Goal: Task Accomplishment & Management: Use online tool/utility

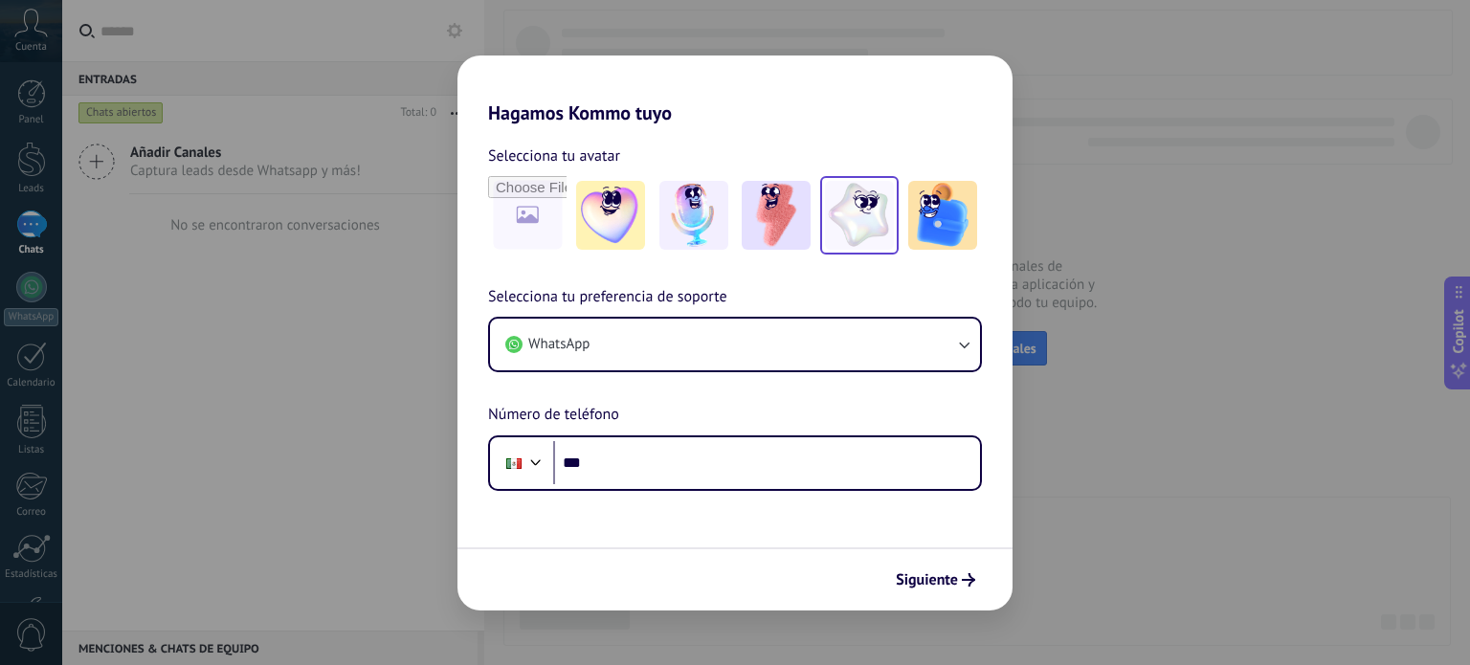
click at [841, 198] on img at bounding box center [859, 215] width 69 height 69
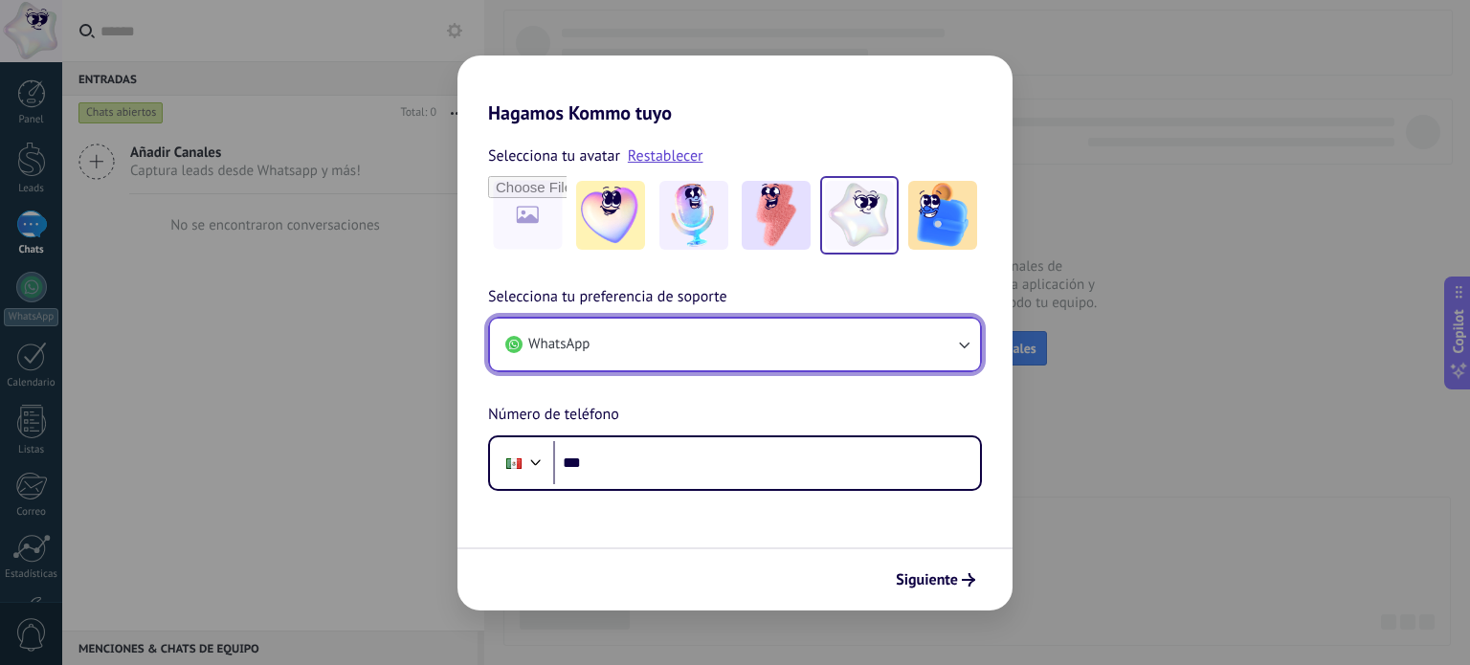
click at [636, 354] on button "WhatsApp" at bounding box center [735, 345] width 490 height 52
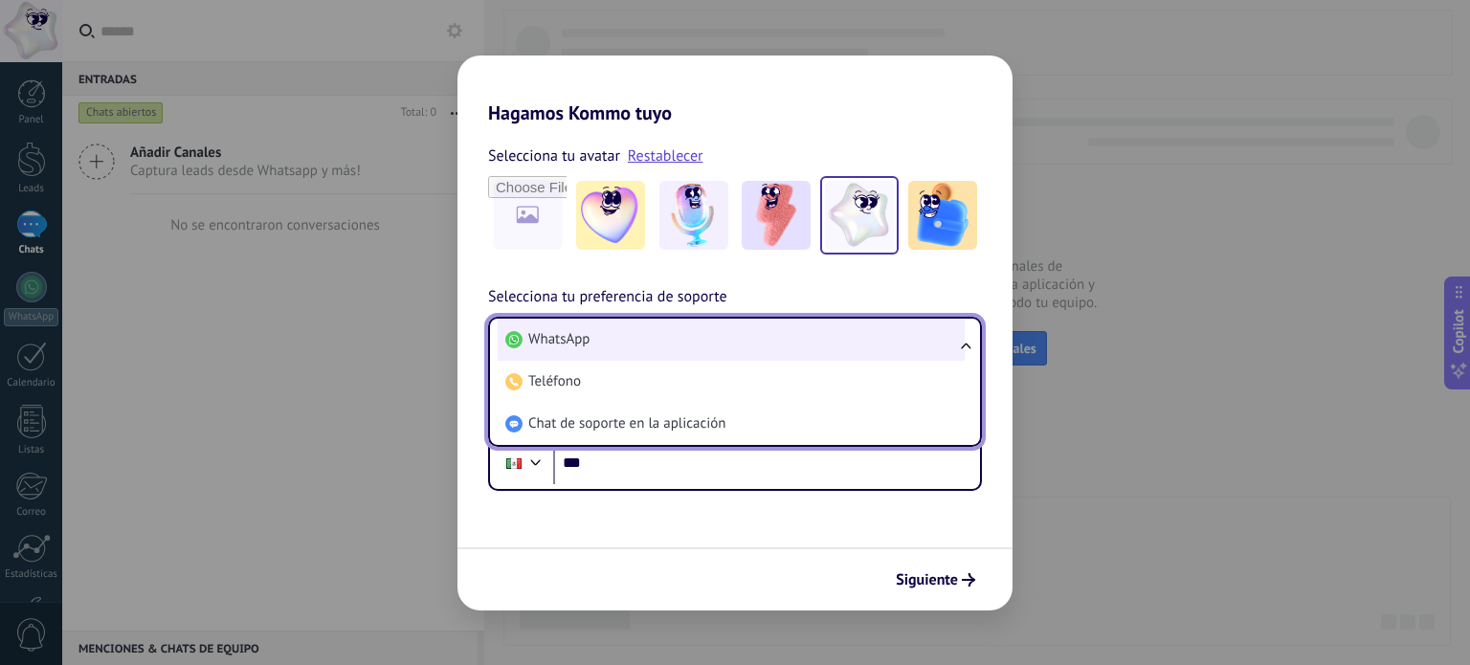
click at [631, 327] on li "WhatsApp" at bounding box center [731, 340] width 467 height 42
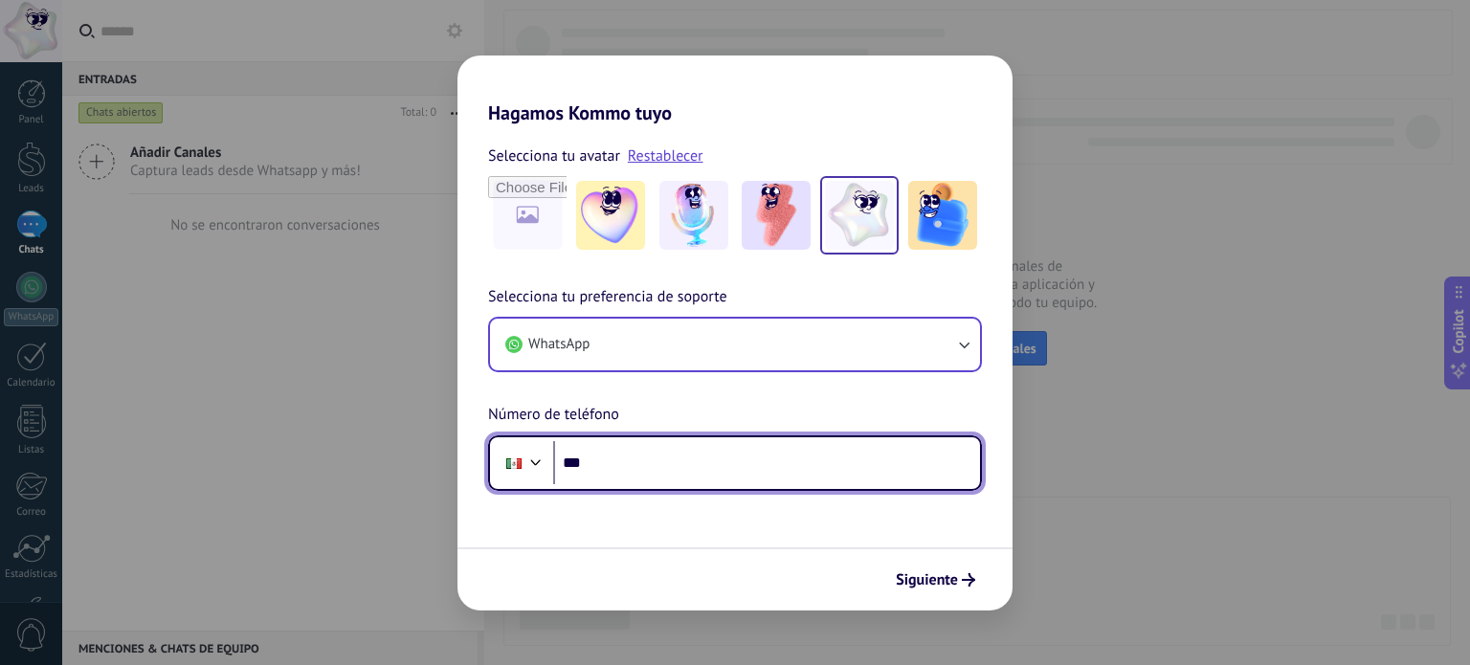
click at [621, 454] on input "***" at bounding box center [766, 463] width 427 height 44
type input "**********"
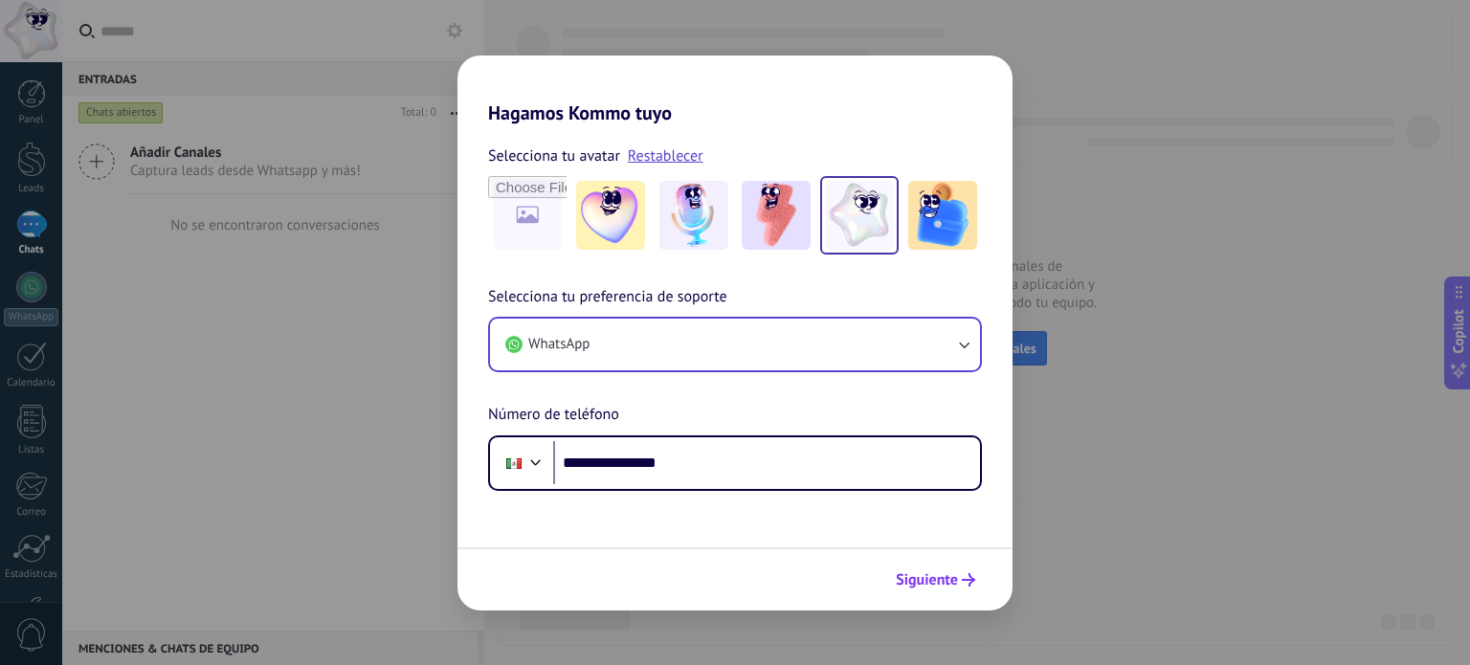
click at [915, 580] on span "Siguiente" at bounding box center [927, 579] width 62 height 13
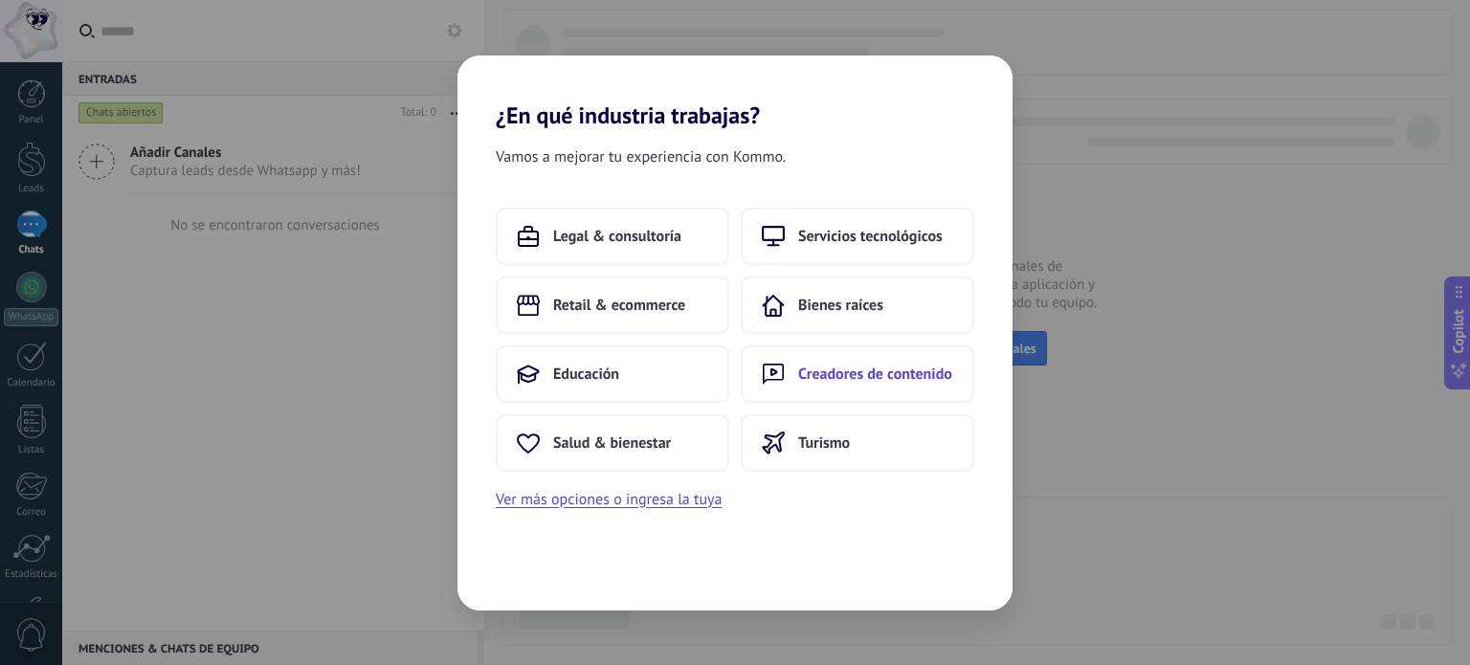
click at [825, 386] on button "Creadores de contenido" at bounding box center [857, 373] width 233 height 57
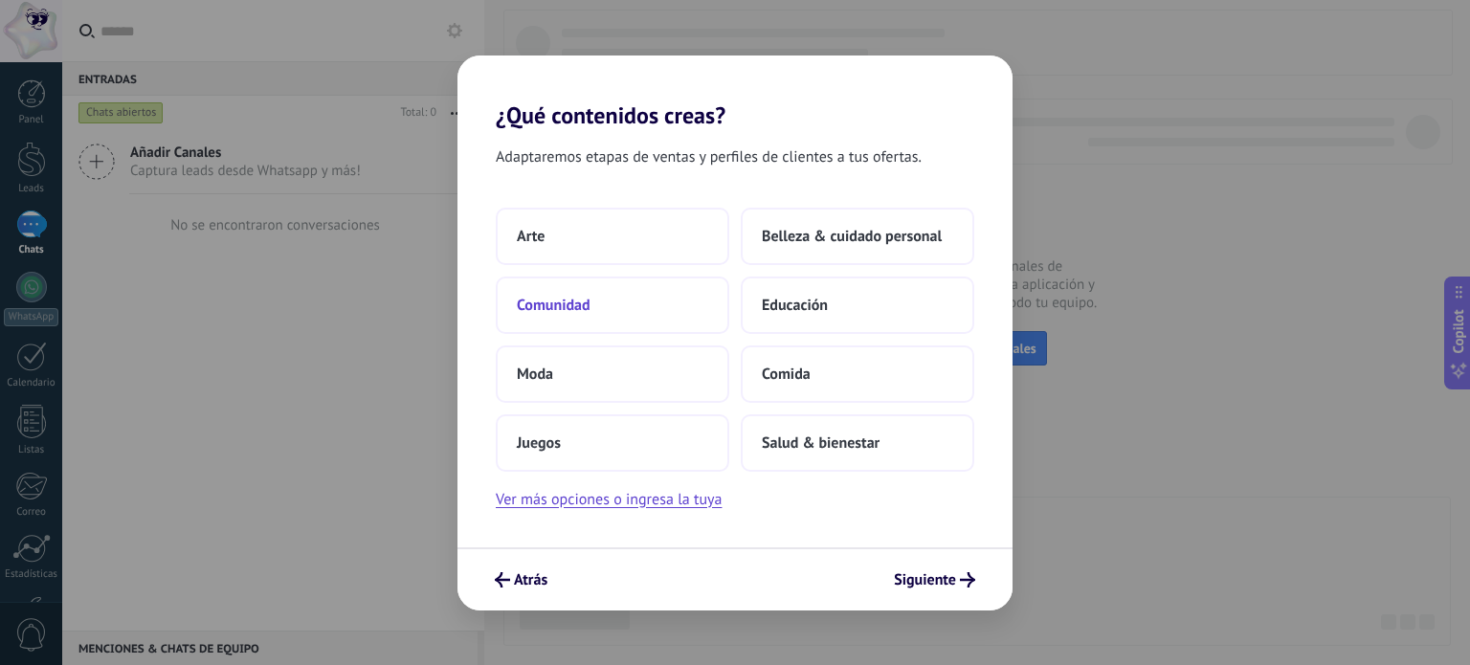
click at [631, 309] on button "Comunidad" at bounding box center [612, 305] width 233 height 57
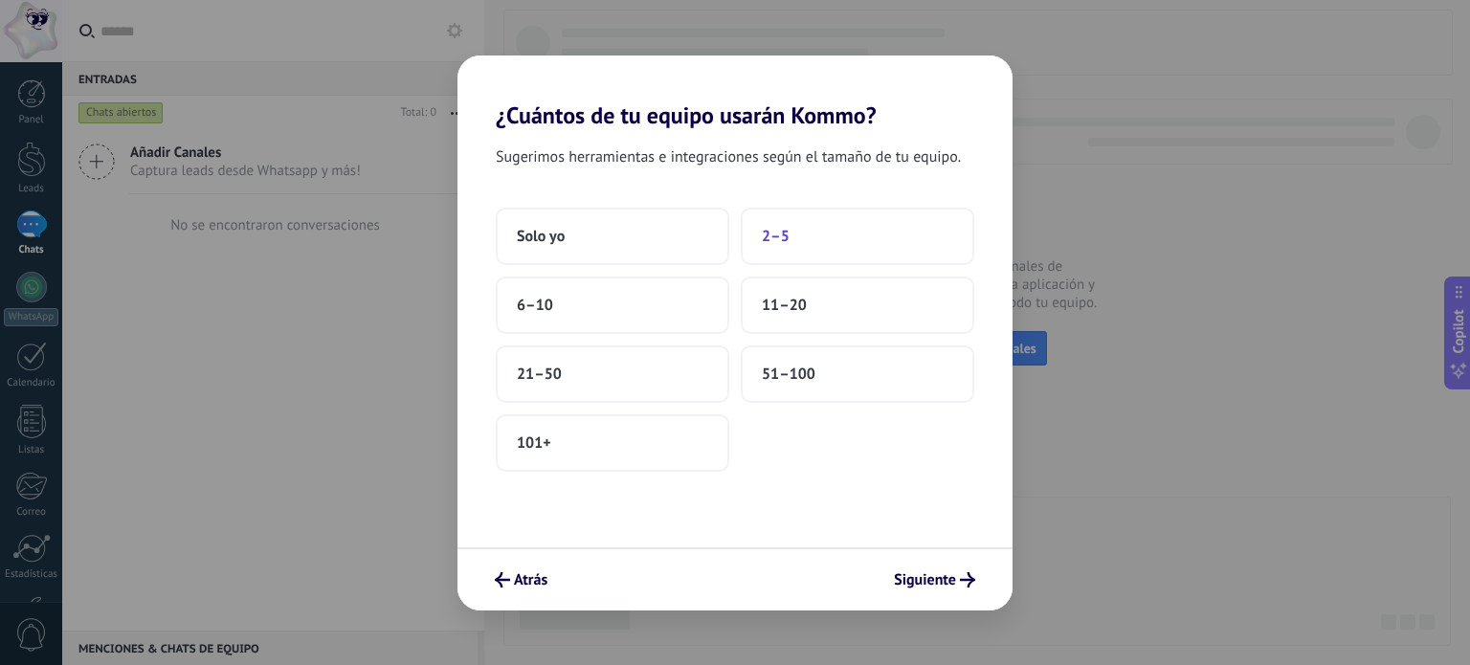
click at [801, 236] on button "2–5" at bounding box center [857, 236] width 233 height 57
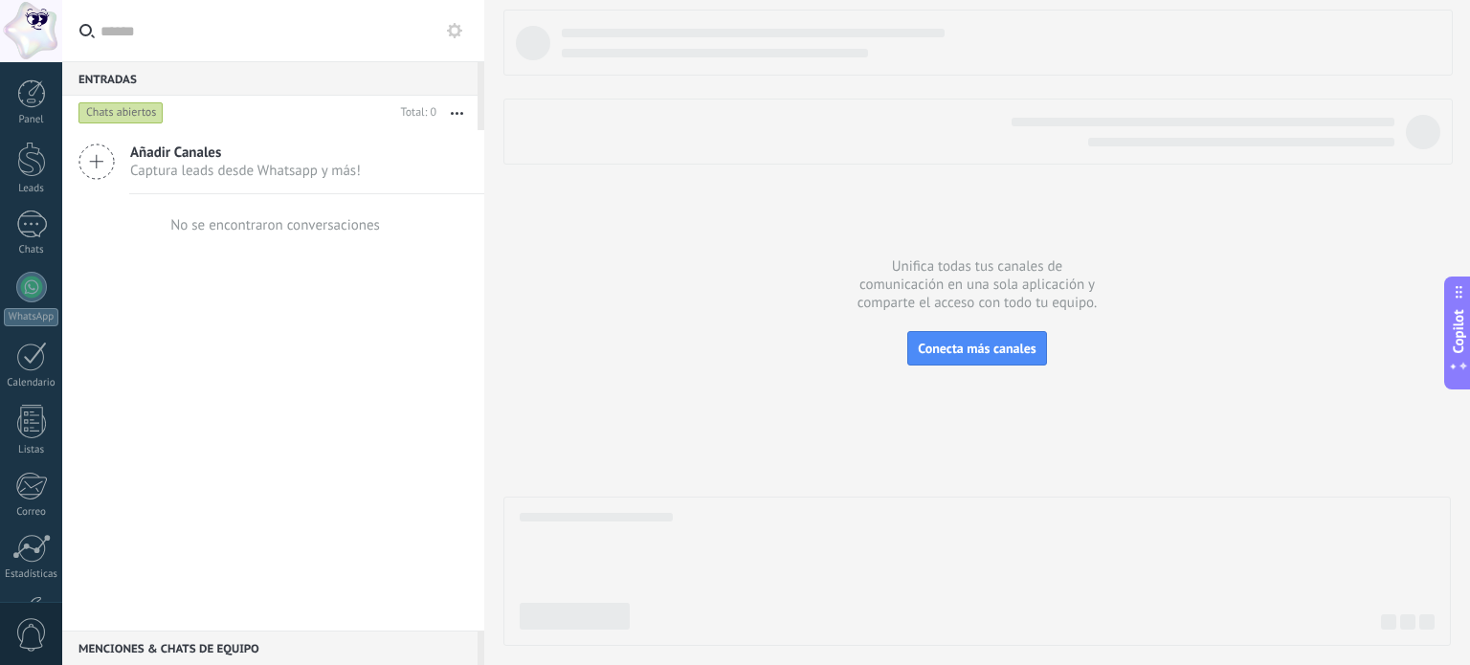
scroll to position [130, 0]
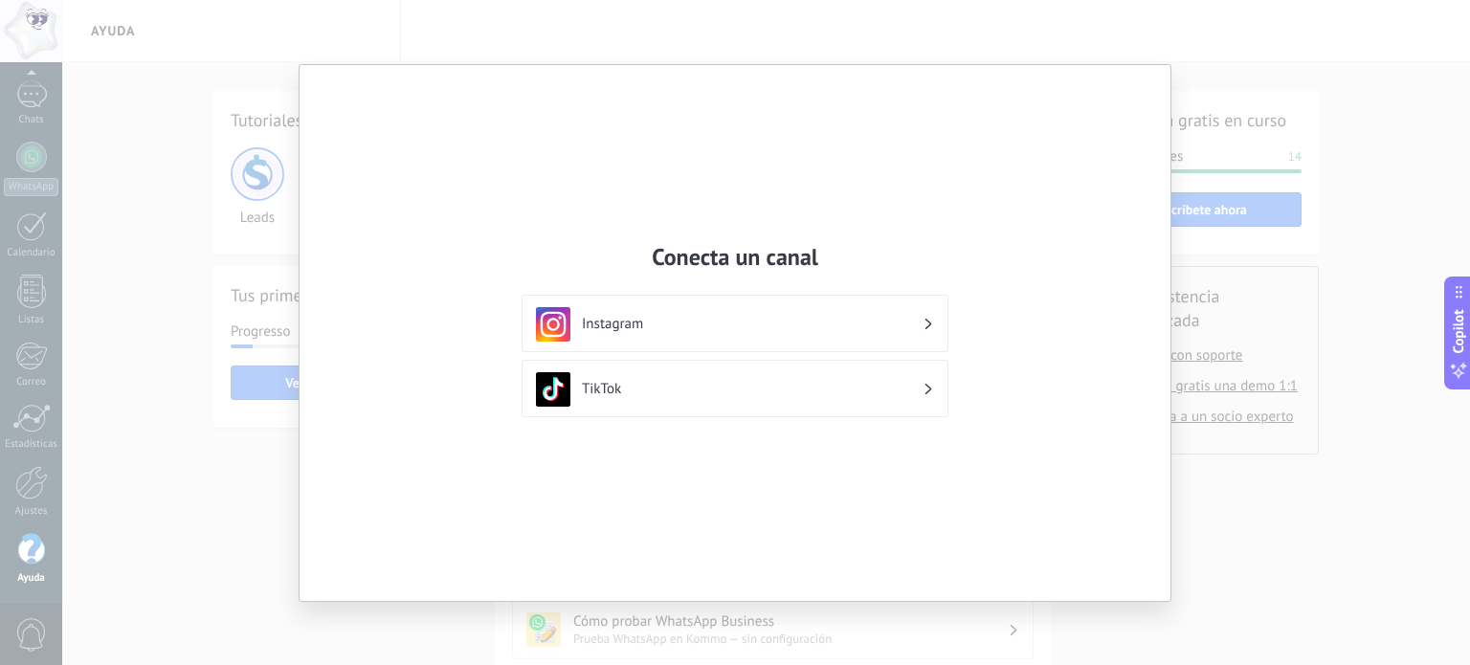
click at [627, 323] on h3 "Instagram" at bounding box center [752, 324] width 341 height 18
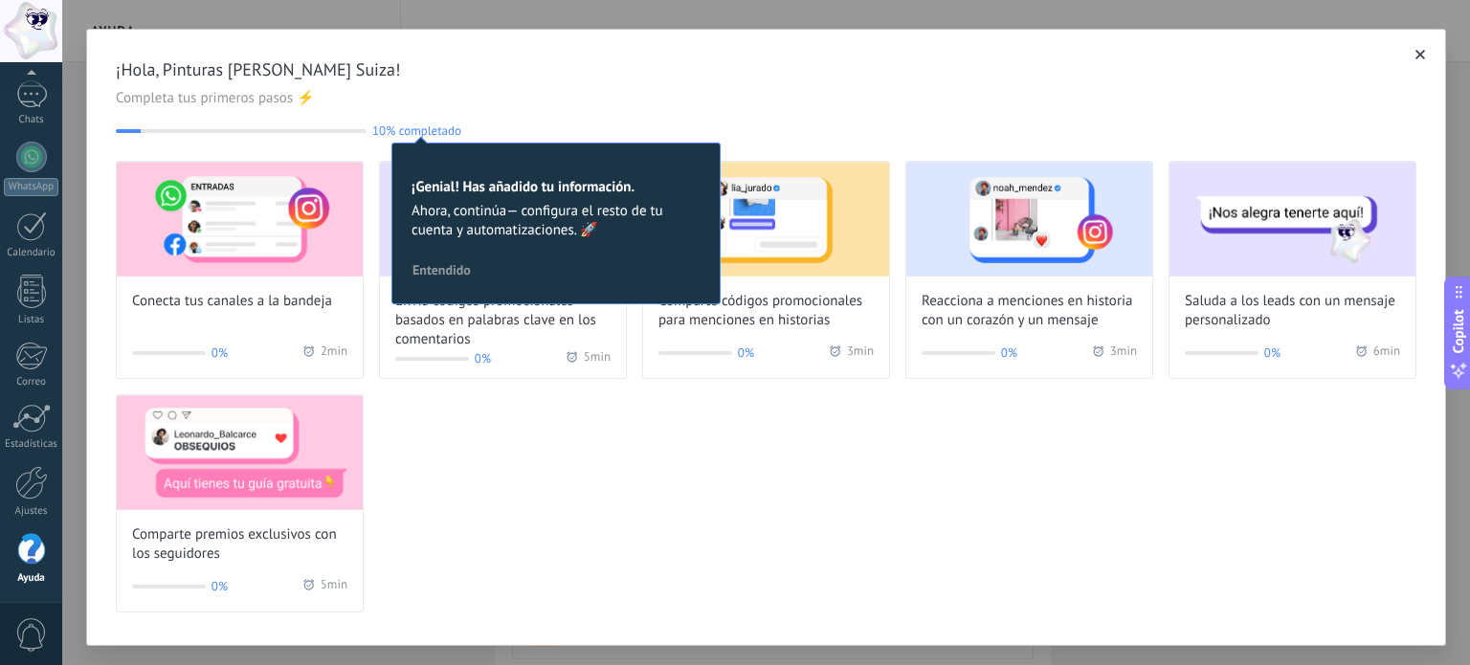
click at [594, 440] on div "Conecta tus canales a la bandeja 0% 2 min Envía códigos promocionales basados e…" at bounding box center [766, 387] width 1300 height 452
click at [220, 250] on img at bounding box center [240, 219] width 246 height 115
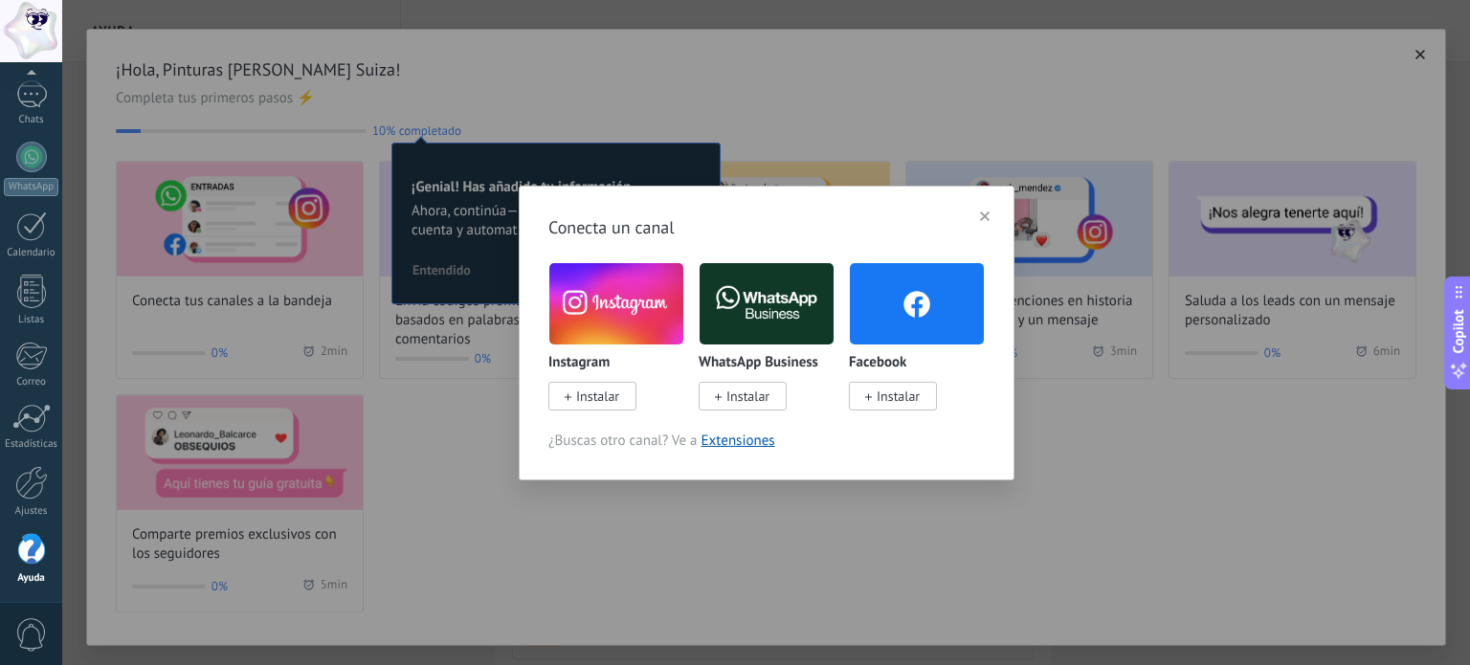
click at [886, 400] on span "Instalar" at bounding box center [897, 396] width 43 height 17
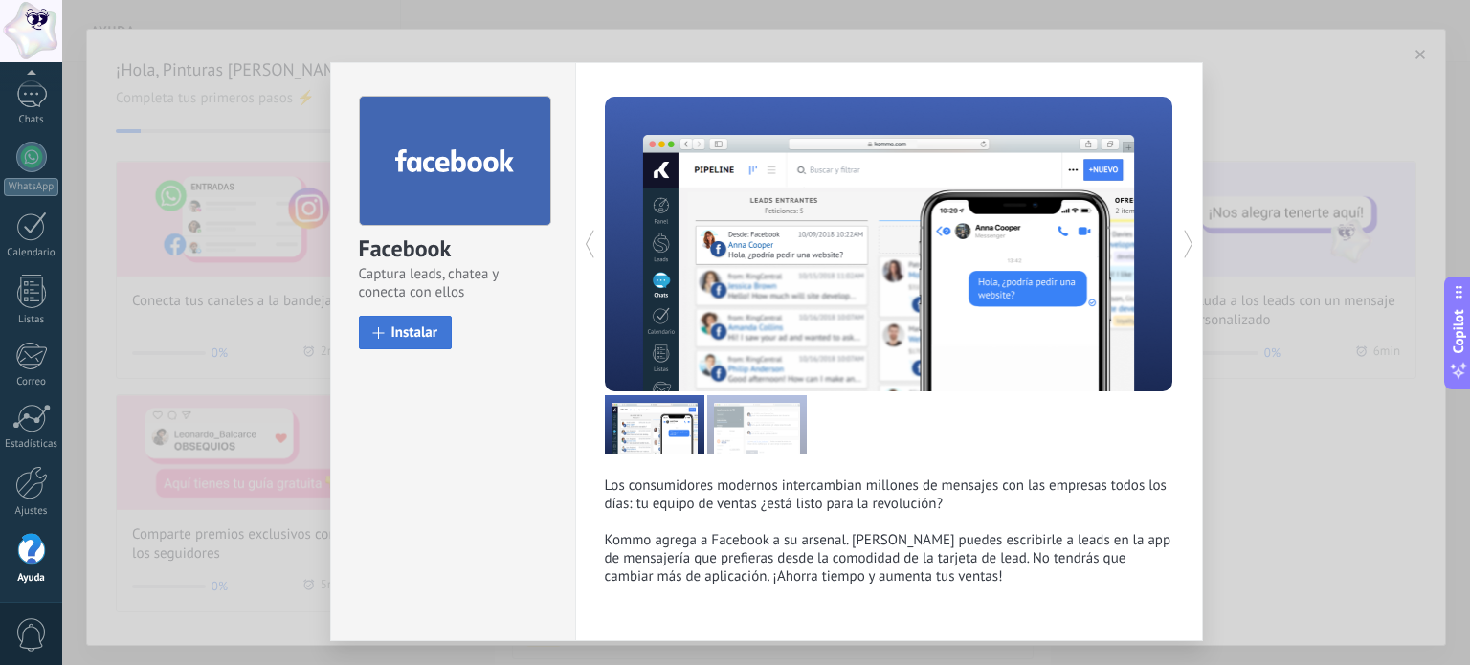
click at [415, 334] on span "Instalar" at bounding box center [414, 332] width 47 height 14
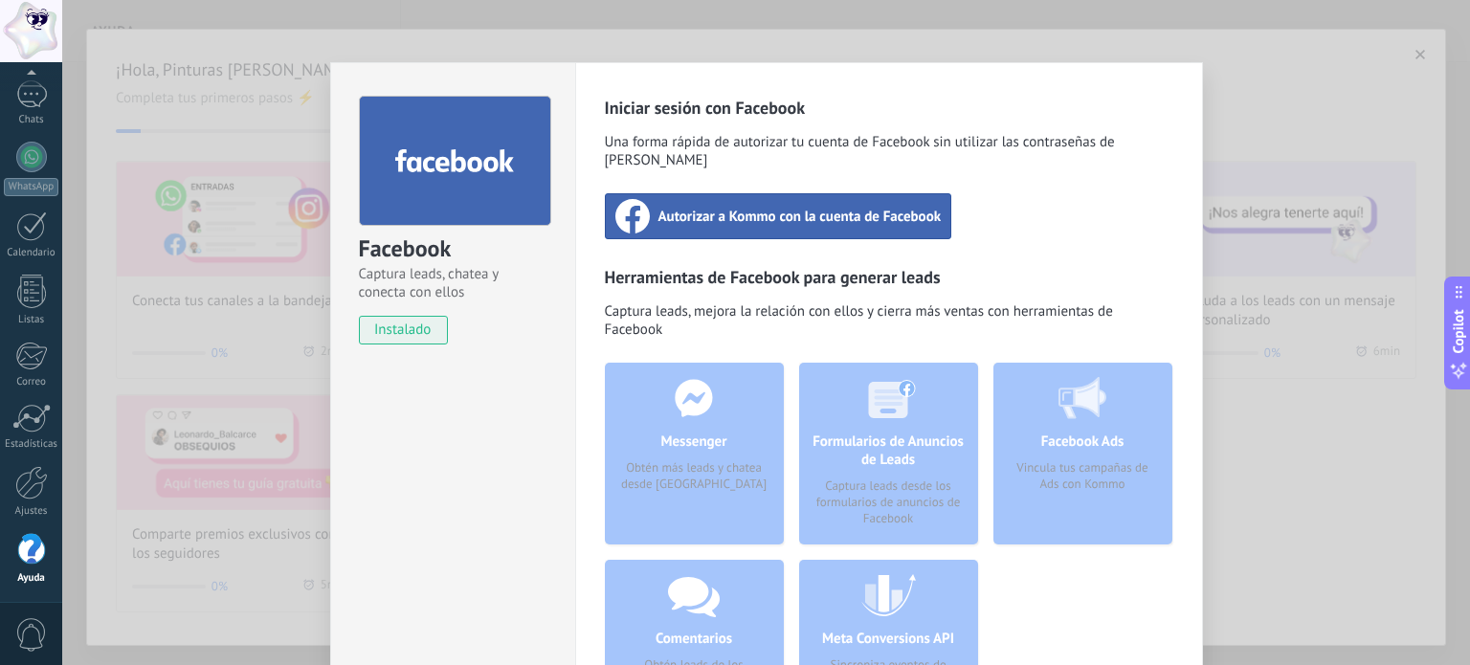
click at [666, 208] on div "Autorizar a Kommo con la cuenta de Facebook" at bounding box center [778, 216] width 347 height 46
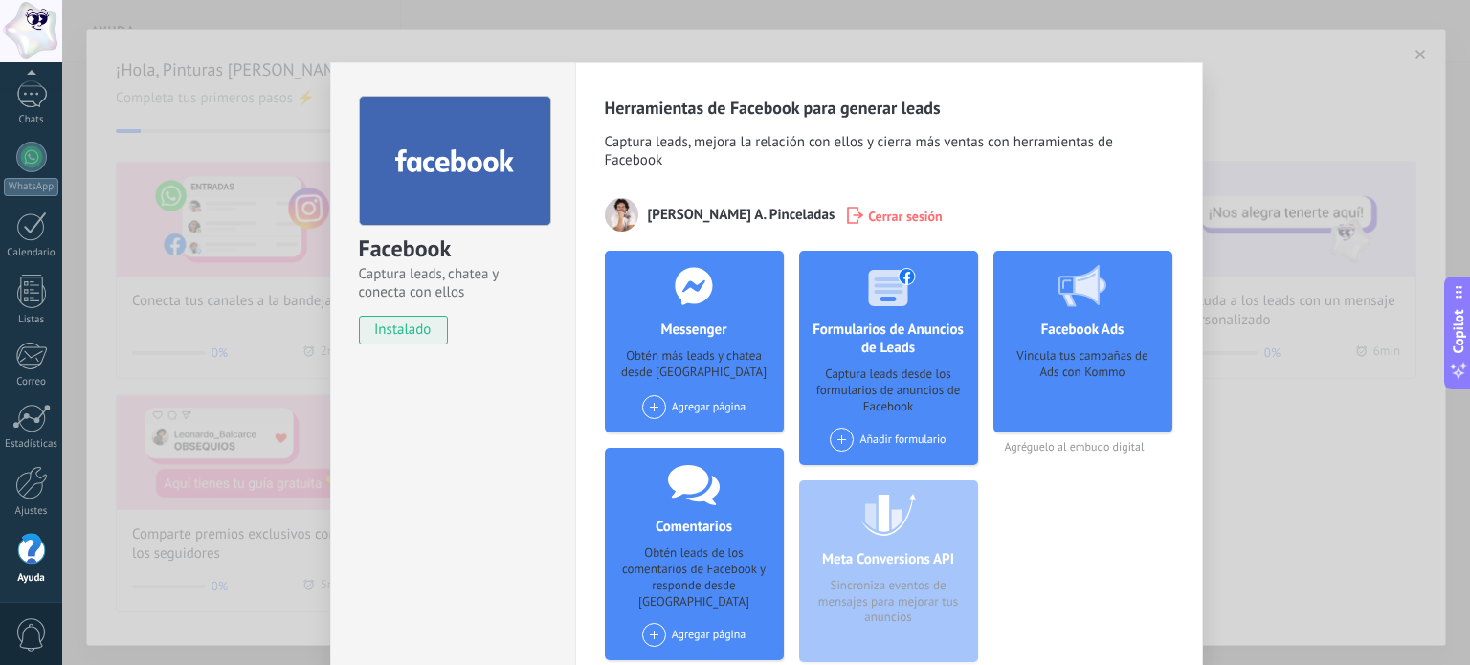
click at [1236, 101] on div "Facebook Captura leads, chatea y conecta con ellos instalado Desinstalar Herram…" at bounding box center [765, 332] width 1407 height 665
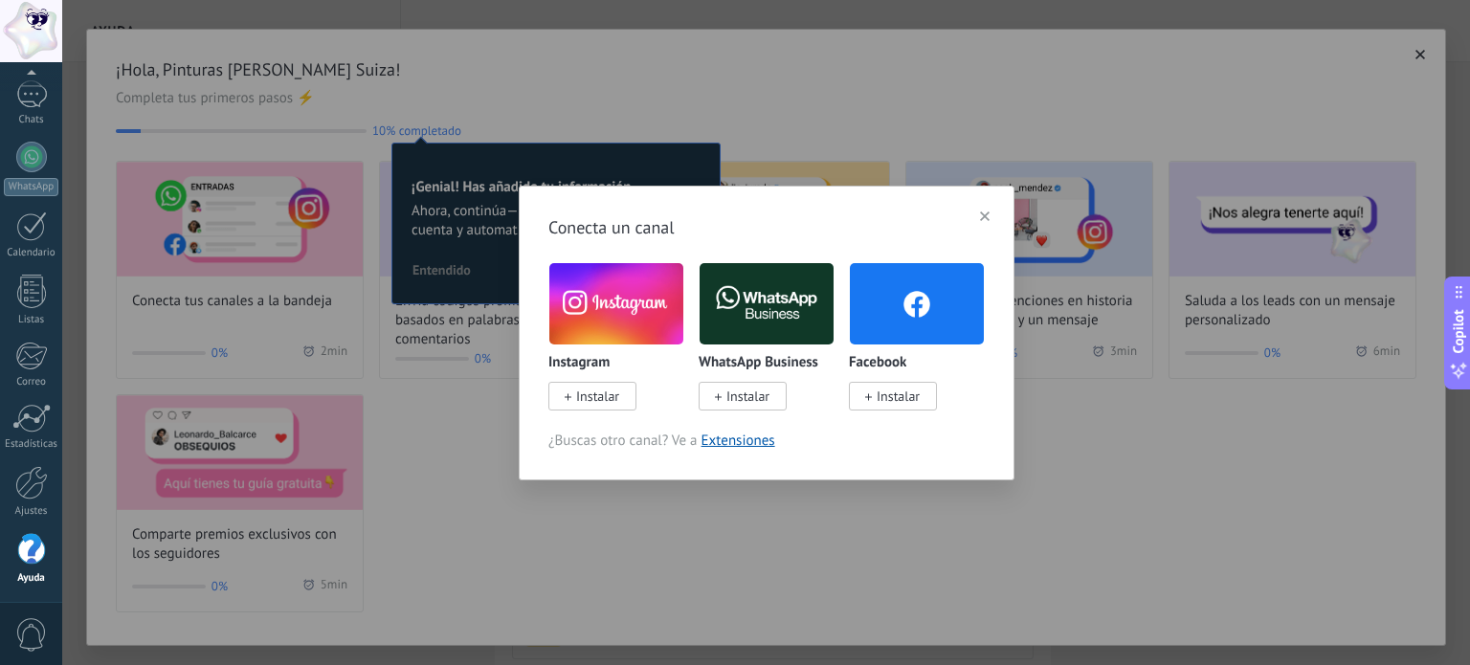
click at [670, 563] on div "Conecta un canal Instagram Instalar WhatsApp Business Instalar Facebook Instala…" at bounding box center [765, 332] width 1407 height 665
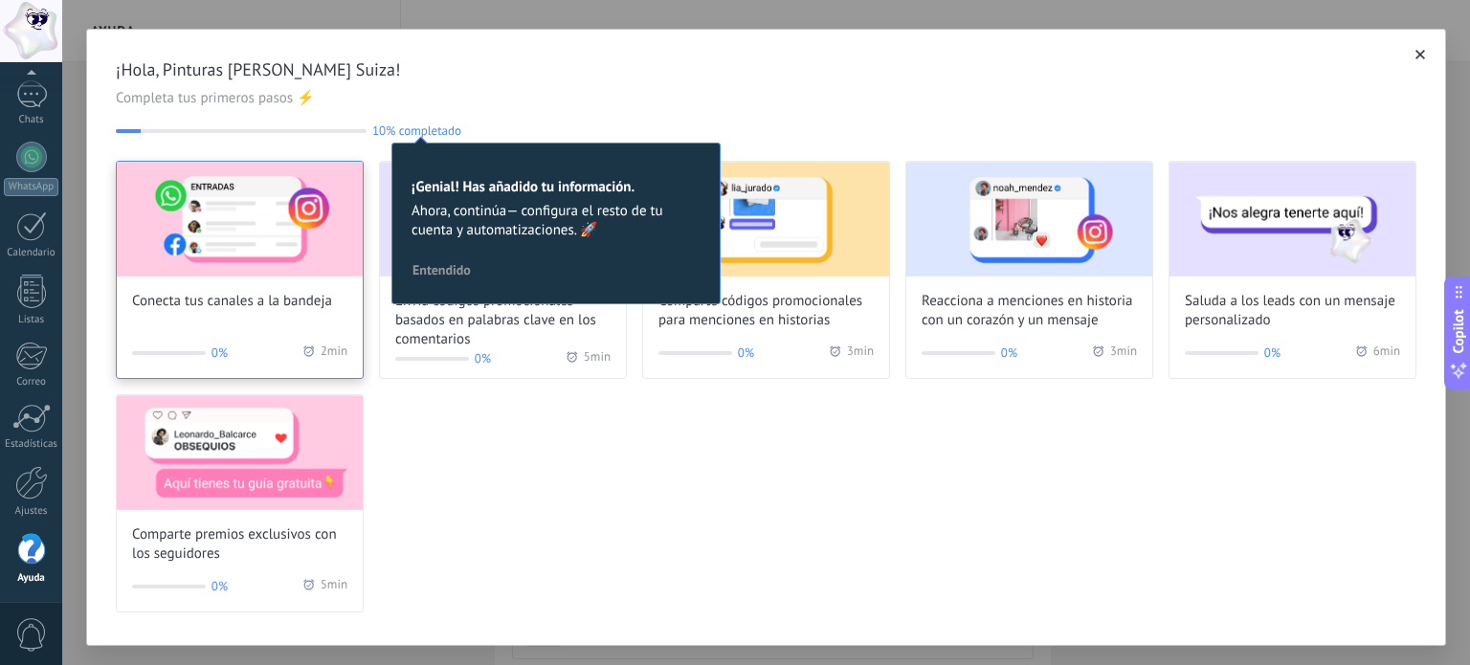
click at [309, 303] on span "Conecta tus canales a la bandeja" at bounding box center [232, 301] width 200 height 19
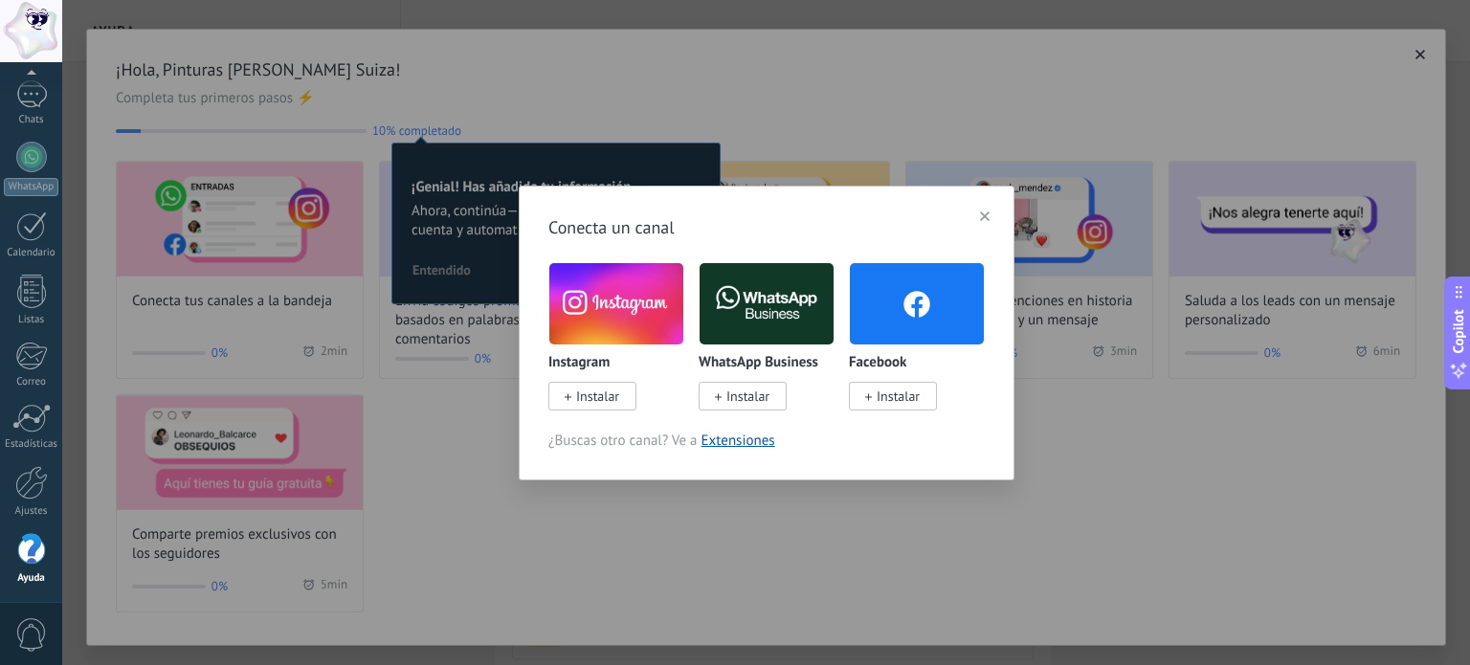
click at [606, 398] on span "Instalar" at bounding box center [597, 396] width 43 height 17
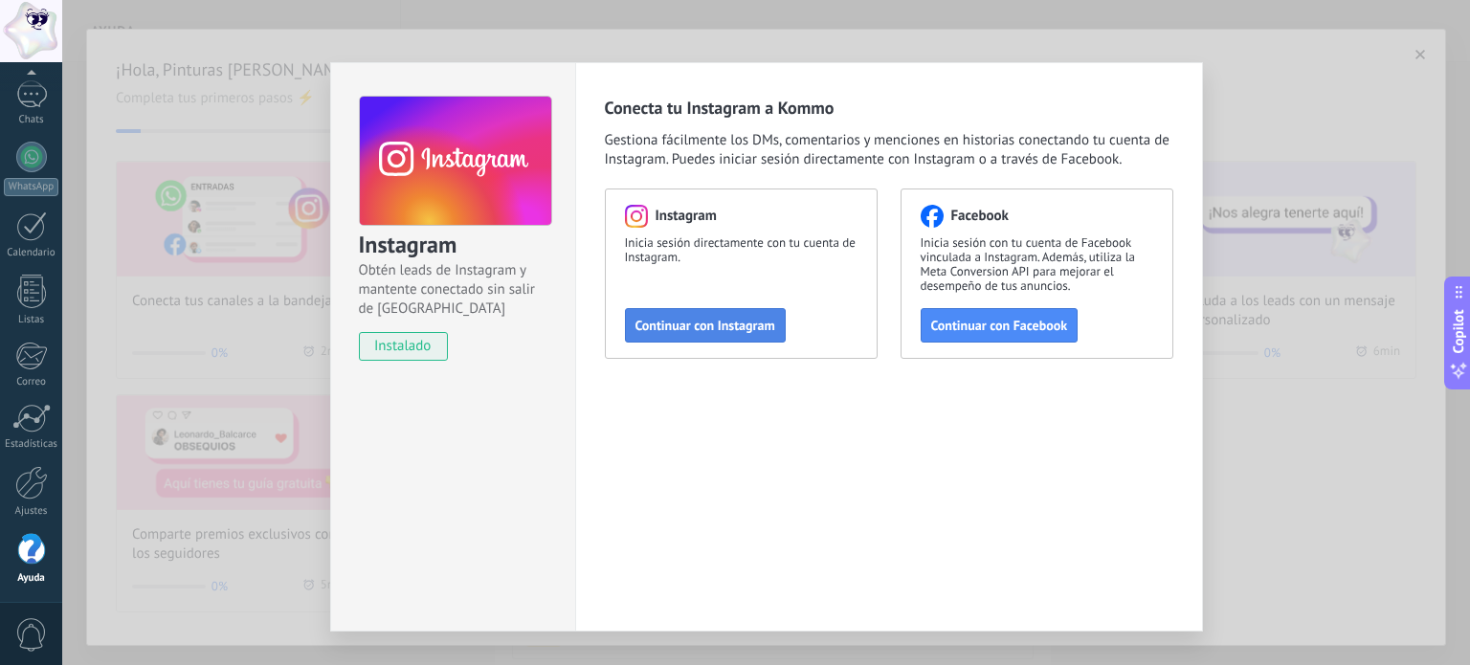
click at [714, 321] on span "Continuar con Instagram" at bounding box center [705, 325] width 140 height 13
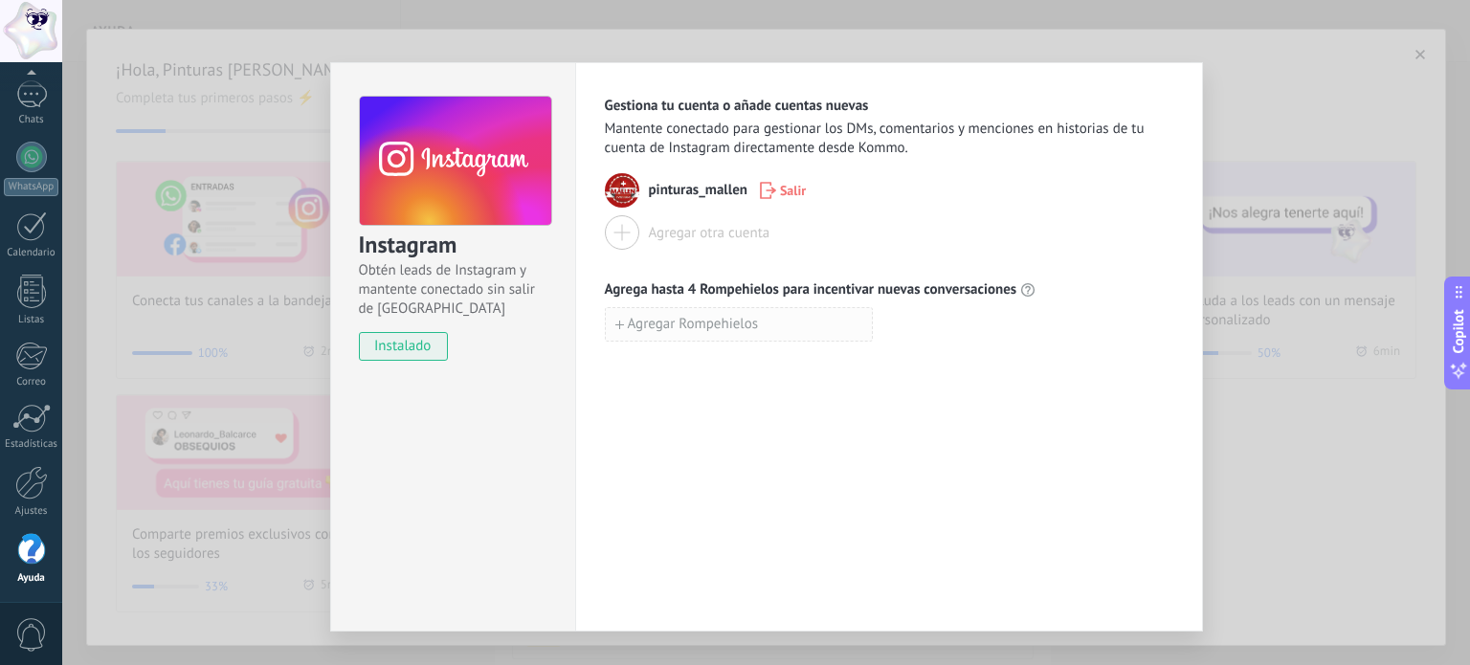
click at [757, 326] on button "Agregar Rompehielos" at bounding box center [739, 324] width 268 height 34
click at [1118, 350] on div "Agregar Rompehielos" at bounding box center [889, 366] width 568 height 34
click at [877, 324] on use "button" at bounding box center [883, 324] width 12 height 14
click at [1243, 404] on div "Instagram Obtén leads de Instagram y mantente conectado sin salir de Kommo inst…" at bounding box center [765, 332] width 1407 height 665
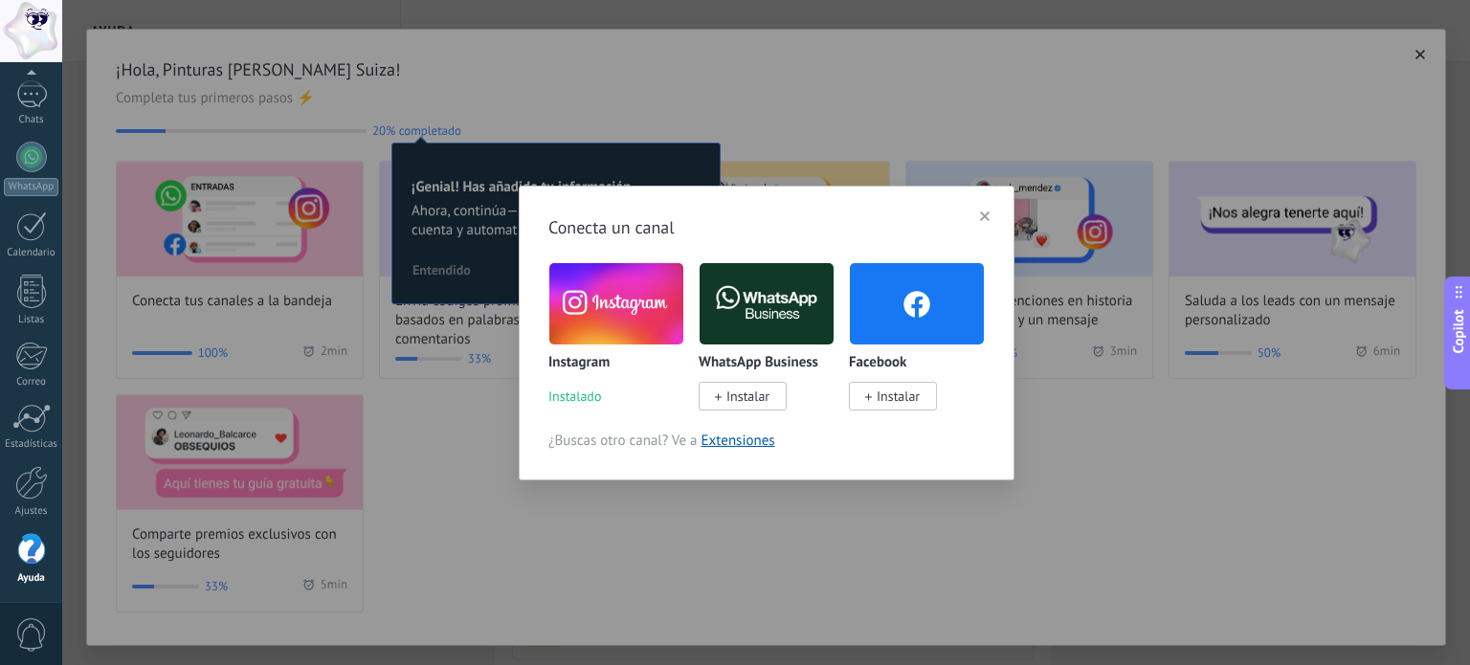
click at [874, 397] on span "Instalar" at bounding box center [893, 396] width 88 height 29
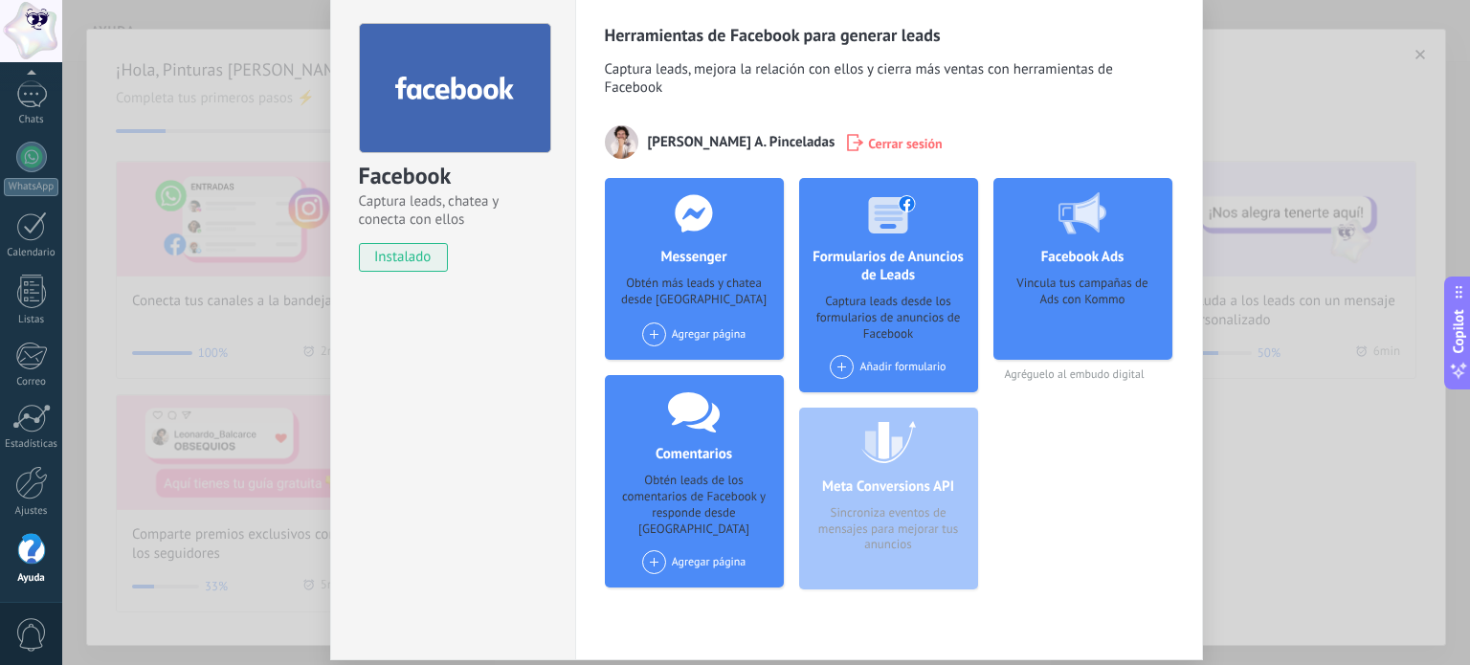
scroll to position [78, 0]
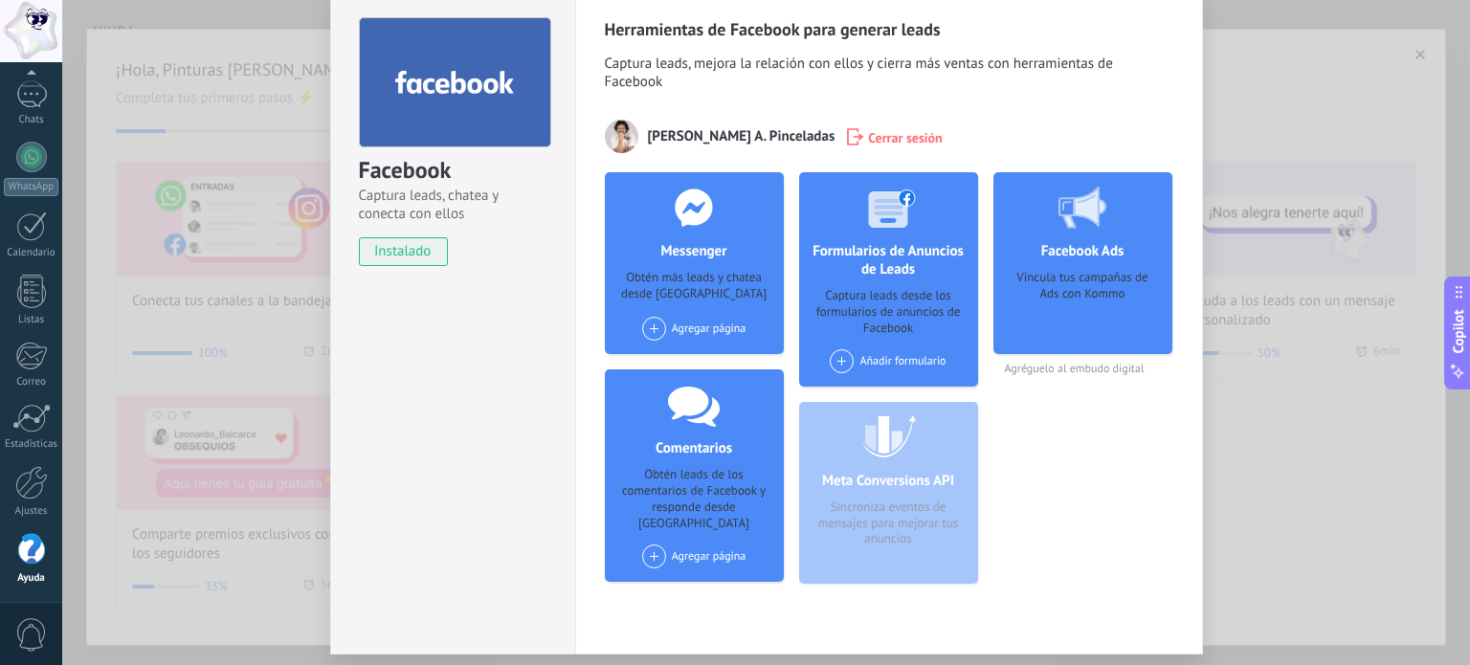
click at [1081, 305] on div "Vincula tus campañas de Ads con Kommo" at bounding box center [1082, 306] width 148 height 72
click at [1085, 239] on div at bounding box center [1081, 207] width 189 height 70
click at [1051, 367] on span "Agréguelo al embudo digital" at bounding box center [1082, 369] width 179 height 14
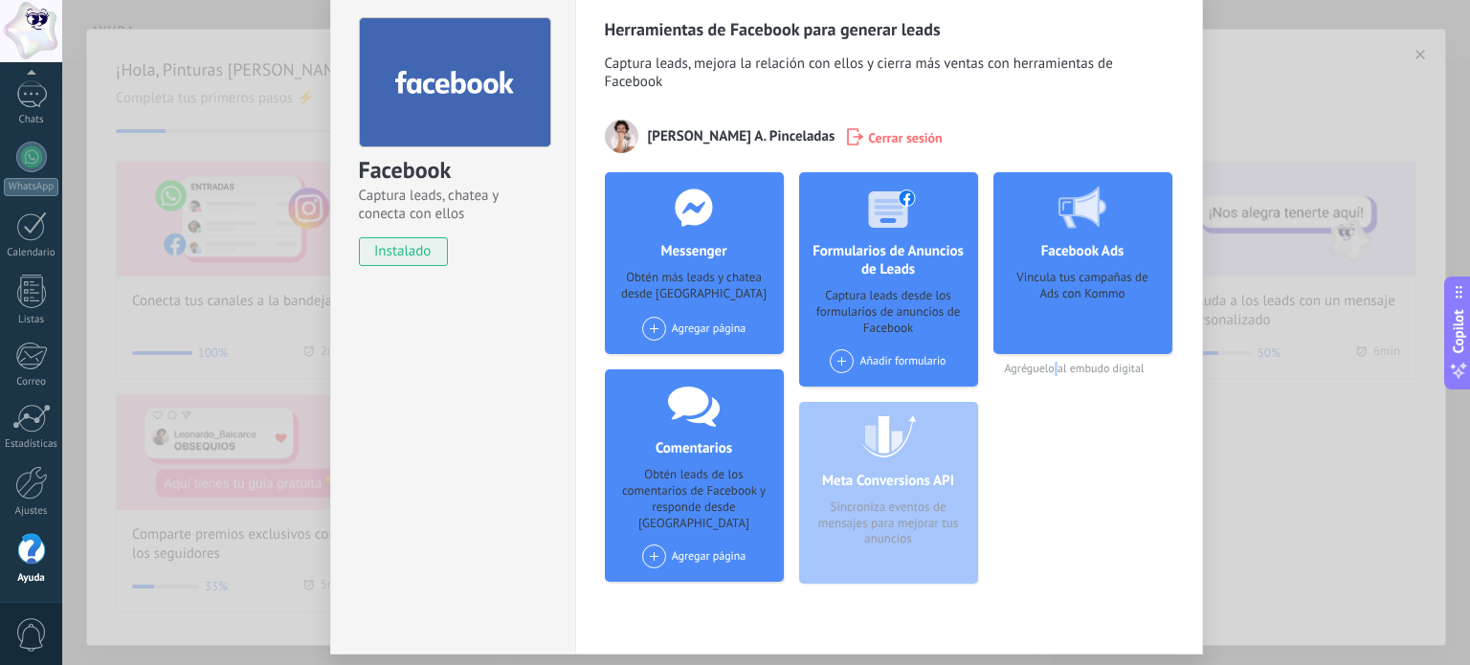
click at [1048, 402] on div "Facebook Ads Vincula tus campañas de Ads con Kommo Agréguelo al embudo digital" at bounding box center [1082, 385] width 179 height 427
click at [692, 330] on div "Agregar página" at bounding box center [694, 329] width 104 height 24
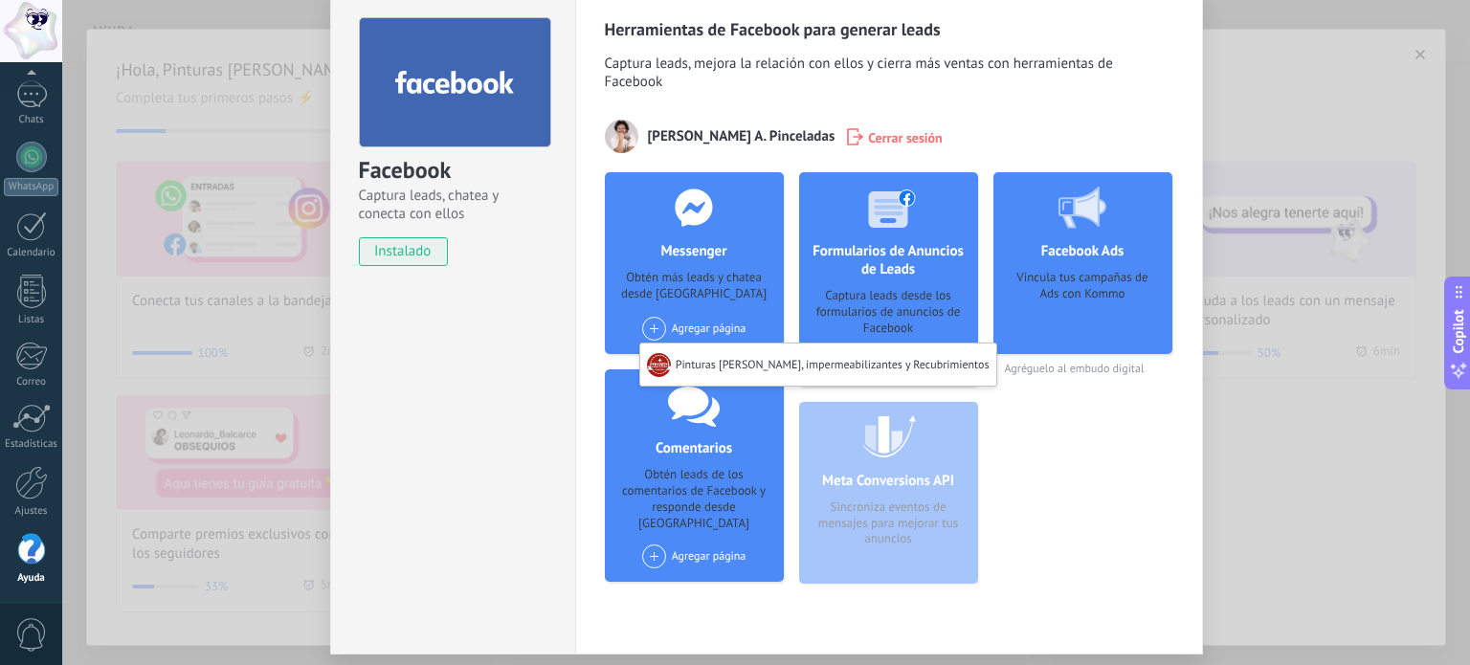
click at [653, 330] on span at bounding box center [654, 329] width 24 height 24
click at [697, 364] on div "Pinturas Mällen, impermeabilizantes y Recubrimientos" at bounding box center [818, 364] width 356 height 42
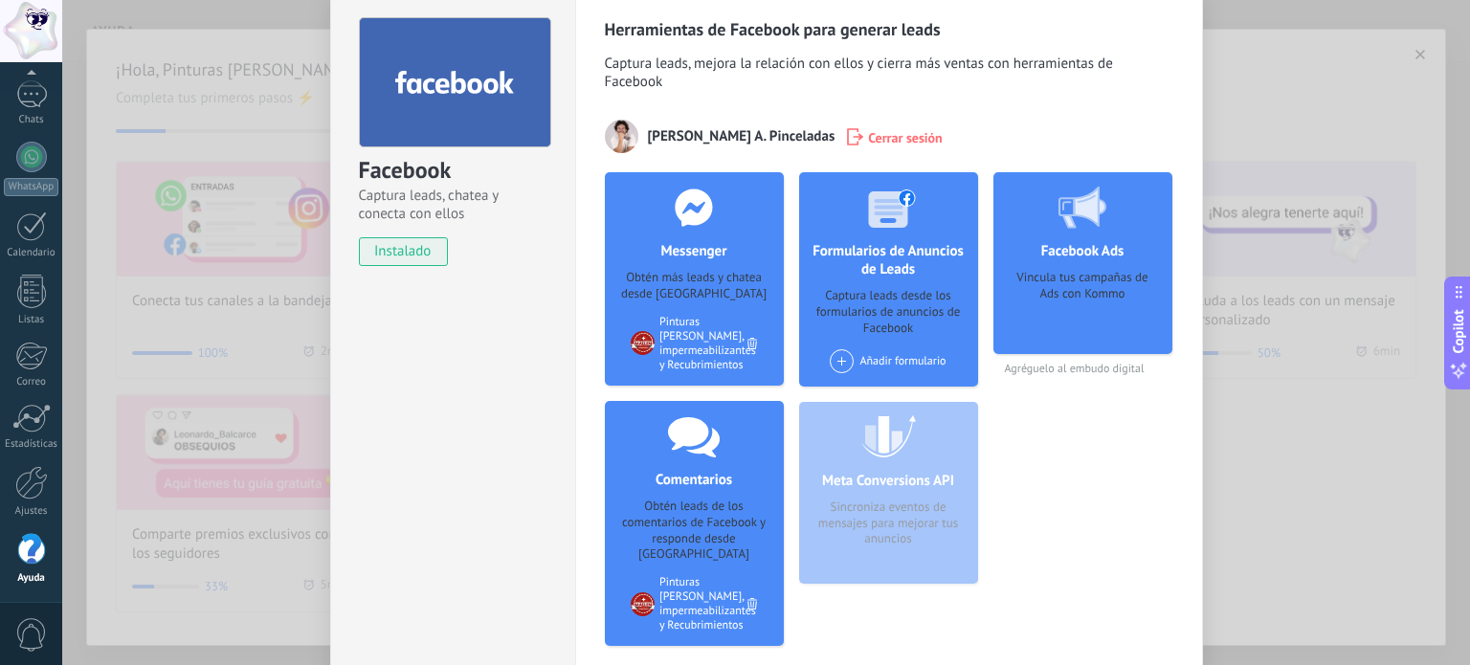
click at [833, 366] on span at bounding box center [842, 361] width 24 height 24
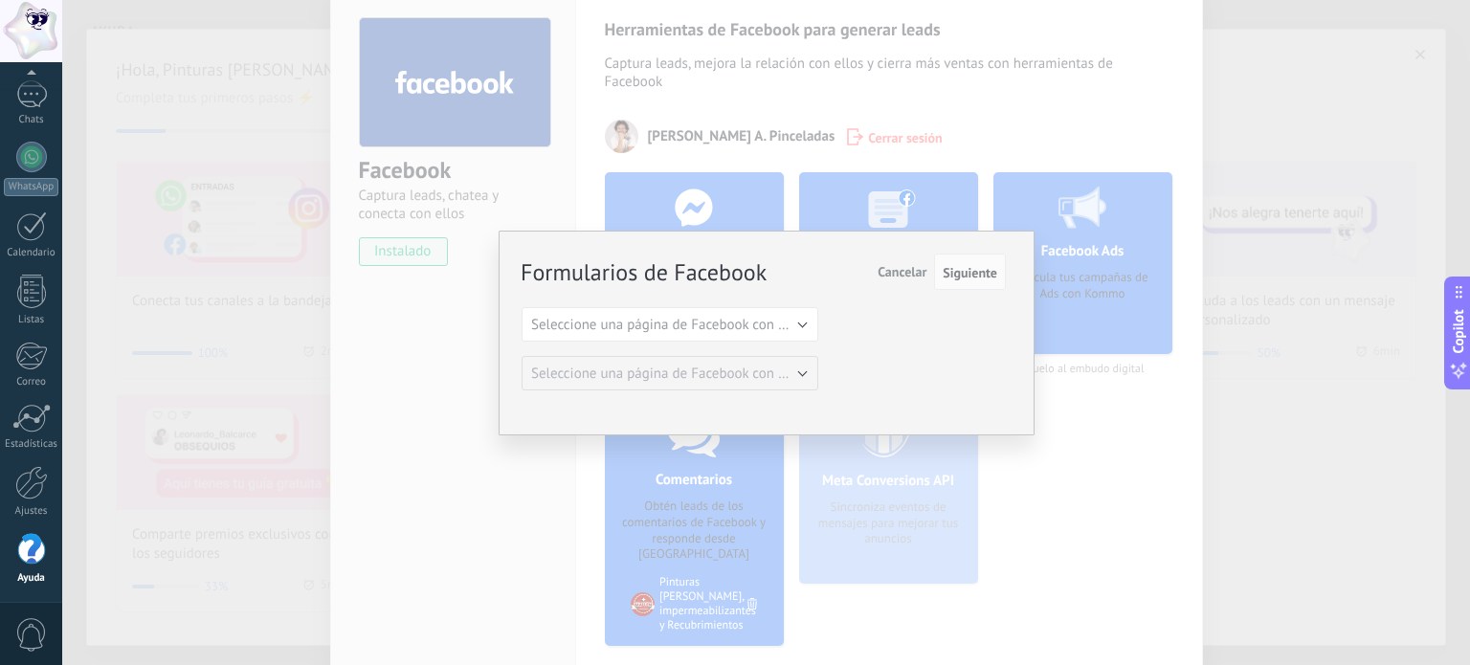
click at [914, 279] on span "Cancelar" at bounding box center [901, 271] width 49 height 17
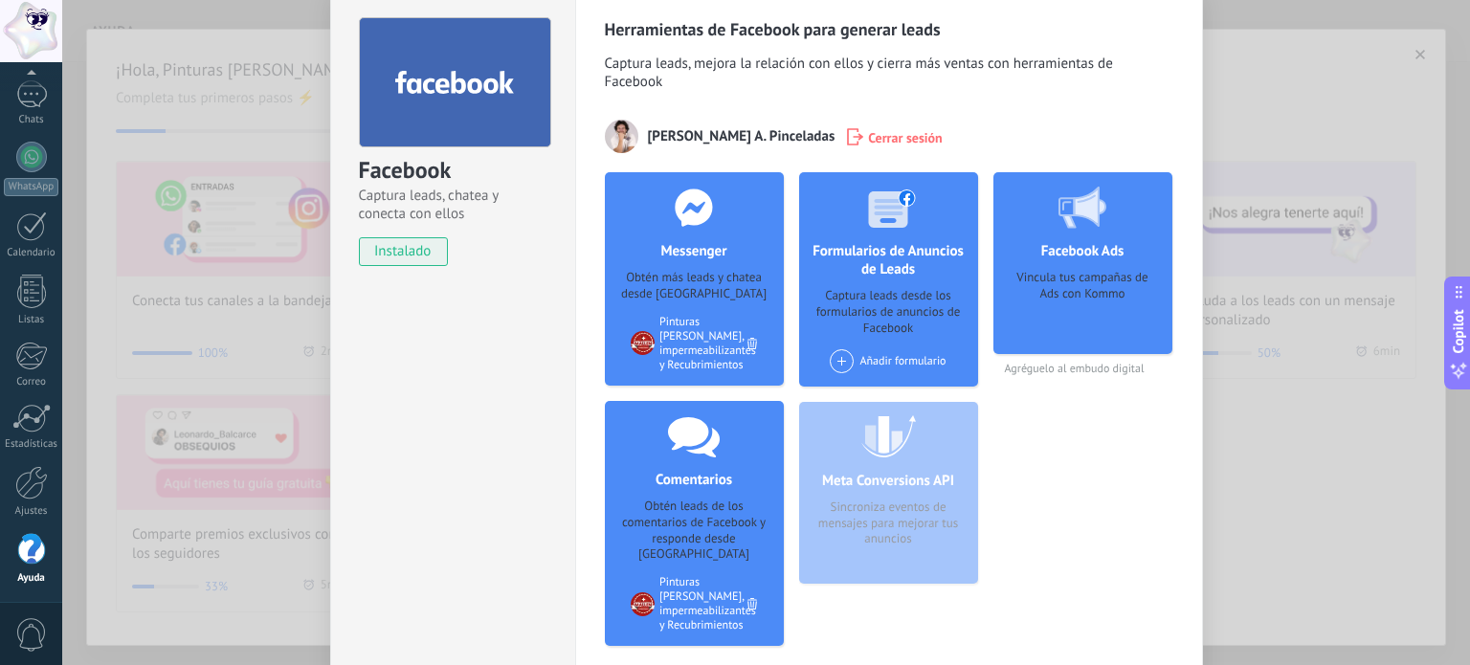
click at [1033, 321] on div "Vincula tus campañas de Ads con Kommo" at bounding box center [1082, 306] width 148 height 72
click at [1095, 368] on span "Agréguelo al embudo digital" at bounding box center [1082, 369] width 179 height 14
click at [1236, 91] on div "Facebook Captura leads, chatea y conecta con ellos instalado Desinstalar Herram…" at bounding box center [765, 332] width 1407 height 665
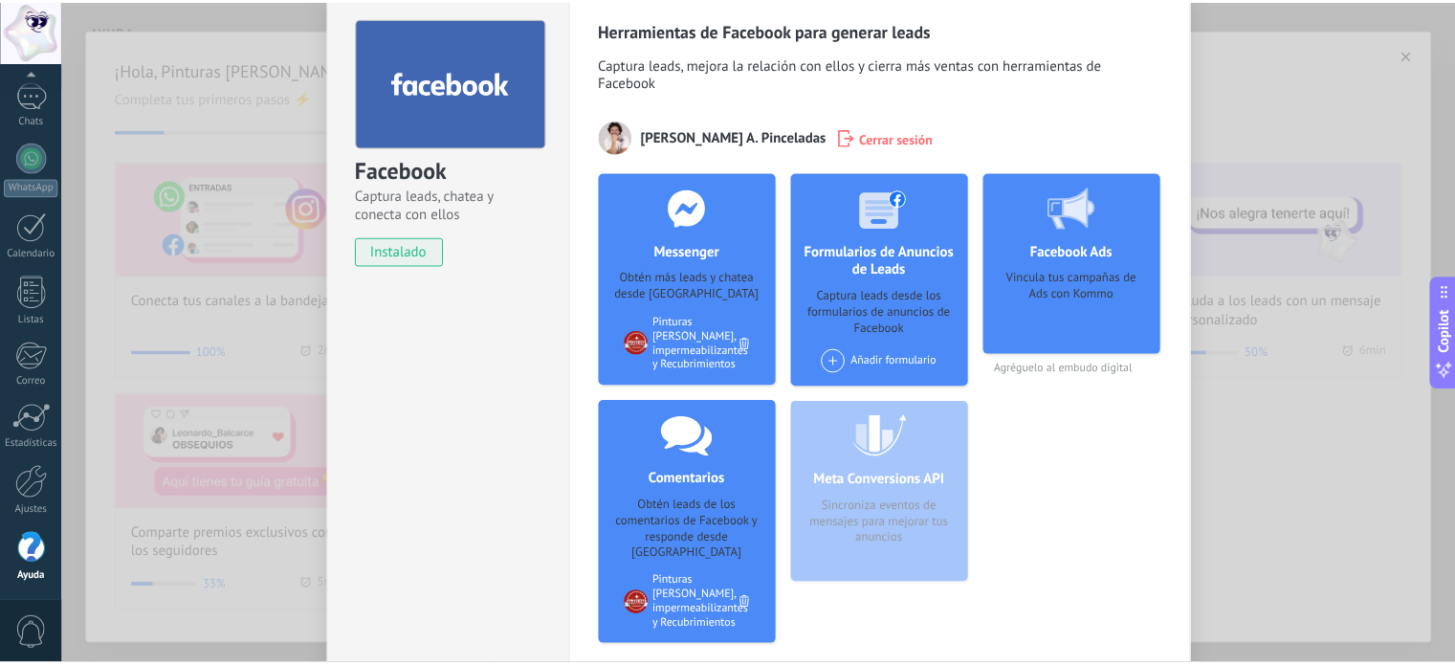
scroll to position [0, 0]
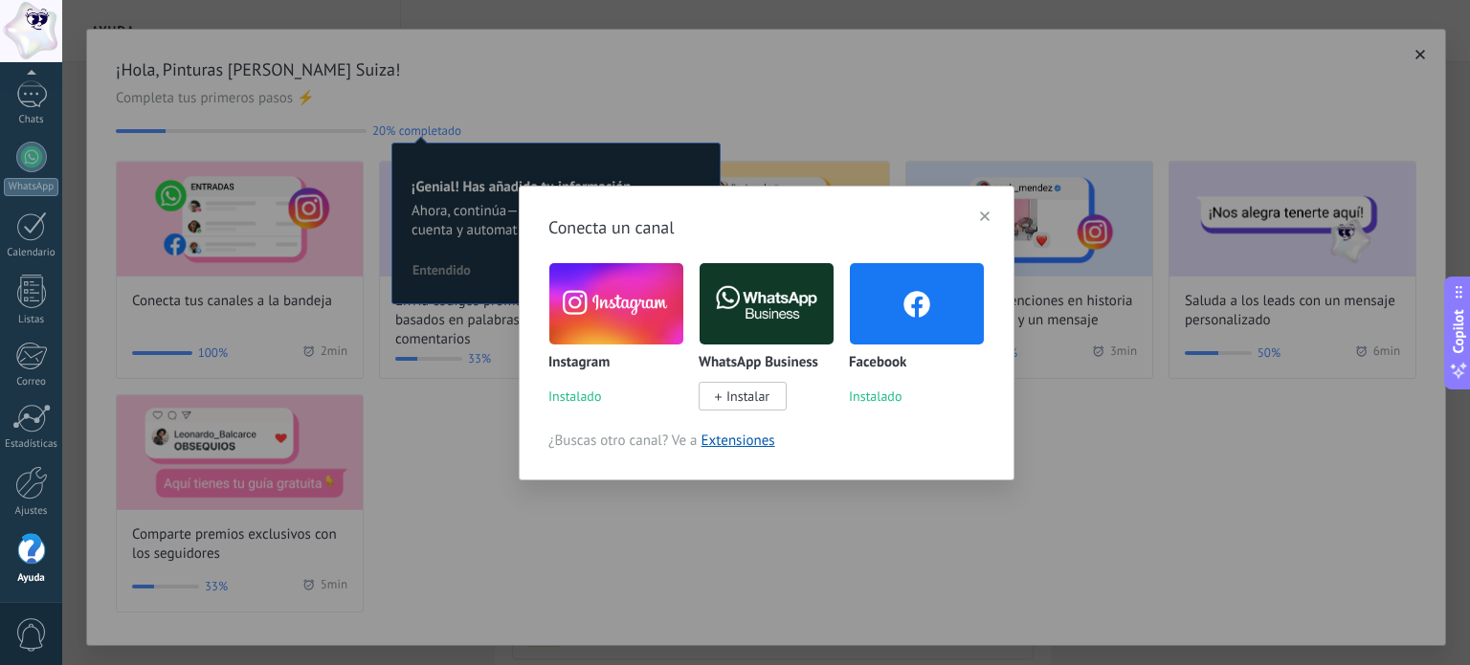
click at [988, 217] on icon "button" at bounding box center [985, 216] width 10 height 10
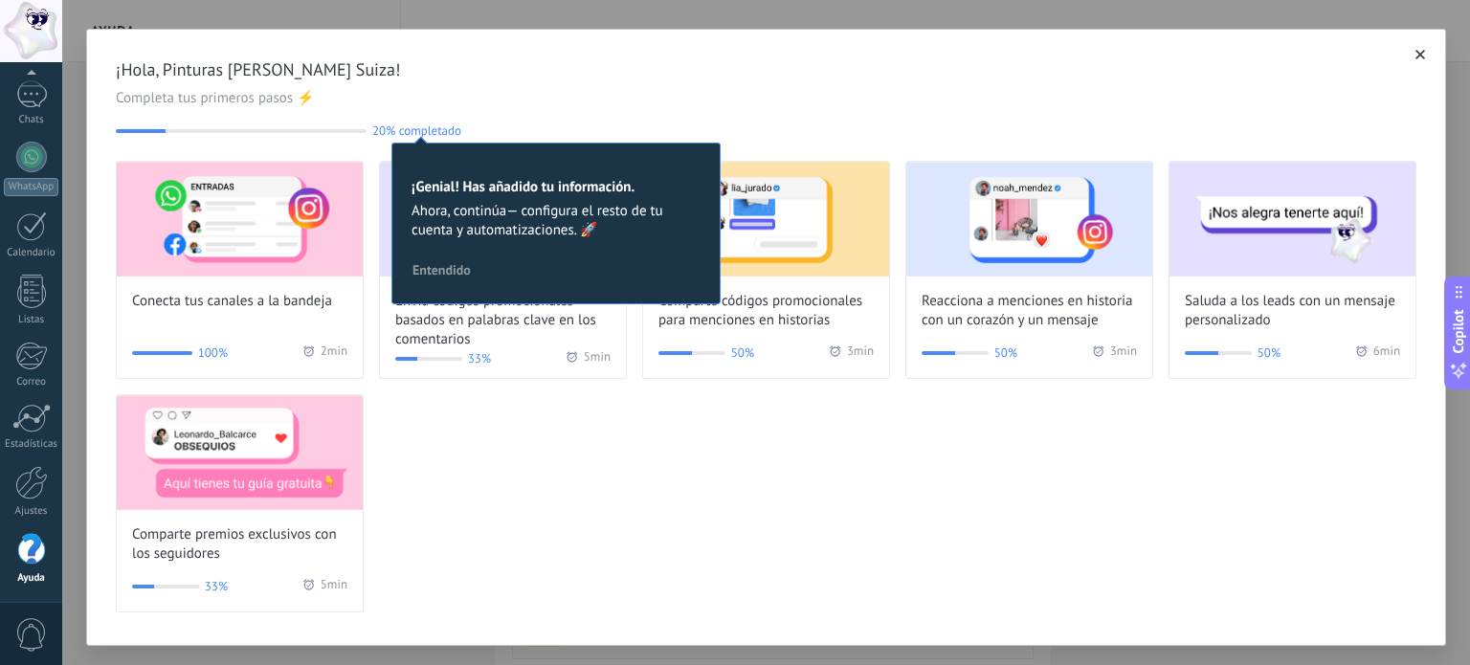
click at [917, 494] on div "Conecta tus canales a la bandeja 100% 2 min Envía códigos promocionales basados…" at bounding box center [766, 387] width 1300 height 452
click at [587, 417] on div "Conecta tus canales a la bandeja 100% 2 min Envía códigos promocionales basados…" at bounding box center [766, 387] width 1300 height 452
click at [1410, 55] on button "button" at bounding box center [1419, 54] width 19 height 19
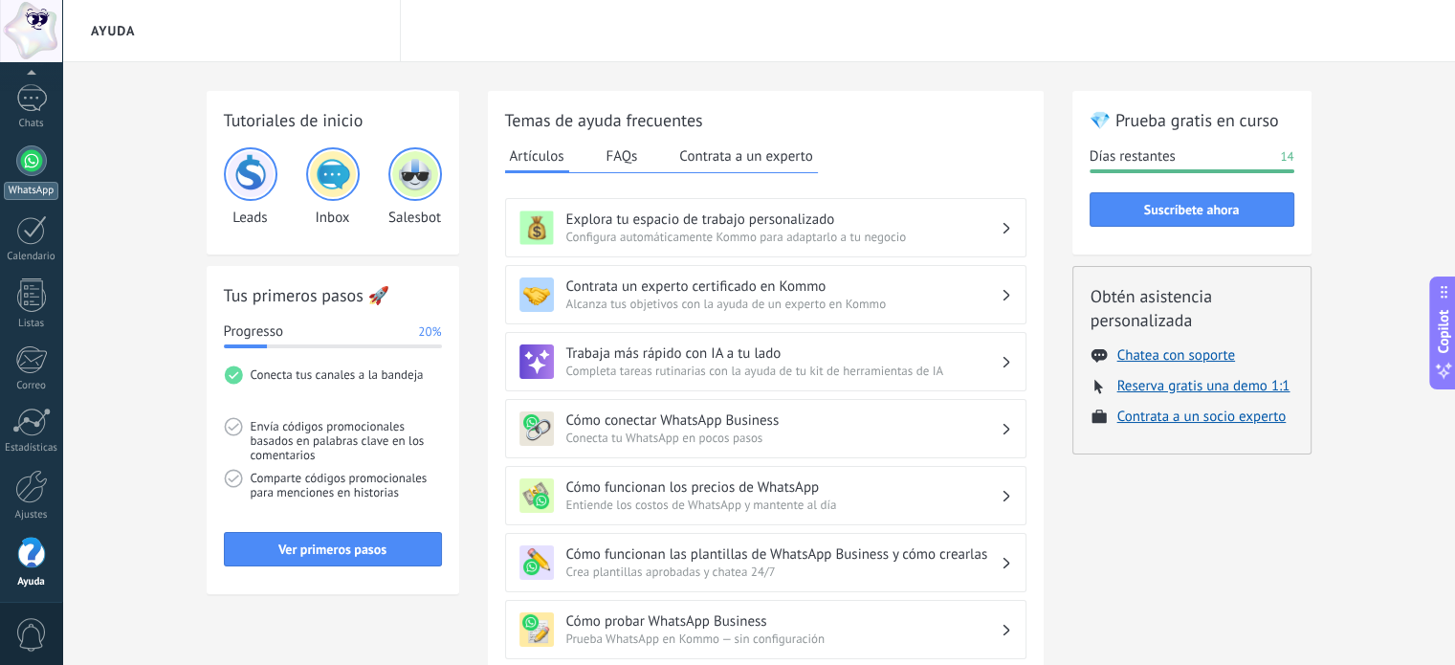
scroll to position [130, 0]
click at [33, 163] on div at bounding box center [31, 157] width 31 height 31
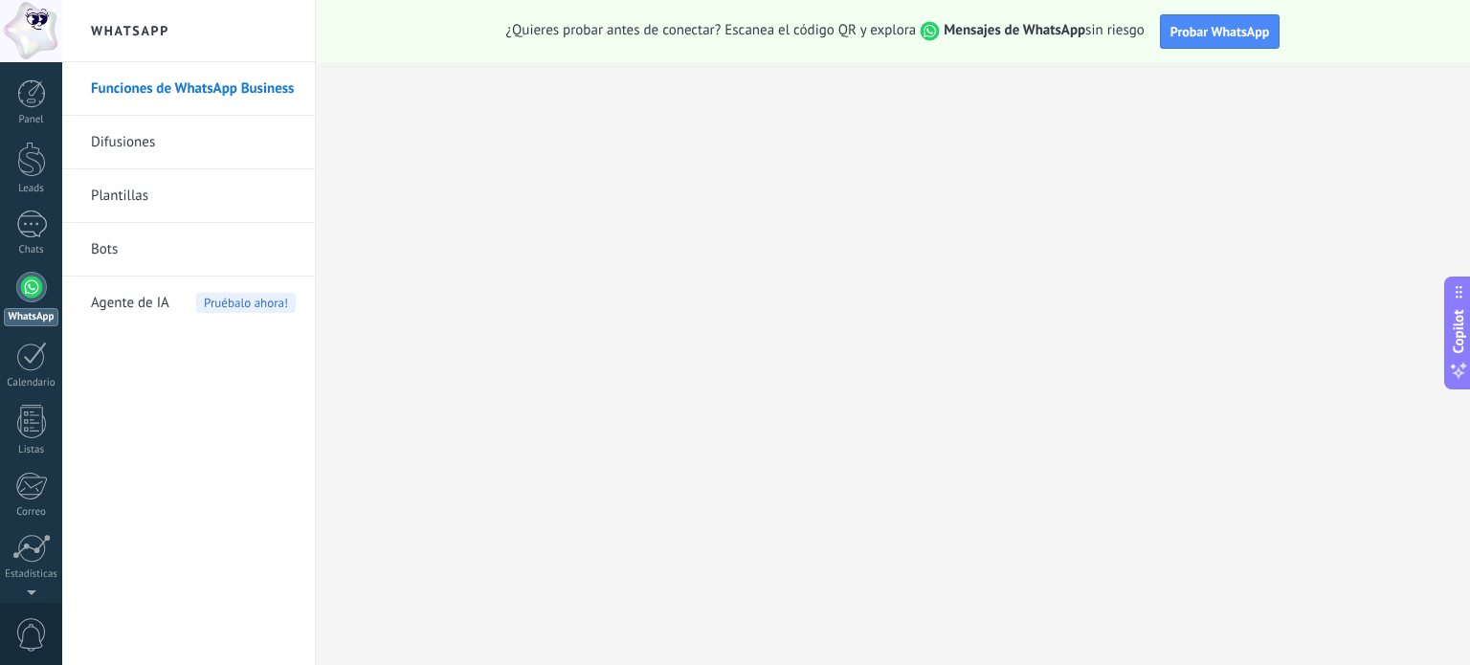
click at [215, 185] on link "Plantillas" at bounding box center [193, 196] width 205 height 54
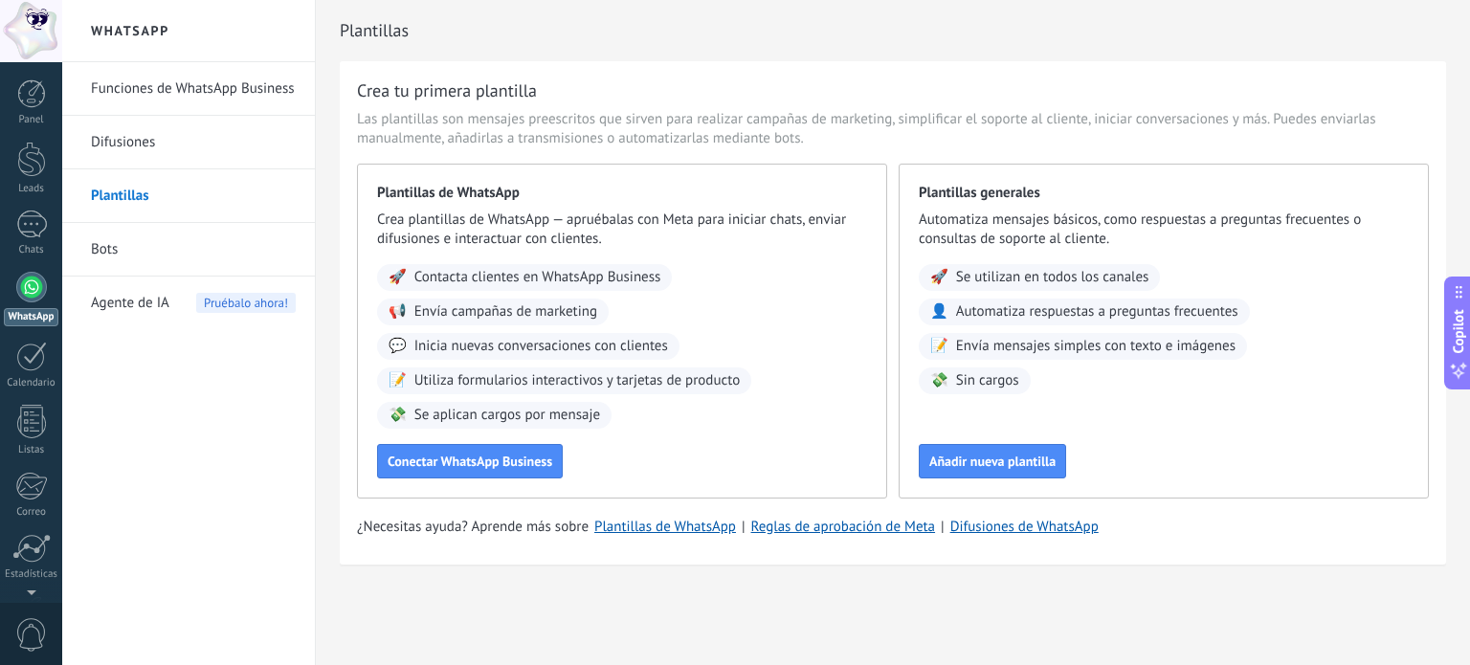
click at [199, 91] on link "Funciones de WhatsApp Business" at bounding box center [193, 89] width 205 height 54
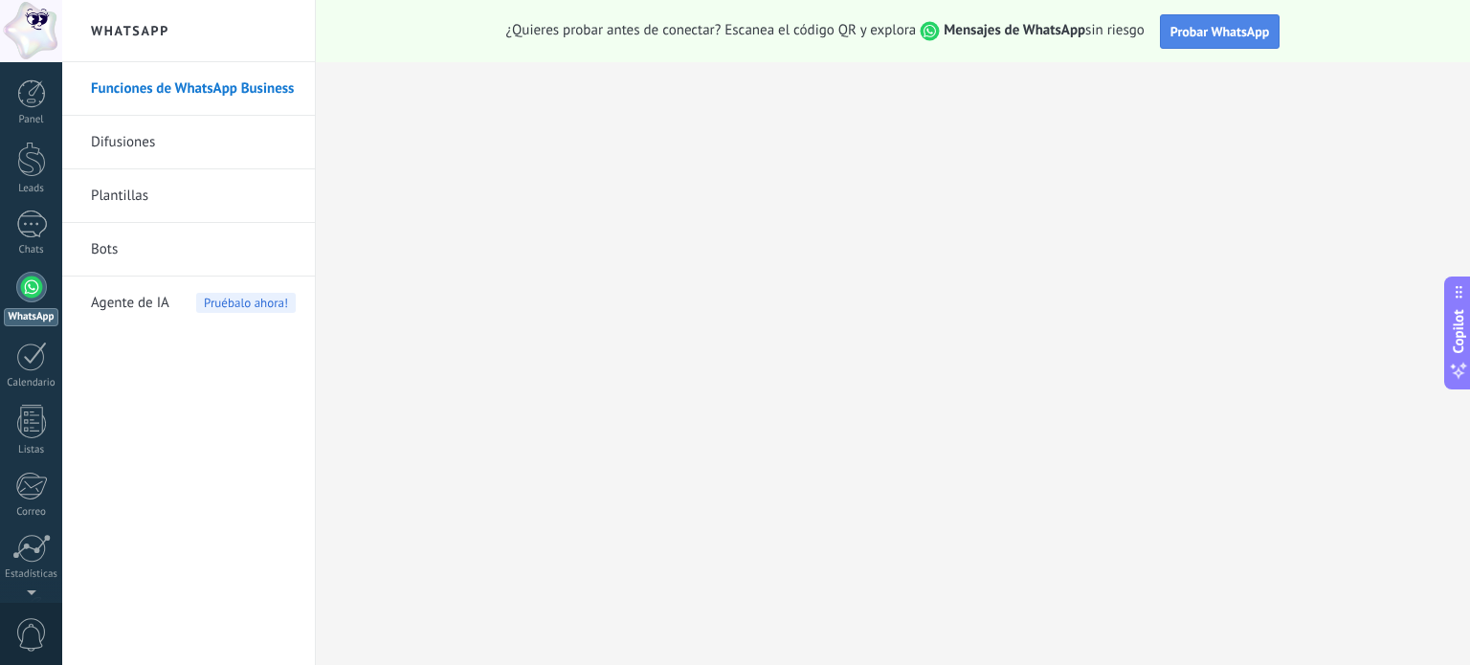
click at [1186, 39] on span "Probar WhatsApp" at bounding box center [1220, 31] width 100 height 17
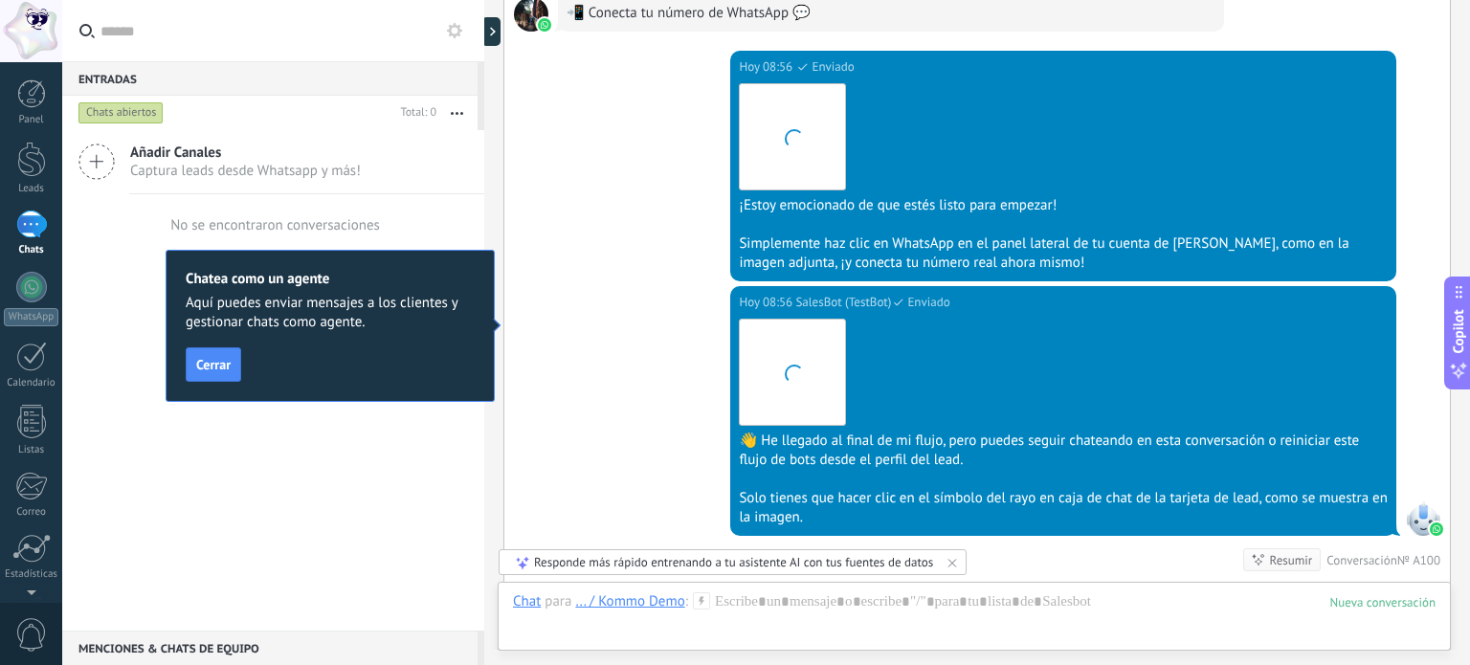
scroll to position [5733, 0]
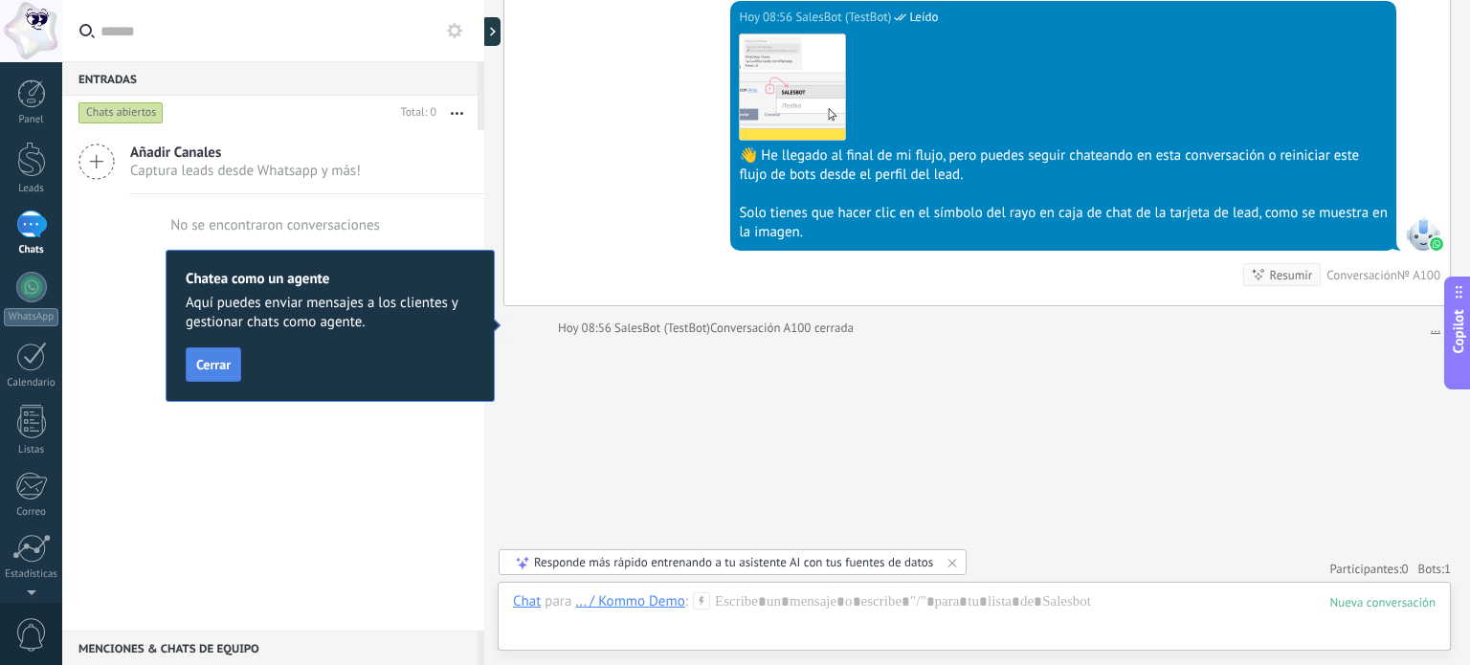
click at [188, 366] on button "Cerrar" at bounding box center [213, 364] width 55 height 34
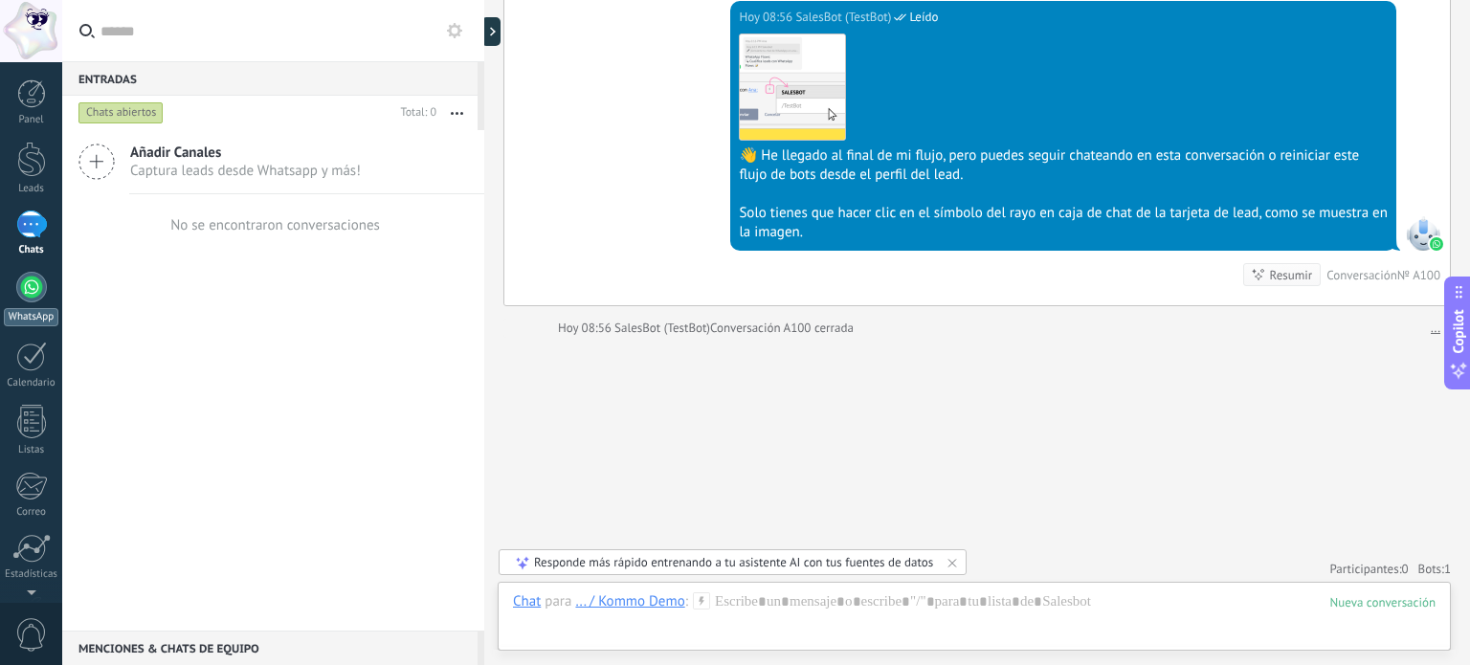
click at [36, 290] on div at bounding box center [31, 287] width 31 height 31
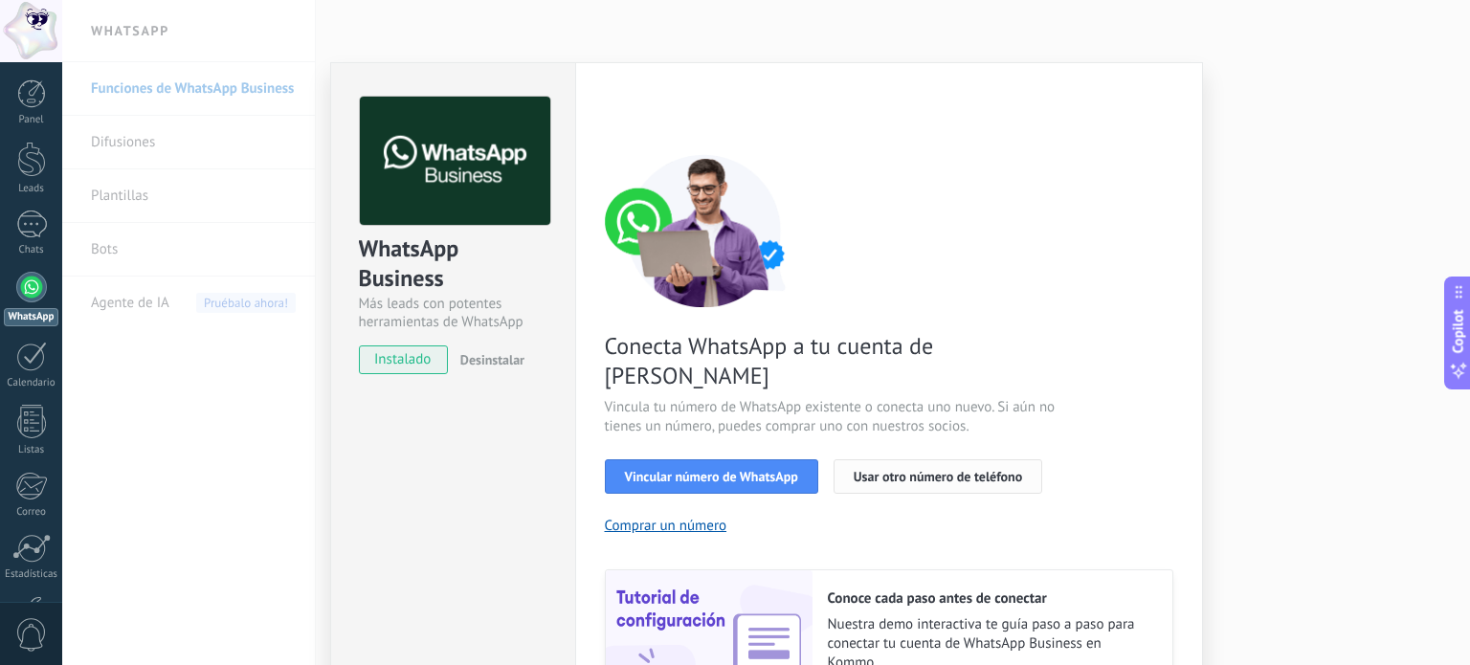
click at [874, 470] on span "Usar otro número de teléfono" at bounding box center [937, 476] width 168 height 13
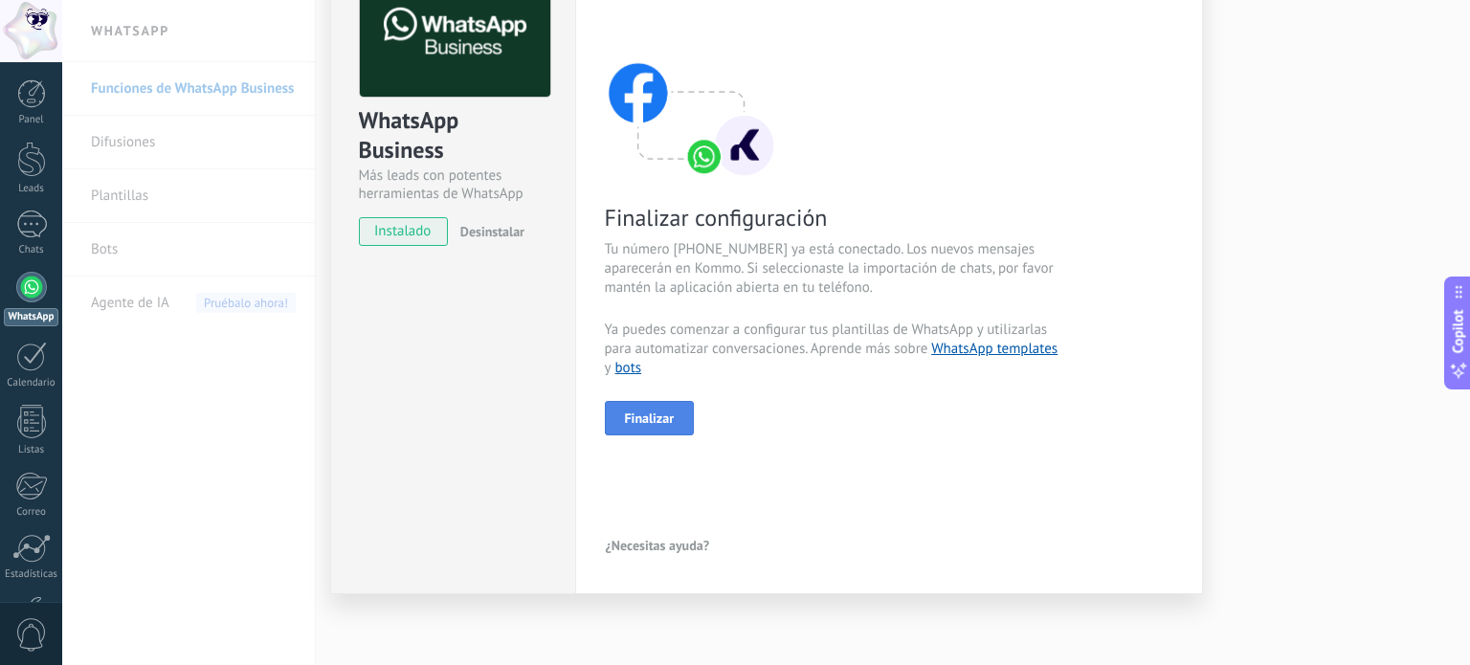
scroll to position [128, 0]
click at [658, 424] on span "Finalizar" at bounding box center [650, 417] width 50 height 13
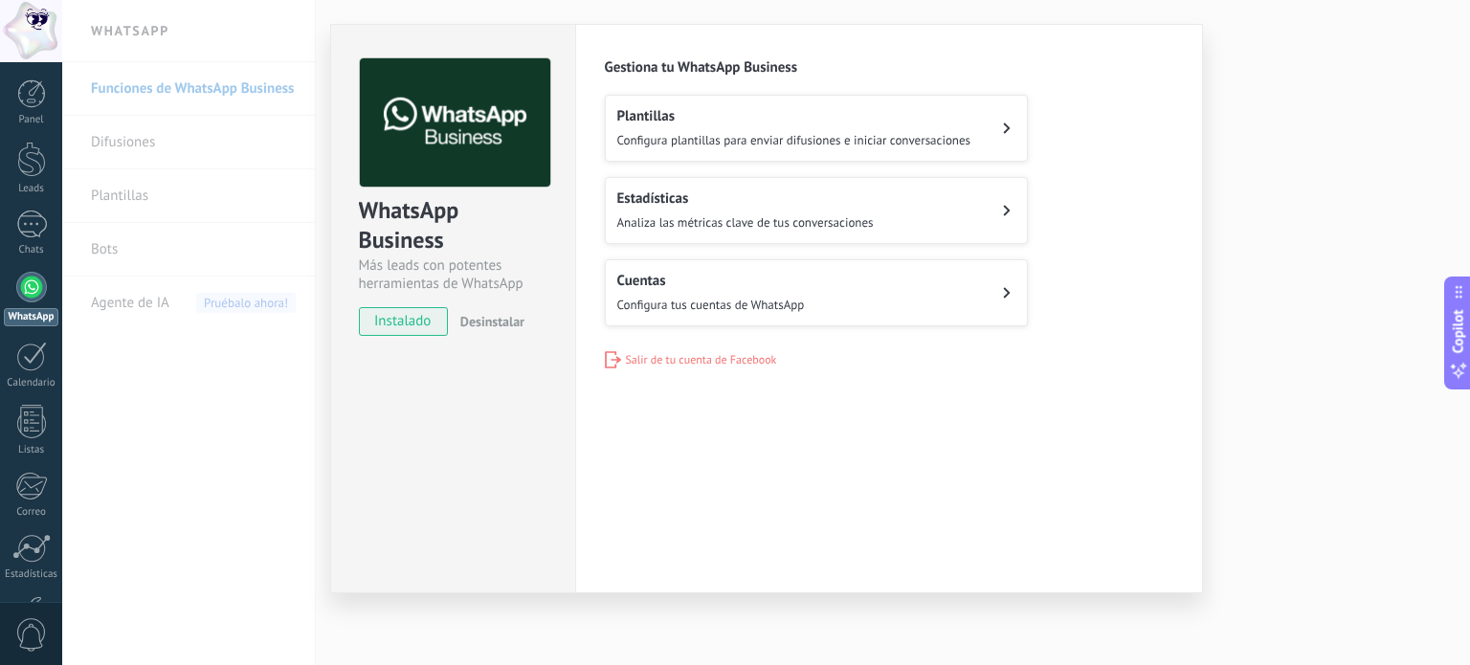
scroll to position [0, 0]
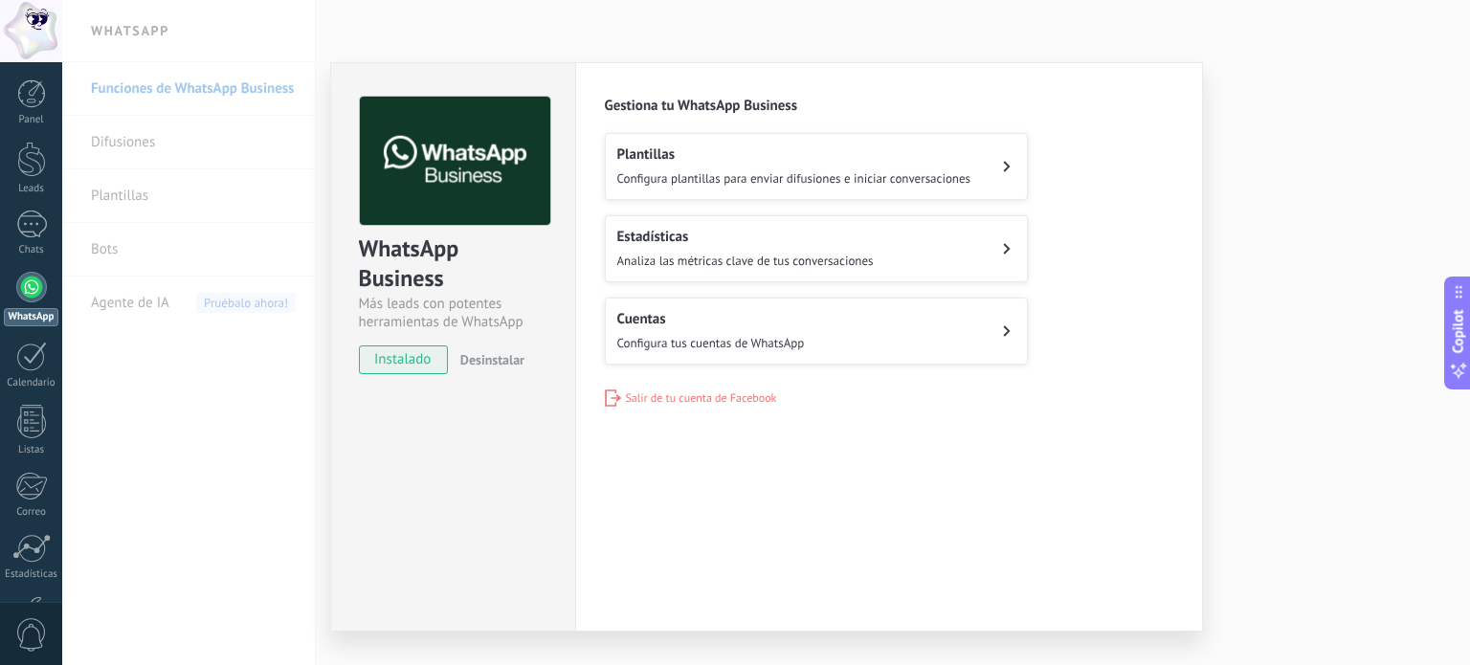
click at [803, 171] on span "Configura plantillas para enviar difusiones e iniciar conversaciones" at bounding box center [794, 178] width 354 height 16
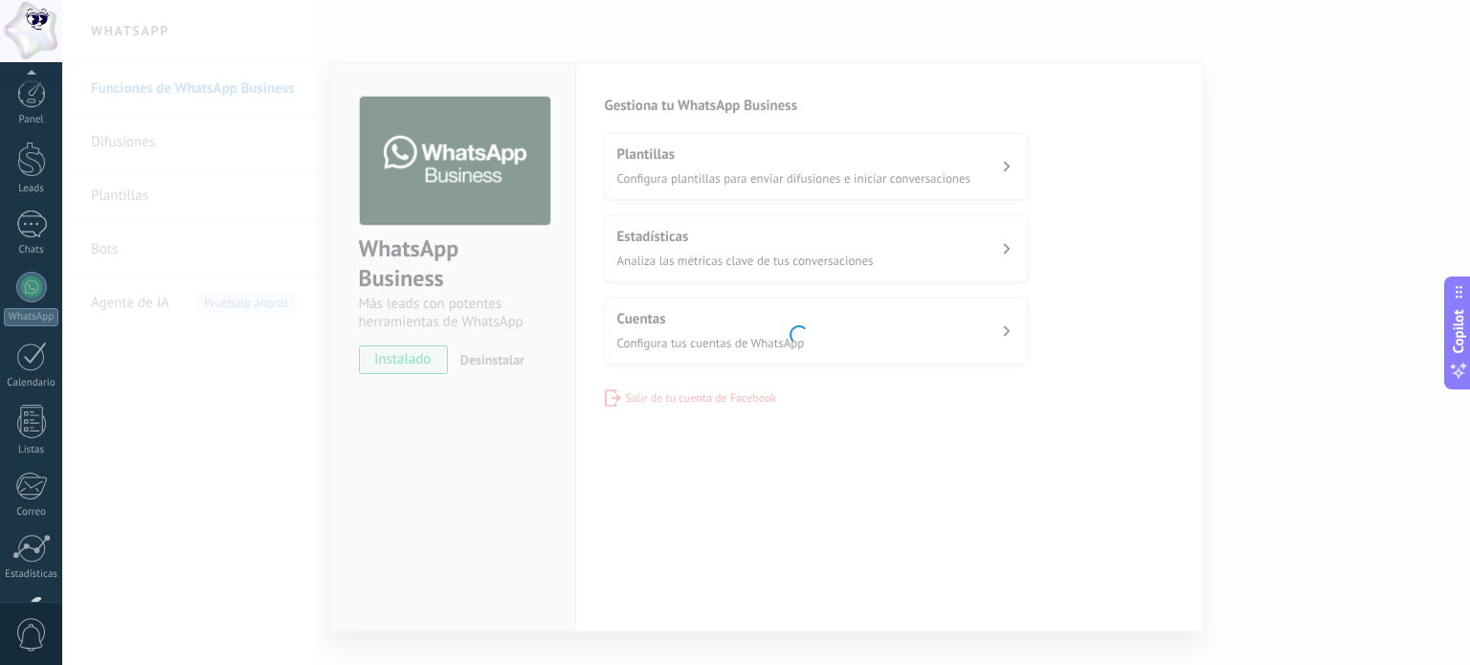
scroll to position [130, 0]
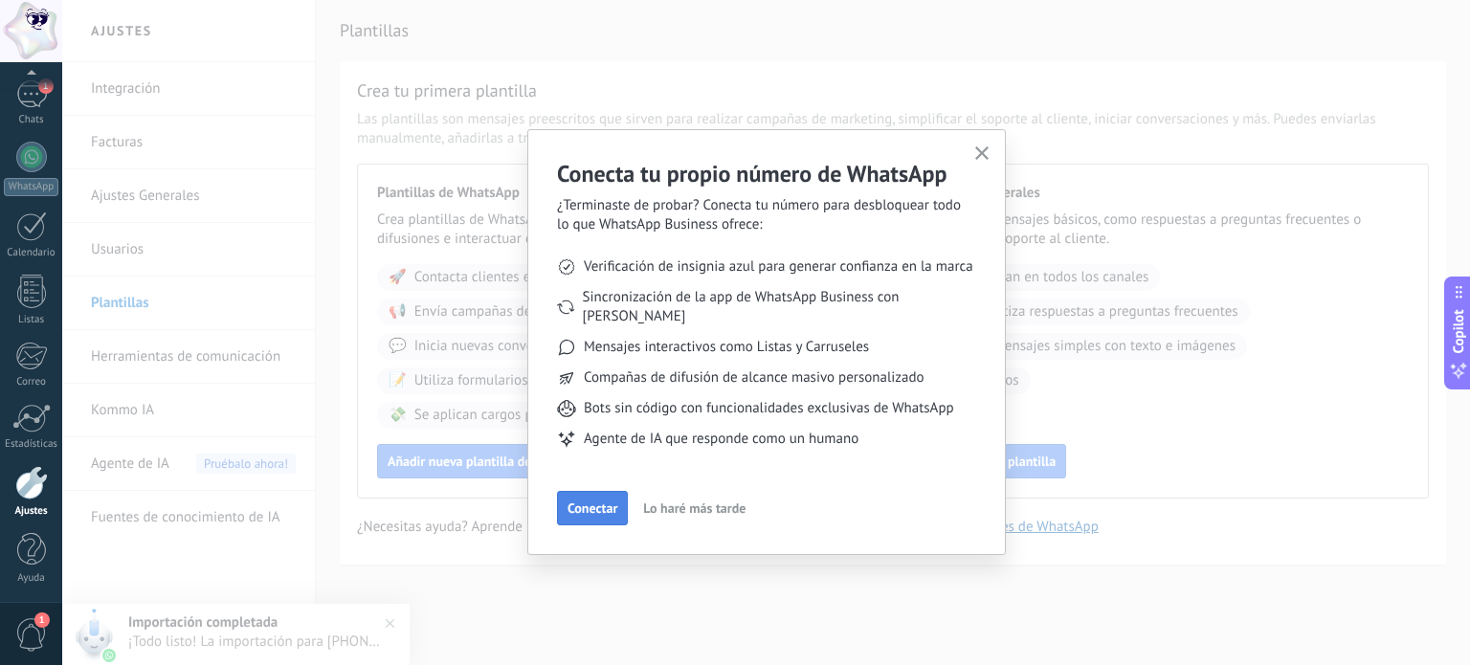
click at [616, 501] on span "Conectar" at bounding box center [592, 507] width 50 height 13
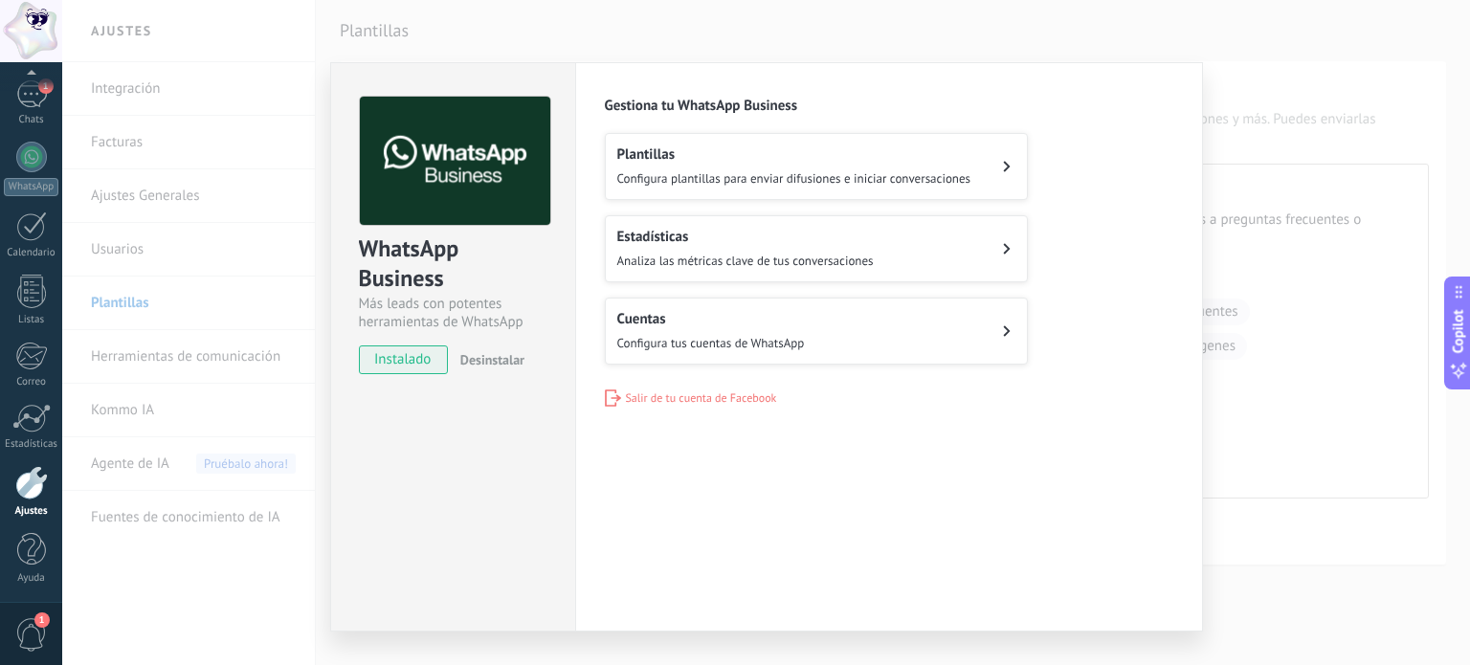
click at [764, 179] on span "Configura plantillas para enviar difusiones e iniciar conversaciones" at bounding box center [794, 178] width 354 height 16
click at [789, 163] on div "Plantillas Configura plantillas para enviar difusiones e iniciar conversaciones" at bounding box center [794, 166] width 354 height 42
click at [1003, 156] on button "Plantillas Configura plantillas para enviar difusiones e iniciar conversaciones" at bounding box center [816, 166] width 423 height 67
click at [832, 185] on span "Configura plantillas para enviar difusiones e iniciar conversaciones" at bounding box center [794, 178] width 354 height 16
click at [751, 154] on h2 "Plantillas" at bounding box center [794, 154] width 354 height 18
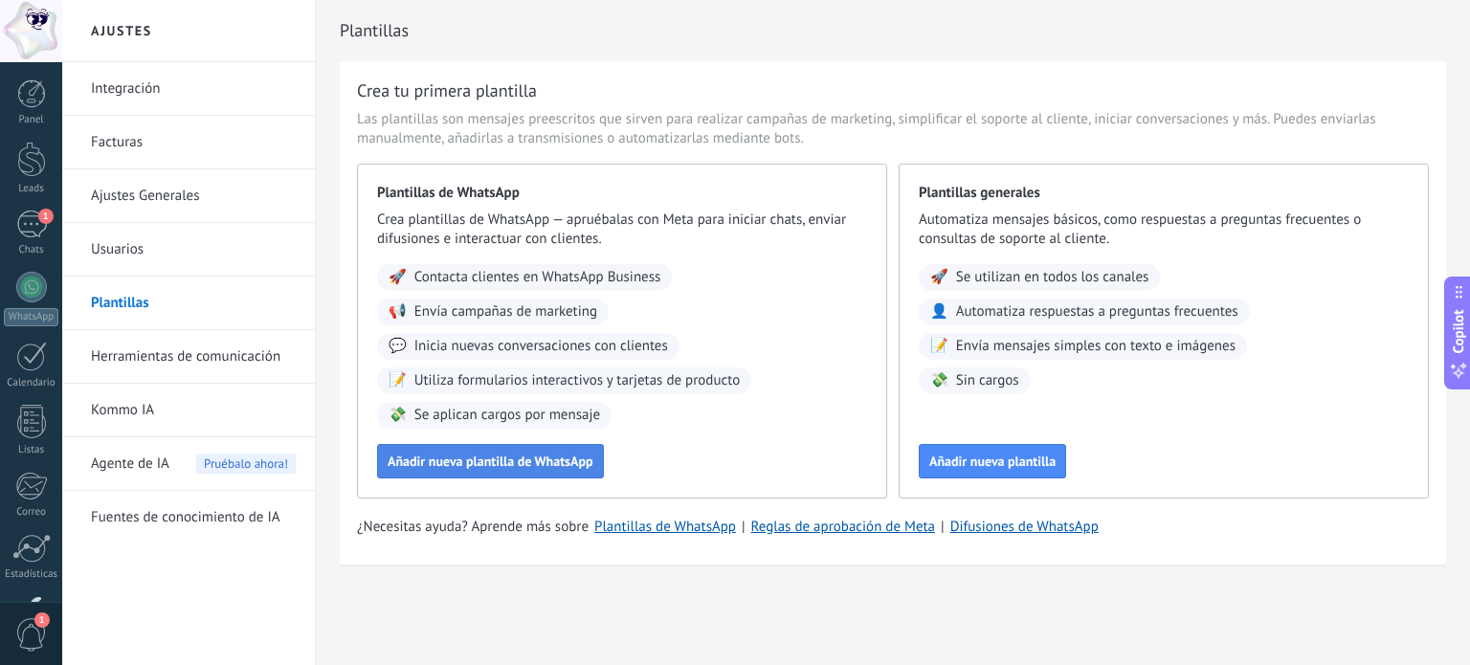
click at [439, 465] on span "Añadir nueva plantilla de WhatsApp" at bounding box center [491, 460] width 206 height 13
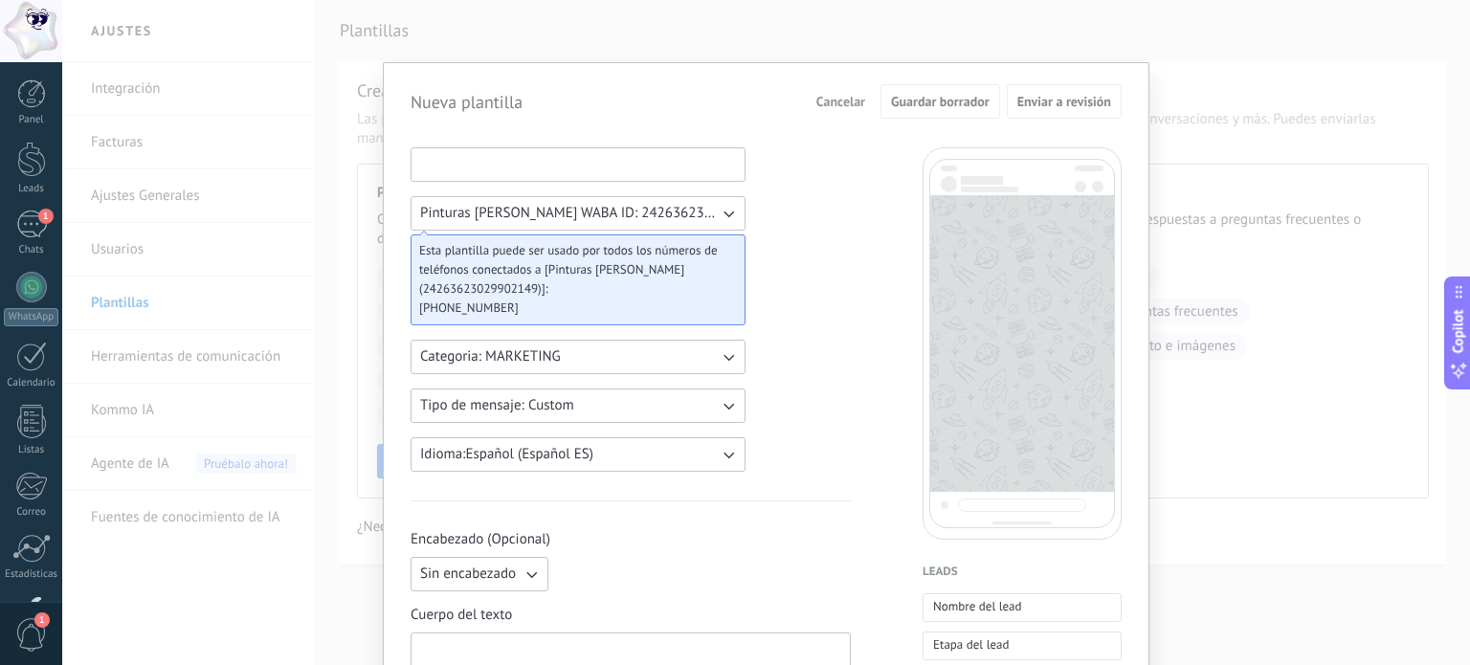
click at [470, 164] on input at bounding box center [577, 163] width 333 height 31
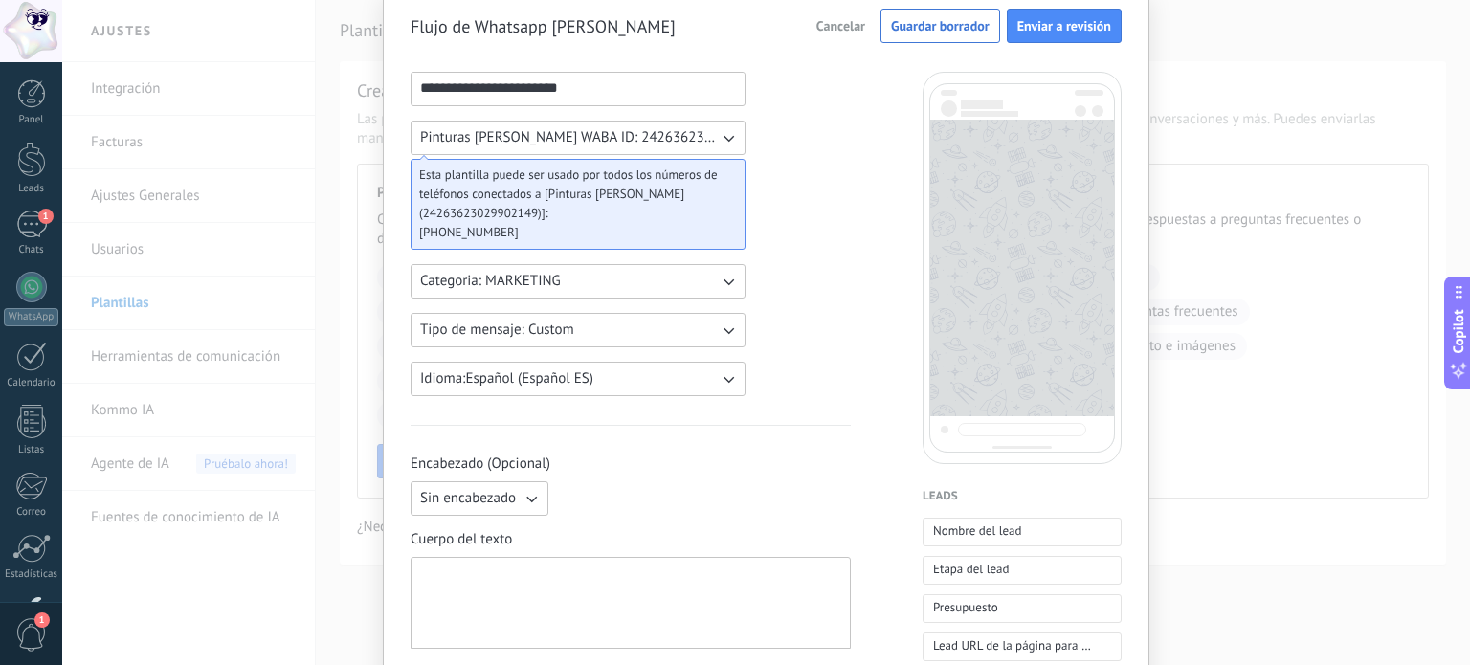
click at [708, 141] on span "Pinturas Mällen WABA ID: 24263623029902149" at bounding box center [569, 137] width 299 height 19
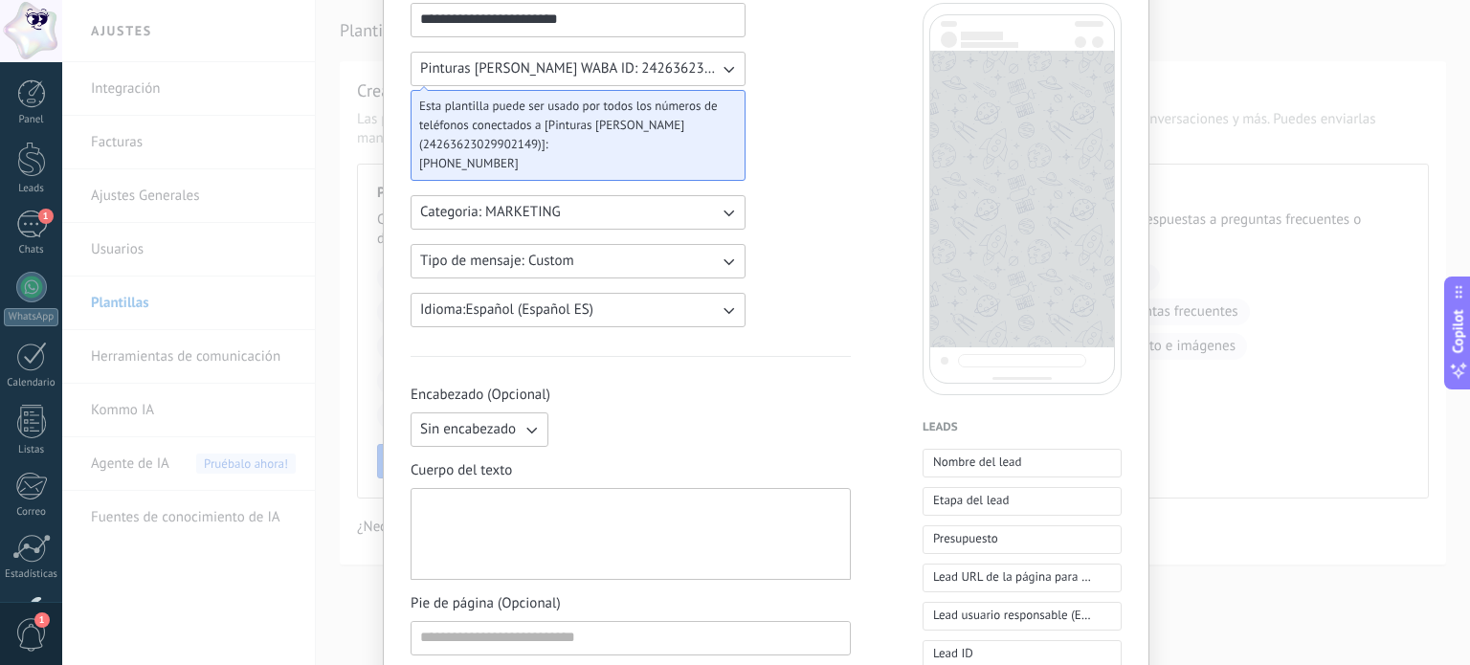
scroll to position [148, 0]
click at [689, 254] on button "Tipo de mensaje: Custom" at bounding box center [577, 257] width 335 height 34
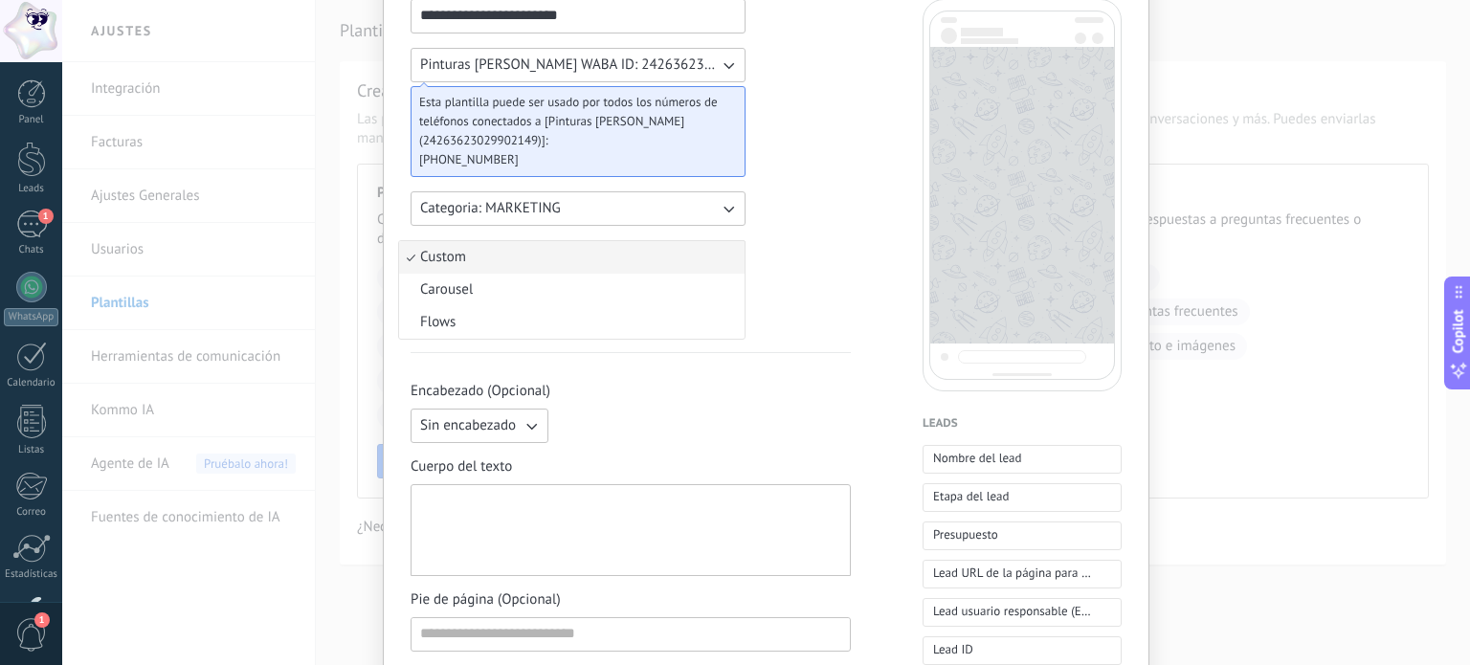
click at [689, 254] on li "Custom" at bounding box center [571, 257] width 345 height 33
click at [693, 254] on button "Tipo de mensaje: Custom" at bounding box center [577, 257] width 335 height 34
click at [617, 313] on li "Flows" at bounding box center [571, 322] width 345 height 33
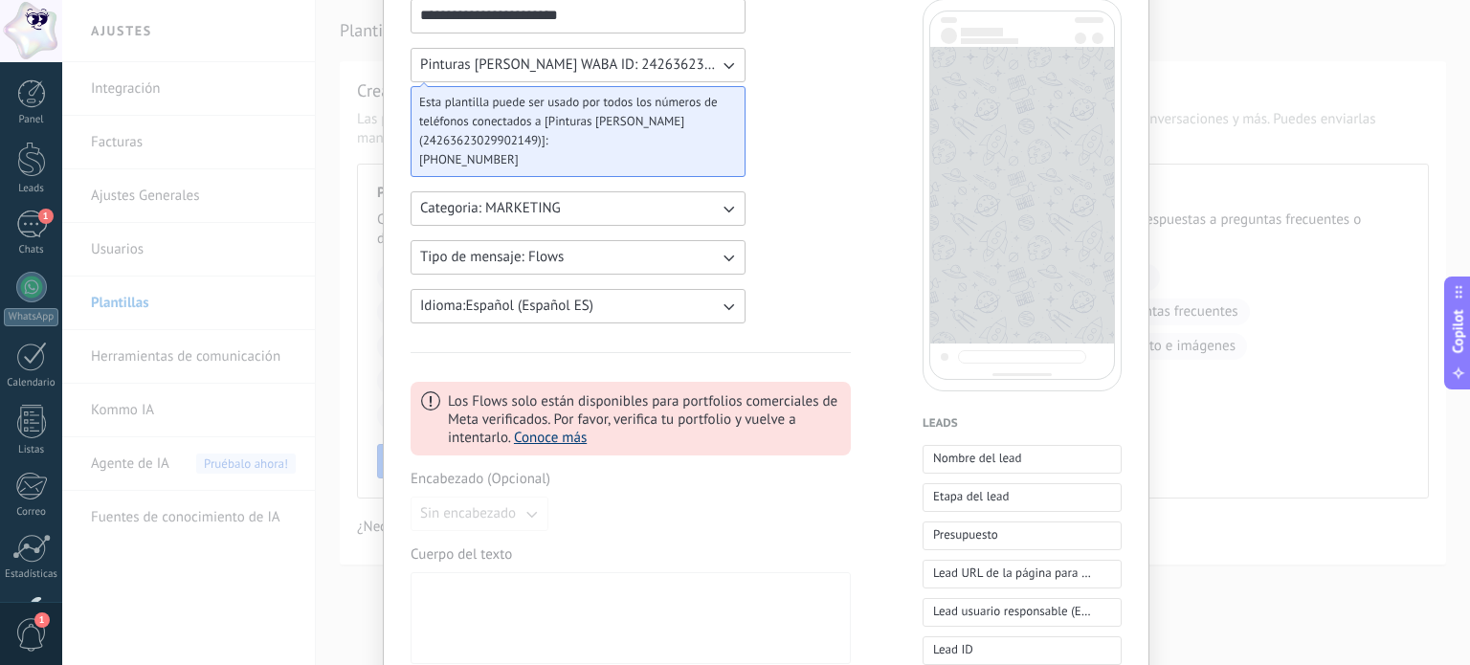
click at [573, 435] on link "Conoce más" at bounding box center [550, 438] width 73 height 18
click at [559, 249] on span "Tipo de mensaje: Flows" at bounding box center [492, 257] width 144 height 19
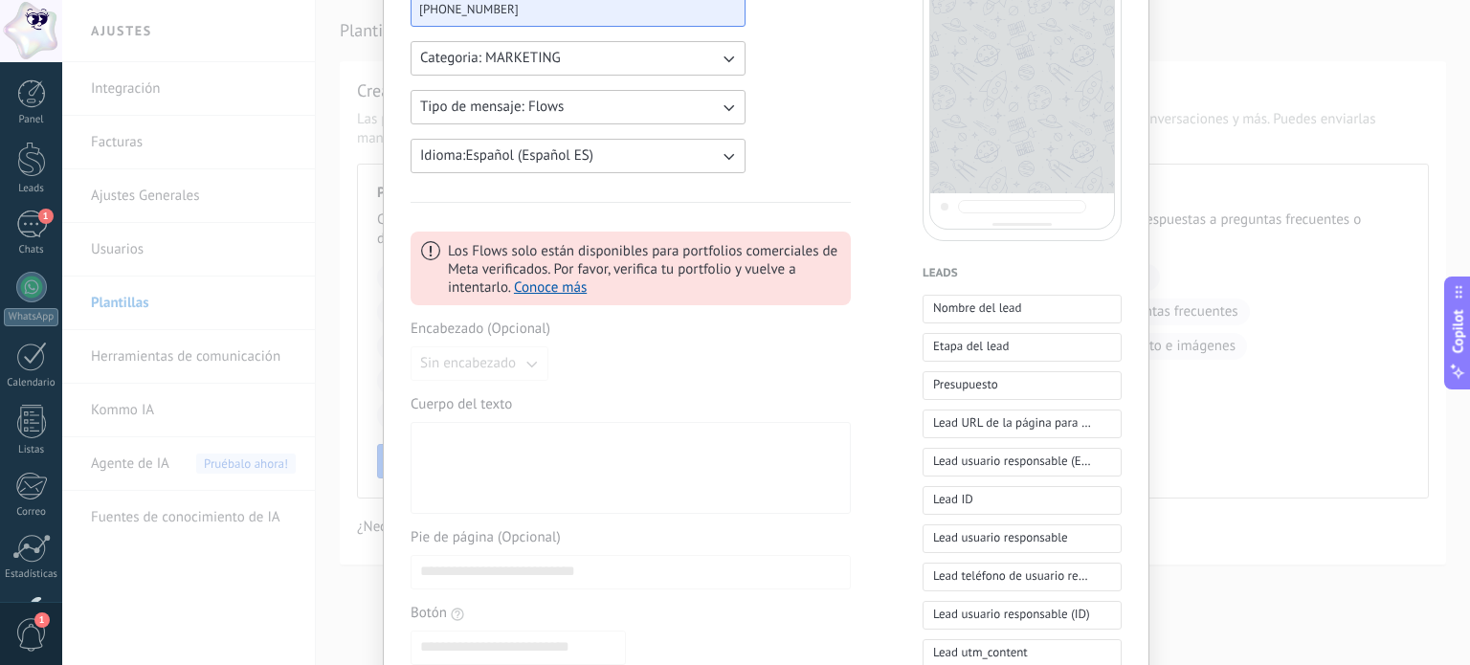
scroll to position [0, 0]
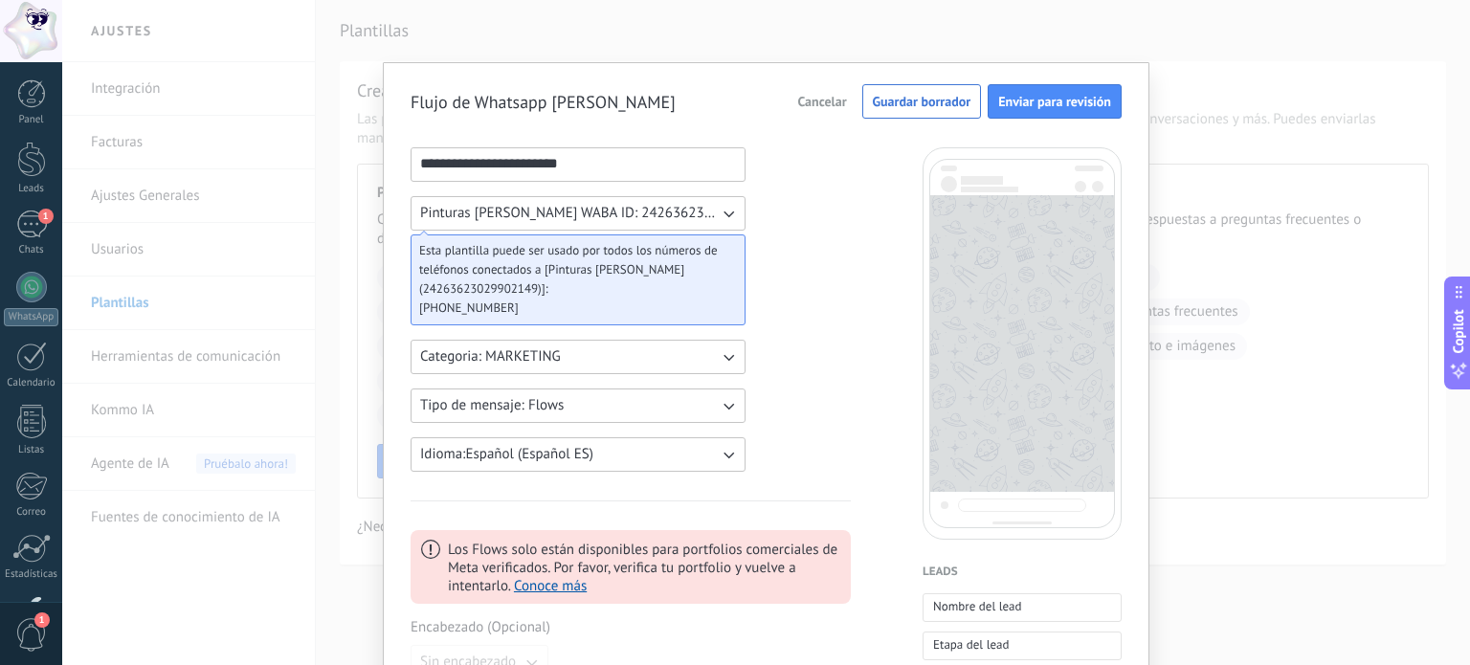
click at [561, 393] on button "Tipo de mensaje: Flows" at bounding box center [577, 405] width 335 height 34
click at [562, 442] on li "Carousel" at bounding box center [571, 438] width 345 height 33
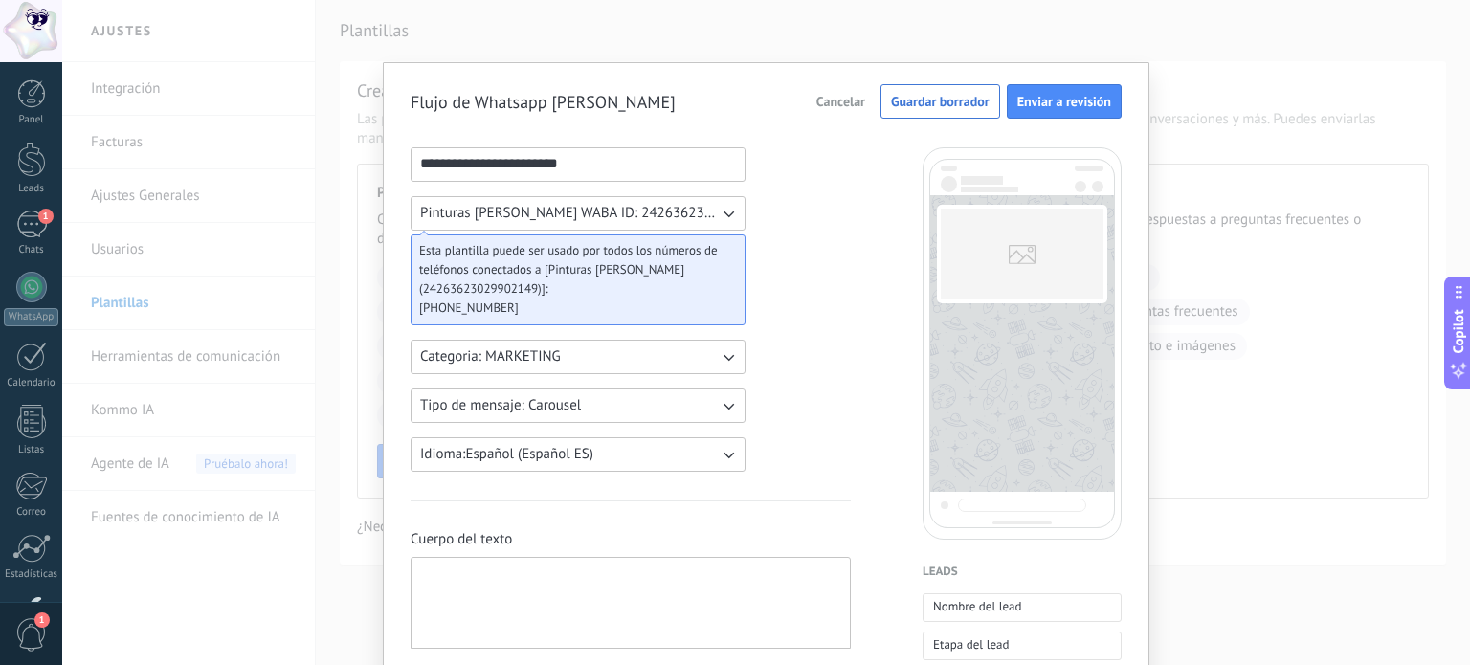
drag, startPoint x: 573, startPoint y: 160, endPoint x: 382, endPoint y: 155, distance: 191.4
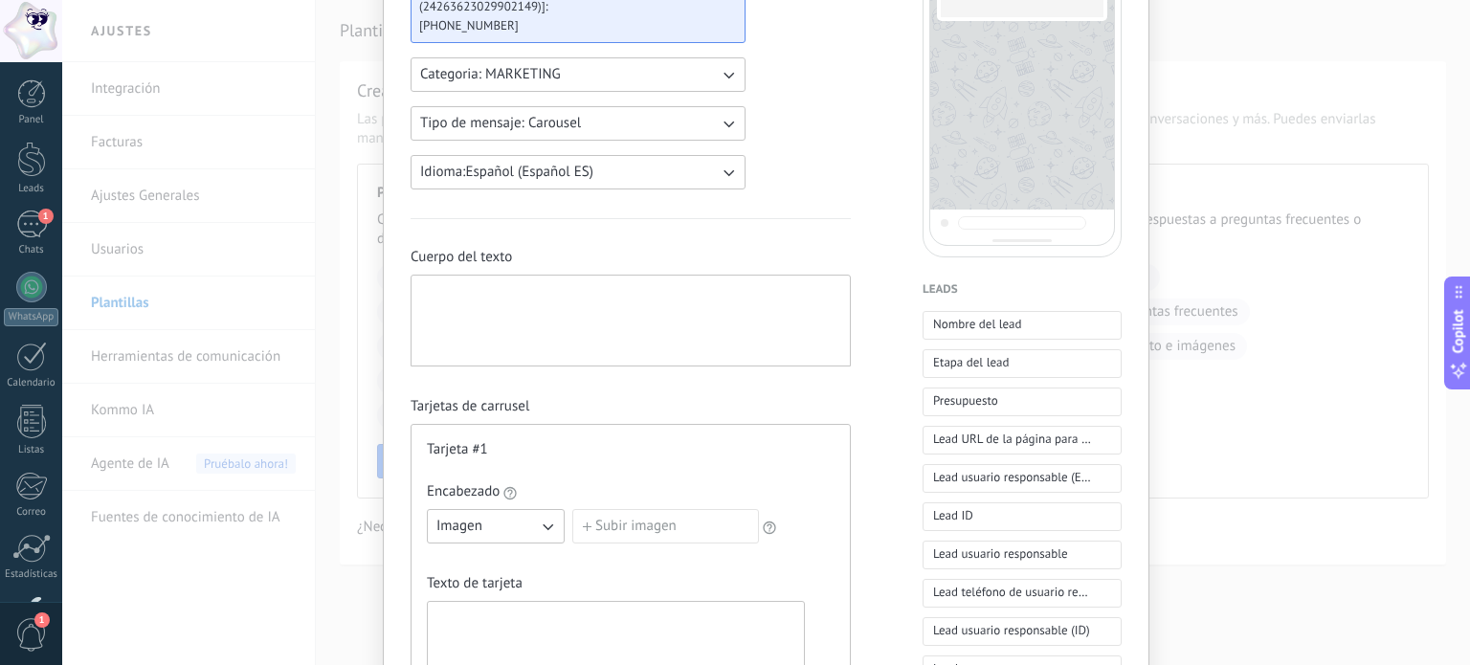
scroll to position [283, 0]
type input "**********"
click at [719, 291] on div at bounding box center [630, 320] width 421 height 76
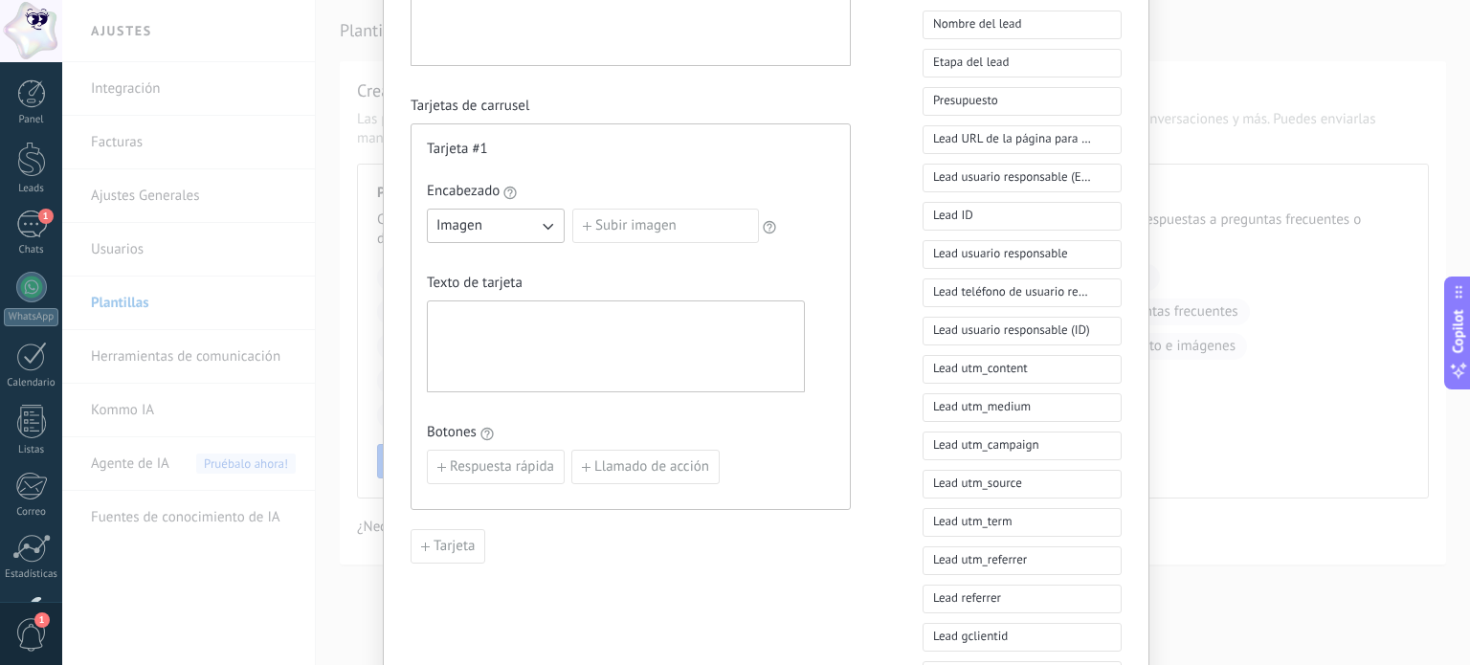
scroll to position [584, 0]
click at [511, 220] on button "Imagen" at bounding box center [496, 225] width 138 height 34
click at [517, 215] on li "Imagen" at bounding box center [489, 225] width 148 height 33
click at [614, 222] on label "Subir imagen" at bounding box center [665, 225] width 187 height 34
click at [572, 208] on input "Subir imagen" at bounding box center [572, 208] width 0 height 0
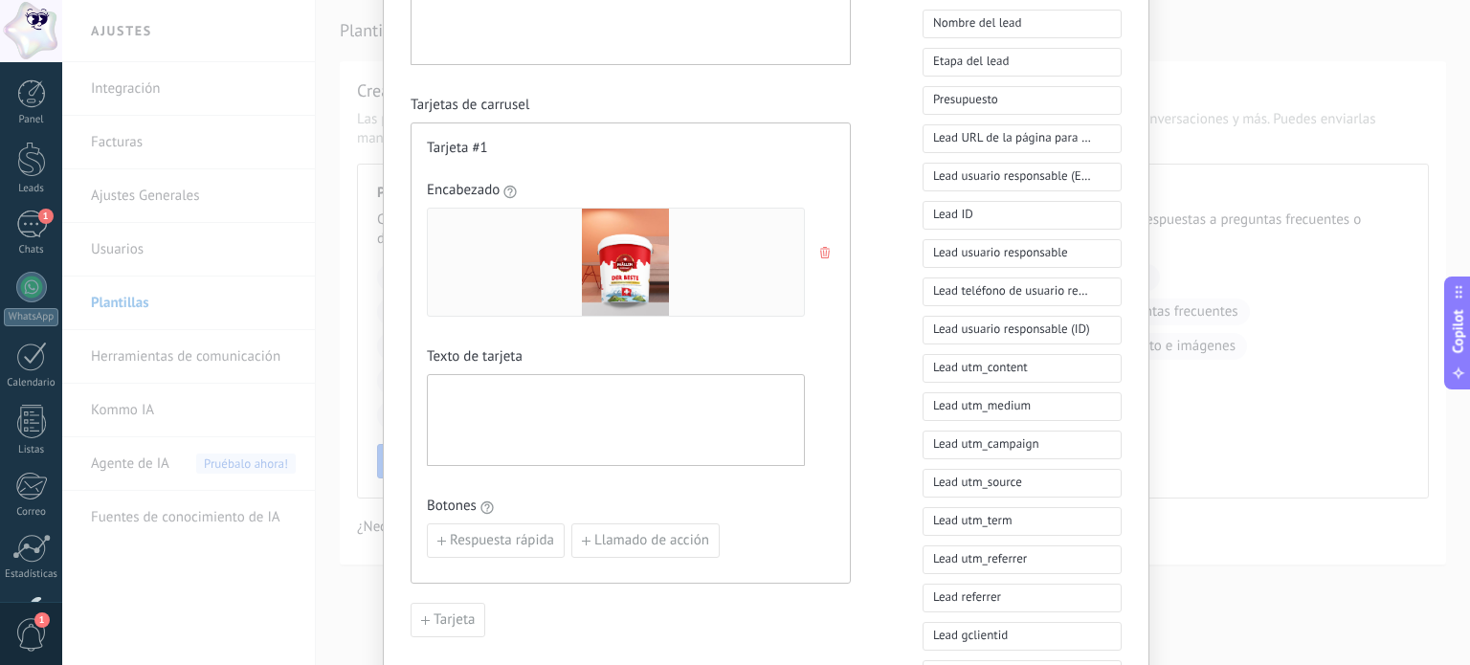
click at [475, 139] on span "Tarjeta #1" at bounding box center [457, 148] width 61 height 19
drag, startPoint x: 488, startPoint y: 144, endPoint x: 433, endPoint y: 145, distance: 54.5
click at [433, 145] on div "Tarjeta #1" at bounding box center [631, 148] width 408 height 19
click at [476, 141] on span "Tarjeta #1" at bounding box center [457, 148] width 61 height 19
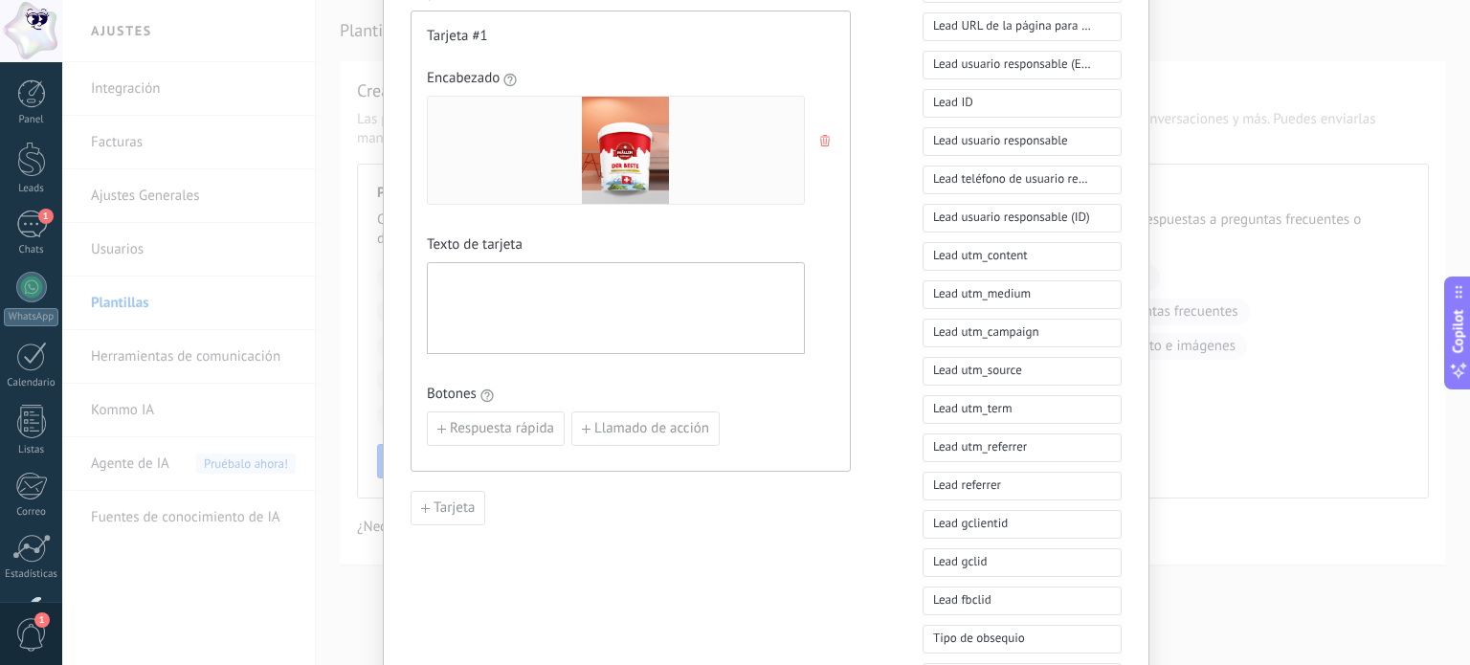
scroll to position [697, 0]
click at [563, 289] on div at bounding box center [615, 308] width 359 height 76
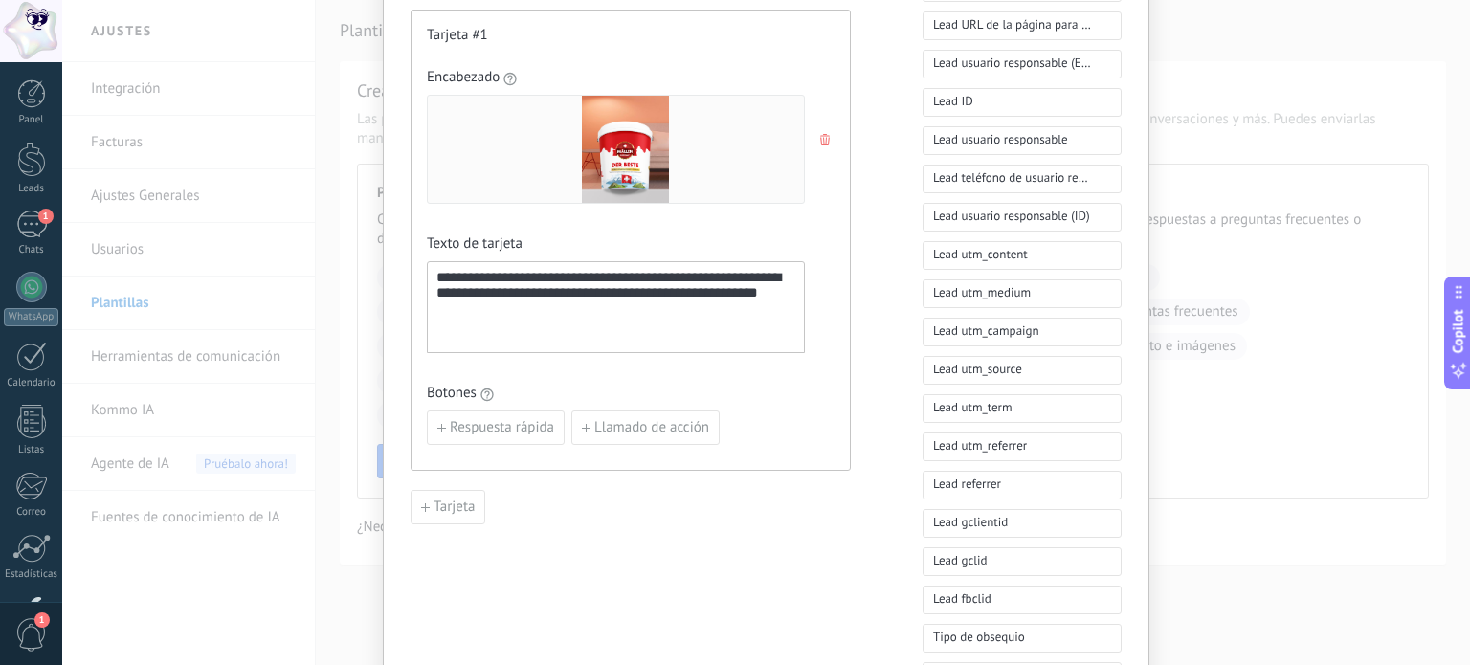
click at [720, 380] on div "**********" at bounding box center [616, 261] width 378 height 387
click at [614, 433] on span "Llamado de acción" at bounding box center [651, 427] width 115 height 13
click at [561, 431] on input at bounding box center [519, 426] width 182 height 31
type input "*"
type input "**********"
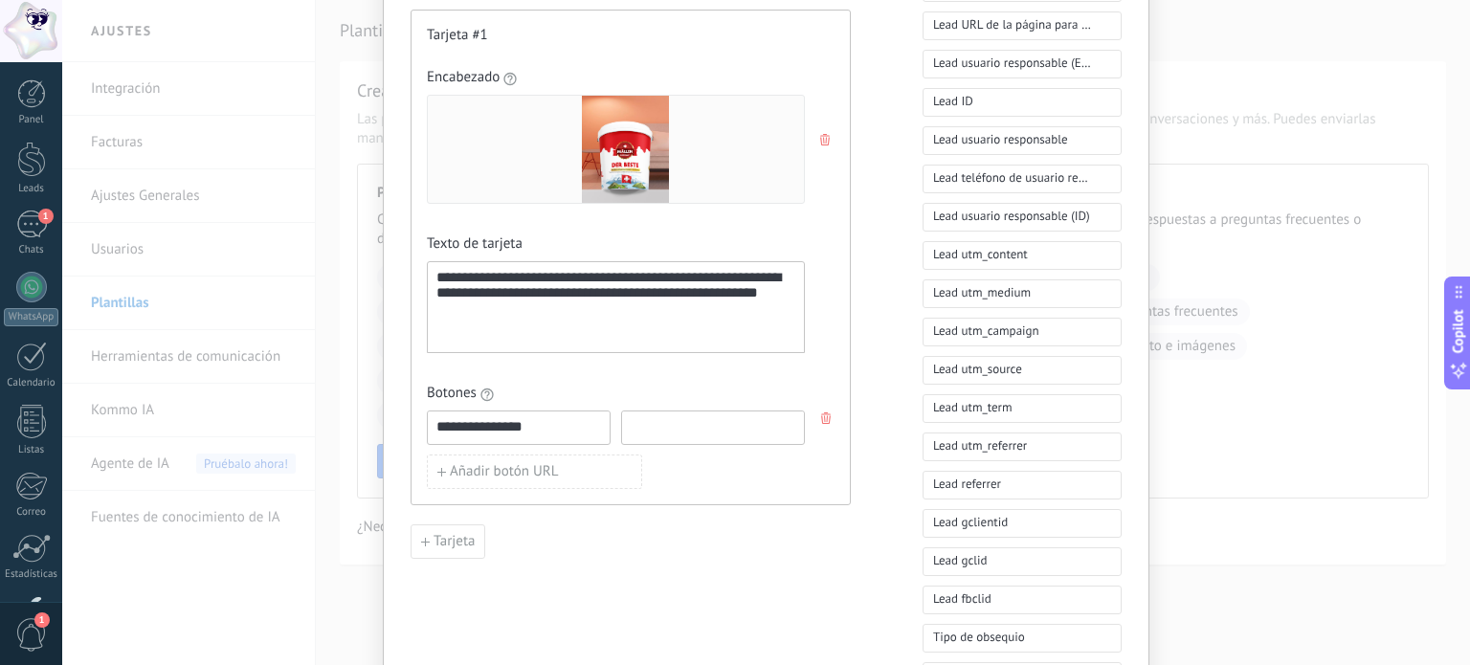
click at [646, 419] on input at bounding box center [713, 426] width 182 height 31
paste input "**********"
drag, startPoint x: 624, startPoint y: 424, endPoint x: 830, endPoint y: 438, distance: 207.2
click at [830, 438] on div "**********" at bounding box center [630, 258] width 440 height 496
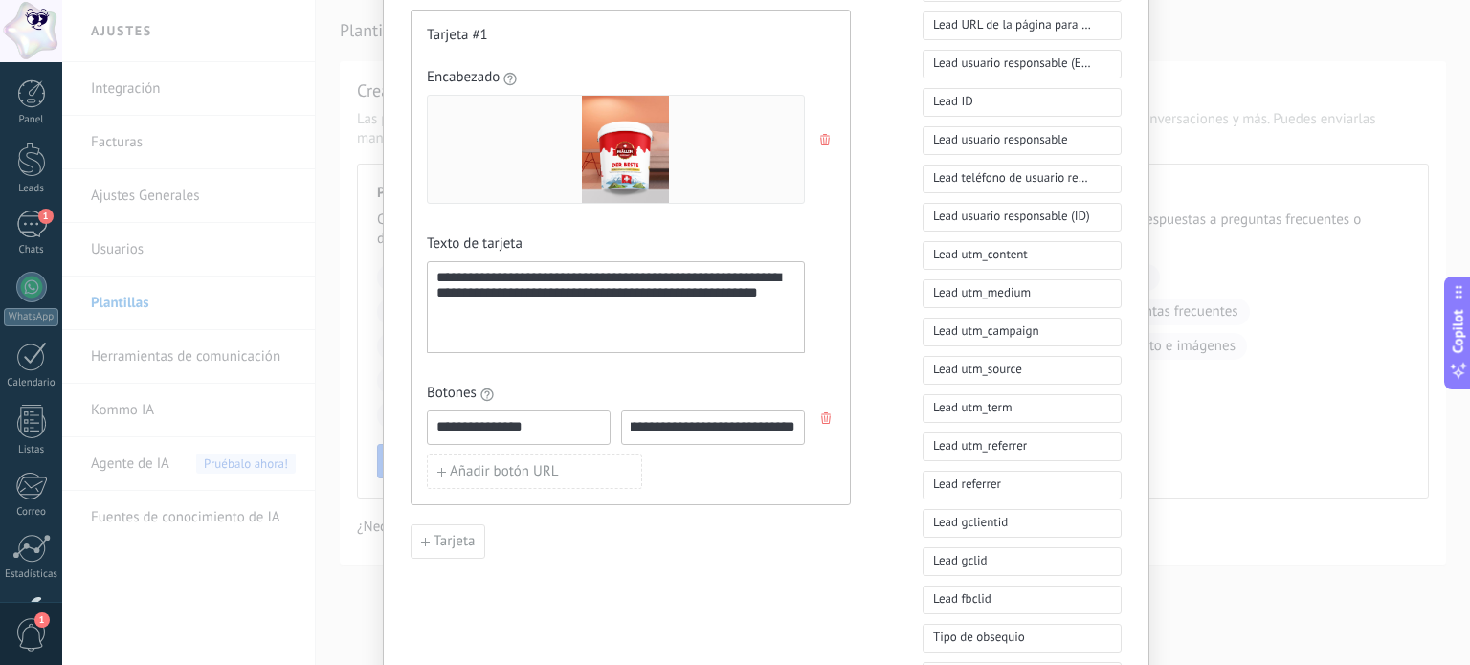
paste input "**"
type input "**********"
click at [830, 438] on div "**********" at bounding box center [630, 258] width 440 height 496
click at [731, 550] on div "Tarjeta" at bounding box center [630, 541] width 440 height 34
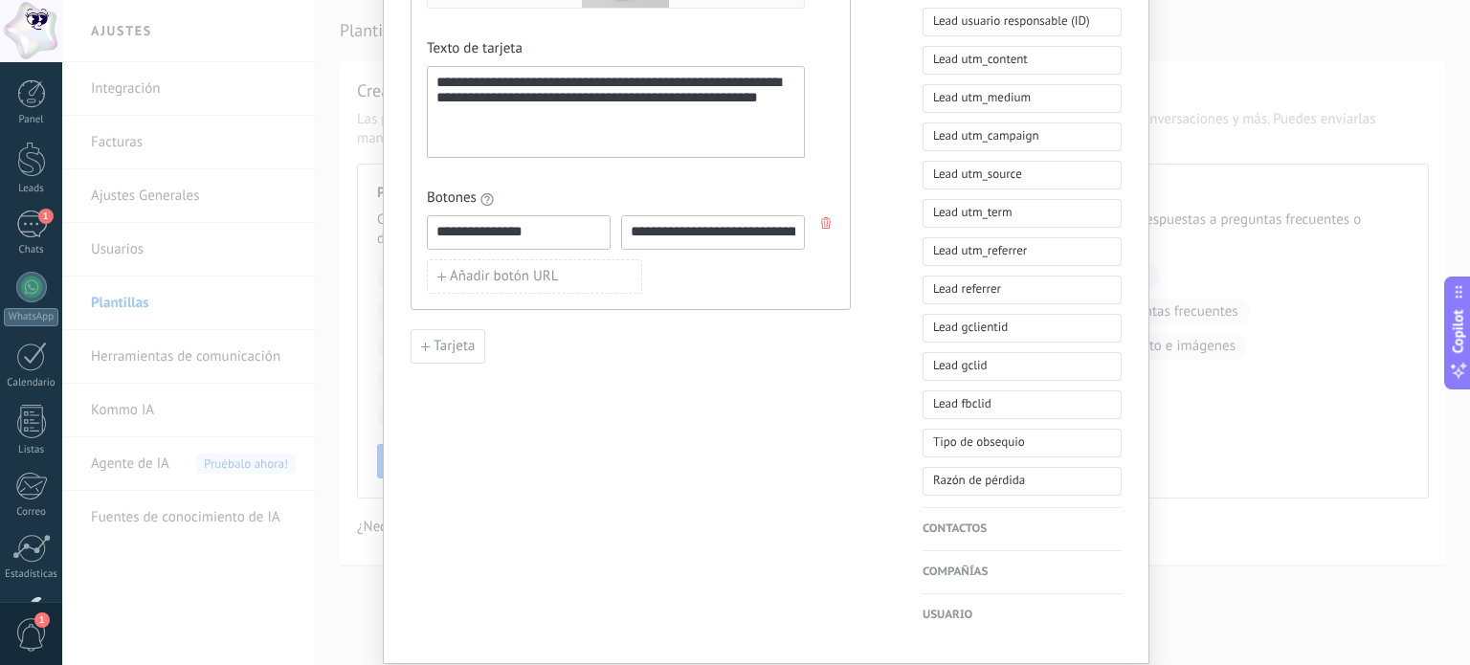
scroll to position [892, 0]
click at [436, 343] on span "Tarjeta" at bounding box center [453, 346] width 41 height 13
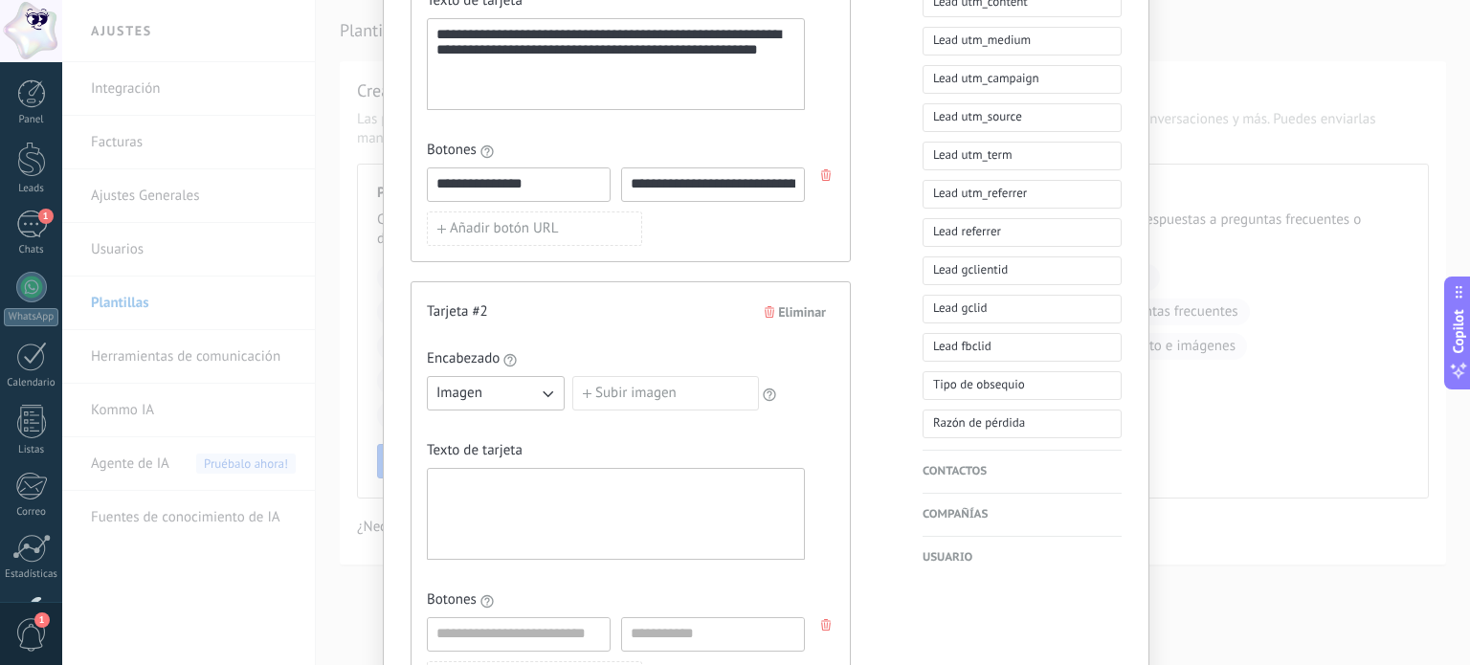
scroll to position [941, 0]
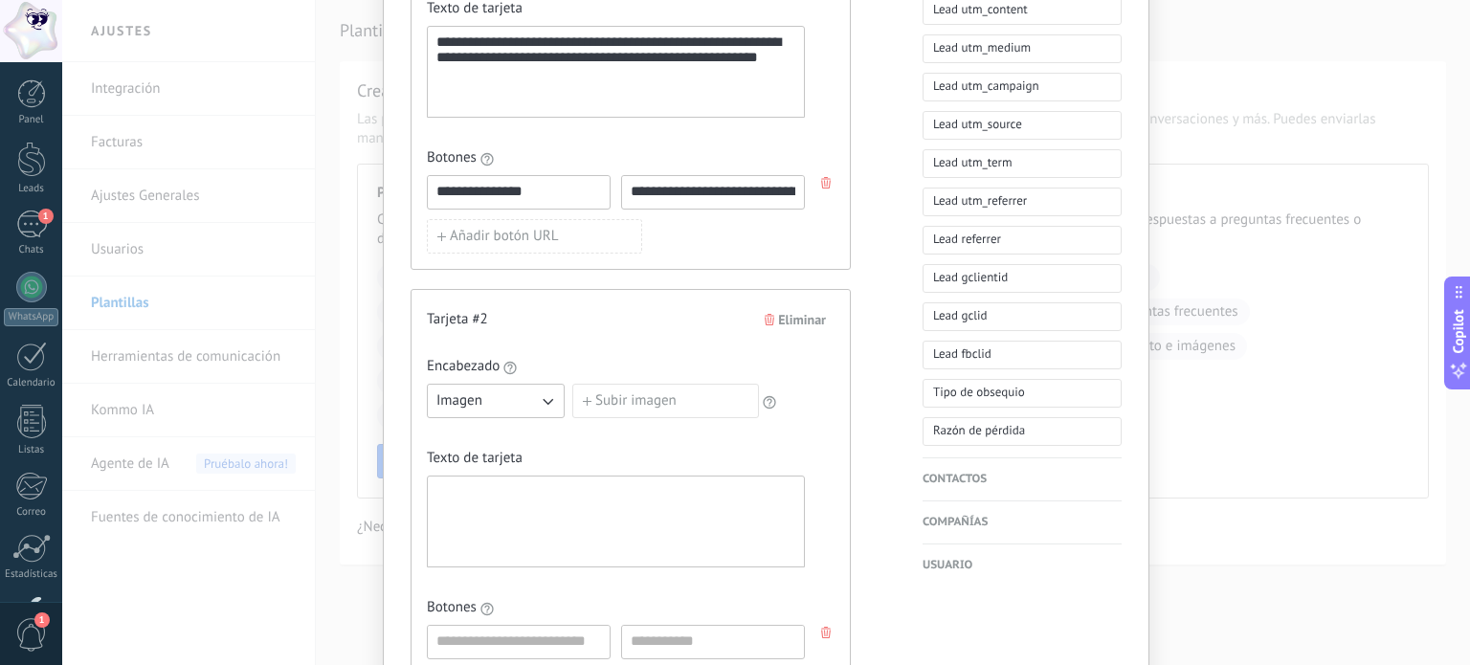
click at [544, 400] on icon "button" at bounding box center [548, 402] width 11 height 7
click at [544, 400] on li "Imagen" at bounding box center [489, 401] width 148 height 33
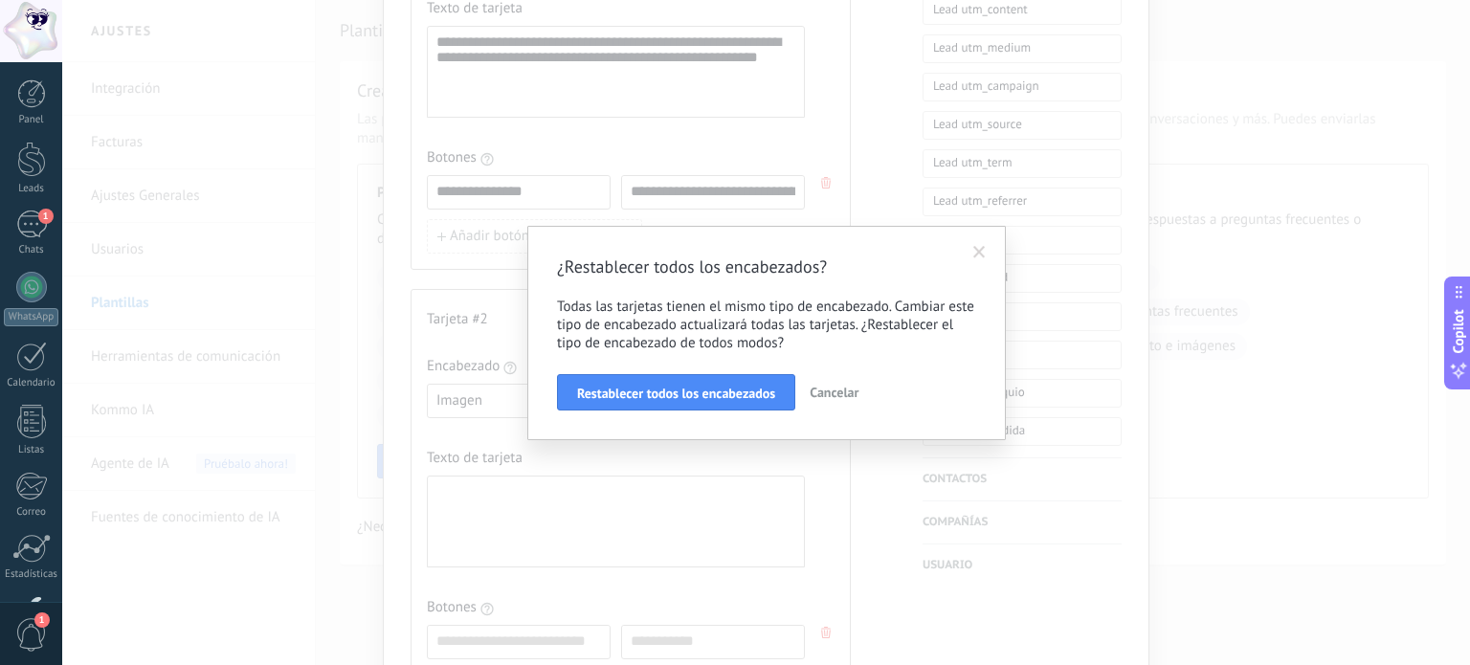
click at [598, 454] on div "¿Restablecer todos los encabezados? Todas las tarjetas tienen el mismo tipo de …" at bounding box center [765, 332] width 1407 height 665
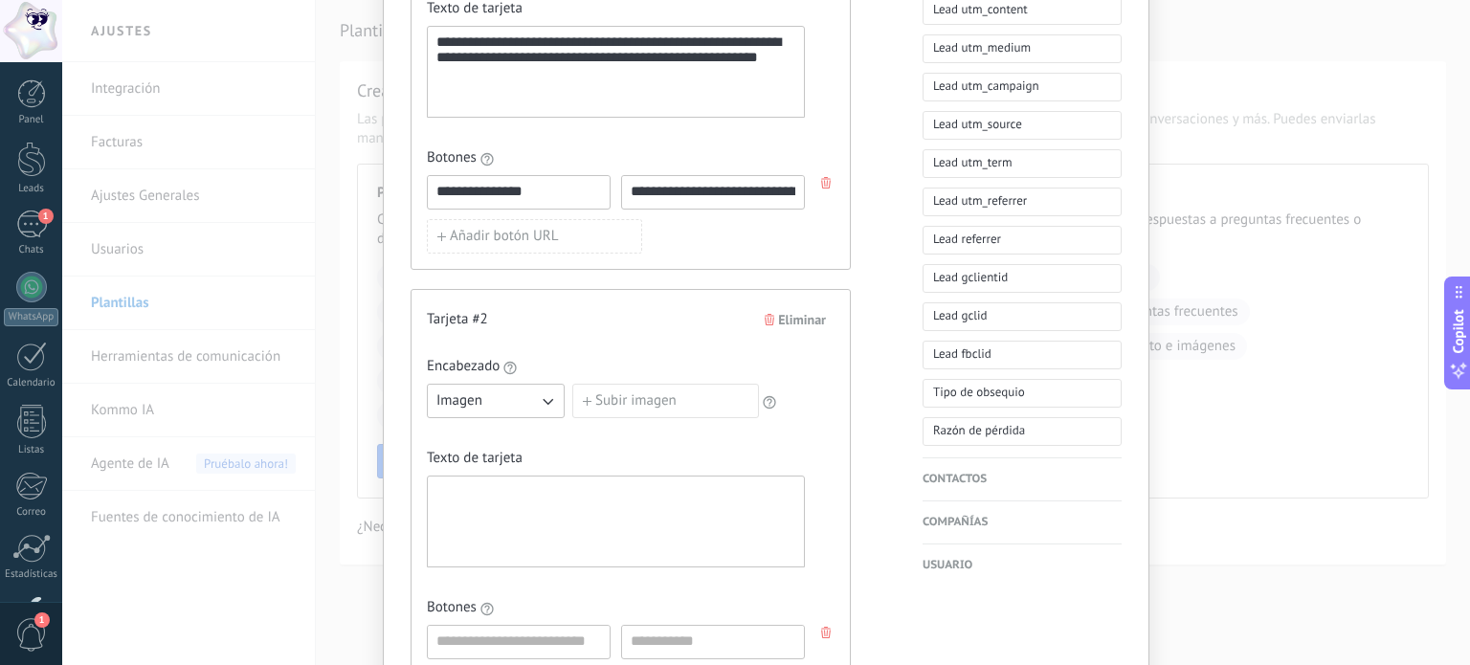
click at [634, 396] on label "Subir imagen" at bounding box center [665, 401] width 187 height 34
click at [572, 384] on input "Subir imagen" at bounding box center [572, 384] width 0 height 0
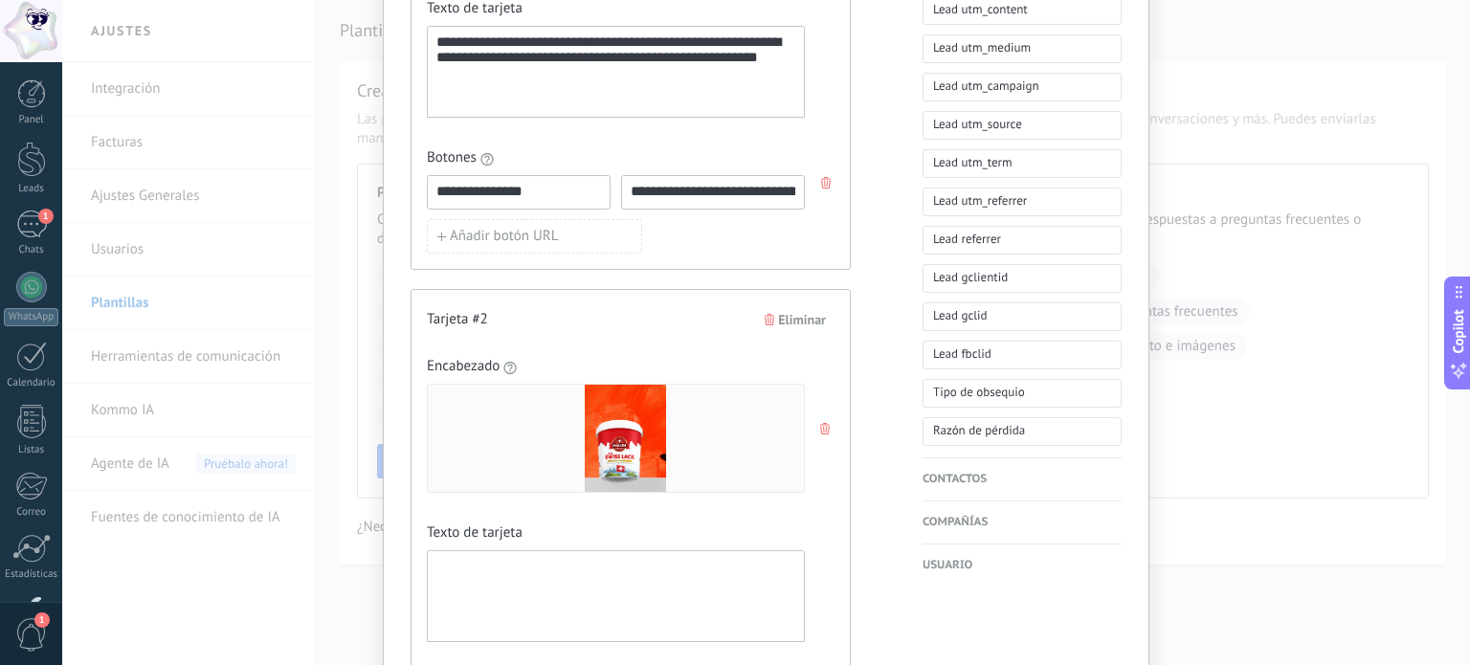
click at [785, 323] on span "Eliminar" at bounding box center [802, 319] width 48 height 13
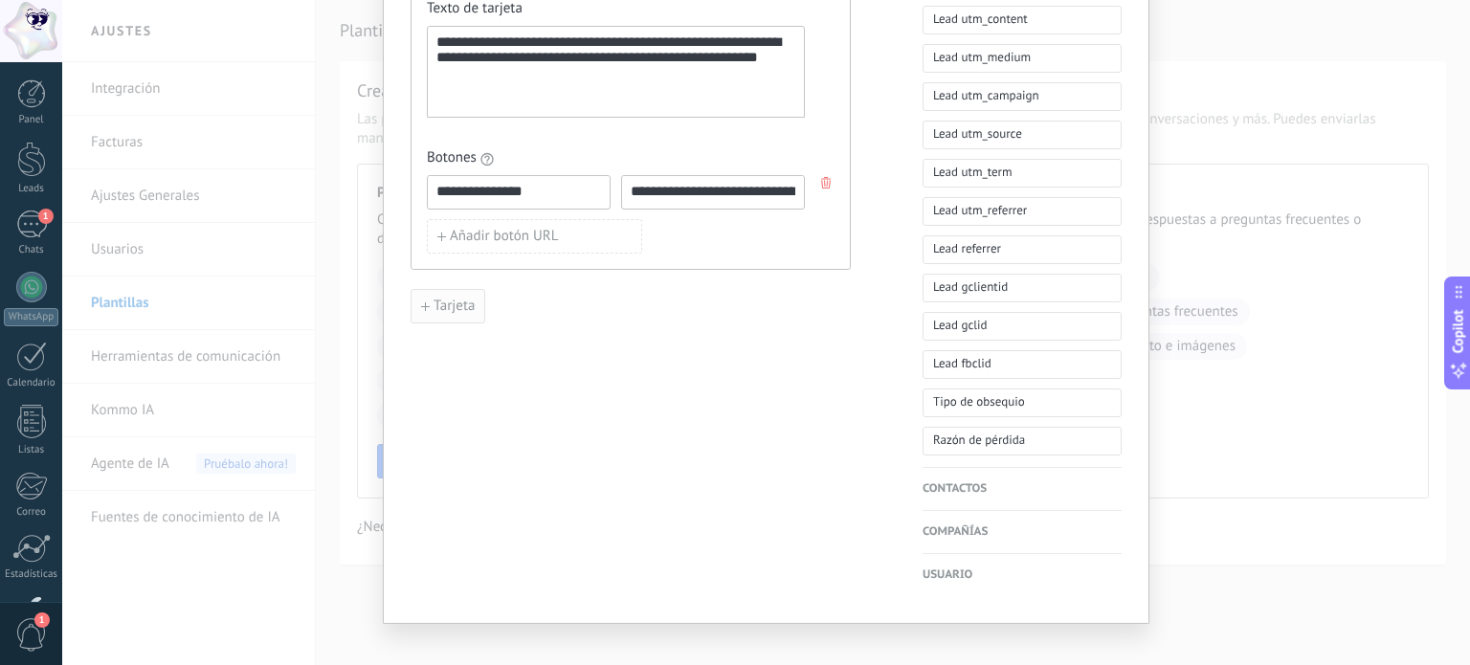
click at [440, 309] on span "Tarjeta" at bounding box center [453, 305] width 41 height 13
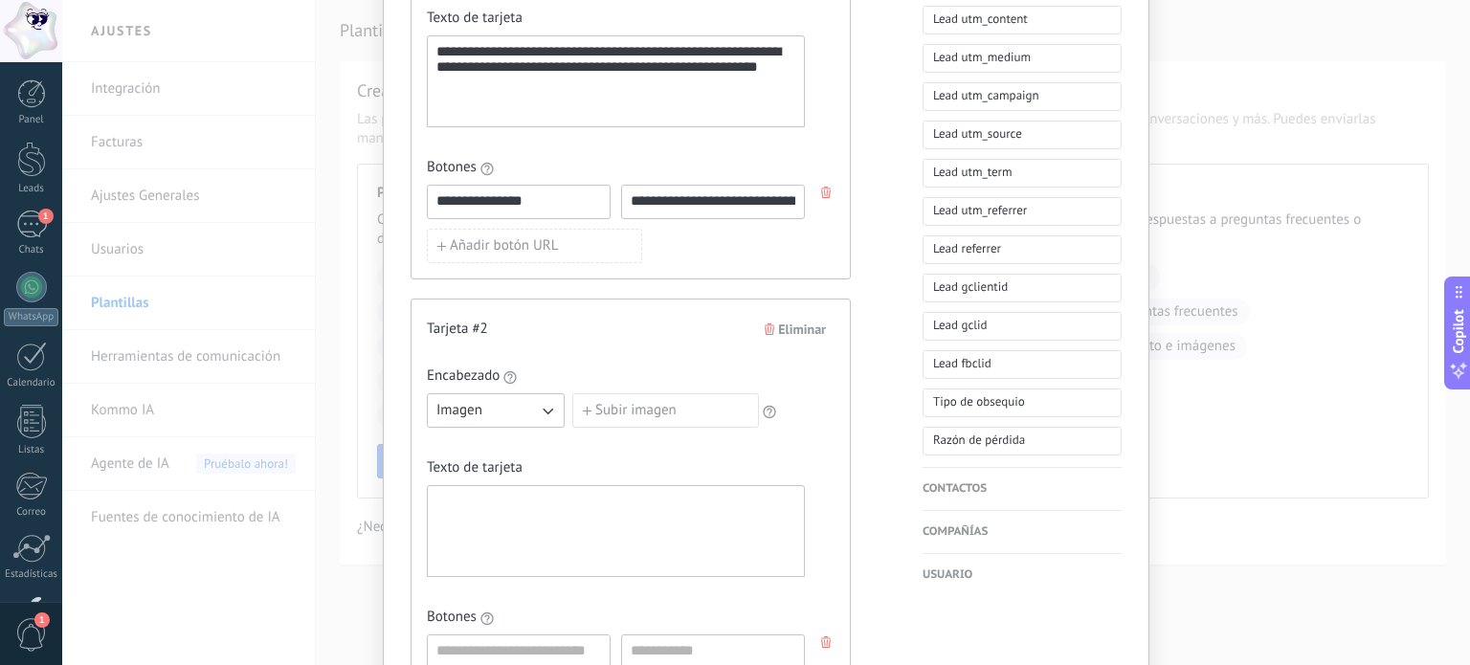
scroll to position [941, 0]
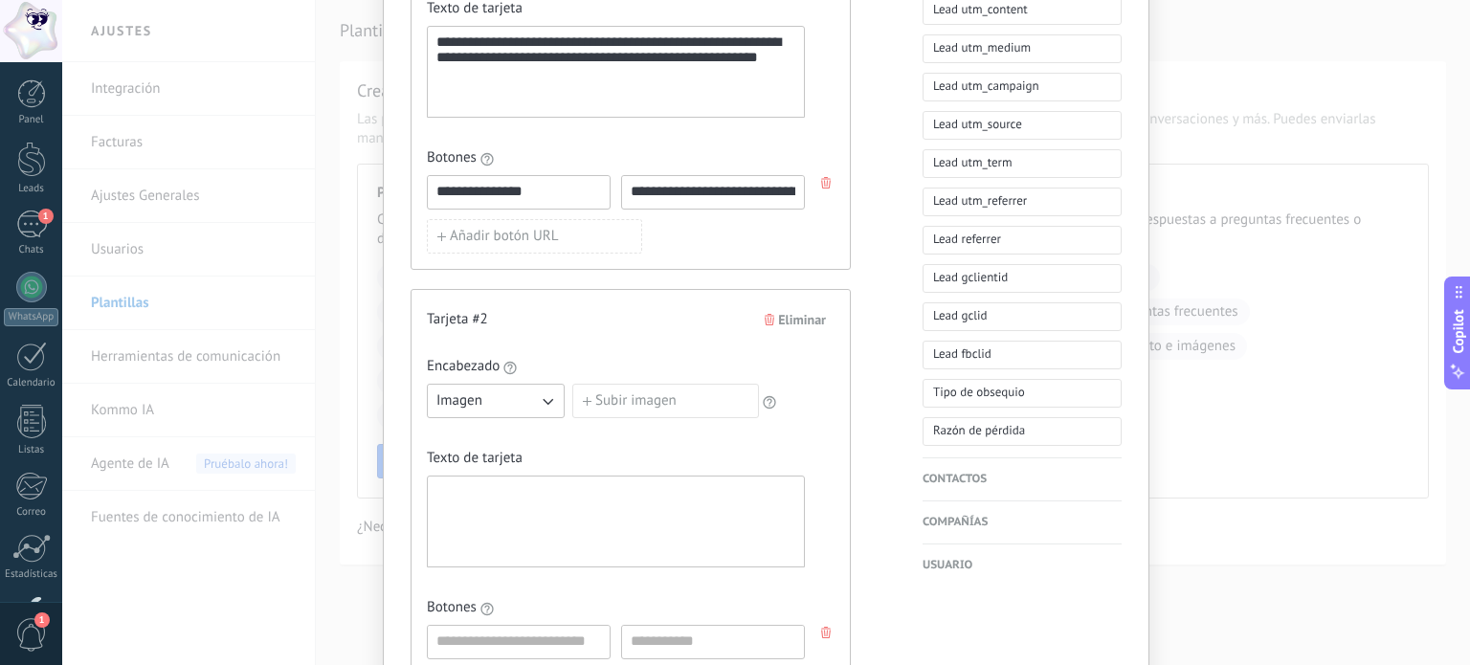
click at [609, 403] on label "Subir imagen" at bounding box center [665, 401] width 187 height 34
click at [572, 384] on input "Subir imagen" at bounding box center [572, 384] width 0 height 0
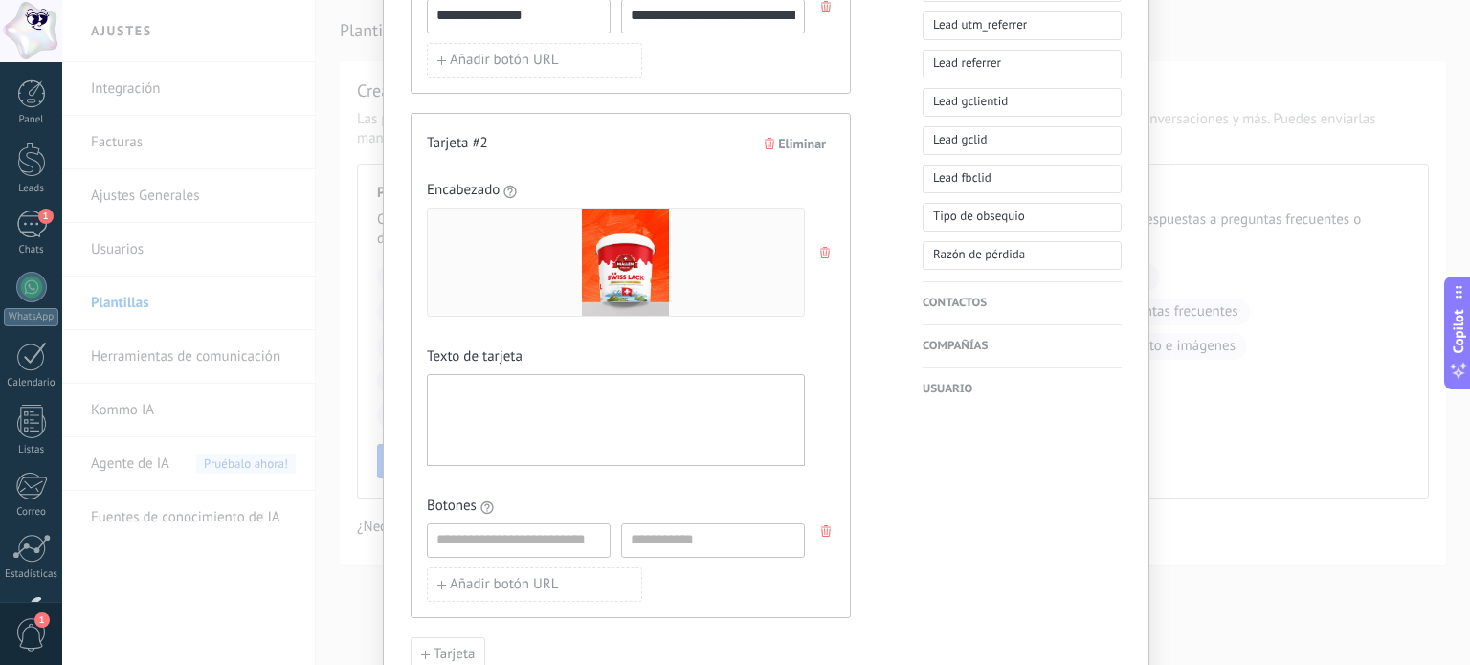
scroll to position [1120, 0]
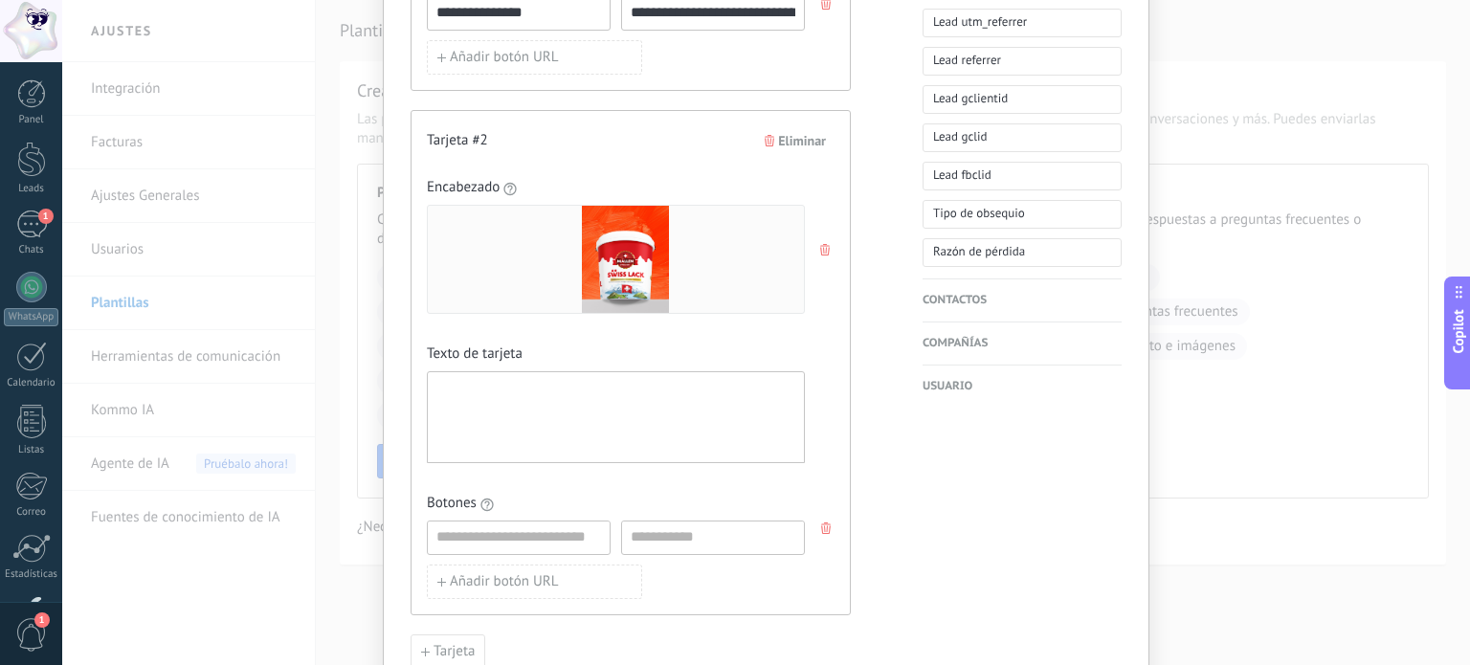
click at [442, 389] on div at bounding box center [615, 418] width 359 height 76
paste div
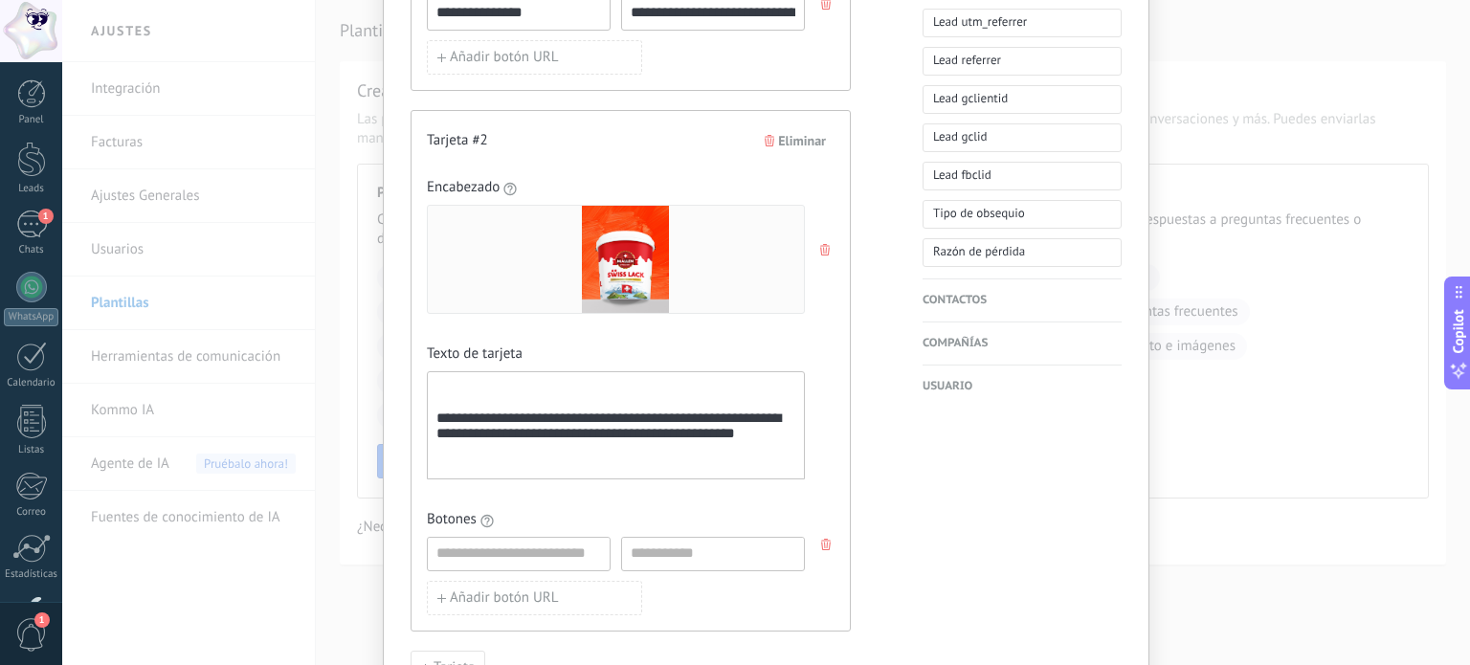
scroll to position [1118, 0]
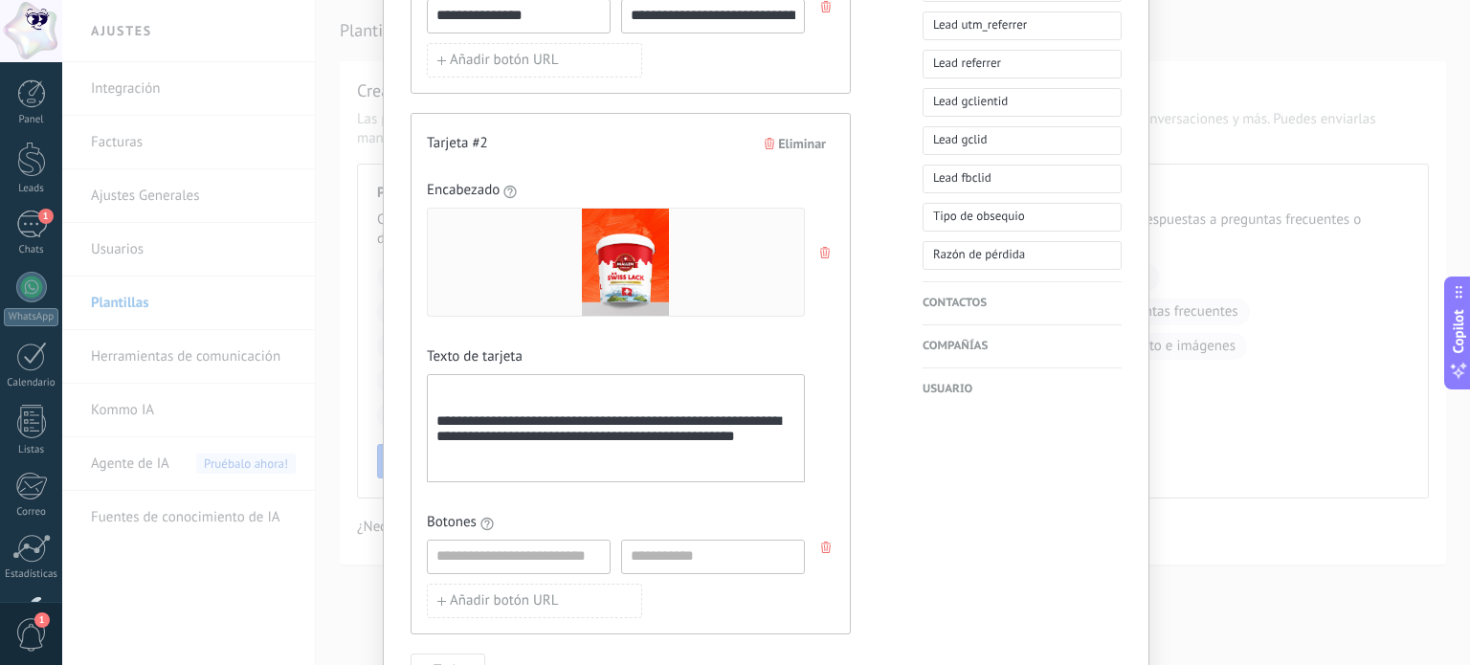
click at [436, 422] on div "**********" at bounding box center [615, 429] width 359 height 92
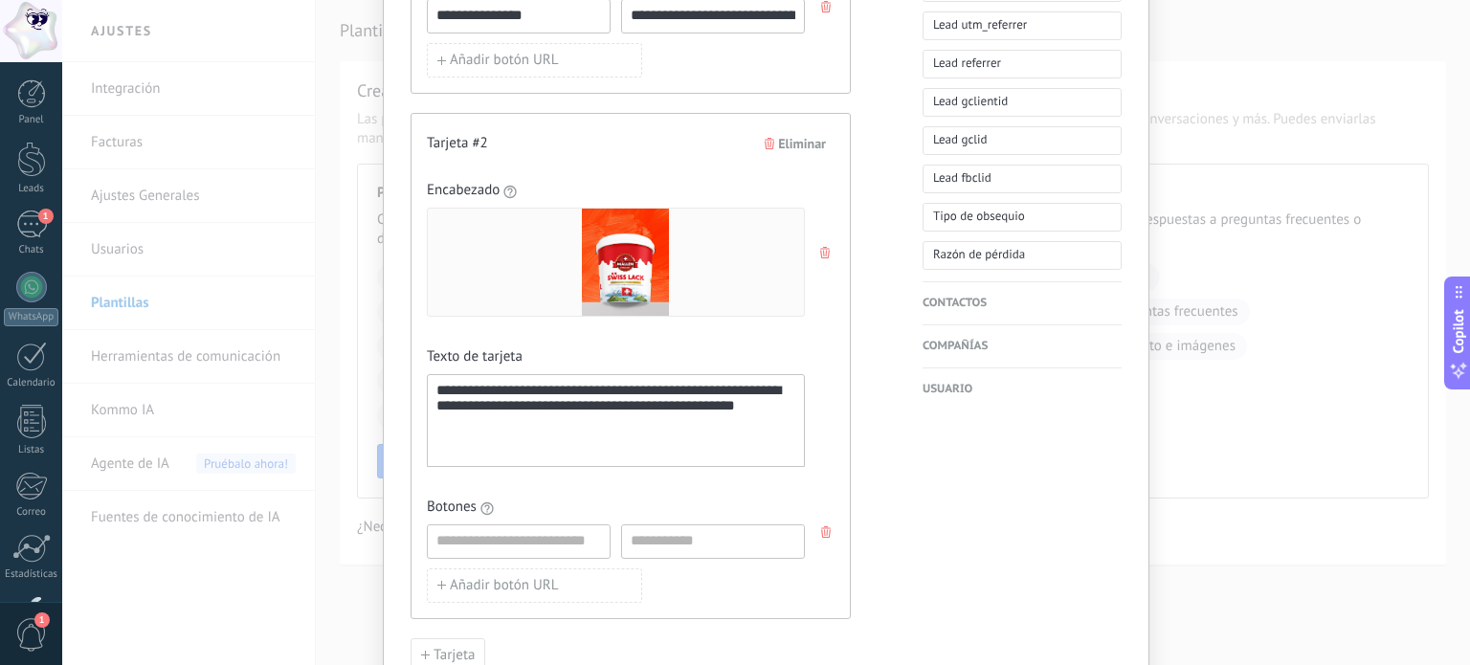
scroll to position [1221, 0]
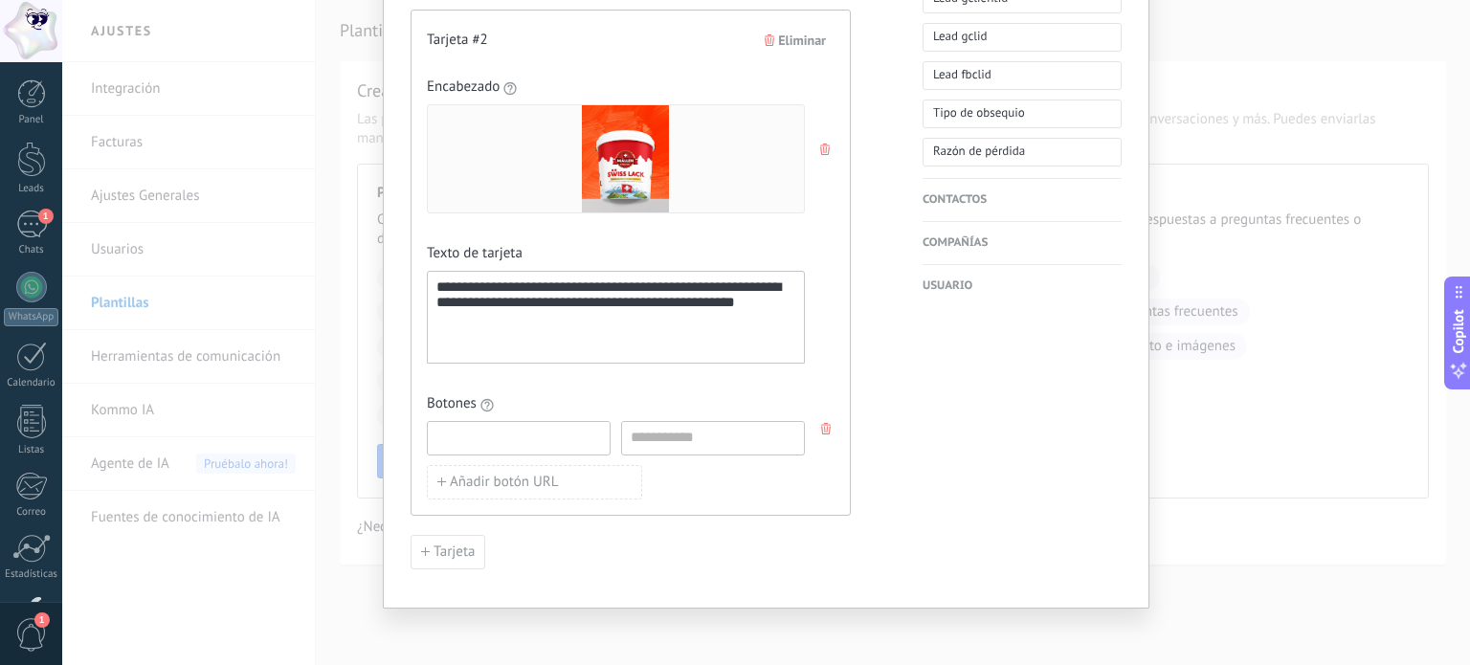
click at [517, 433] on input at bounding box center [519, 437] width 182 height 31
type input "**********"
click at [658, 427] on input at bounding box center [713, 437] width 182 height 31
paste input "**********"
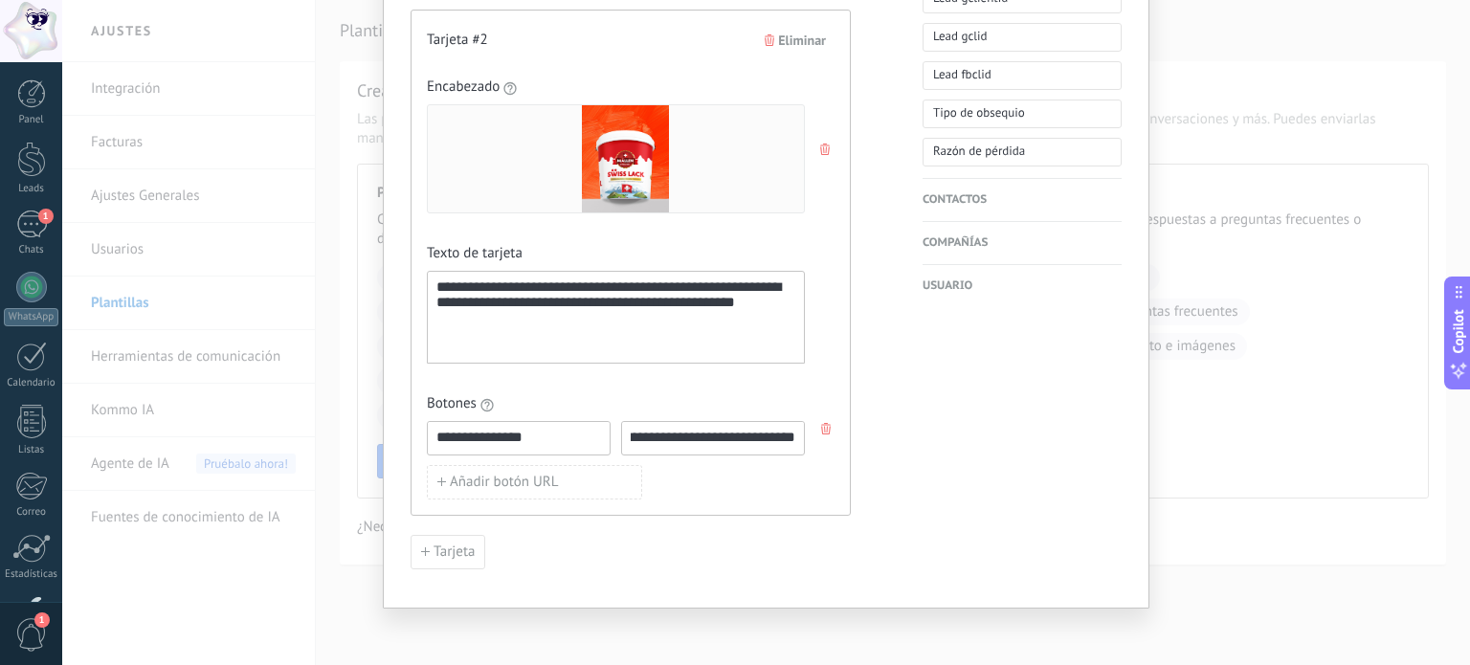
type input "**********"
click at [624, 536] on div "Tarjeta" at bounding box center [630, 552] width 440 height 34
click at [439, 545] on span "Tarjeta" at bounding box center [453, 551] width 41 height 13
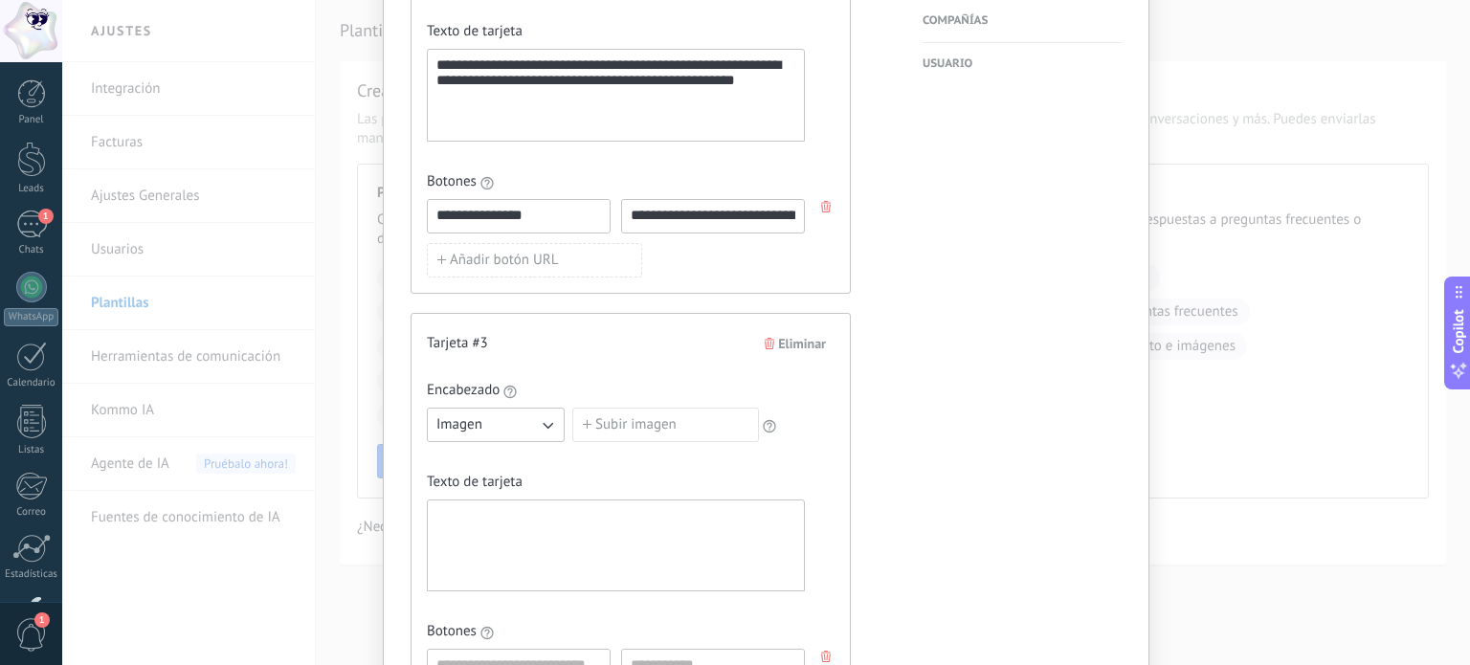
scroll to position [1448, 0]
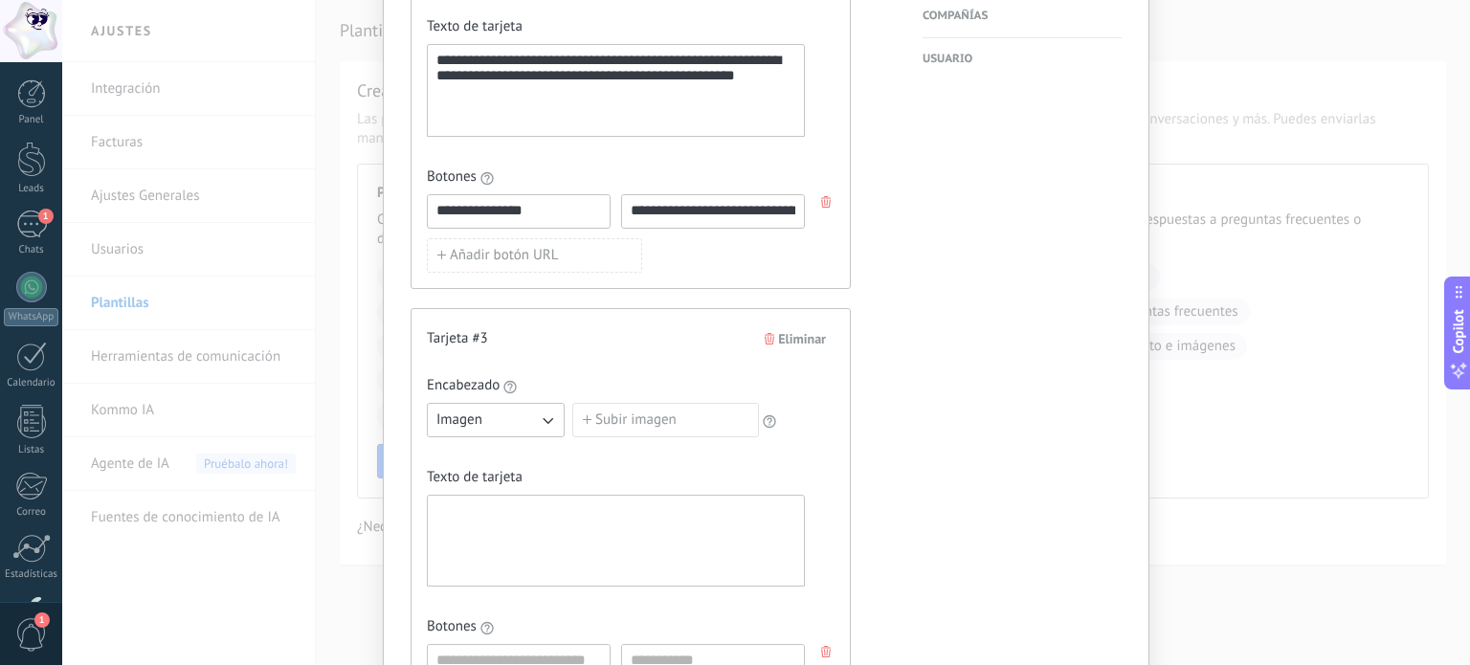
click at [670, 410] on label "Subir imagen" at bounding box center [665, 420] width 187 height 34
click at [572, 403] on input "Subir imagen" at bounding box center [572, 403] width 0 height 0
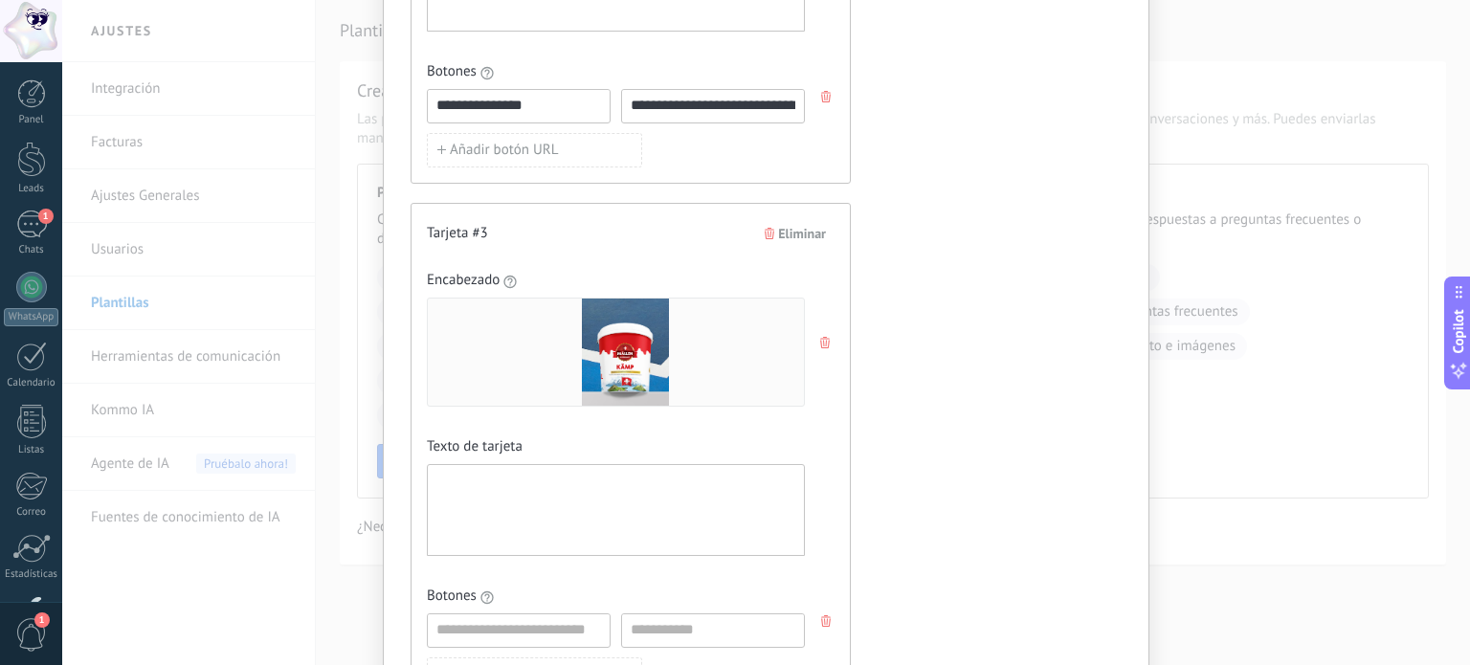
scroll to position [1658, 0]
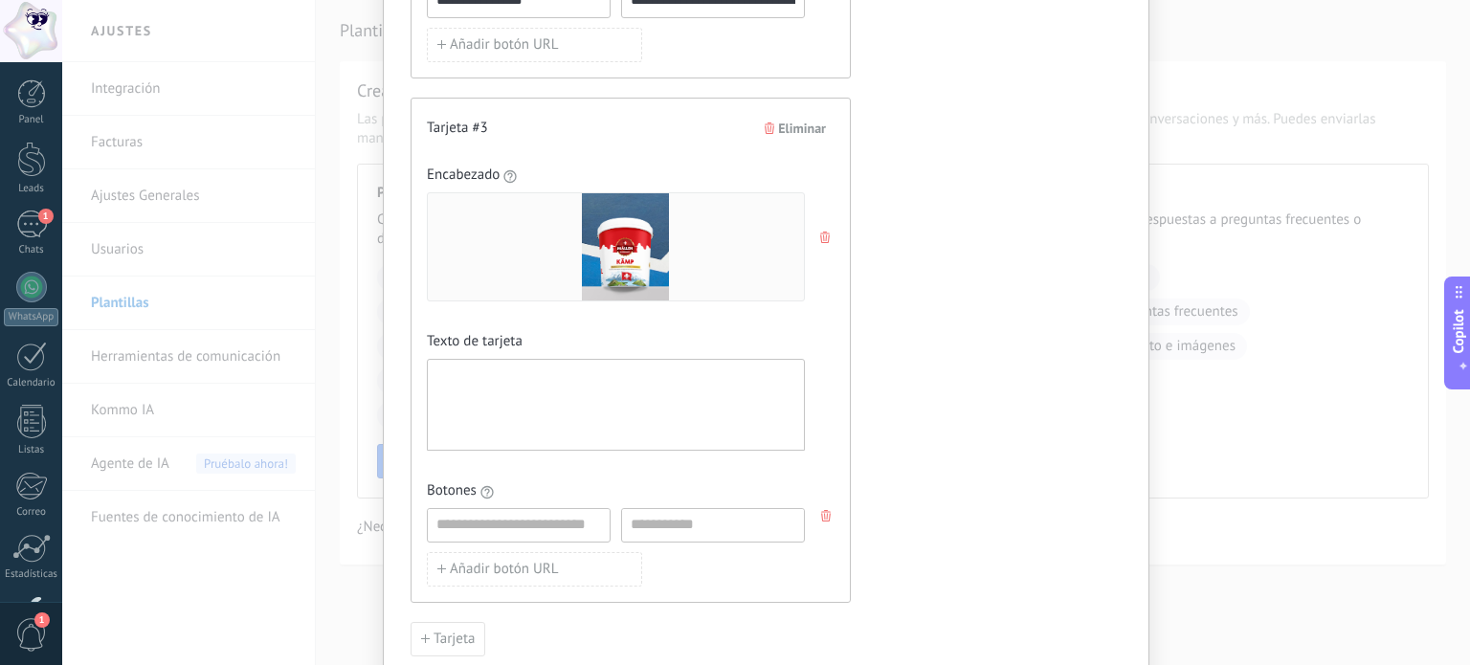
click at [508, 367] on div at bounding box center [615, 405] width 359 height 76
paste div
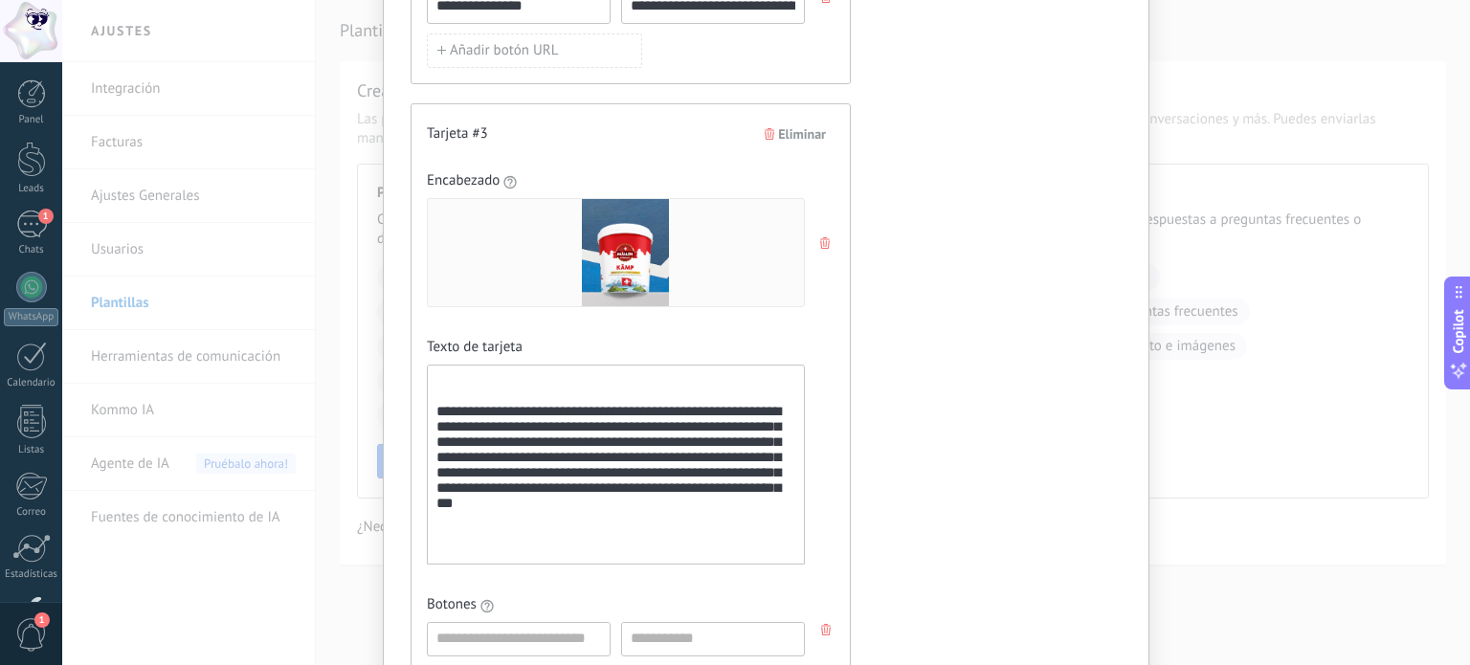
scroll to position [1650, 0]
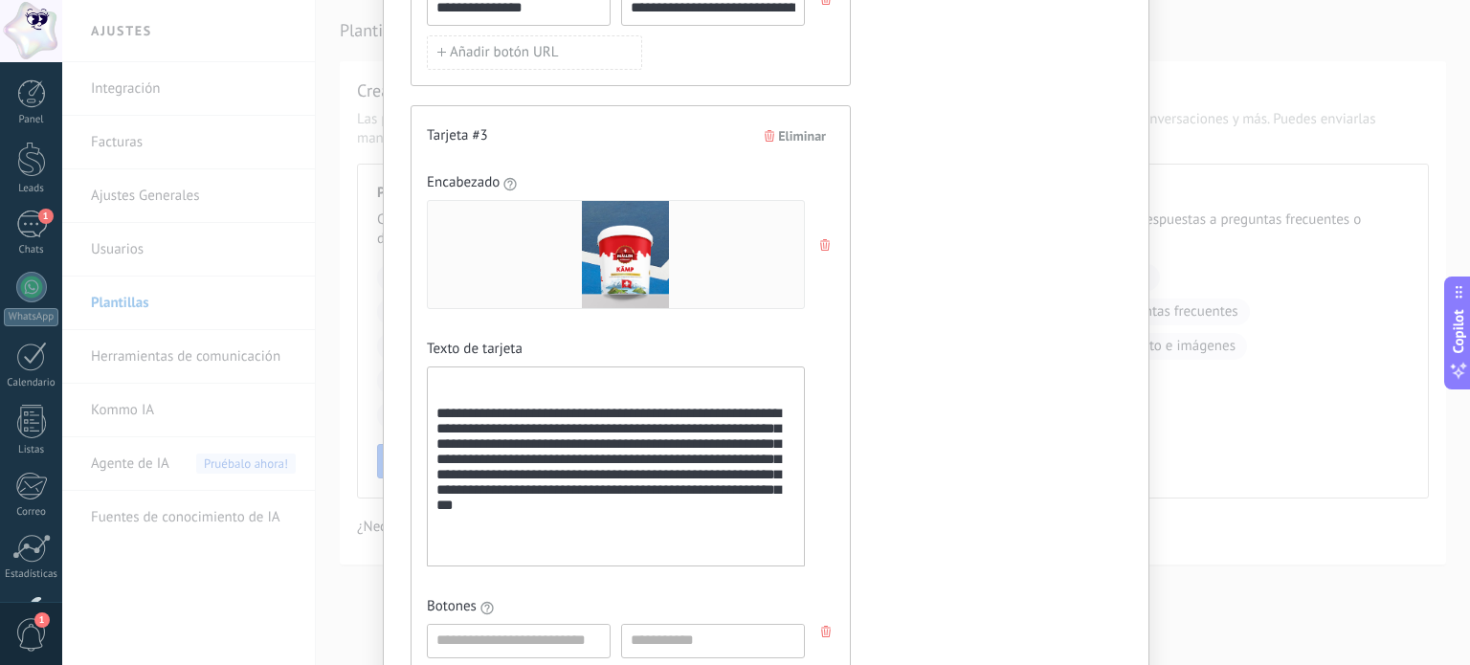
click at [436, 422] on div "**********" at bounding box center [615, 467] width 359 height 184
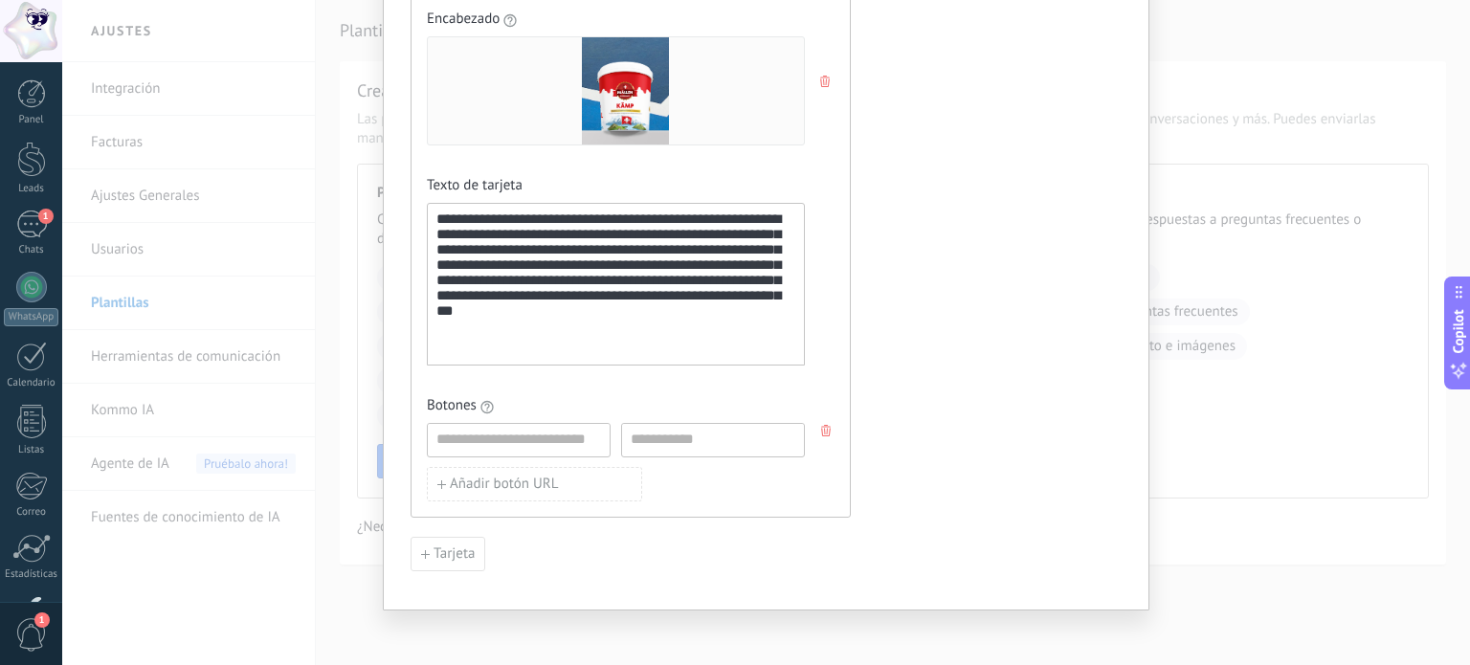
scroll to position [1816, 0]
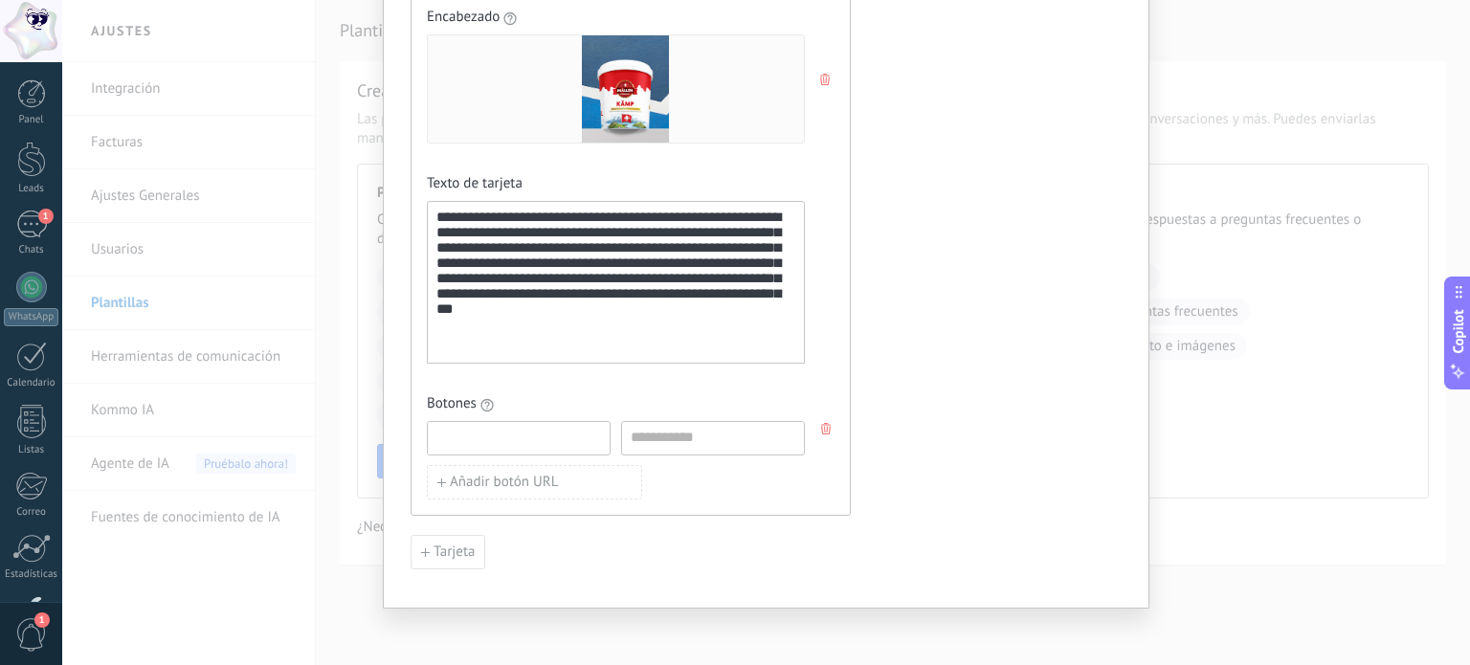
click at [536, 428] on input at bounding box center [519, 437] width 182 height 31
type input "**********"
click at [658, 429] on input at bounding box center [713, 437] width 182 height 31
paste input "**********"
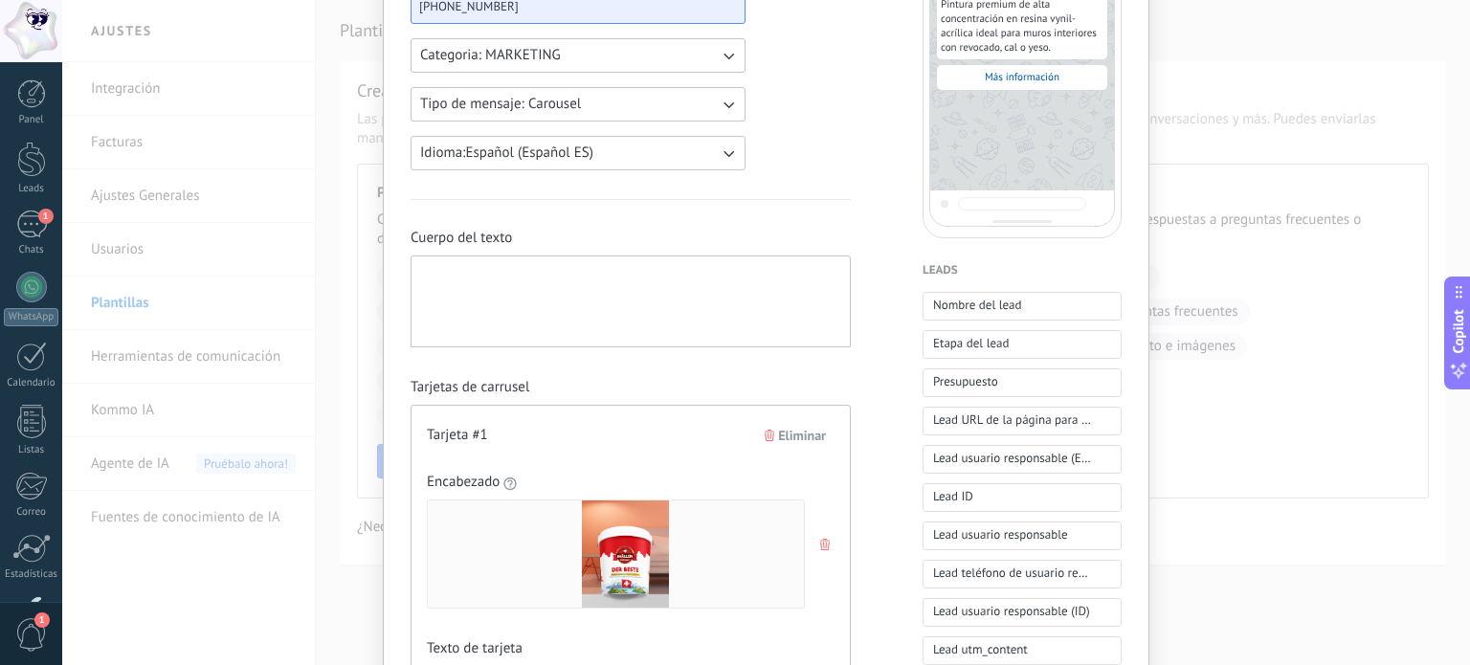
scroll to position [299, 0]
type input "**********"
click at [999, 300] on span "Nombre del lead" at bounding box center [977, 307] width 89 height 19
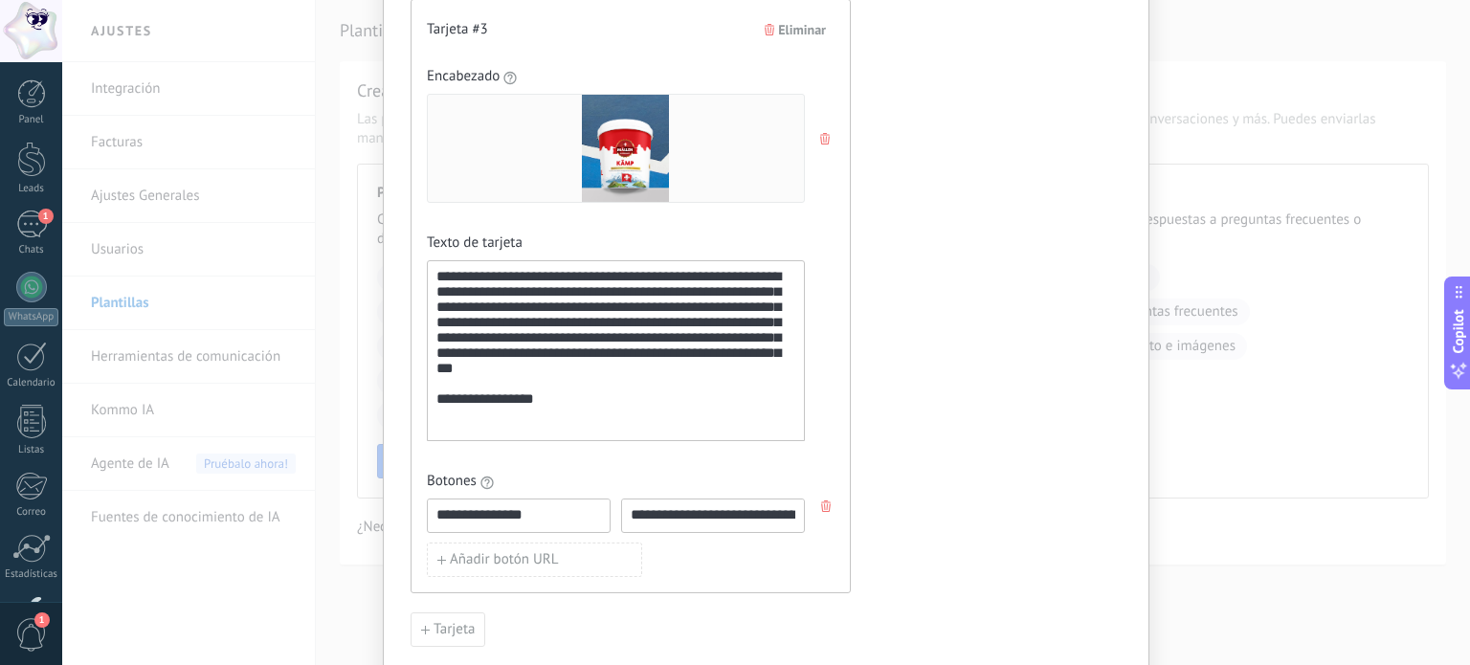
scroll to position [1986, 0]
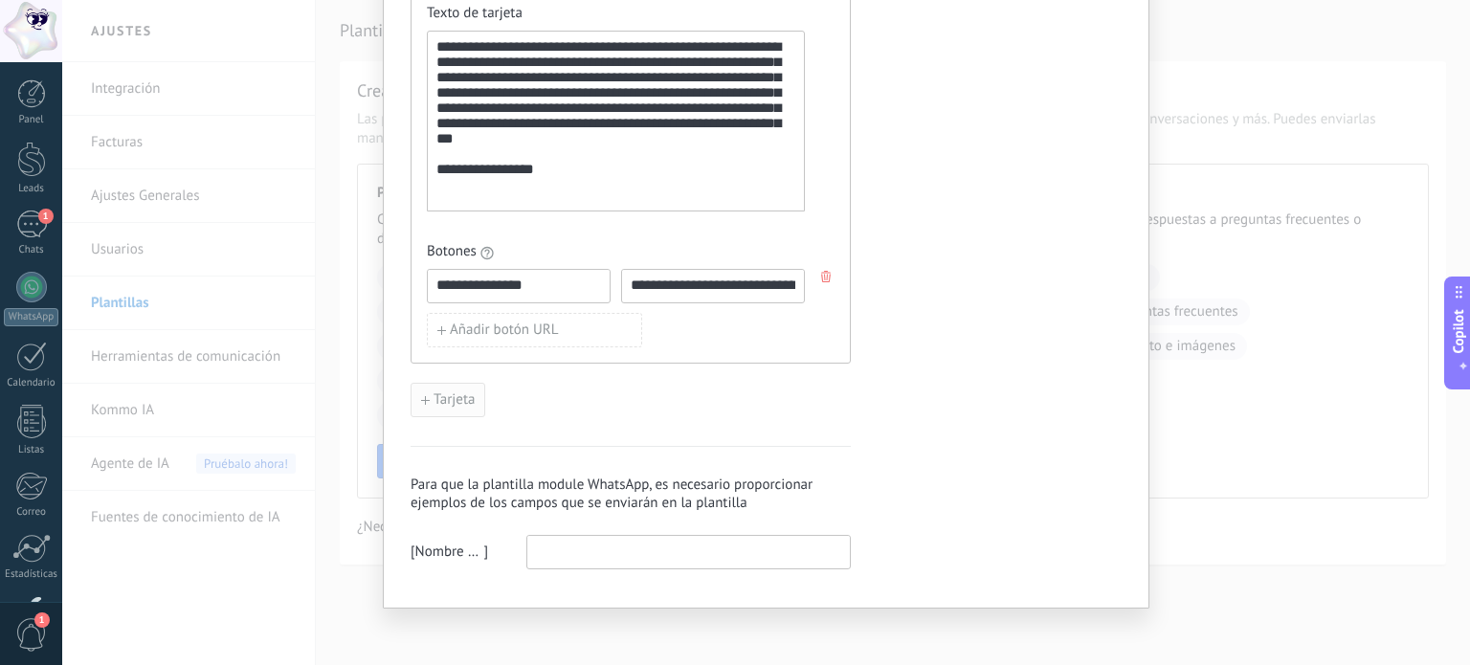
click at [452, 403] on span "Tarjeta" at bounding box center [453, 399] width 41 height 13
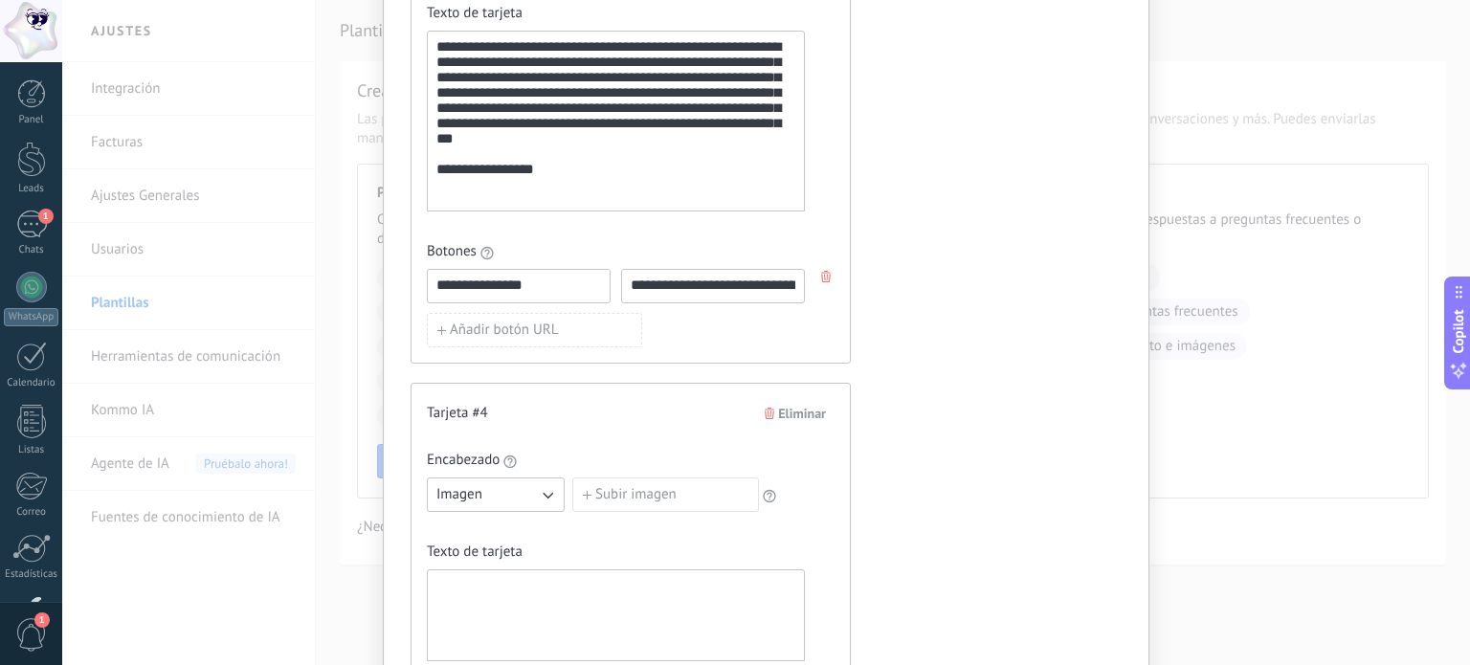
click at [612, 498] on label "Subir imagen" at bounding box center [665, 494] width 187 height 34
click at [572, 477] on input "Subir imagen" at bounding box center [572, 477] width 0 height 0
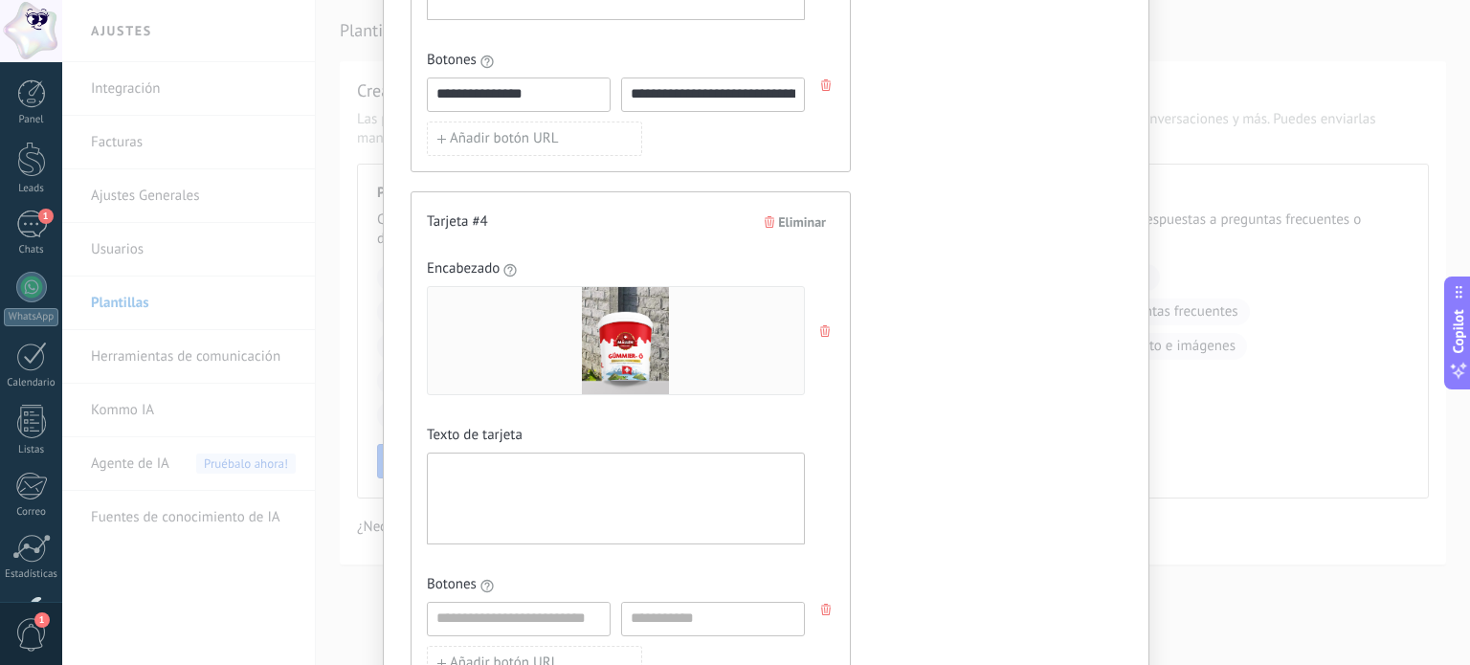
scroll to position [2249, 0]
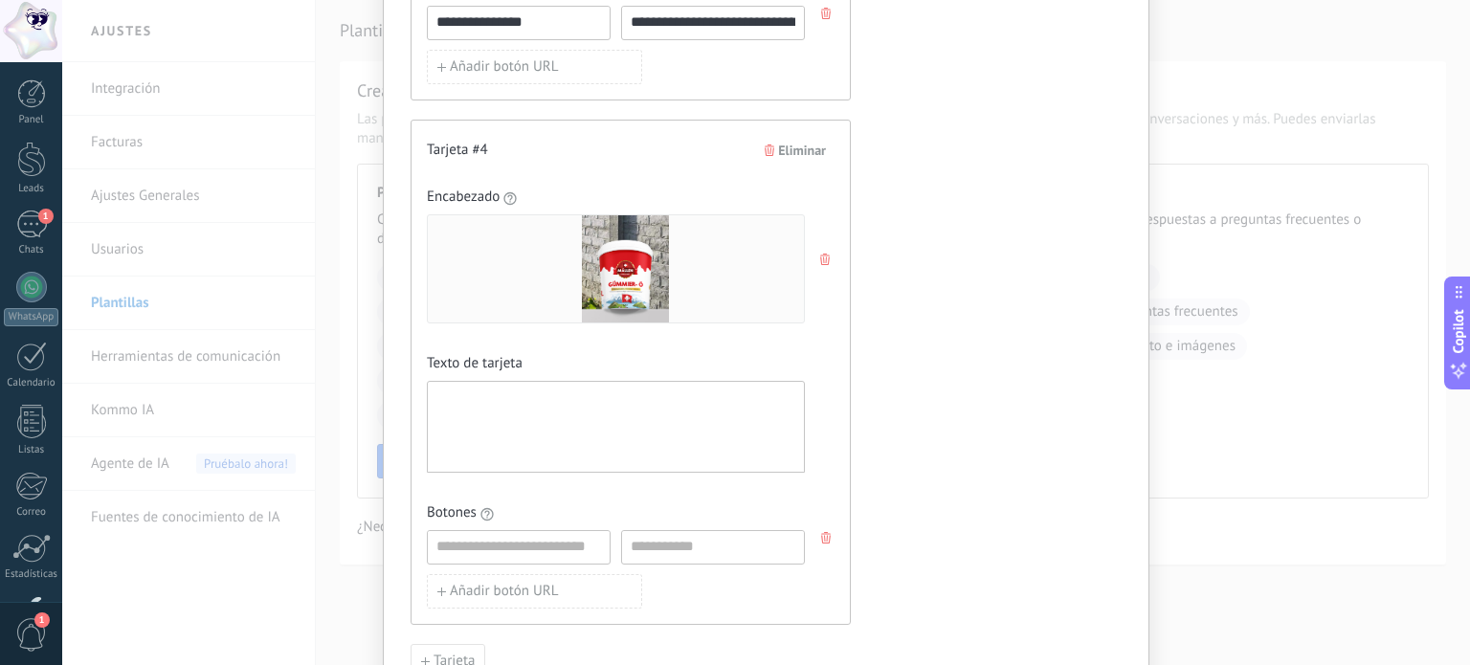
click at [460, 389] on div at bounding box center [615, 427] width 359 height 76
paste div
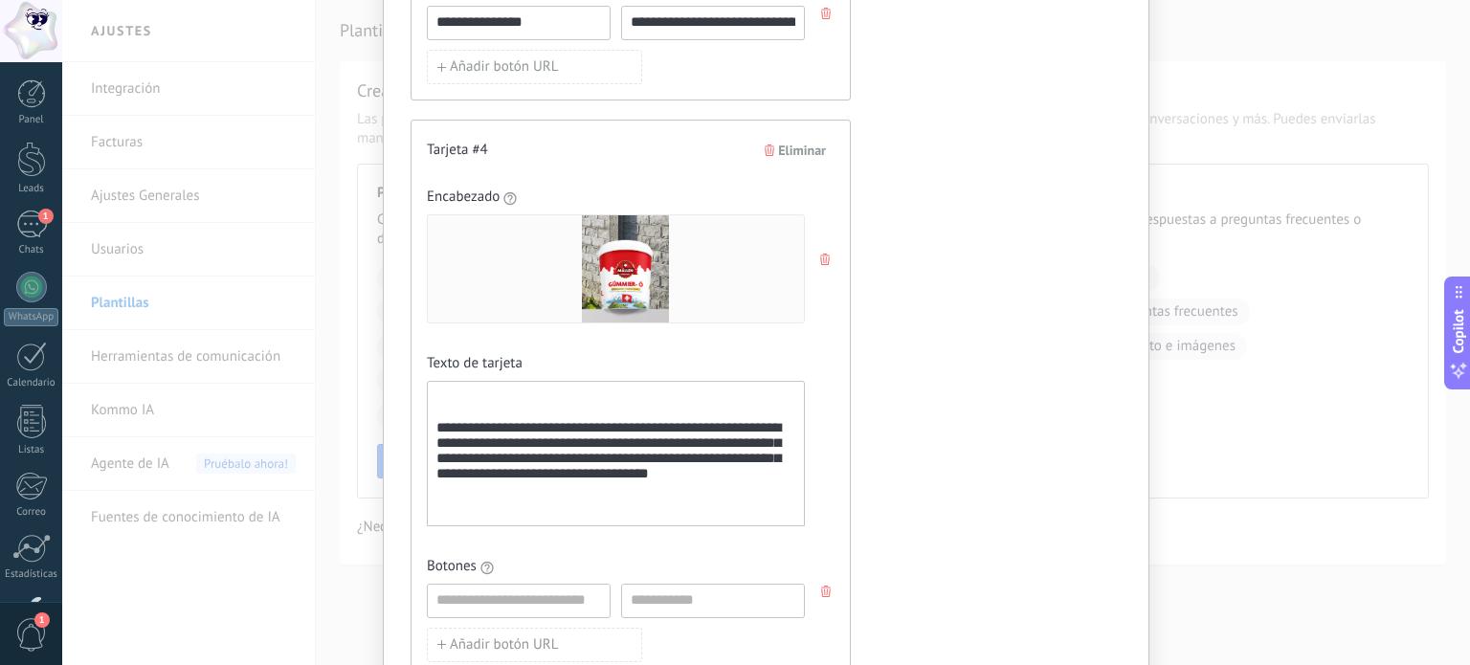
click at [460, 389] on div "**********" at bounding box center [615, 453] width 359 height 128
click at [436, 430] on div "**********" at bounding box center [615, 453] width 359 height 128
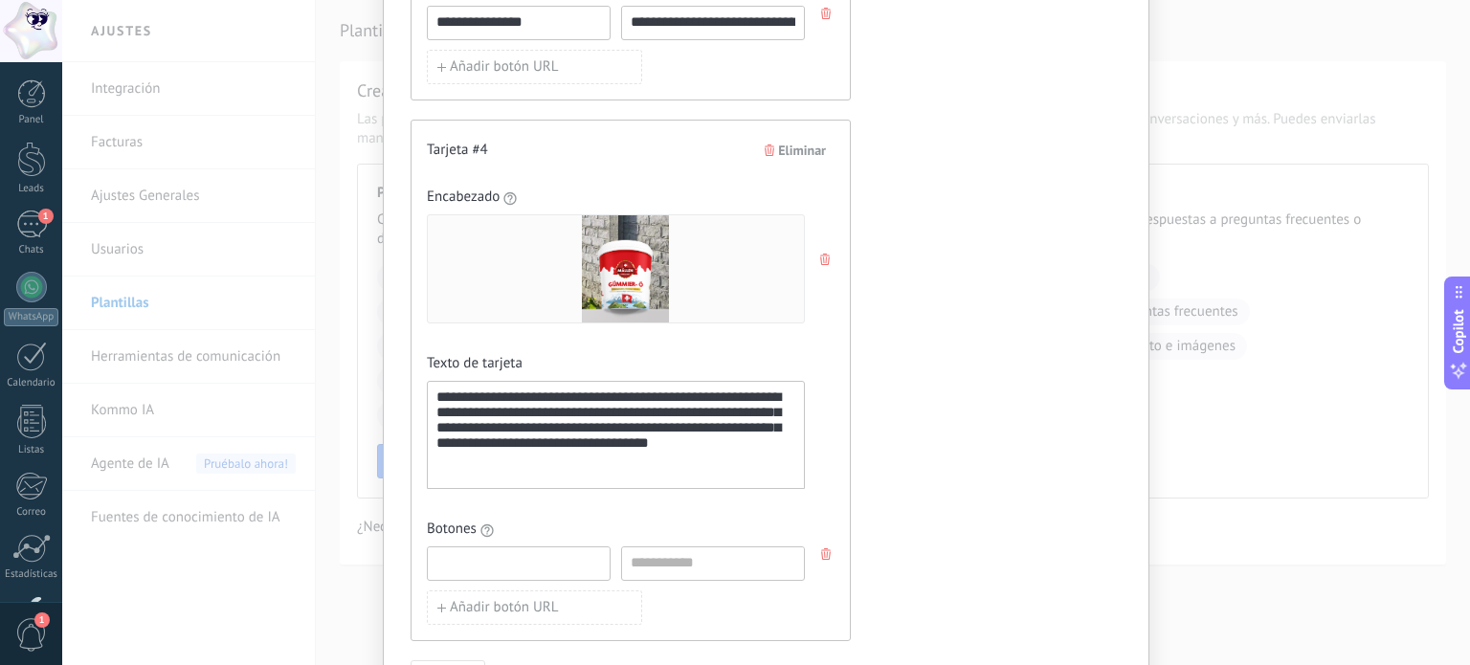
click at [566, 556] on input at bounding box center [519, 562] width 182 height 31
type input "**********"
click at [654, 554] on input at bounding box center [713, 562] width 182 height 31
paste input "**********"
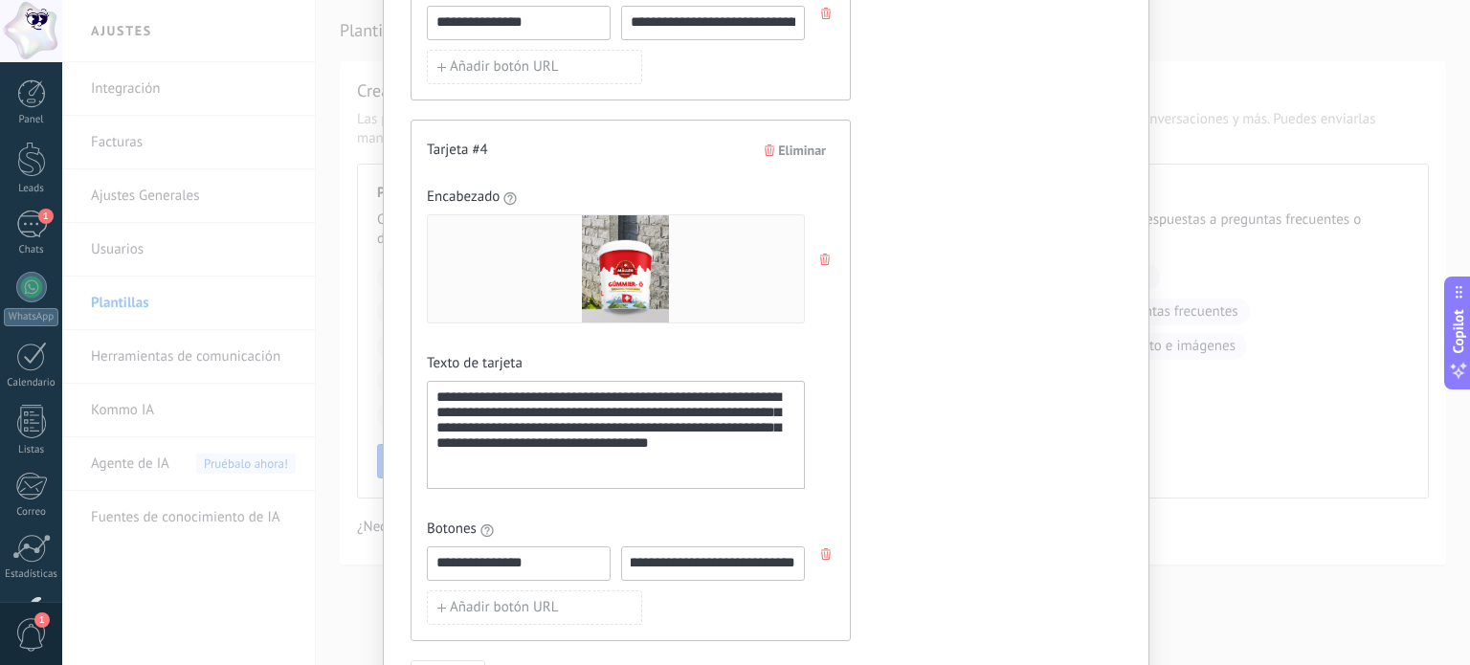
type input "**********"
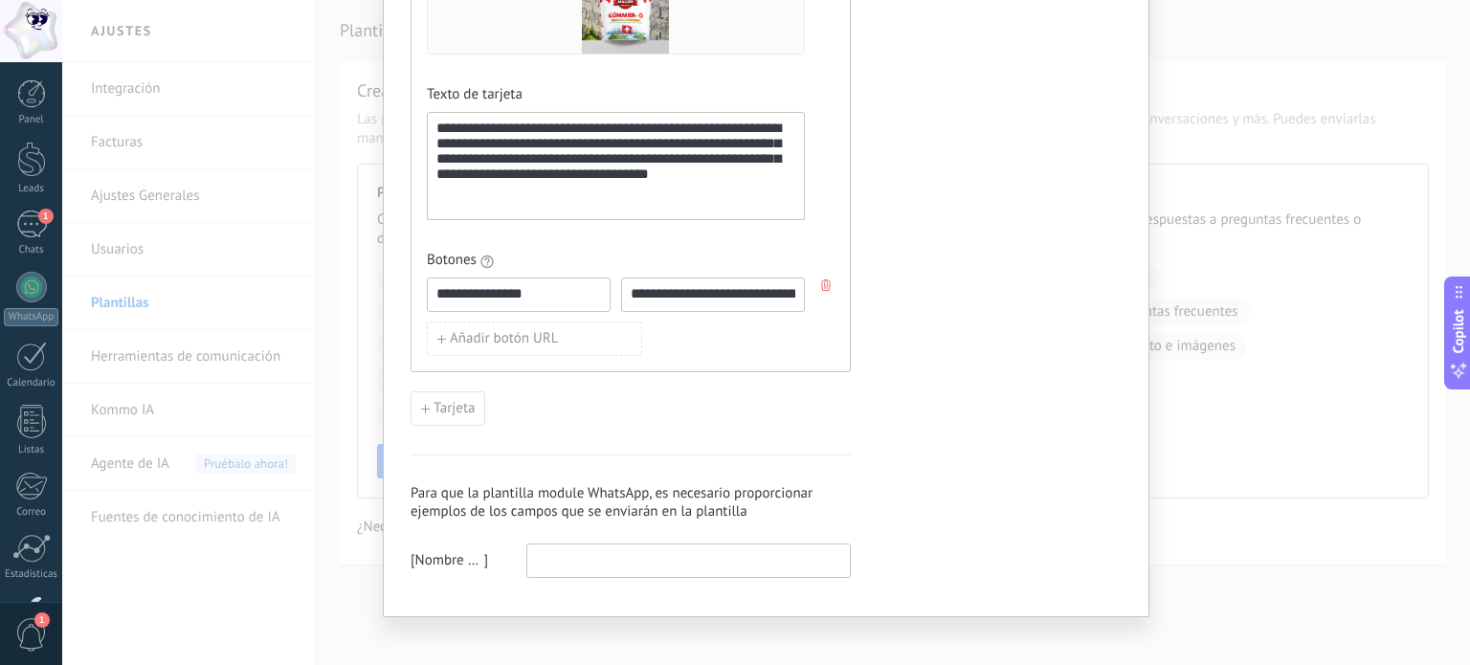
scroll to position [2525, 0]
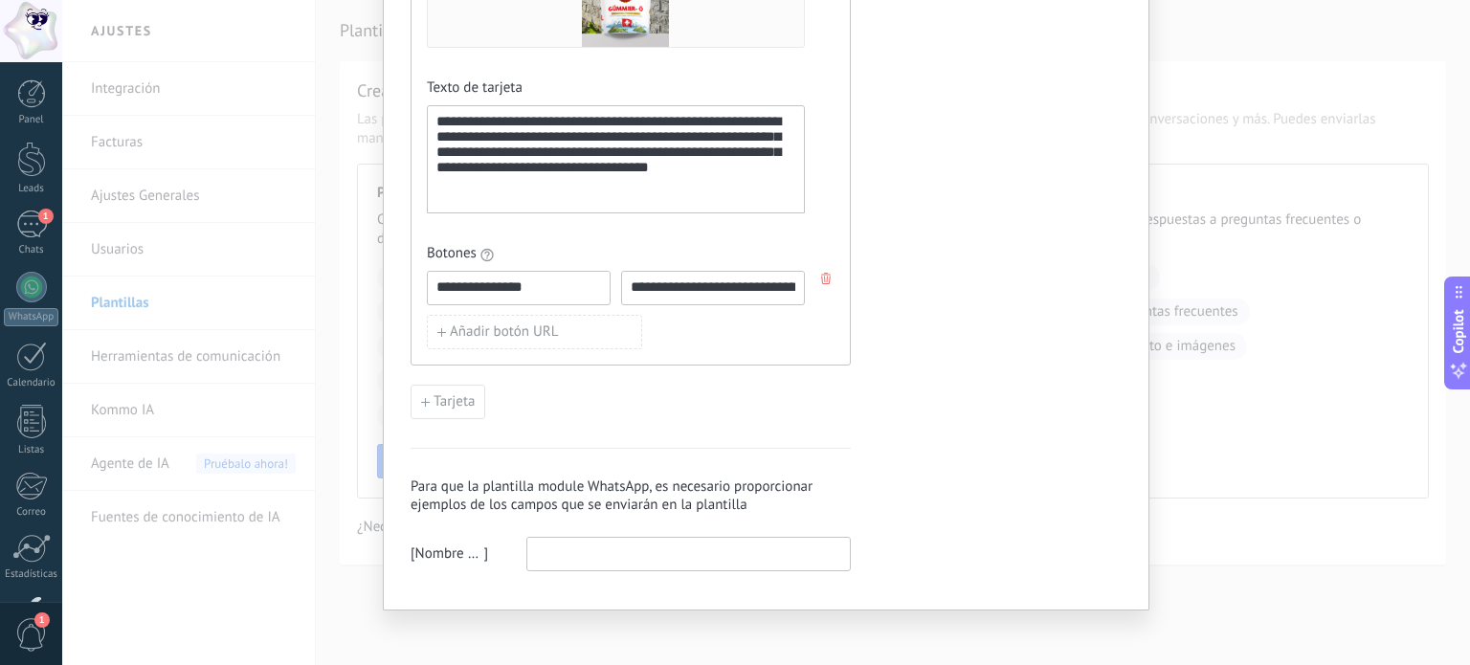
click at [601, 541] on input at bounding box center [688, 553] width 322 height 31
type input "**********"
click at [591, 400] on div "Tarjeta" at bounding box center [630, 402] width 440 height 34
click at [444, 399] on span "Tarjeta" at bounding box center [453, 401] width 41 height 13
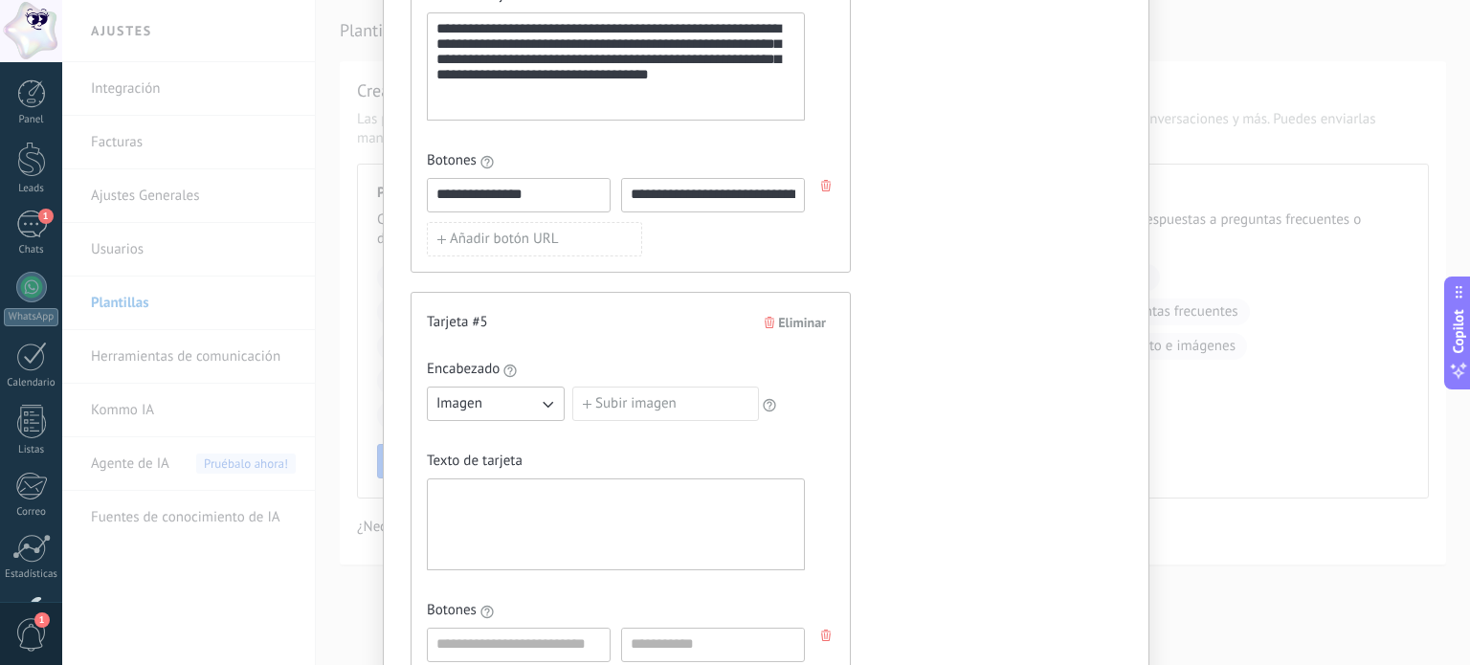
scroll to position [2641, 0]
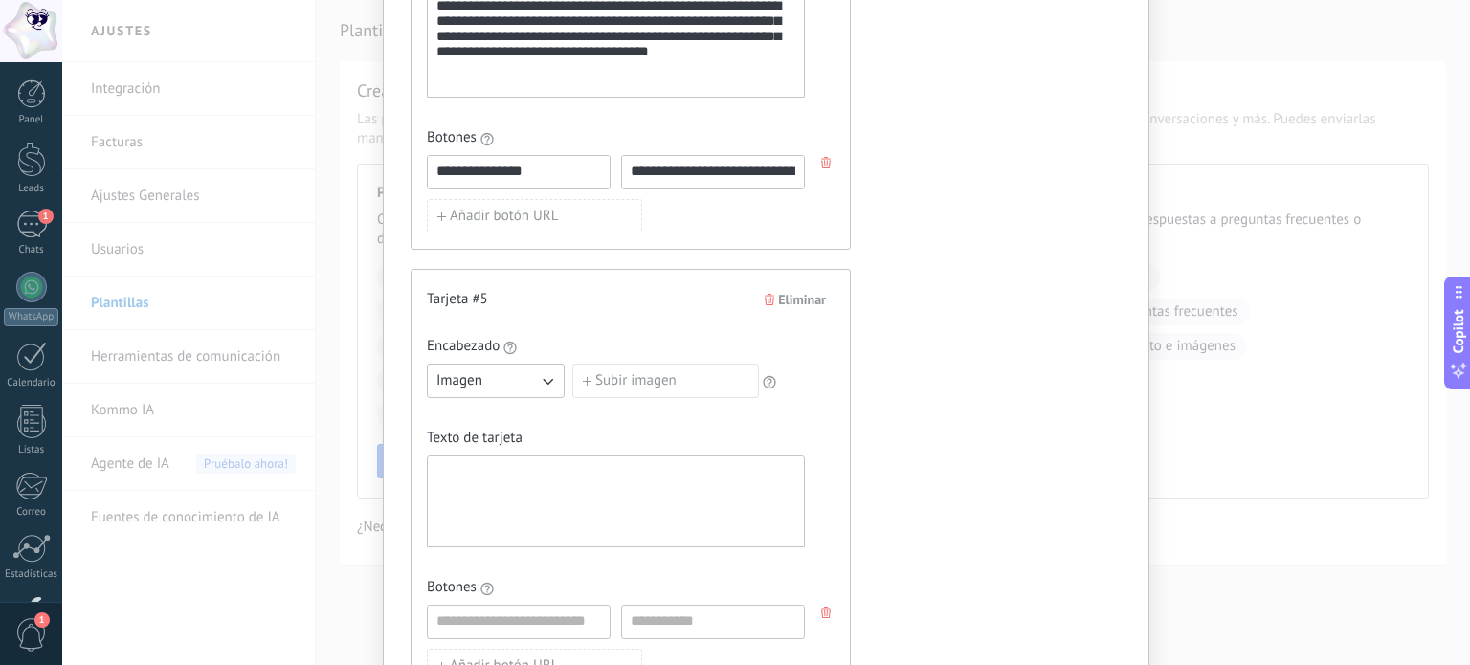
click at [637, 371] on label "Subir imagen" at bounding box center [665, 381] width 187 height 34
click at [572, 364] on input "Subir imagen" at bounding box center [572, 364] width 0 height 0
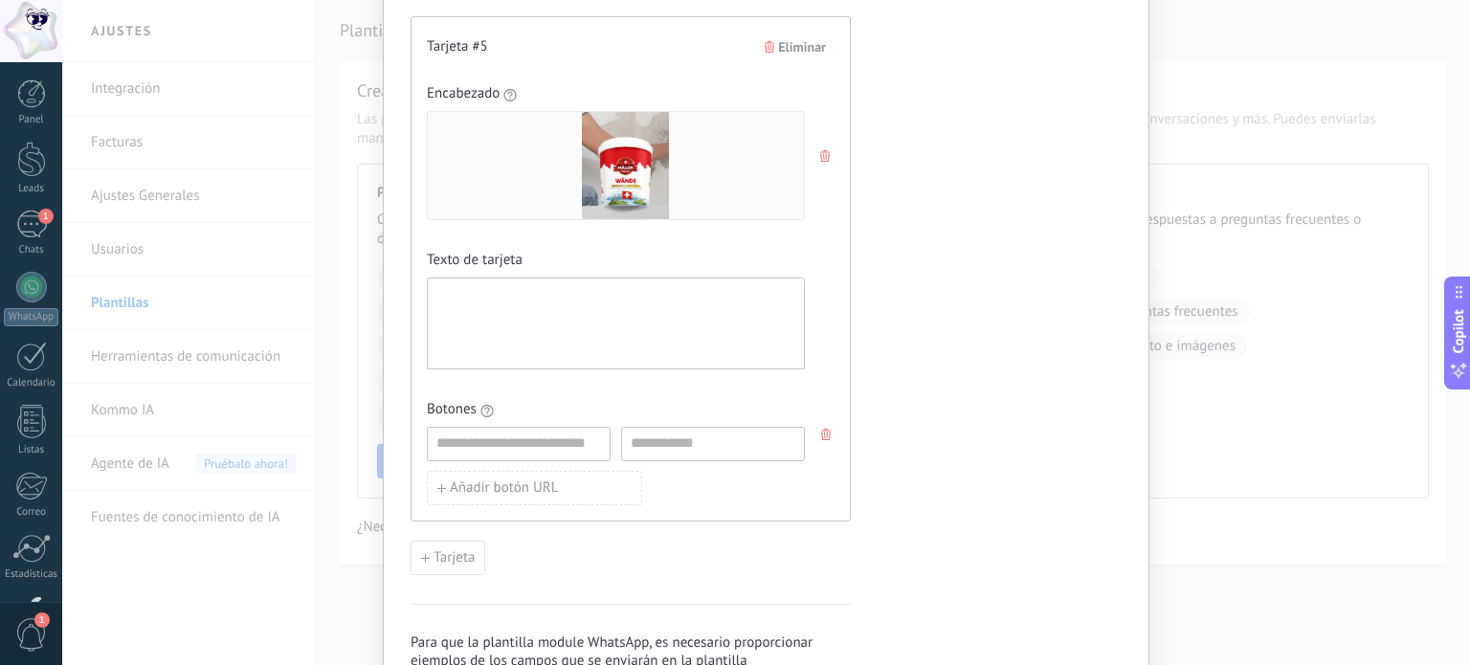
scroll to position [2909, 0]
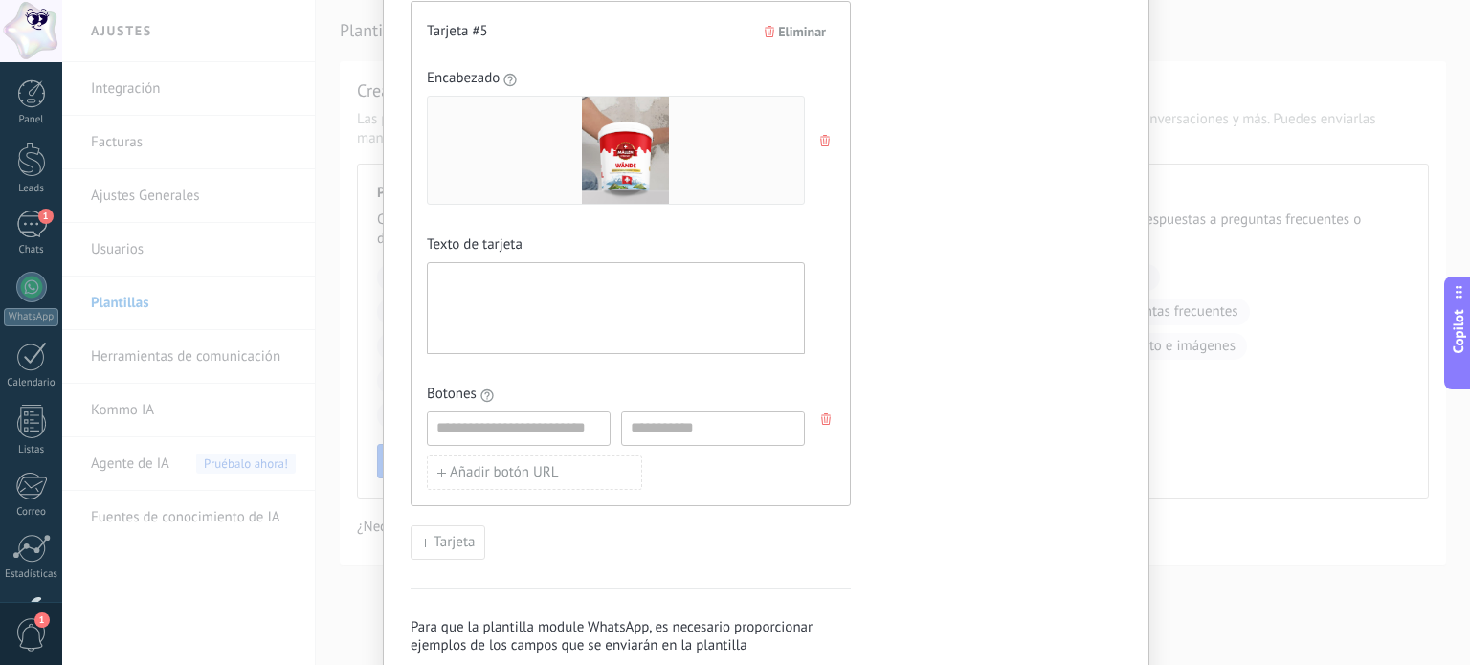
click at [490, 271] on div at bounding box center [615, 309] width 359 height 76
paste div
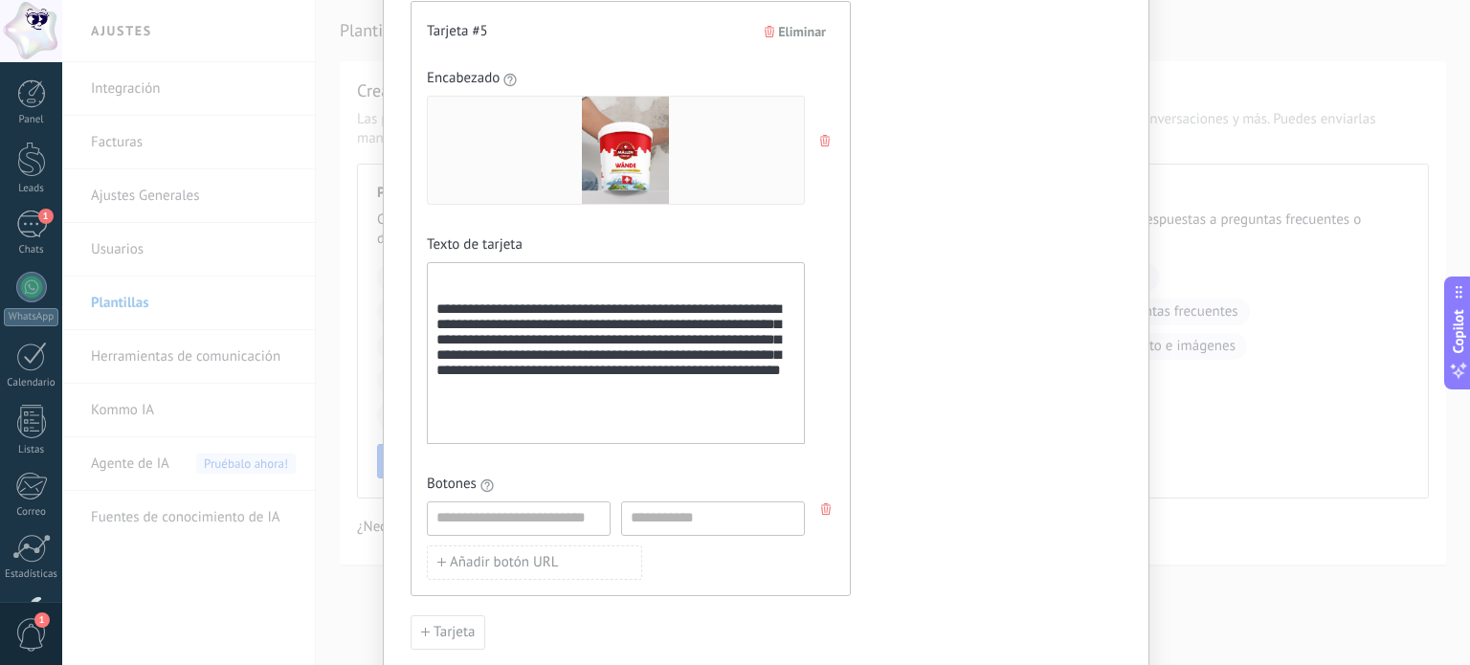
click at [430, 315] on div "**********" at bounding box center [616, 353] width 378 height 182
click at [436, 314] on div "**********" at bounding box center [615, 354] width 359 height 166
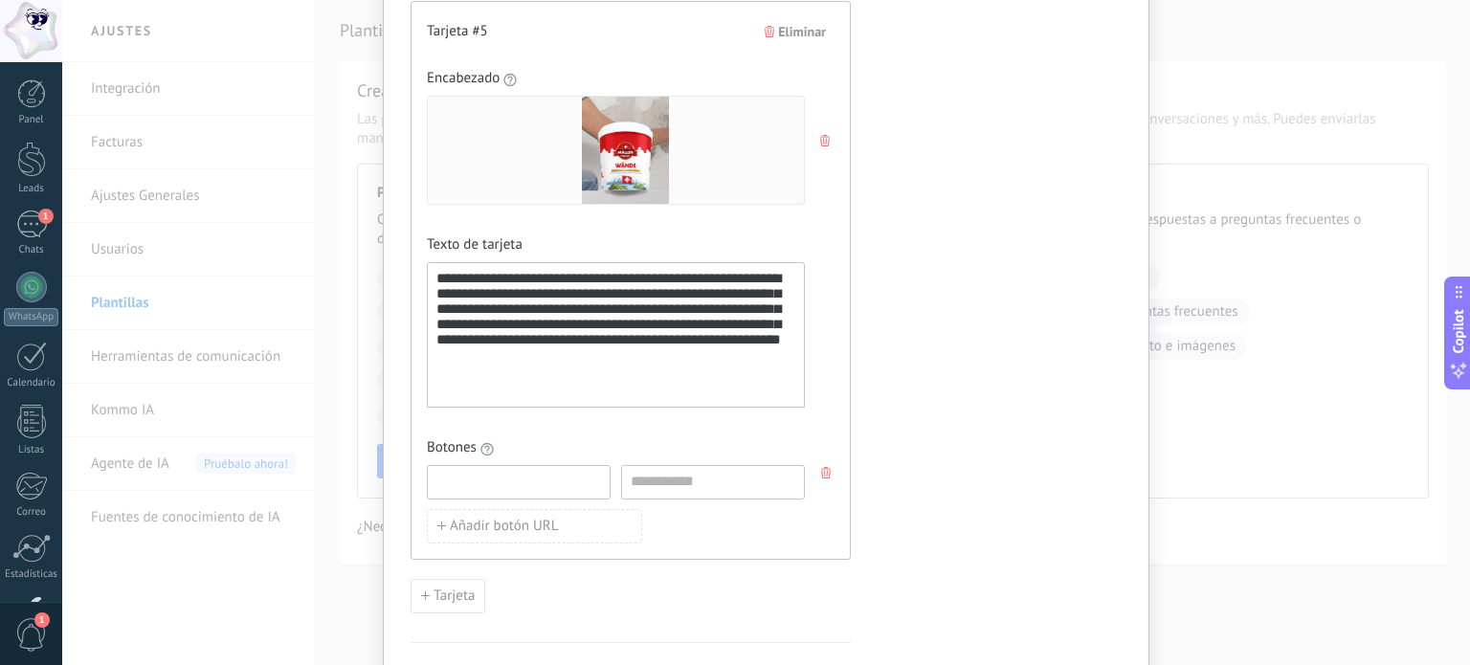
click at [476, 475] on input at bounding box center [519, 481] width 182 height 31
type input "**********"
click at [641, 466] on input at bounding box center [713, 481] width 182 height 31
paste input "**********"
type input "**********"
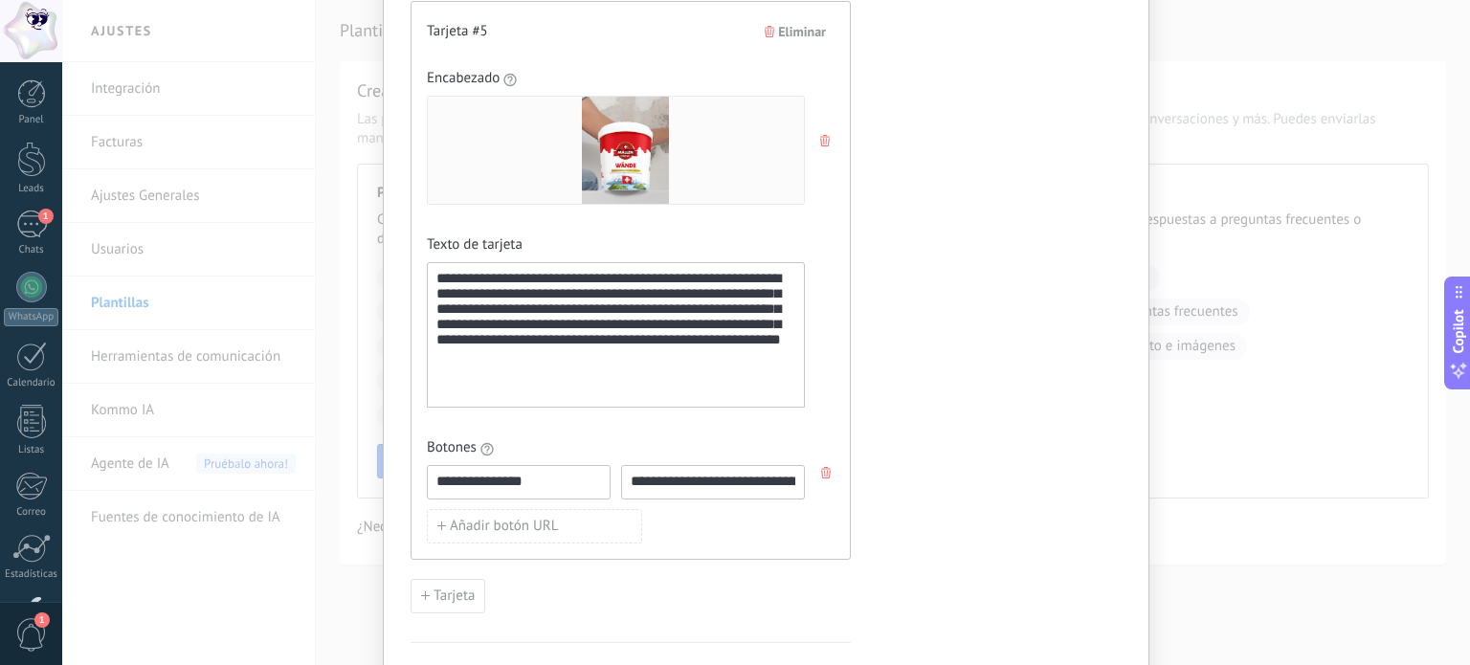
scroll to position [0, 0]
click at [627, 447] on div "Botones" at bounding box center [616, 451] width 378 height 27
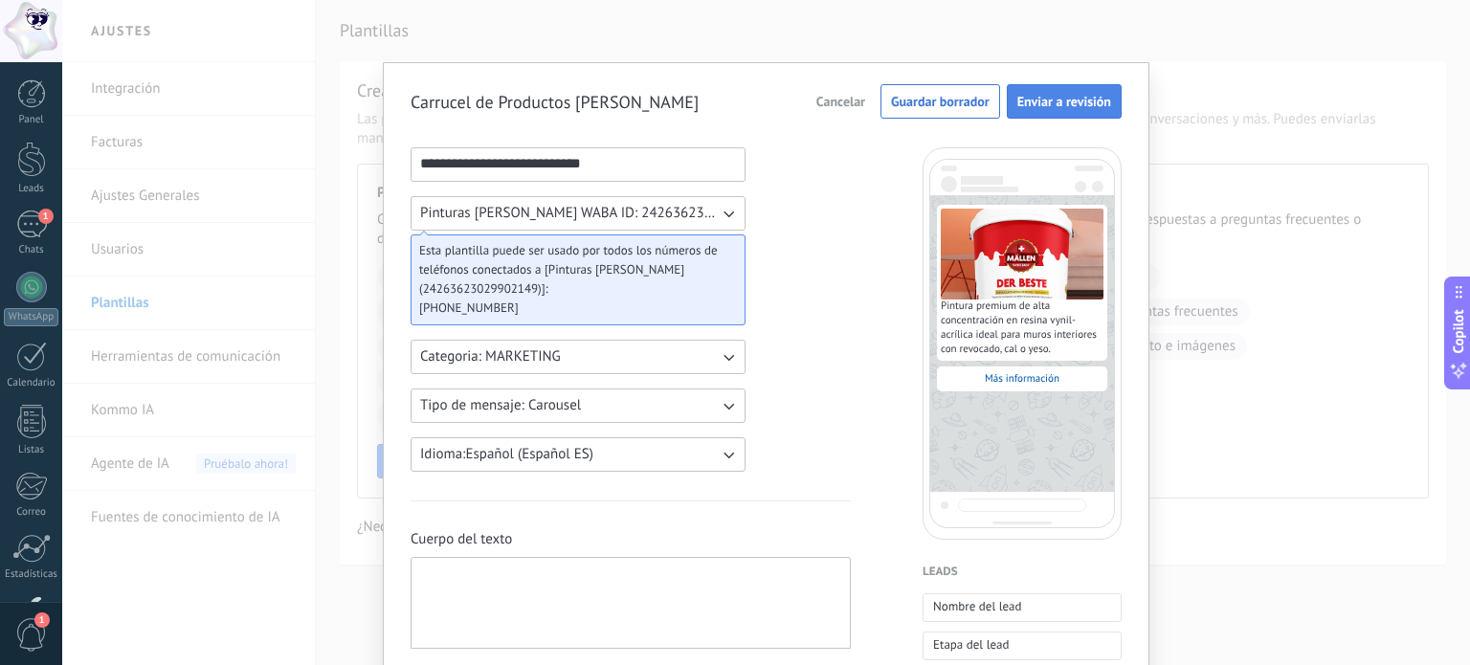
click at [1074, 105] on span "Enviar a revisión" at bounding box center [1064, 101] width 94 height 13
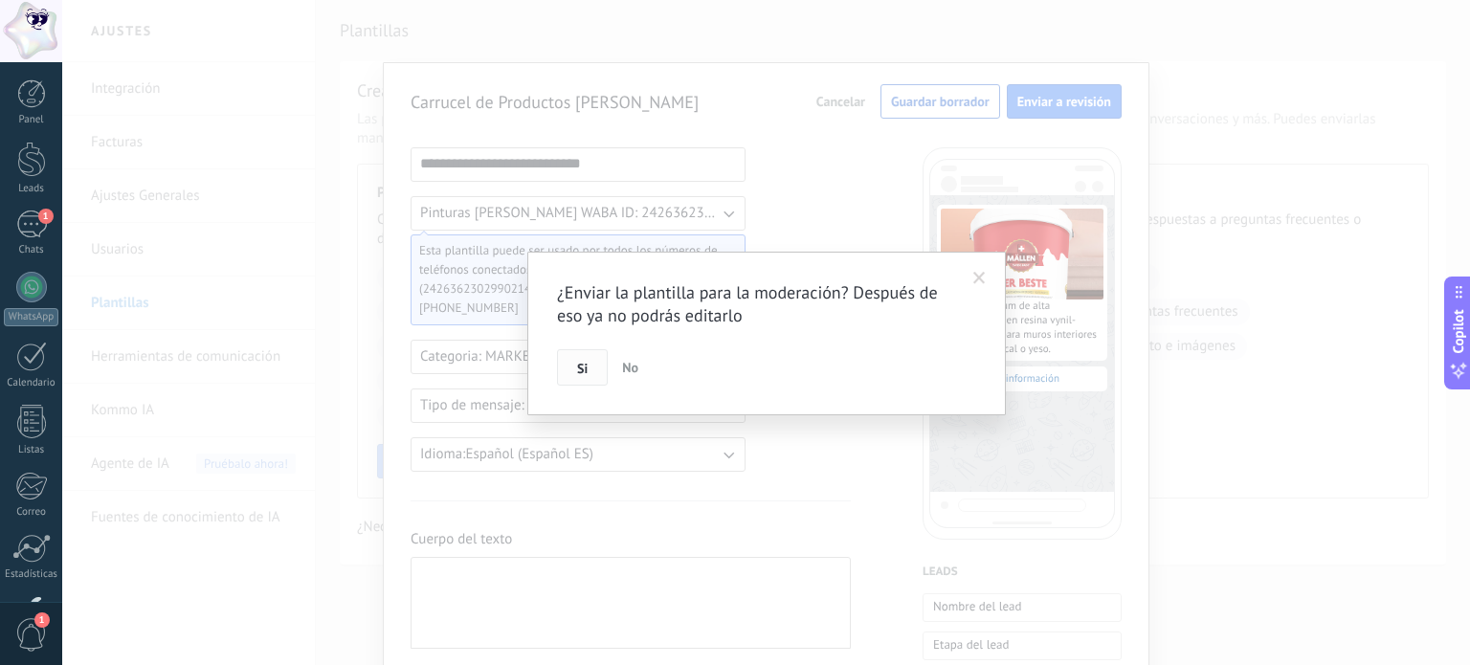
click at [586, 374] on span "Si" at bounding box center [582, 368] width 11 height 13
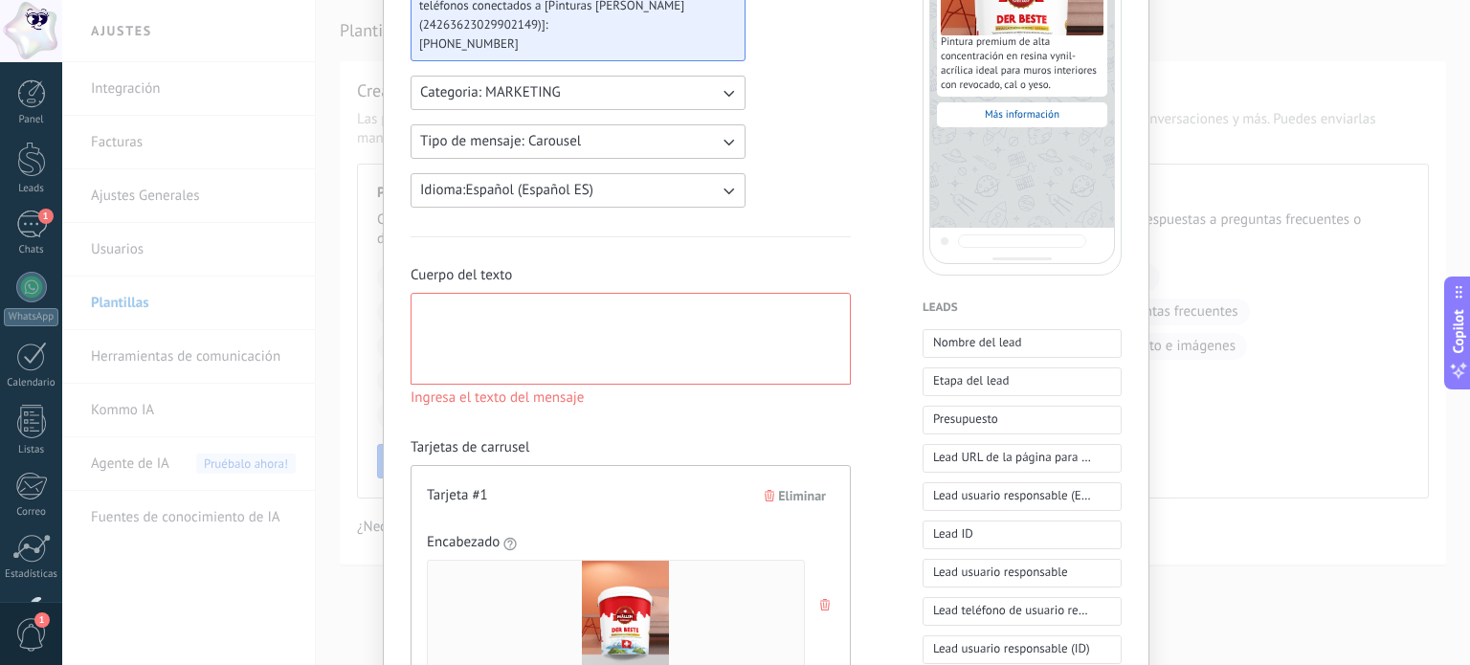
scroll to position [274, 0]
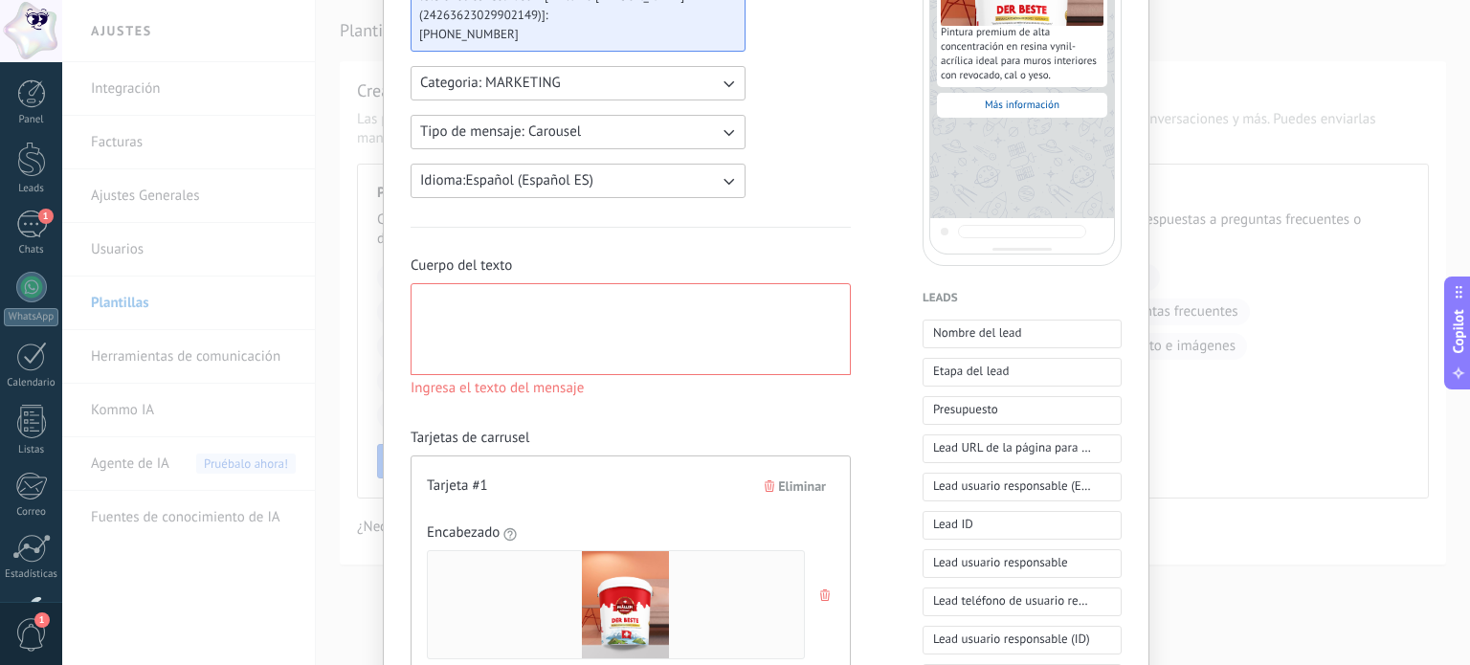
paste div
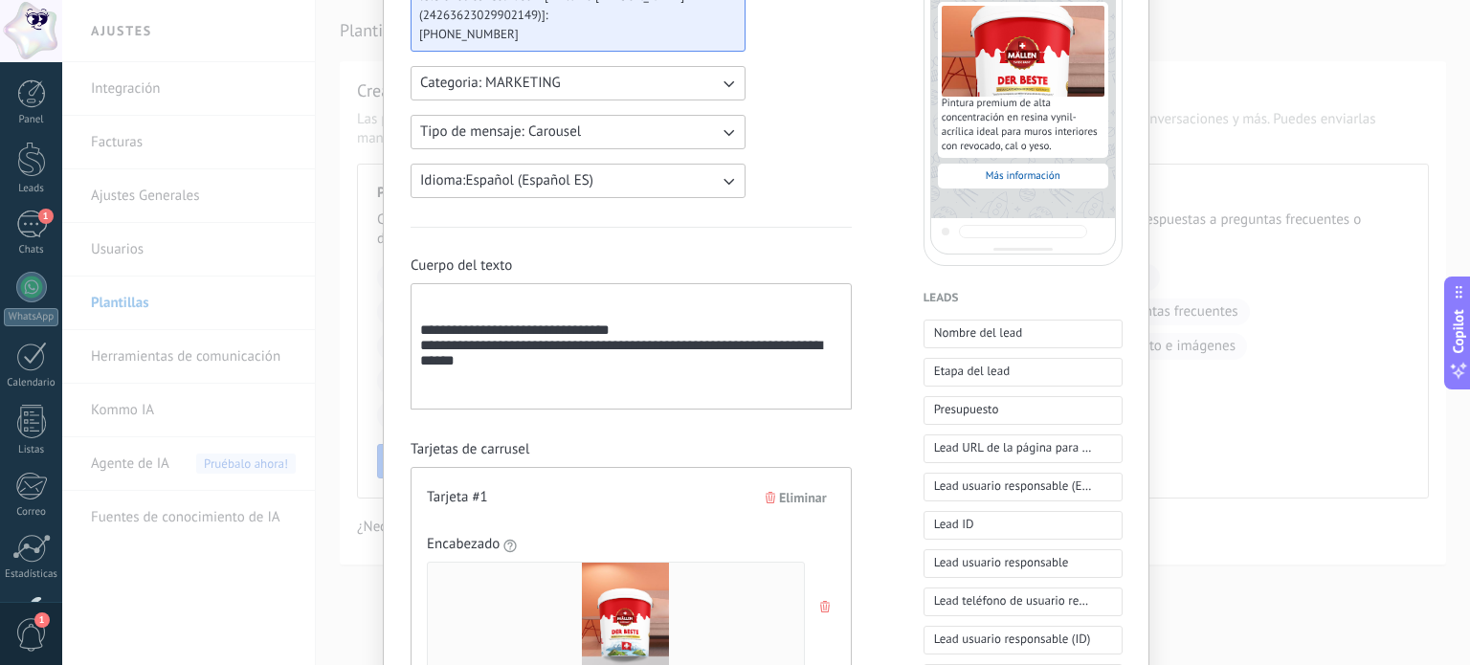
click at [420, 331] on div "**********" at bounding box center [631, 347] width 422 height 110
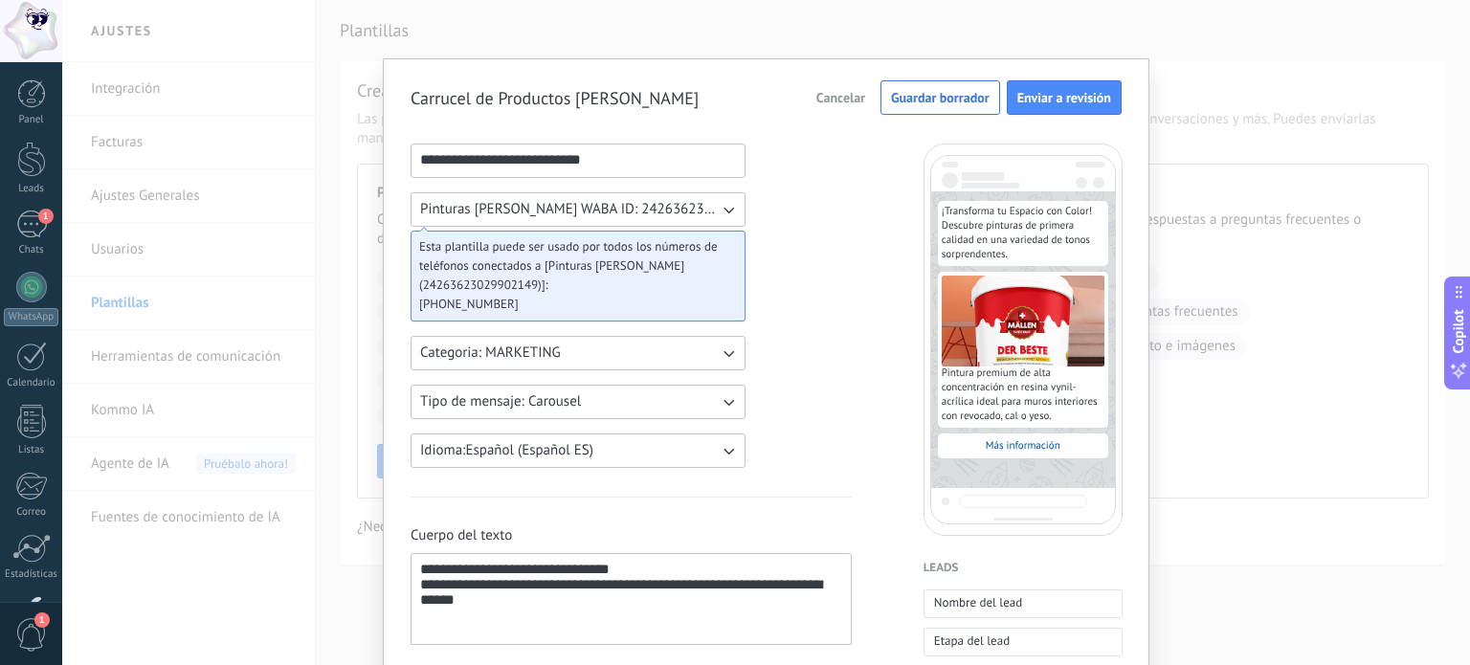
scroll to position [0, 0]
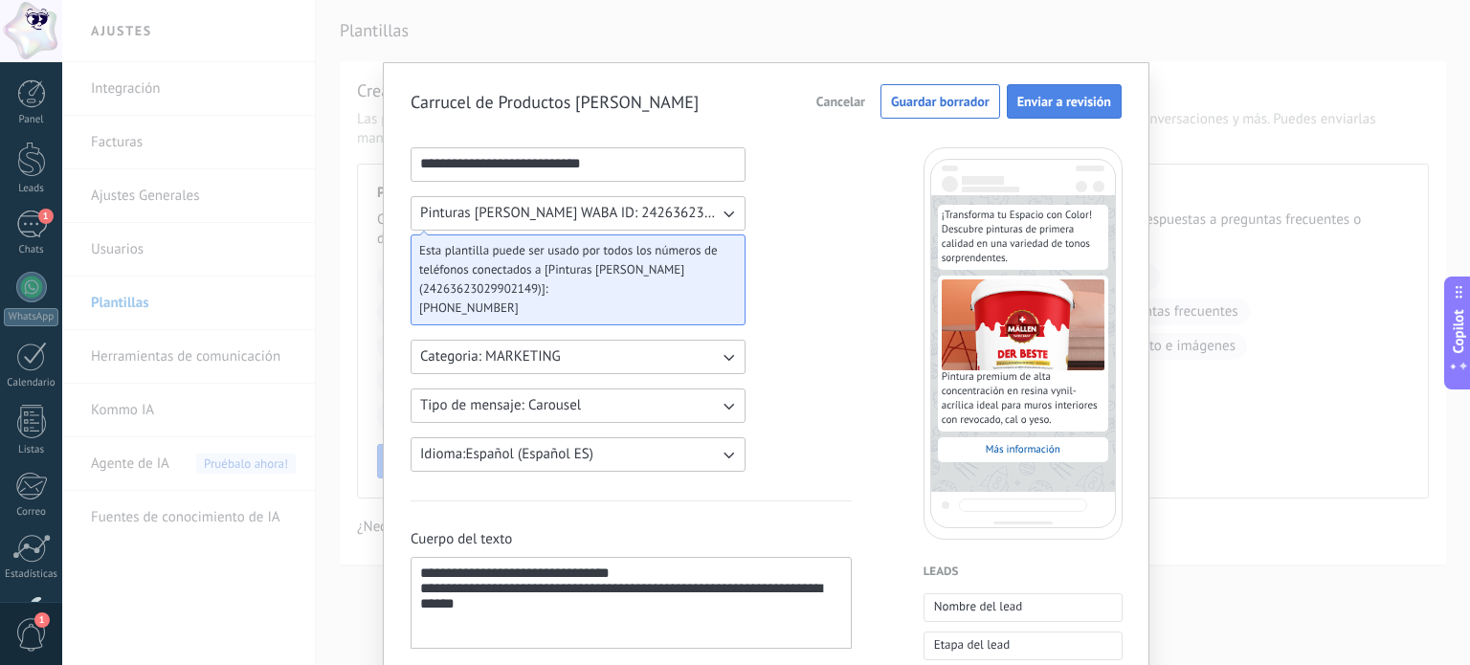
drag, startPoint x: 1042, startPoint y: 102, endPoint x: 1015, endPoint y: 100, distance: 26.9
click at [1017, 100] on span "Enviar a revisión" at bounding box center [1064, 101] width 94 height 13
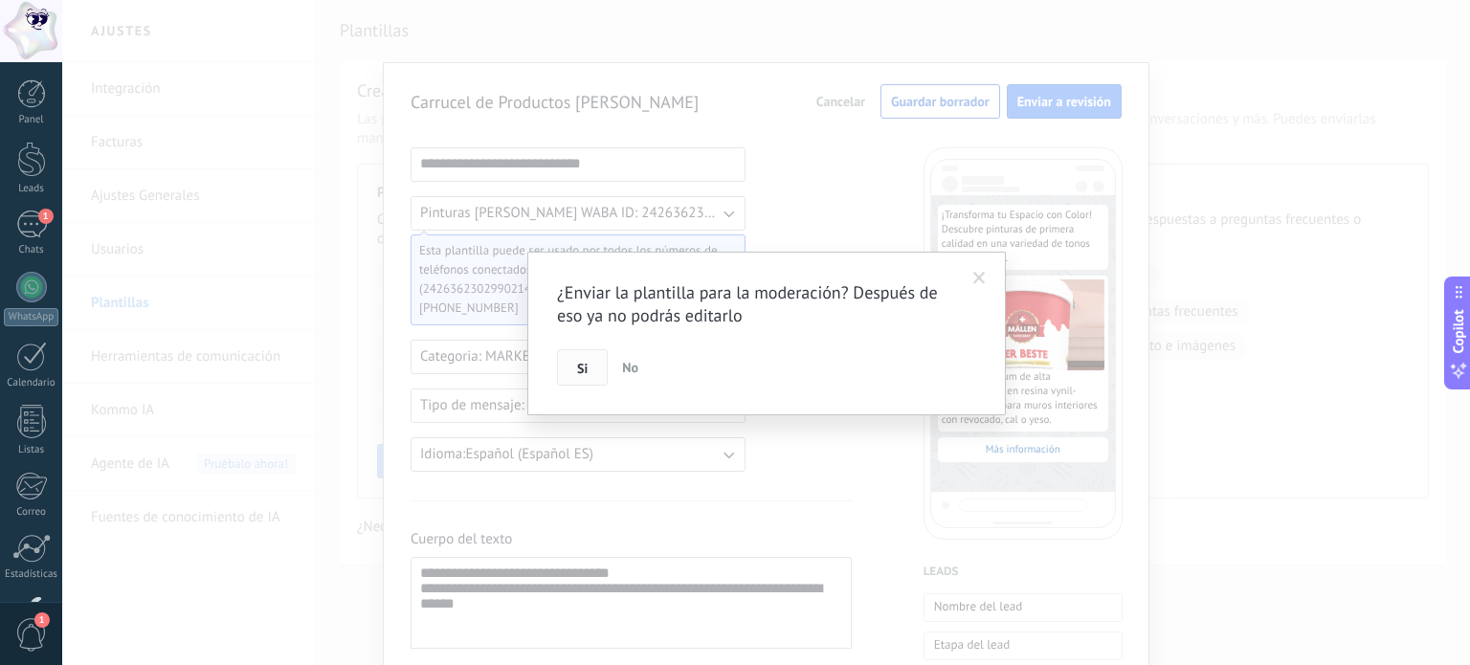
click at [577, 366] on span "Si" at bounding box center [582, 368] width 11 height 13
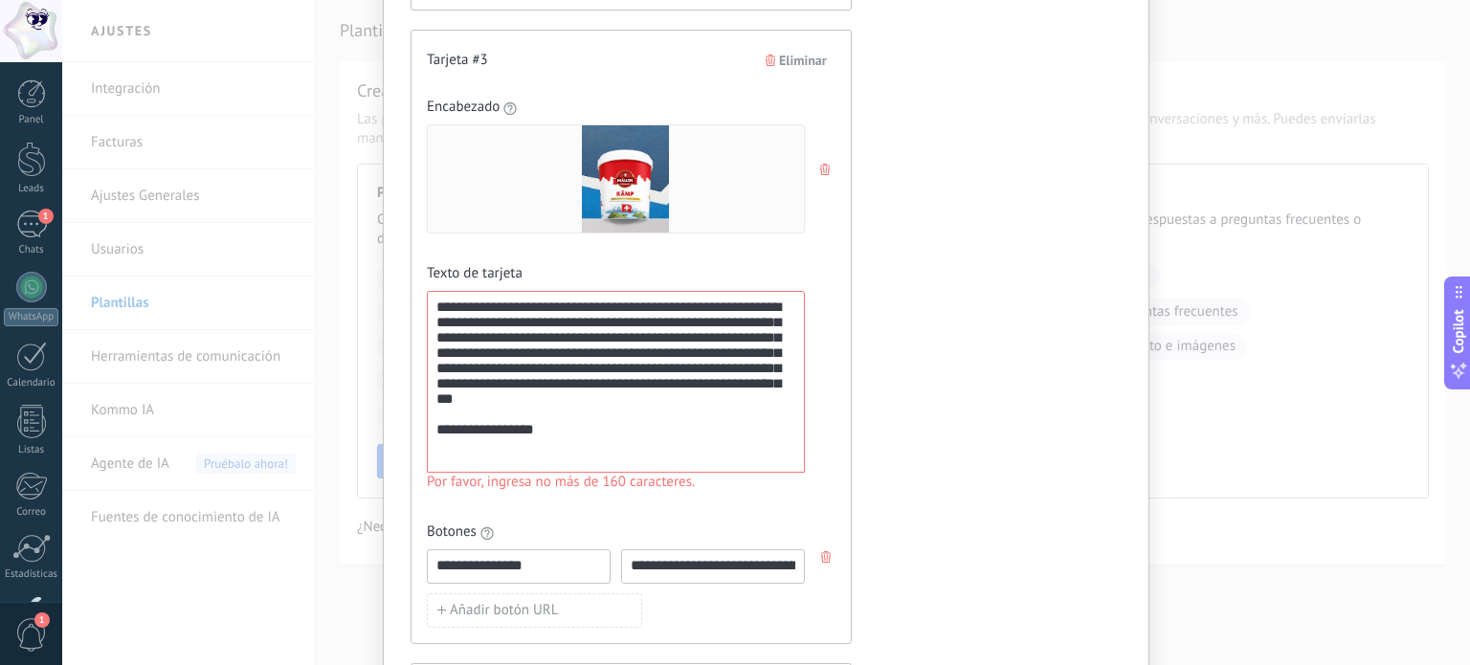
scroll to position [1730, 0]
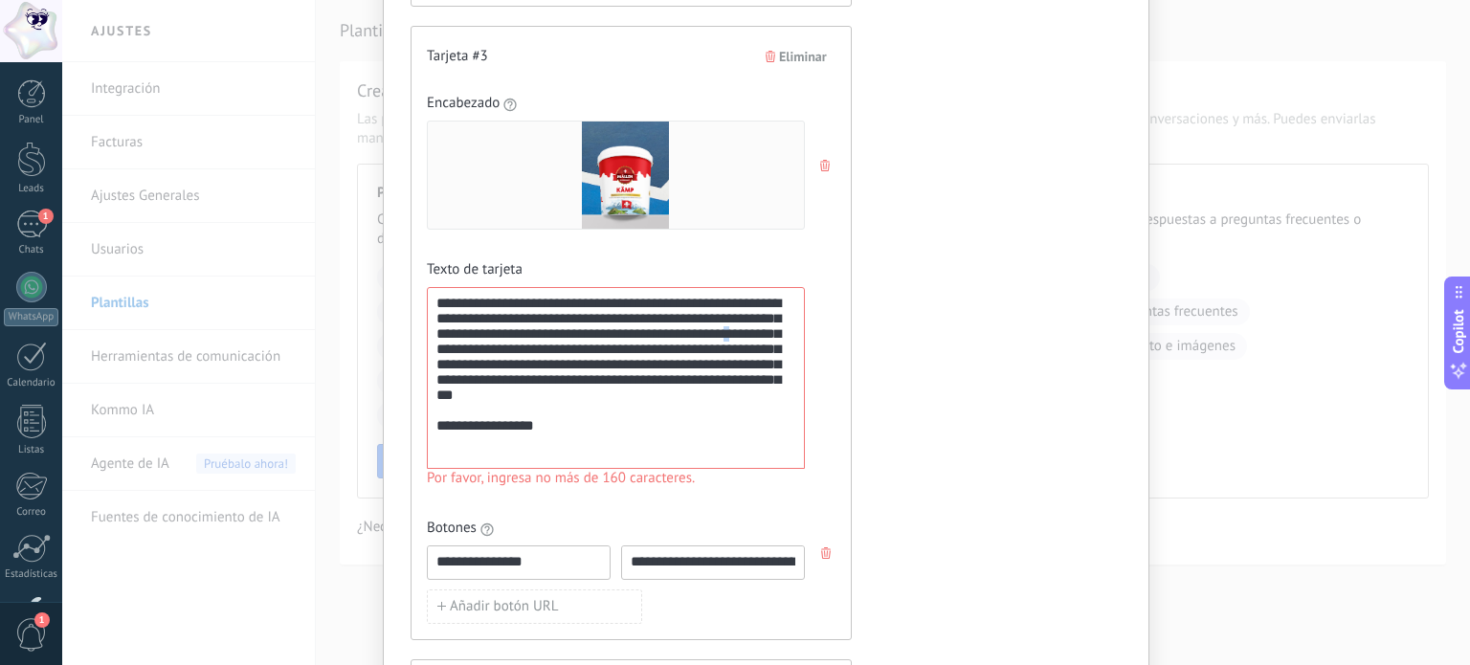
click at [533, 358] on div "**********" at bounding box center [615, 379] width 359 height 166
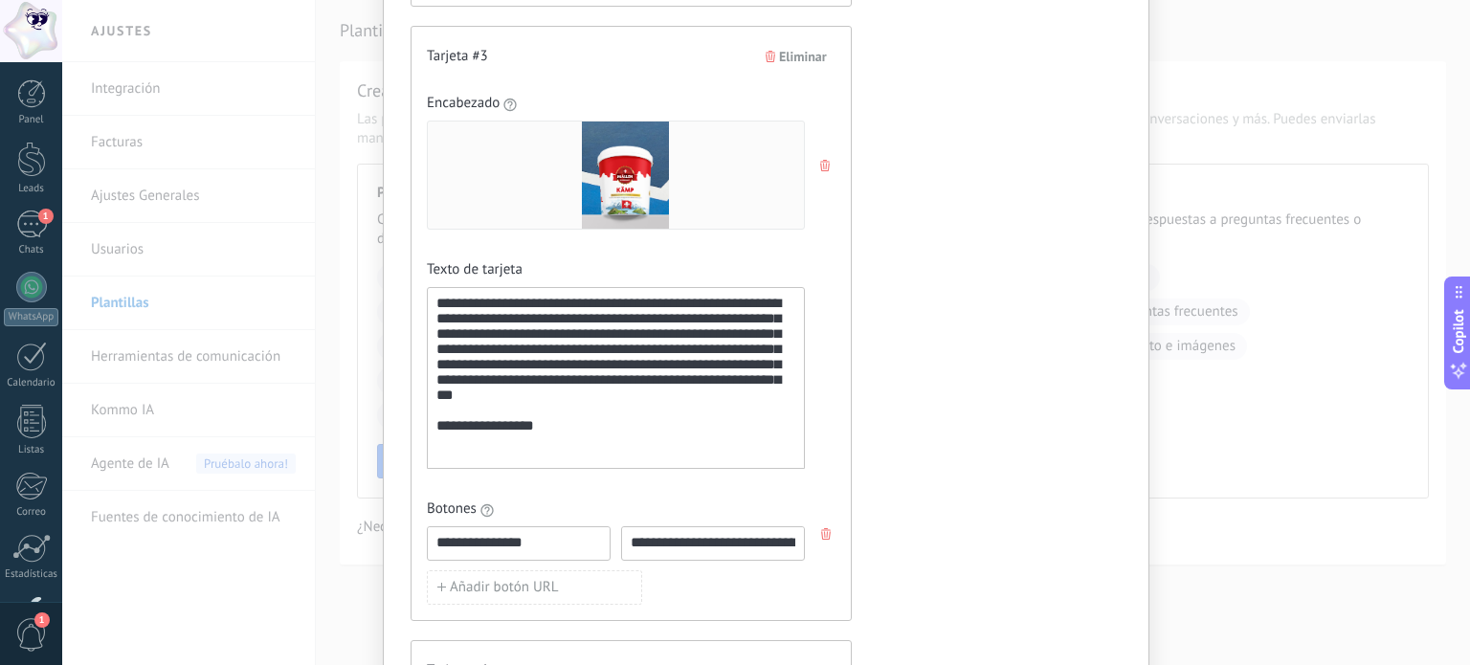
click at [532, 359] on div "**********" at bounding box center [615, 379] width 359 height 166
drag, startPoint x: 532, startPoint y: 359, endPoint x: 593, endPoint y: 394, distance: 70.7
drag, startPoint x: 593, startPoint y: 394, endPoint x: 643, endPoint y: 412, distance: 53.0
click at [643, 412] on div "**********" at bounding box center [615, 379] width 359 height 166
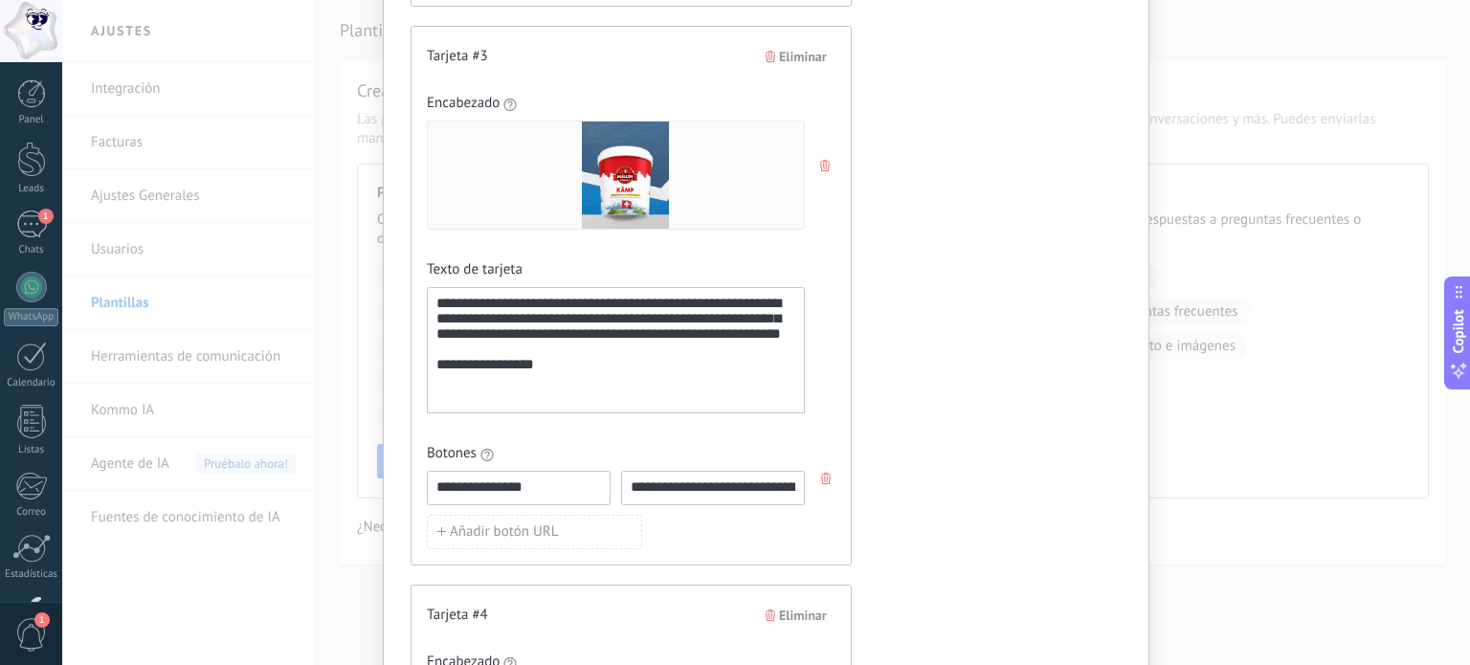
click at [563, 386] on div "**********" at bounding box center [615, 351] width 359 height 110
click at [586, 355] on div "**********" at bounding box center [615, 351] width 359 height 110
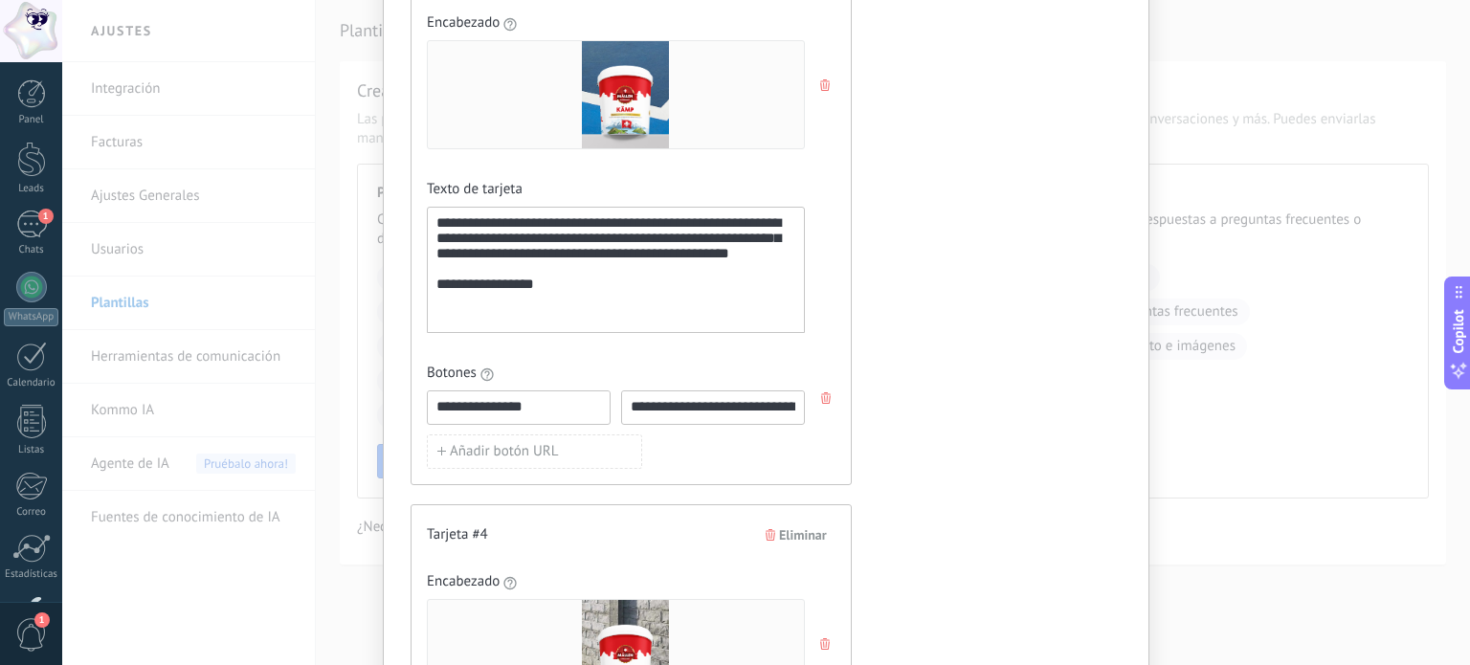
scroll to position [1861, 0]
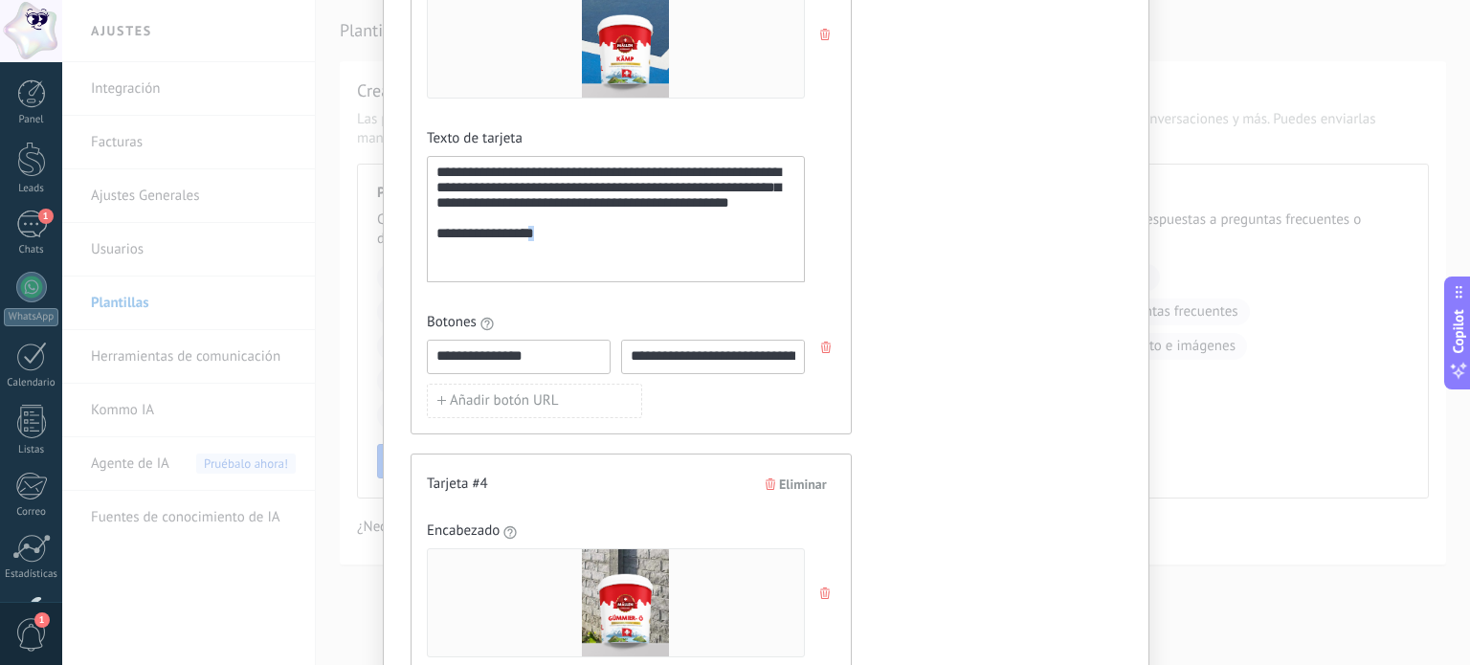
drag, startPoint x: 575, startPoint y: 263, endPoint x: 542, endPoint y: 263, distance: 33.5
click at [534, 240] on span "**********" at bounding box center [485, 233] width 98 height 14
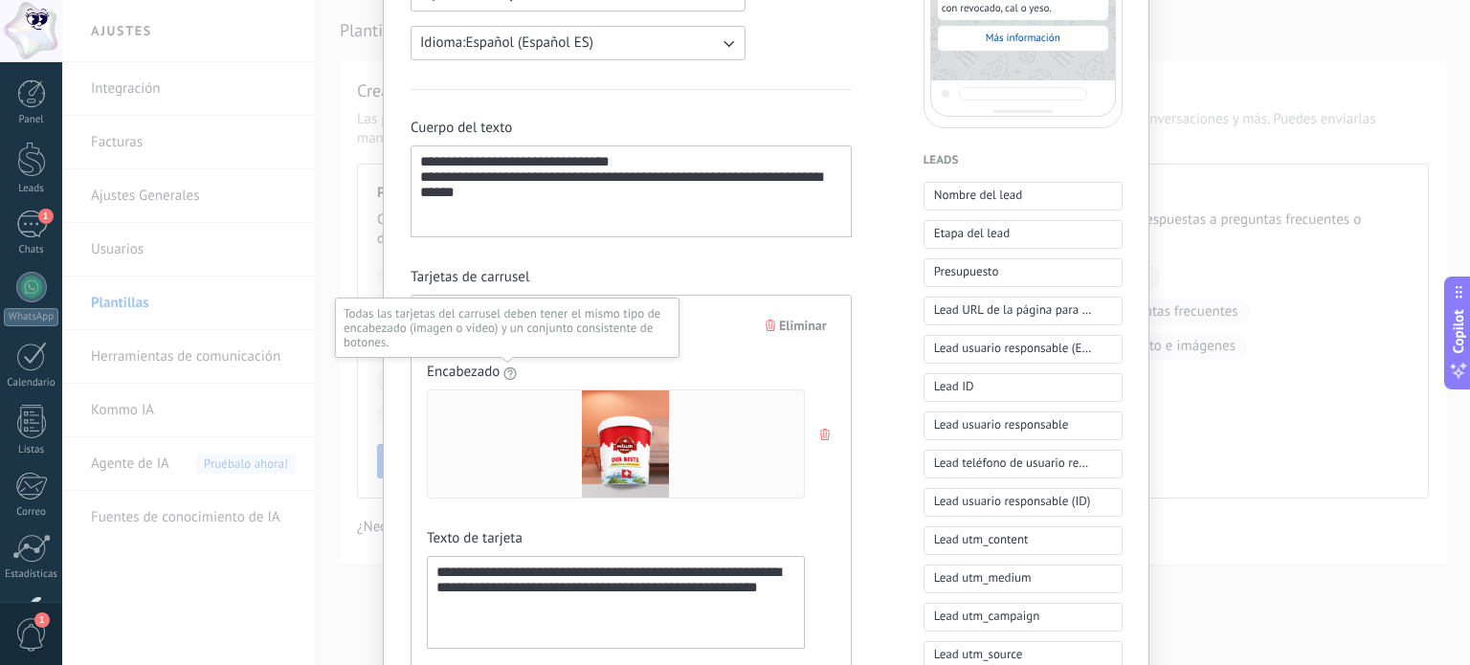
scroll to position [410, 0]
click at [417, 162] on div "**********" at bounding box center [630, 192] width 441 height 92
click at [420, 162] on div "**********" at bounding box center [631, 193] width 422 height 76
click at [420, 167] on div "**********" at bounding box center [631, 193] width 422 height 76
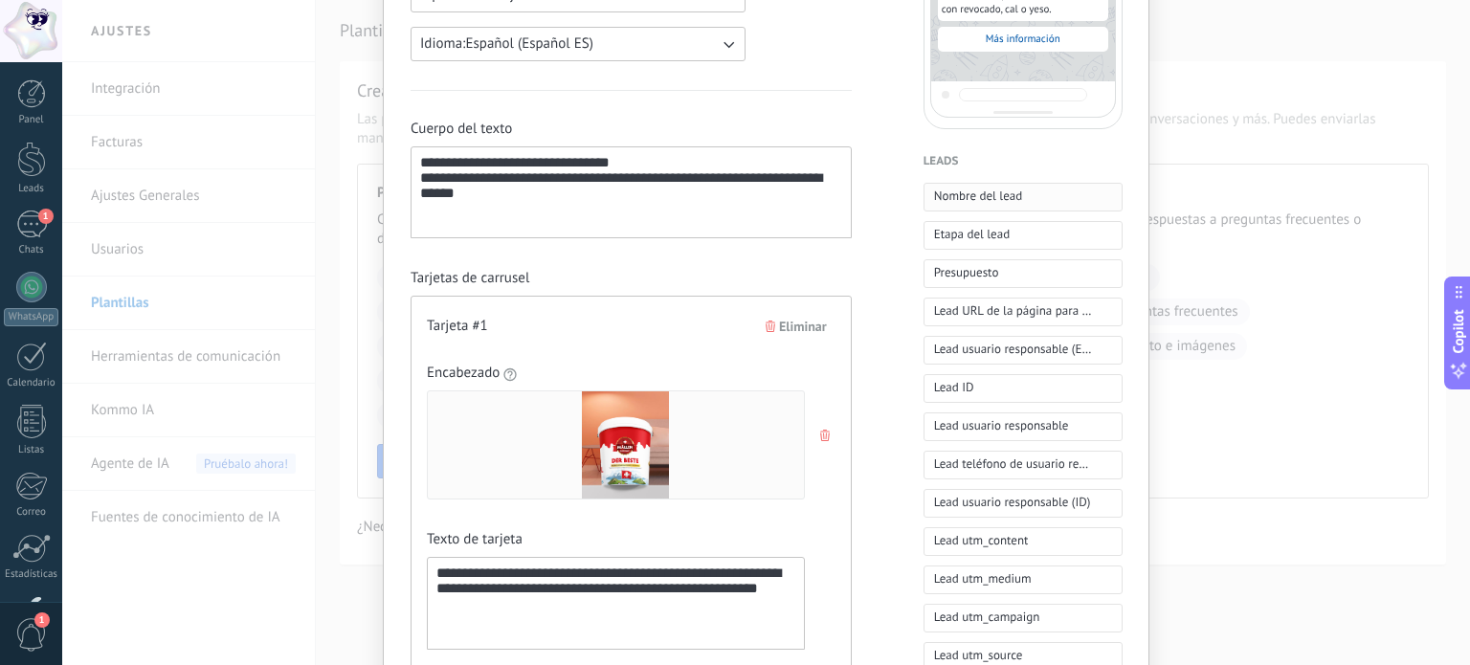
click at [934, 202] on span "Nombre del lead" at bounding box center [978, 196] width 89 height 19
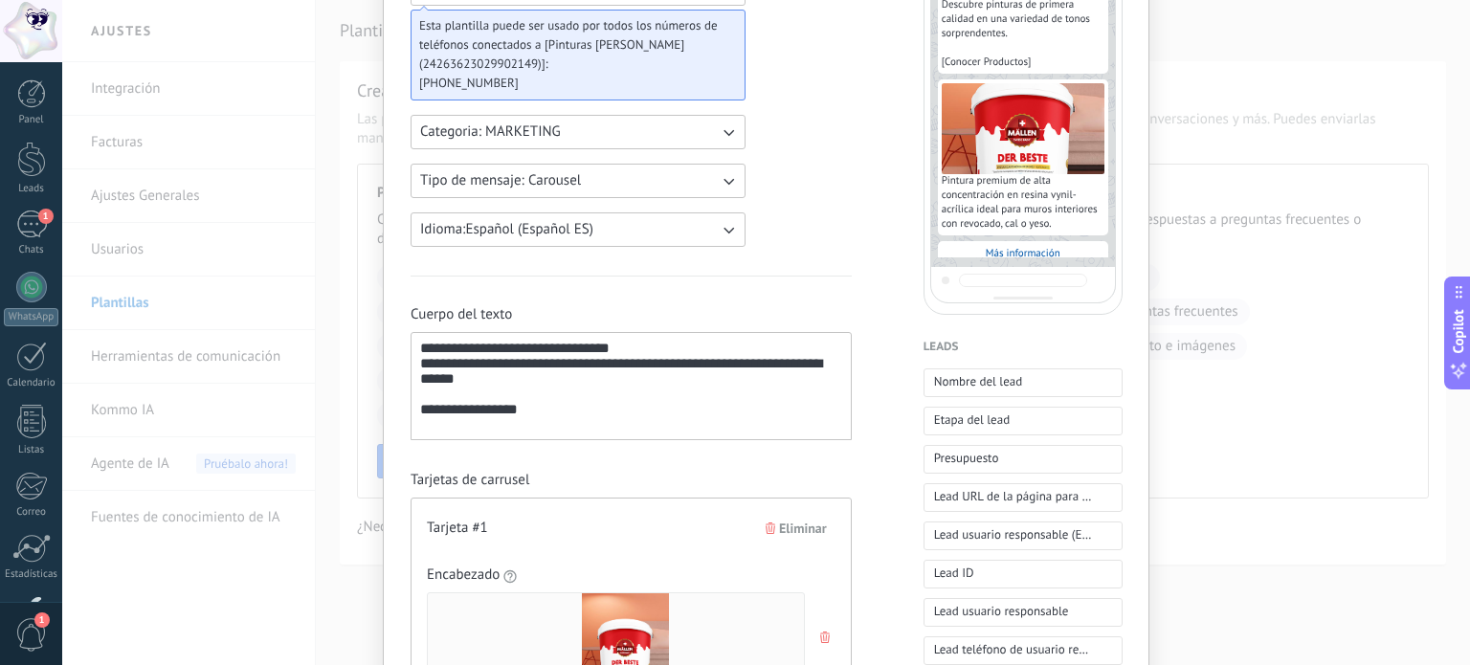
scroll to position [0, 0]
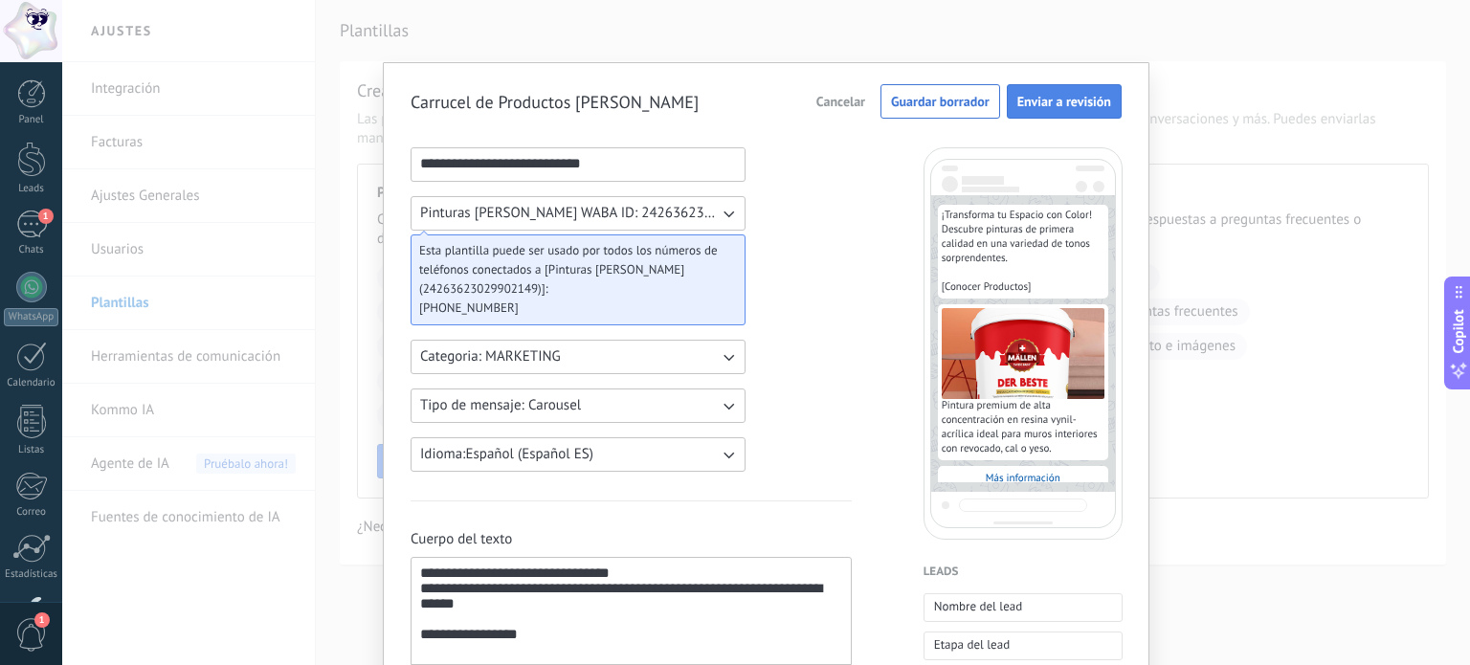
click at [1052, 102] on span "Enviar a revisión" at bounding box center [1064, 101] width 94 height 13
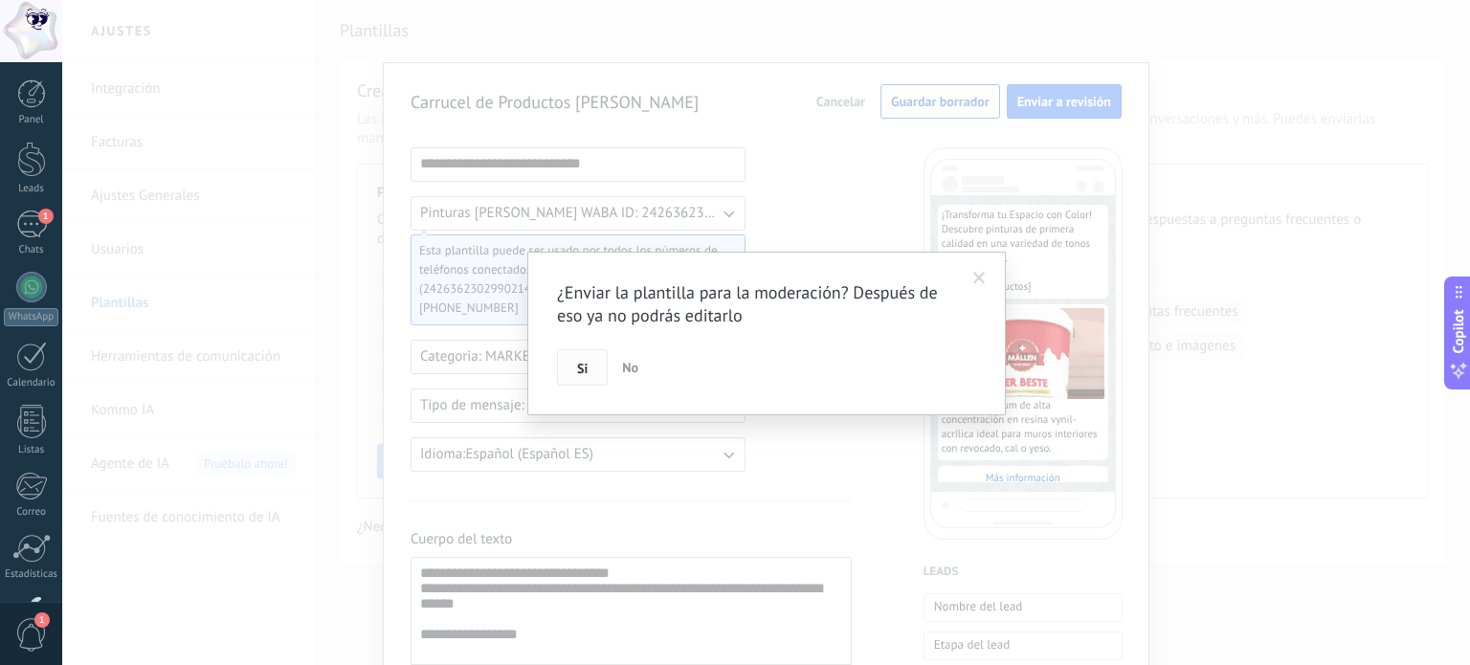
click at [589, 364] on button "Si" at bounding box center [582, 367] width 51 height 36
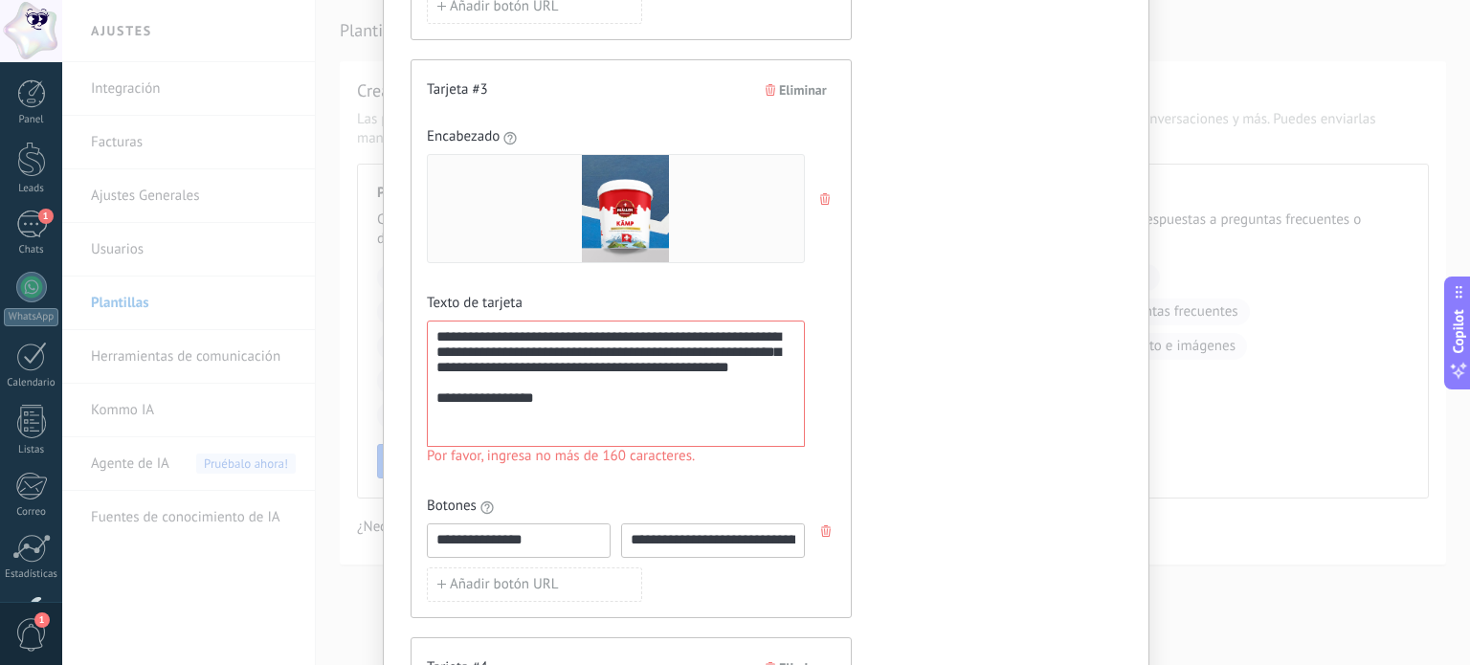
click at [542, 389] on div "**********" at bounding box center [615, 384] width 359 height 110
drag, startPoint x: 536, startPoint y: 395, endPoint x: 687, endPoint y: 376, distance: 152.4
click at [687, 376] on div "**********" at bounding box center [615, 384] width 359 height 110
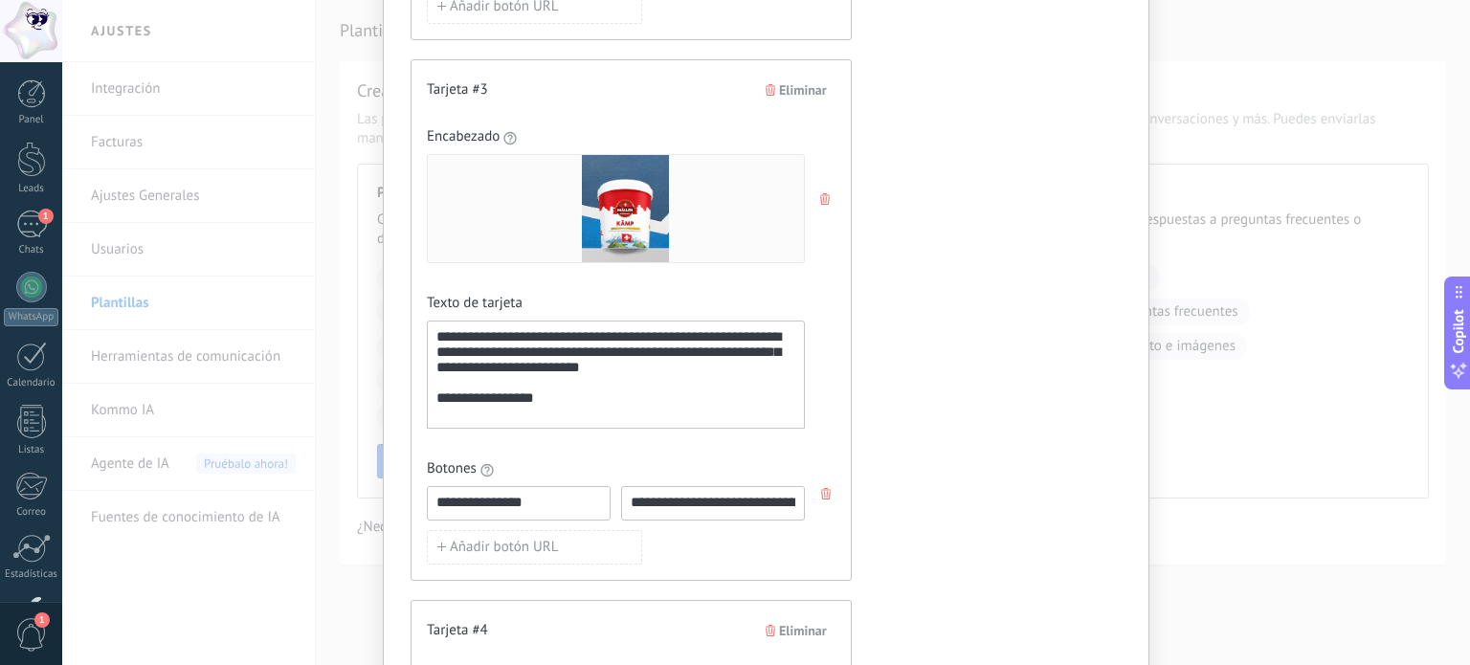
click at [858, 405] on div "**********" at bounding box center [765, 189] width 711 height 3508
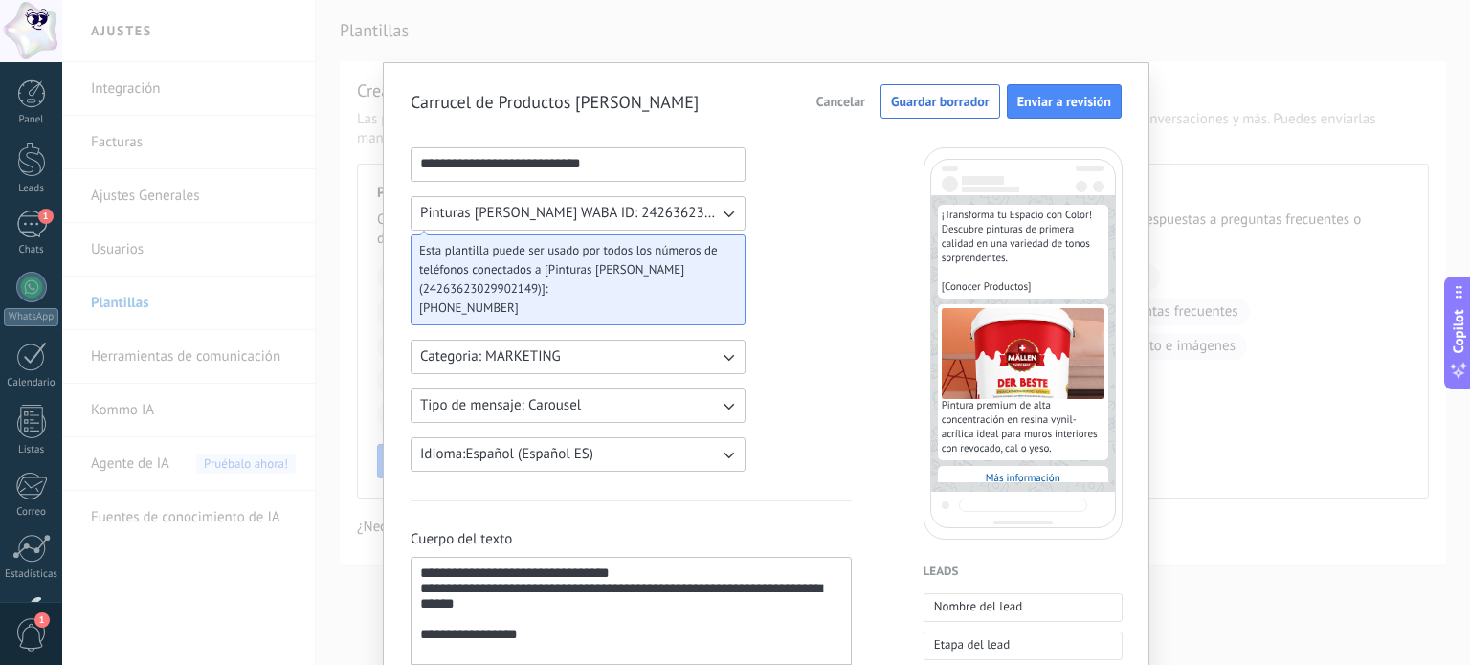
scroll to position [0, 0]
click at [1049, 105] on span "Enviar a revisión" at bounding box center [1064, 101] width 94 height 13
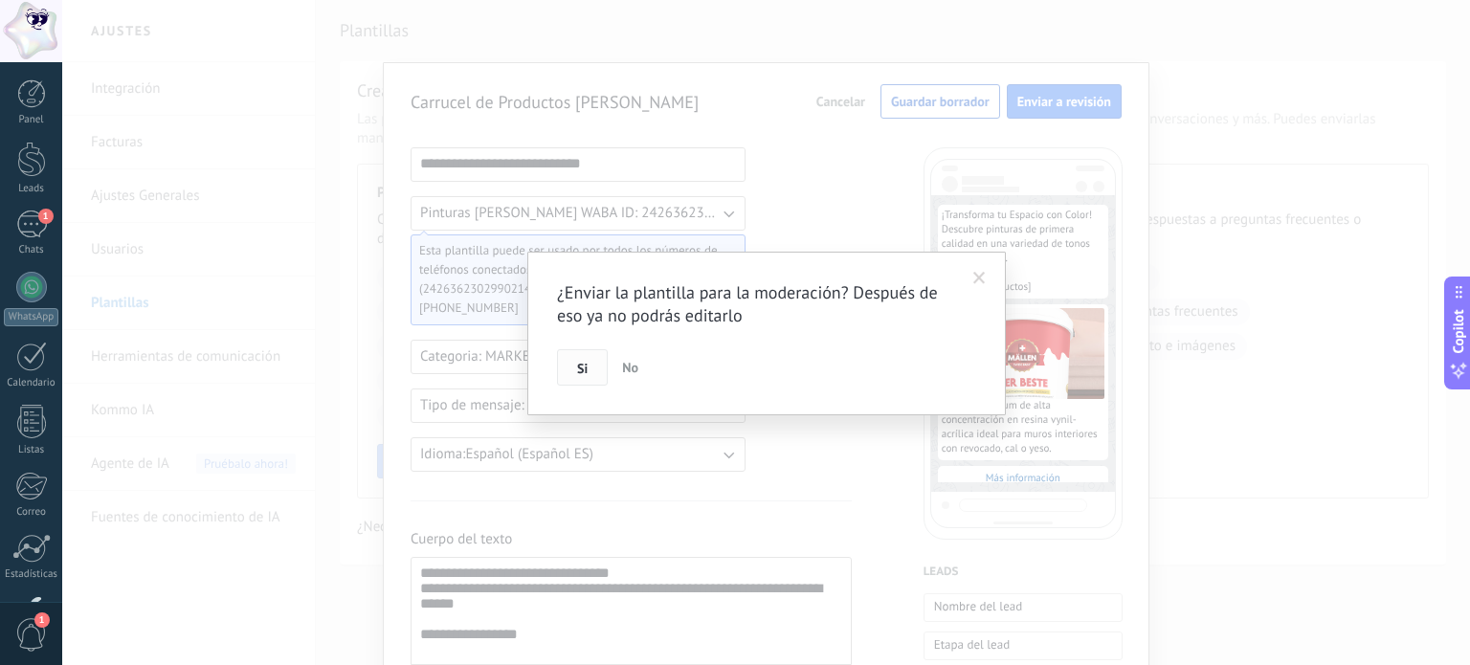
click at [578, 365] on span "Si" at bounding box center [582, 368] width 11 height 13
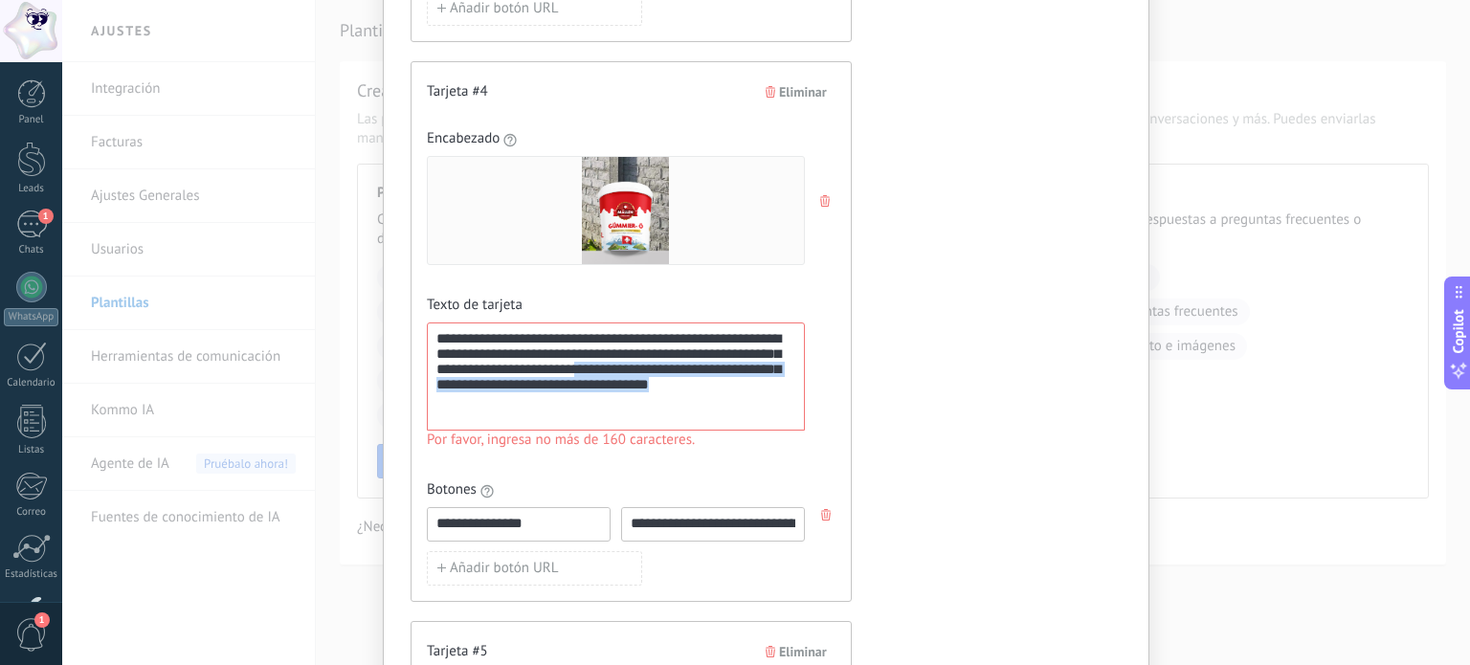
drag, startPoint x: 730, startPoint y: 390, endPoint x: 631, endPoint y: 372, distance: 100.2
click at [631, 372] on div "**********" at bounding box center [615, 377] width 359 height 92
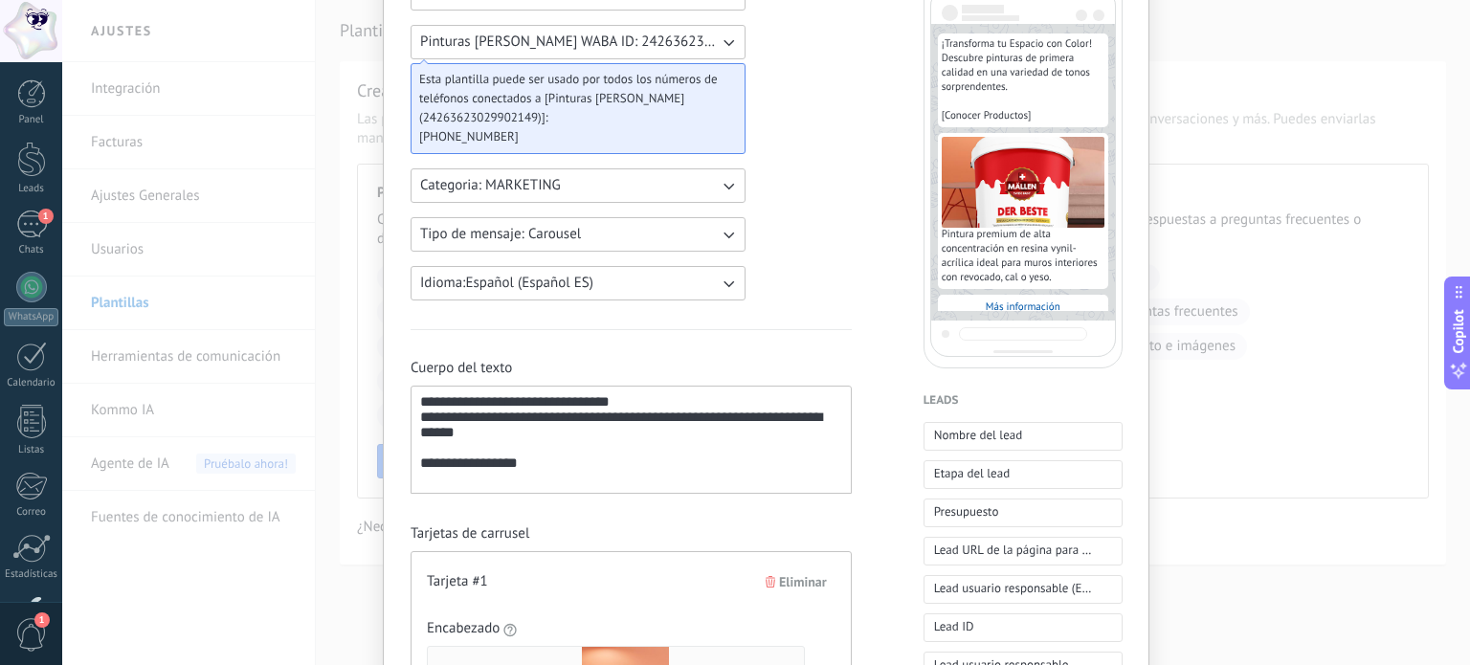
scroll to position [0, 0]
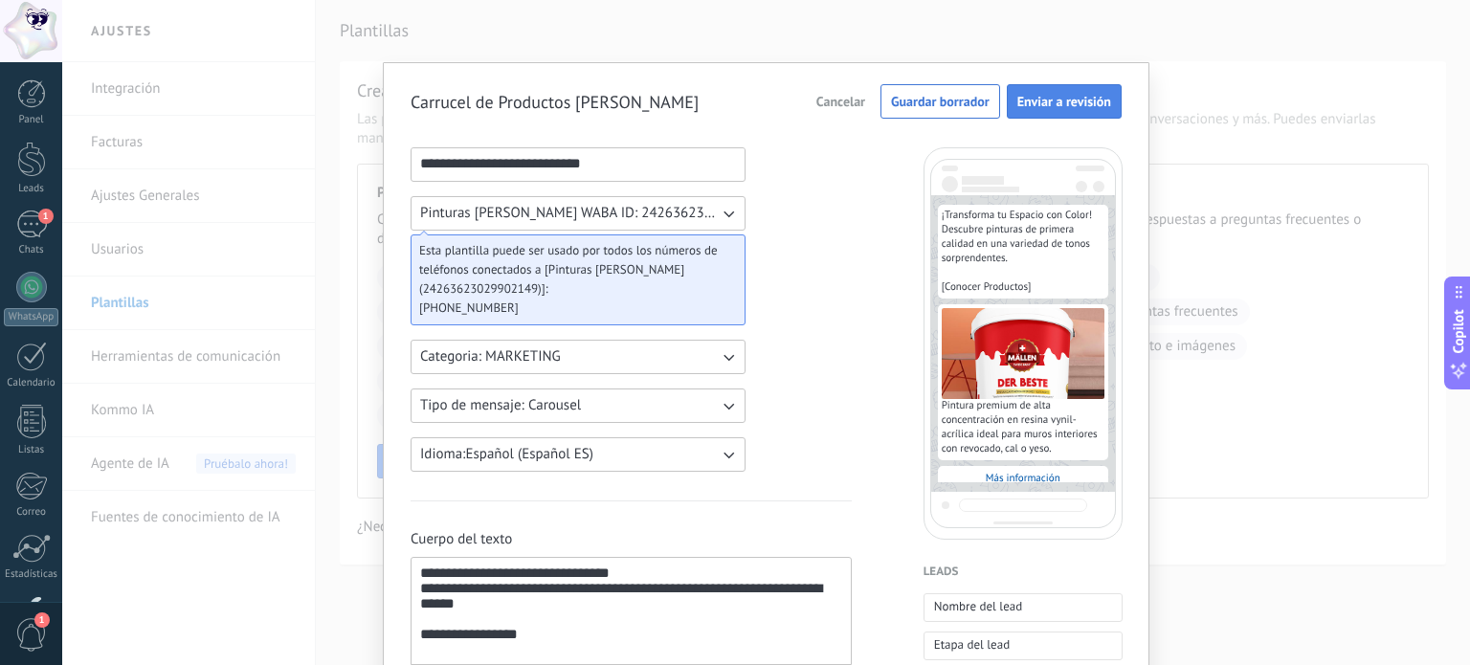
click at [1042, 110] on button "Enviar a revisión" at bounding box center [1064, 101] width 115 height 34
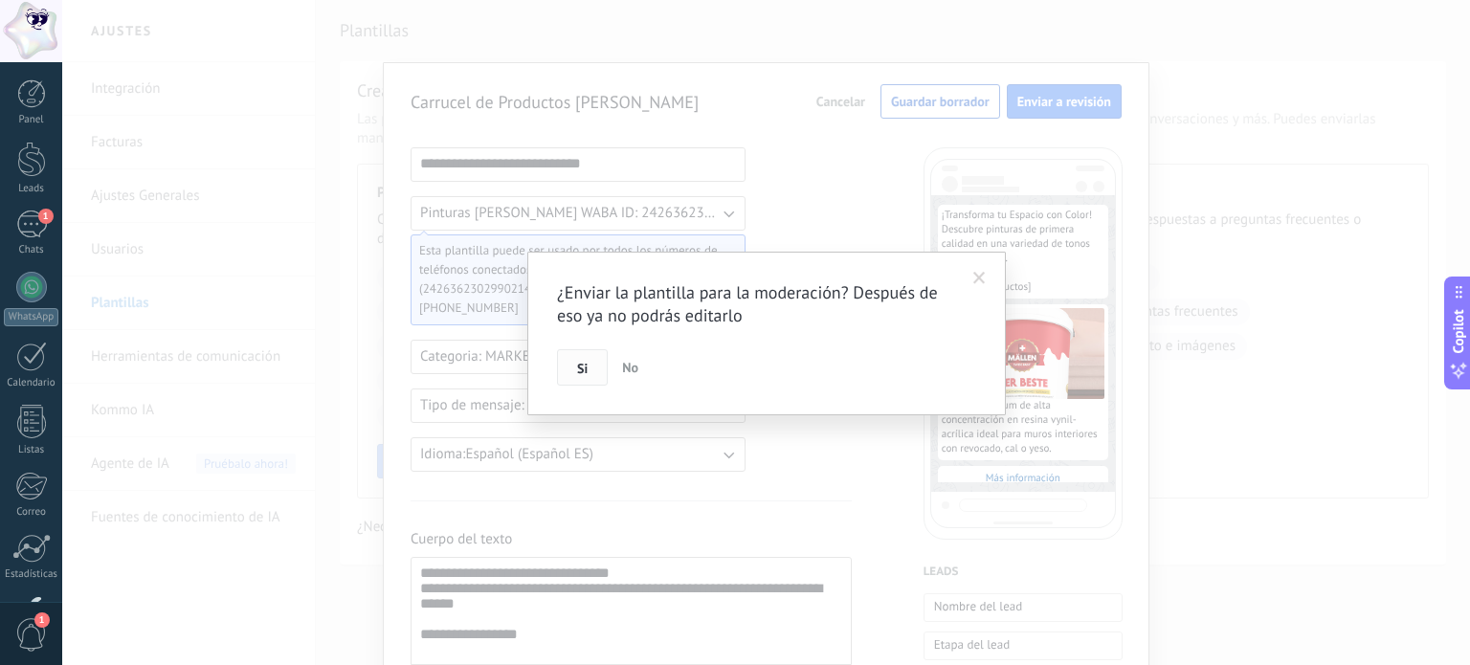
click at [583, 370] on span "Si" at bounding box center [582, 368] width 11 height 13
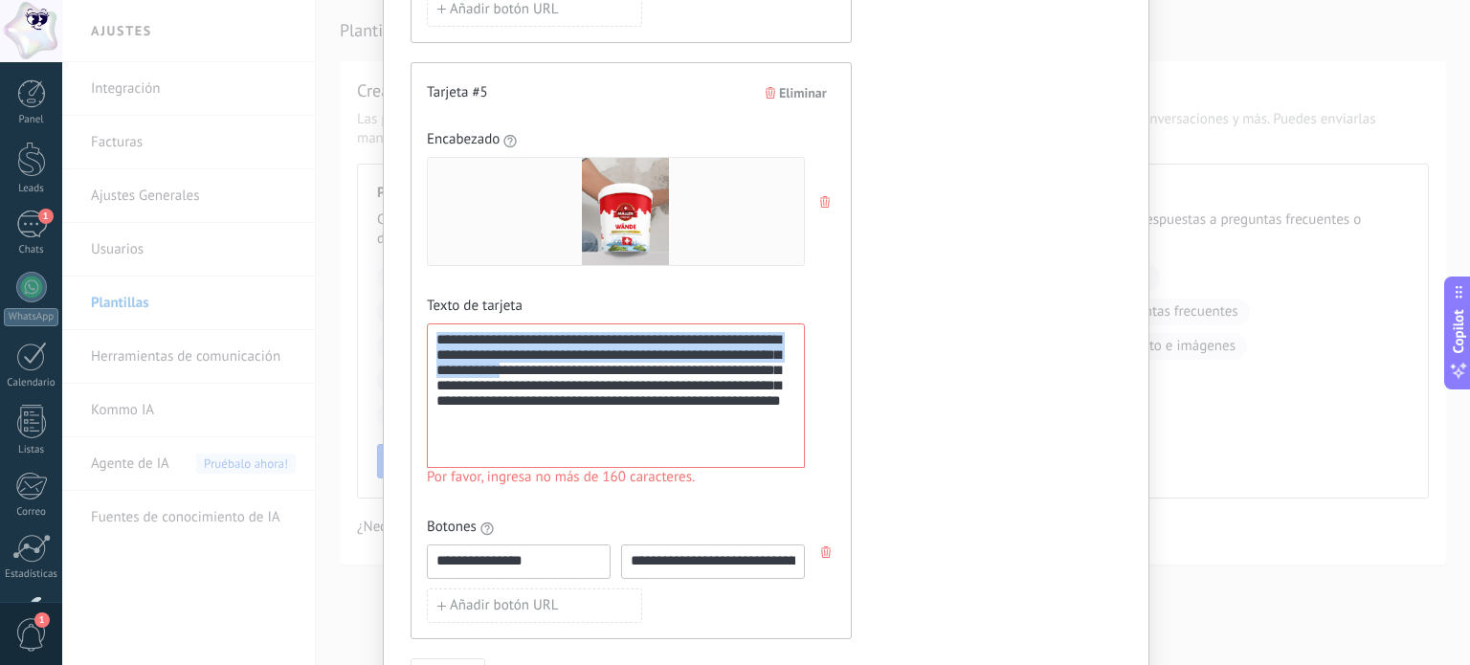
drag, startPoint x: 539, startPoint y: 371, endPoint x: 415, endPoint y: 326, distance: 131.4
click at [415, 326] on div "**********" at bounding box center [630, 350] width 441 height 577
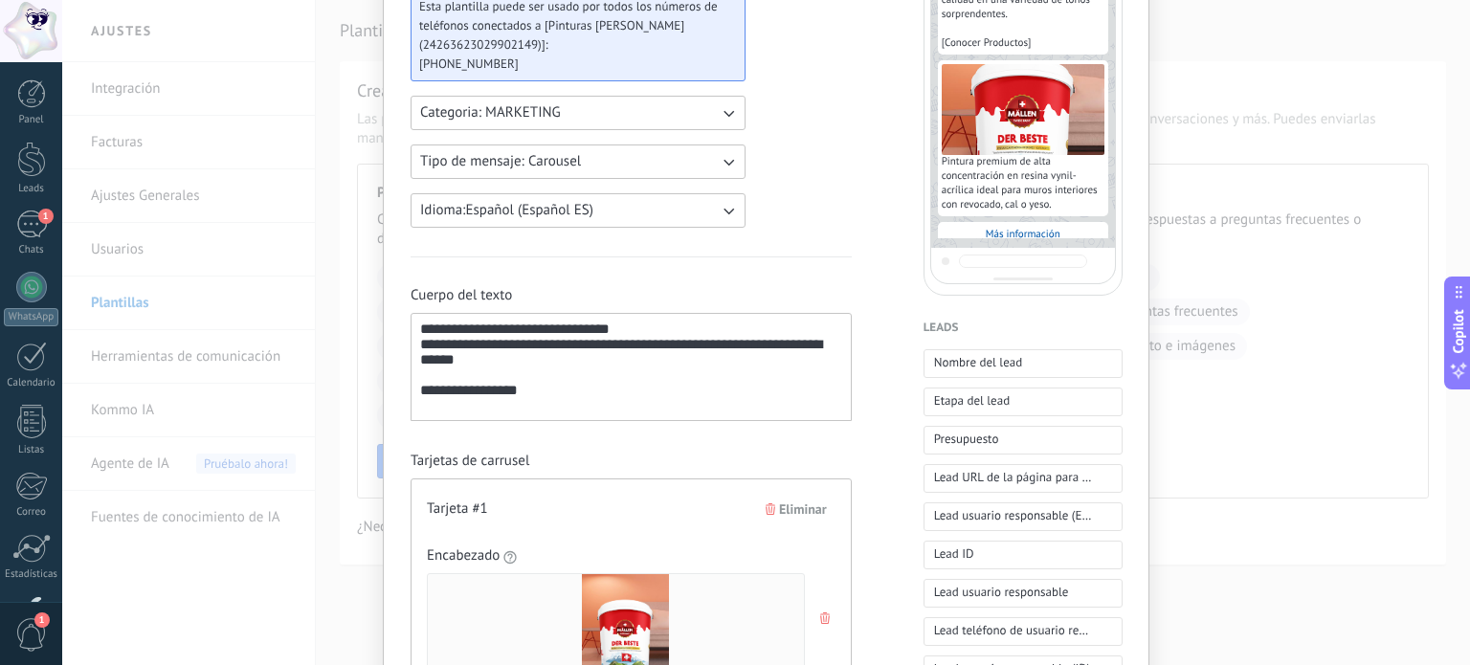
scroll to position [0, 0]
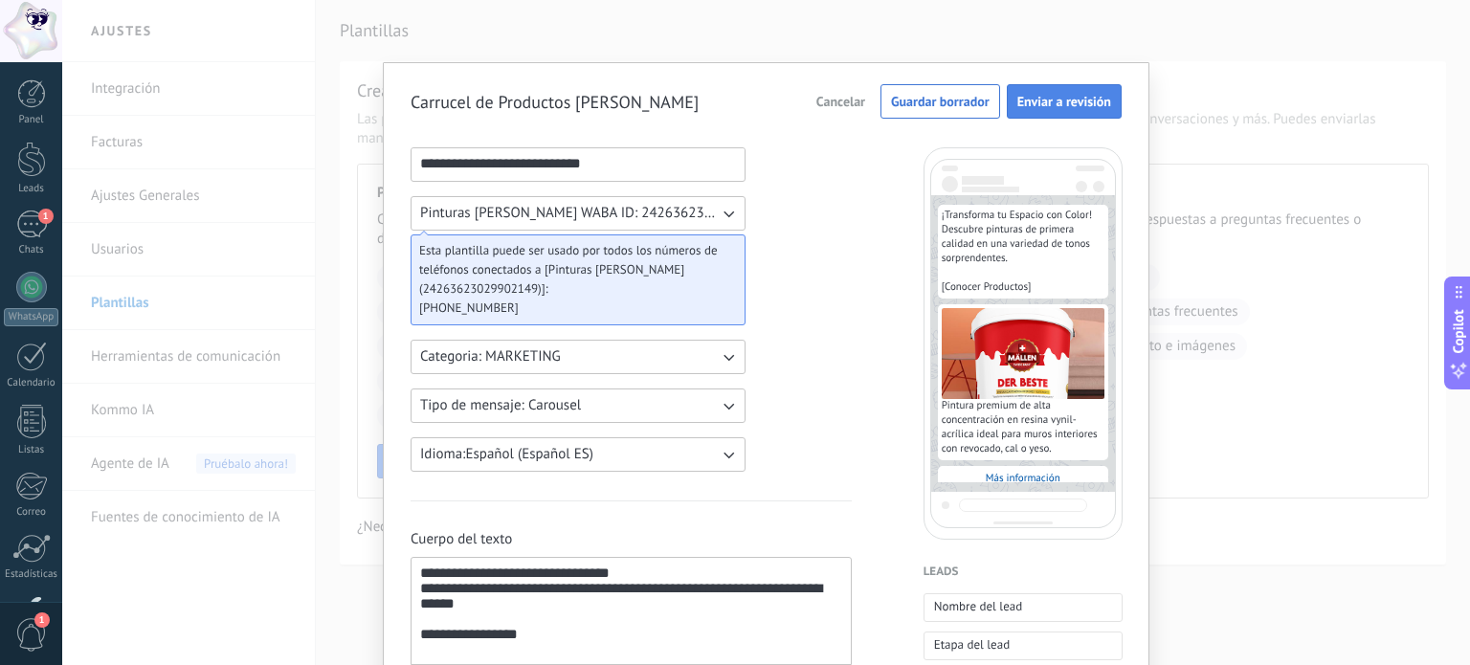
click at [1078, 95] on span "Enviar a revisión" at bounding box center [1064, 101] width 94 height 13
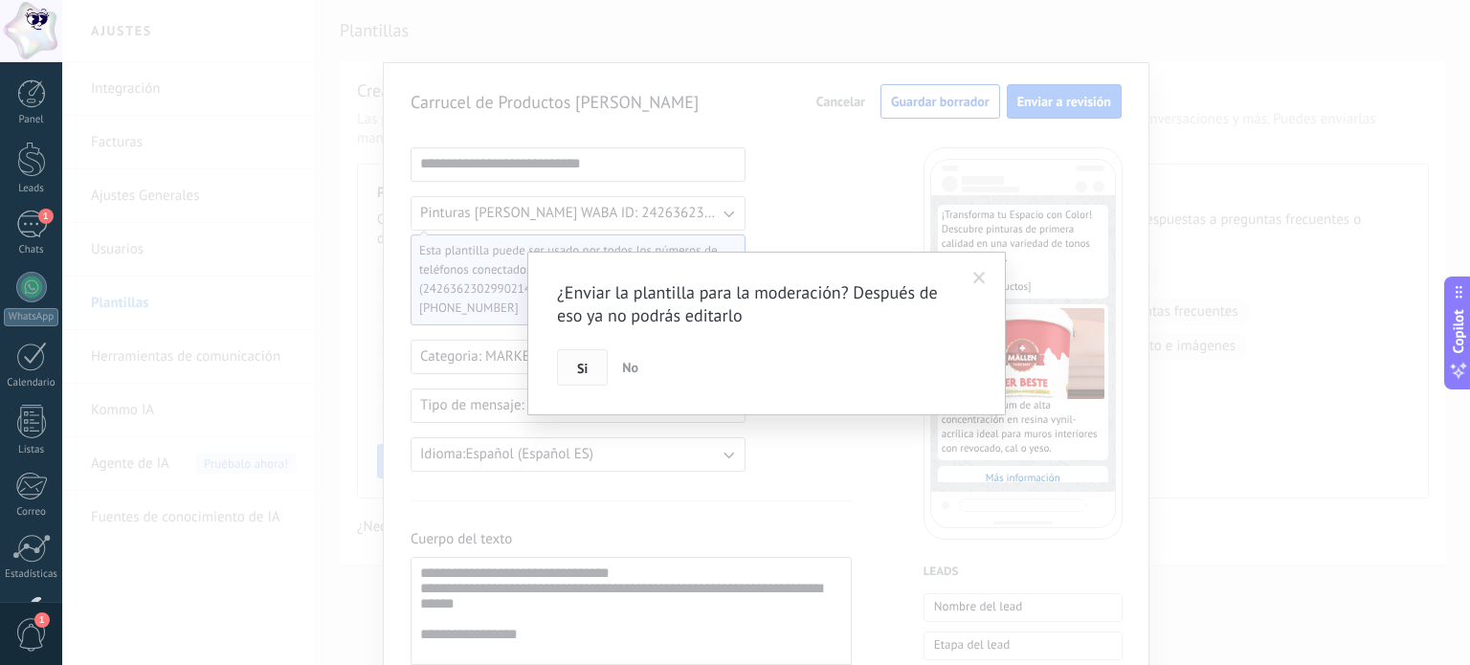
click at [578, 372] on span "Si" at bounding box center [582, 368] width 11 height 13
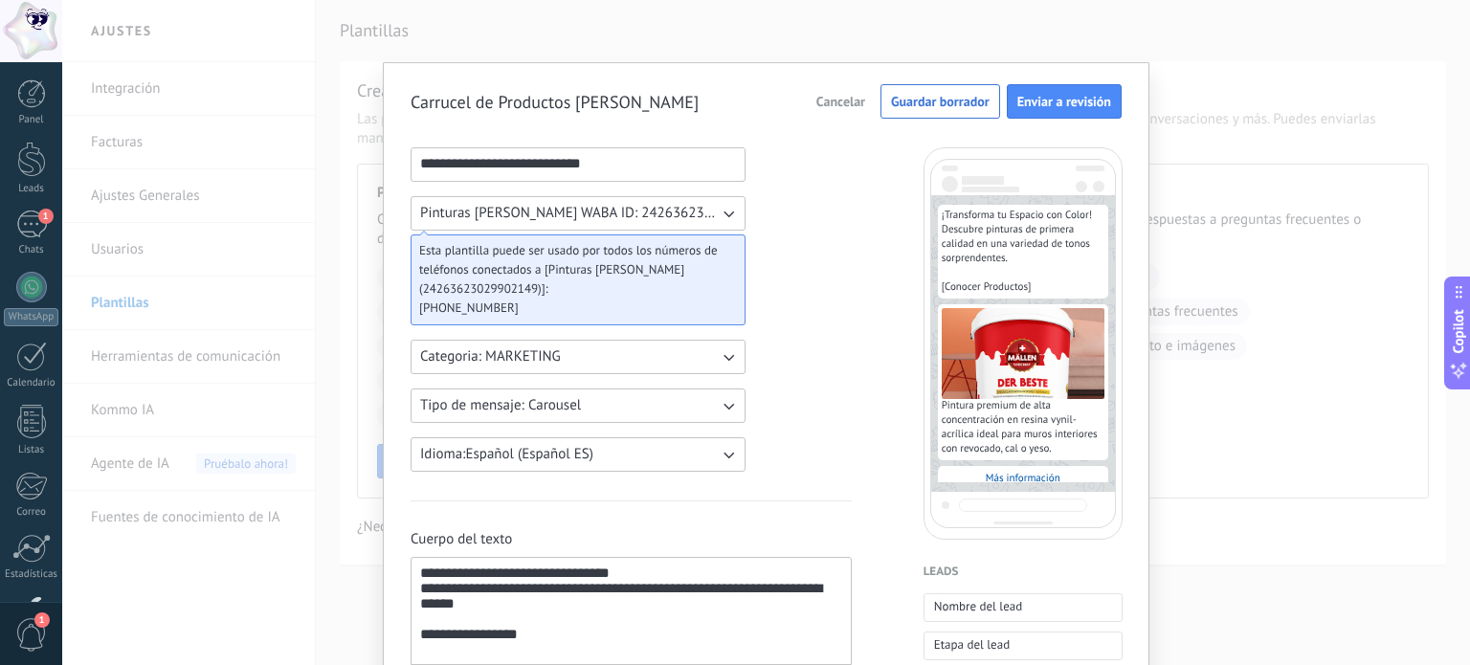
scroll to position [2775, 0]
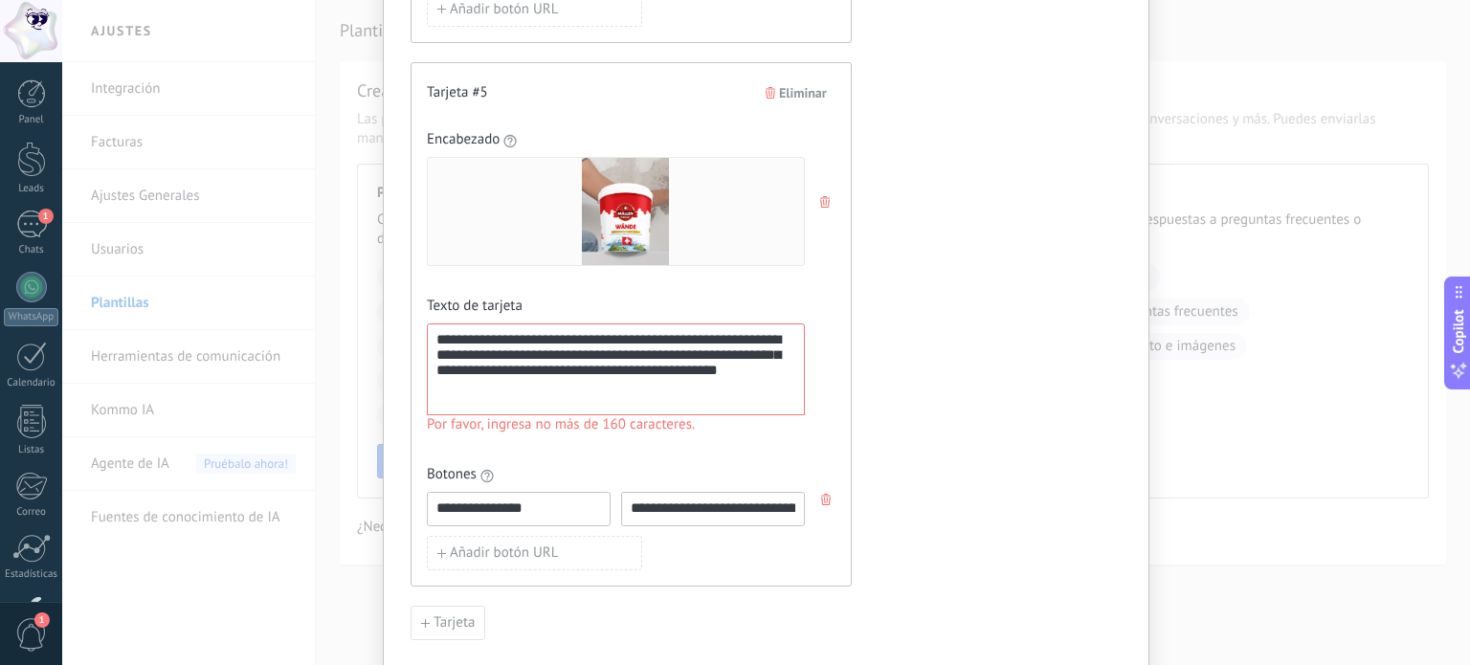
click at [486, 367] on div "**********" at bounding box center [615, 370] width 359 height 76
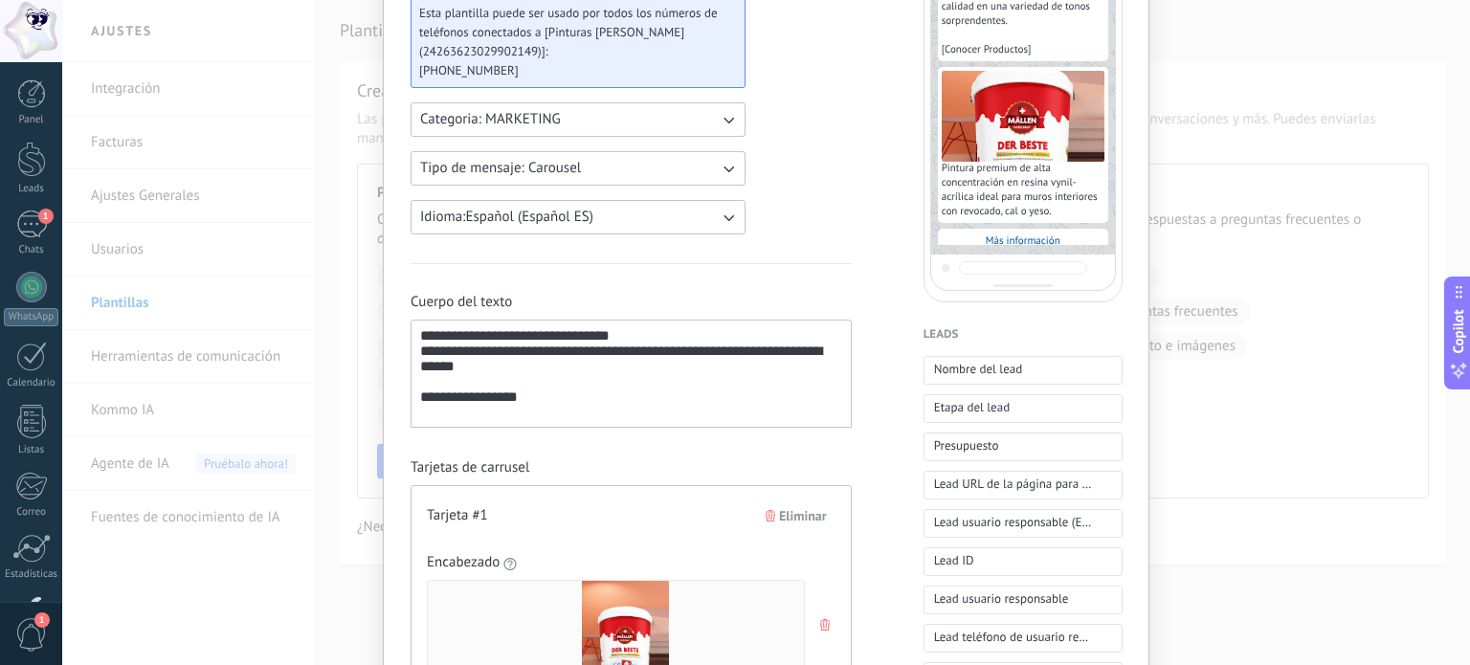
scroll to position [0, 0]
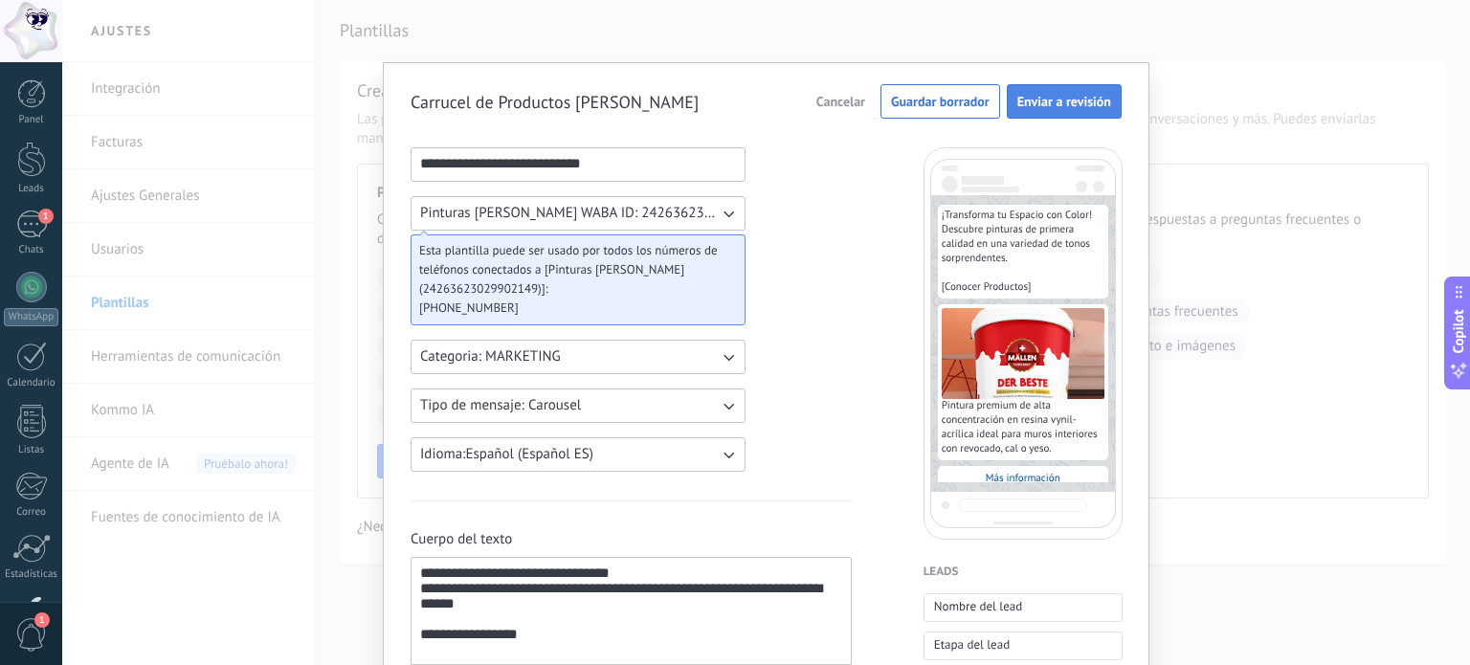
click at [1047, 103] on span "Enviar a revisión" at bounding box center [1064, 101] width 94 height 13
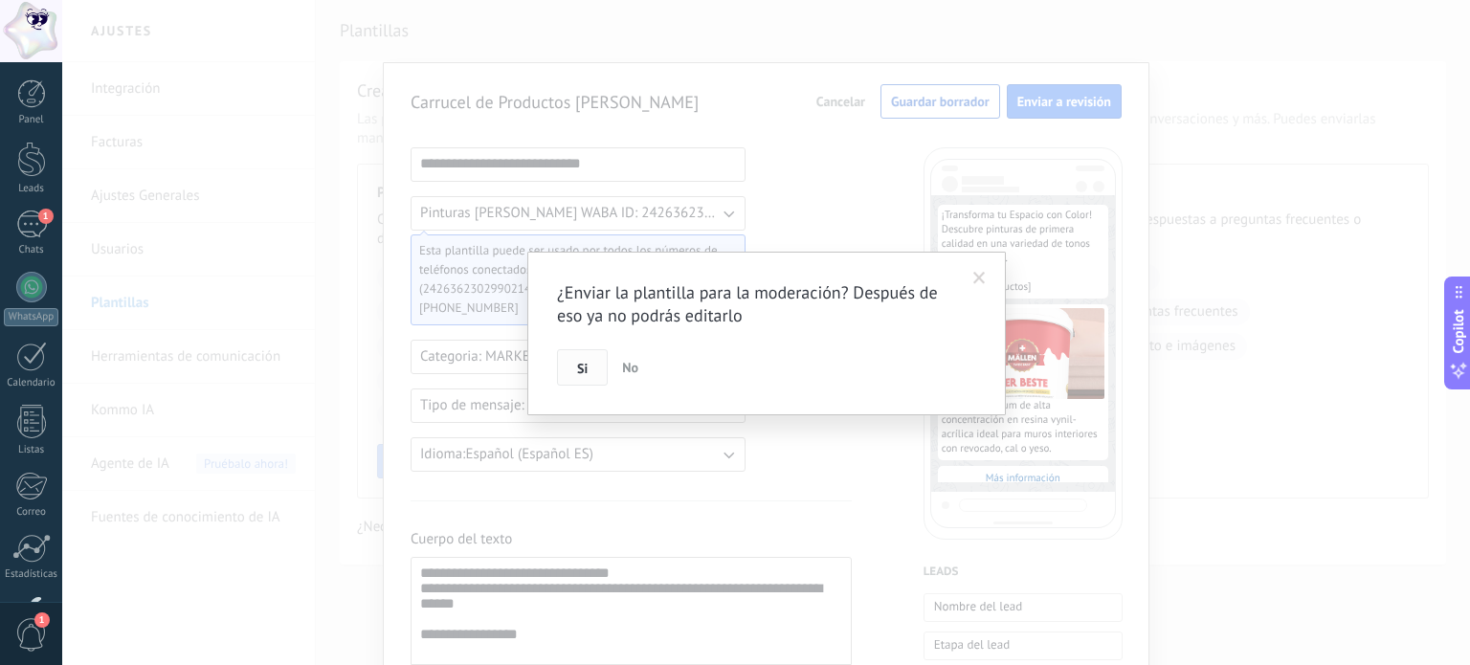
click at [599, 367] on button "Si" at bounding box center [582, 367] width 51 height 36
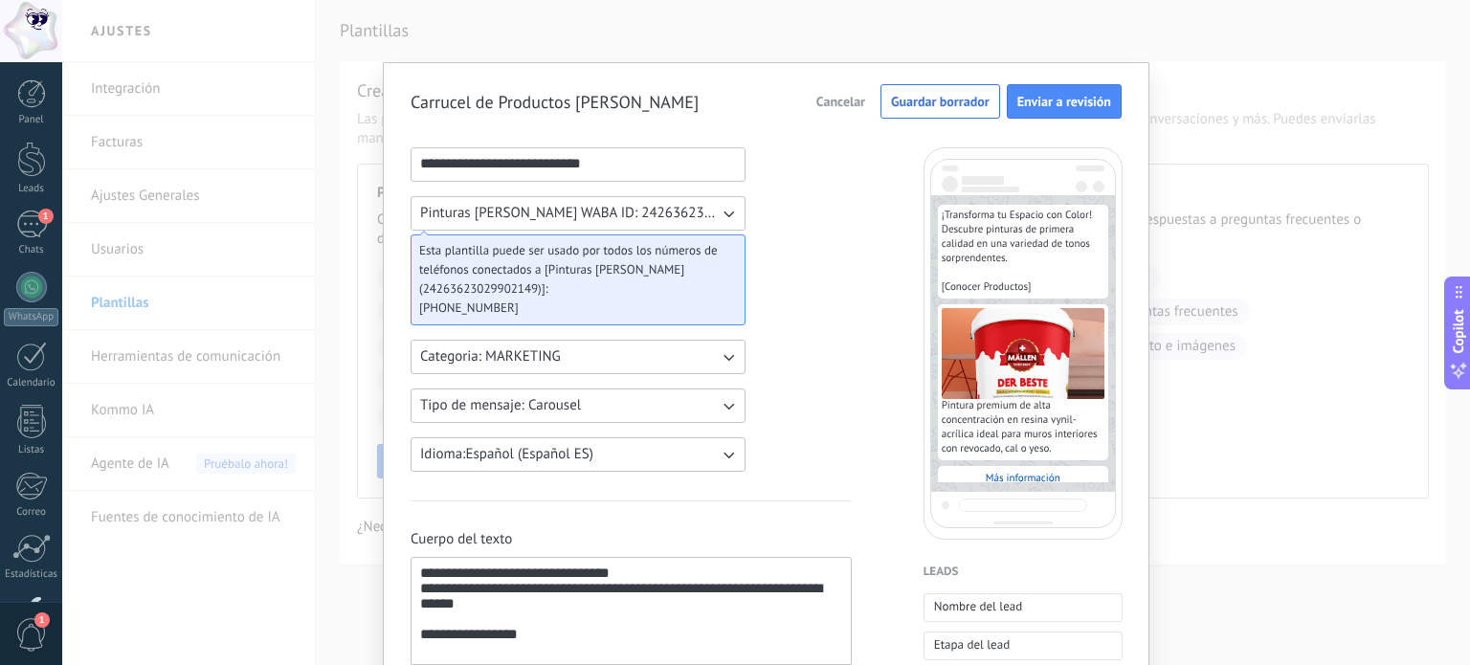
scroll to position [2775, 0]
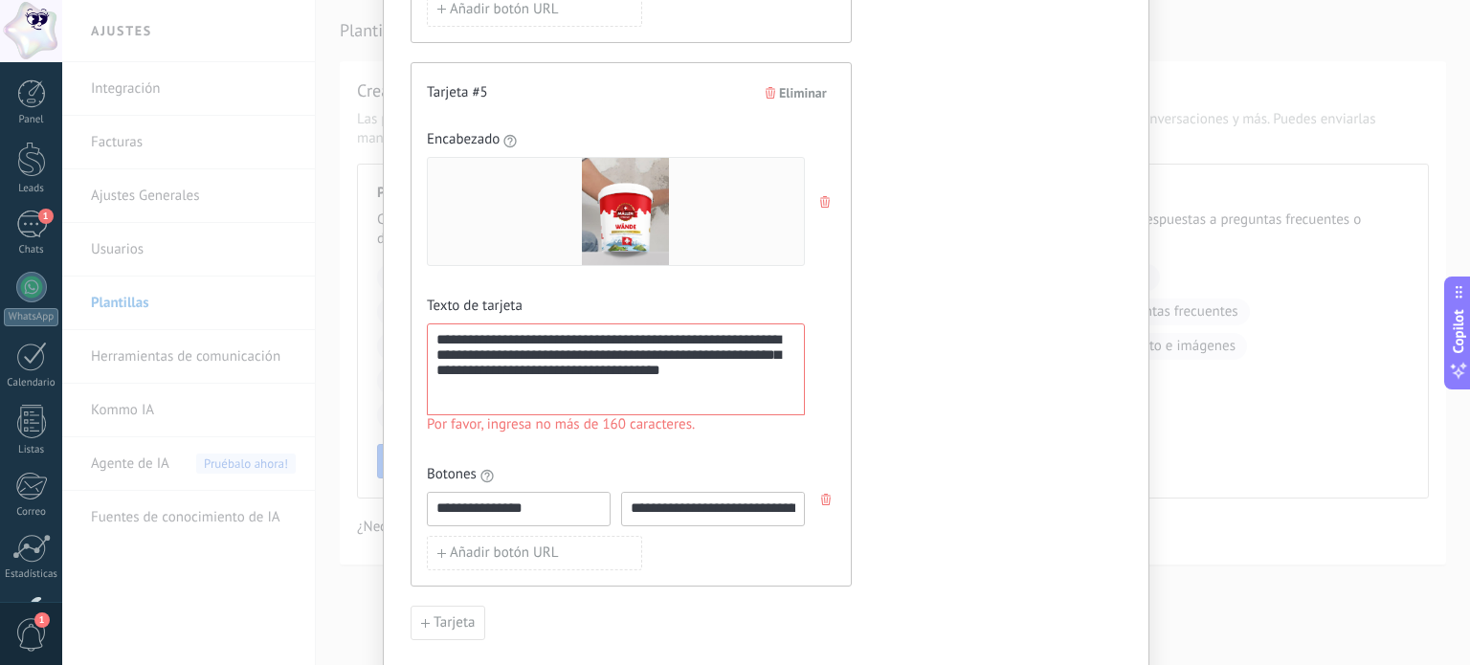
click at [460, 334] on div "**********" at bounding box center [615, 370] width 359 height 76
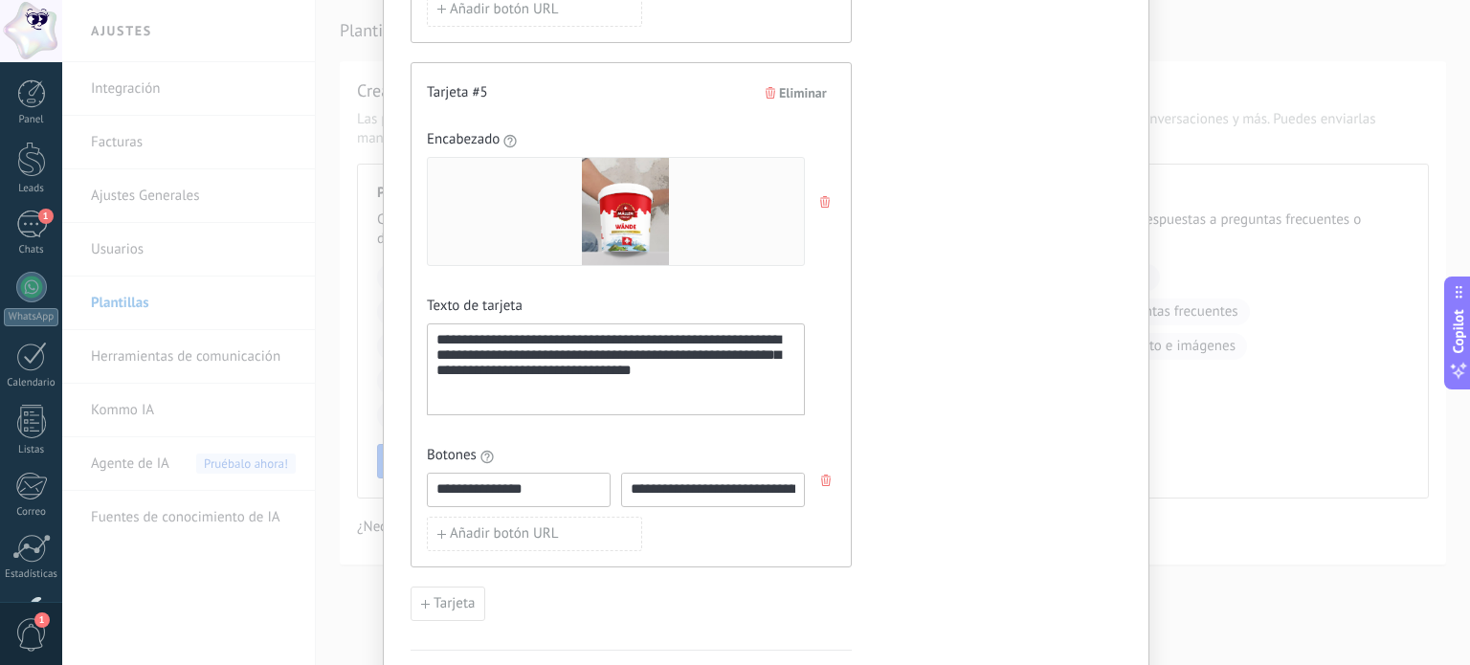
click at [436, 351] on div "**********" at bounding box center [615, 370] width 359 height 76
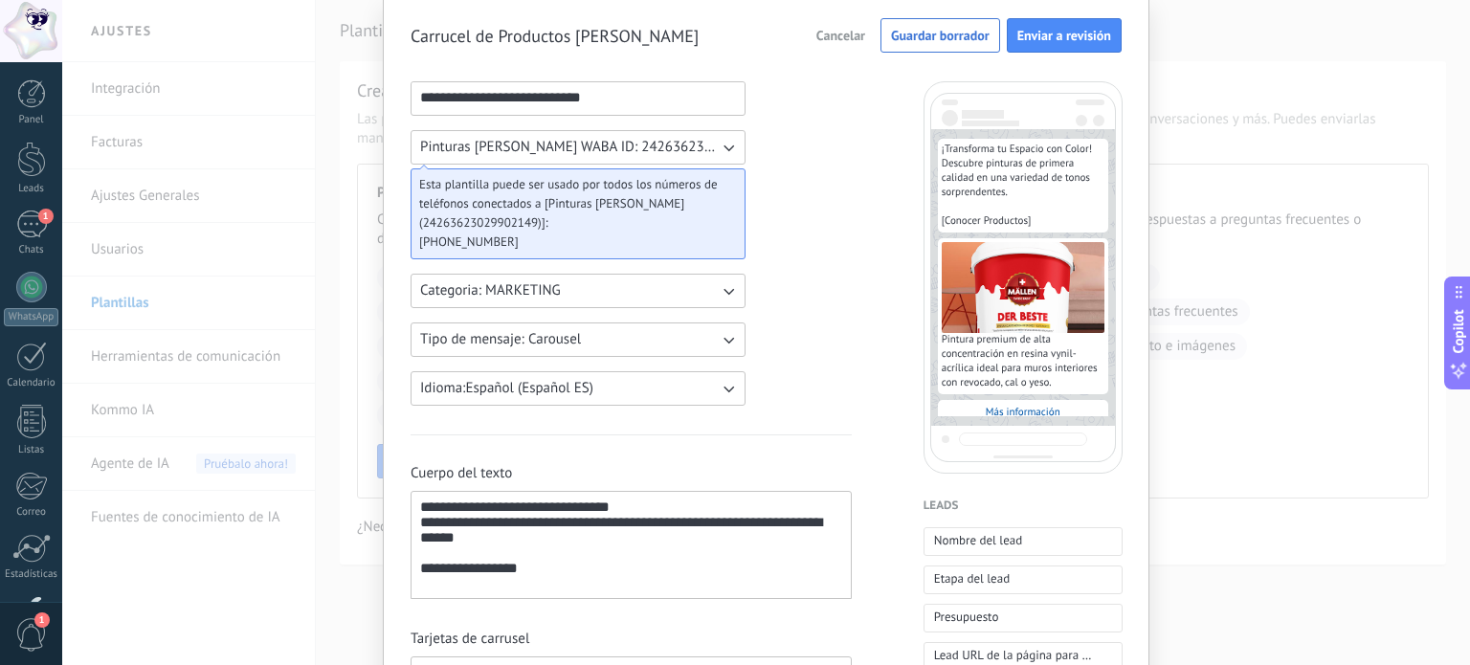
scroll to position [65, 0]
click at [1051, 37] on span "Enviar a revisión" at bounding box center [1064, 36] width 94 height 13
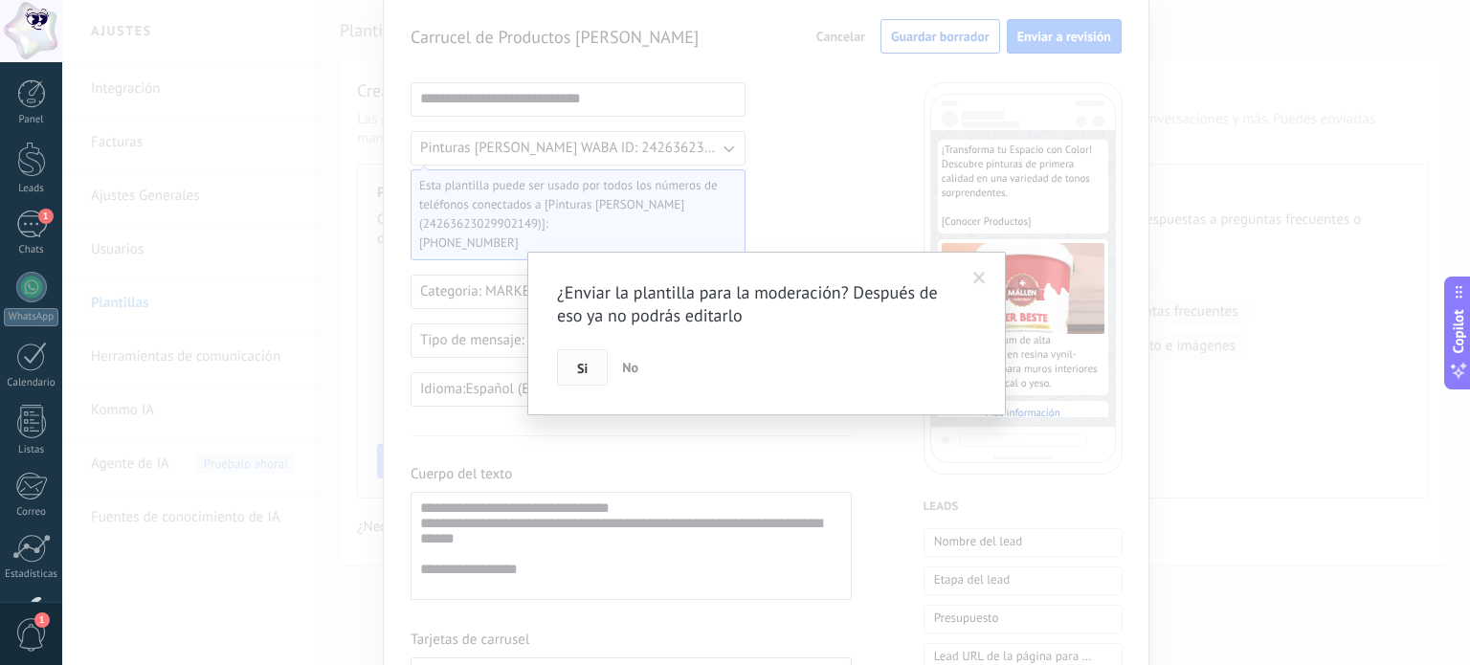
click at [567, 355] on button "Si" at bounding box center [582, 367] width 51 height 36
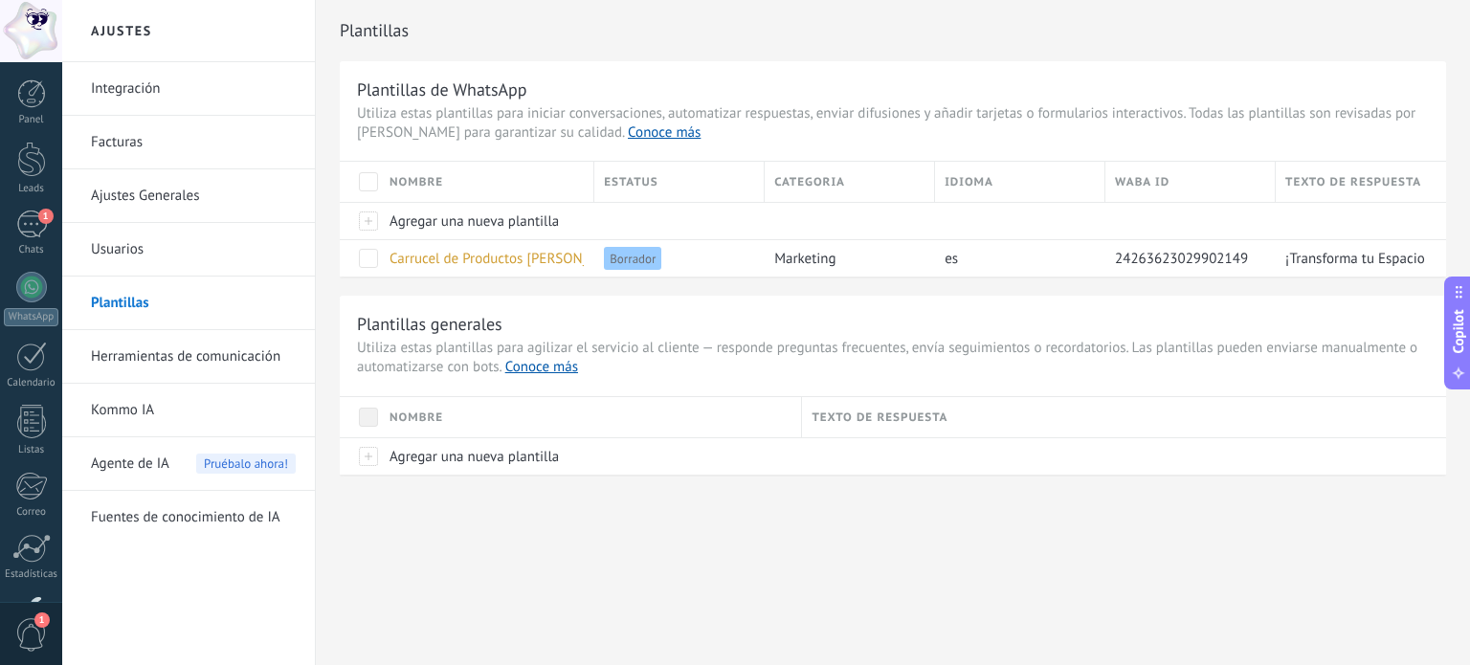
scroll to position [0, 0]
click at [266, 623] on h2 "Plantilla rechazada" at bounding box center [263, 622] width 271 height 18
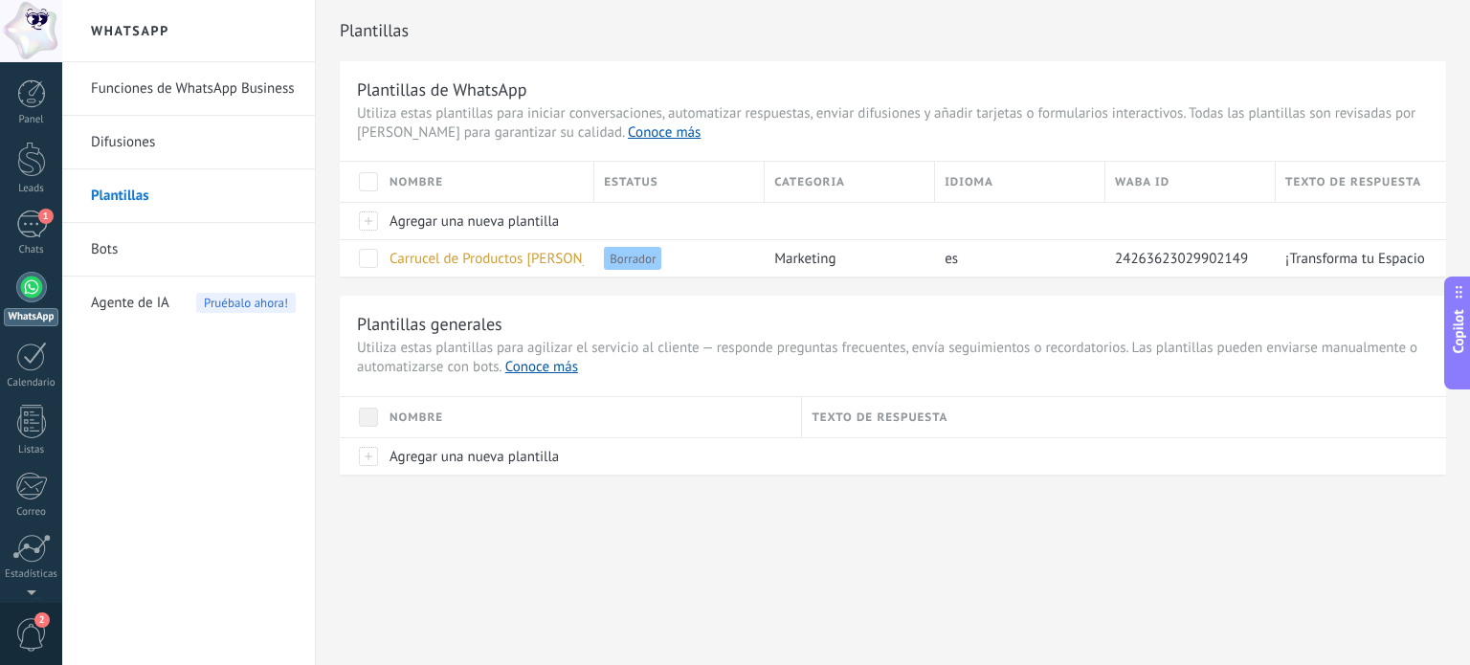
click at [44, 623] on span "2" at bounding box center [41, 619] width 15 height 15
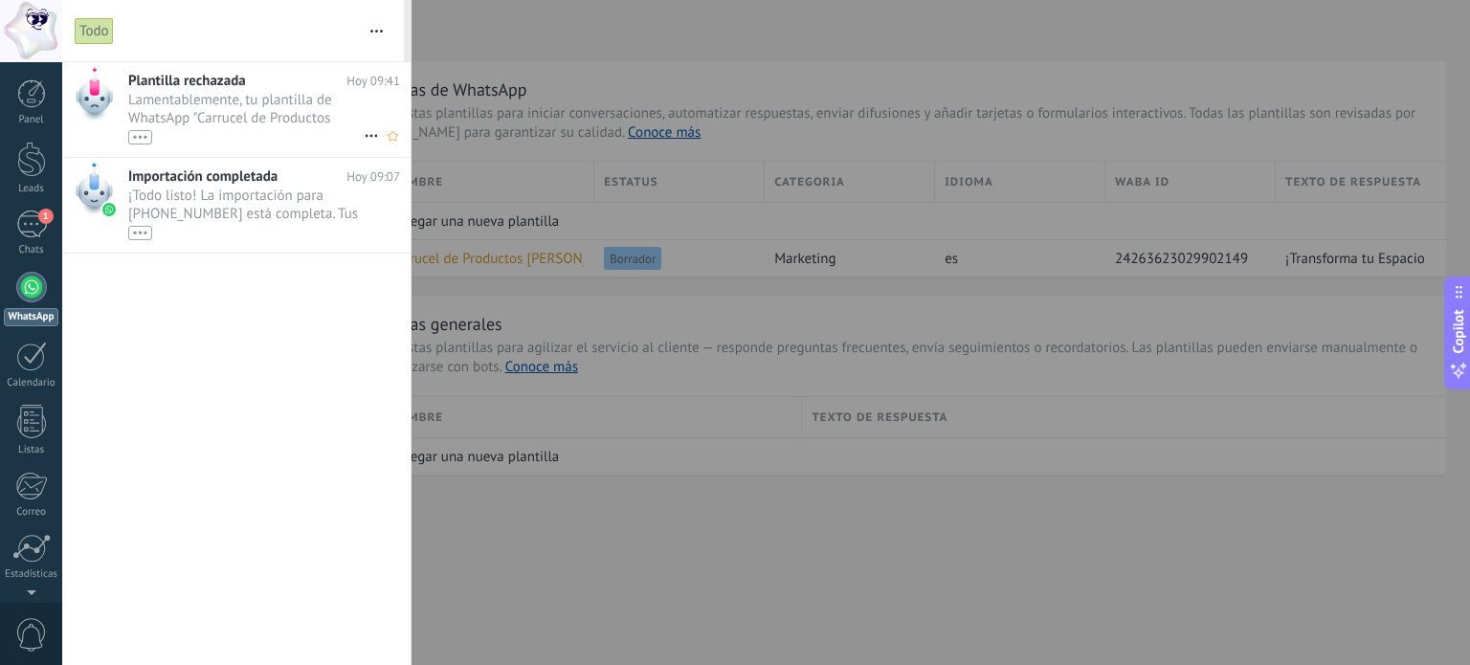
click at [214, 118] on span "Lamentablemente, tu plantilla de WhatsApp "Carrucel de Productos Mallen" ha sid…" at bounding box center [245, 118] width 235 height 54
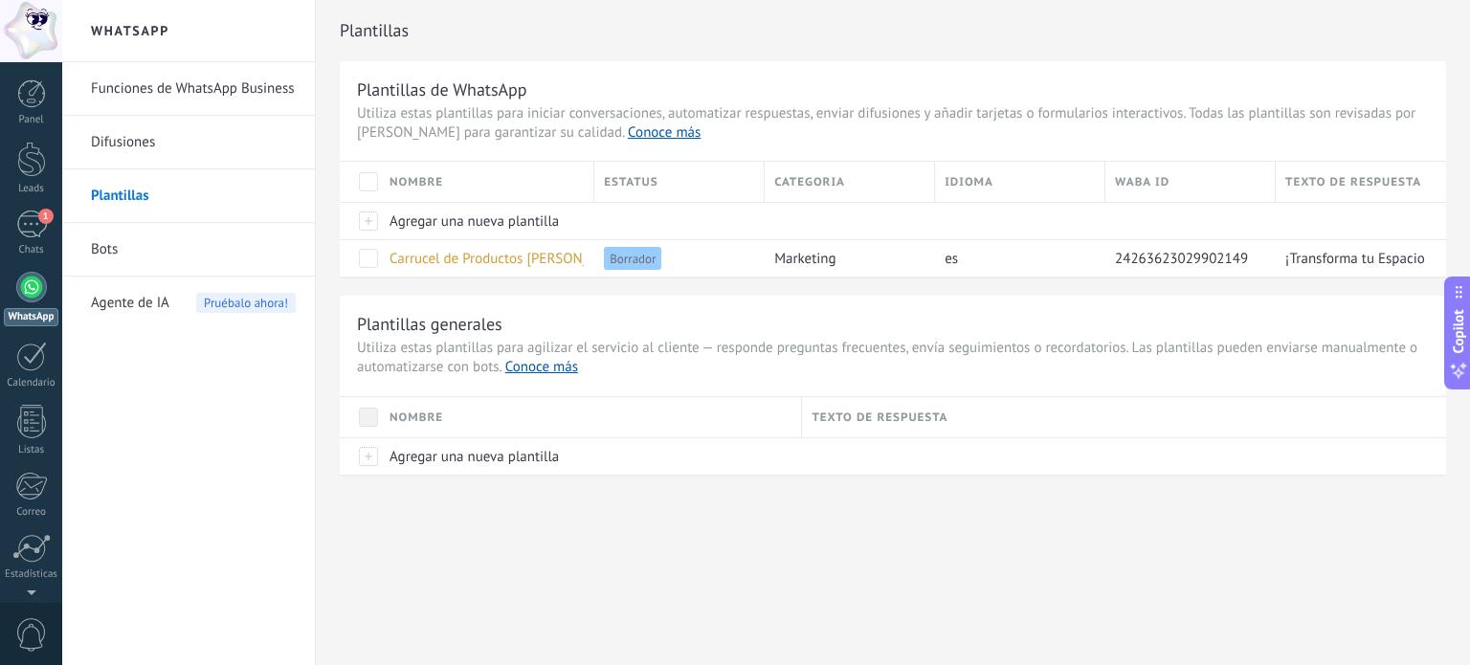
click at [48, 619] on div "0" at bounding box center [31, 633] width 62 height 63
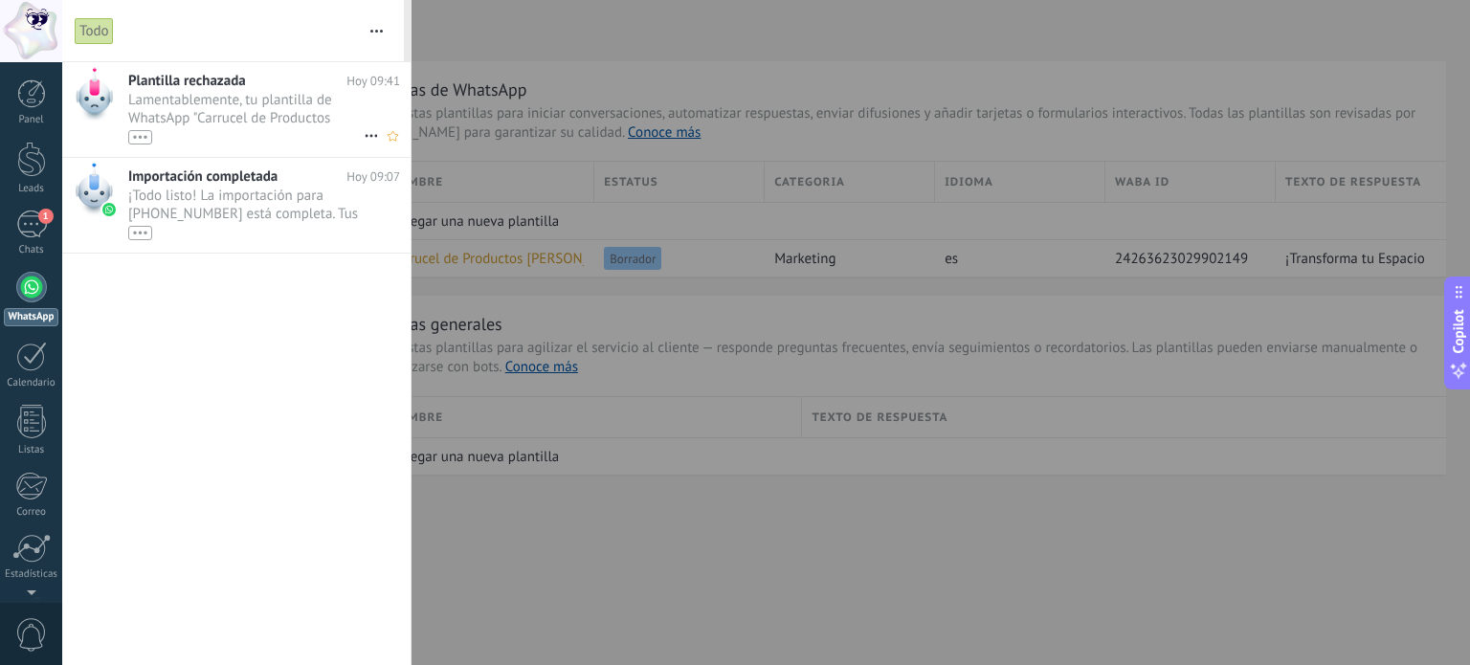
click at [138, 135] on div "•••" at bounding box center [140, 137] width 24 height 14
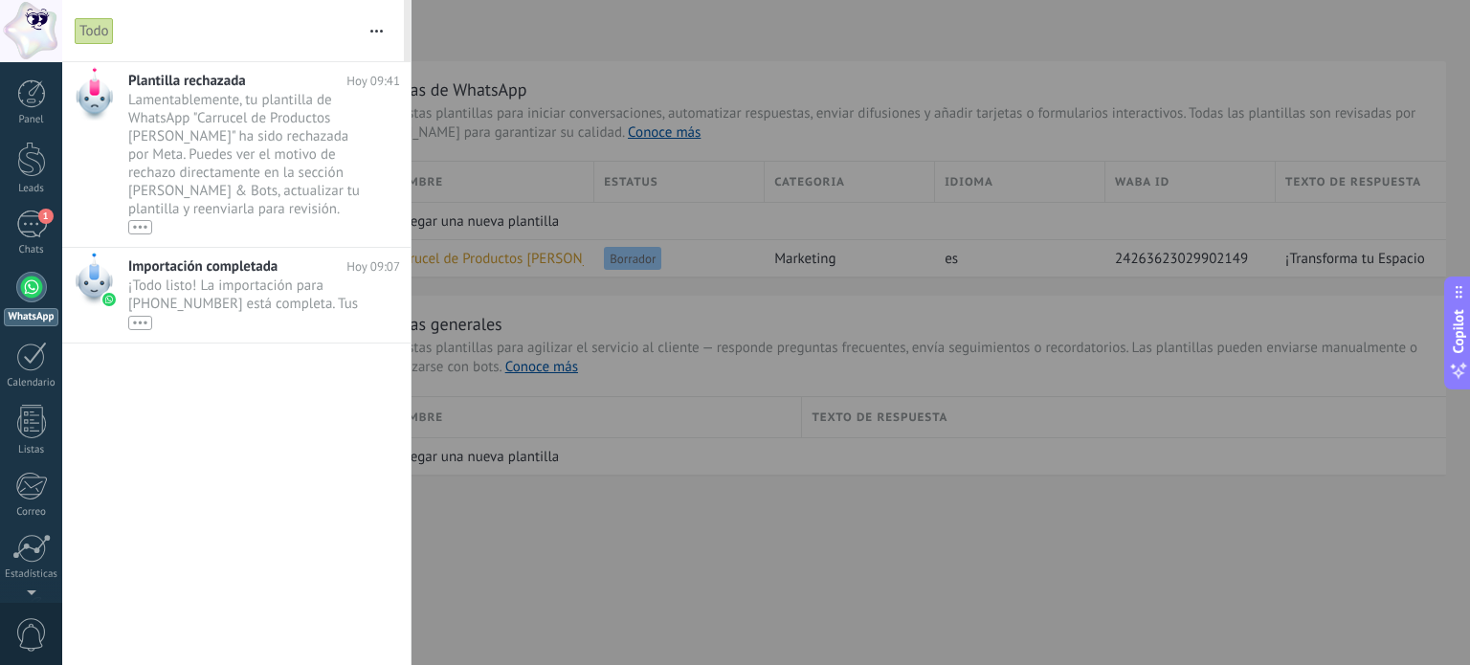
click at [507, 524] on div at bounding box center [735, 332] width 1470 height 665
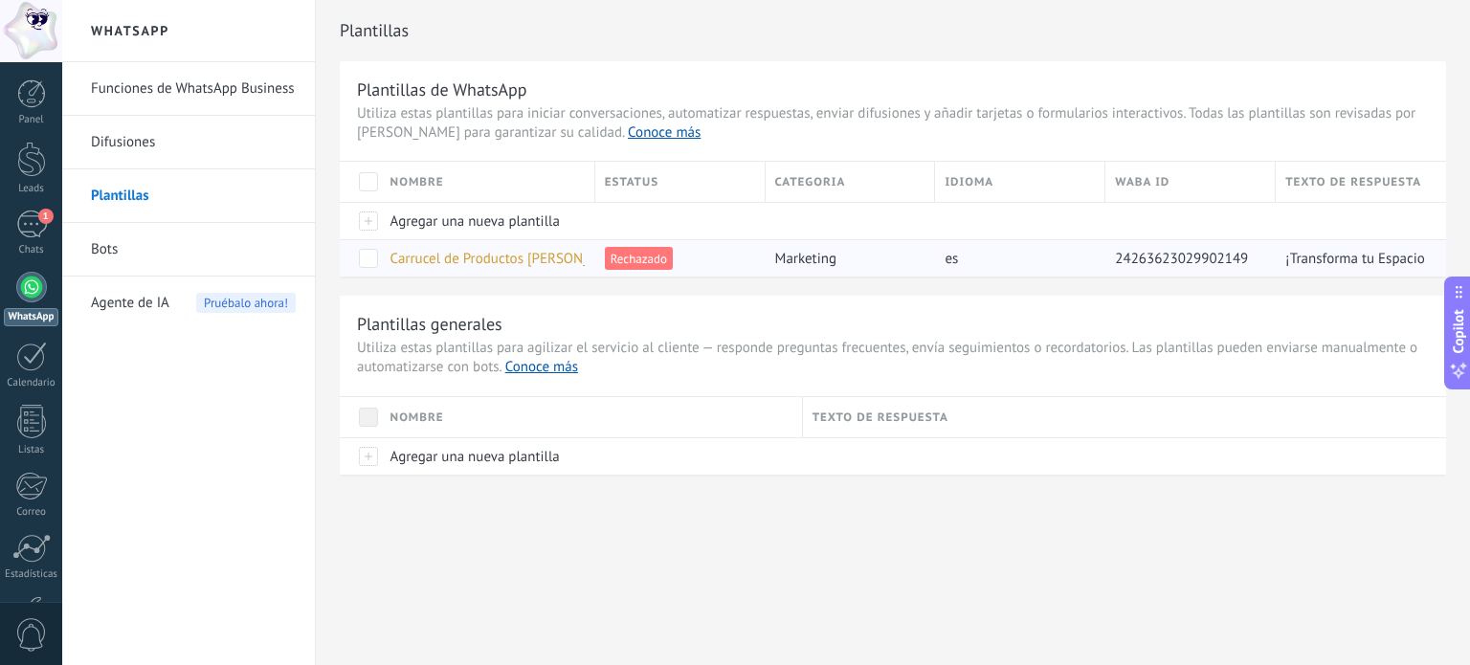
click at [636, 256] on span "Rechazado" at bounding box center [639, 258] width 68 height 23
click at [532, 259] on span "Carrucel de Productos [PERSON_NAME]" at bounding box center [510, 259] width 240 height 18
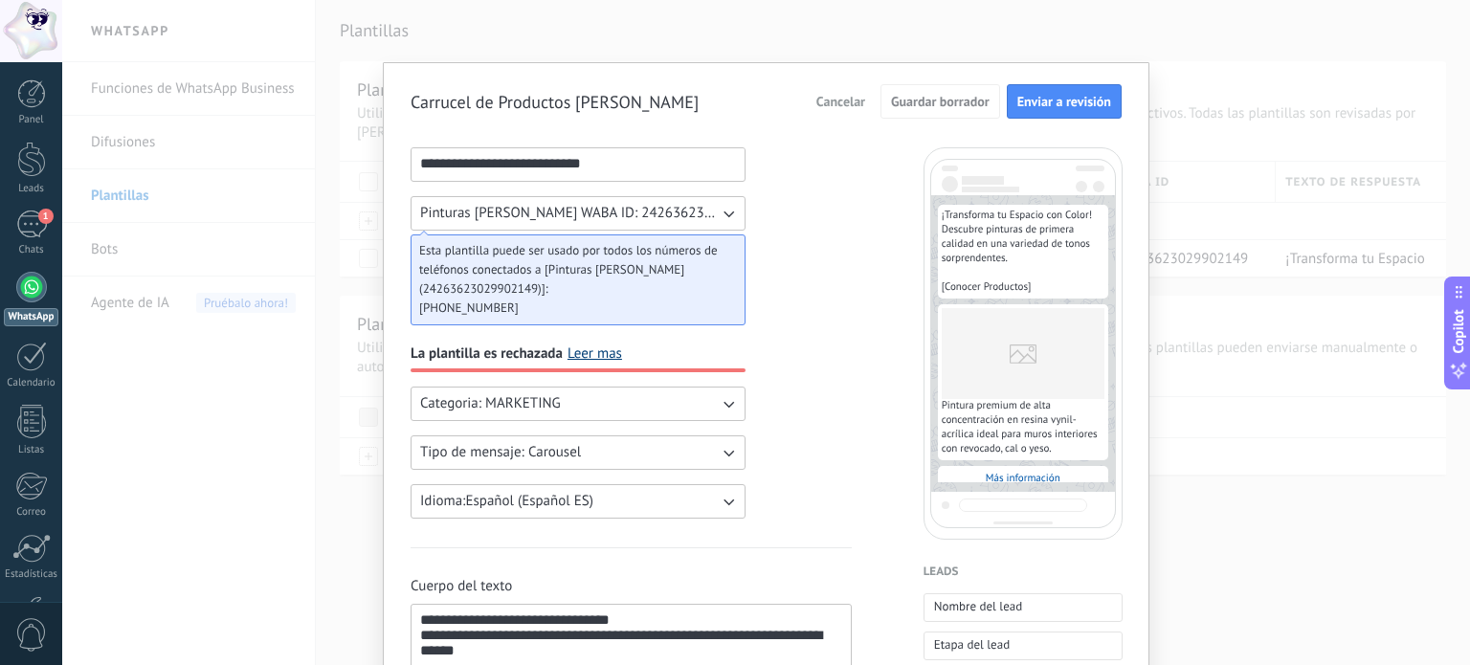
click at [588, 352] on link "Leer mas" at bounding box center [594, 353] width 55 height 19
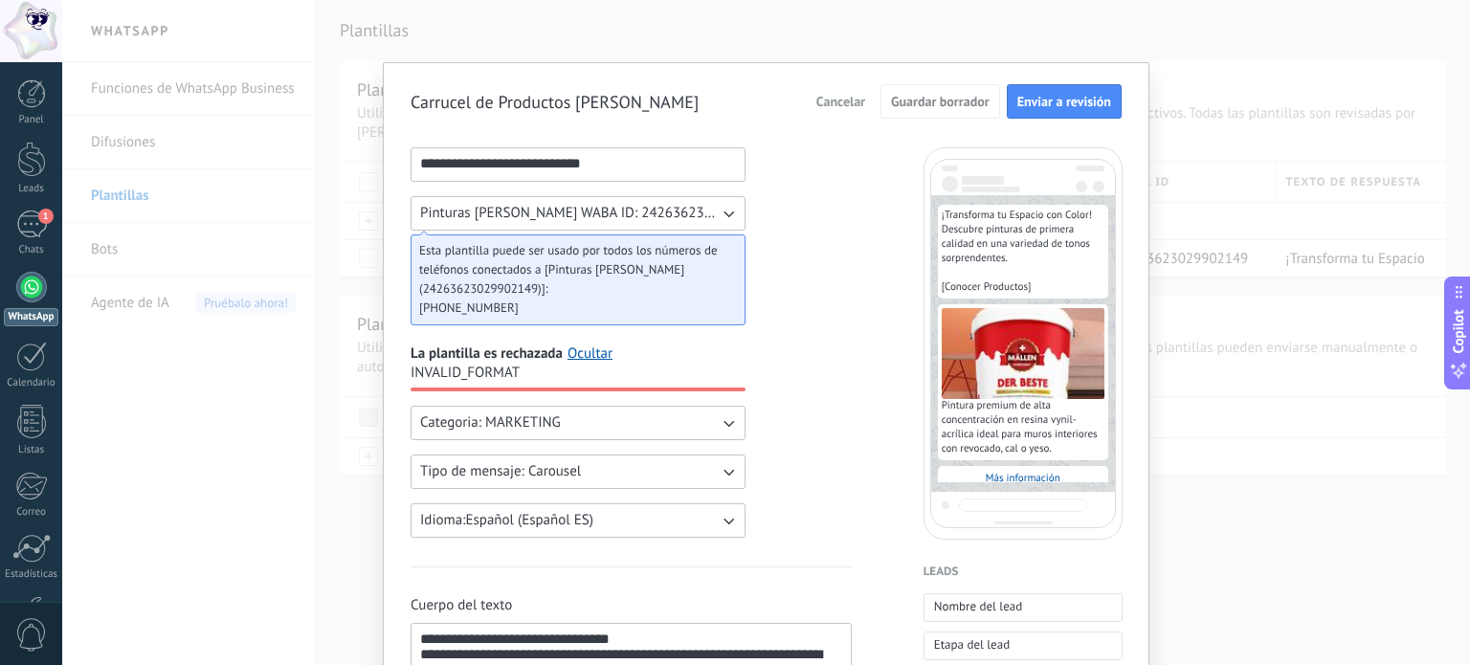
click at [540, 376] on div "La plantilla es rechazada Ocultar INVALID_FORMAT" at bounding box center [577, 366] width 335 height 52
click at [477, 379] on span "INVALID_FORMAT" at bounding box center [464, 373] width 109 height 19
click at [508, 418] on span "Categoria: MARKETING" at bounding box center [490, 422] width 141 height 19
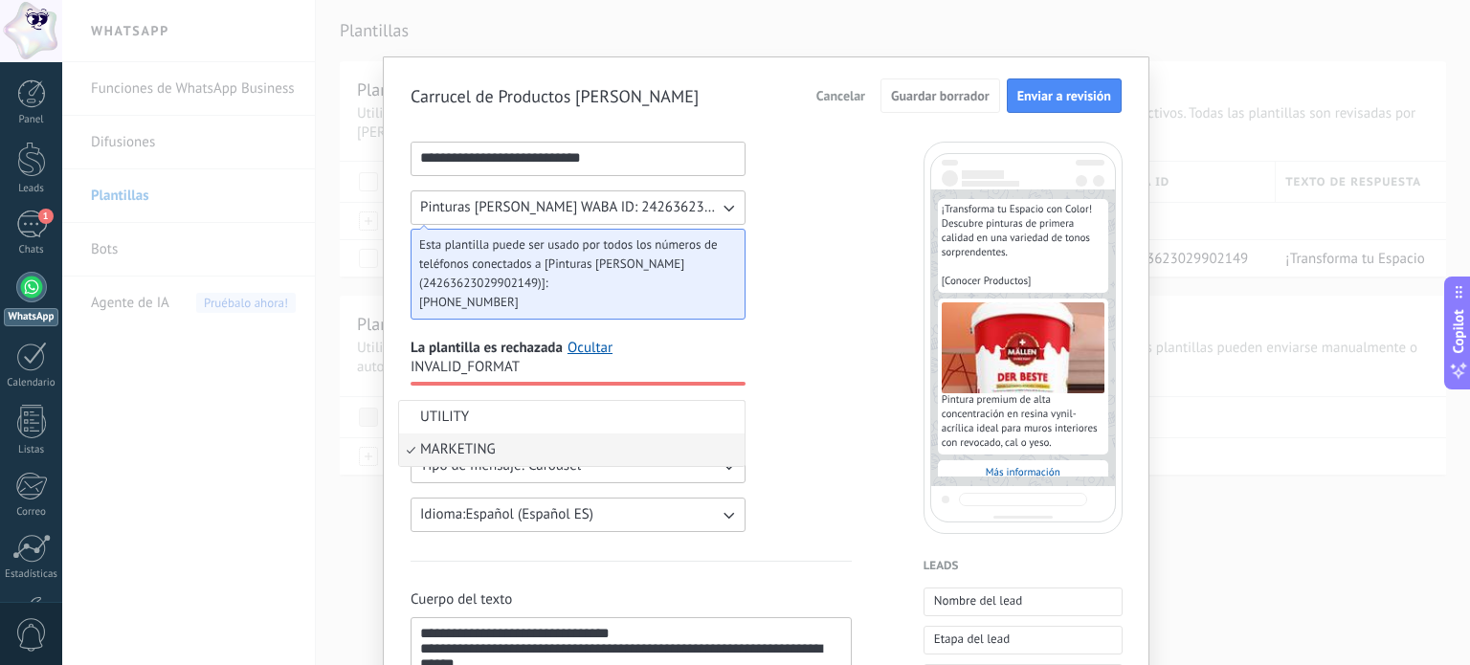
click at [566, 373] on div "La plantilla es rechazada Ocultar INVALID_FORMAT" at bounding box center [577, 360] width 335 height 52
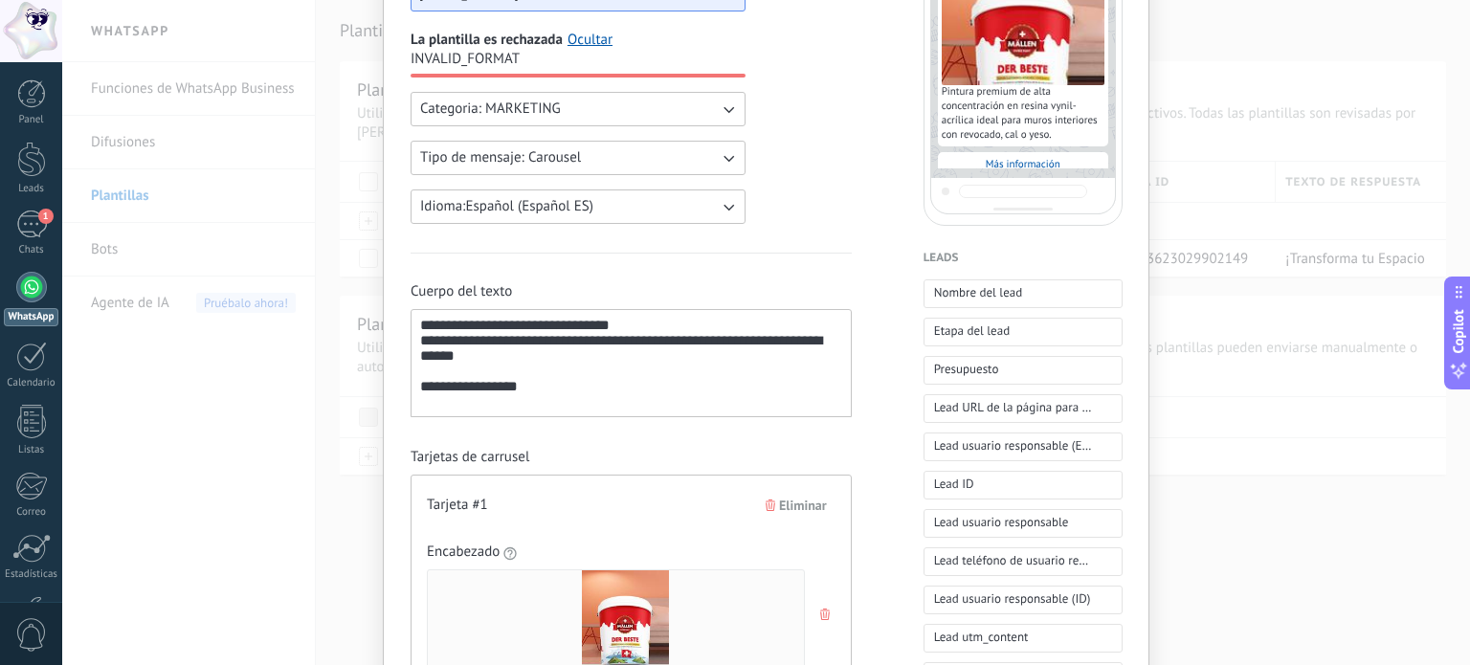
scroll to position [381, 0]
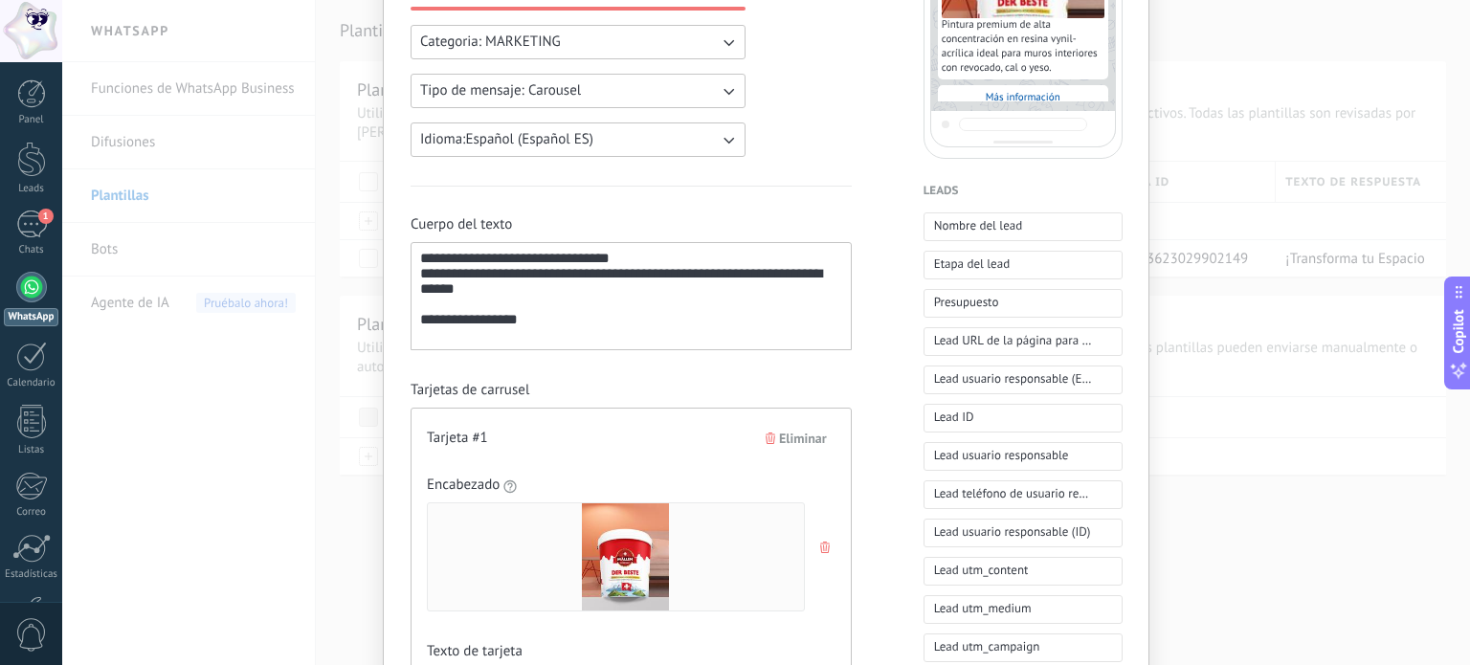
click at [554, 333] on div "**********" at bounding box center [631, 297] width 422 height 92
click at [961, 233] on span "Nombre del lead" at bounding box center [978, 225] width 89 height 19
click at [421, 326] on span "**********" at bounding box center [469, 319] width 98 height 14
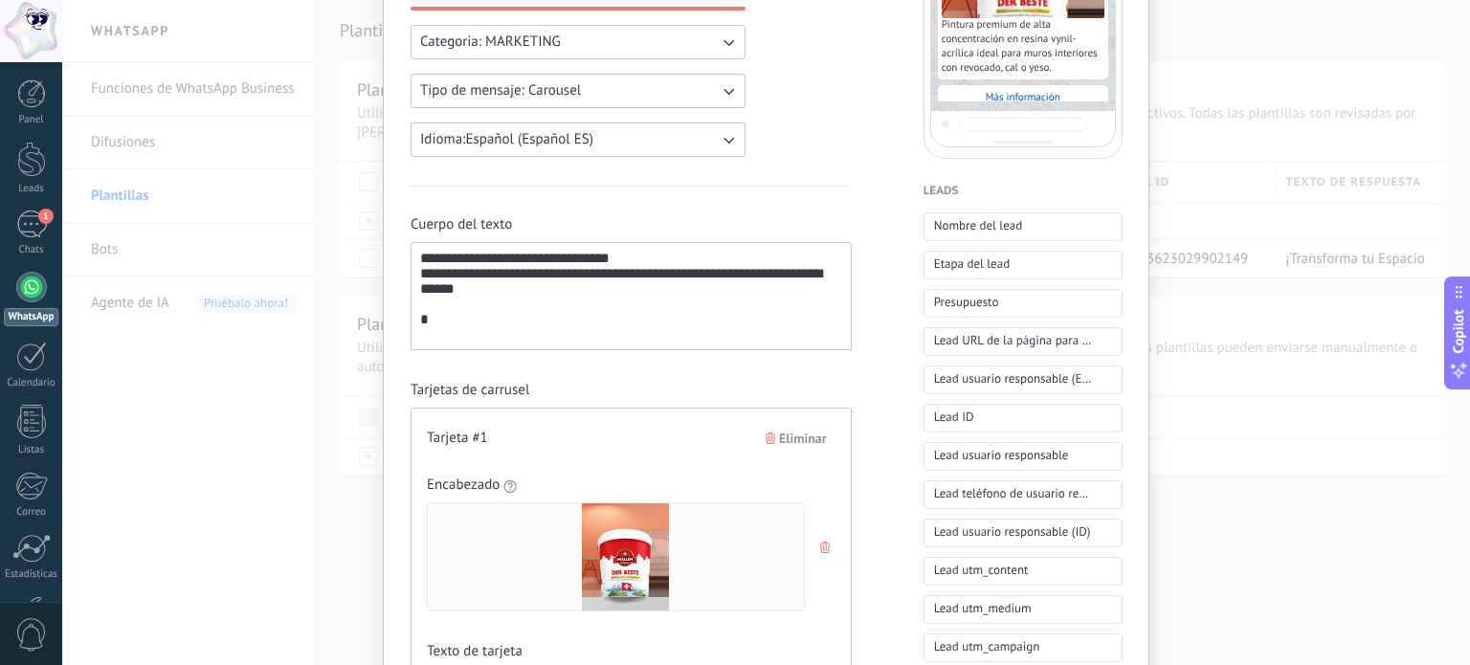
click at [420, 326] on span "*" at bounding box center [424, 319] width 9 height 14
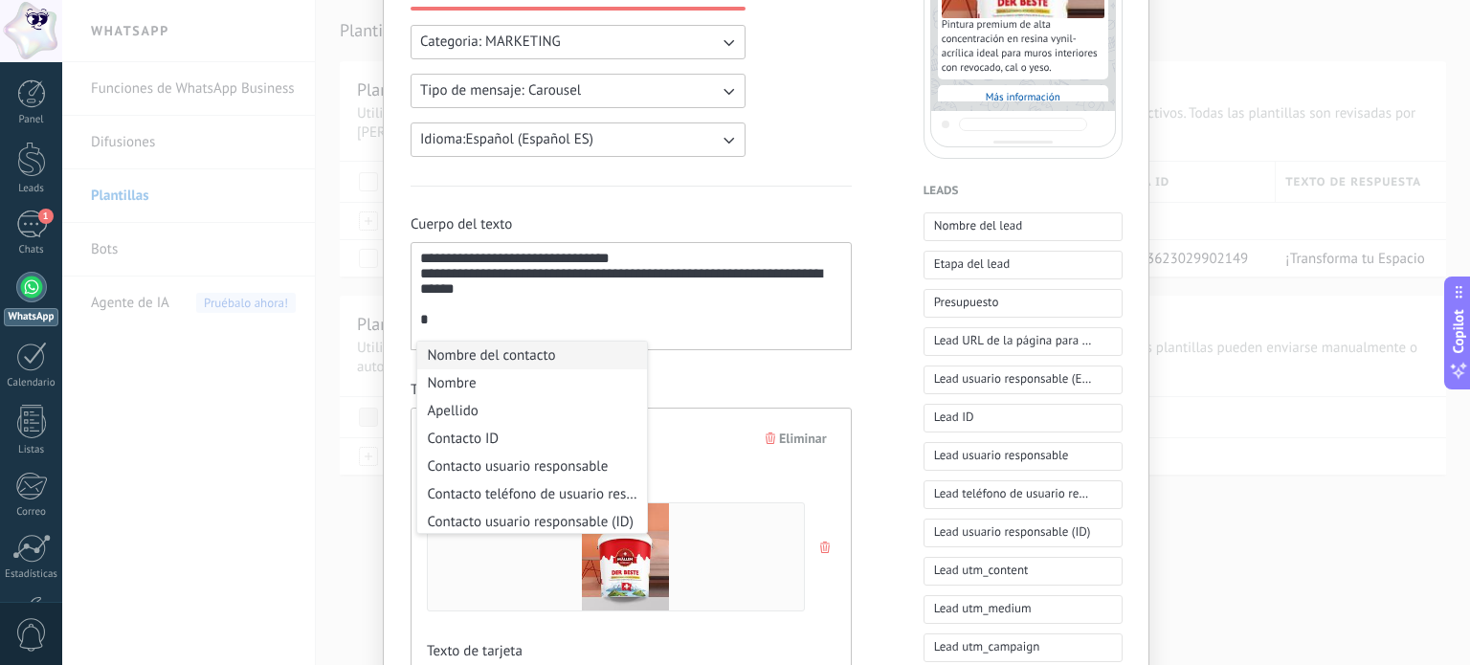
click at [420, 326] on span "*" at bounding box center [424, 319] width 9 height 14
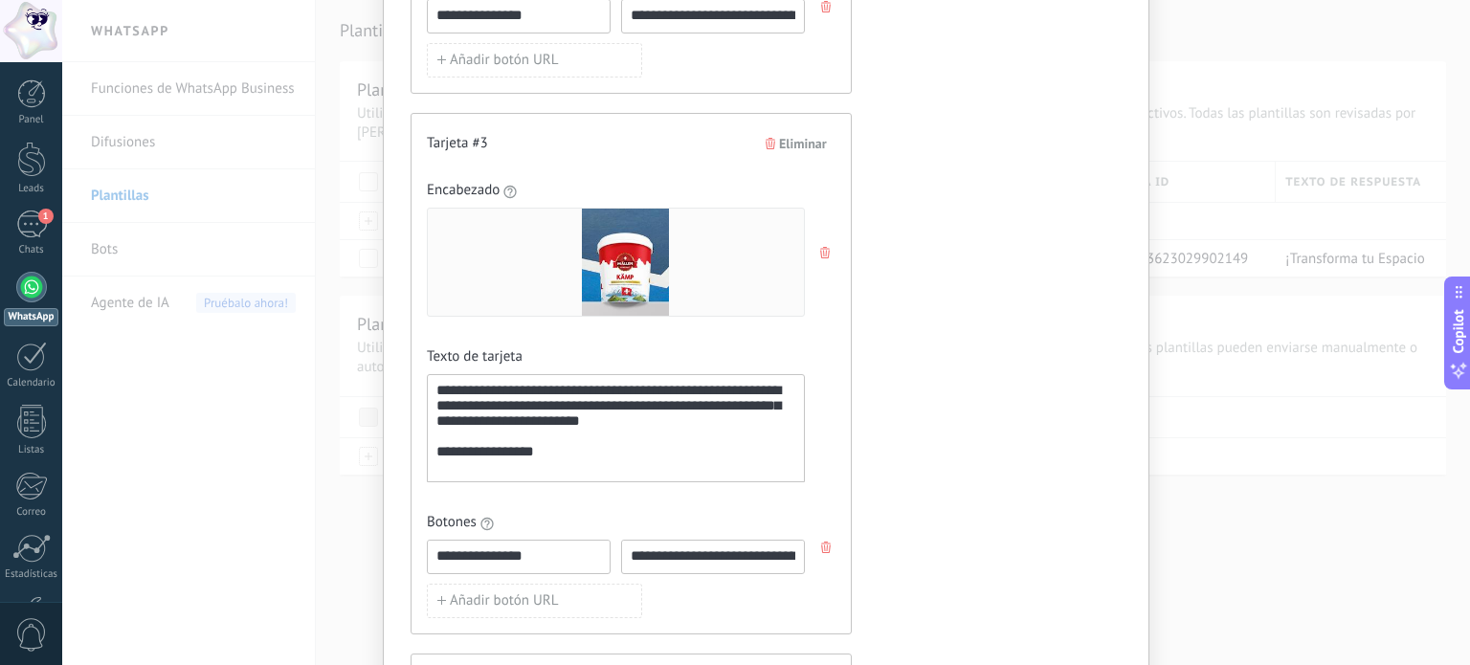
scroll to position [1760, 0]
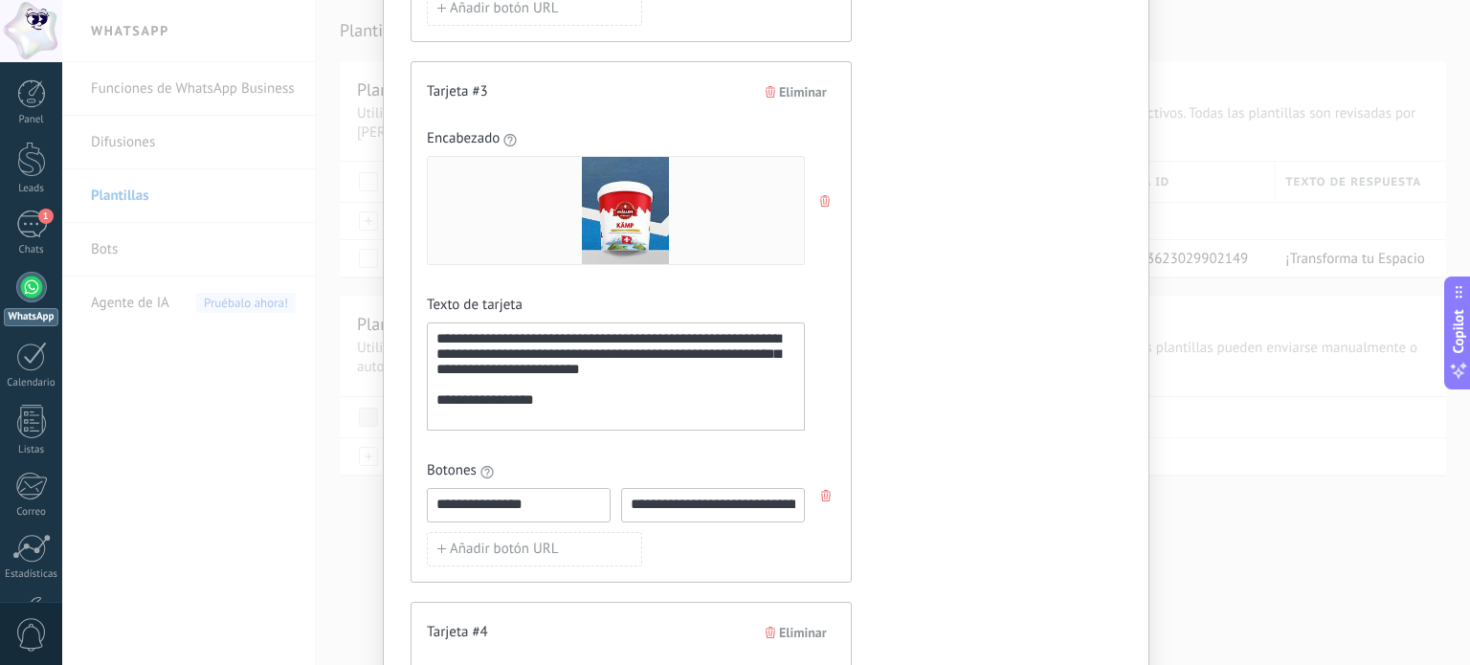
click at [552, 405] on div "**********" at bounding box center [615, 377] width 359 height 92
click at [436, 407] on span "**********" at bounding box center [485, 399] width 98 height 14
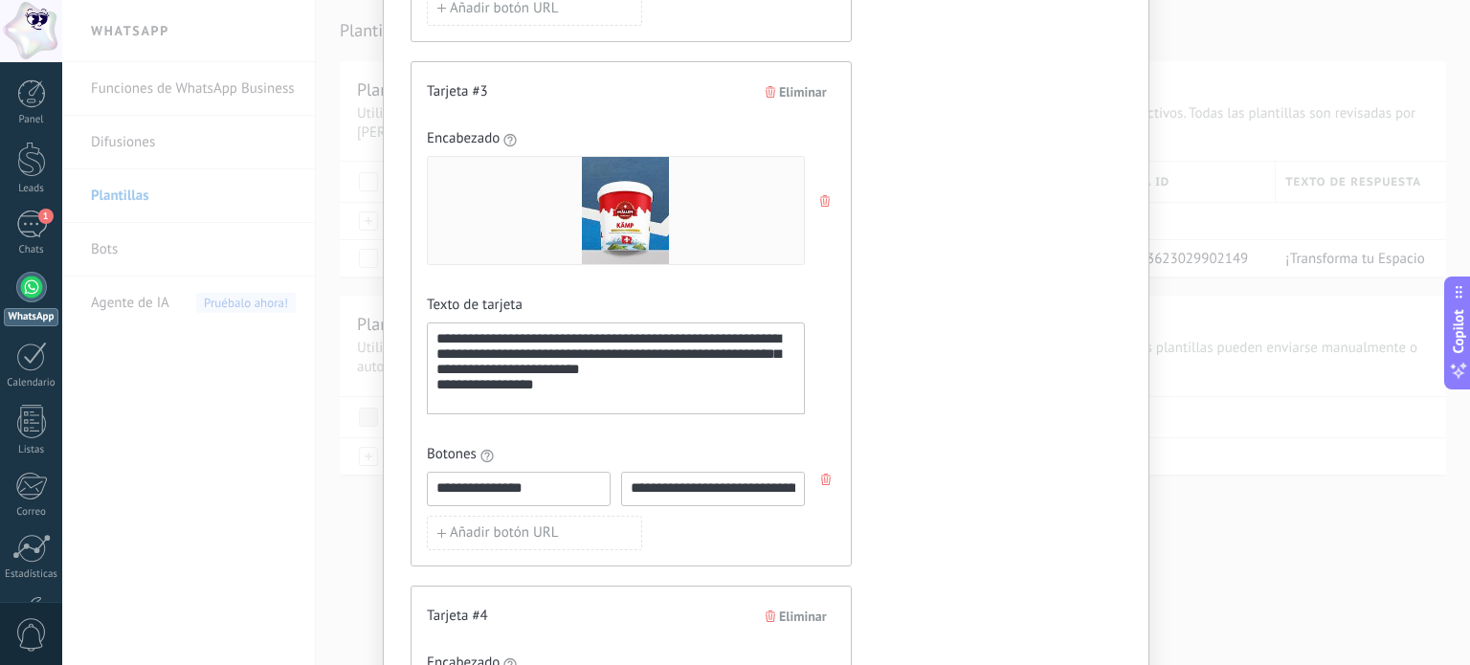
click at [439, 391] on span "**********" at bounding box center [485, 384] width 98 height 14
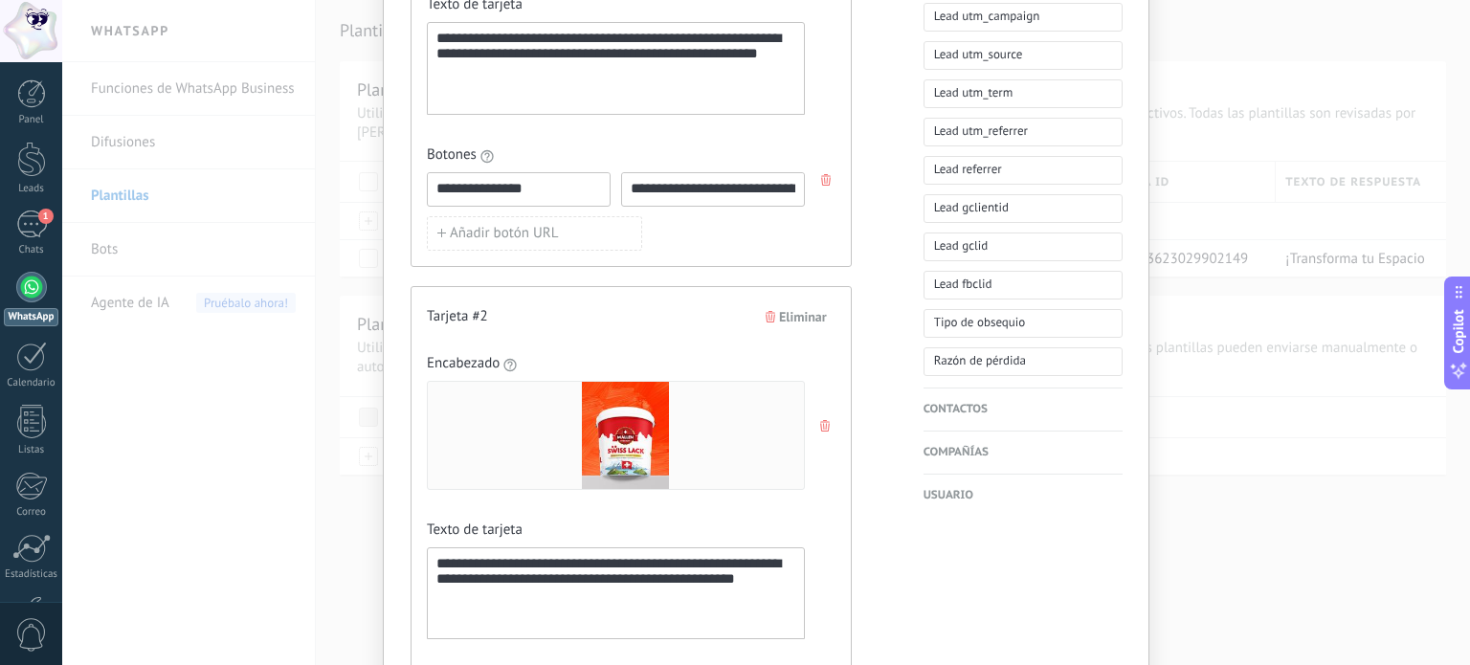
scroll to position [0, 0]
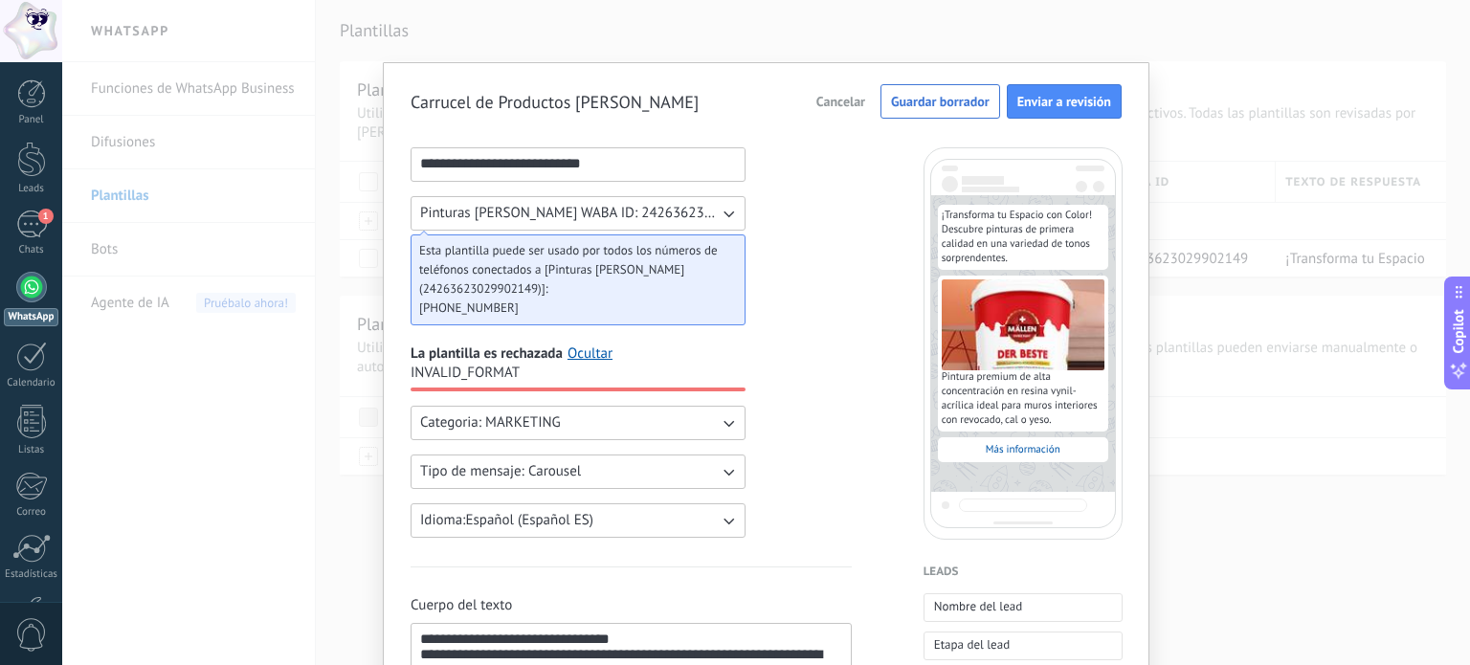
click at [690, 221] on span "Pinturas Mällen WABA ID: 24263623029902149" at bounding box center [569, 213] width 299 height 19
click at [683, 208] on span "Pinturas Mällen WABA ID: 24263623029902149" at bounding box center [569, 213] width 299 height 19
click at [1067, 98] on span "Enviar a revisión" at bounding box center [1064, 101] width 94 height 13
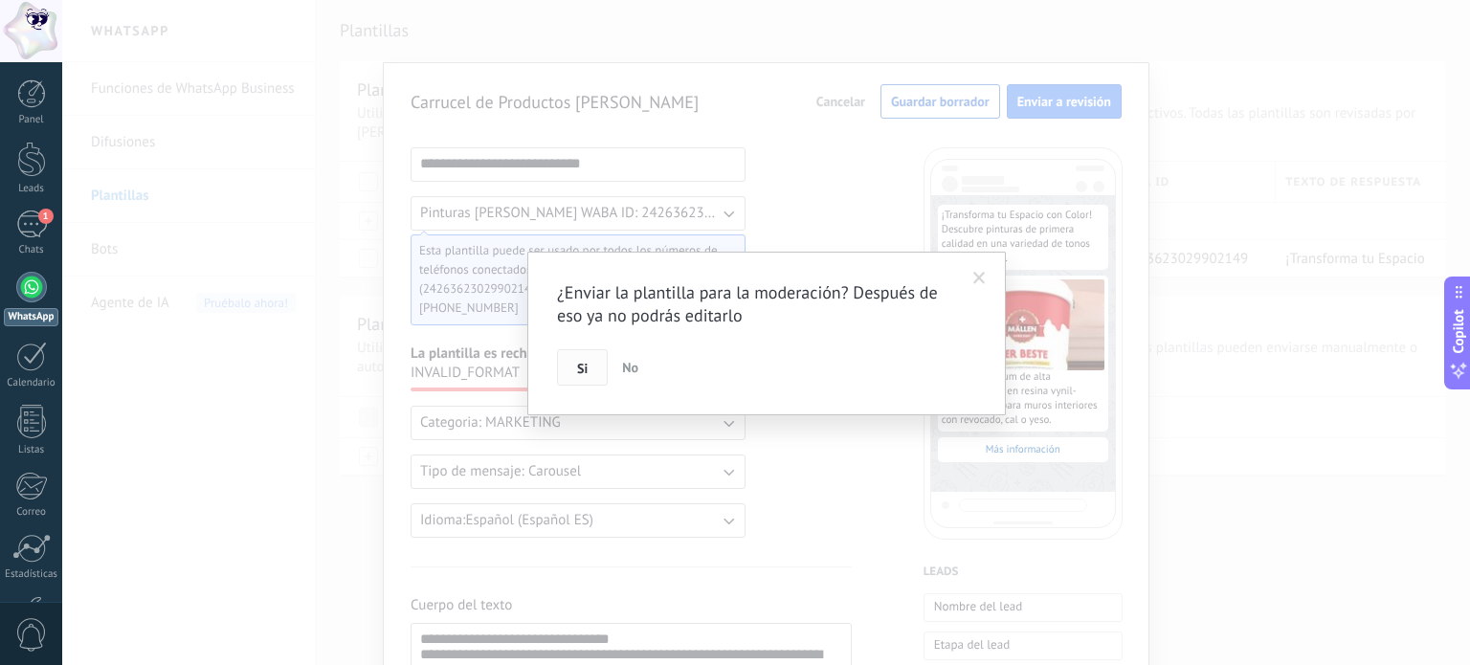
click at [582, 370] on span "Si" at bounding box center [582, 368] width 11 height 13
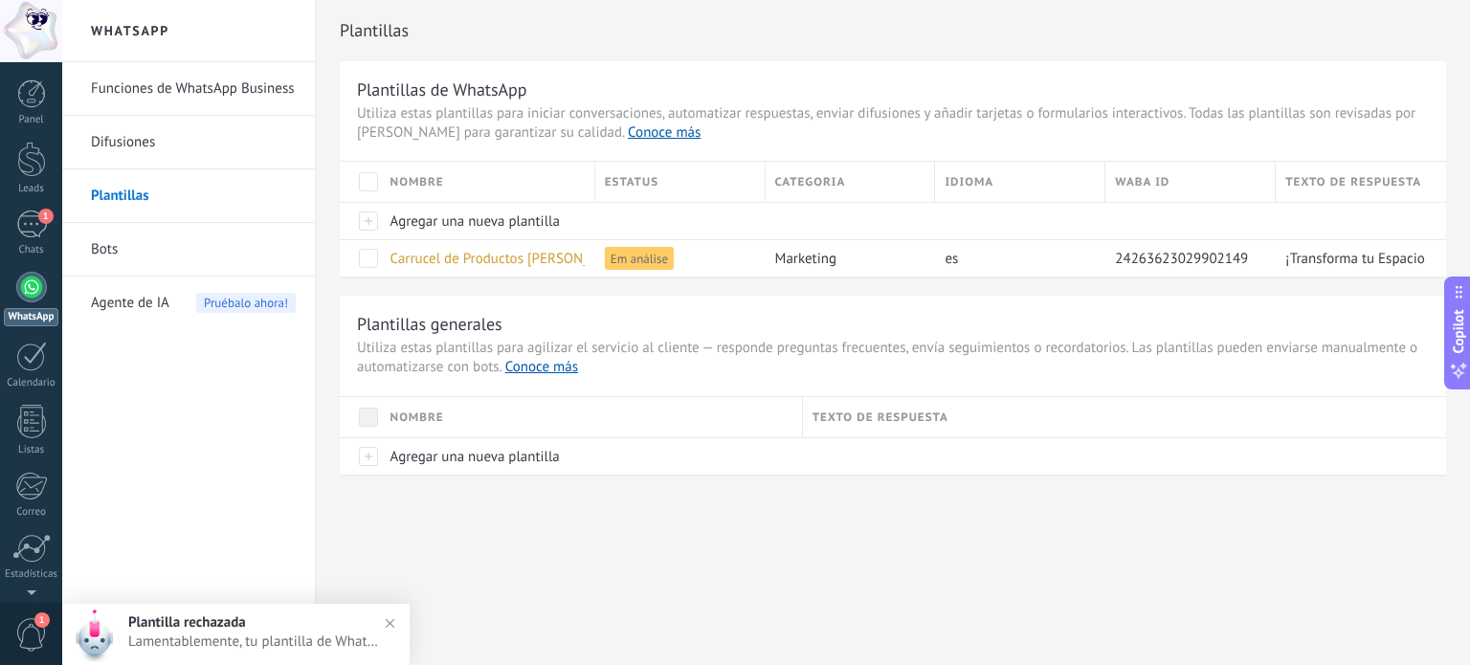
click at [36, 634] on span "1" at bounding box center [31, 634] width 33 height 33
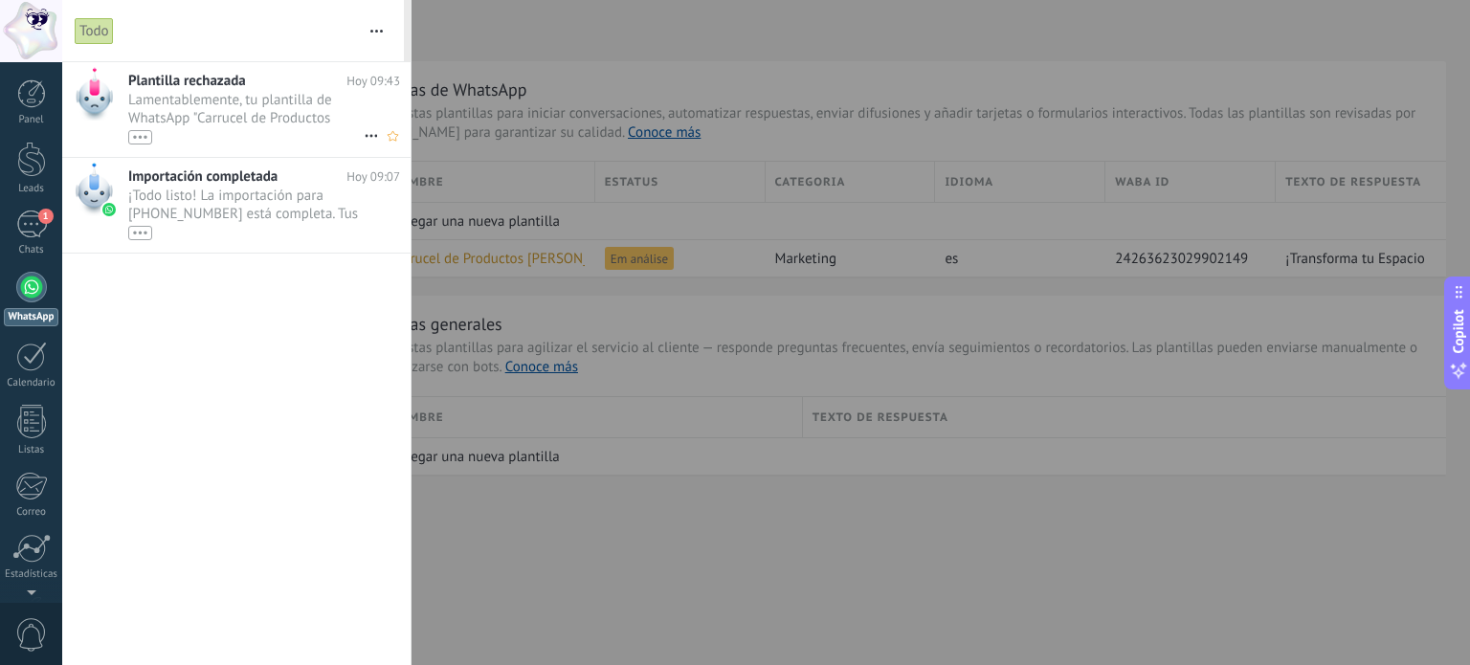
click at [137, 135] on div "•••" at bounding box center [140, 137] width 24 height 14
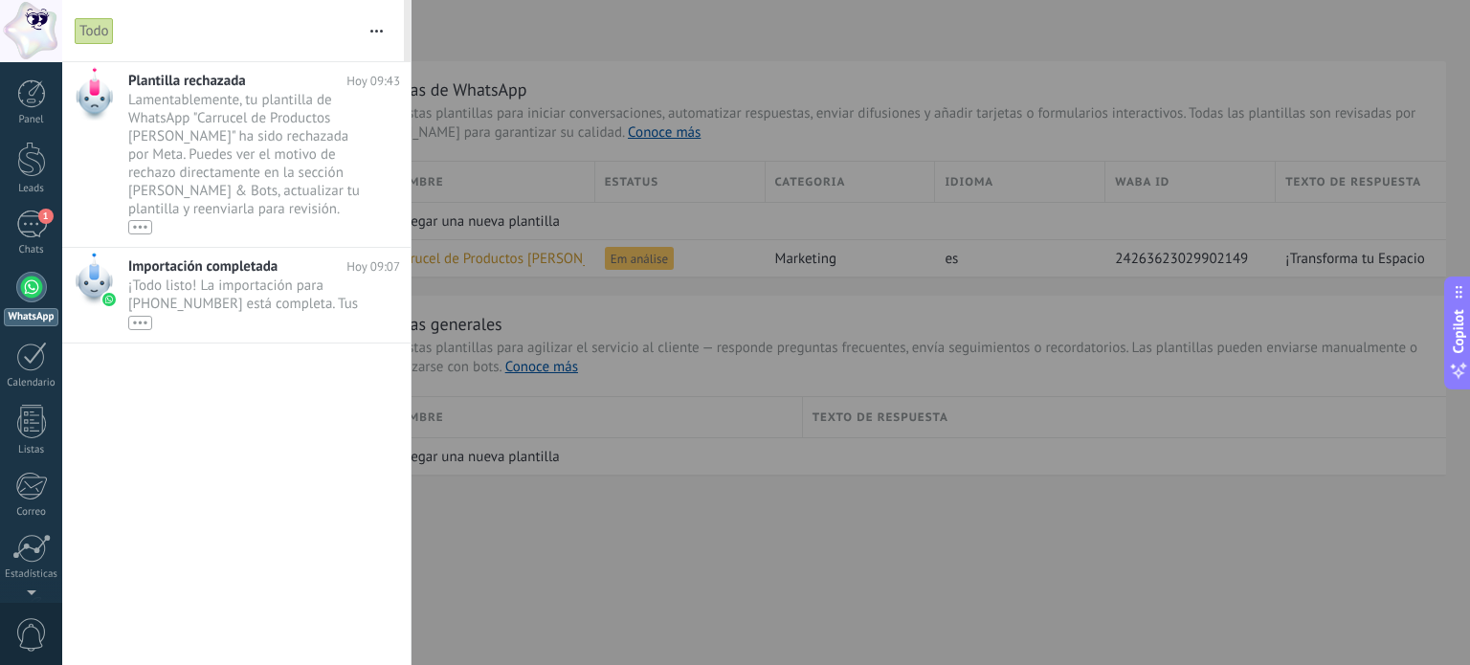
click at [483, 547] on div at bounding box center [735, 332] width 1470 height 665
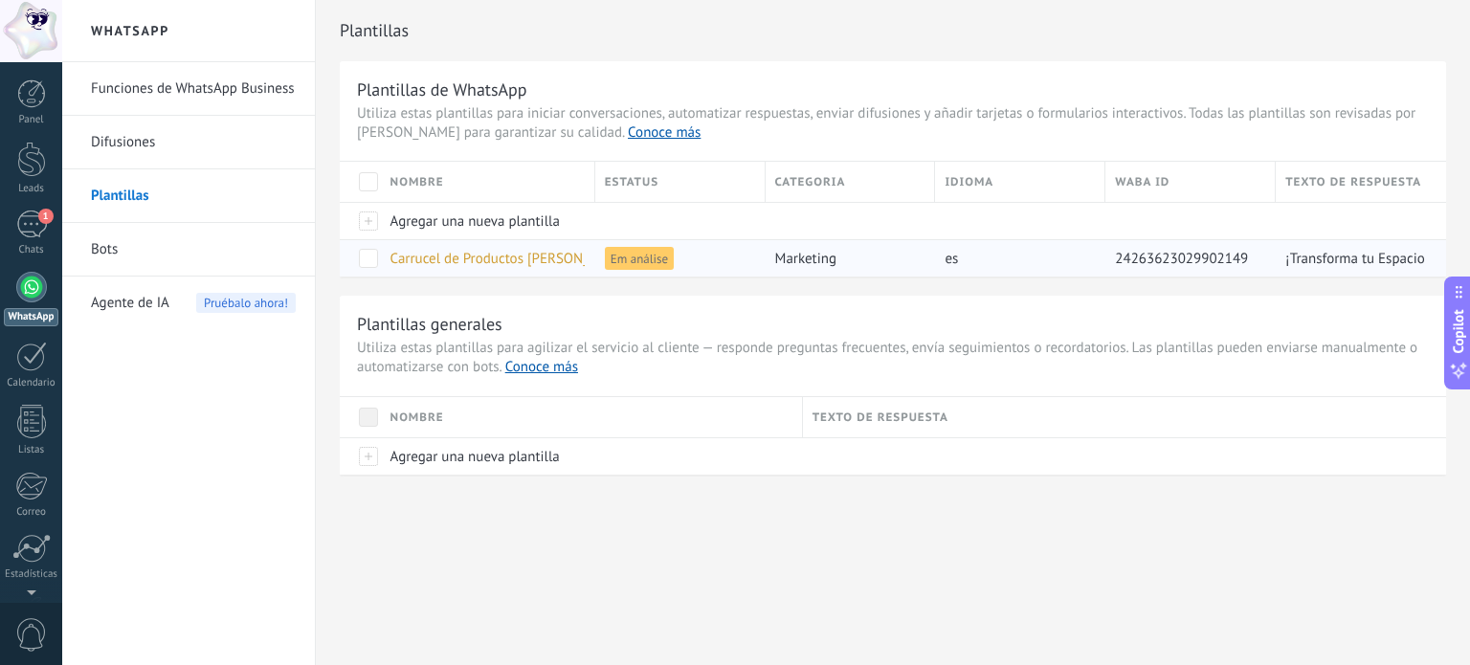
click at [543, 253] on span "Carrucel de Productos Mallen" at bounding box center [510, 259] width 240 height 18
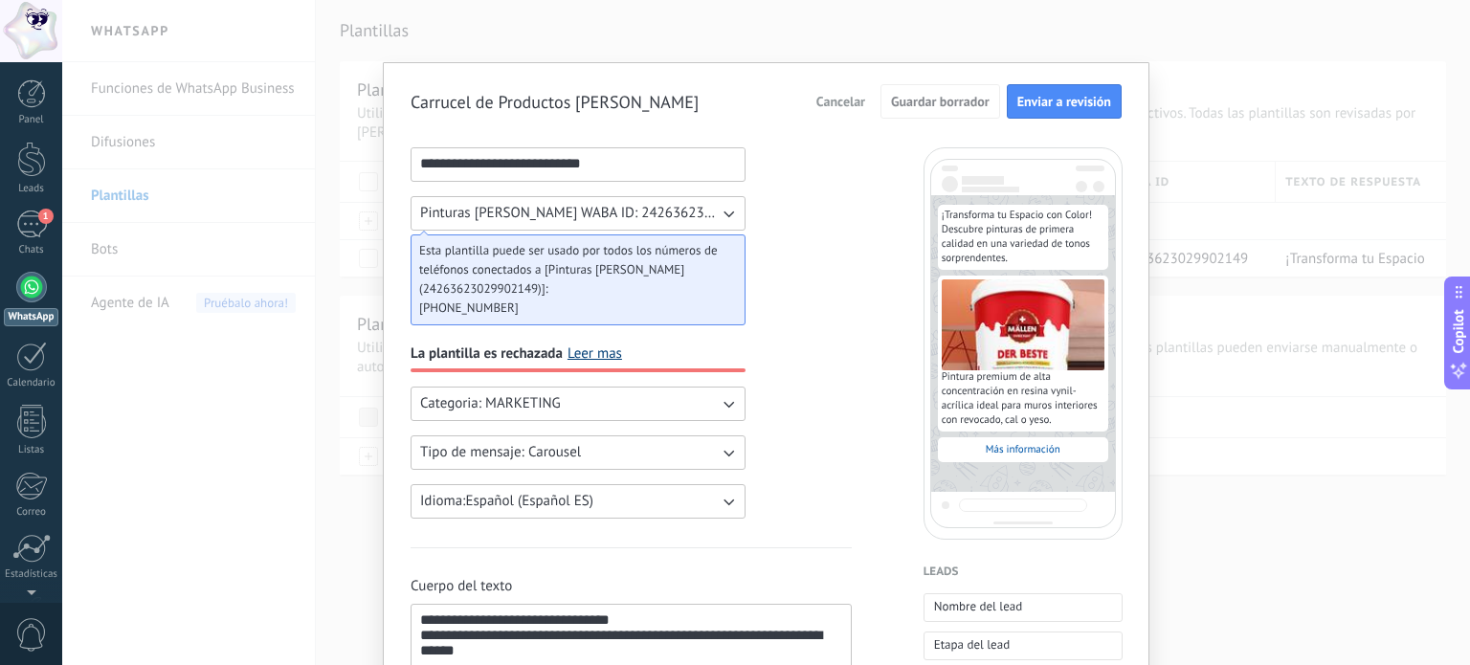
click at [588, 350] on link "Leer mas" at bounding box center [594, 353] width 55 height 19
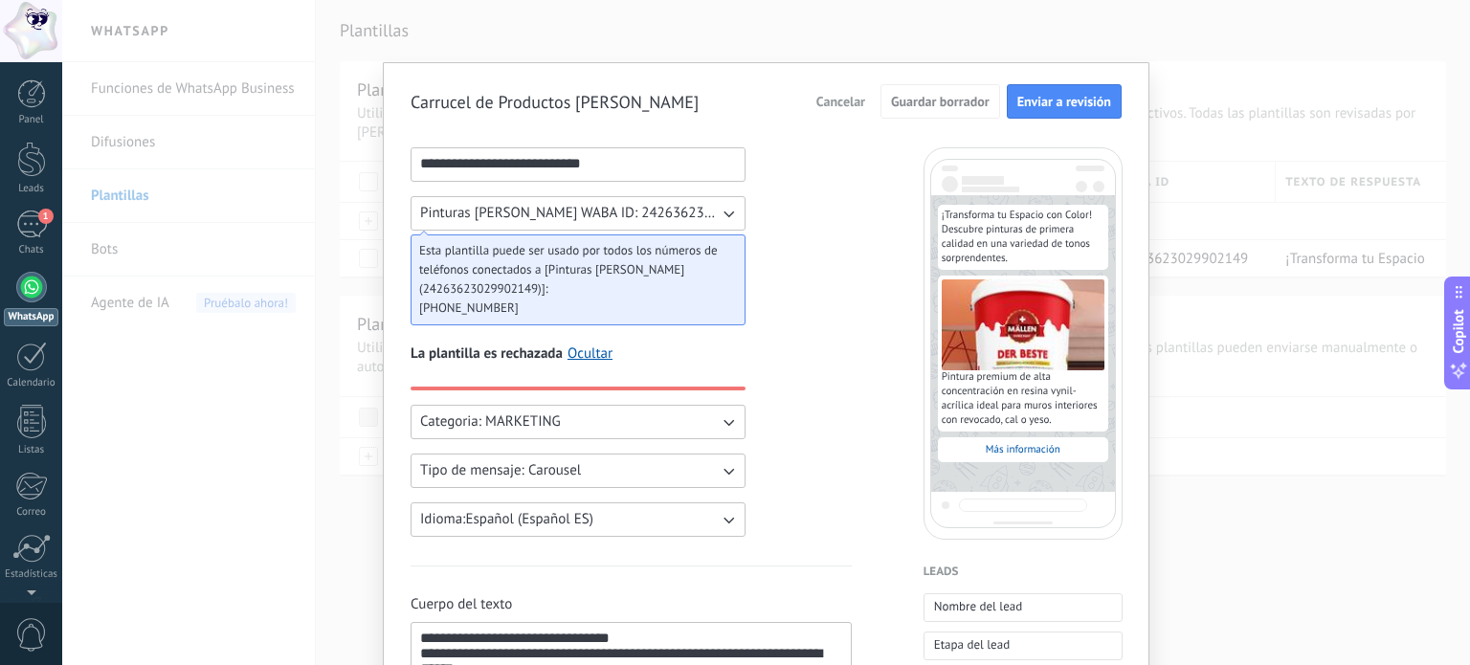
click at [555, 420] on span "Categoria: MARKETING" at bounding box center [490, 421] width 141 height 19
click at [540, 425] on li "UTILITY" at bounding box center [571, 422] width 345 height 33
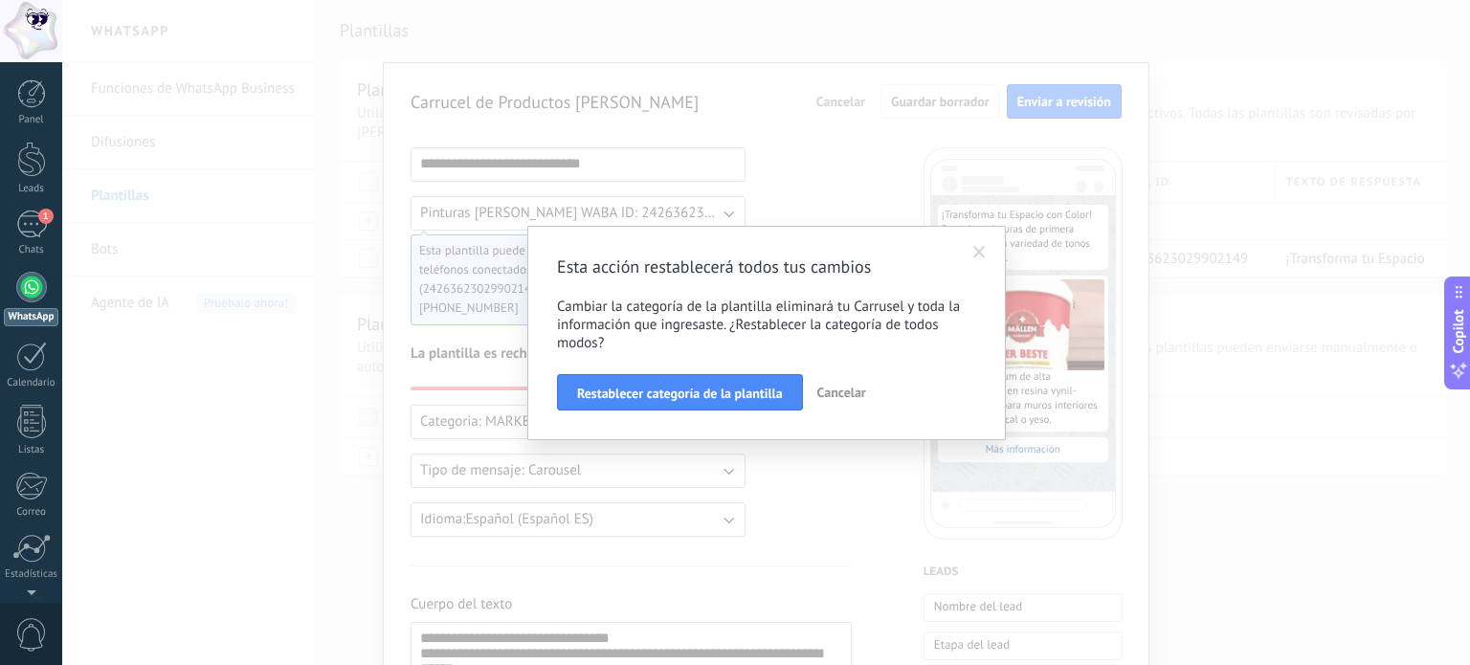
click at [832, 388] on span "Cancelar" at bounding box center [841, 392] width 49 height 17
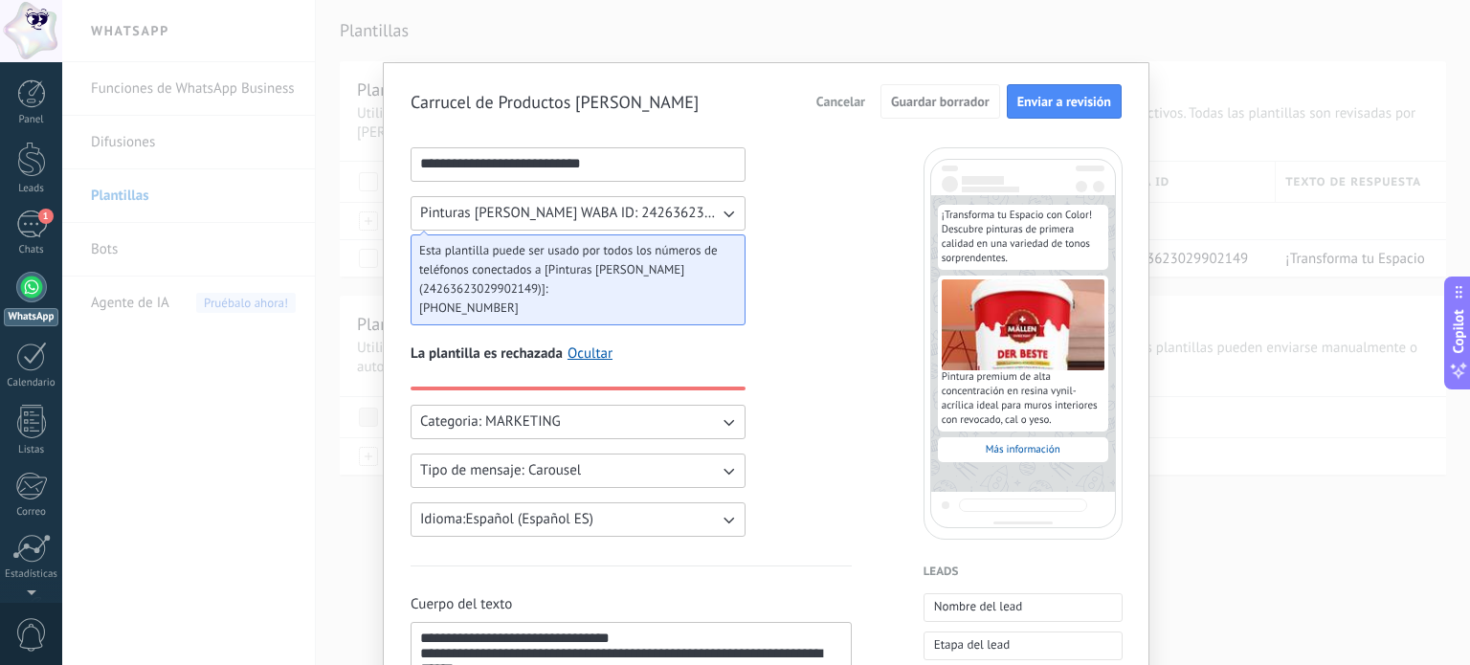
click at [639, 475] on button "Tipo de mensaje: Carousel" at bounding box center [577, 471] width 335 height 34
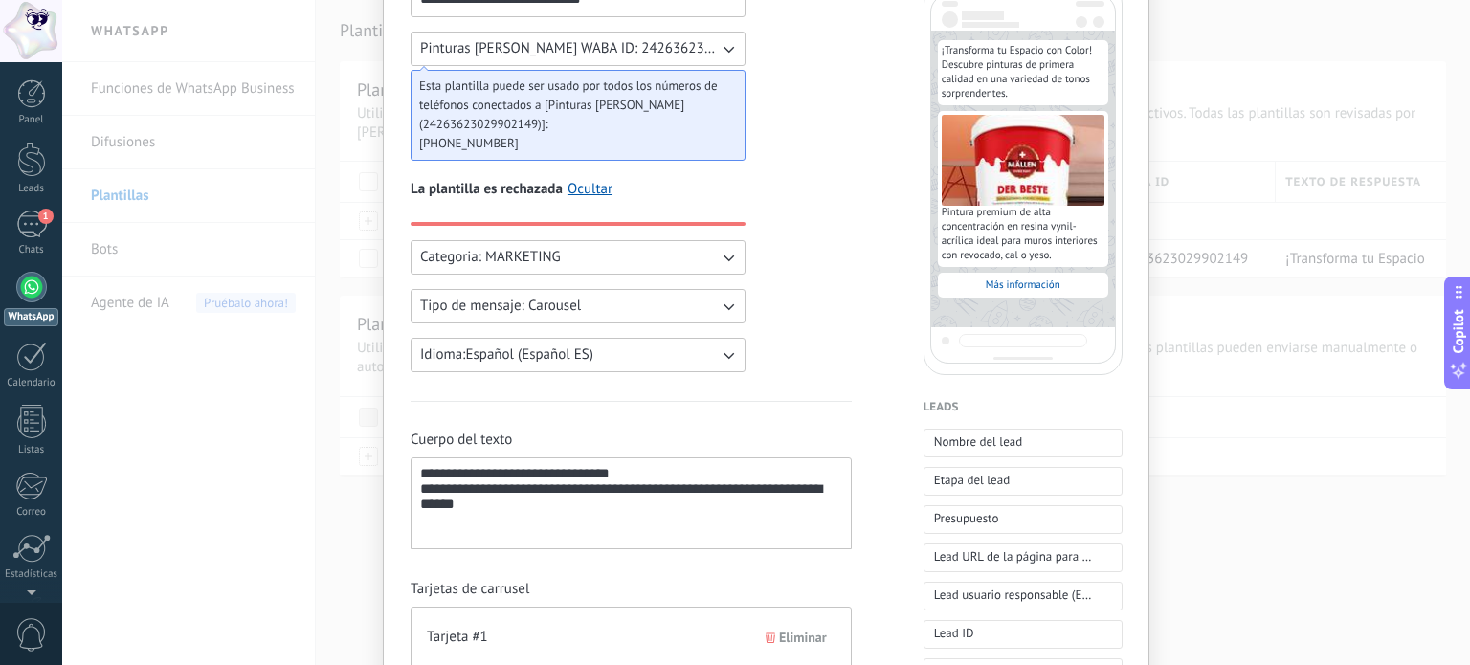
scroll to position [176, 0]
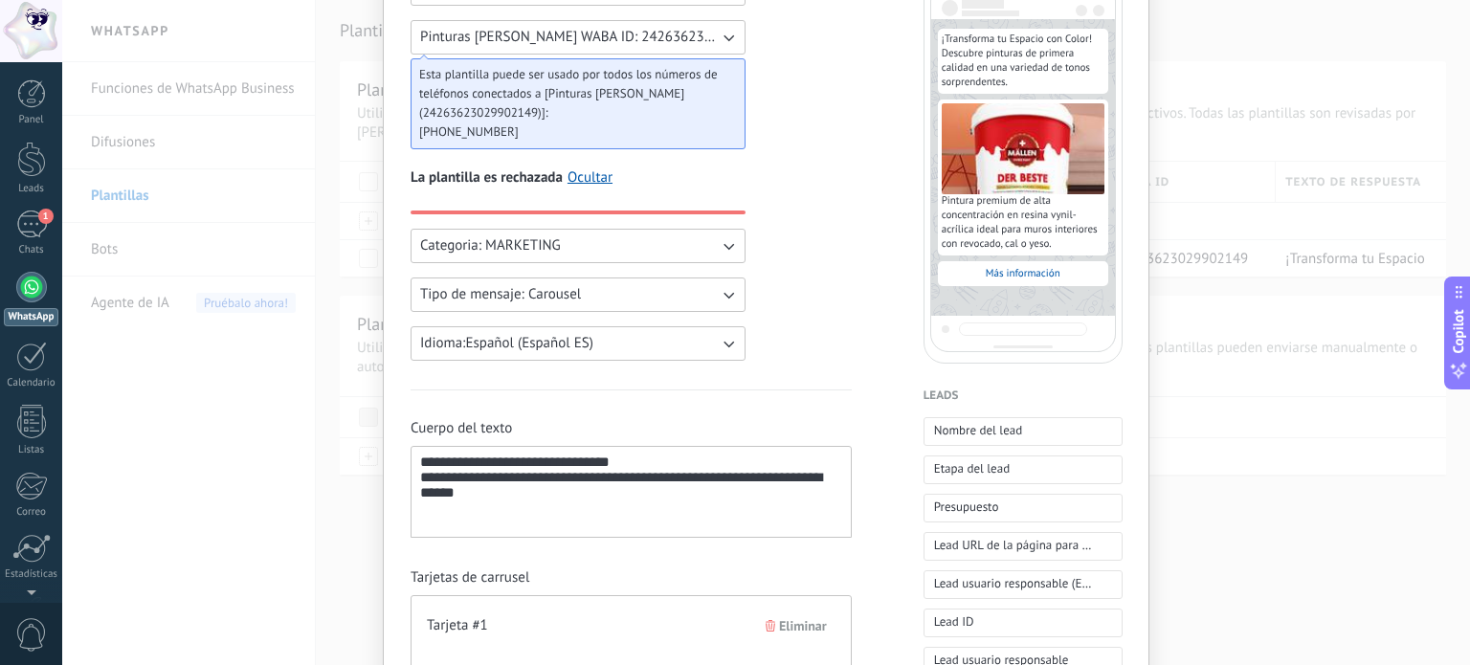
click at [503, 504] on div "**********" at bounding box center [631, 492] width 422 height 76
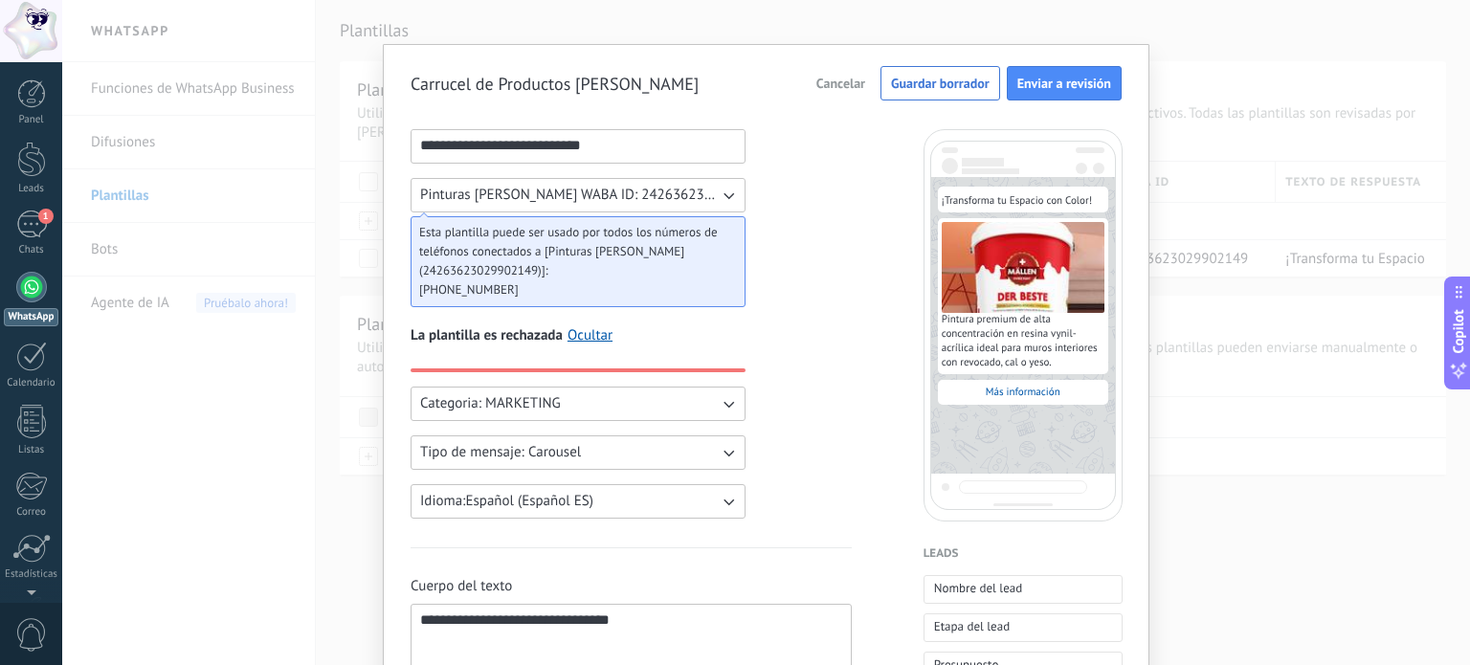
scroll to position [0, 0]
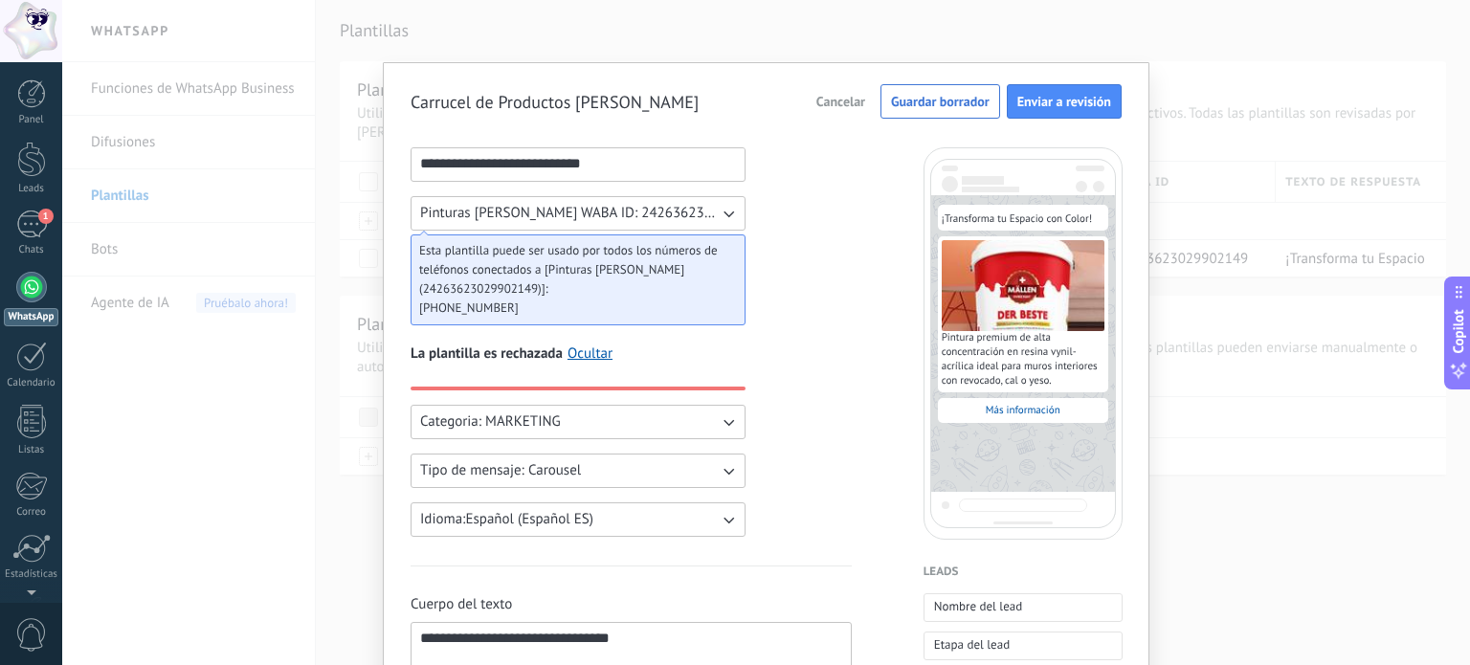
click at [614, 210] on span "Pinturas Mällen WABA ID: 24263623029902149" at bounding box center [569, 213] width 299 height 19
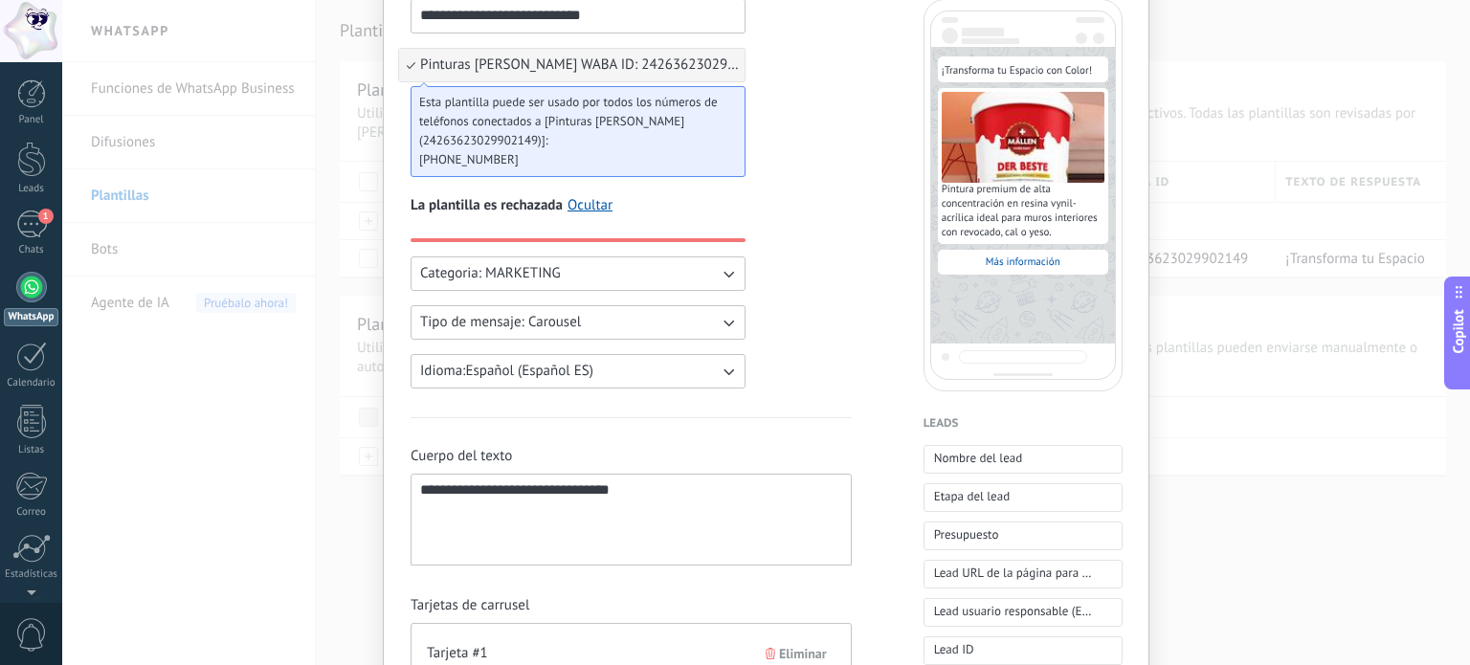
scroll to position [148, 0]
click at [585, 209] on link "Ocultar" at bounding box center [589, 205] width 45 height 19
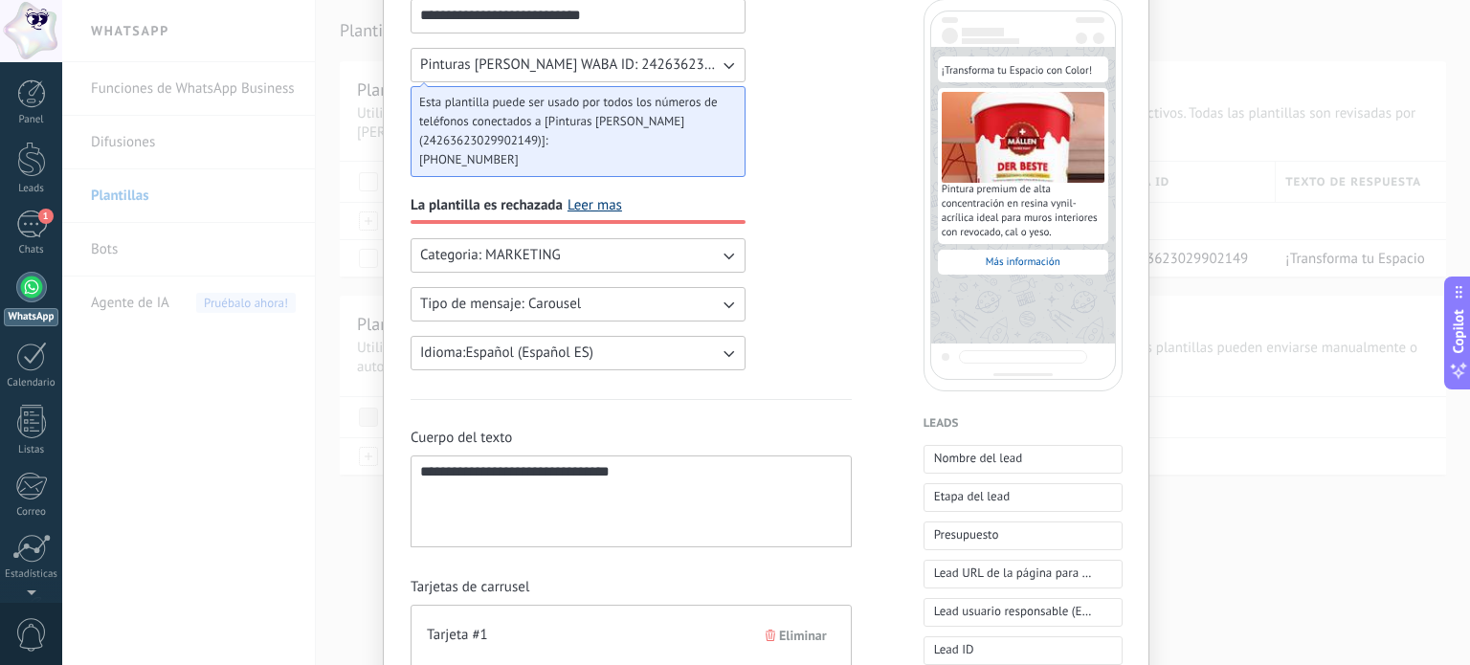
click at [586, 205] on link "Leer mas" at bounding box center [594, 205] width 55 height 19
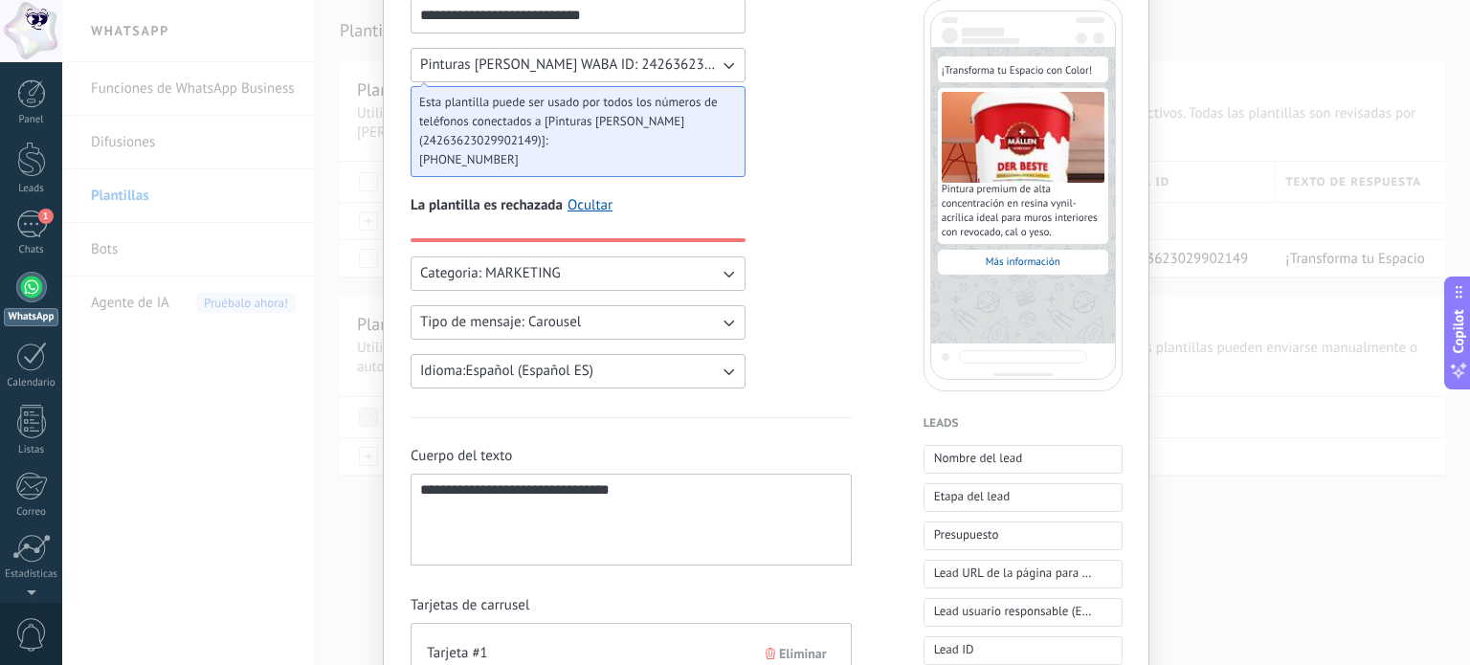
scroll to position [0, 0]
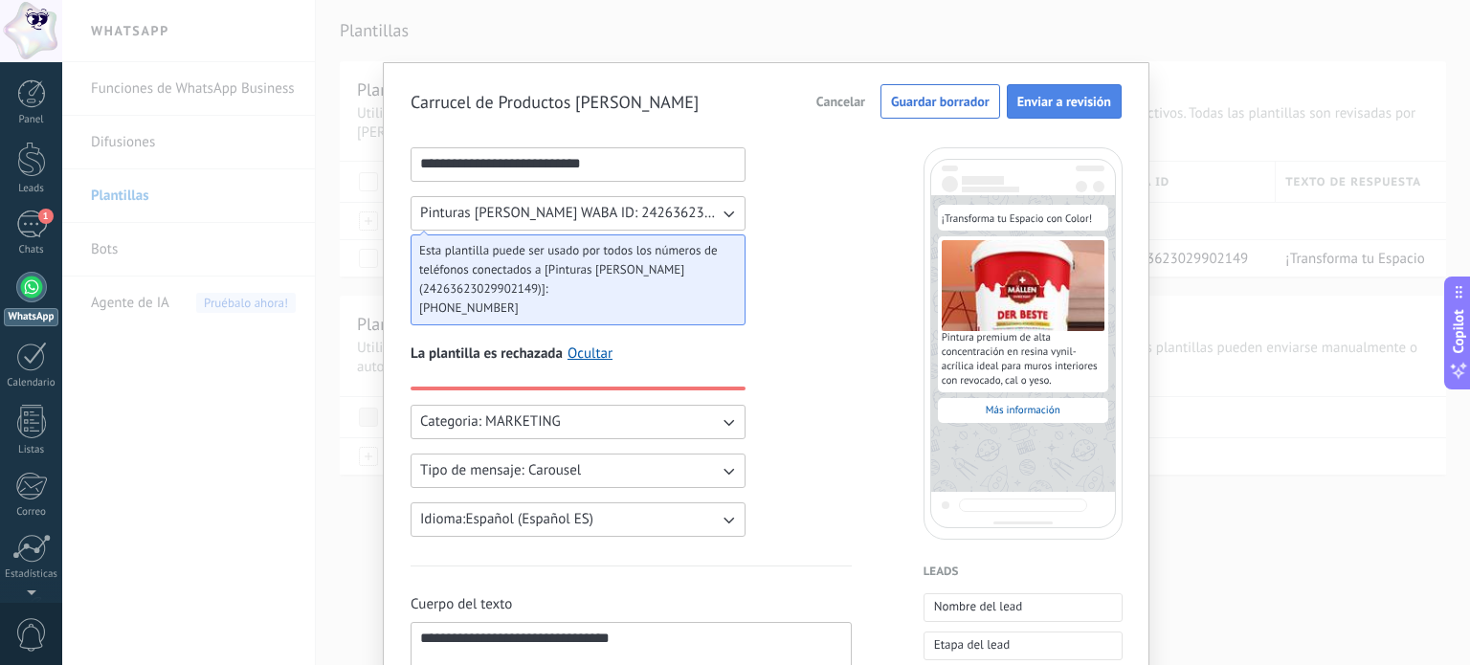
click at [1034, 114] on button "Enviar a revisión" at bounding box center [1064, 101] width 115 height 34
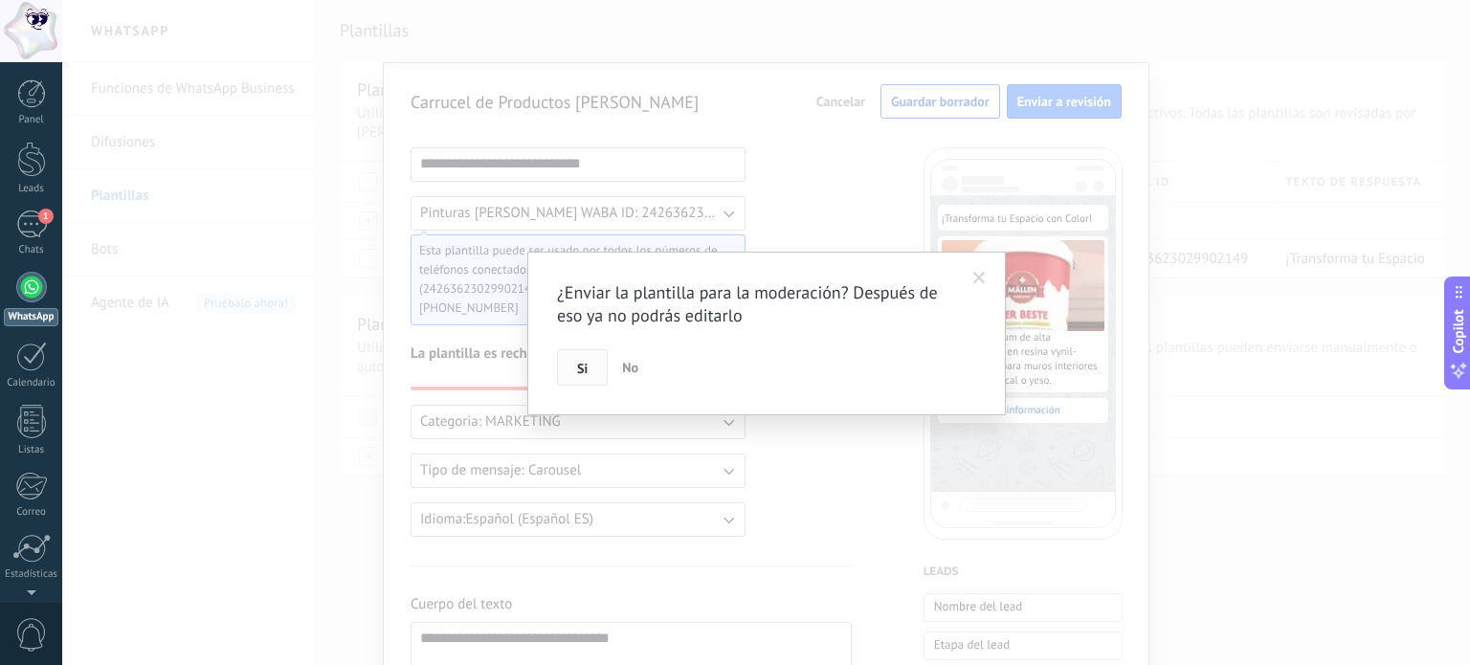
click at [591, 364] on button "Si" at bounding box center [582, 367] width 51 height 36
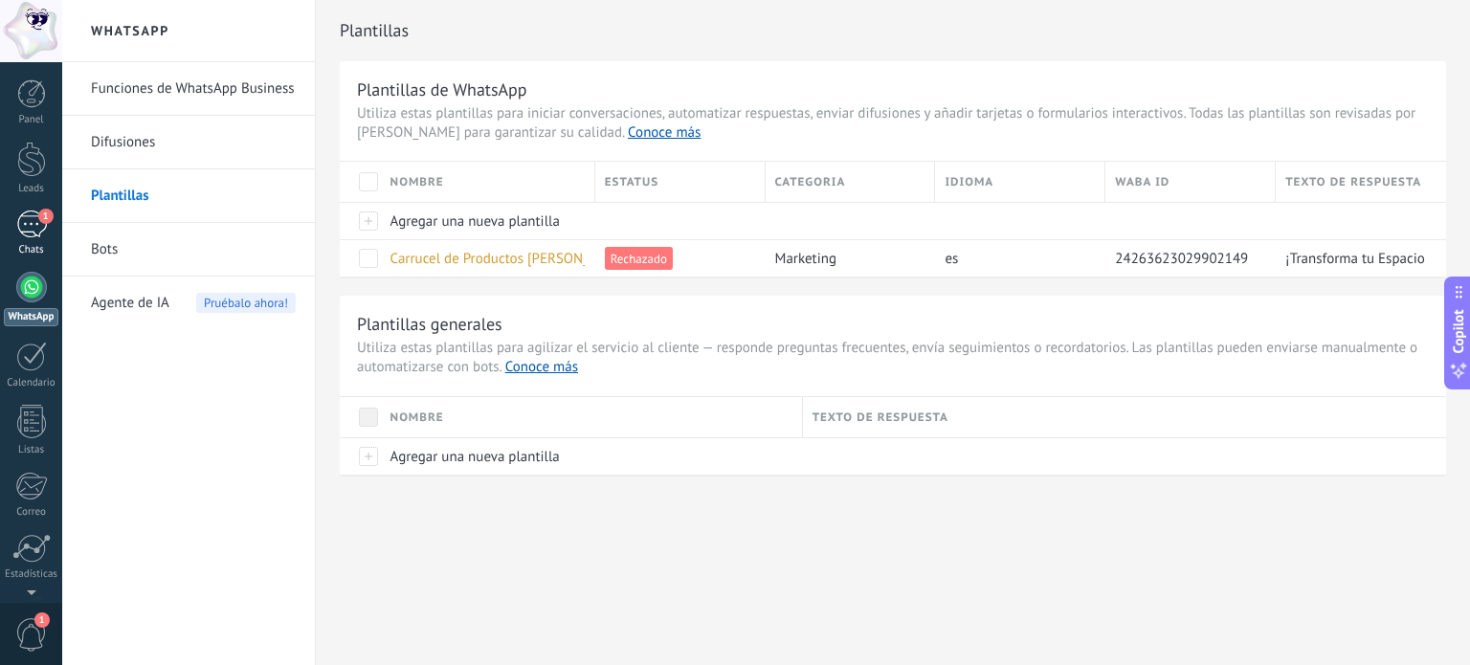
click at [27, 221] on div "1" at bounding box center [31, 224] width 31 height 28
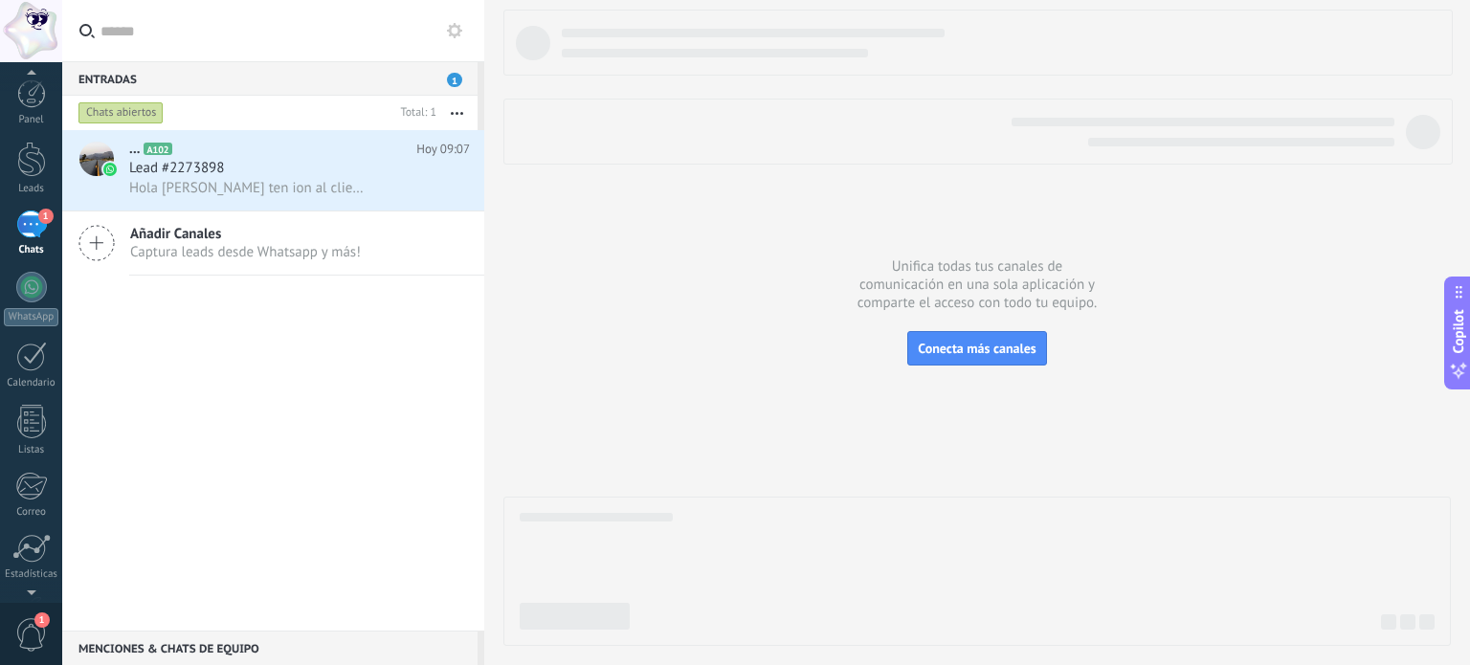
scroll to position [125, 0]
click at [33, 626] on span "1" at bounding box center [31, 634] width 33 height 33
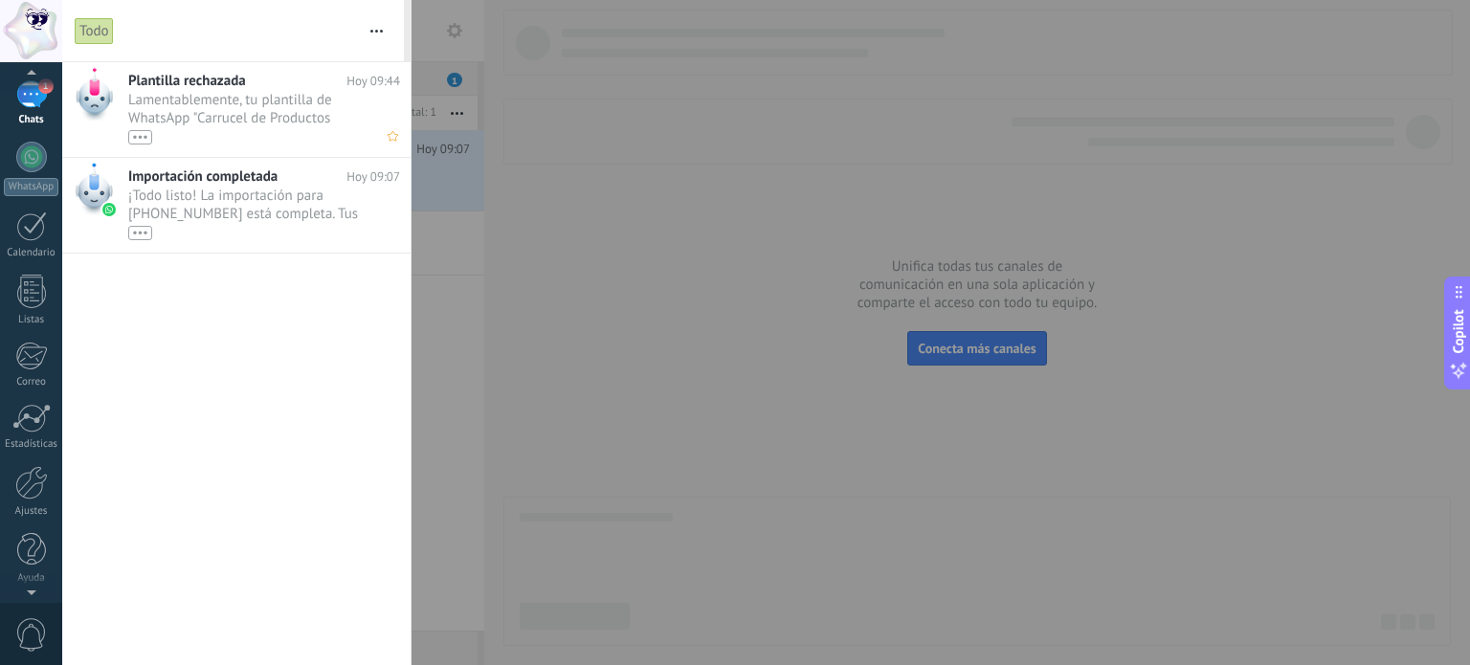
scroll to position [0, 0]
click at [144, 135] on div "•••" at bounding box center [140, 137] width 24 height 14
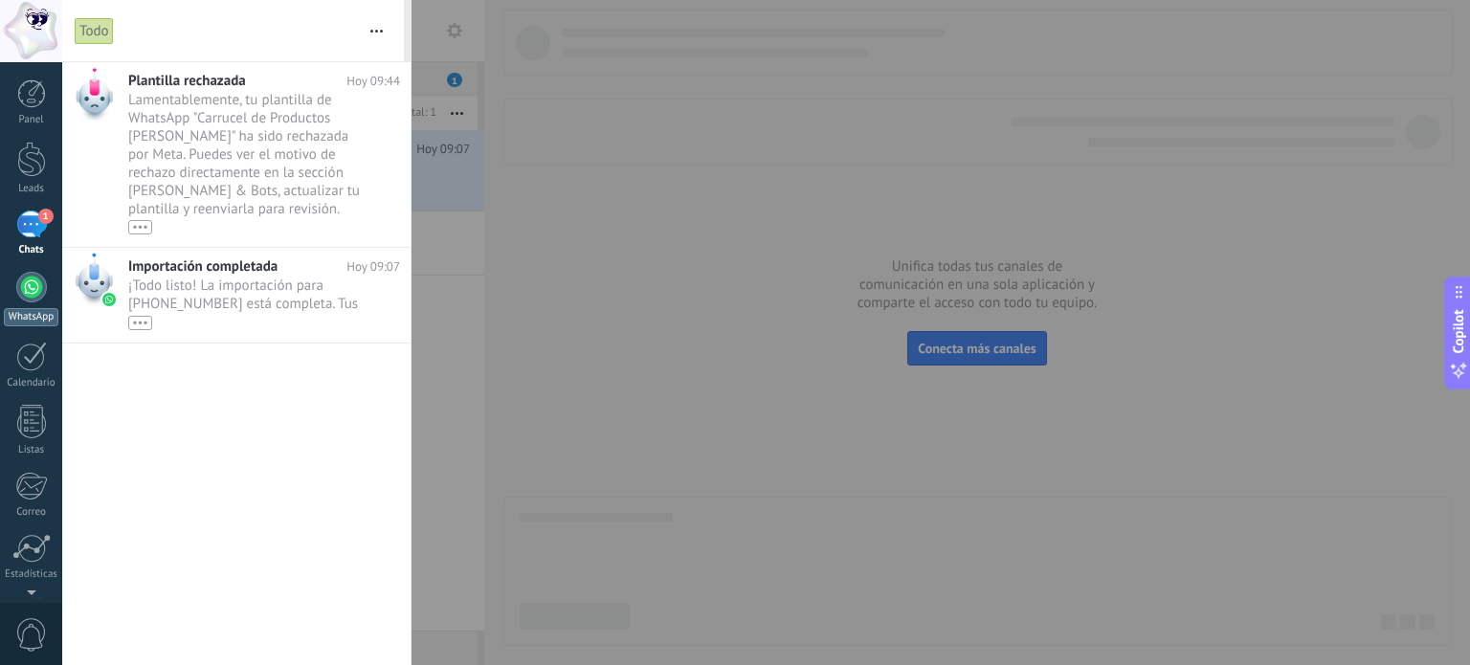
click at [50, 302] on link "WhatsApp" at bounding box center [31, 299] width 62 height 55
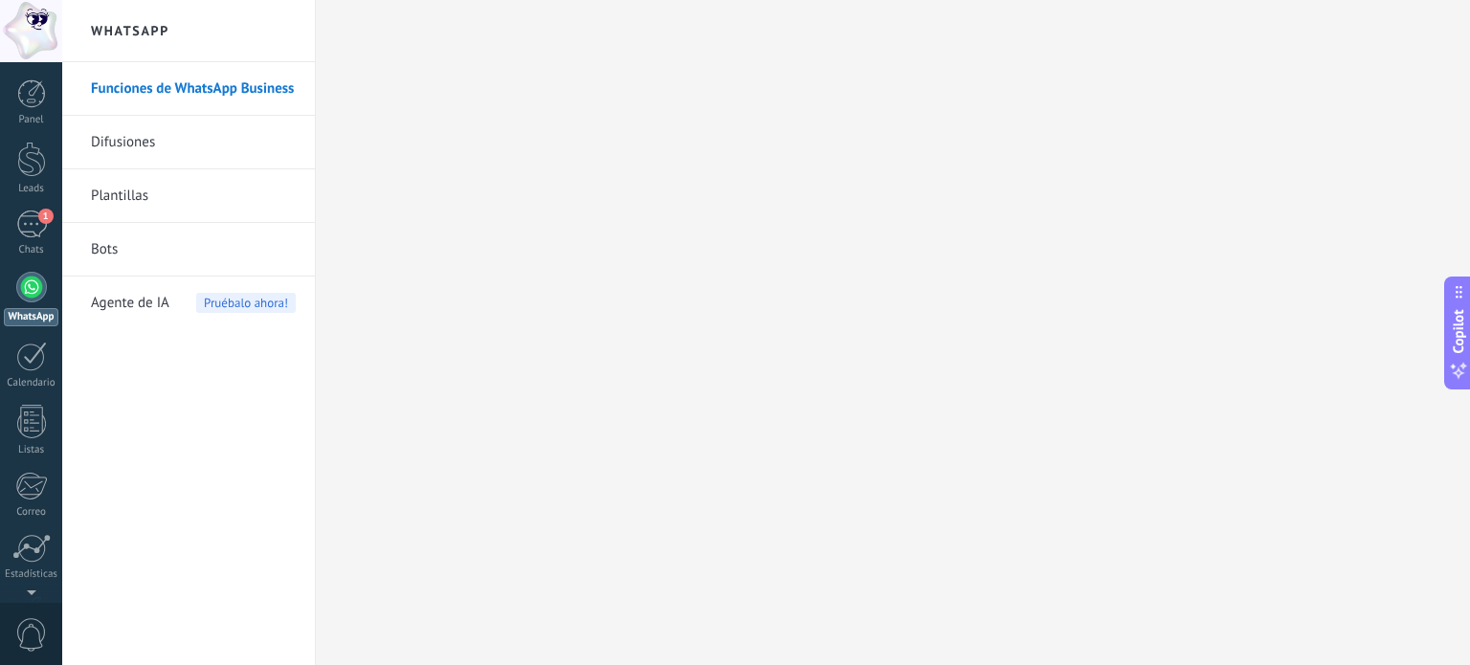
click at [188, 213] on link "Plantillas" at bounding box center [193, 196] width 205 height 54
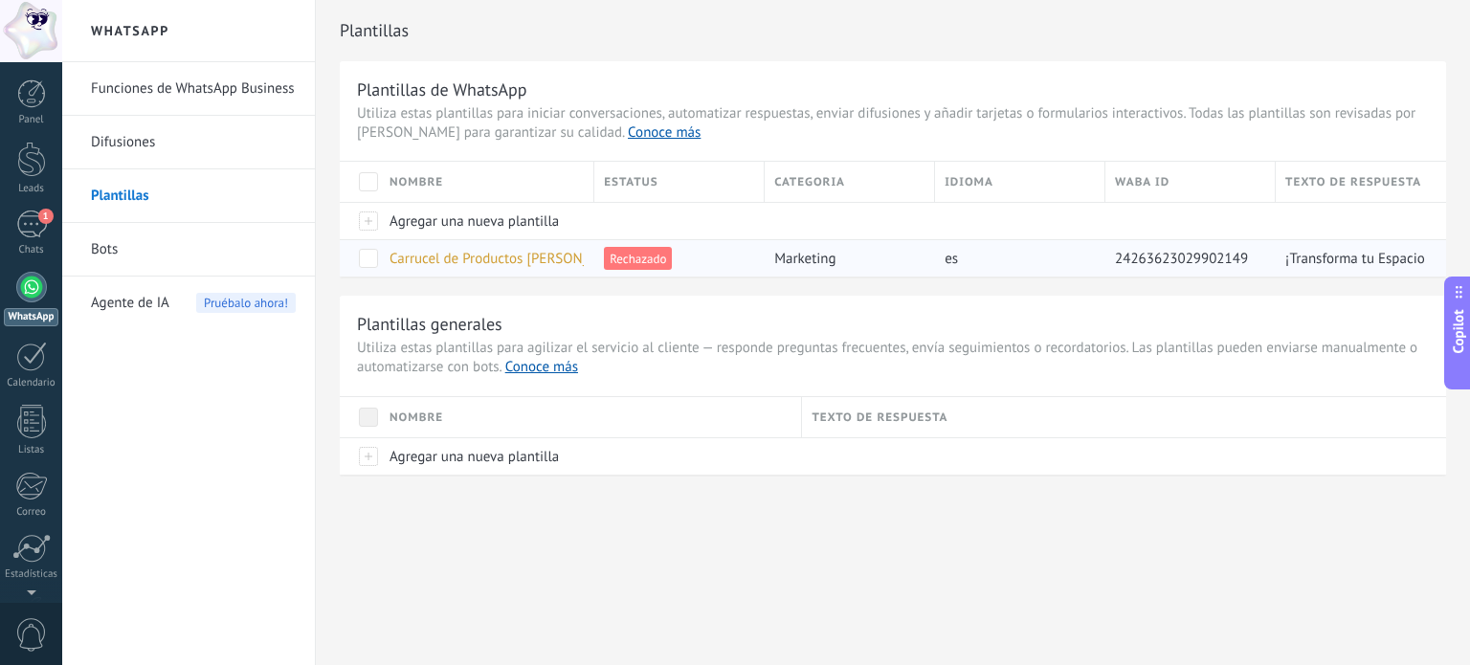
click at [526, 255] on span "Carrucel de Productos [PERSON_NAME]" at bounding box center [509, 259] width 240 height 18
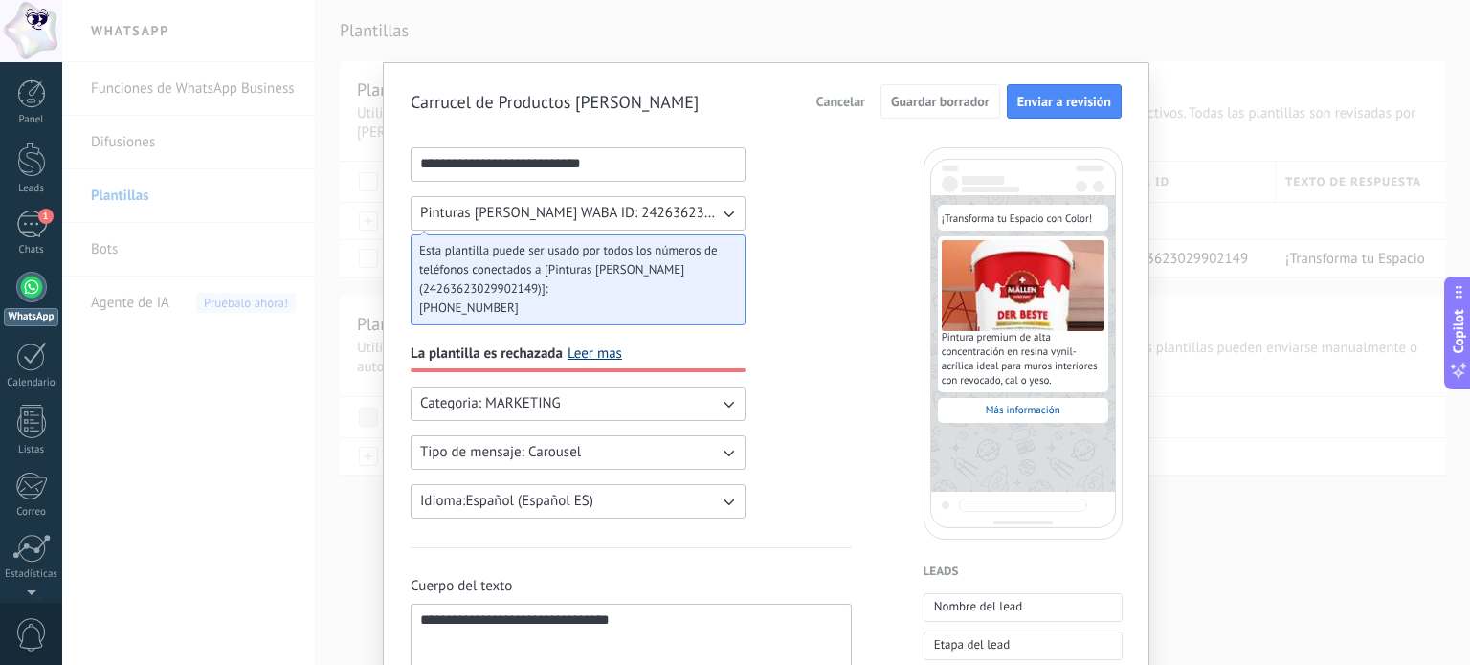
click at [596, 345] on link "Leer mas" at bounding box center [594, 353] width 55 height 19
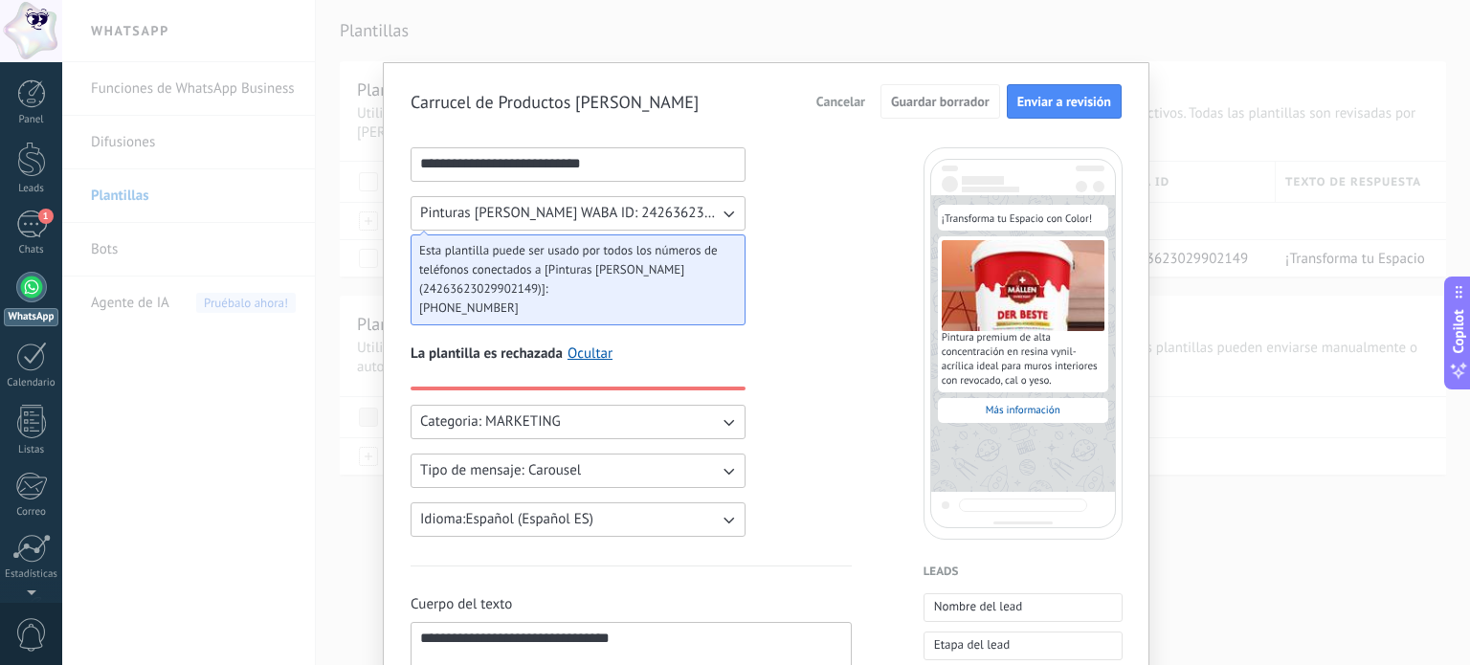
click at [514, 214] on span "Pinturas [PERSON_NAME] WABA ID: 24263623029902149" at bounding box center [569, 213] width 299 height 19
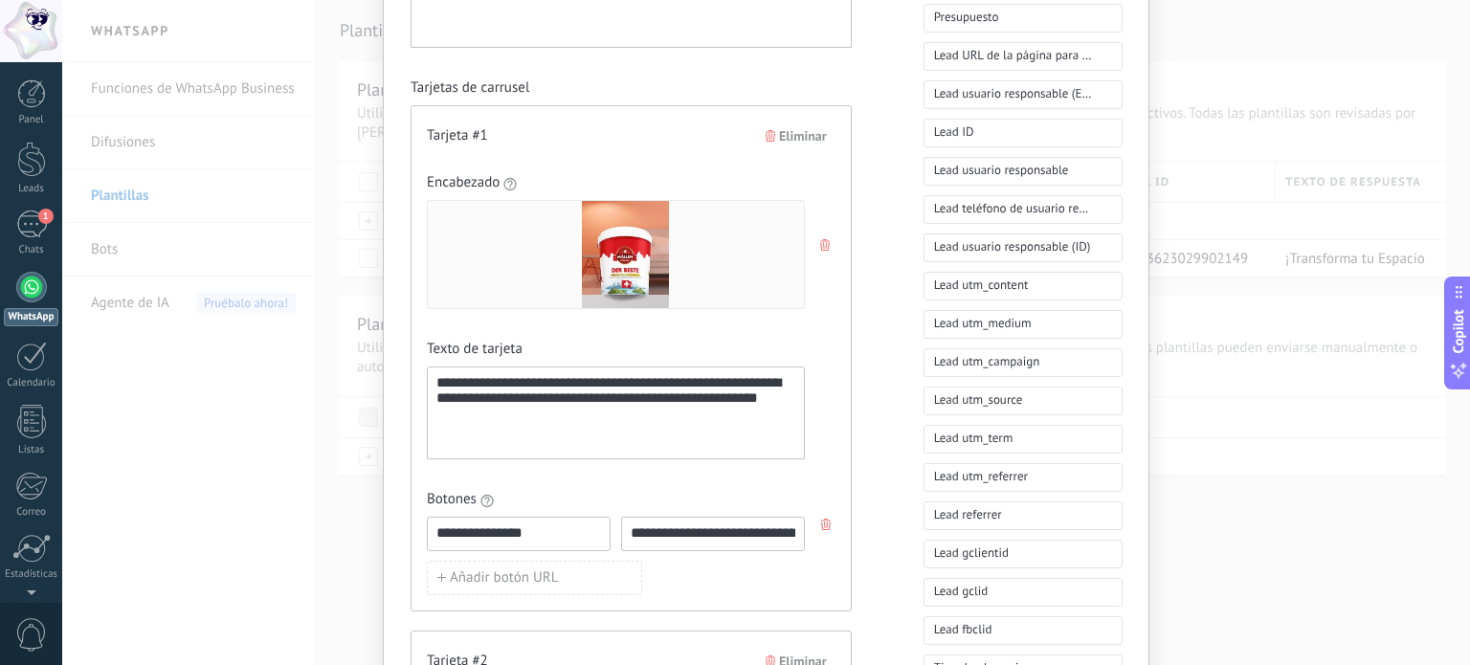
scroll to position [679, 0]
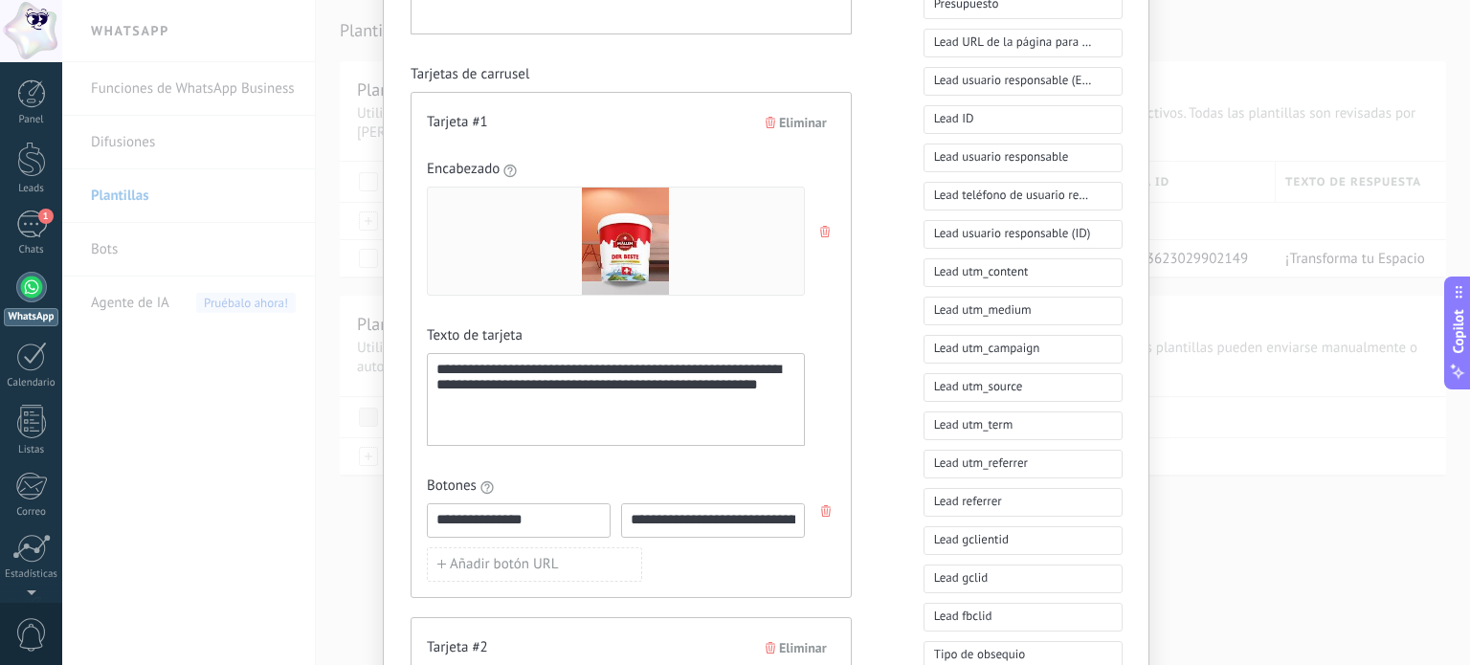
click at [807, 118] on span "Eliminar" at bounding box center [803, 122] width 48 height 13
type input "**********"
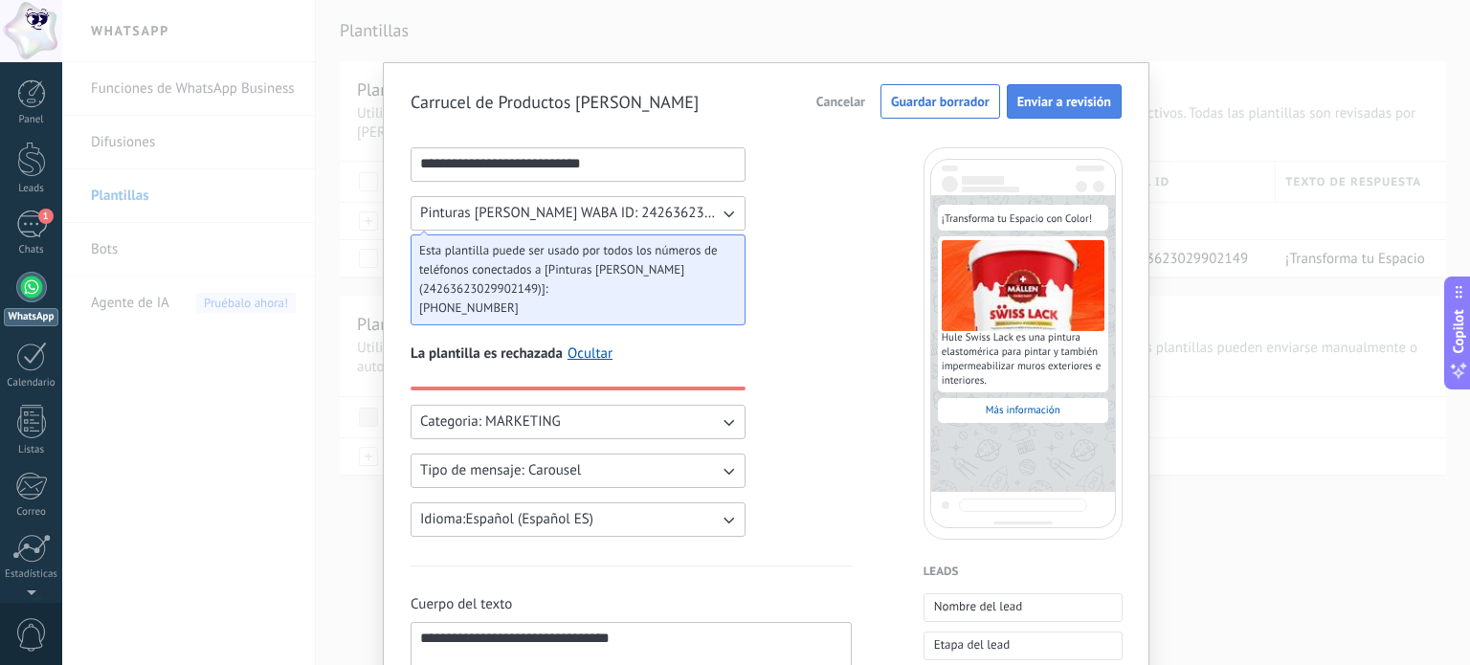
click at [1046, 86] on button "Enviar a revisión" at bounding box center [1064, 101] width 115 height 34
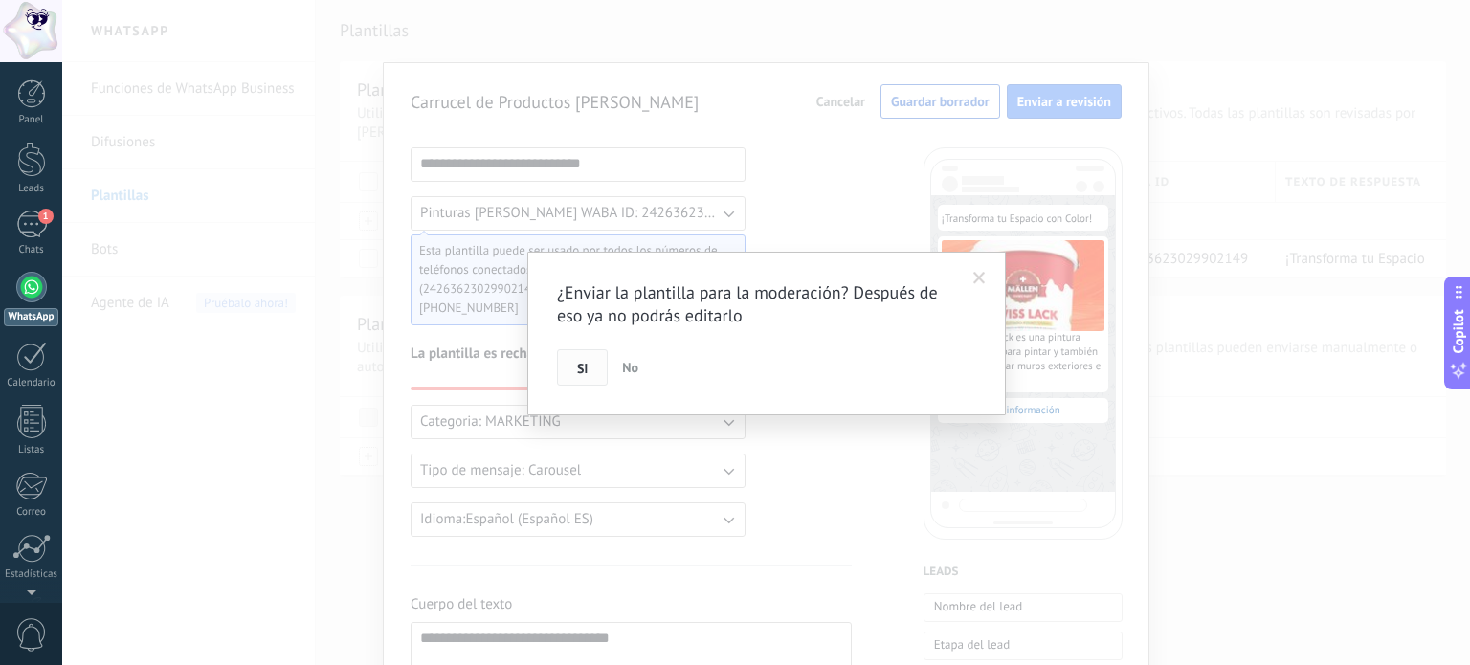
click at [602, 363] on button "Si" at bounding box center [582, 367] width 51 height 36
type input "**********"
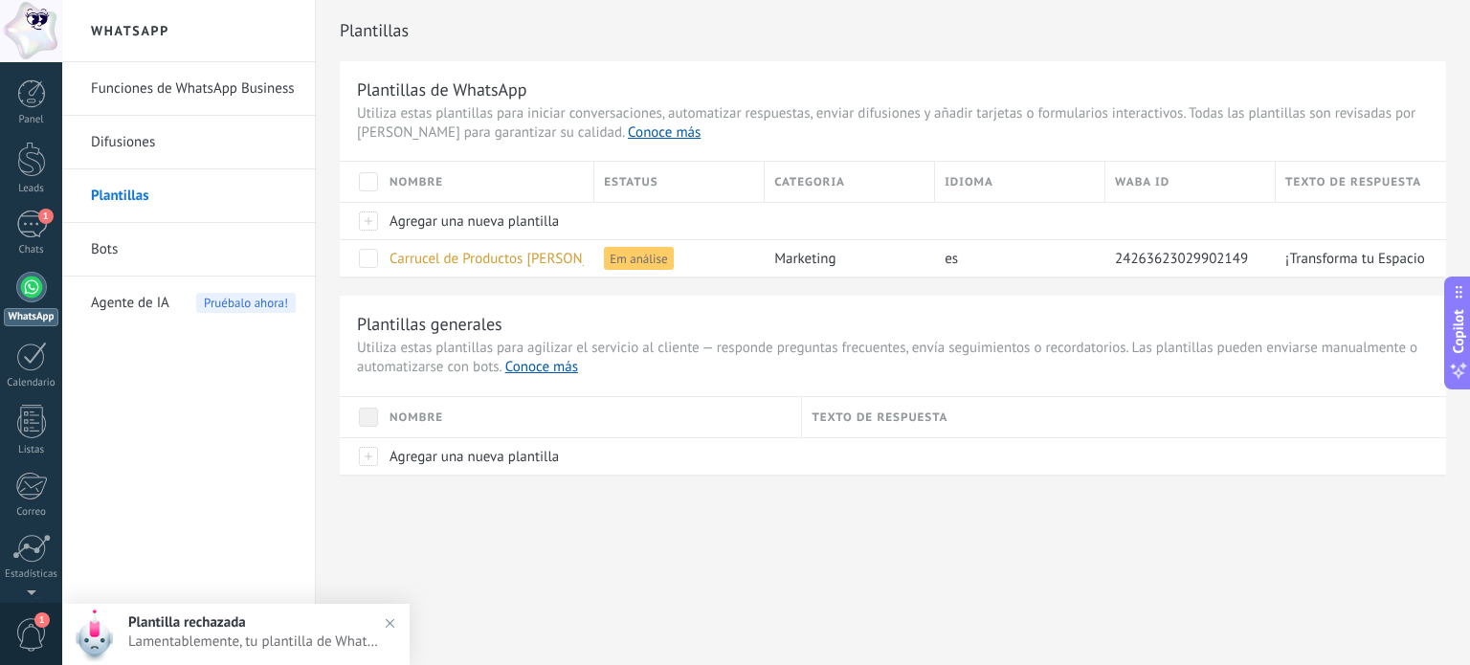
click at [111, 631] on div at bounding box center [94, 636] width 38 height 54
click at [508, 258] on span "Carrucel de Productos [PERSON_NAME]" at bounding box center [509, 259] width 240 height 18
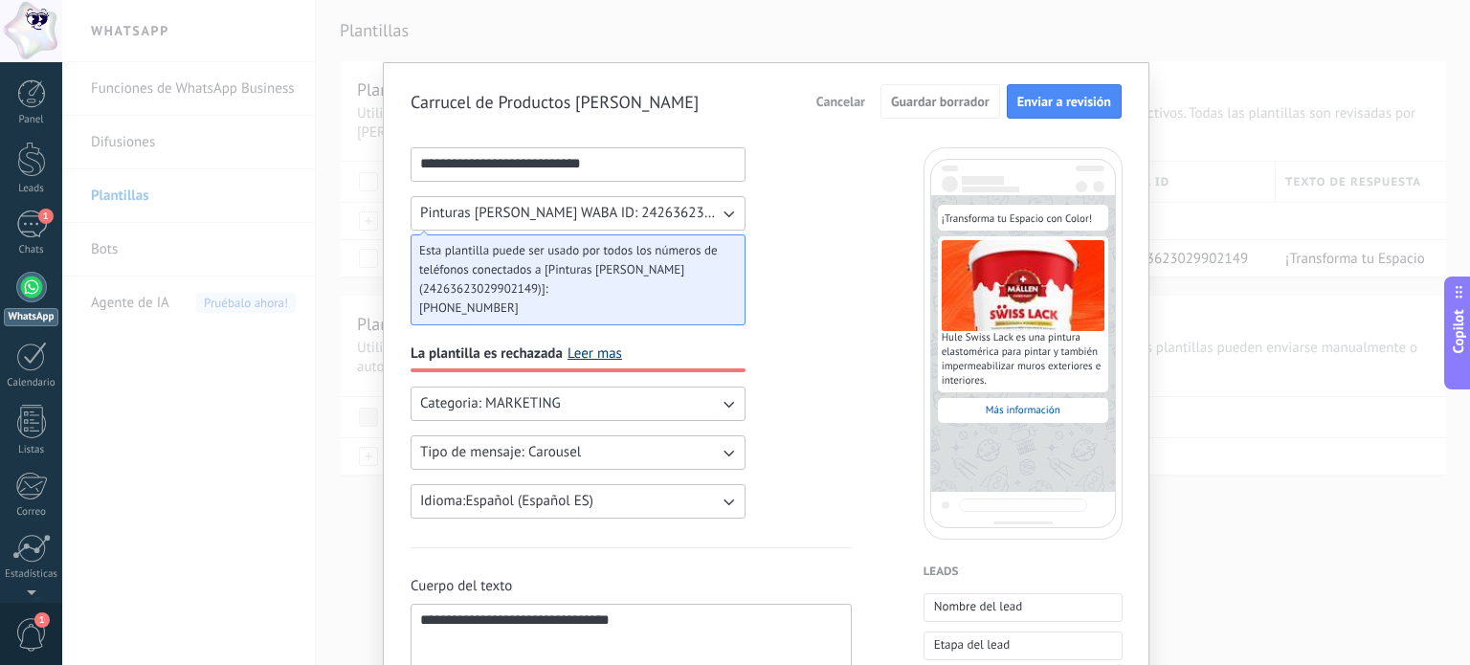
click at [577, 354] on link "Leer mas" at bounding box center [594, 353] width 55 height 19
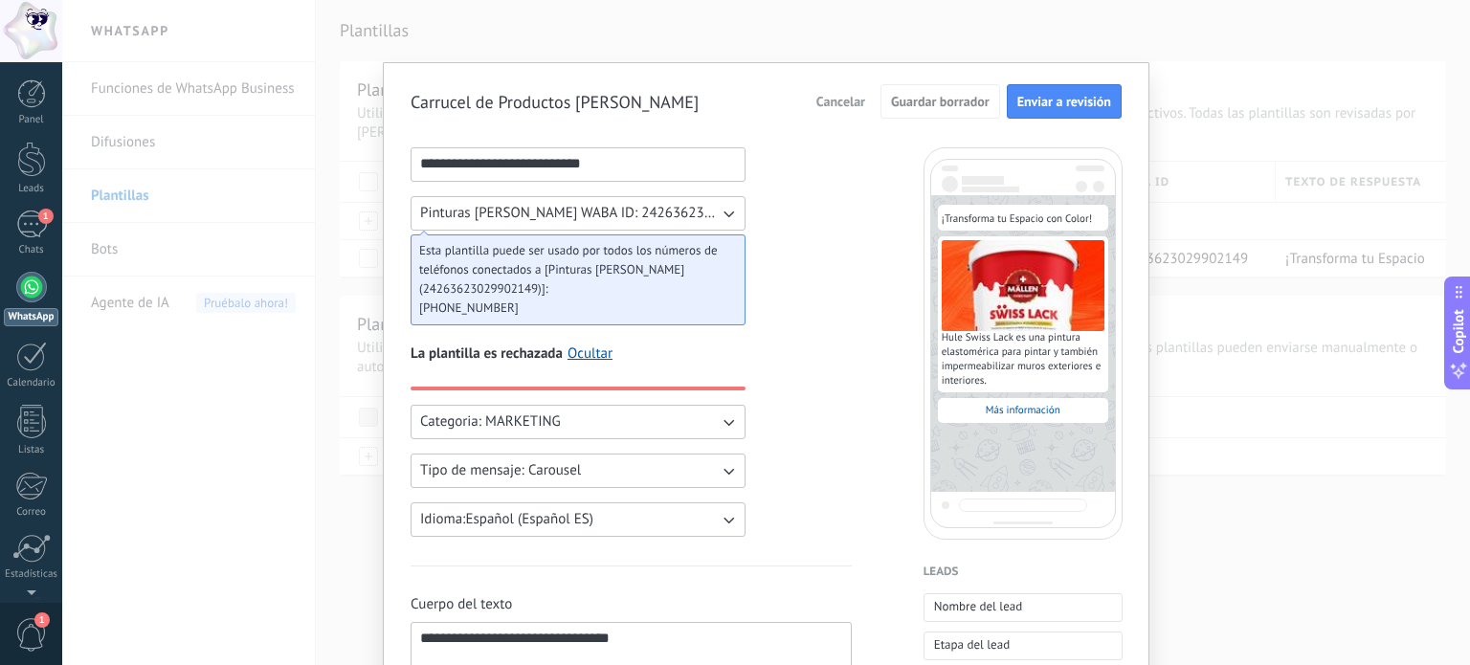
click at [547, 379] on div "La plantilla es rechazada Ocultar" at bounding box center [577, 365] width 335 height 51
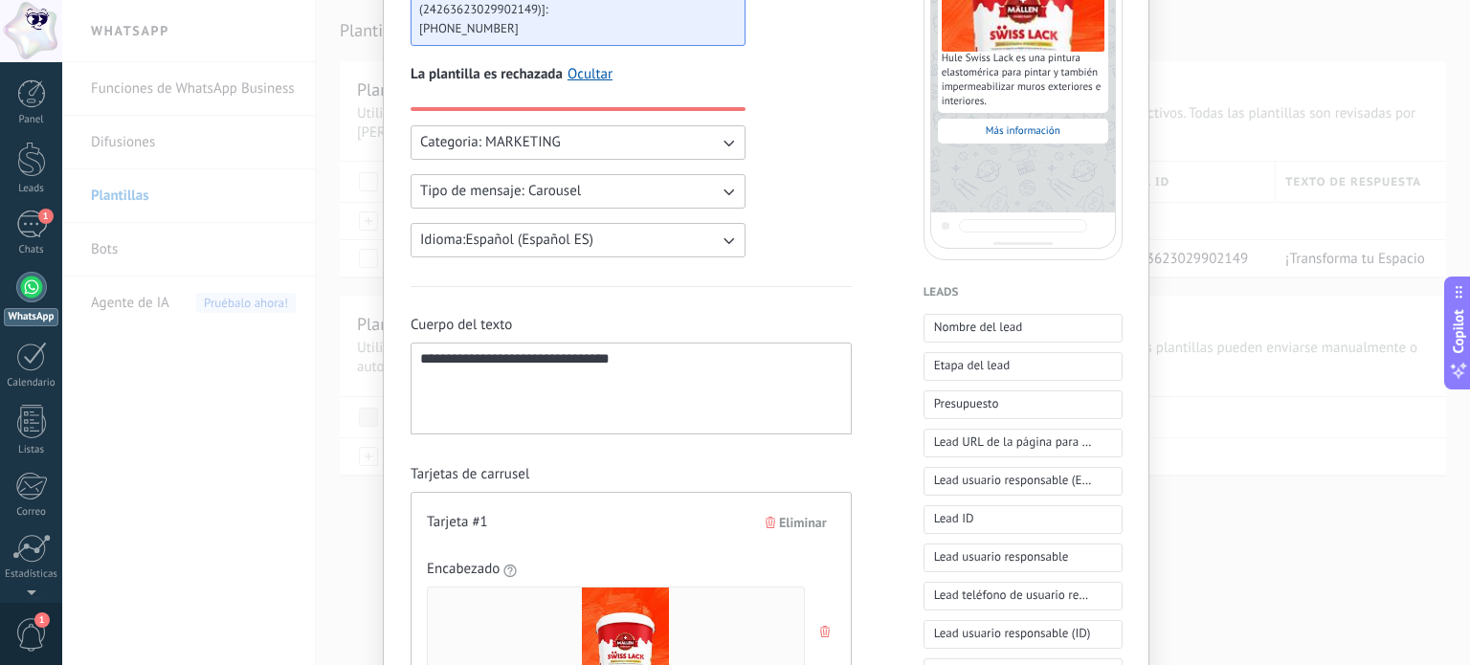
scroll to position [198, 0]
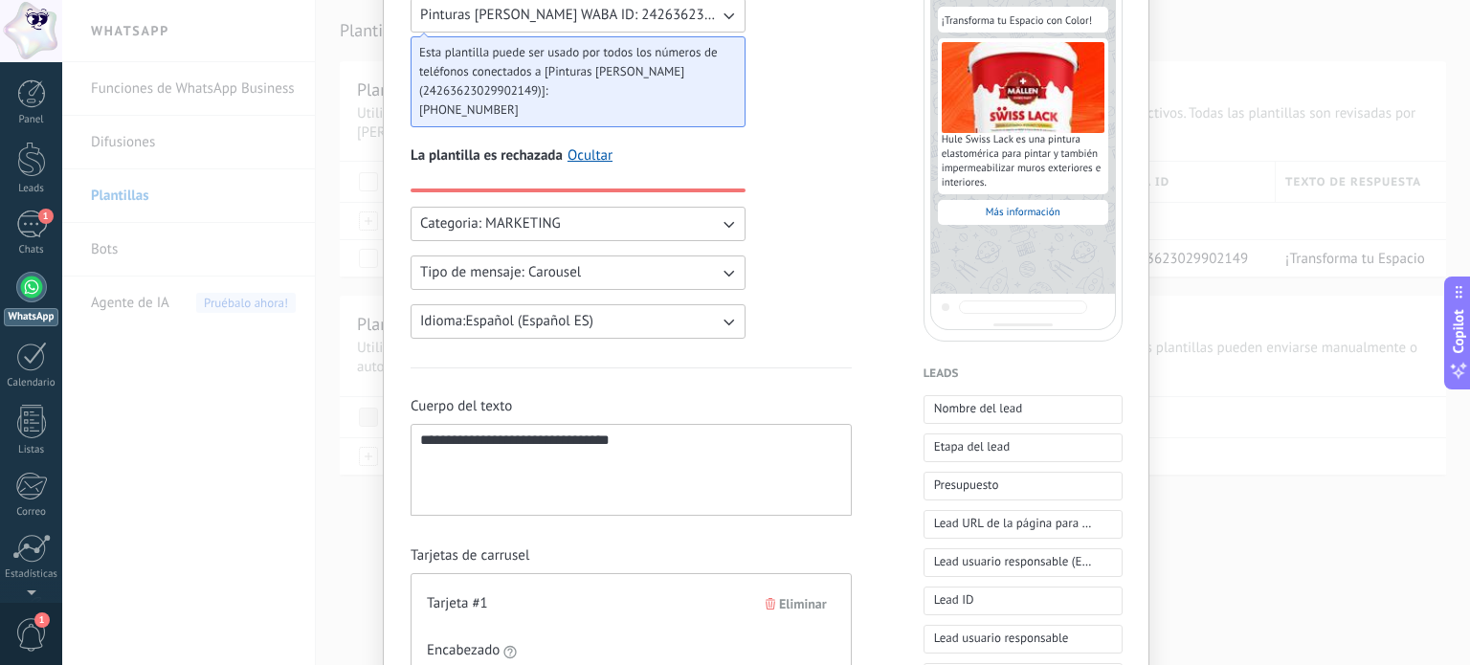
click at [586, 282] on button "Tipo de mensaje: Carousel" at bounding box center [577, 272] width 335 height 34
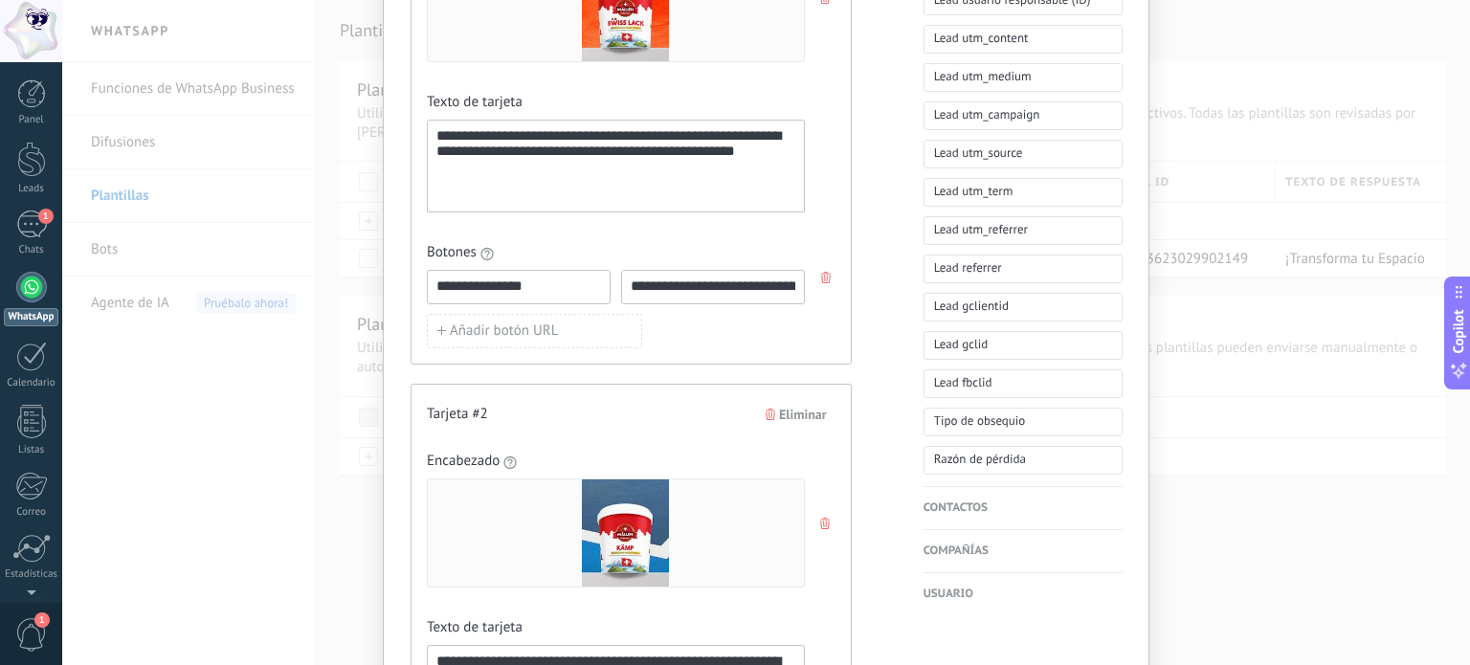
scroll to position [925, 0]
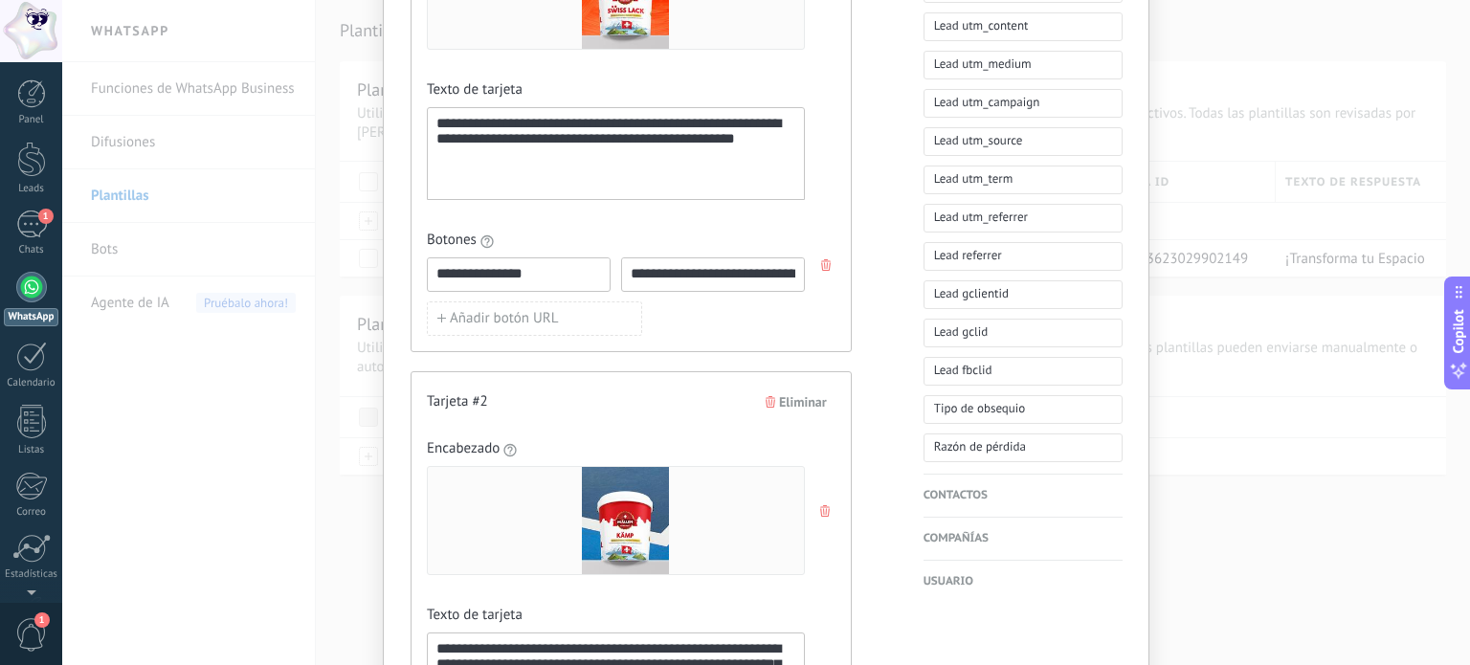
click at [823, 259] on icon "button" at bounding box center [826, 264] width 10 height 11
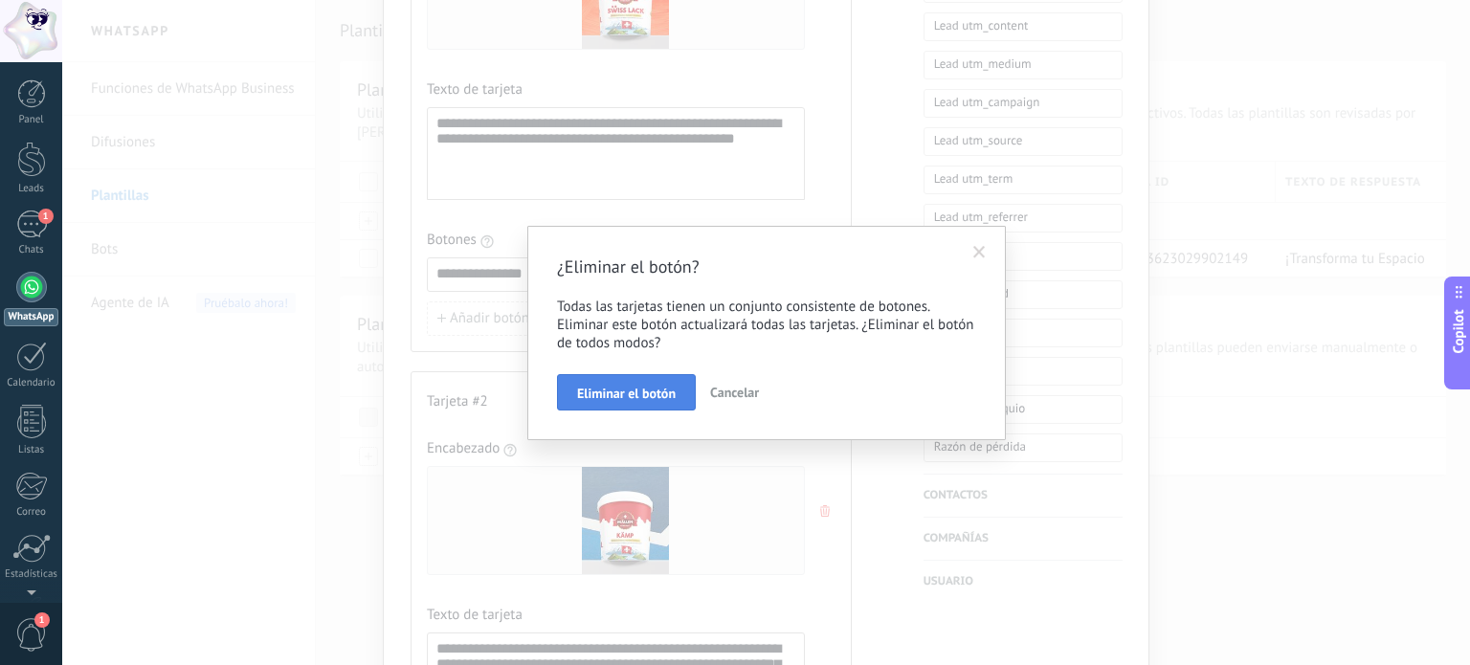
click at [662, 400] on span "Eliminar el botón" at bounding box center [626, 393] width 99 height 13
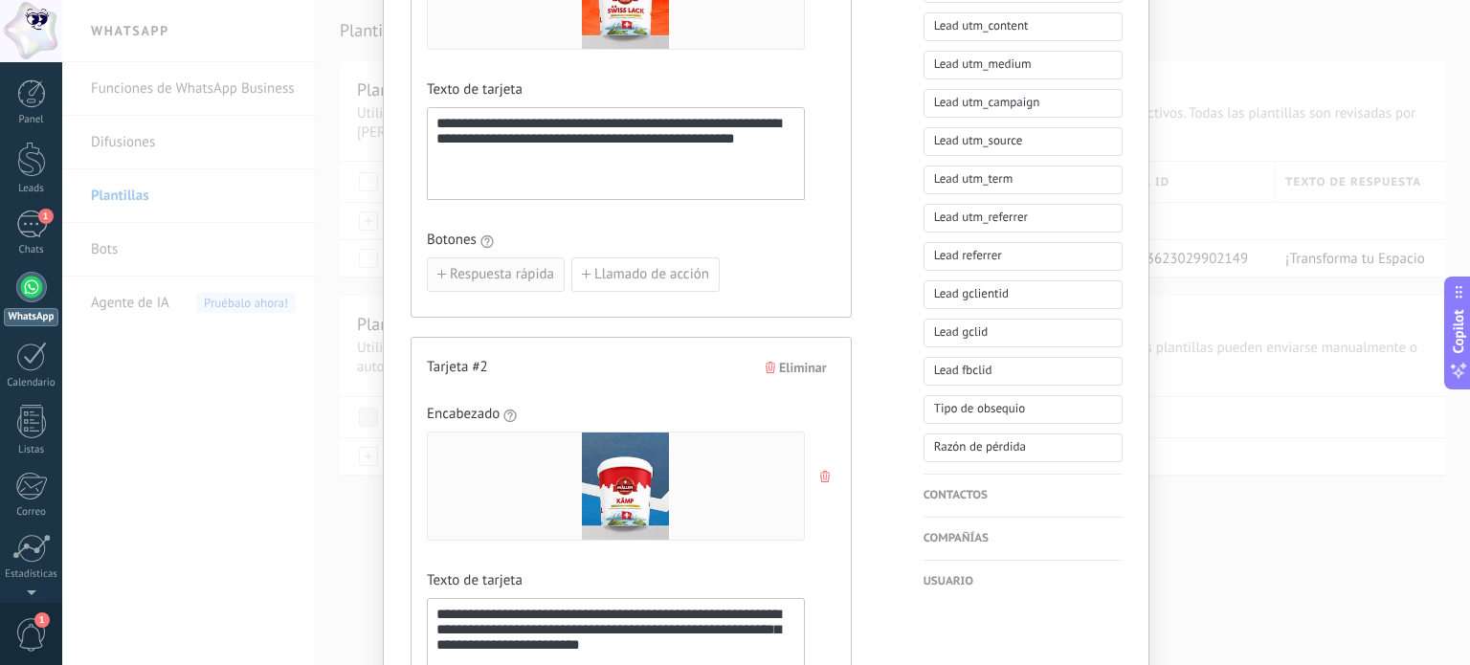
click at [511, 275] on span "Respuesta rápida" at bounding box center [502, 274] width 104 height 13
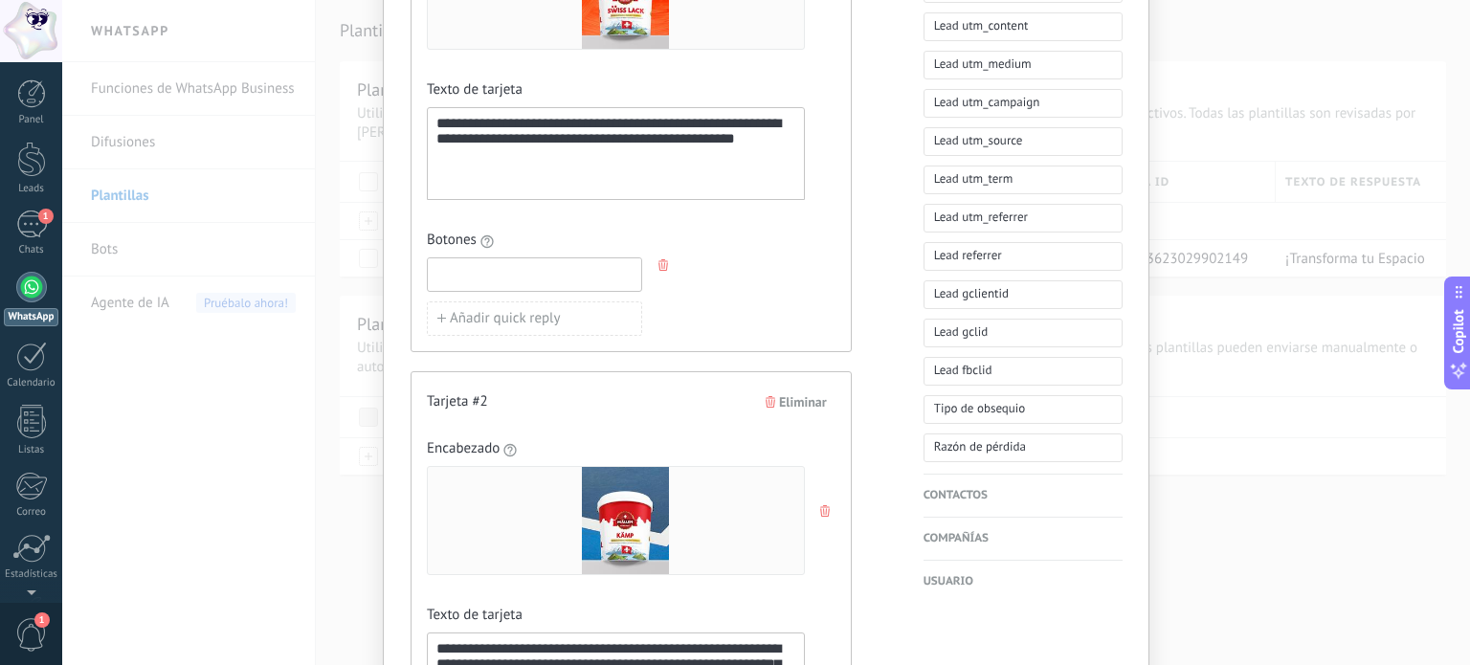
click at [528, 273] on input at bounding box center [534, 273] width 213 height 31
type input "*******"
click at [655, 313] on div "Añadir quick reply" at bounding box center [616, 318] width 378 height 34
click at [537, 312] on span "Añadir quick reply" at bounding box center [505, 318] width 111 height 13
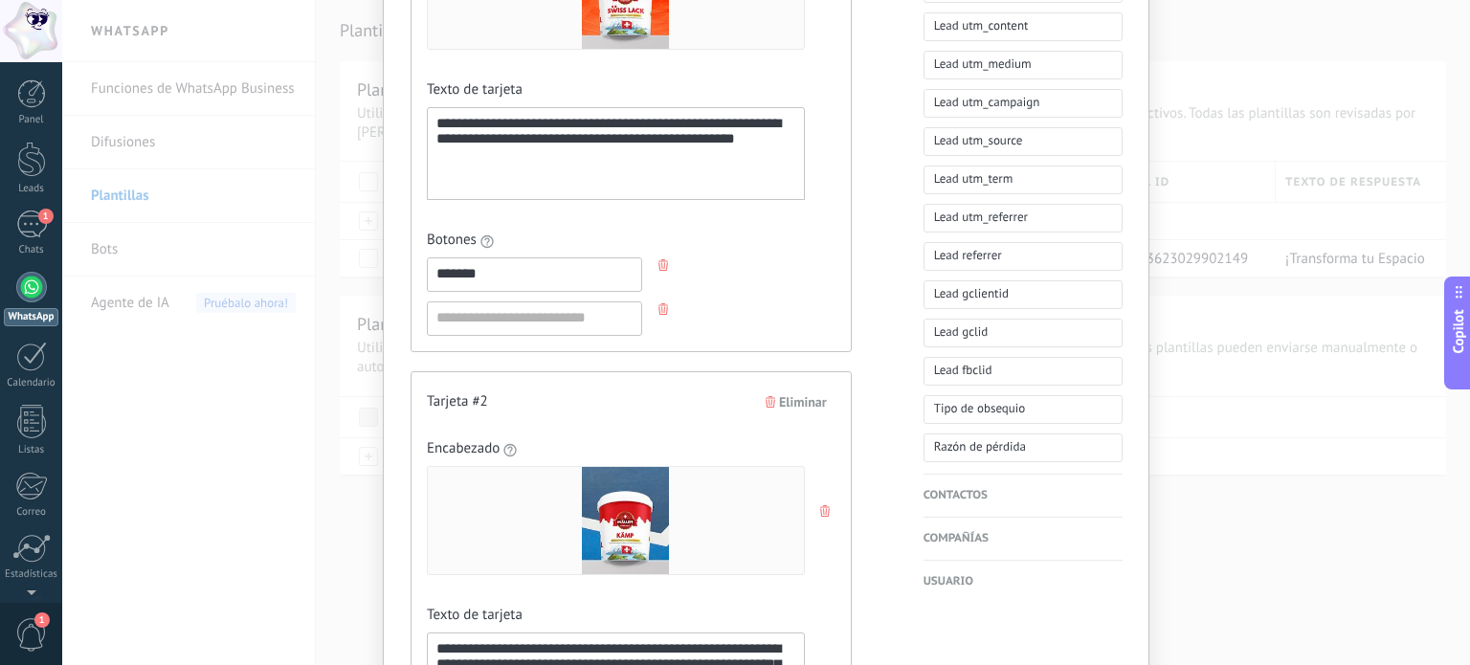
click at [658, 308] on use "button" at bounding box center [663, 308] width 10 height 11
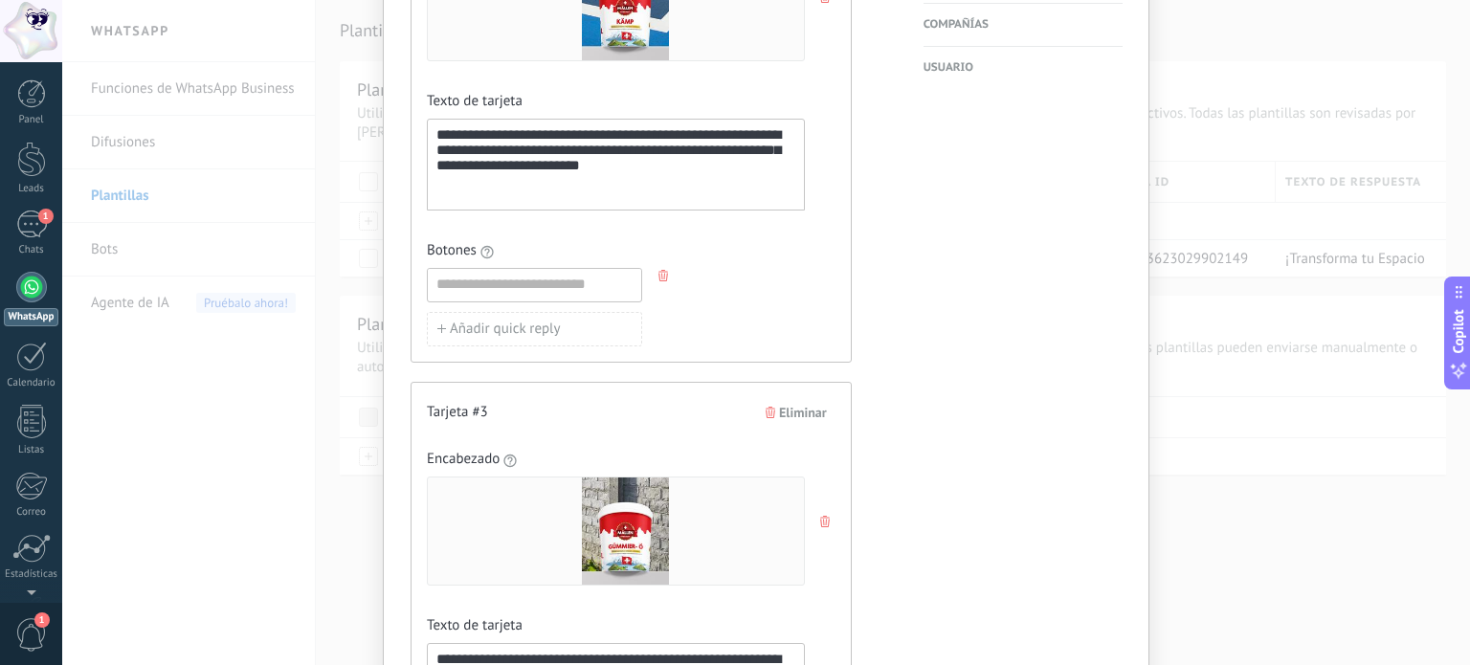
scroll to position [1450, 0]
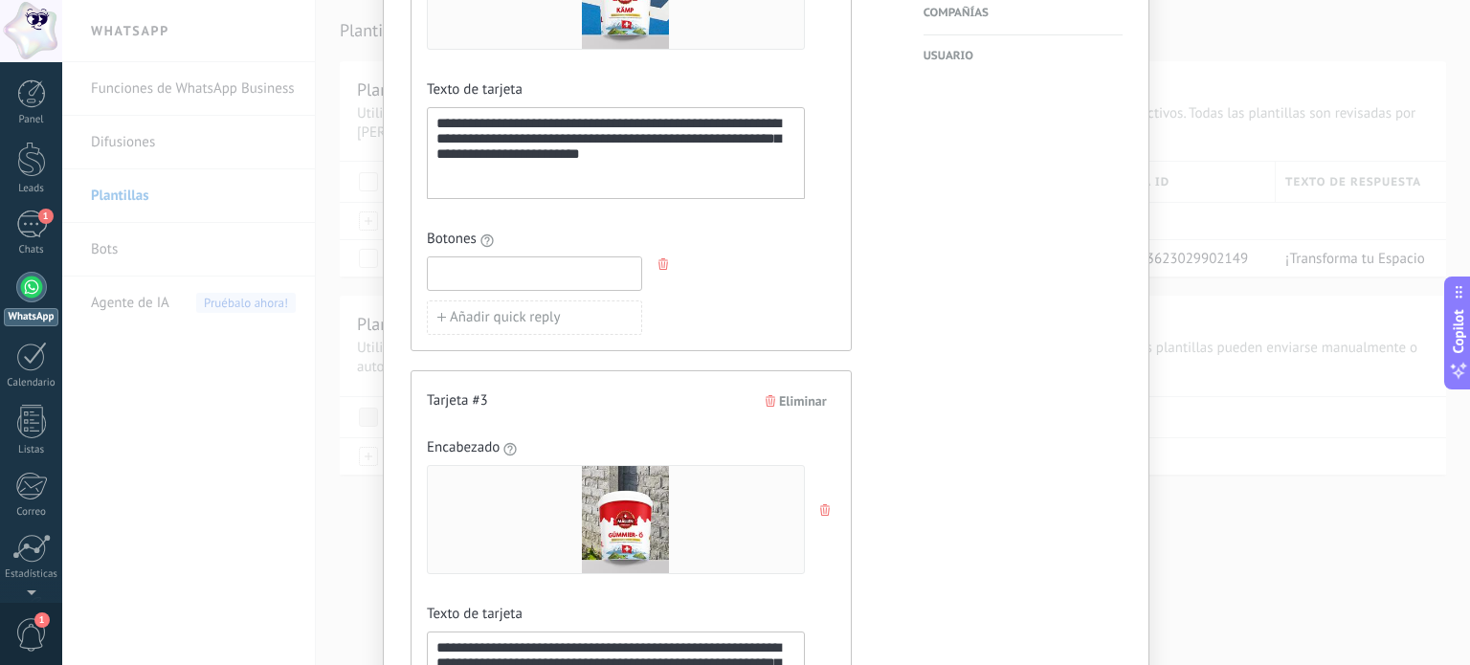
click at [574, 258] on input at bounding box center [534, 272] width 213 height 31
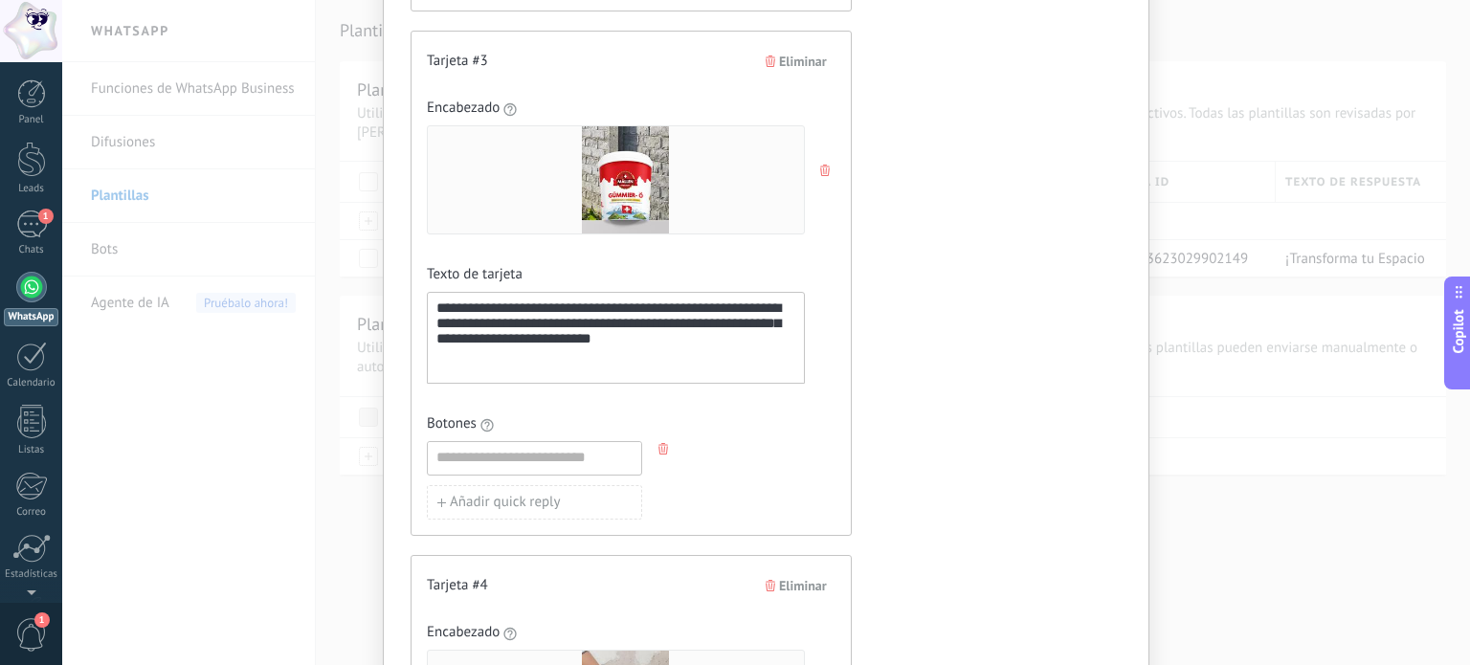
scroll to position [1802, 0]
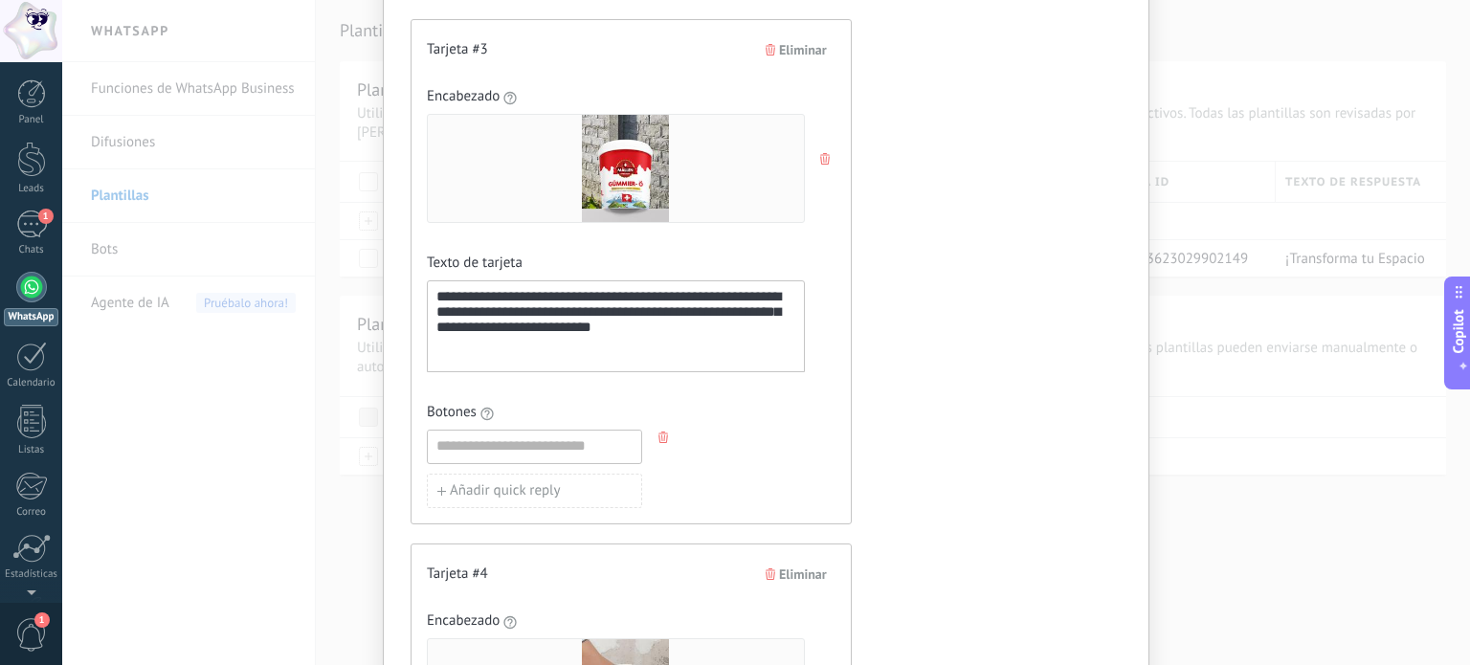
type input "*******"
click at [520, 440] on input at bounding box center [534, 446] width 213 height 31
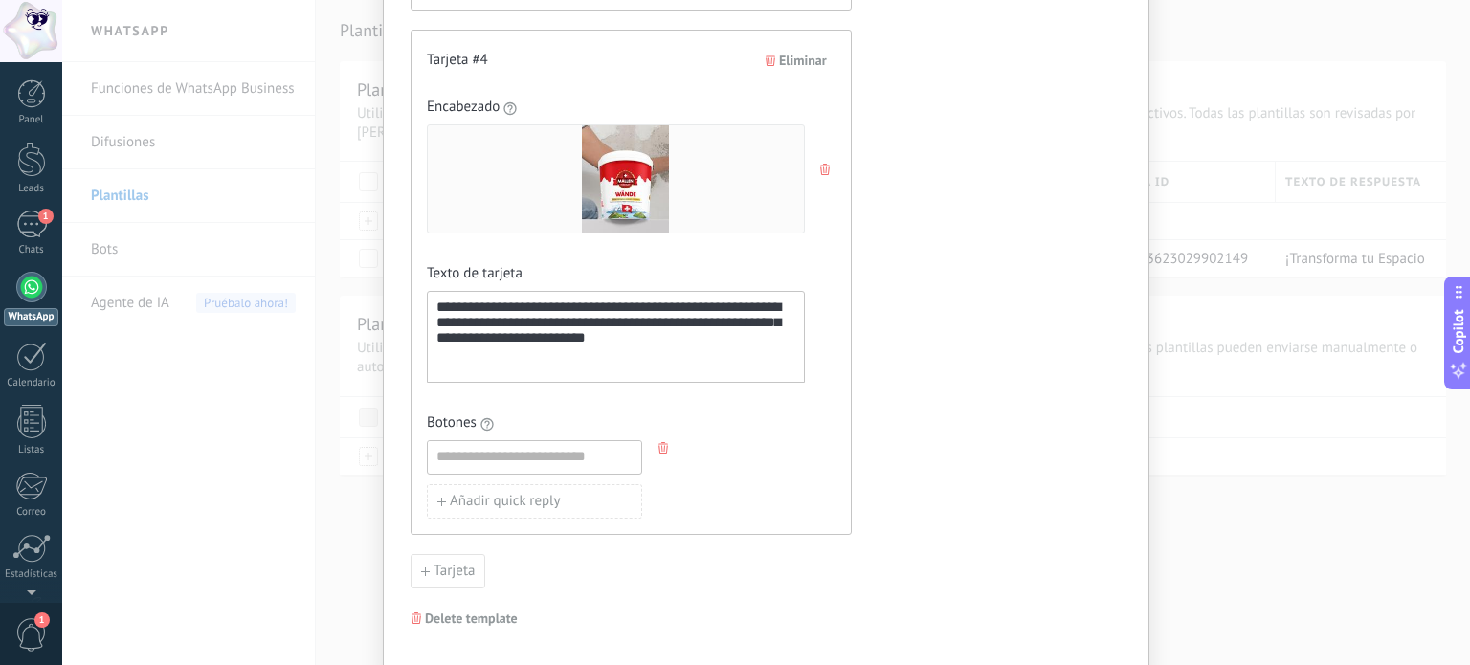
scroll to position [2377, 0]
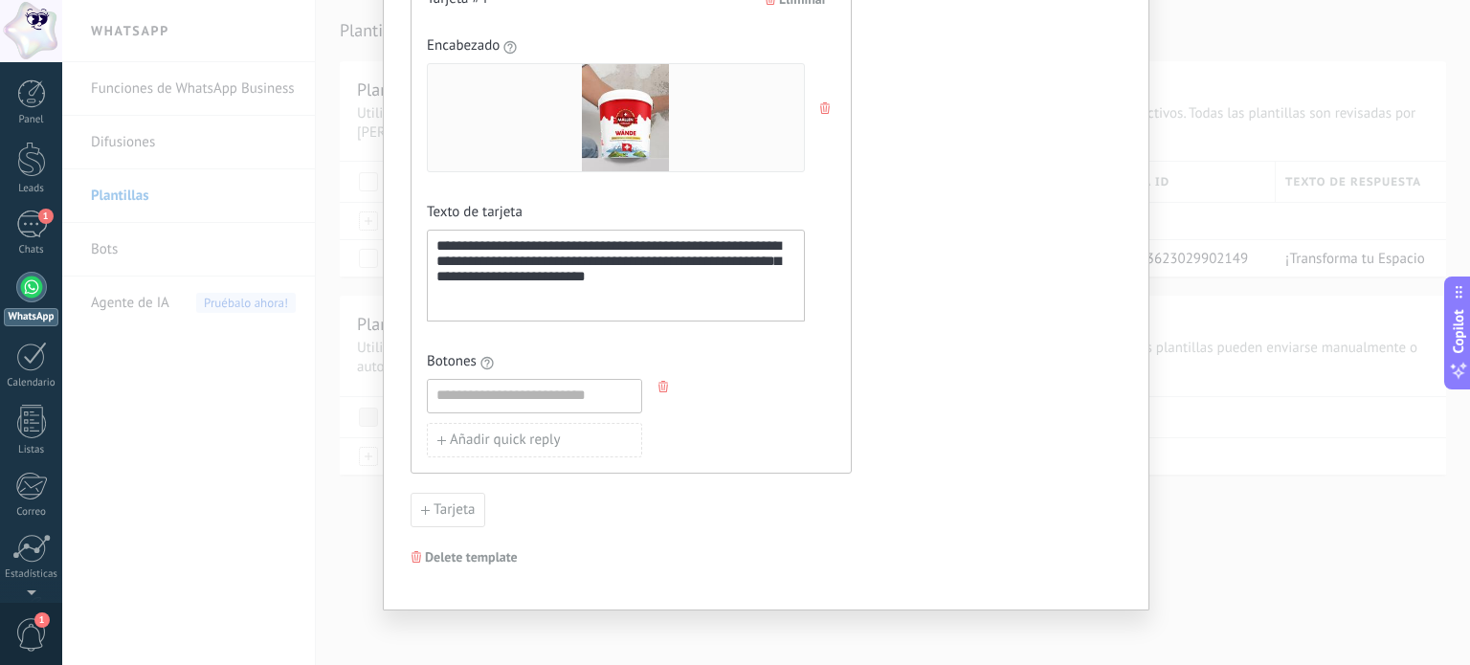
type input "*******"
click at [502, 382] on input at bounding box center [534, 395] width 213 height 31
type input "*******"
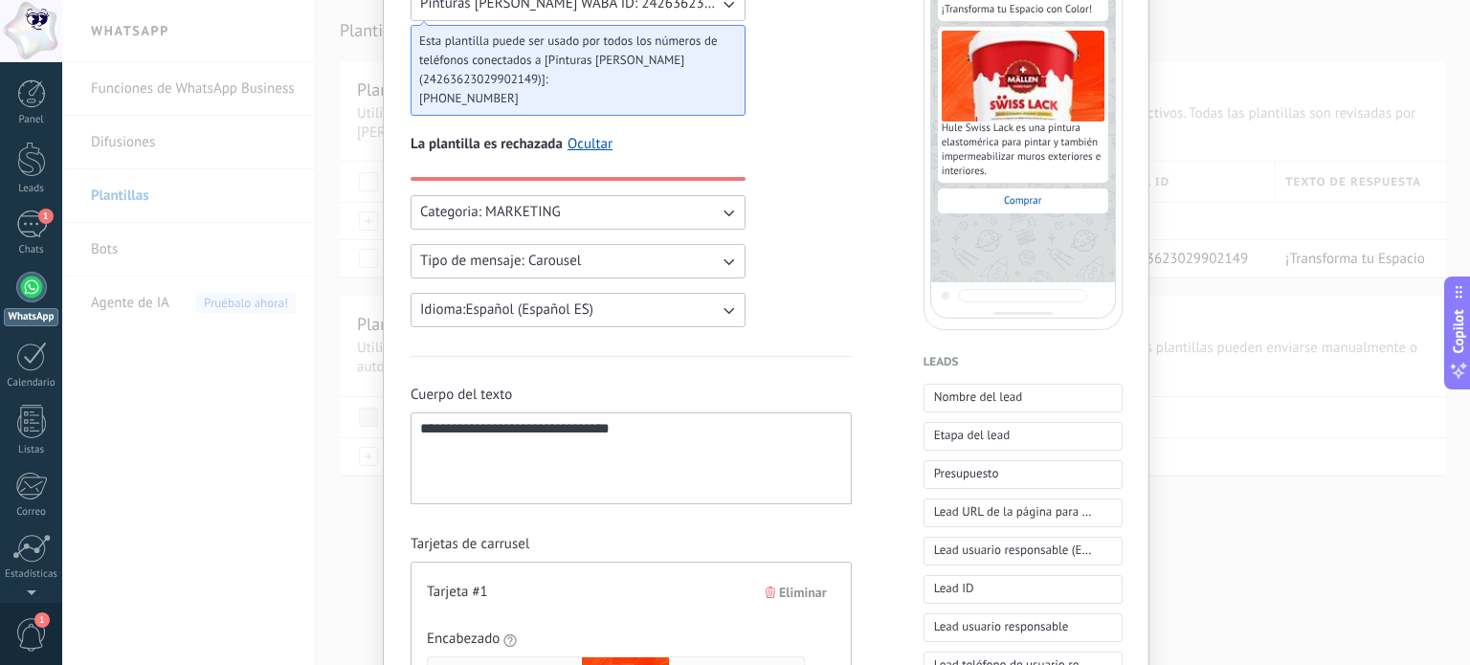
scroll to position [0, 0]
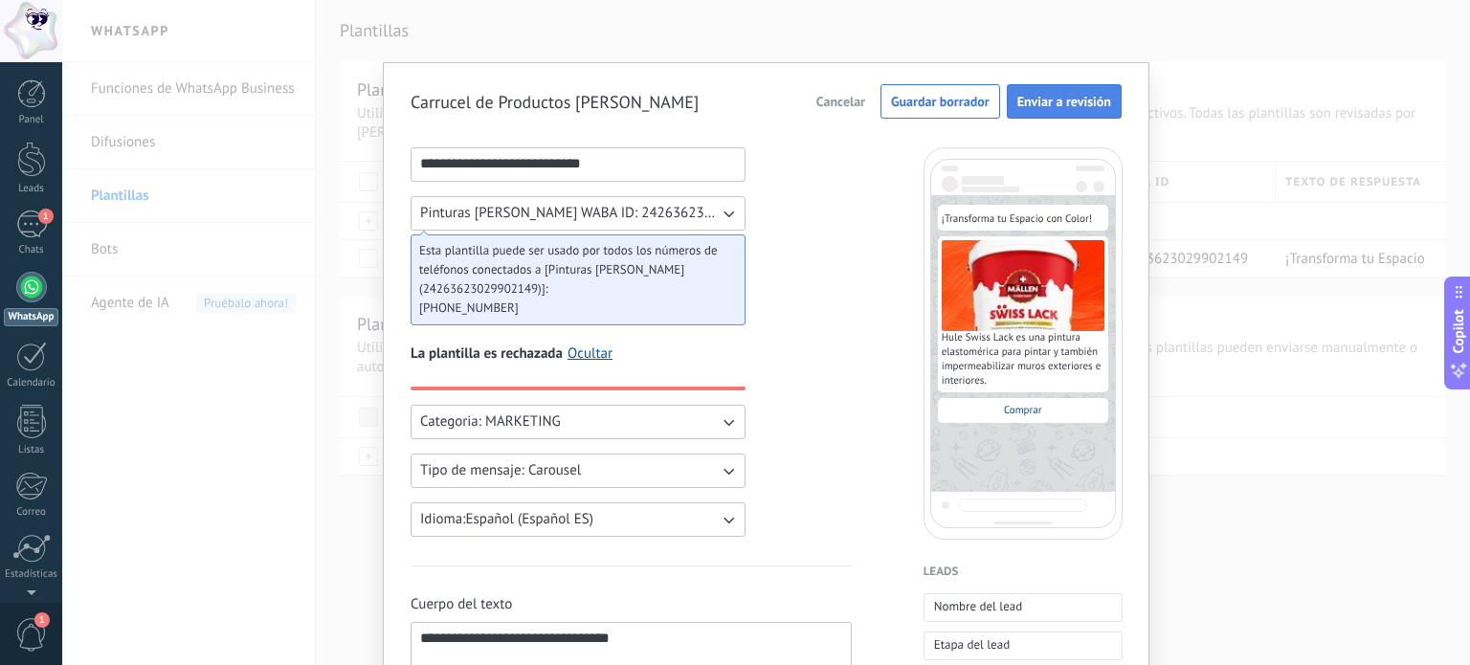
click at [1052, 107] on span "Enviar a revisión" at bounding box center [1064, 101] width 94 height 13
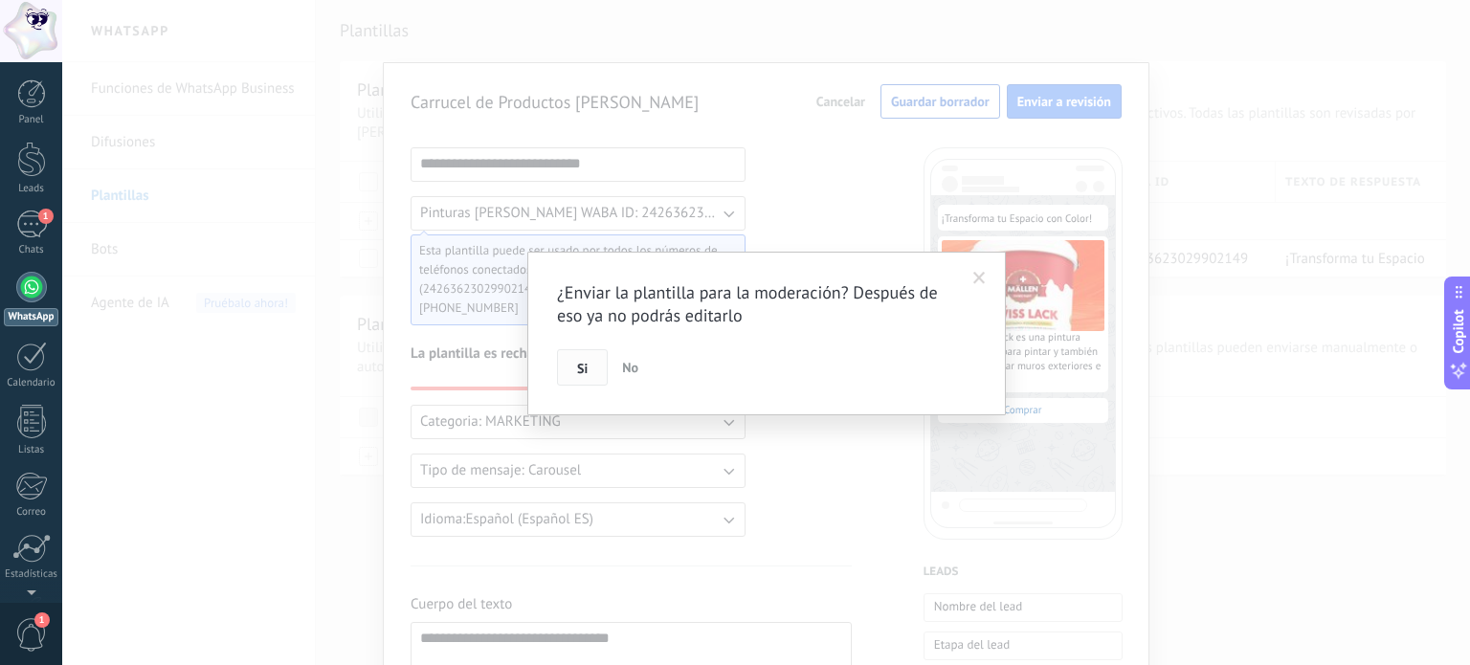
click at [574, 362] on button "Si" at bounding box center [582, 367] width 51 height 36
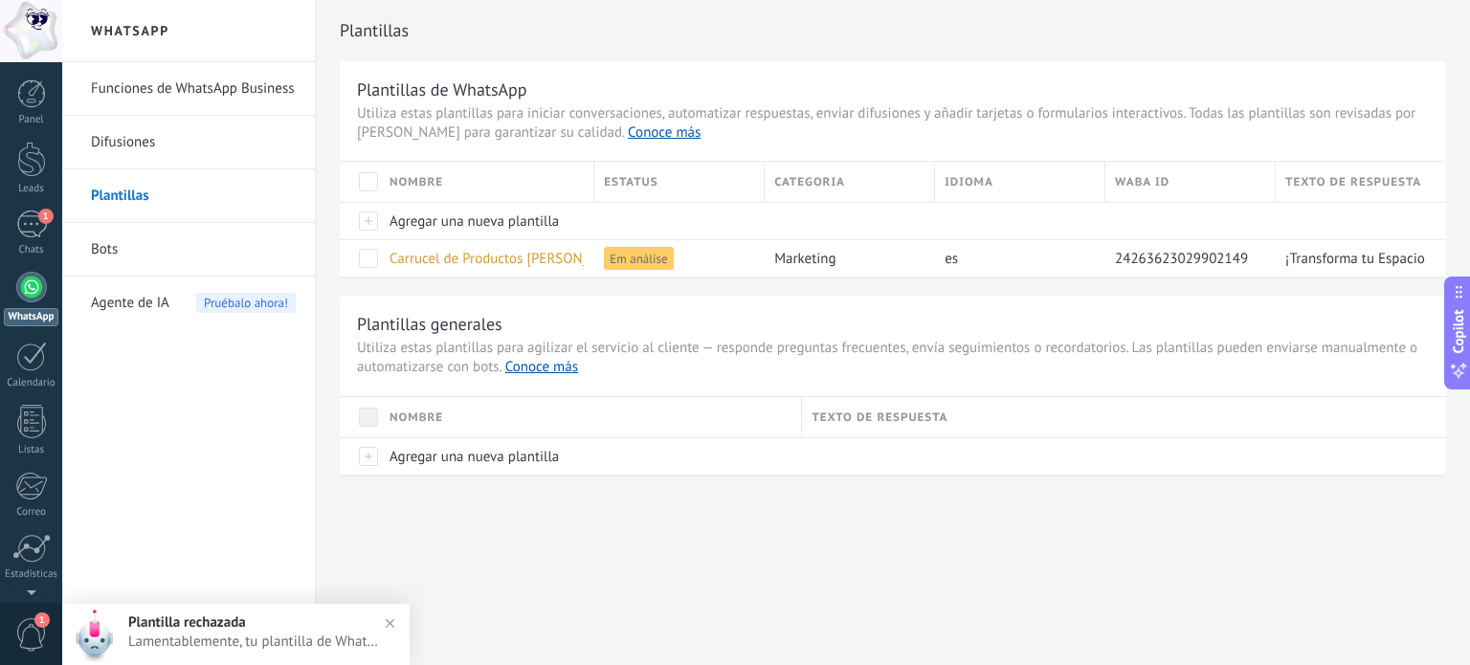
click at [277, 620] on h2 "Plantilla rechazada" at bounding box center [263, 622] width 271 height 18
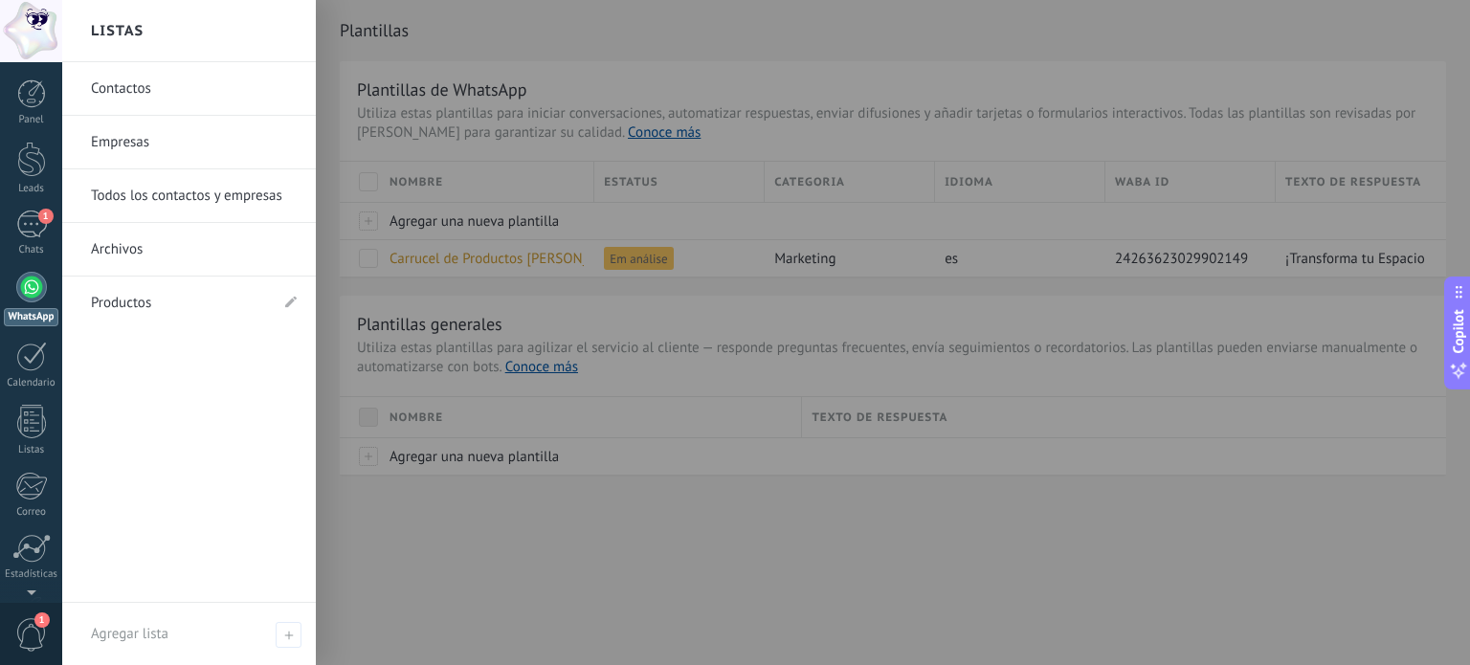
click at [128, 300] on link "Productos" at bounding box center [179, 304] width 177 height 54
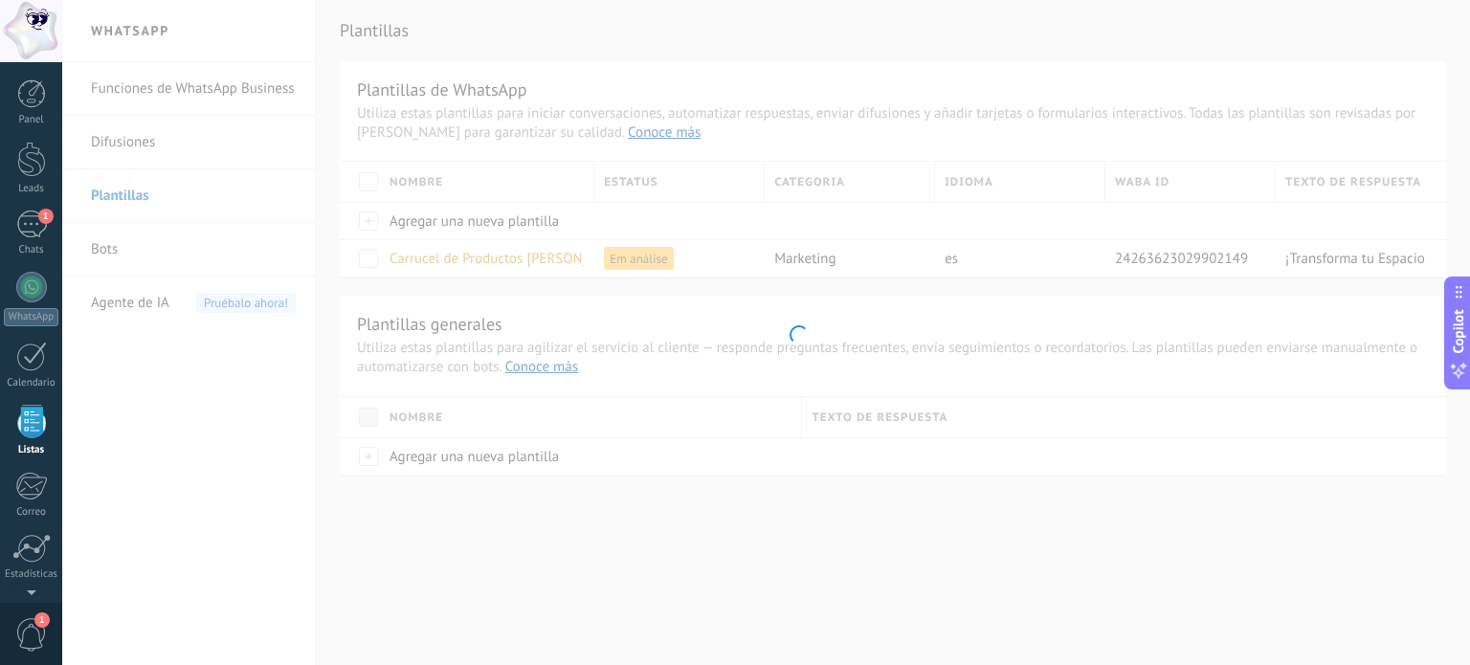
scroll to position [118, 0]
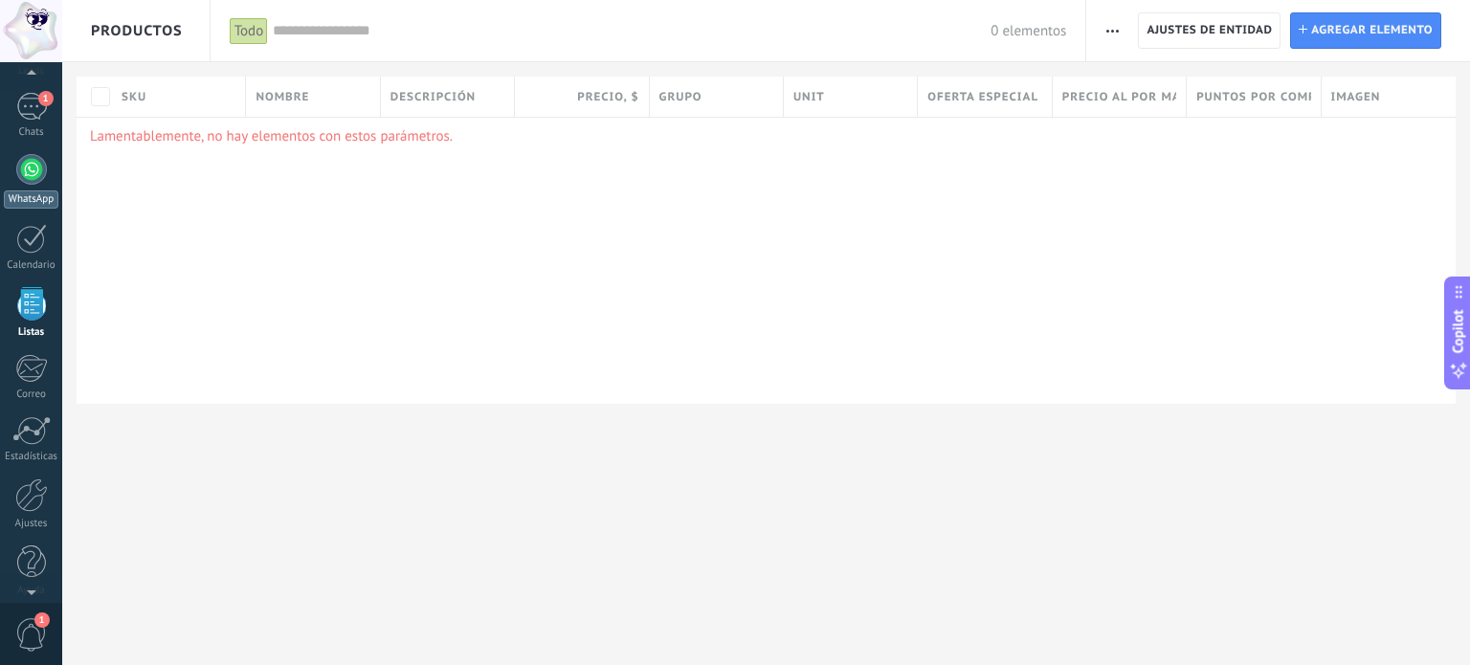
click at [25, 177] on div at bounding box center [31, 169] width 31 height 31
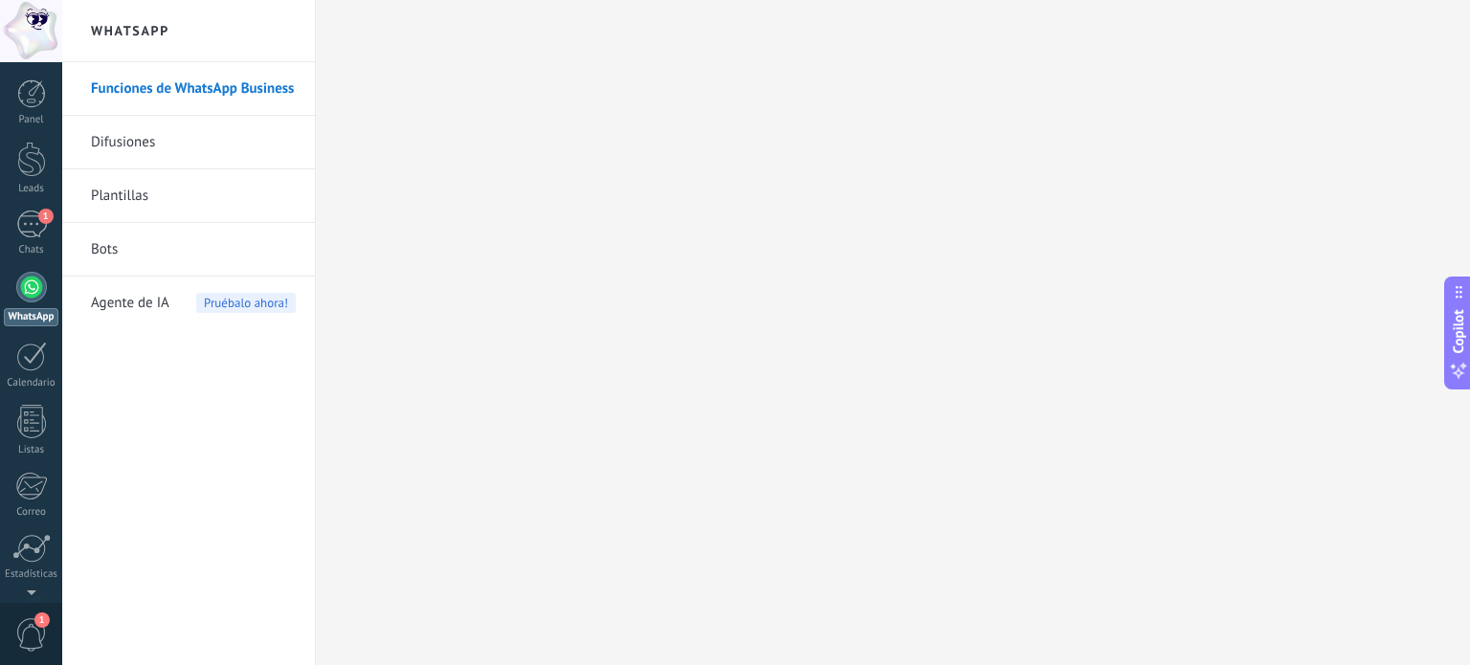
click at [144, 195] on link "Plantillas" at bounding box center [193, 196] width 205 height 54
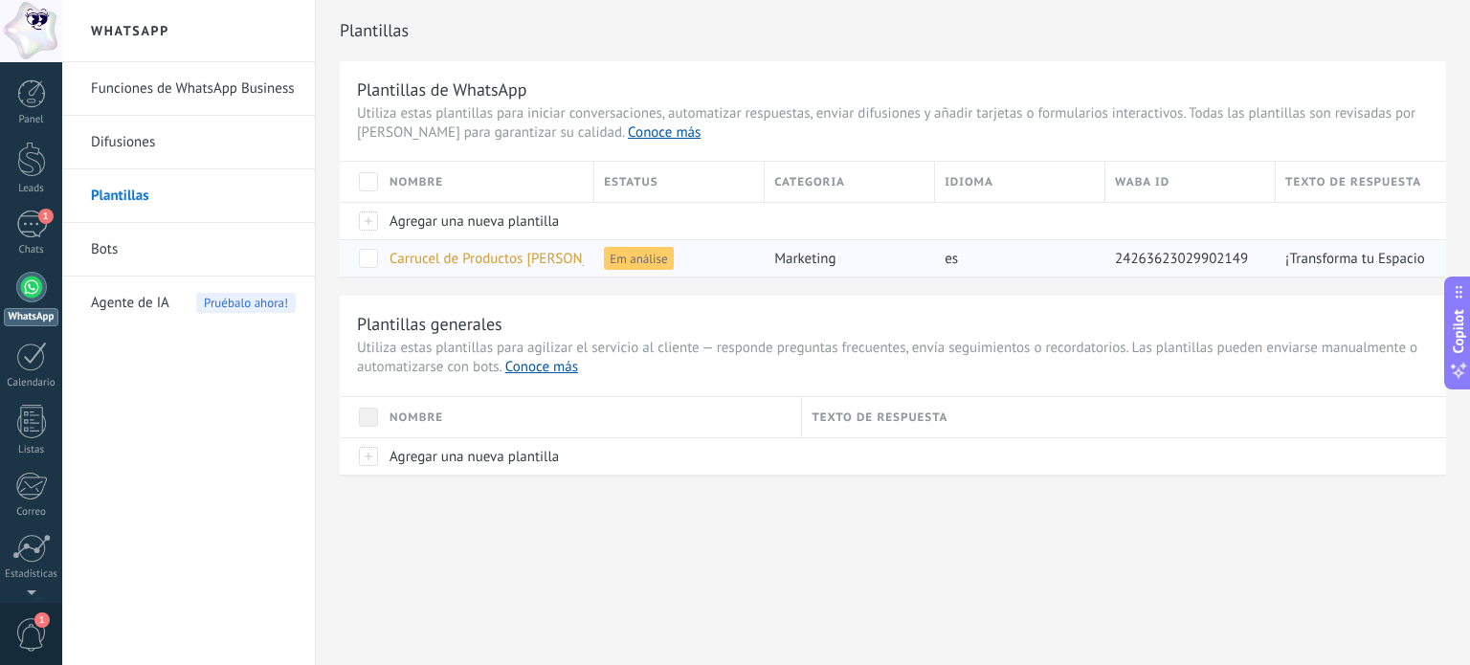
click at [514, 257] on span "Carrucel de Productos [PERSON_NAME]" at bounding box center [509, 259] width 240 height 18
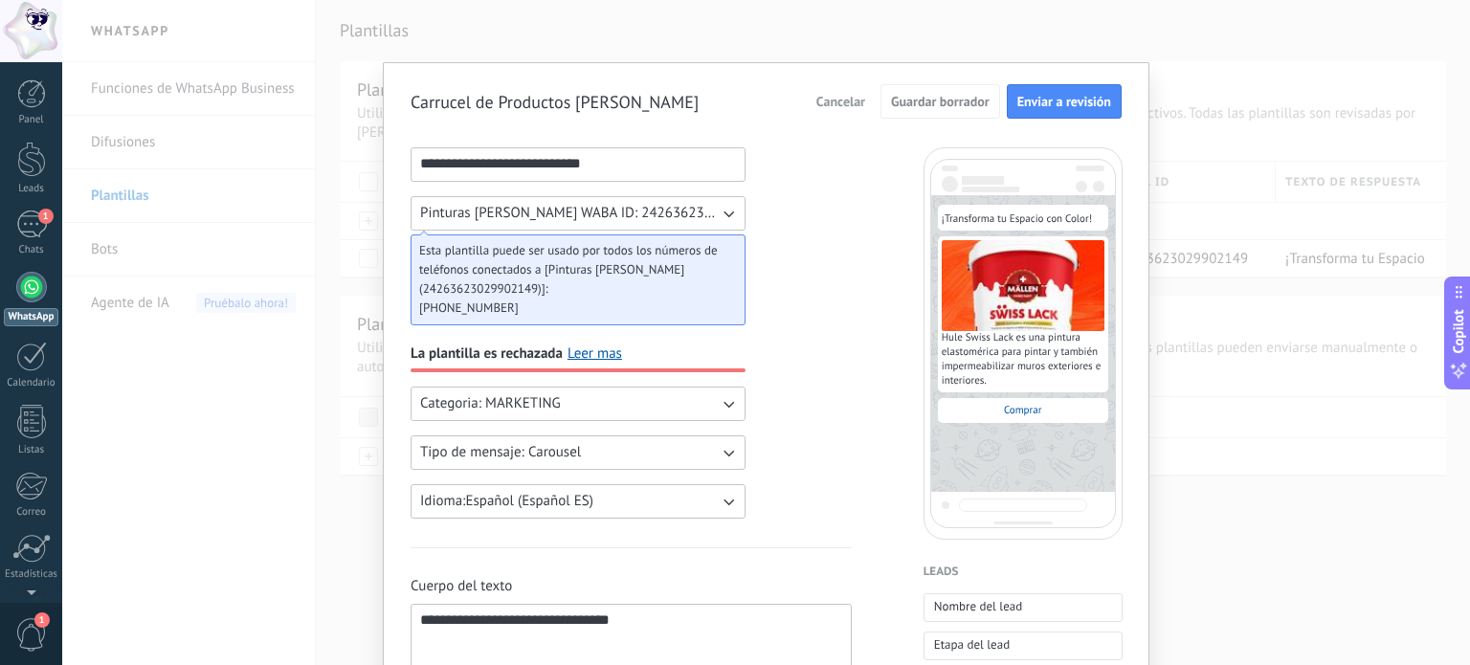
click at [424, 212] on span "Pinturas [PERSON_NAME] WABA ID: 24263623029902149" at bounding box center [569, 213] width 299 height 19
click at [609, 348] on link "Leer mas" at bounding box center [594, 353] width 55 height 19
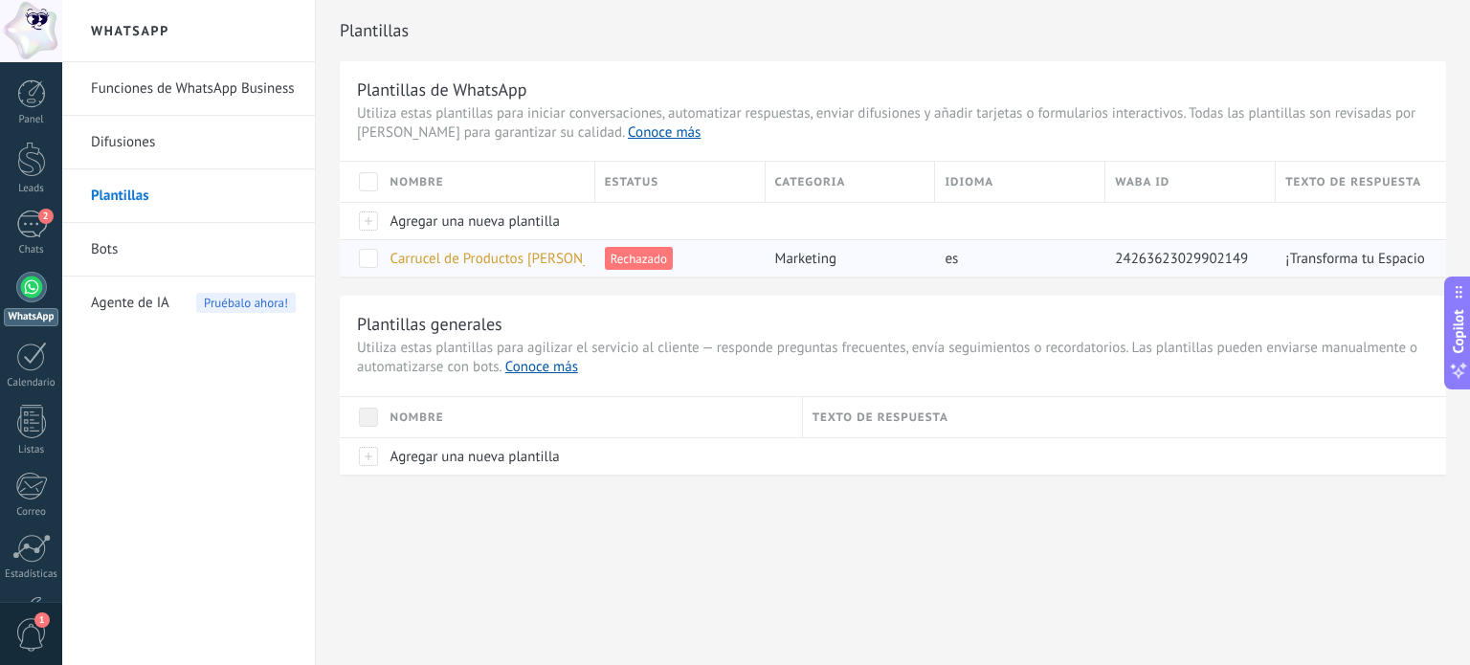
click at [492, 258] on span "Carrucel de Productos [PERSON_NAME]" at bounding box center [510, 259] width 240 height 18
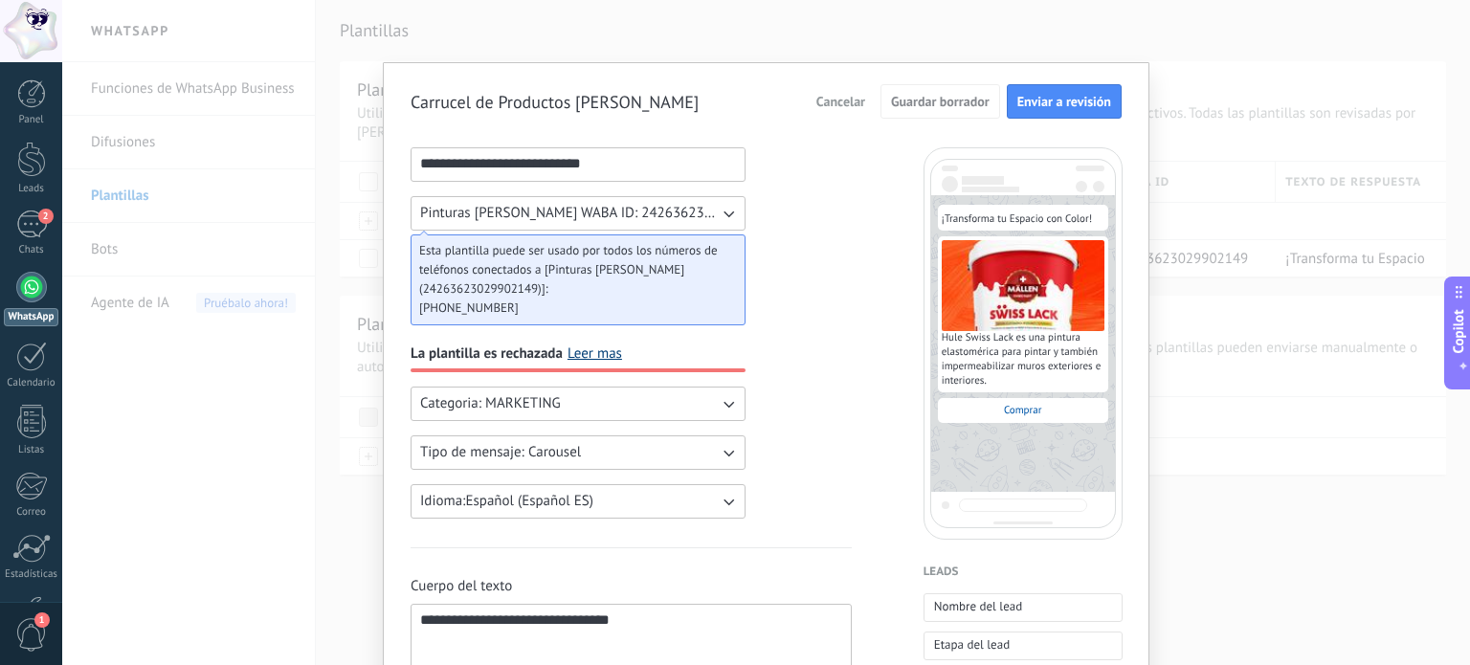
click at [593, 355] on link "Leer mas" at bounding box center [594, 353] width 55 height 19
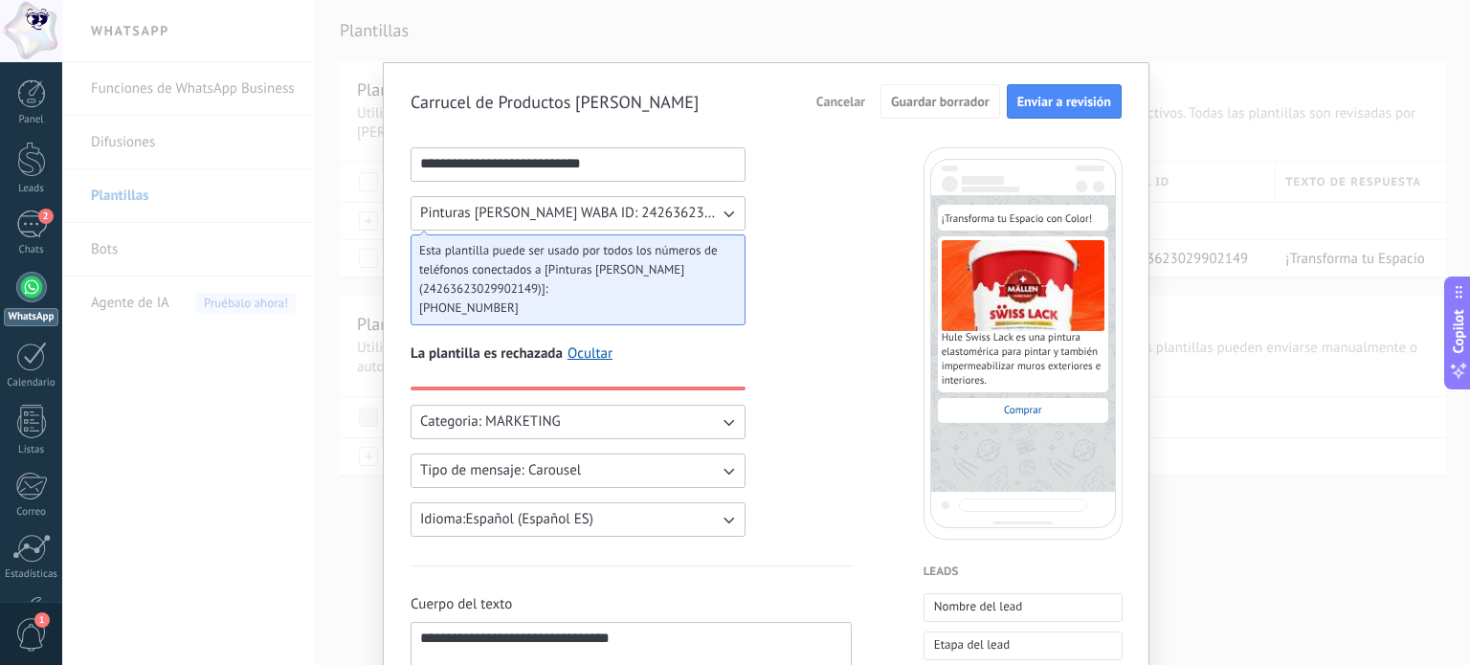
click at [633, 412] on button "Categoria: MARKETING" at bounding box center [577, 422] width 335 height 34
click at [601, 424] on li "UTILITY" at bounding box center [571, 422] width 345 height 33
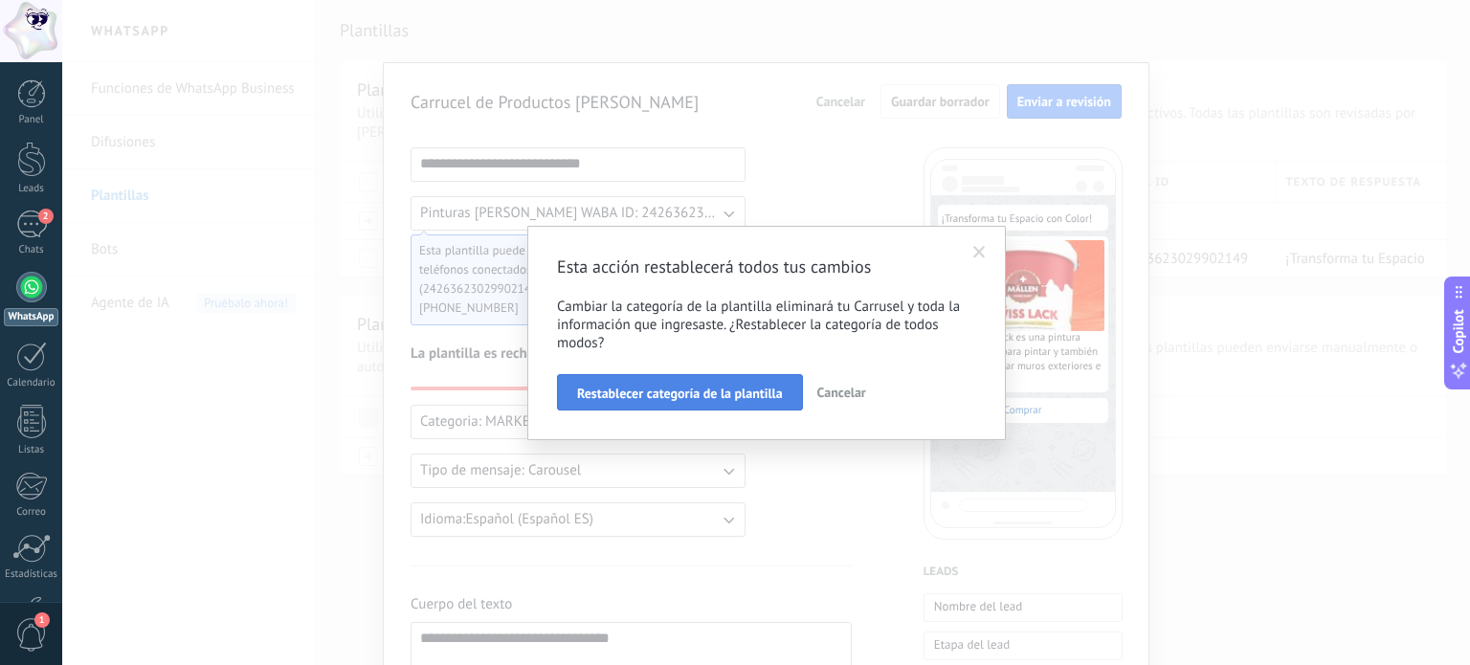
click at [749, 392] on span "Restablecer categoría de la plantilla" at bounding box center [680, 393] width 206 height 13
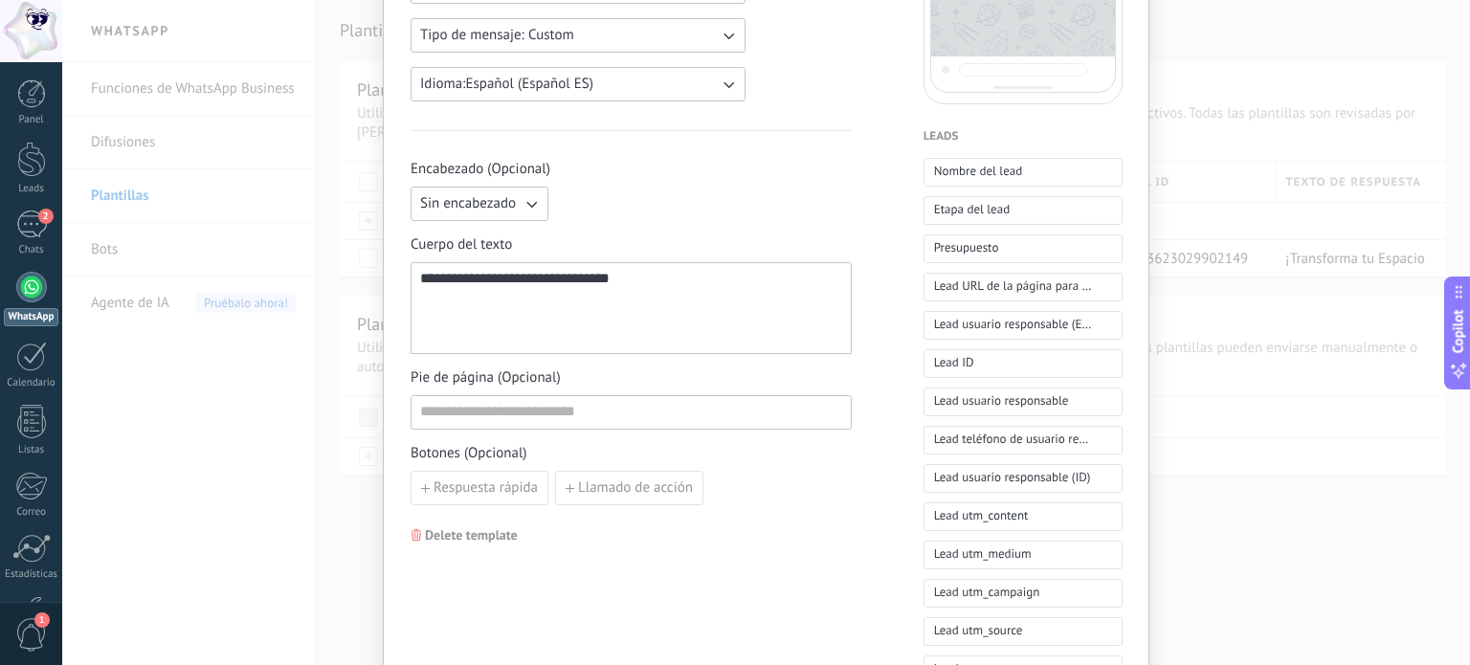
scroll to position [419, 0]
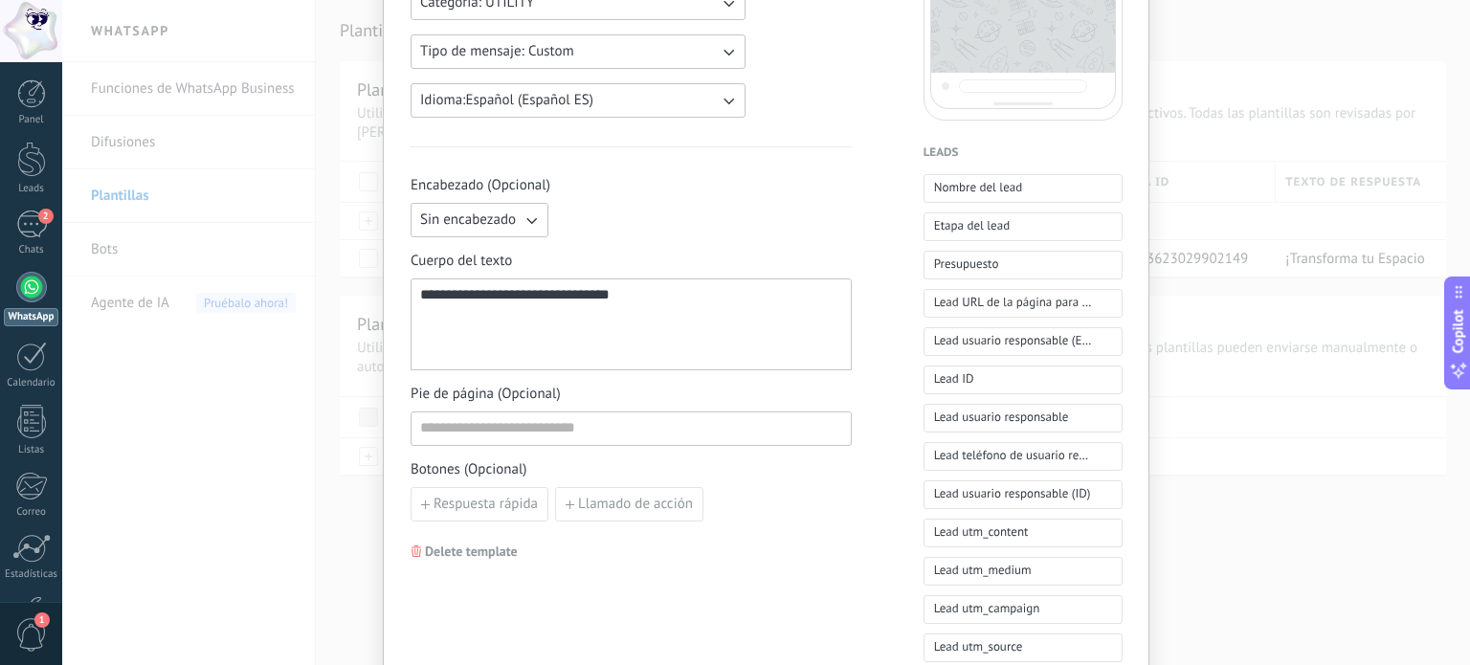
click at [492, 229] on button "Sin encabezado" at bounding box center [479, 220] width 138 height 34
click at [627, 173] on div "**********" at bounding box center [630, 412] width 441 height 1369
click at [493, 204] on button "Sin encabezado" at bounding box center [479, 220] width 138 height 34
click at [466, 288] on span "Imagen o archivo" at bounding box center [473, 285] width 106 height 19
click at [506, 223] on span "Imagen o archivo" at bounding box center [470, 219] width 101 height 19
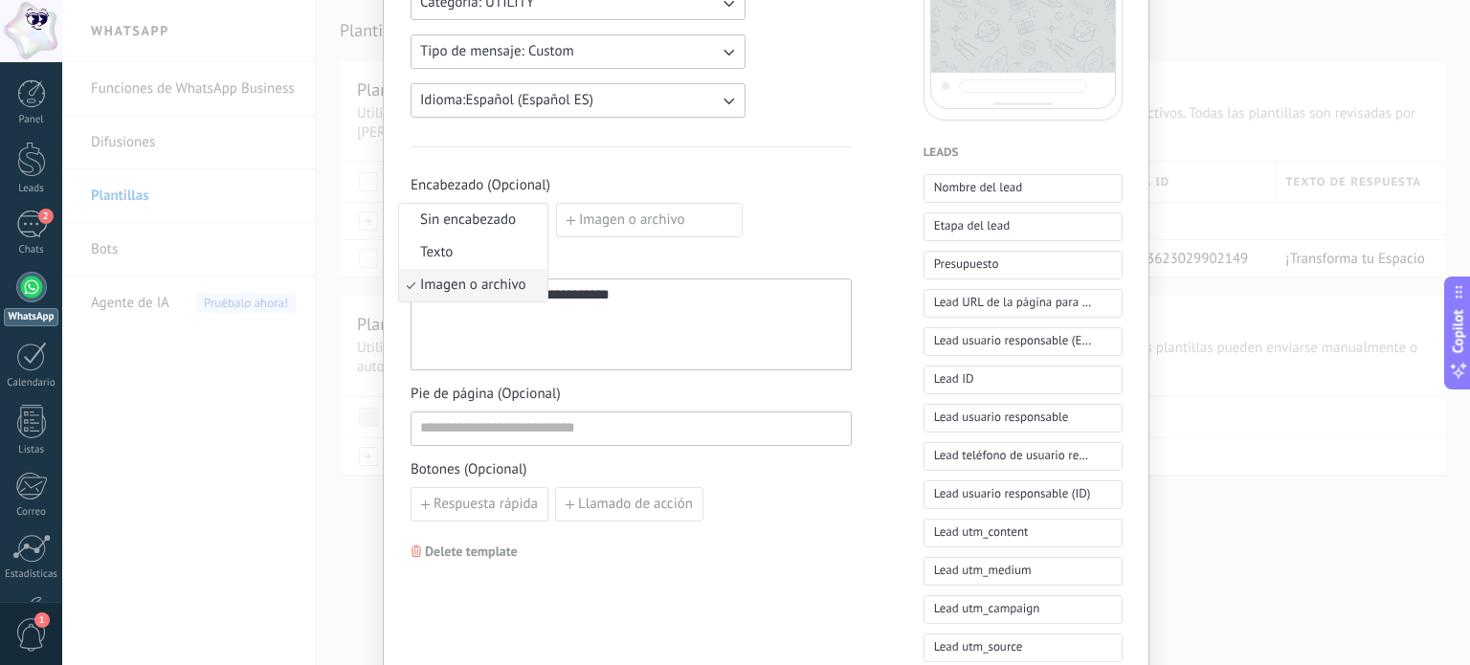
click at [631, 183] on div "Encabezado (Opcional) Imagen o archivo Sin encabezado Texto Imagen o archivo Im…" at bounding box center [630, 206] width 441 height 61
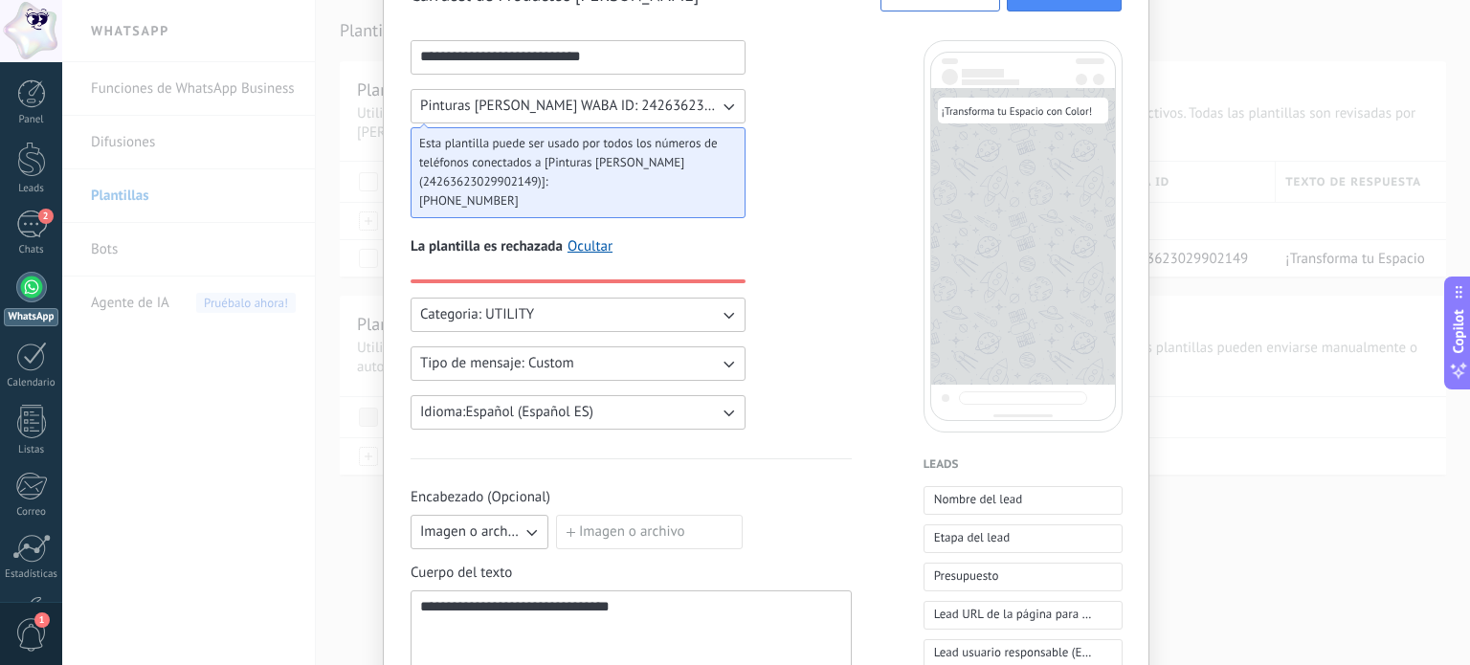
scroll to position [102, 0]
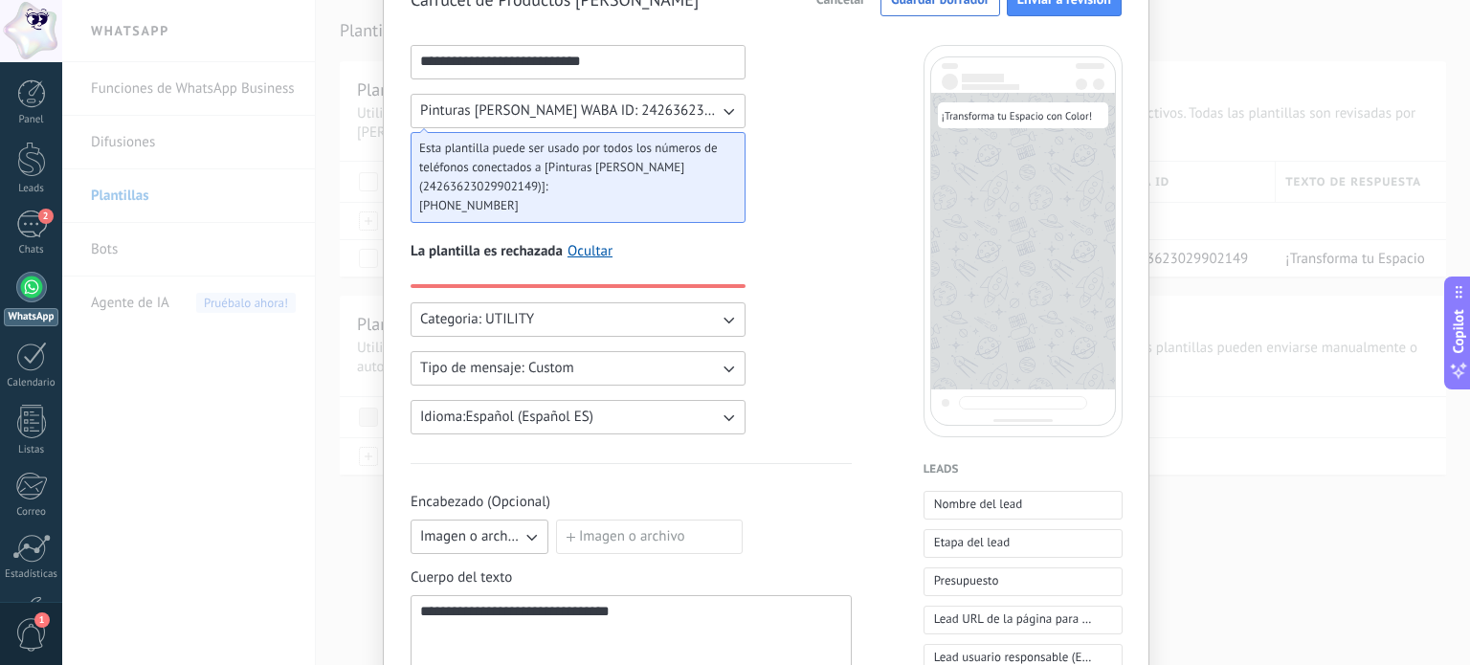
click at [571, 305] on button "Categoria: UTILITY" at bounding box center [577, 319] width 335 height 34
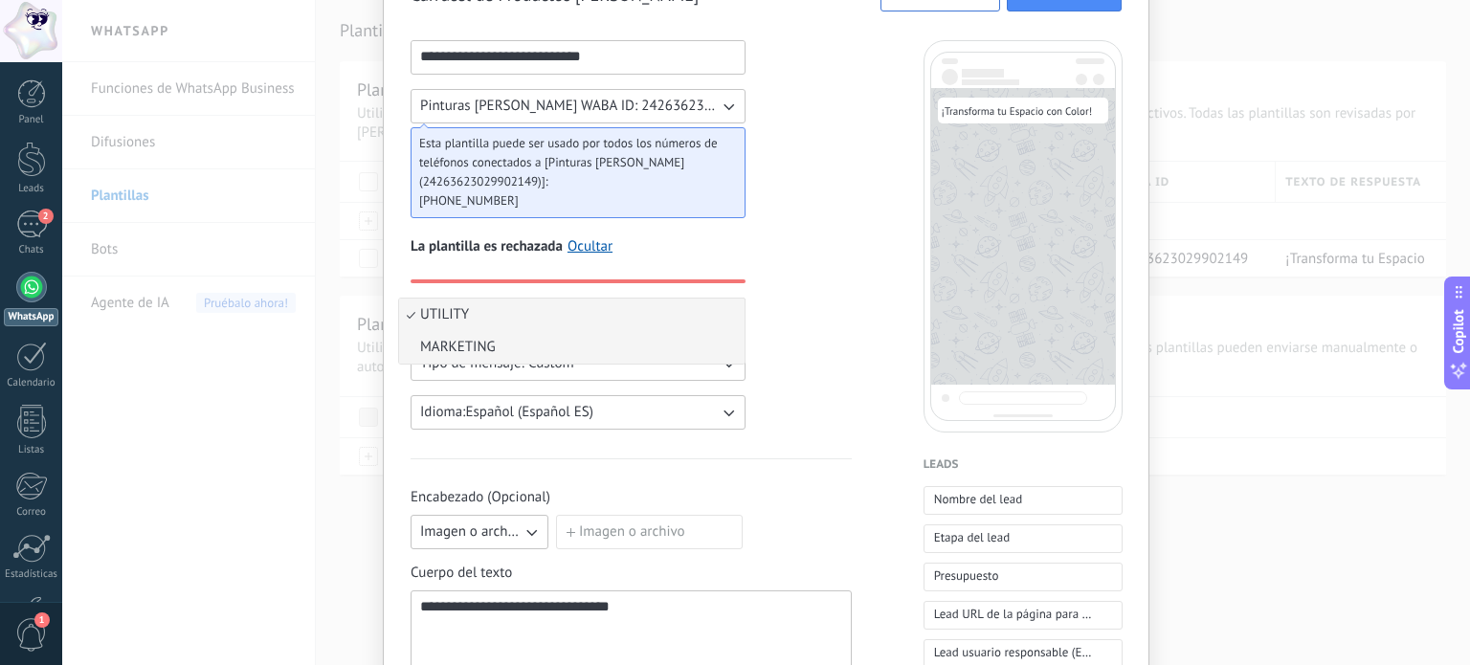
click at [505, 350] on li "MARKETING" at bounding box center [571, 347] width 345 height 33
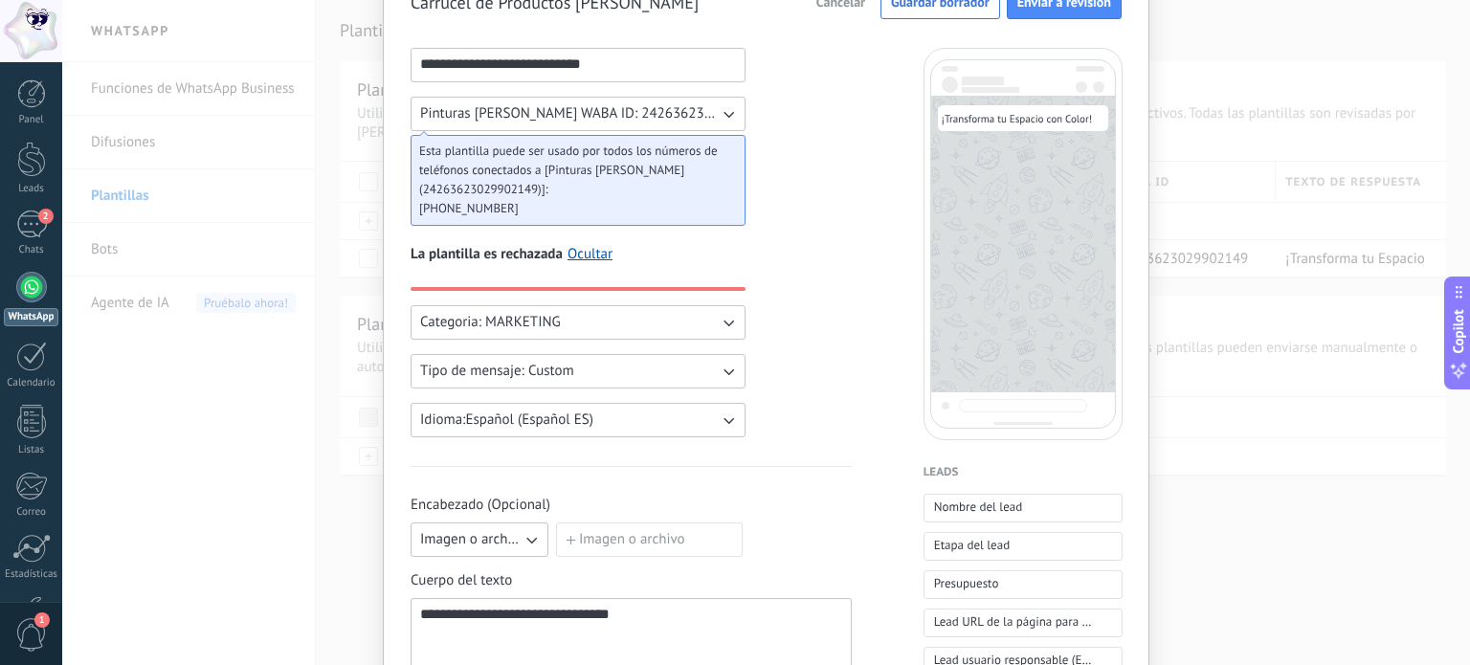
scroll to position [0, 0]
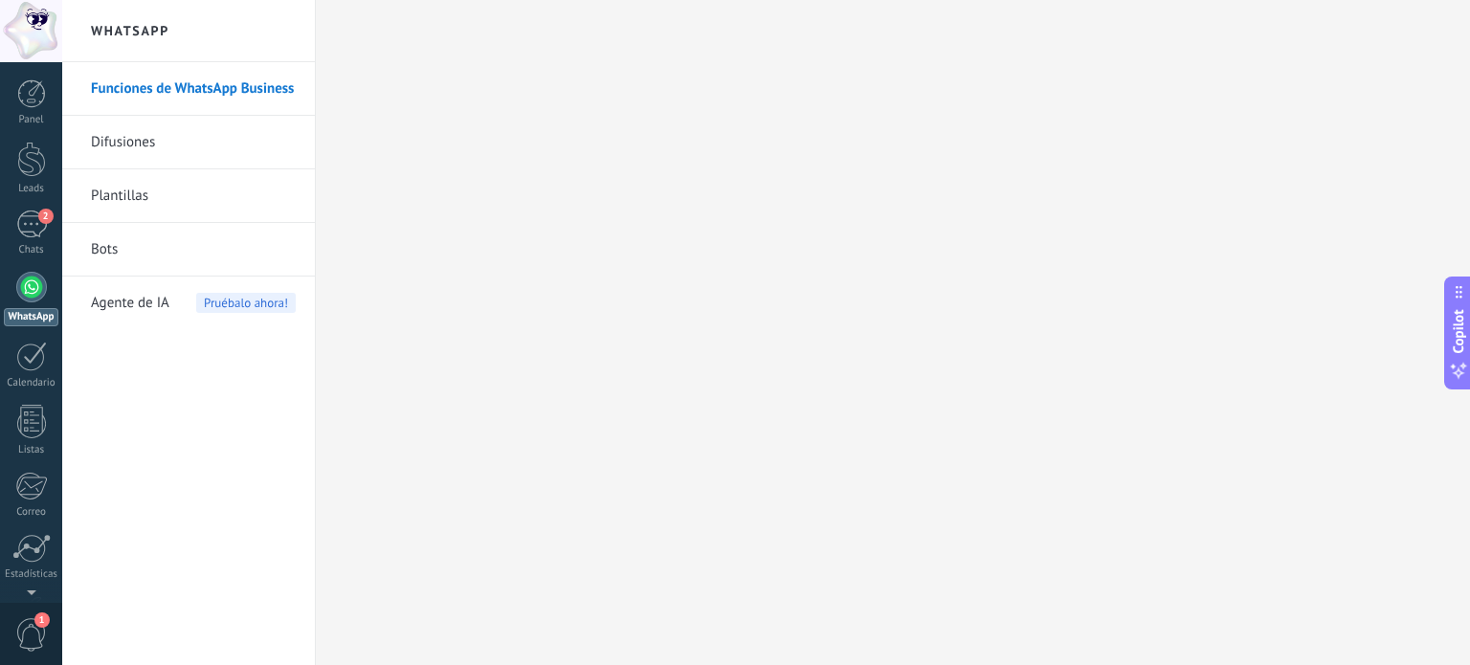
click at [38, 293] on div at bounding box center [31, 287] width 31 height 31
click at [165, 183] on link "Plantillas" at bounding box center [193, 196] width 205 height 54
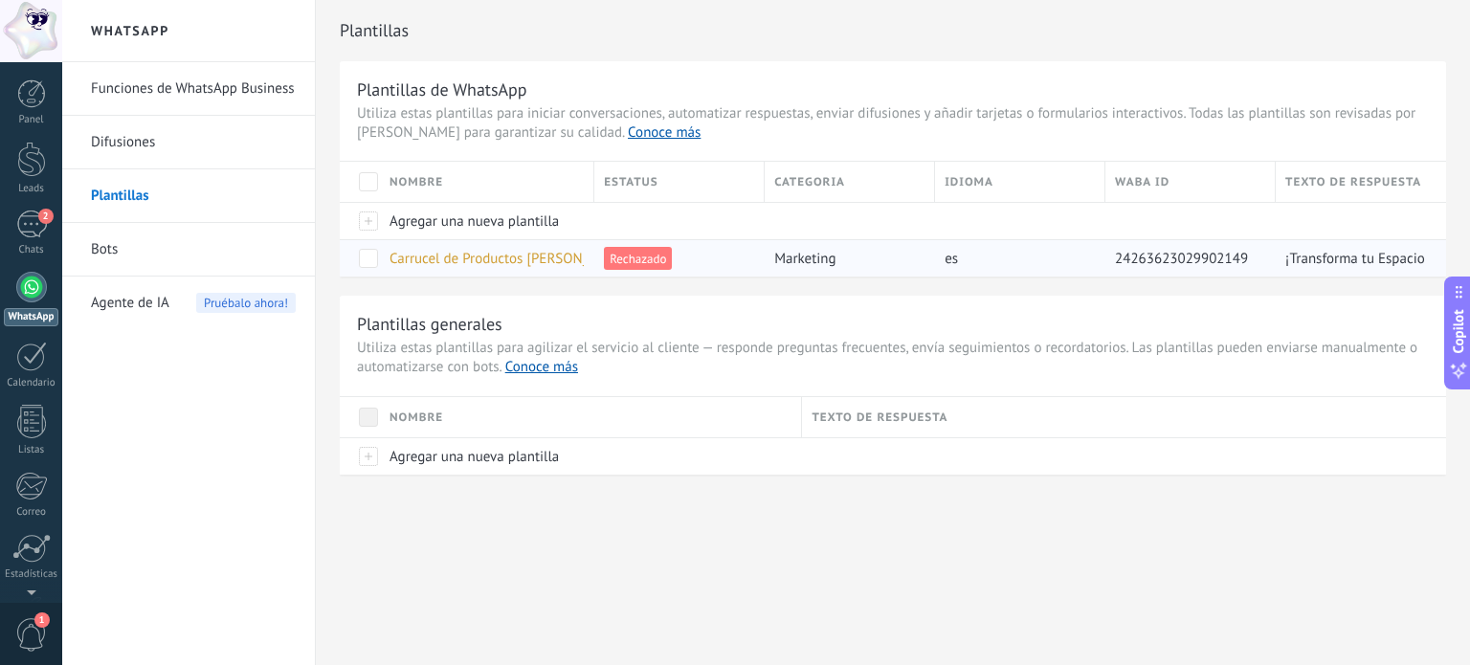
click at [538, 255] on span "Carrucel de Productos [PERSON_NAME]" at bounding box center [509, 259] width 240 height 18
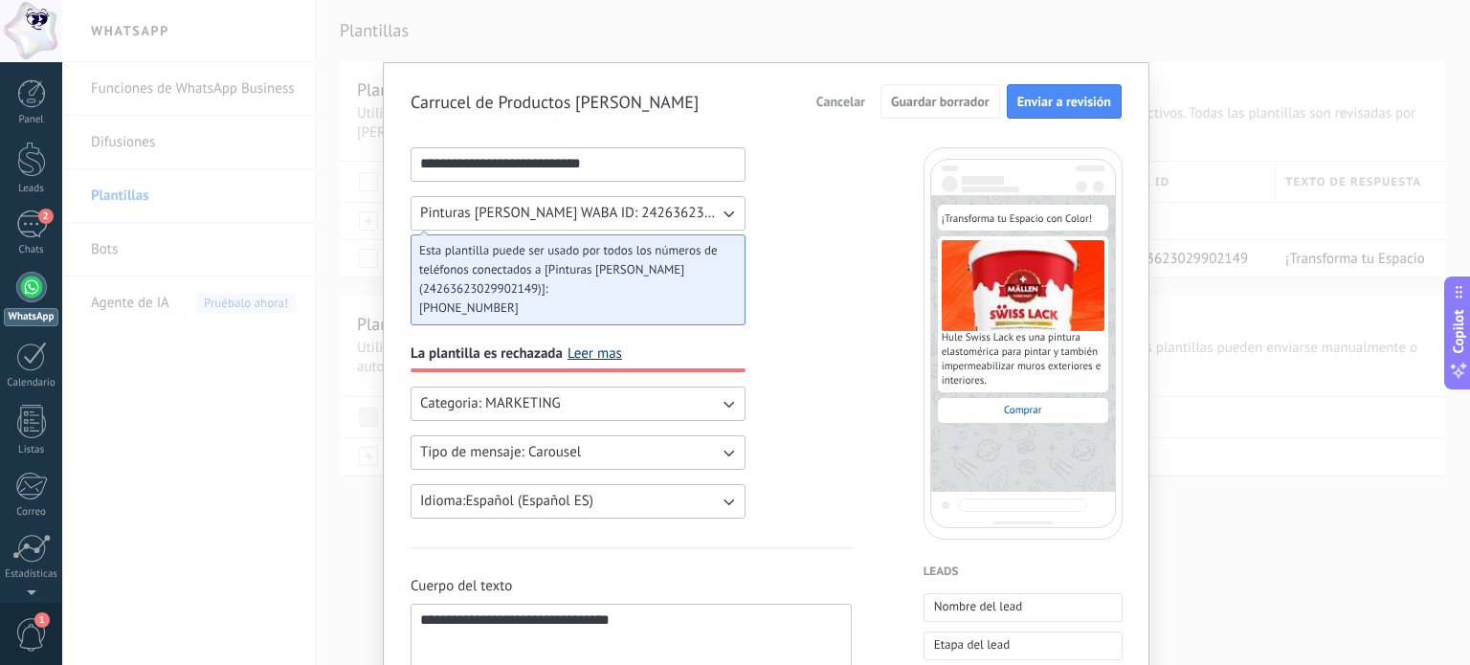
click at [587, 344] on link "Leer mas" at bounding box center [594, 353] width 55 height 19
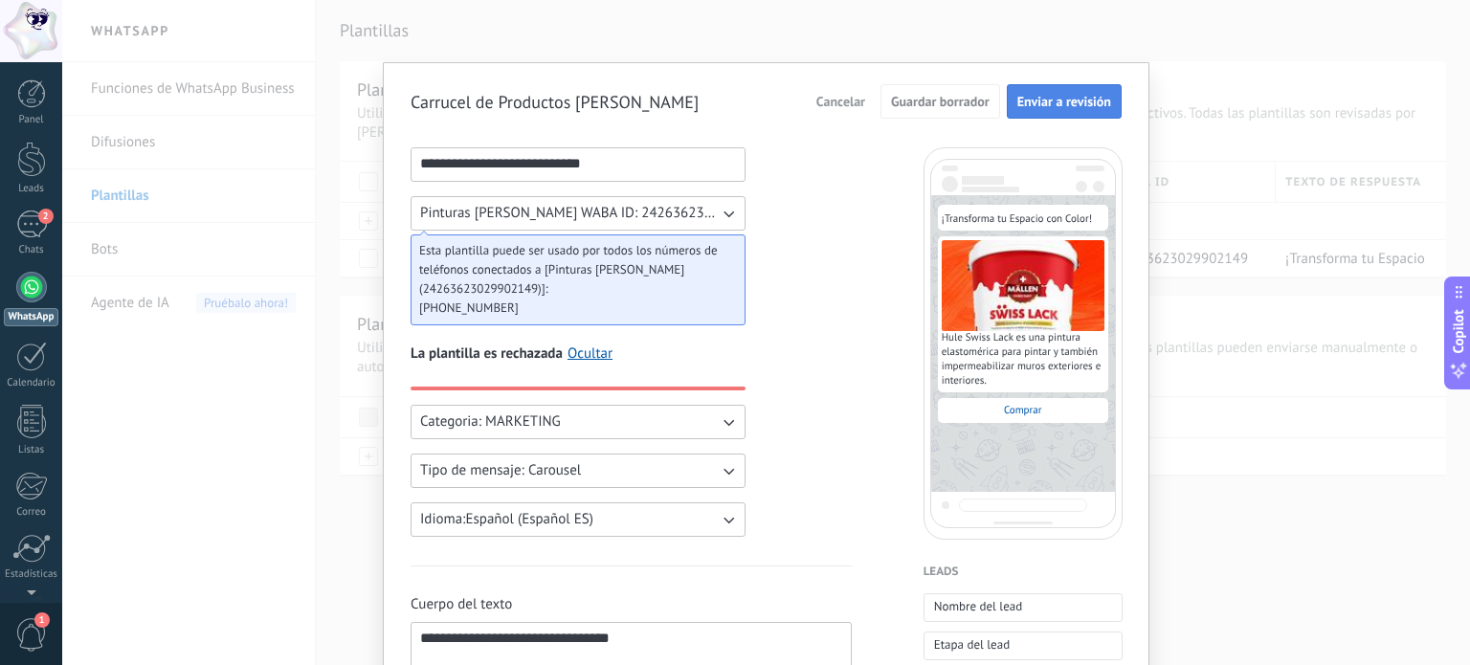
click at [1056, 99] on span "Enviar a revisión" at bounding box center [1064, 101] width 94 height 13
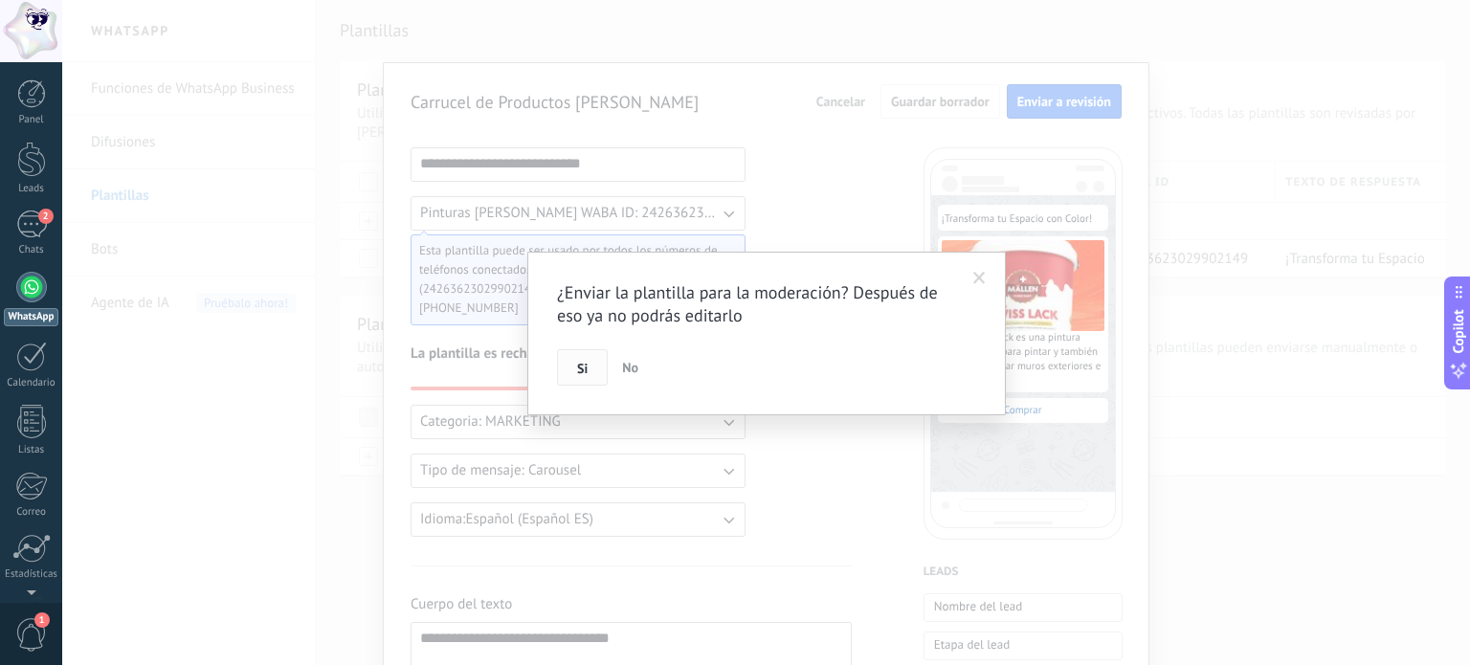
click at [578, 362] on span "Si" at bounding box center [582, 368] width 11 height 13
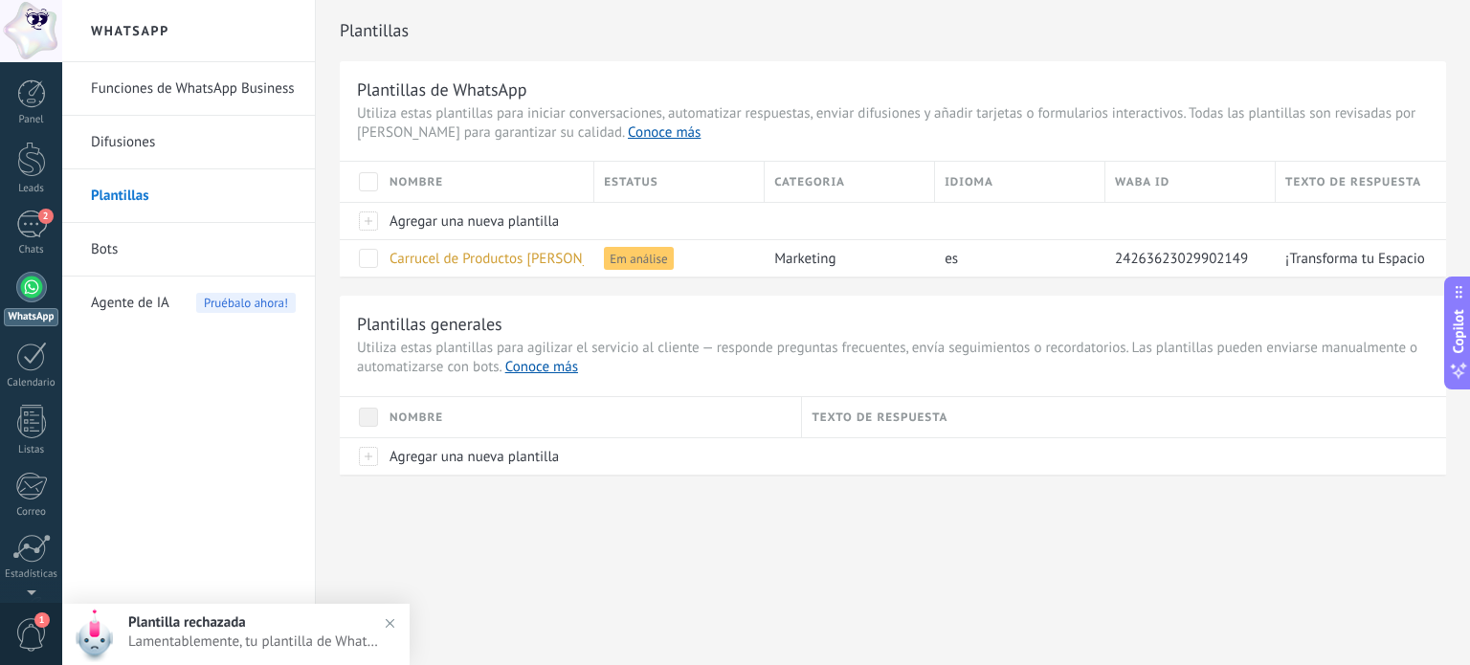
click at [184, 620] on span "Plantilla rechazada" at bounding box center [187, 622] width 118 height 18
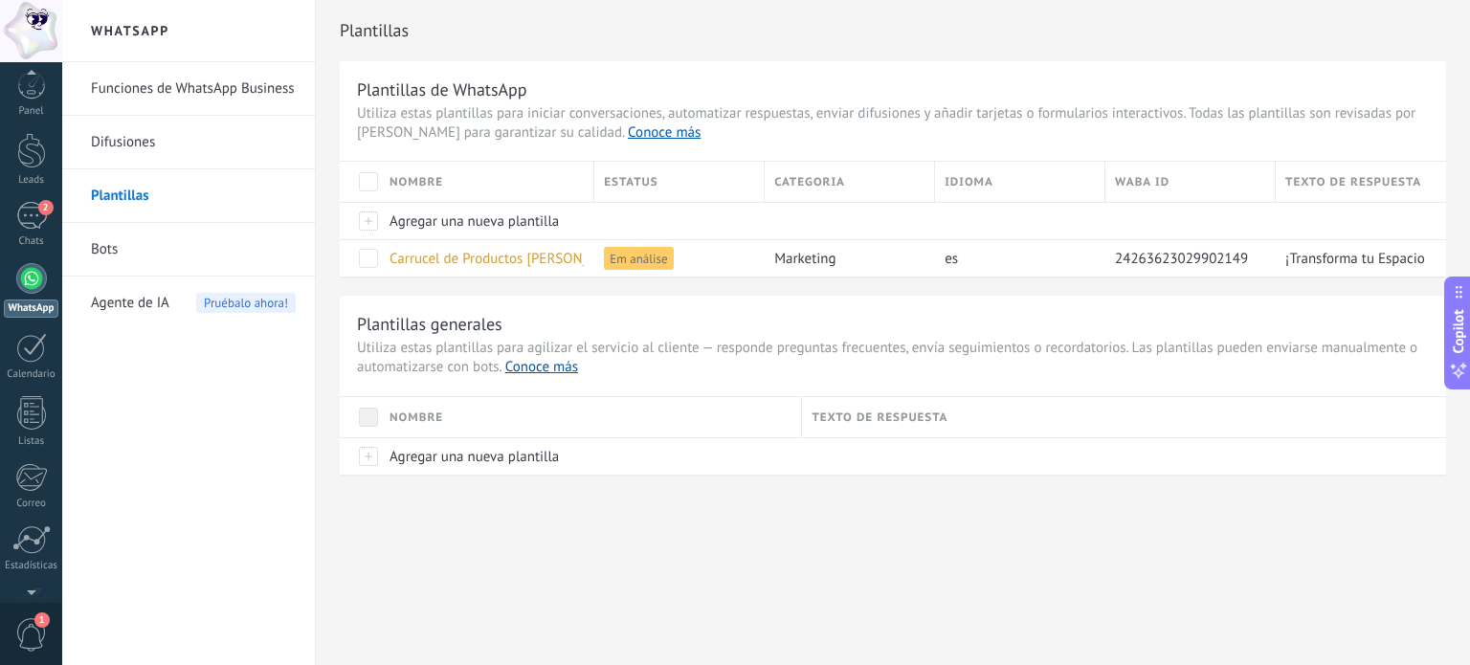
click at [32, 643] on span "1" at bounding box center [31, 634] width 33 height 33
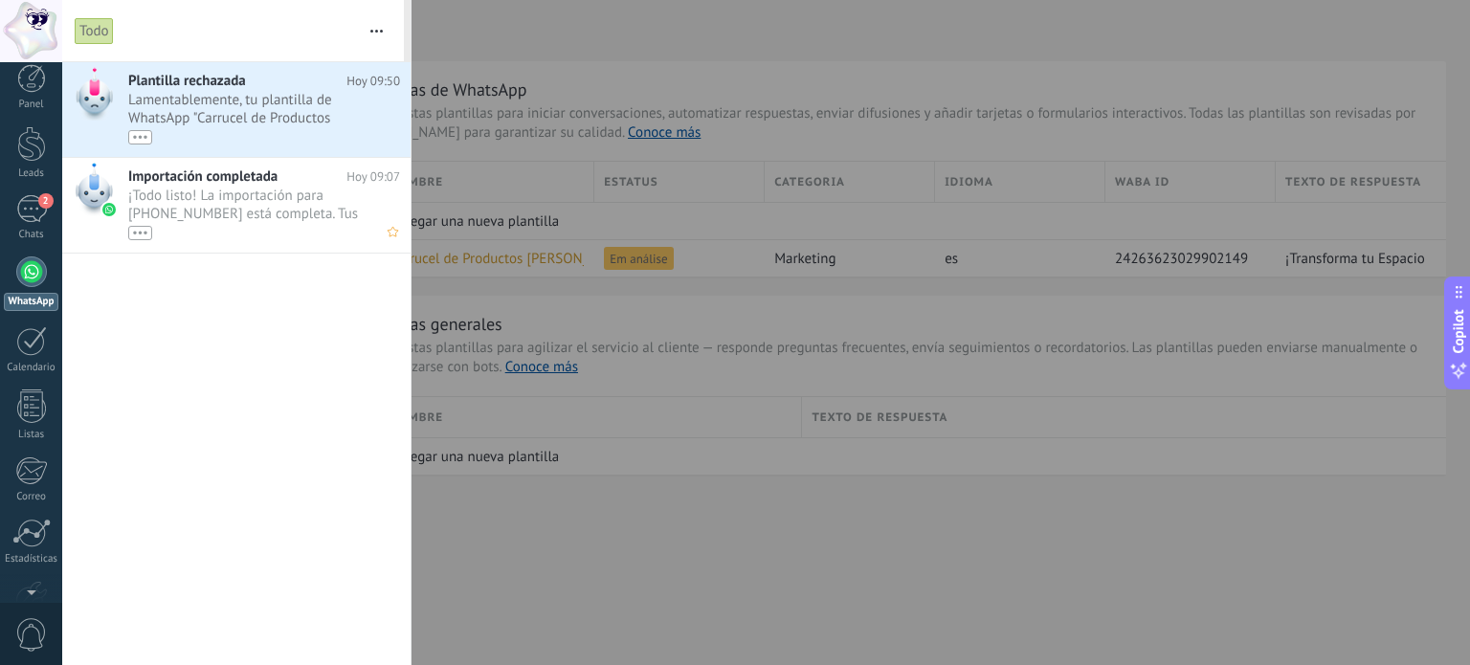
scroll to position [0, 0]
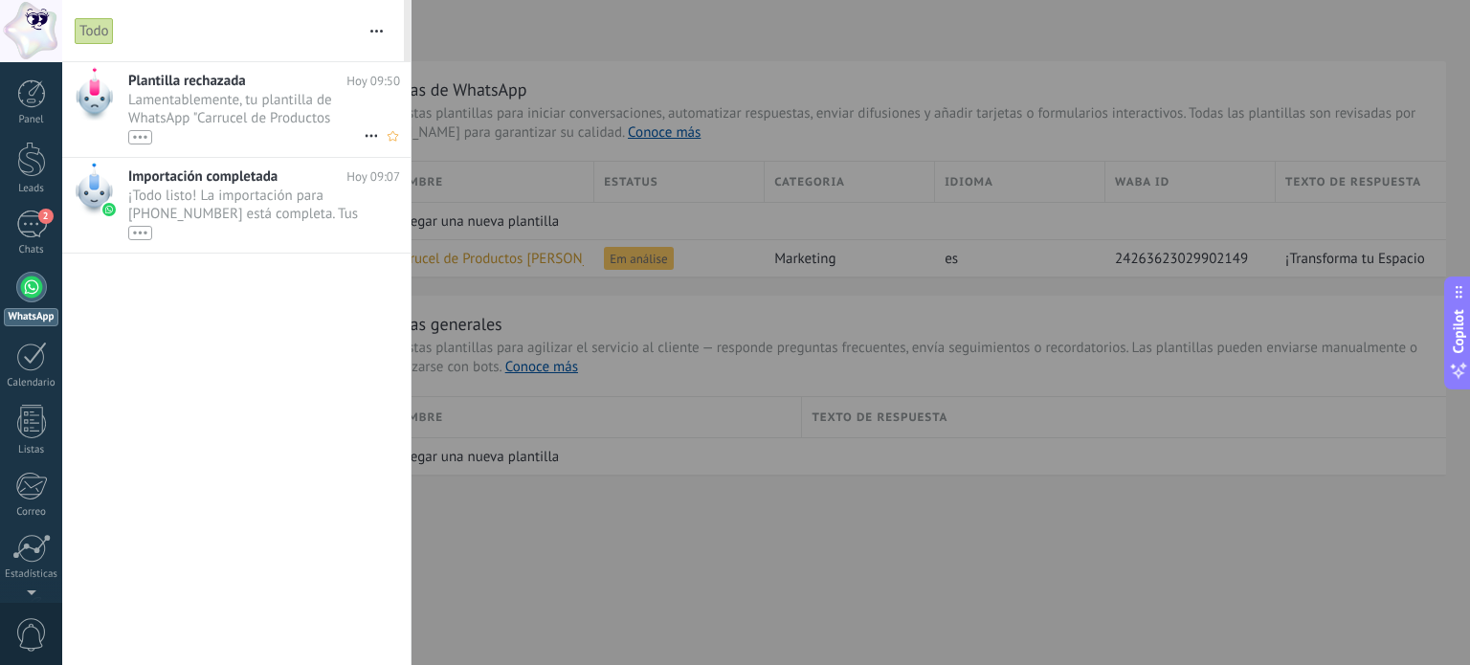
click at [145, 141] on div "•••" at bounding box center [140, 137] width 24 height 14
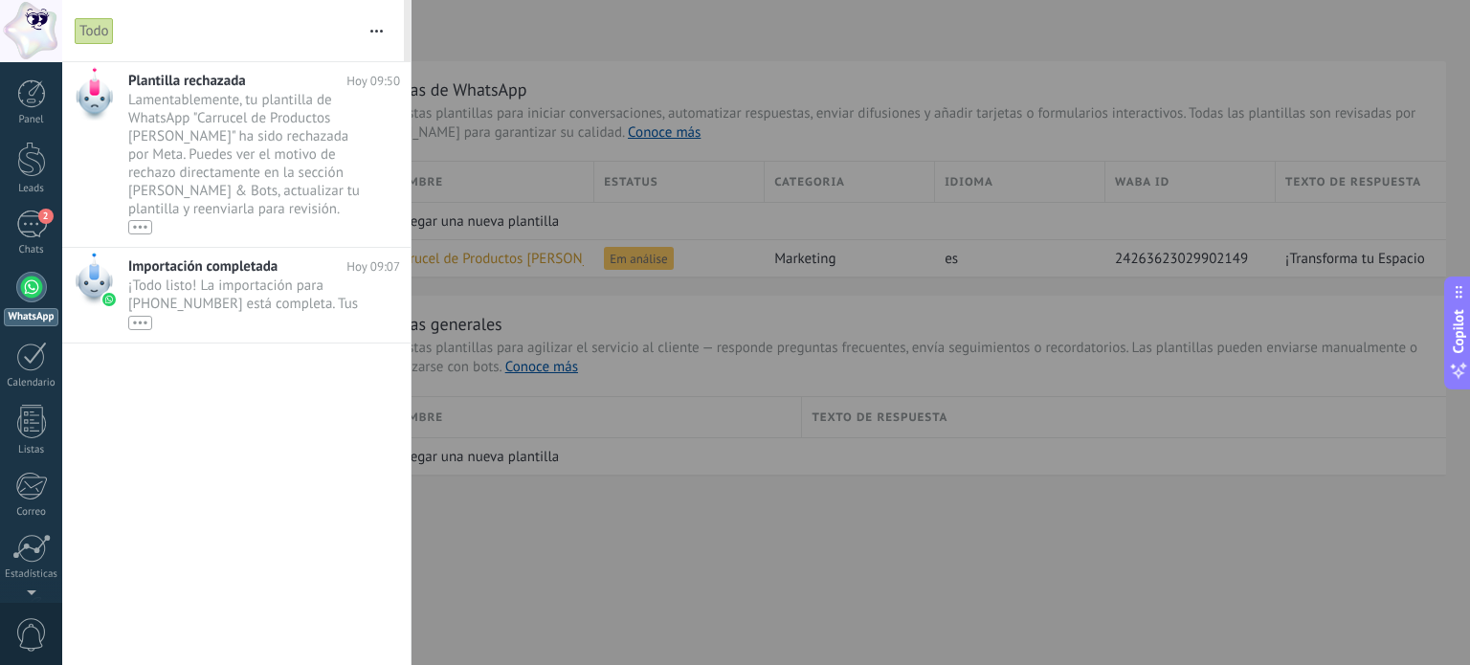
click at [568, 568] on div at bounding box center [735, 332] width 1470 height 665
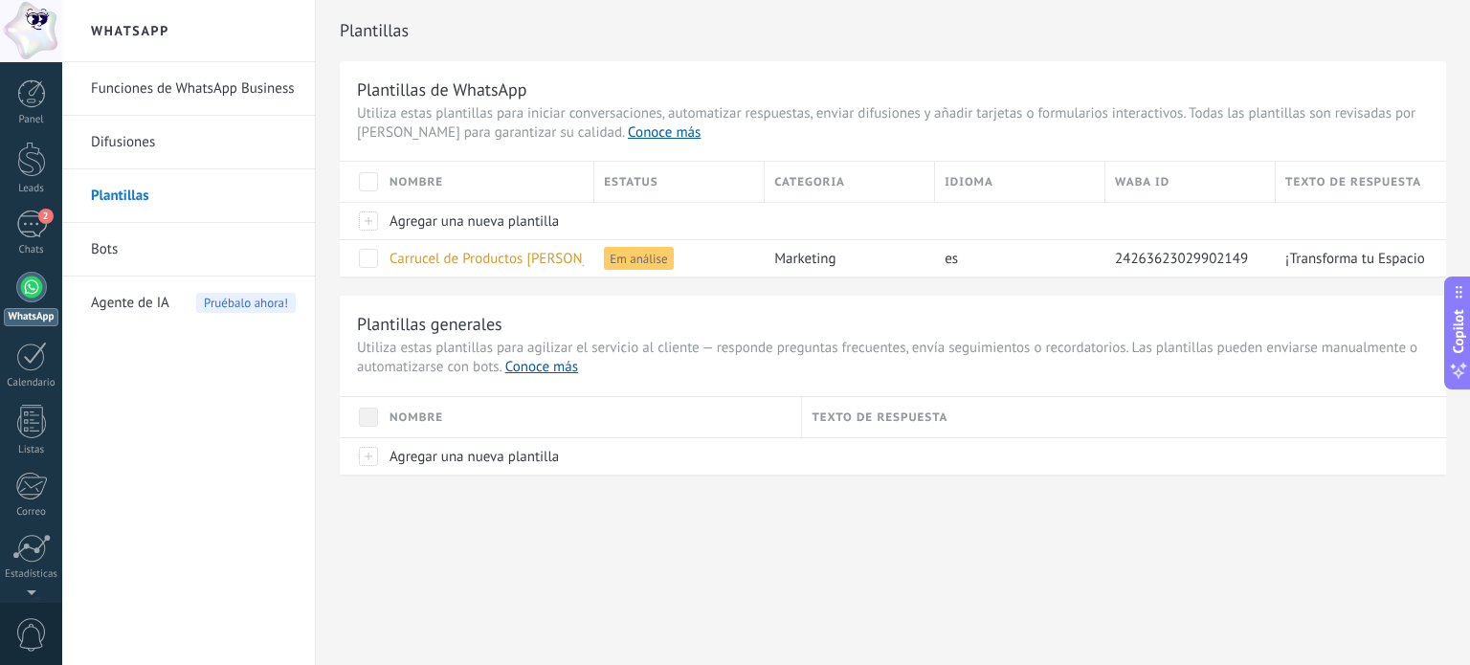
click at [188, 259] on link "Bots" at bounding box center [193, 250] width 205 height 54
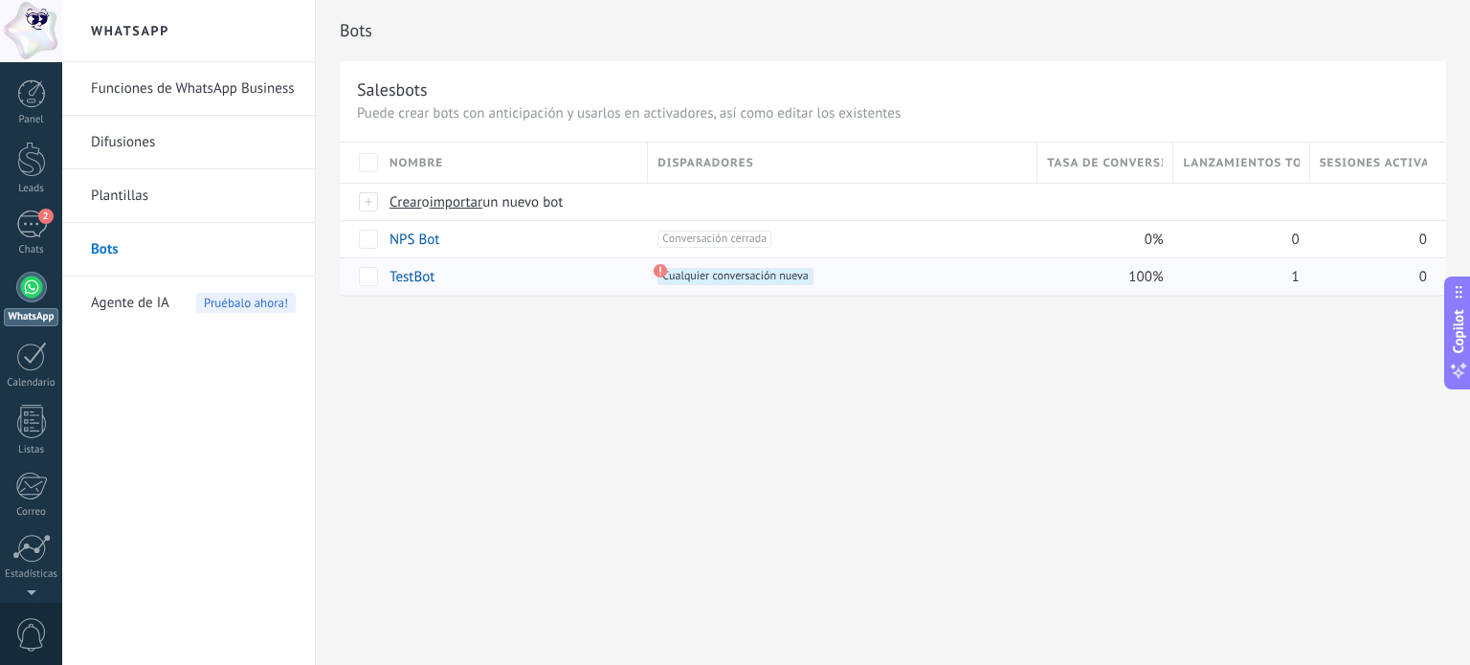
click at [405, 276] on link "TestBot" at bounding box center [411, 277] width 45 height 18
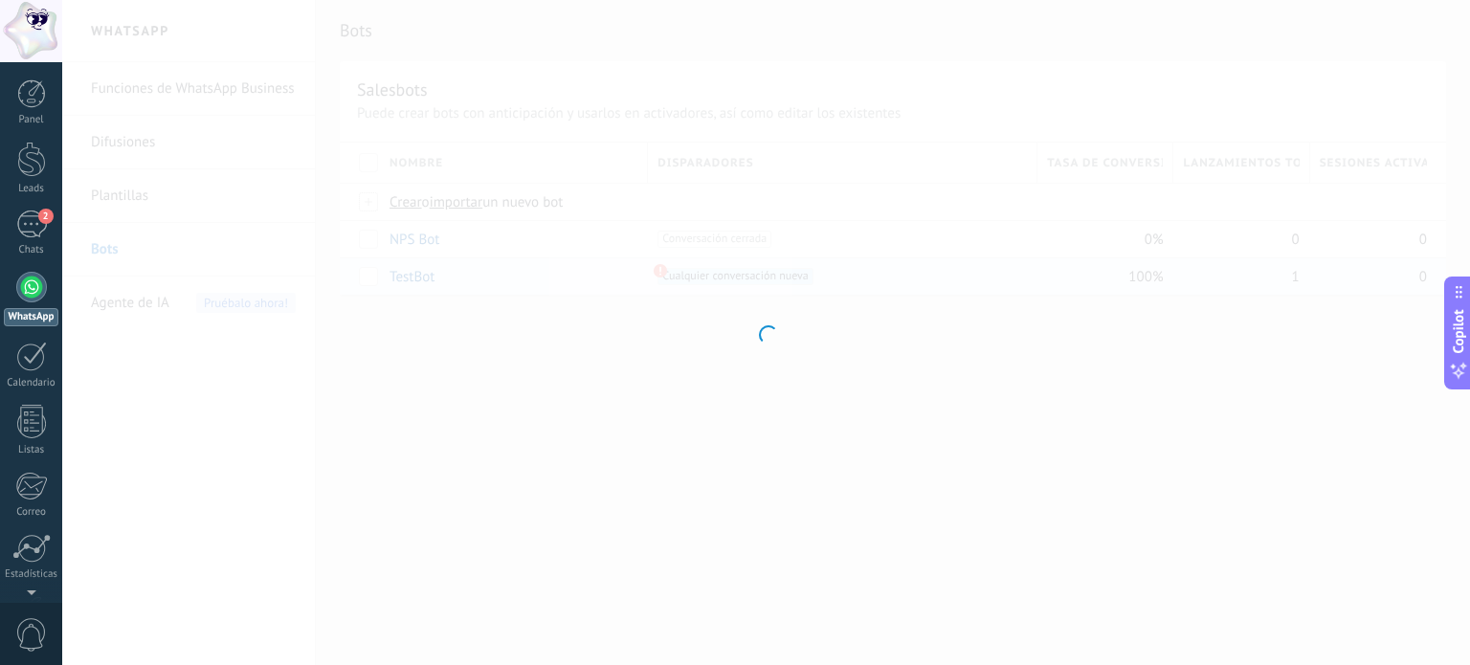
type input "*******"
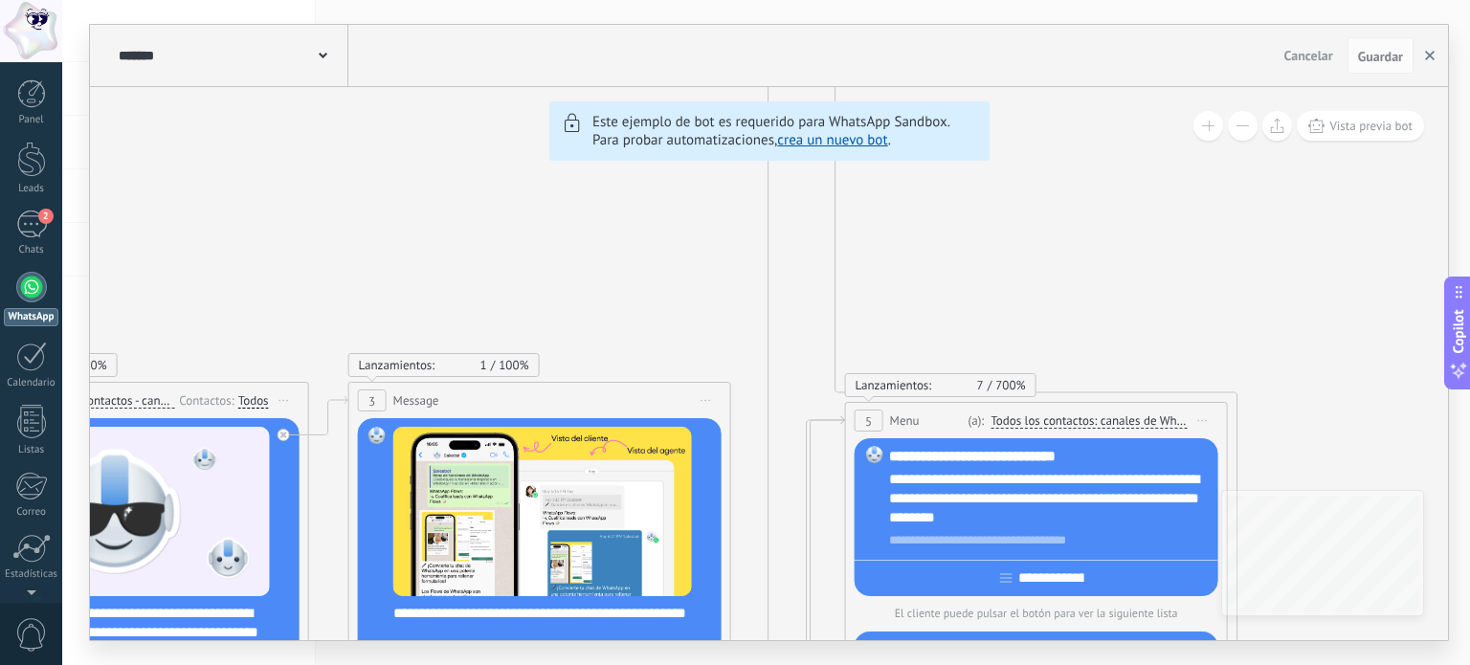
click at [1428, 59] on icon "button" at bounding box center [1430, 56] width 10 height 10
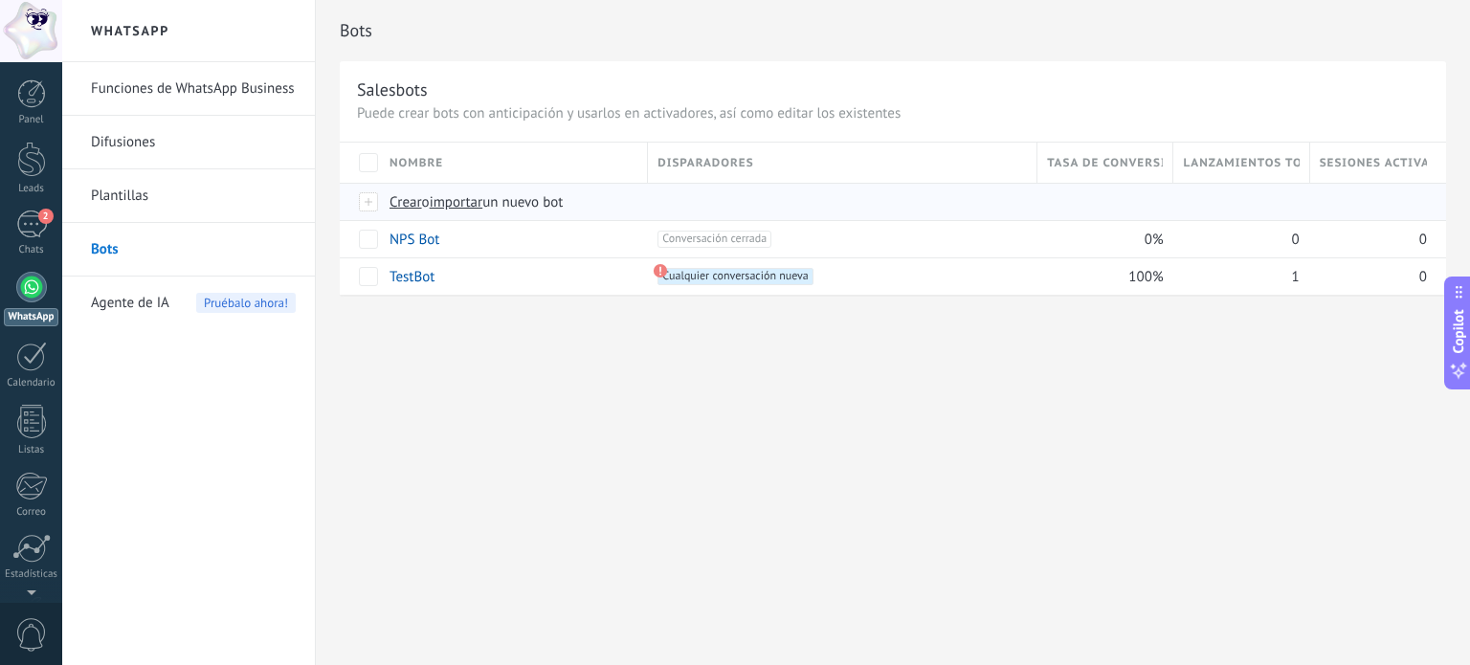
click at [367, 202] on div at bounding box center [369, 201] width 21 height 17
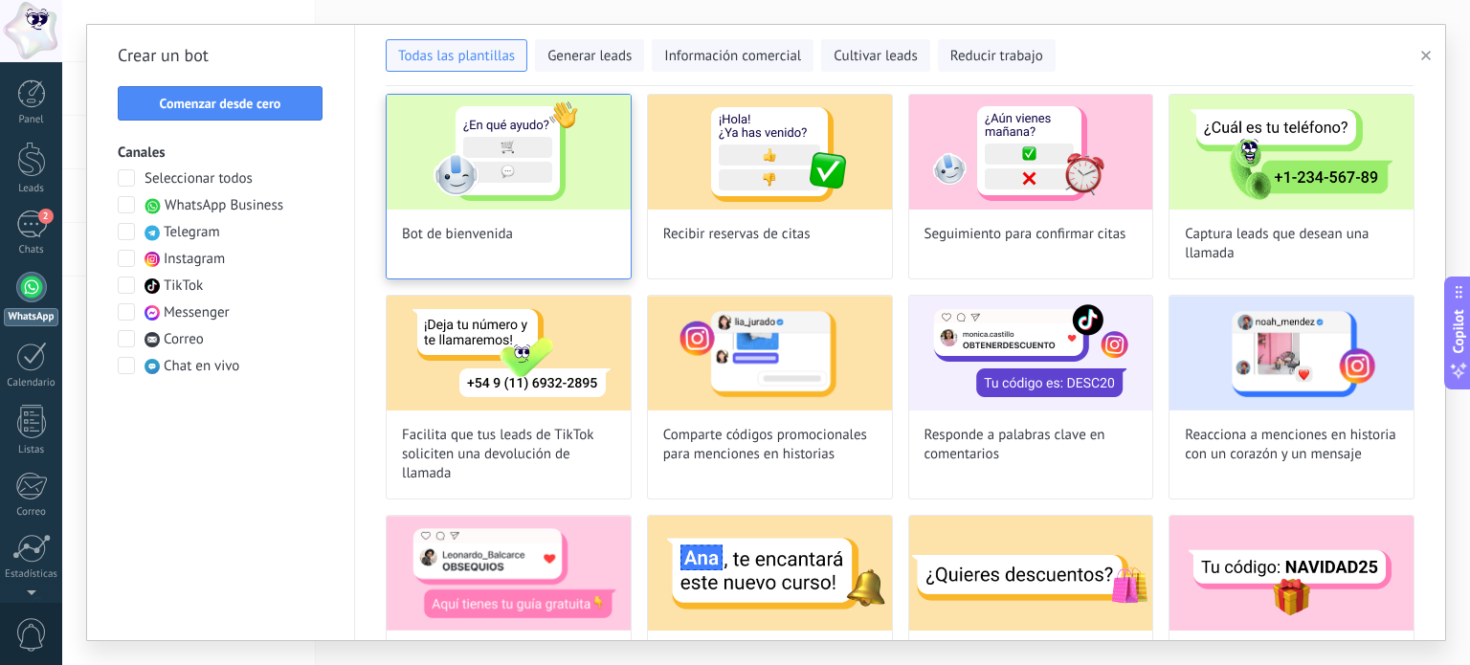
scroll to position [84, 0]
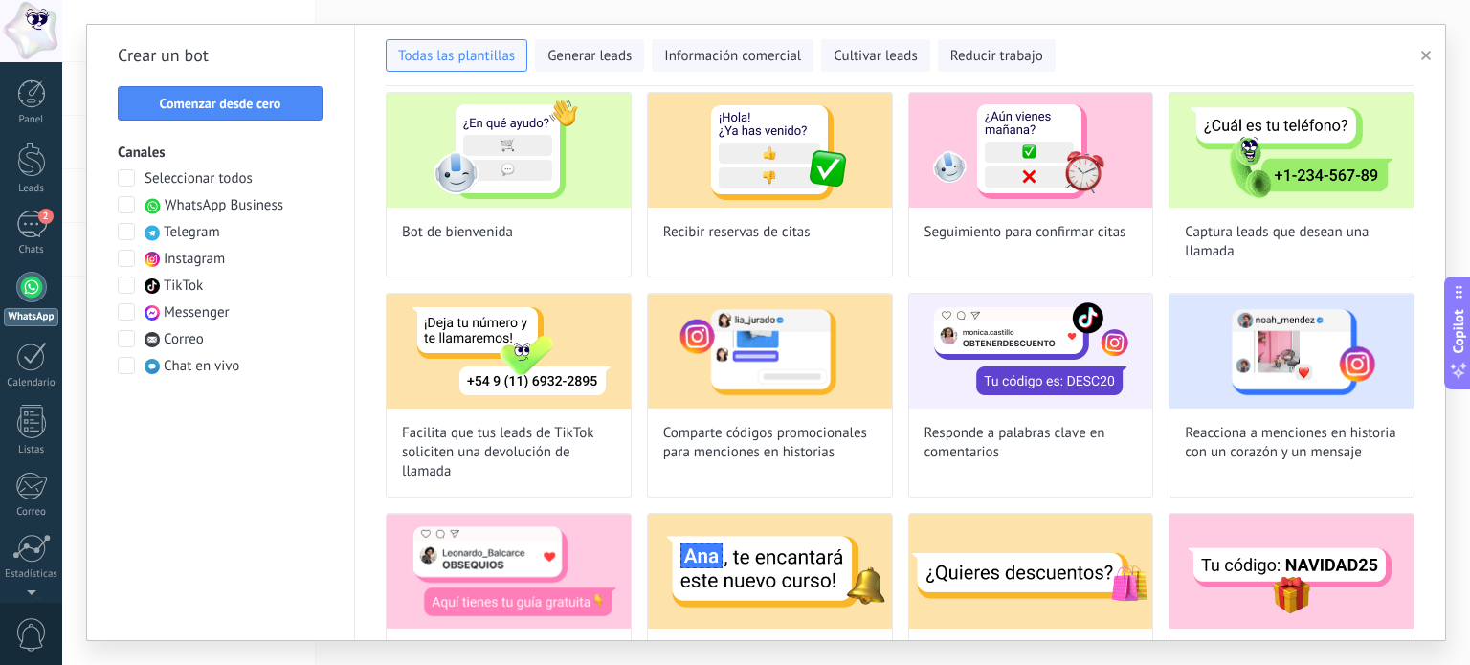
click at [122, 205] on span at bounding box center [126, 204] width 17 height 17
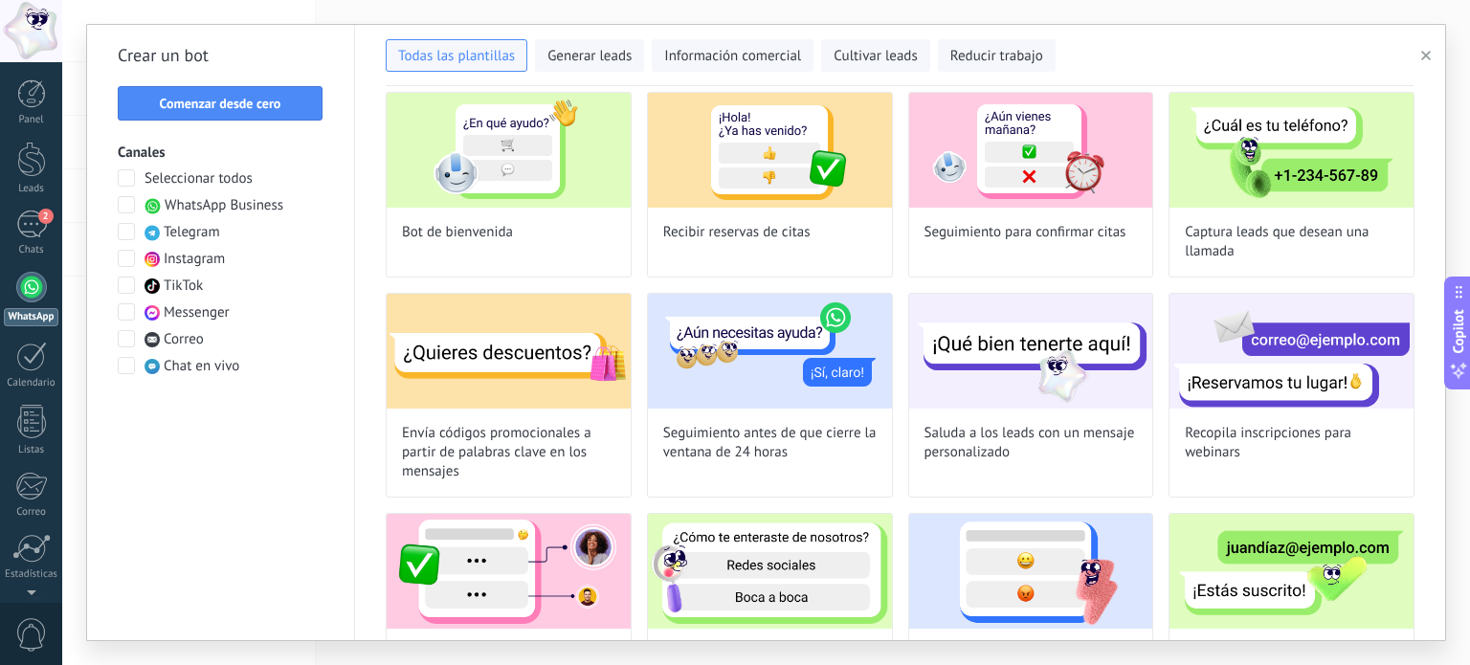
click at [121, 259] on span at bounding box center [126, 258] width 17 height 17
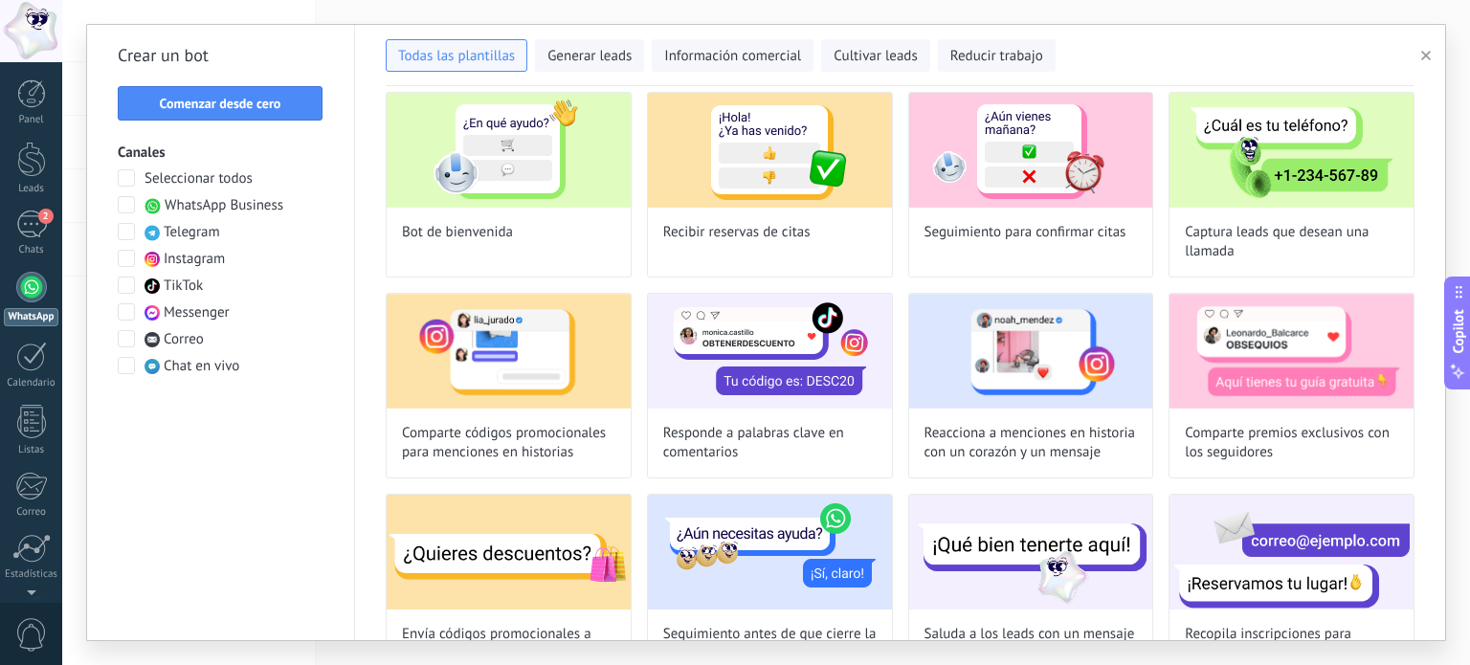
click at [122, 312] on span at bounding box center [126, 311] width 17 height 17
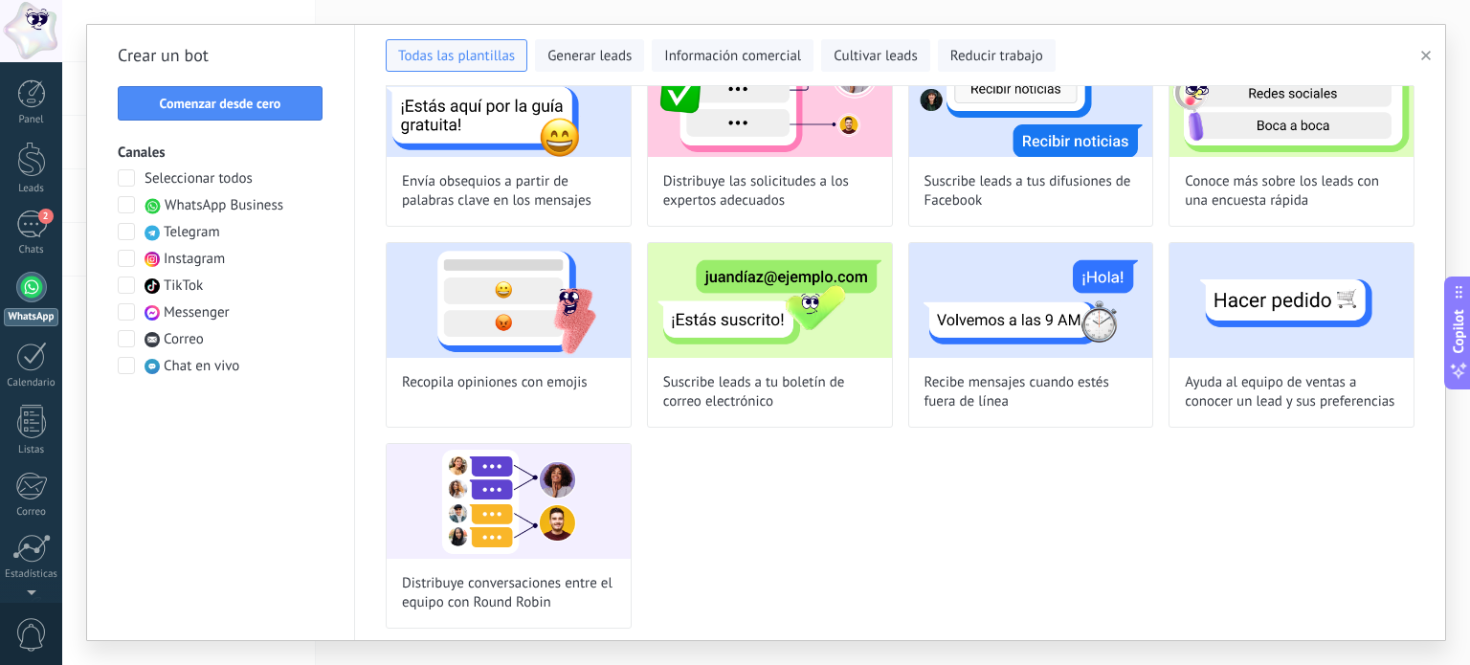
scroll to position [0, 0]
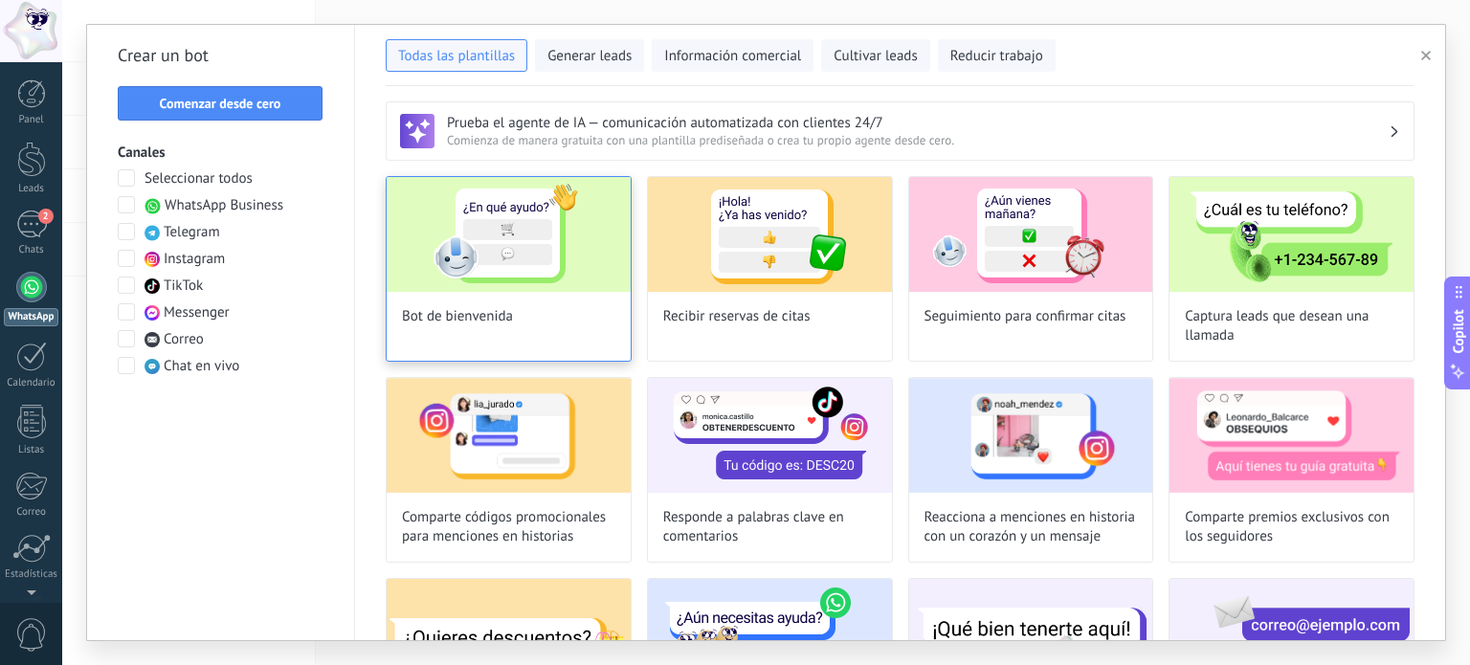
click at [543, 233] on img at bounding box center [509, 234] width 244 height 115
type input "**********"
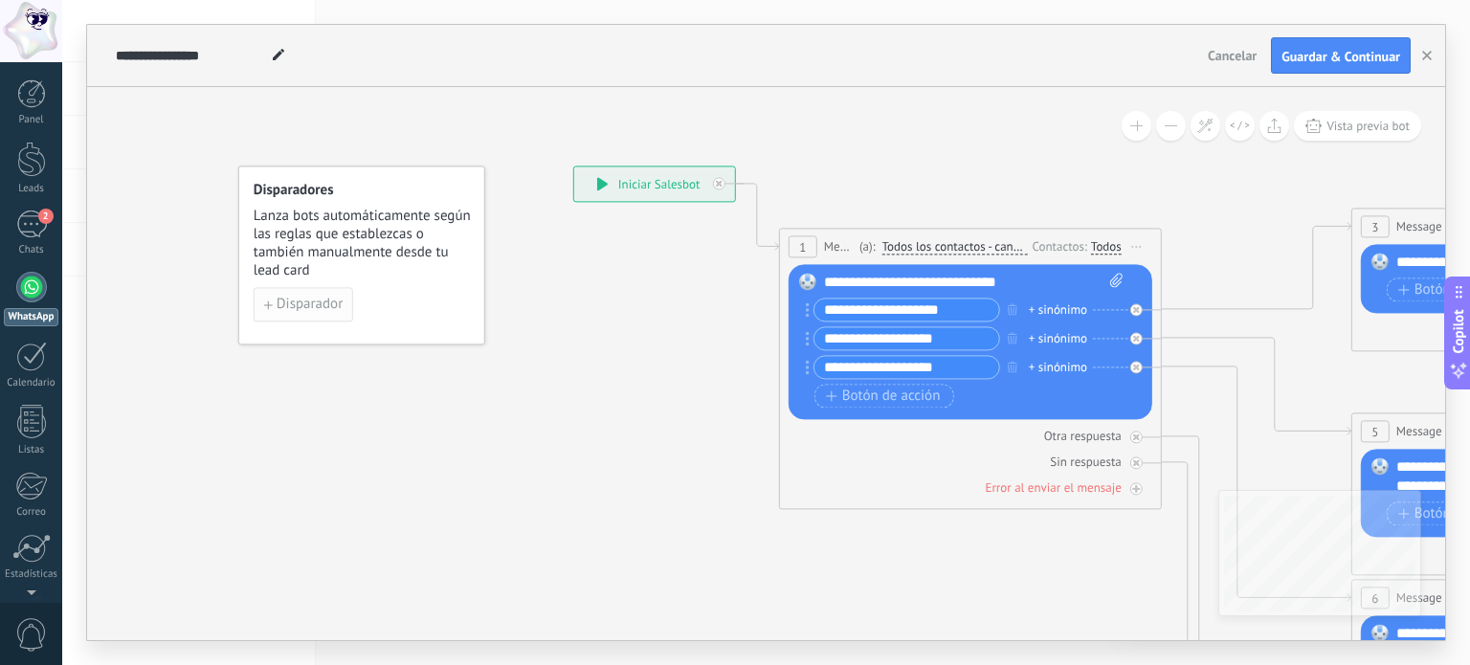
click at [325, 311] on span "Disparador" at bounding box center [310, 305] width 66 height 13
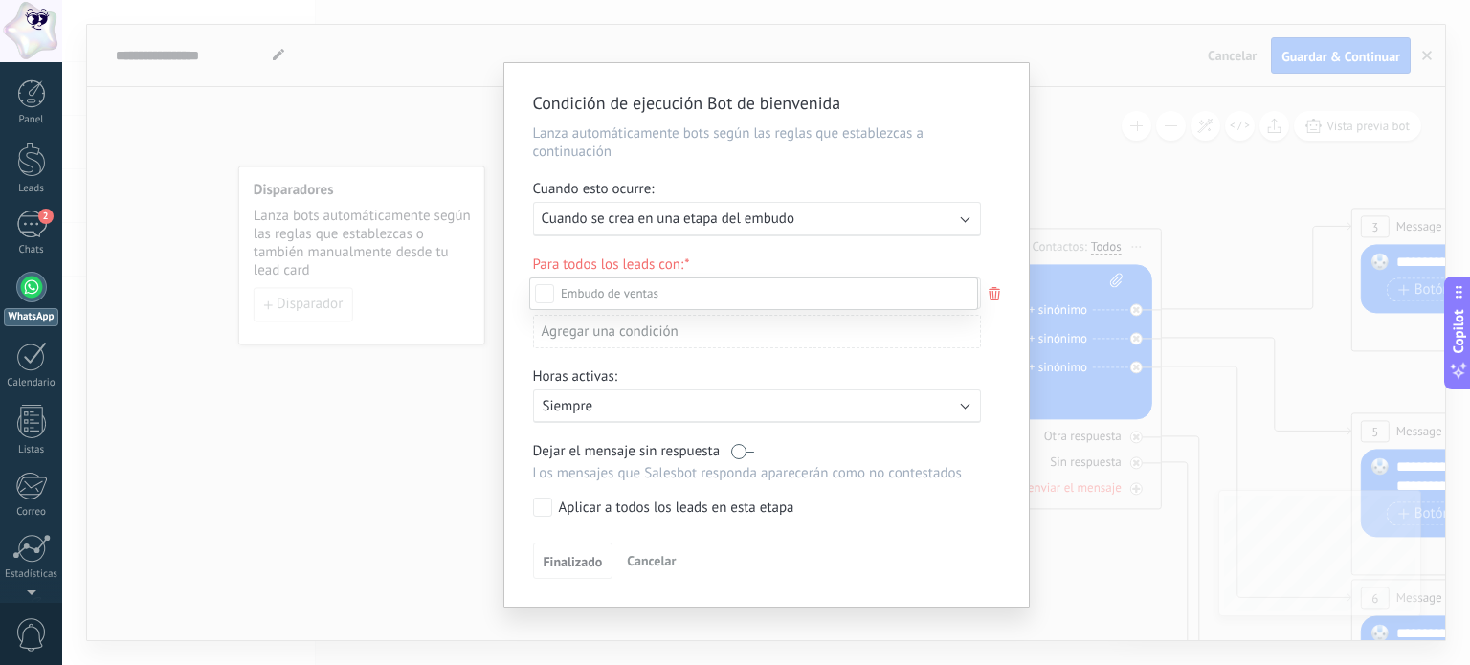
click at [440, 383] on div at bounding box center [765, 332] width 1407 height 665
click at [1164, 171] on div "Condición de ejecución Bot de bienvenida Lanza automáticamente bots según las r…" at bounding box center [765, 332] width 1407 height 665
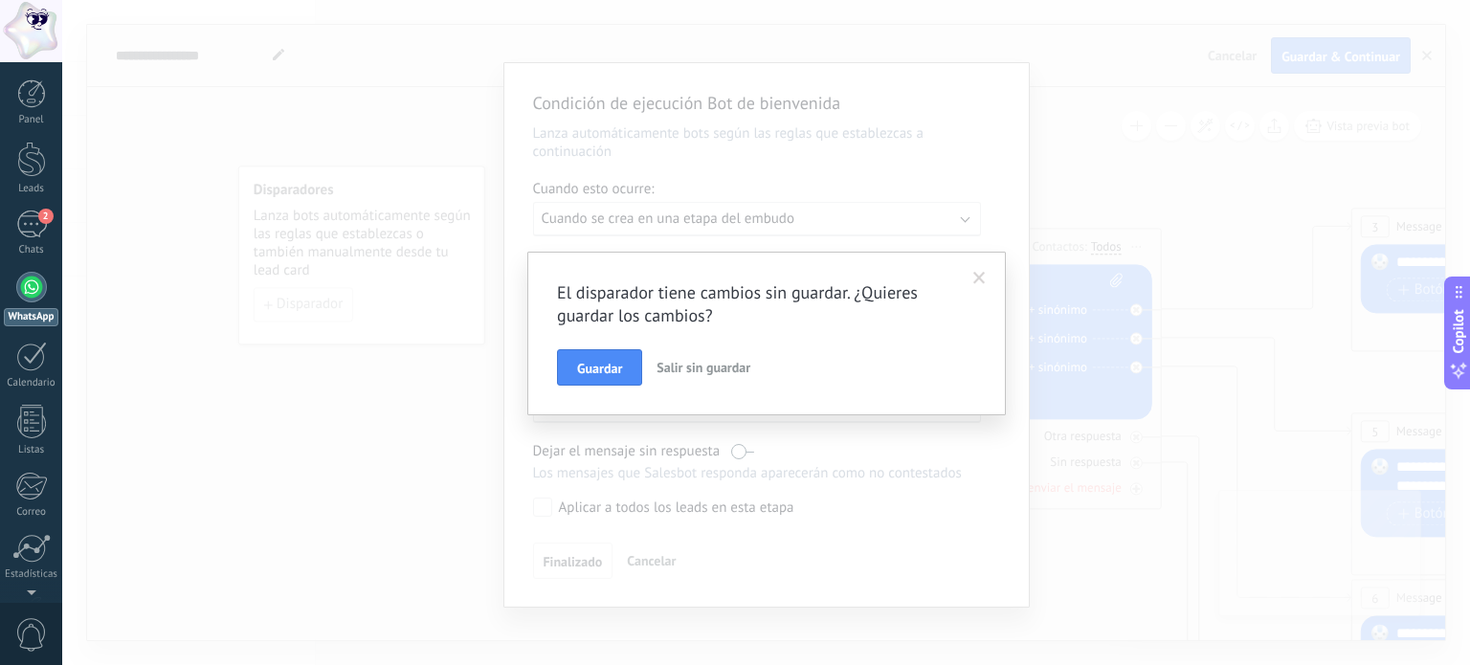
click at [681, 363] on span "Salir sin guardar" at bounding box center [703, 367] width 94 height 17
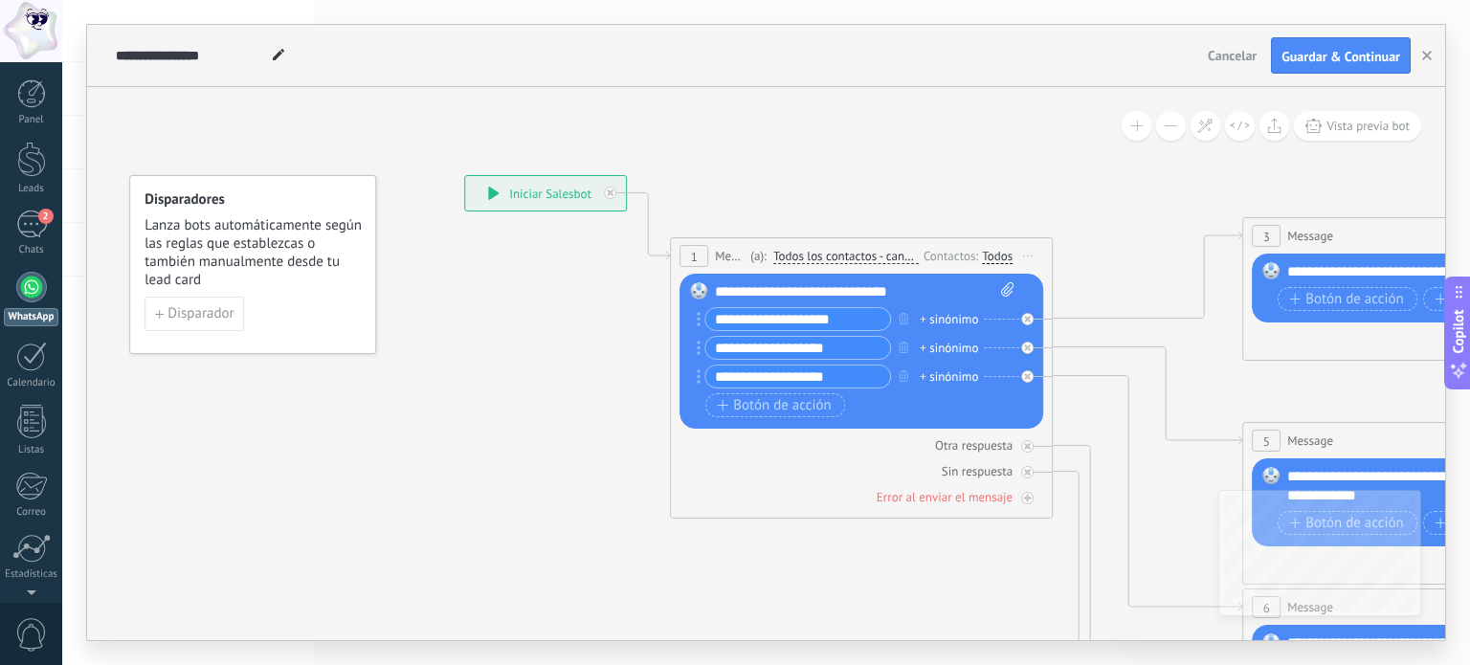
click at [792, 321] on input "**********" at bounding box center [797, 319] width 185 height 22
click at [448, 318] on icon at bounding box center [1477, 663] width 2982 height 1932
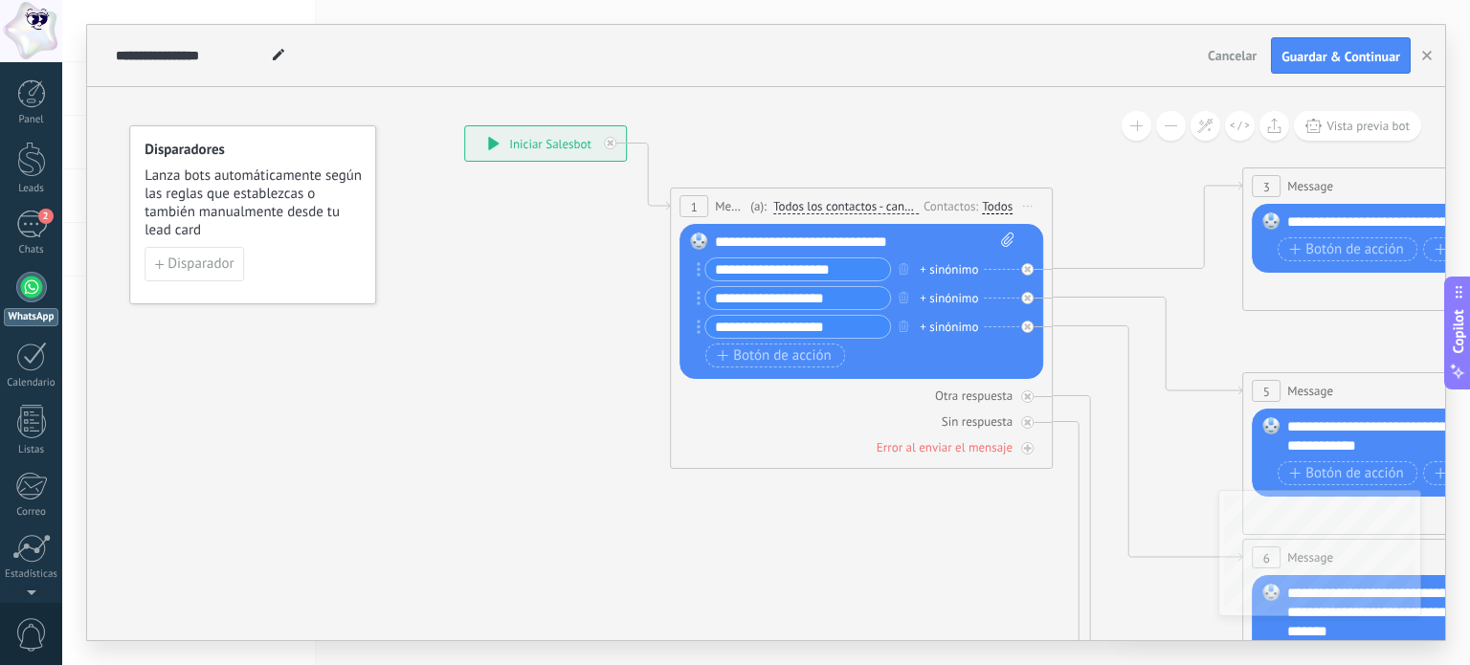
click at [832, 263] on input "**********" at bounding box center [797, 269] width 185 height 22
click at [848, 264] on input "**********" at bounding box center [797, 269] width 185 height 22
click at [852, 295] on input "**********" at bounding box center [797, 298] width 185 height 22
click at [33, 278] on div at bounding box center [31, 287] width 31 height 31
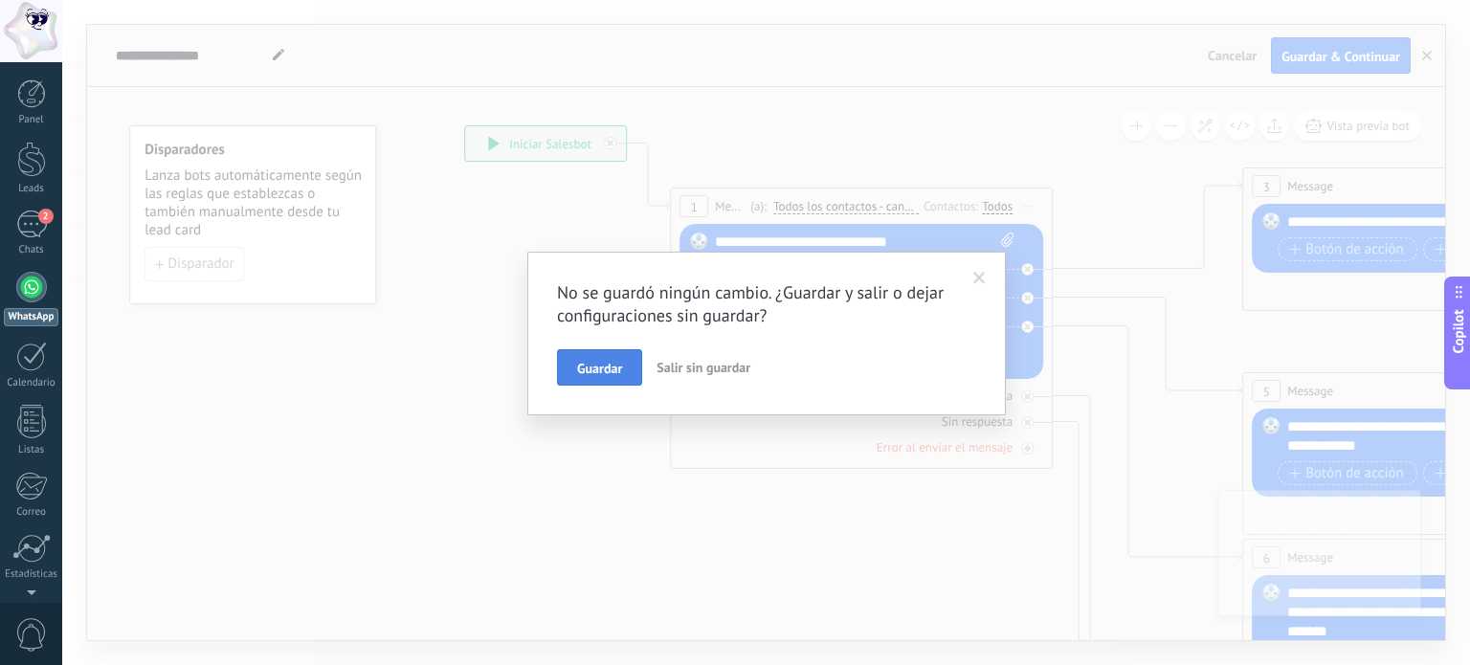
click at [612, 363] on span "Guardar" at bounding box center [599, 368] width 45 height 13
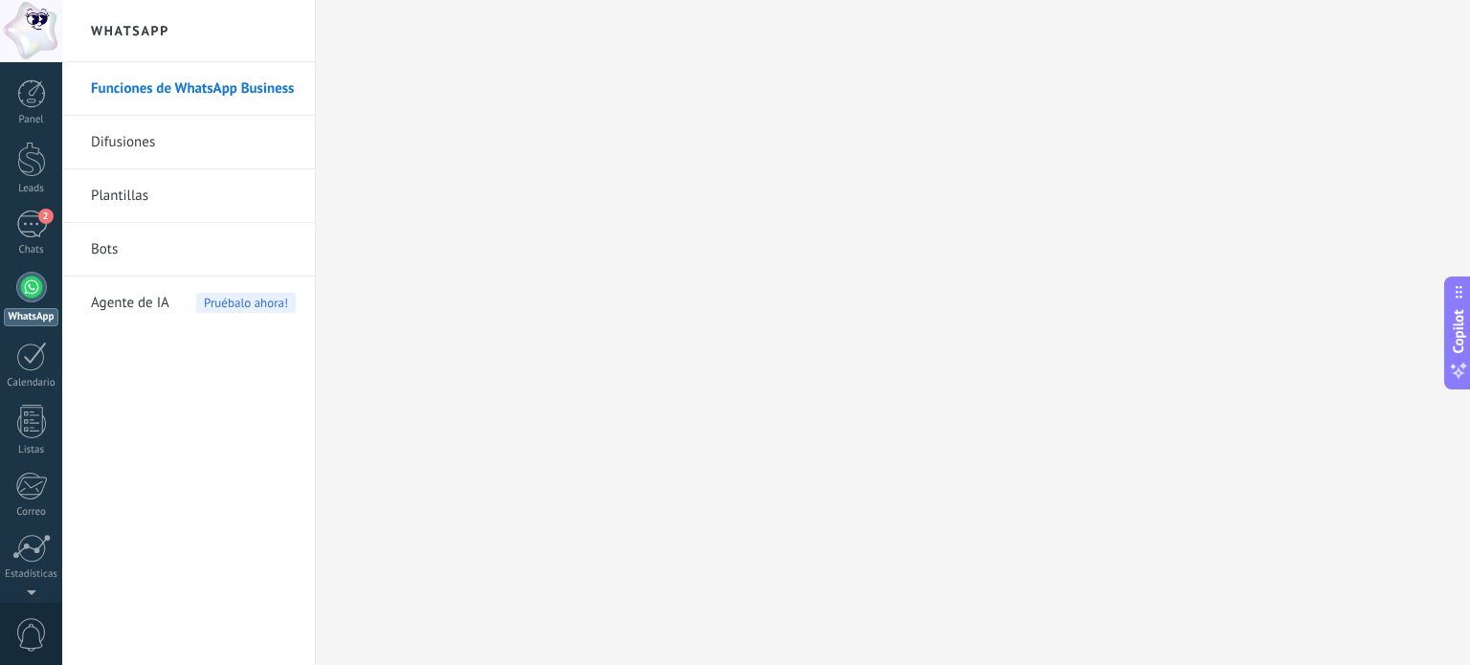
click at [138, 146] on link "Difusiones" at bounding box center [193, 143] width 205 height 54
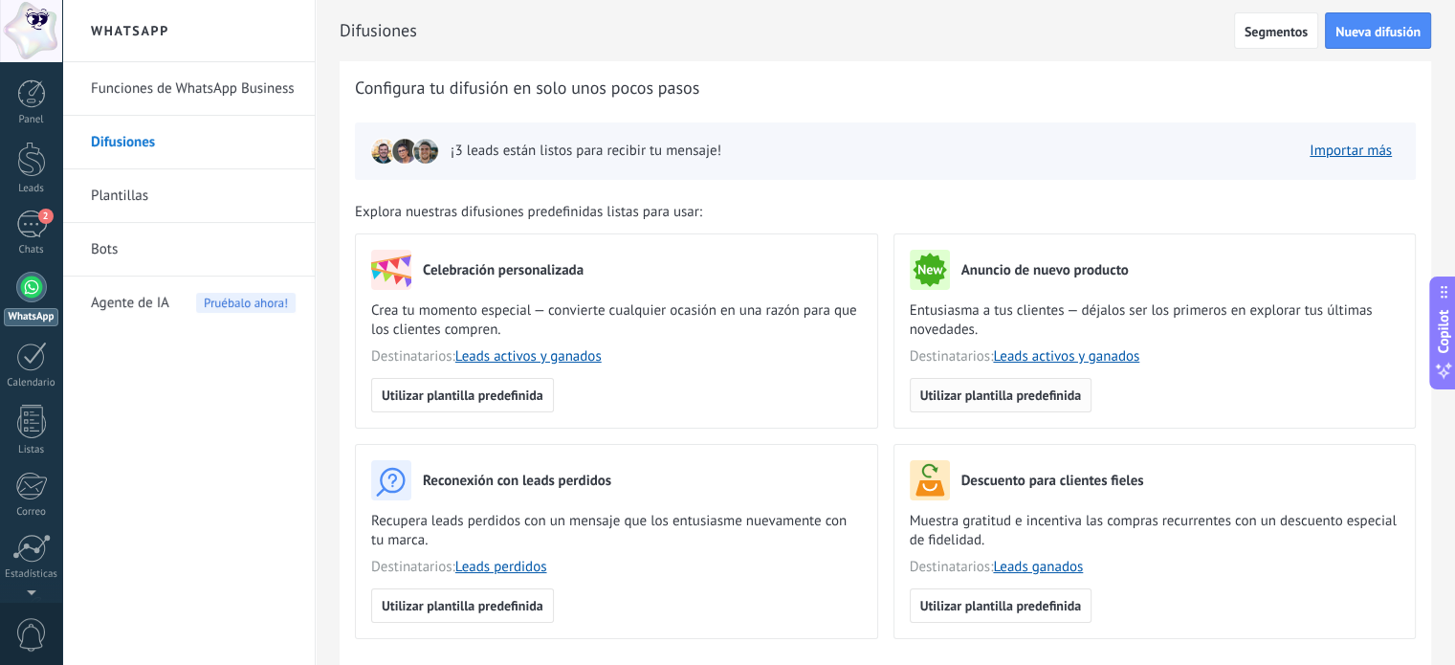
click at [953, 393] on span "Utilizar plantilla predefinida" at bounding box center [1001, 394] width 162 height 13
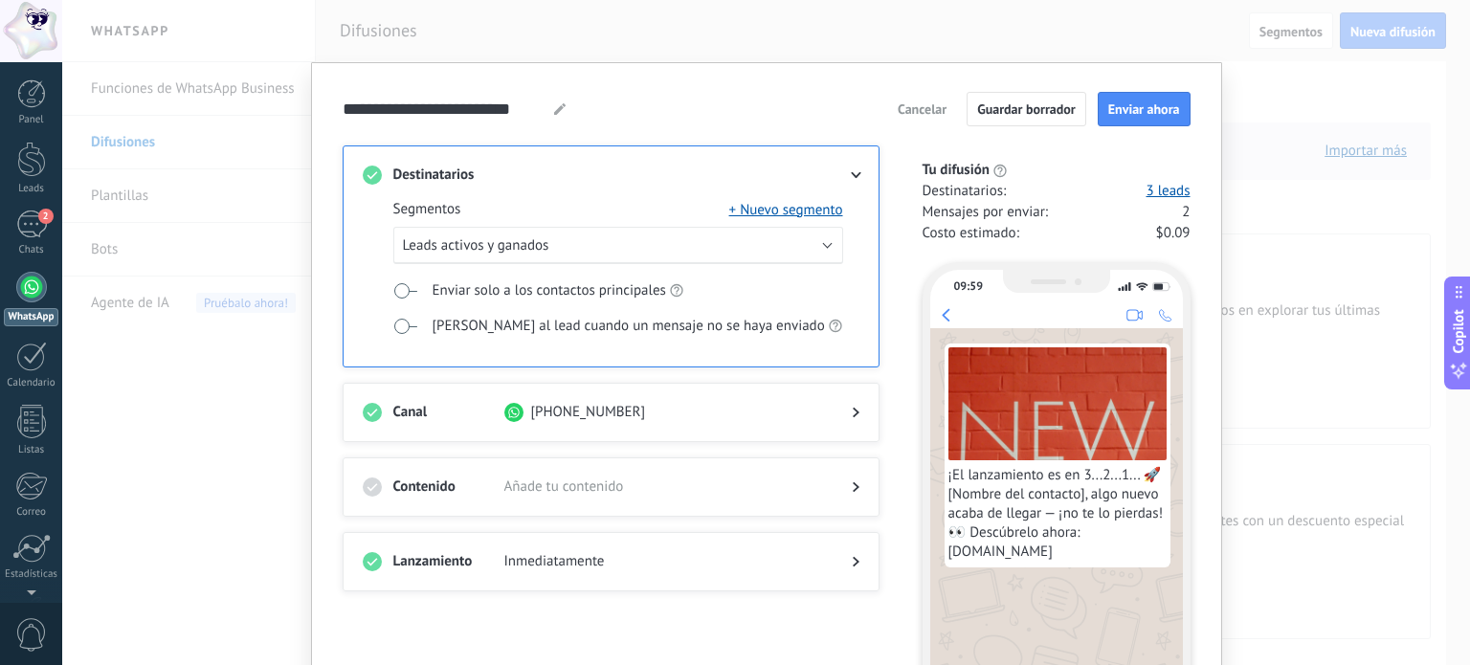
click at [849, 409] on div at bounding box center [840, 412] width 38 height 19
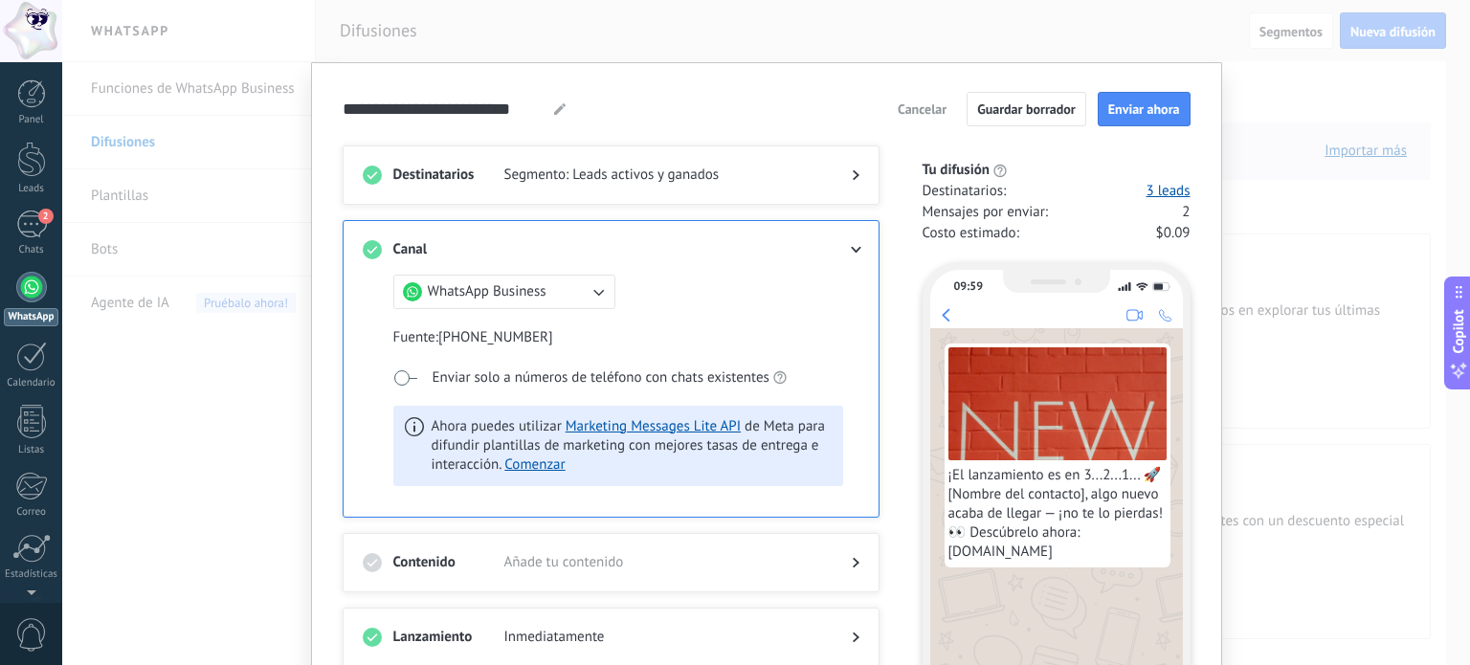
click at [853, 247] on icon at bounding box center [855, 250] width 11 height 7
click at [919, 104] on span "Cancelar" at bounding box center [921, 108] width 49 height 13
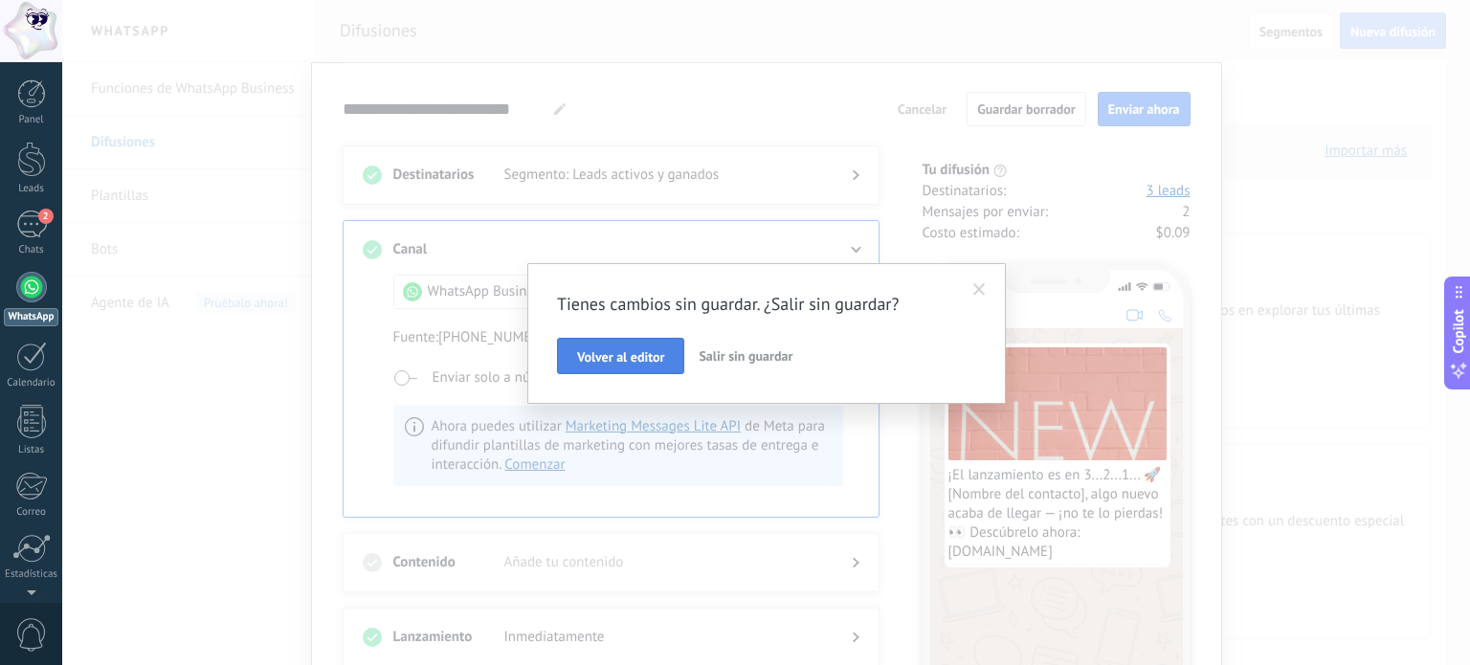
click at [651, 360] on span "Volver al editor" at bounding box center [620, 356] width 87 height 13
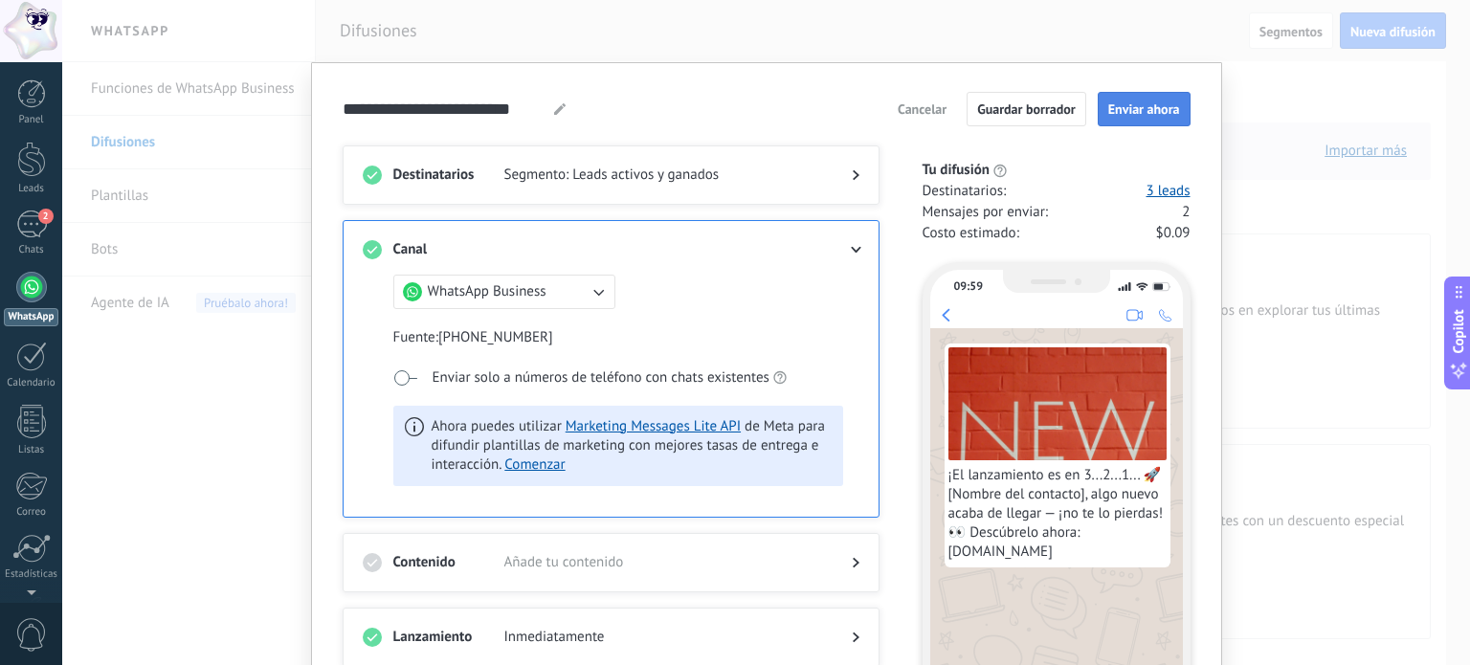
click at [1116, 102] on span "Enviar ahora" at bounding box center [1144, 108] width 72 height 13
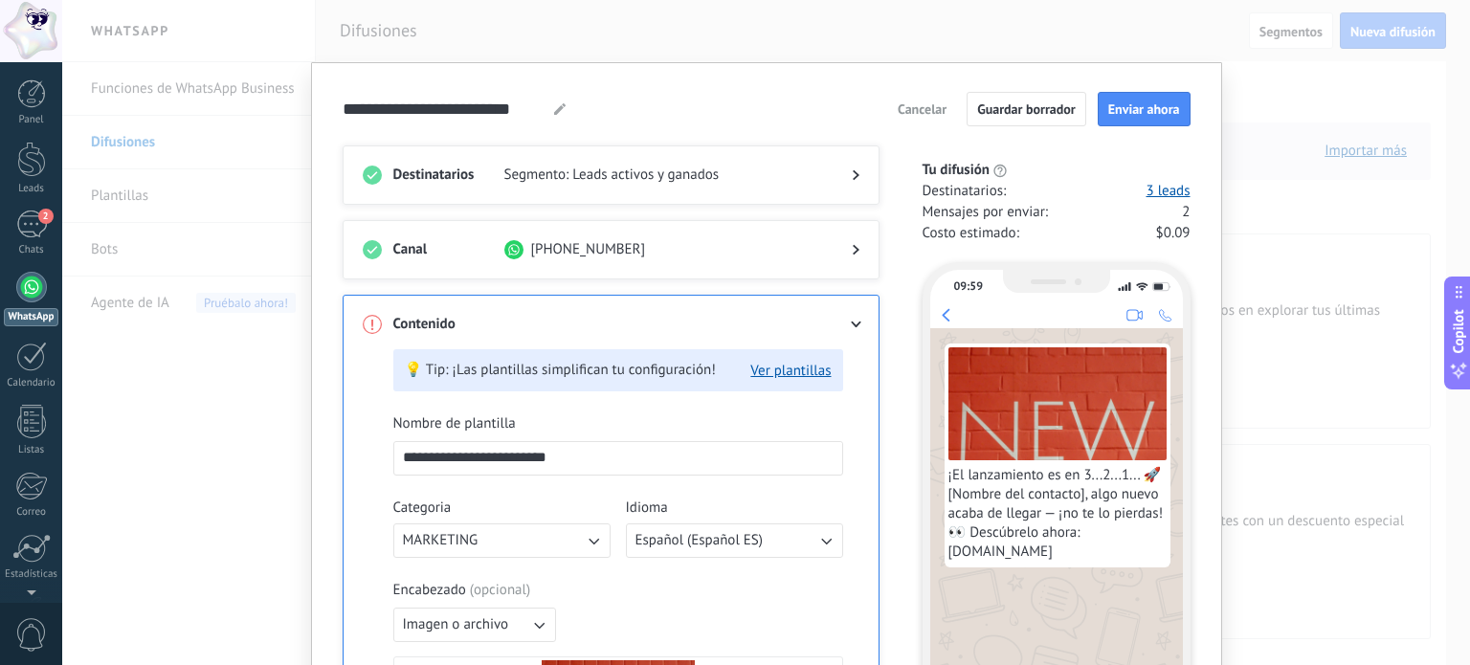
click at [912, 114] on span "Cancelar" at bounding box center [921, 108] width 49 height 13
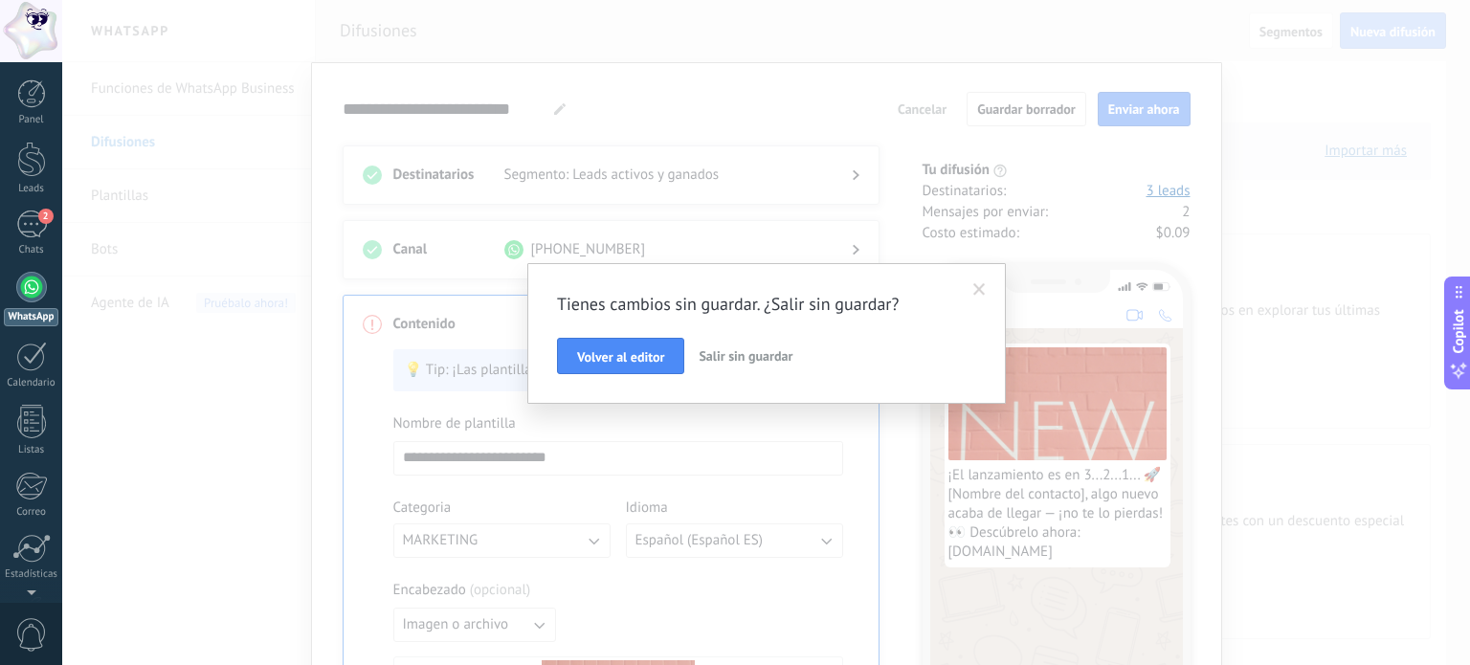
click at [758, 352] on span "Salir sin guardar" at bounding box center [745, 355] width 94 height 17
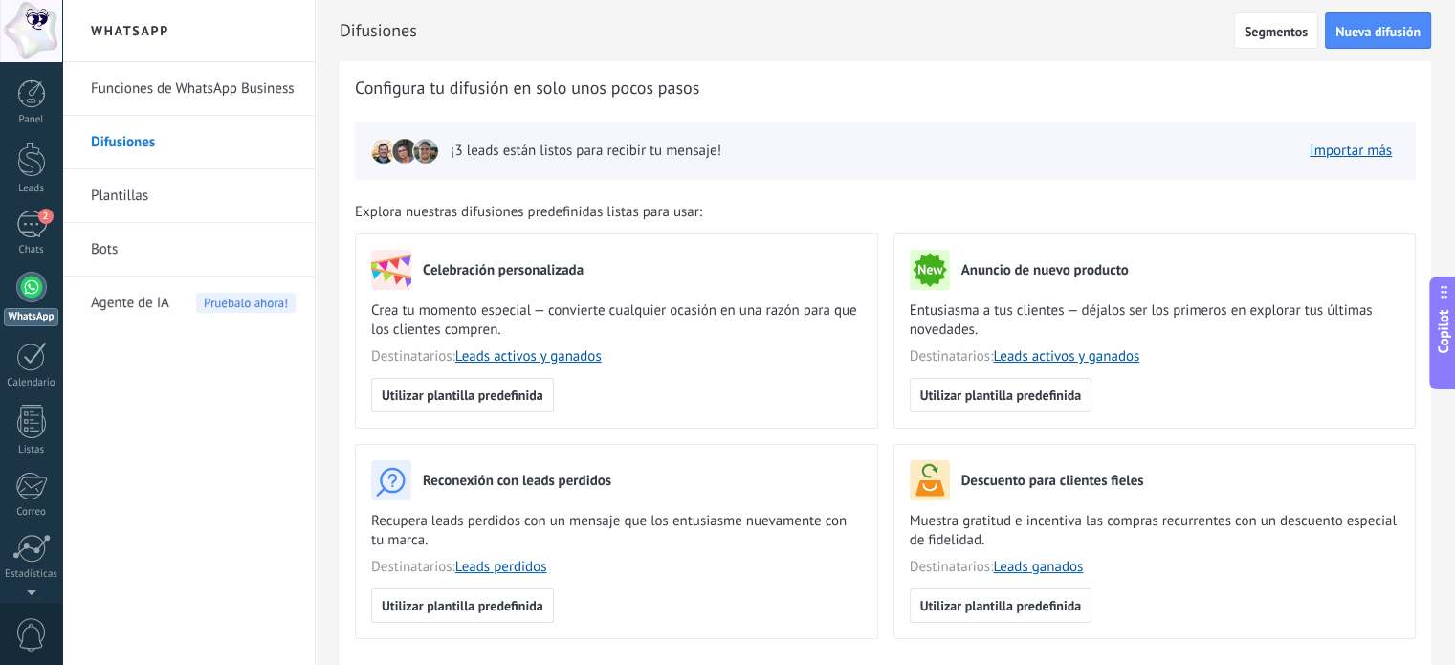
click at [188, 91] on link "Funciones de WhatsApp Business" at bounding box center [193, 89] width 205 height 54
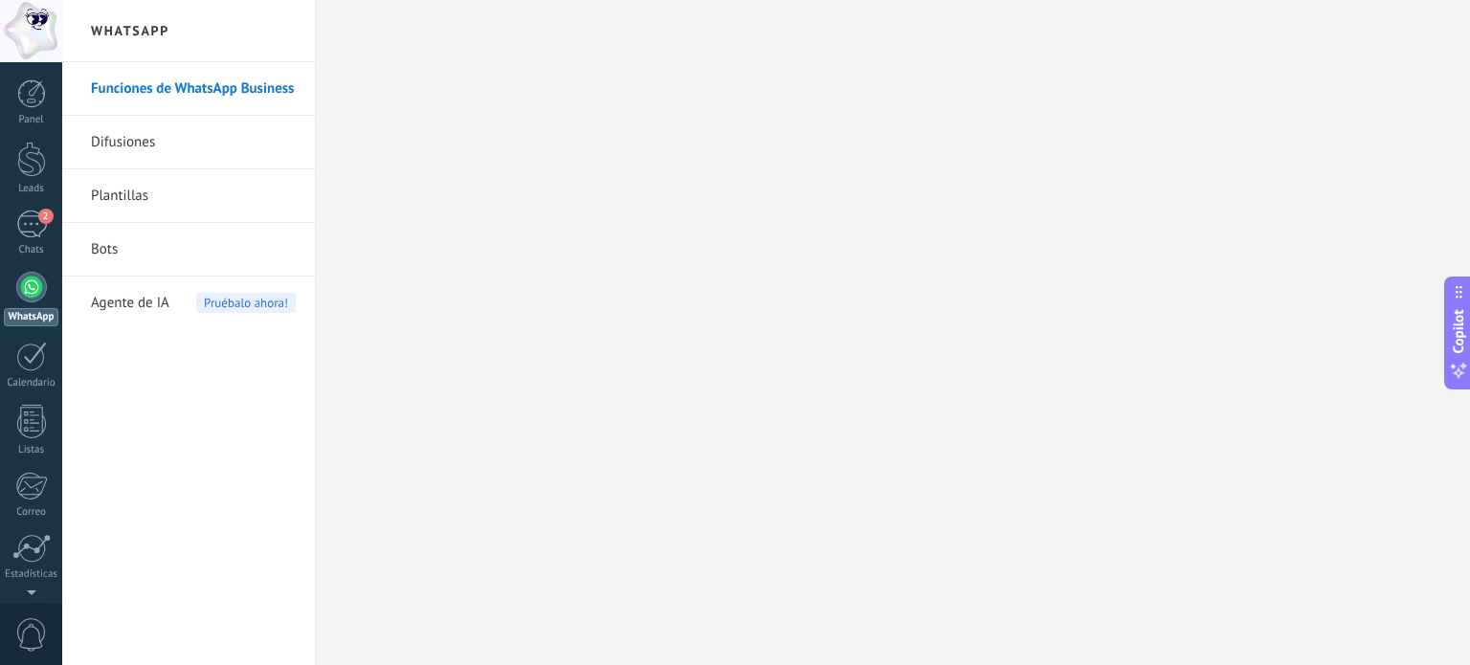
click at [107, 242] on link "Bots" at bounding box center [193, 250] width 205 height 54
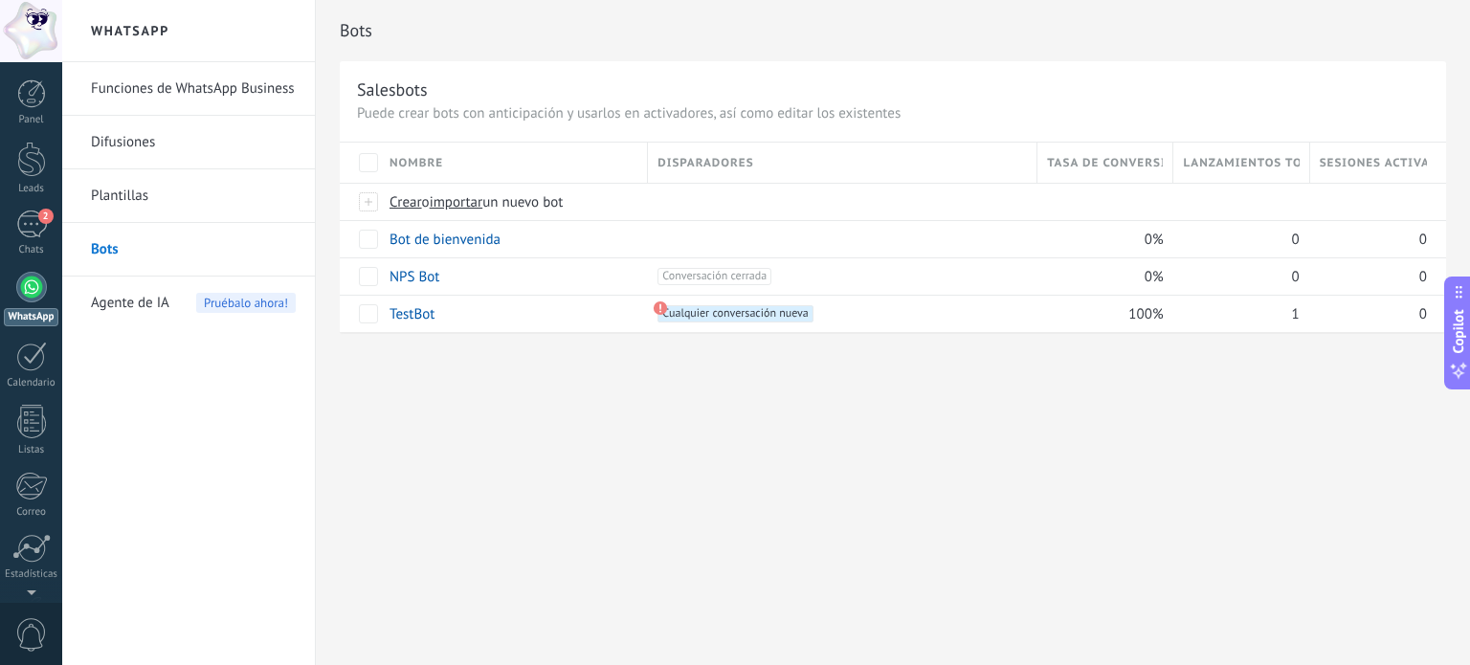
click at [179, 198] on link "Plantillas" at bounding box center [193, 196] width 205 height 54
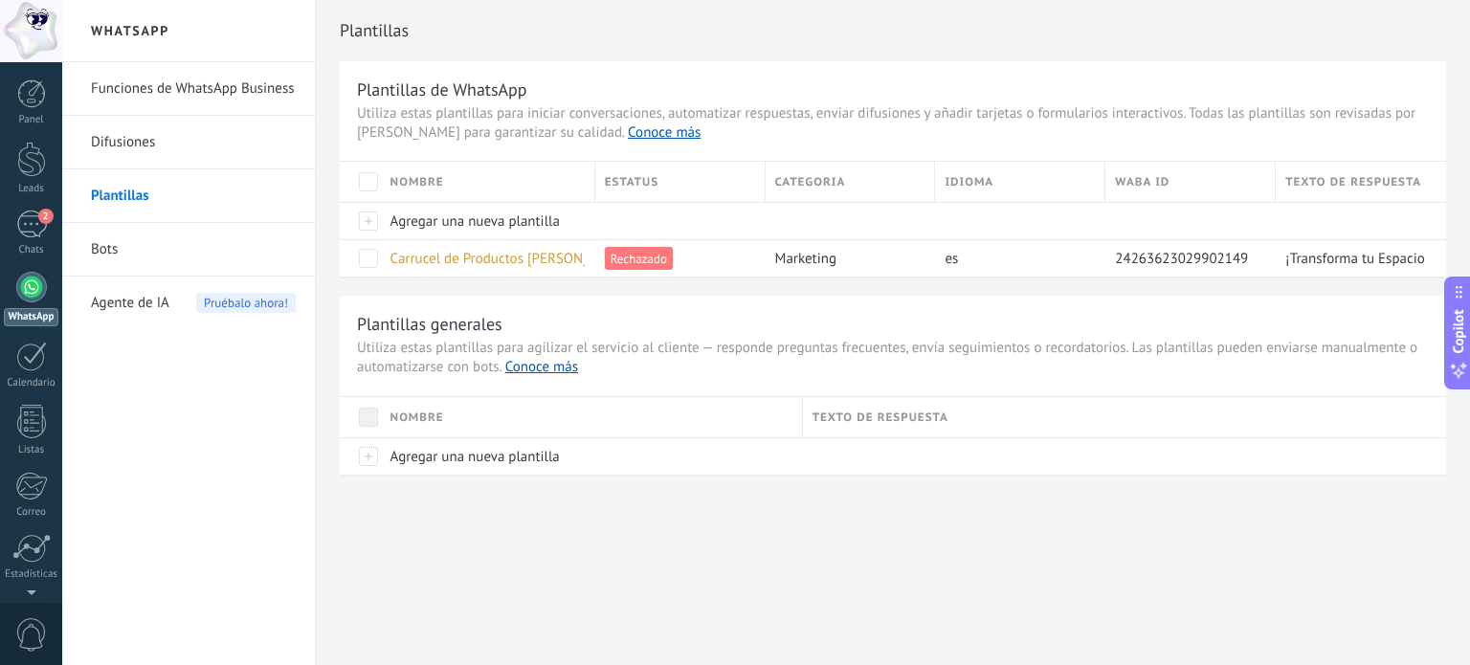
click at [164, 142] on link "Difusiones" at bounding box center [193, 143] width 205 height 54
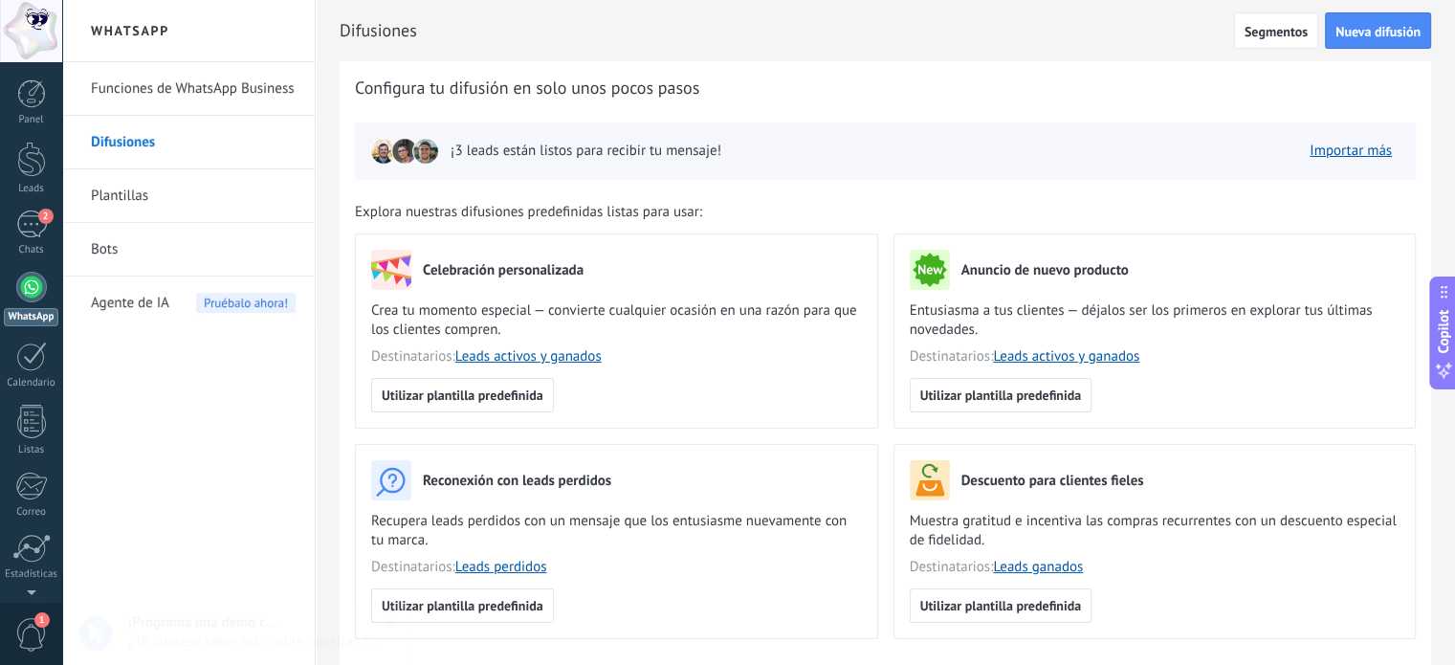
click at [165, 236] on link "Bots" at bounding box center [193, 250] width 205 height 54
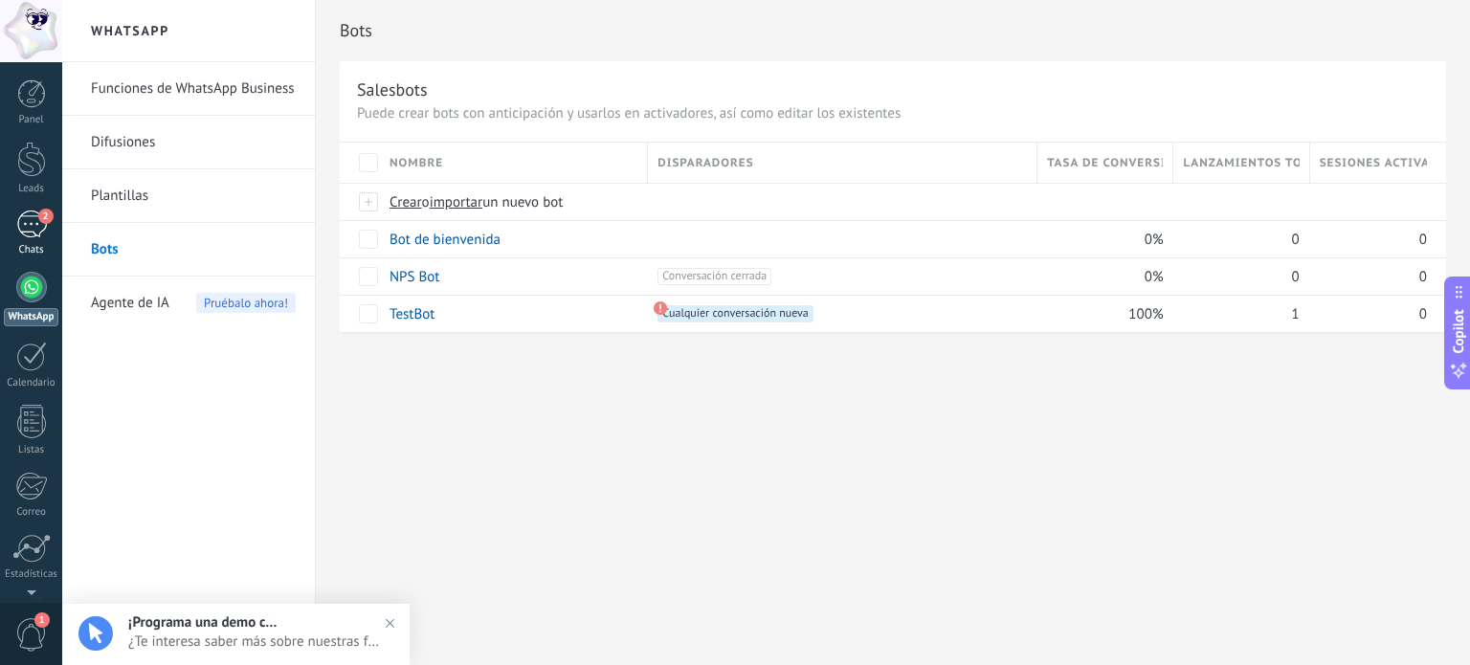
click at [26, 223] on div "2" at bounding box center [31, 224] width 31 height 28
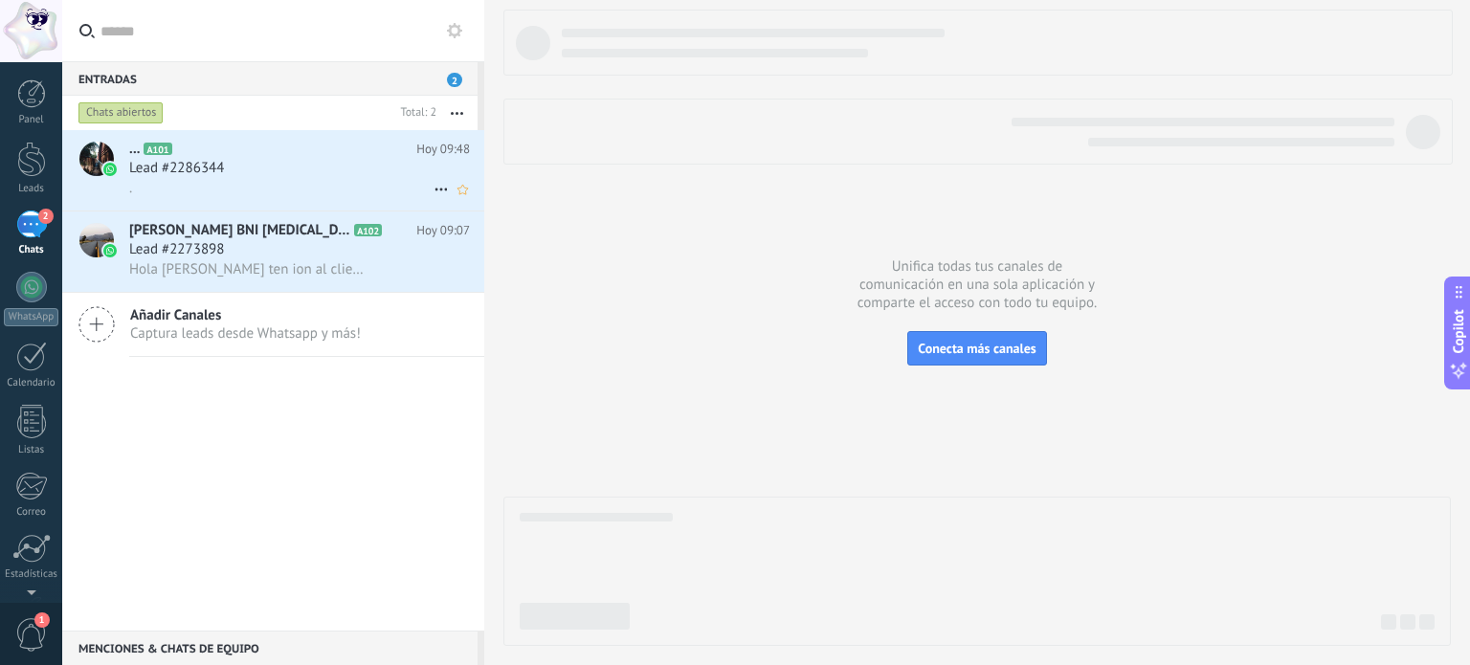
click at [218, 154] on h2 "... A101" at bounding box center [272, 149] width 287 height 19
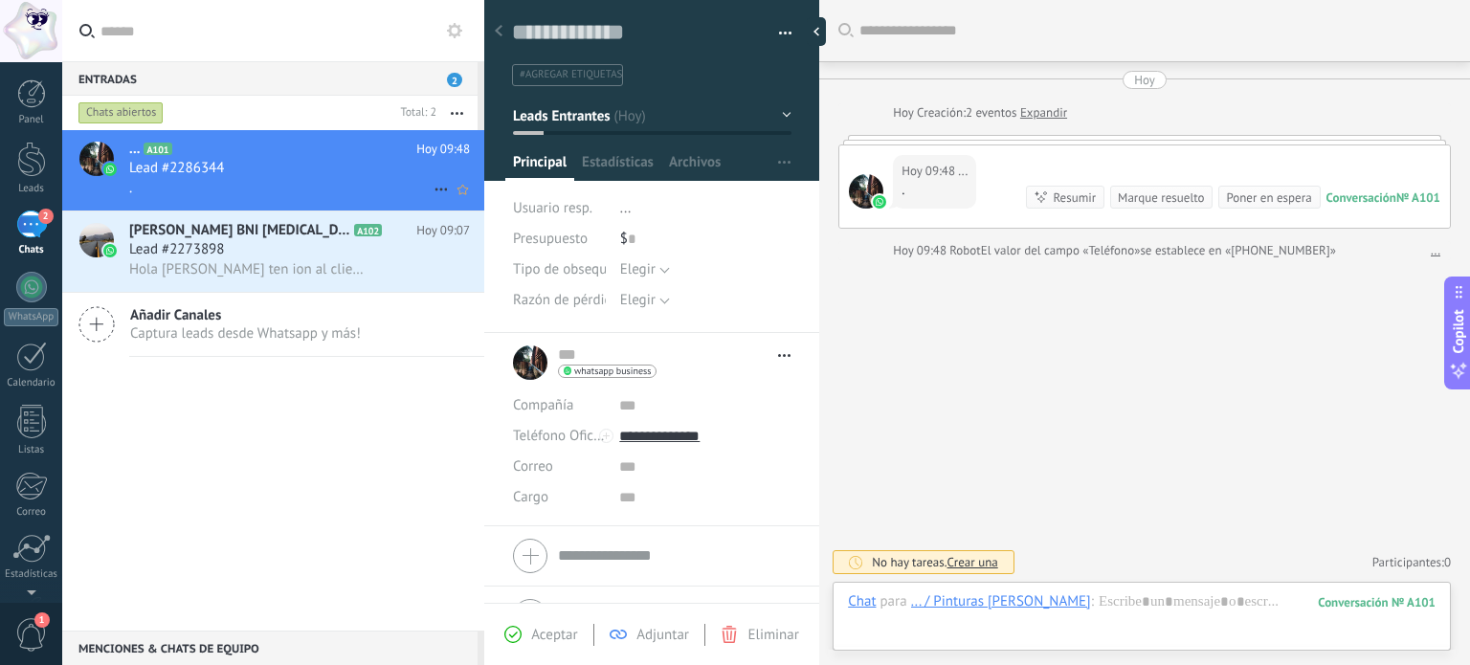
scroll to position [28, 0]
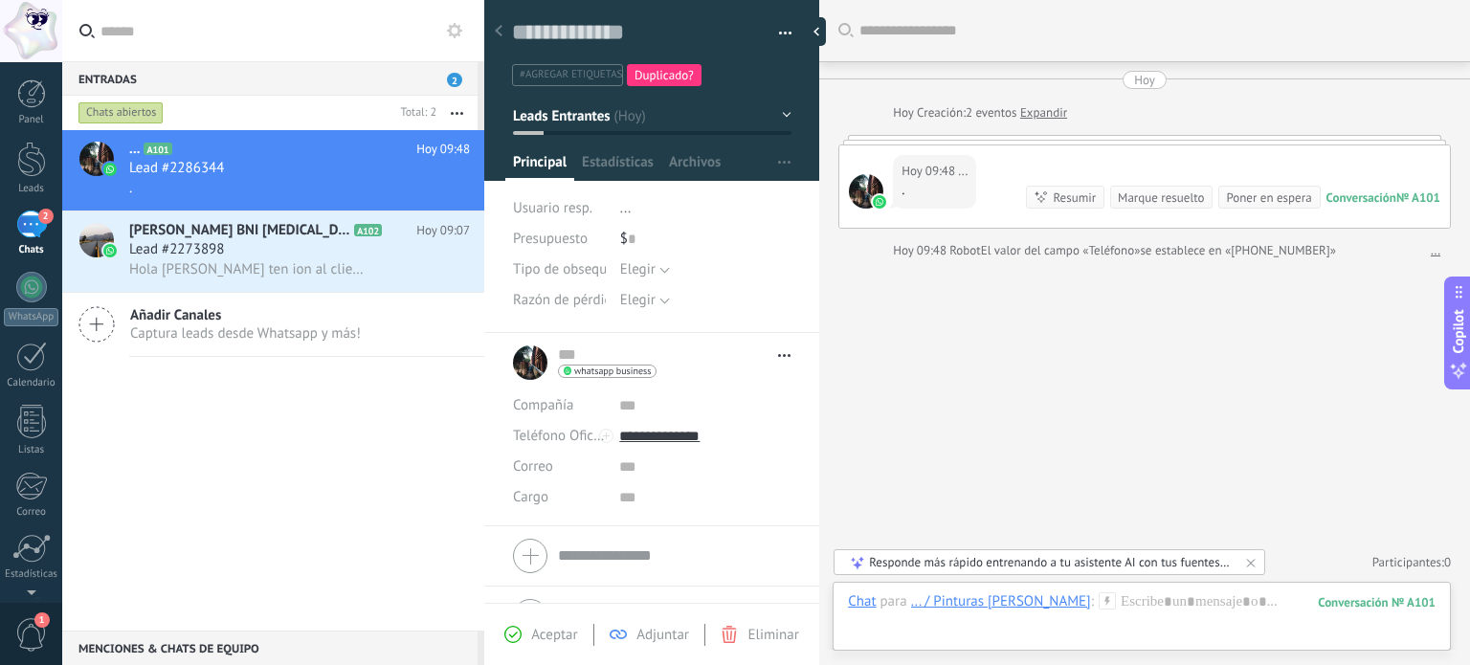
click at [646, 635] on span "Adjuntar" at bounding box center [662, 635] width 53 height 18
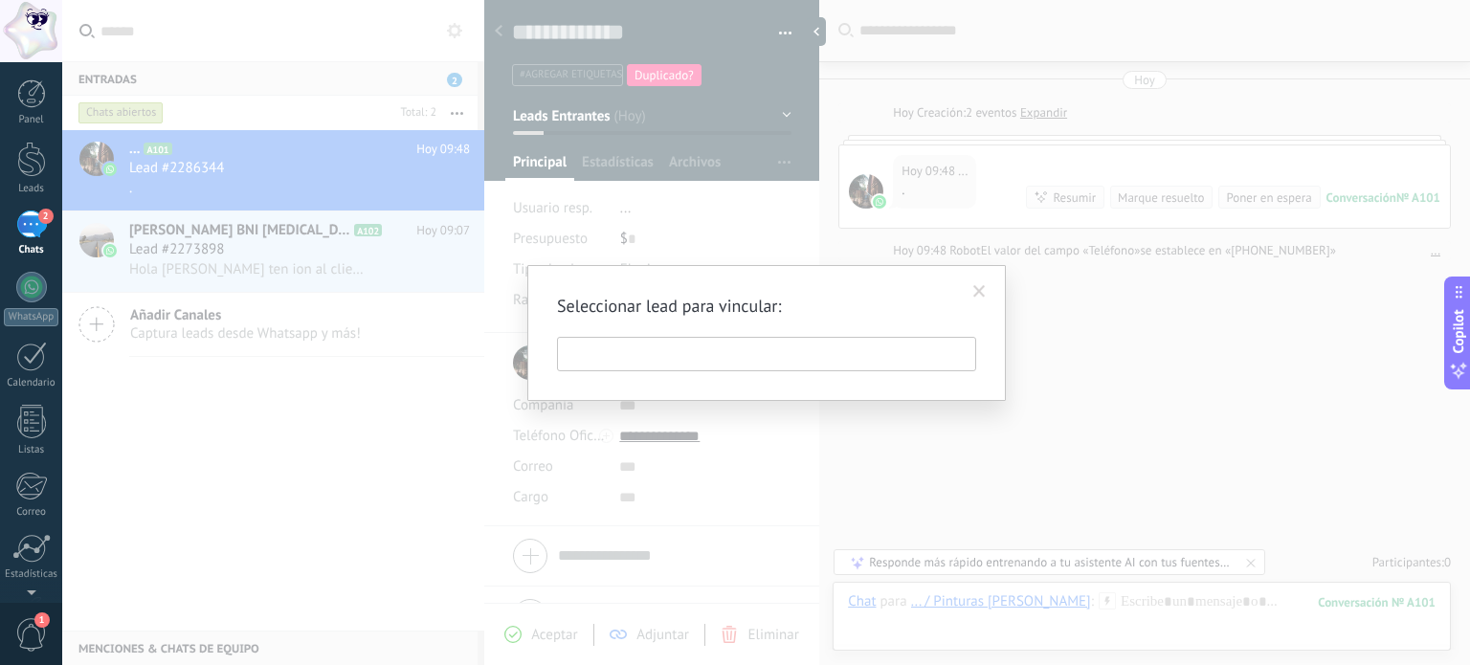
click at [980, 283] on span at bounding box center [979, 292] width 32 height 33
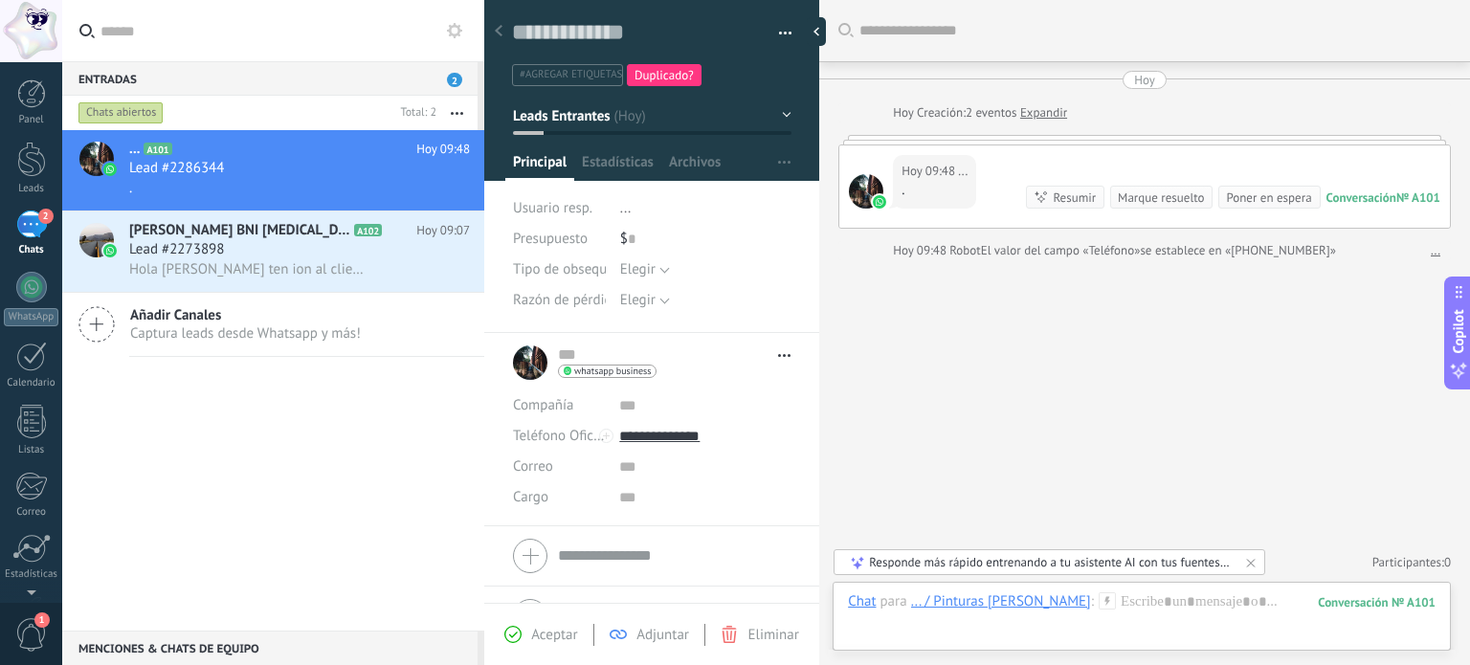
click at [880, 412] on div "Buscar Carga más [DATE] [DATE] Creación: 2 eventos Expandir [DATE] 09:48 ... . …" at bounding box center [1144, 332] width 651 height 665
click at [27, 176] on div at bounding box center [31, 159] width 29 height 35
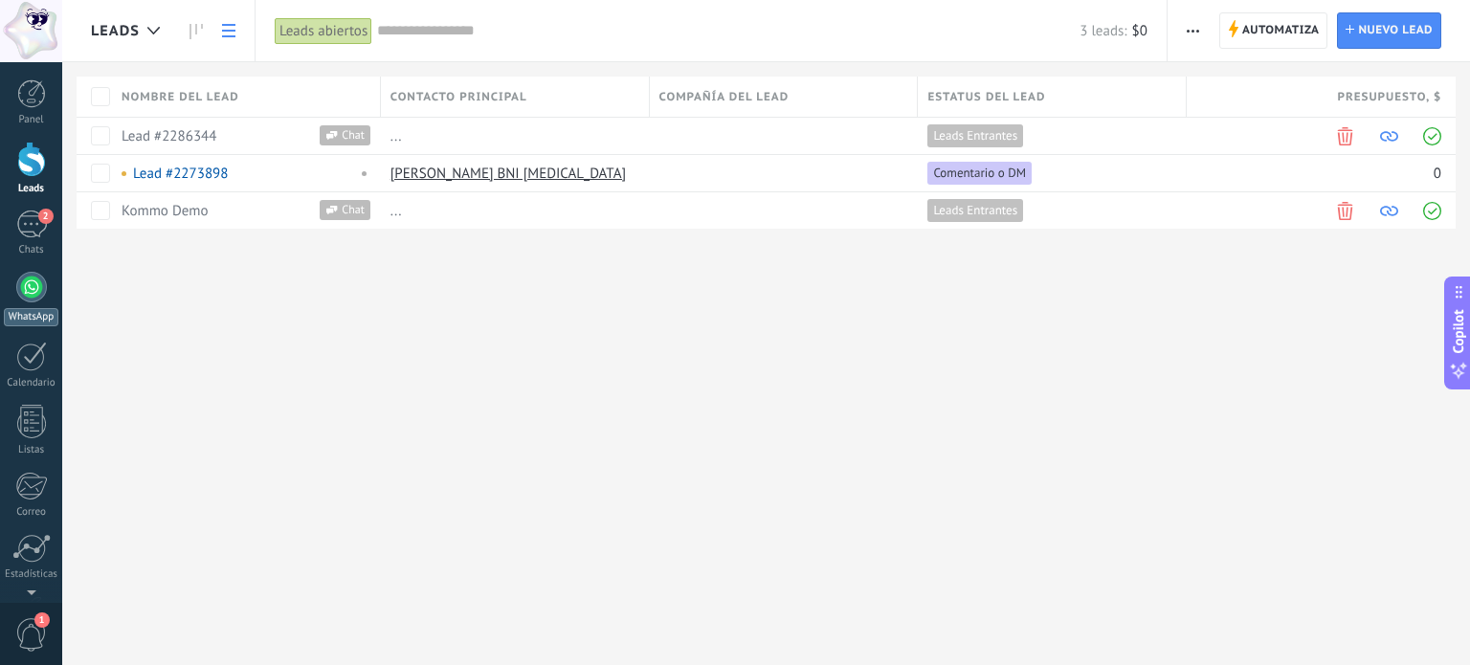
click at [37, 294] on div at bounding box center [31, 287] width 31 height 31
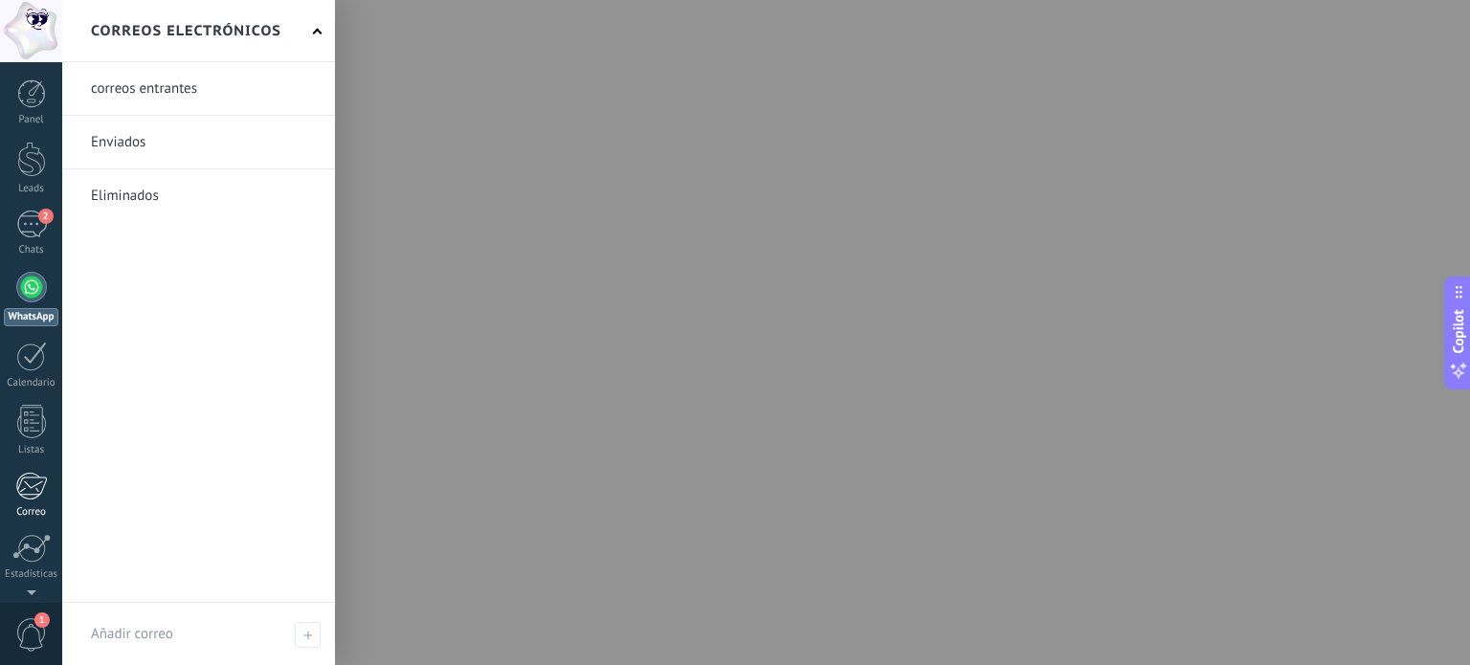
click at [33, 484] on div at bounding box center [31, 486] width 32 height 29
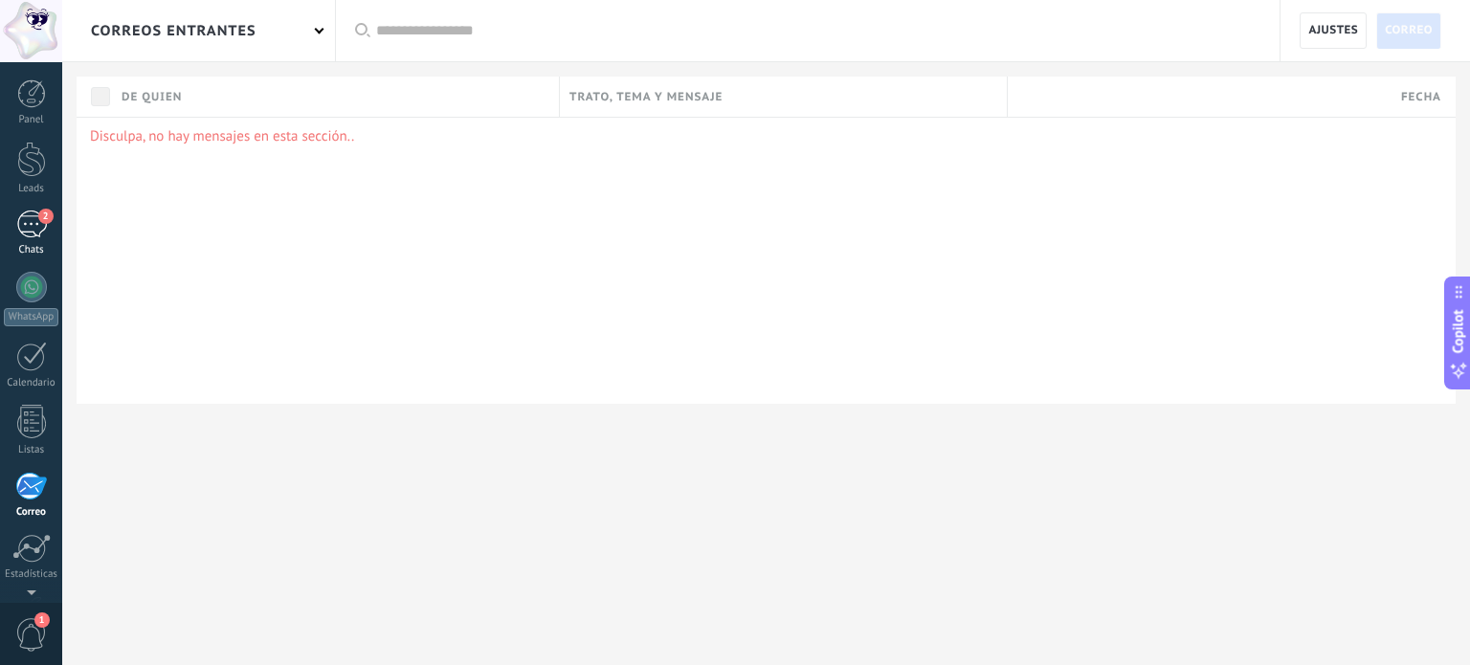
click at [34, 229] on div "2" at bounding box center [31, 224] width 31 height 28
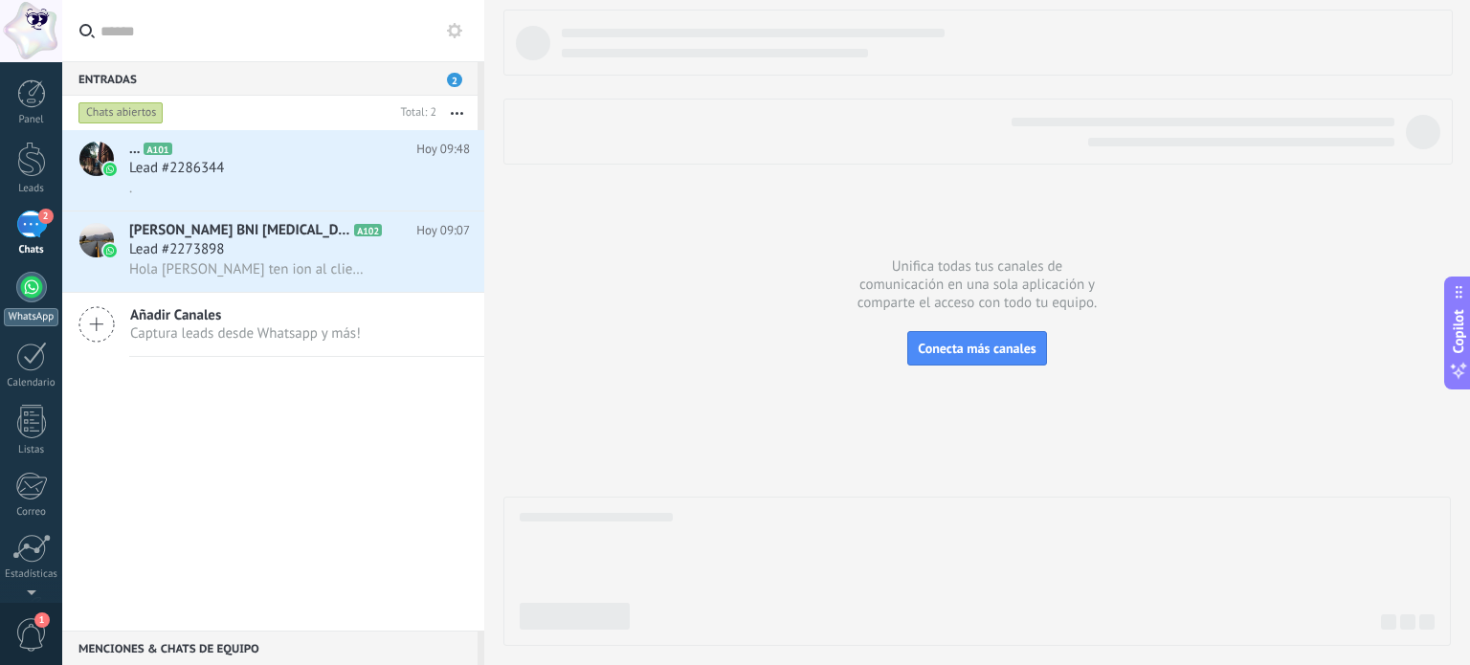
click at [39, 294] on div at bounding box center [31, 287] width 31 height 31
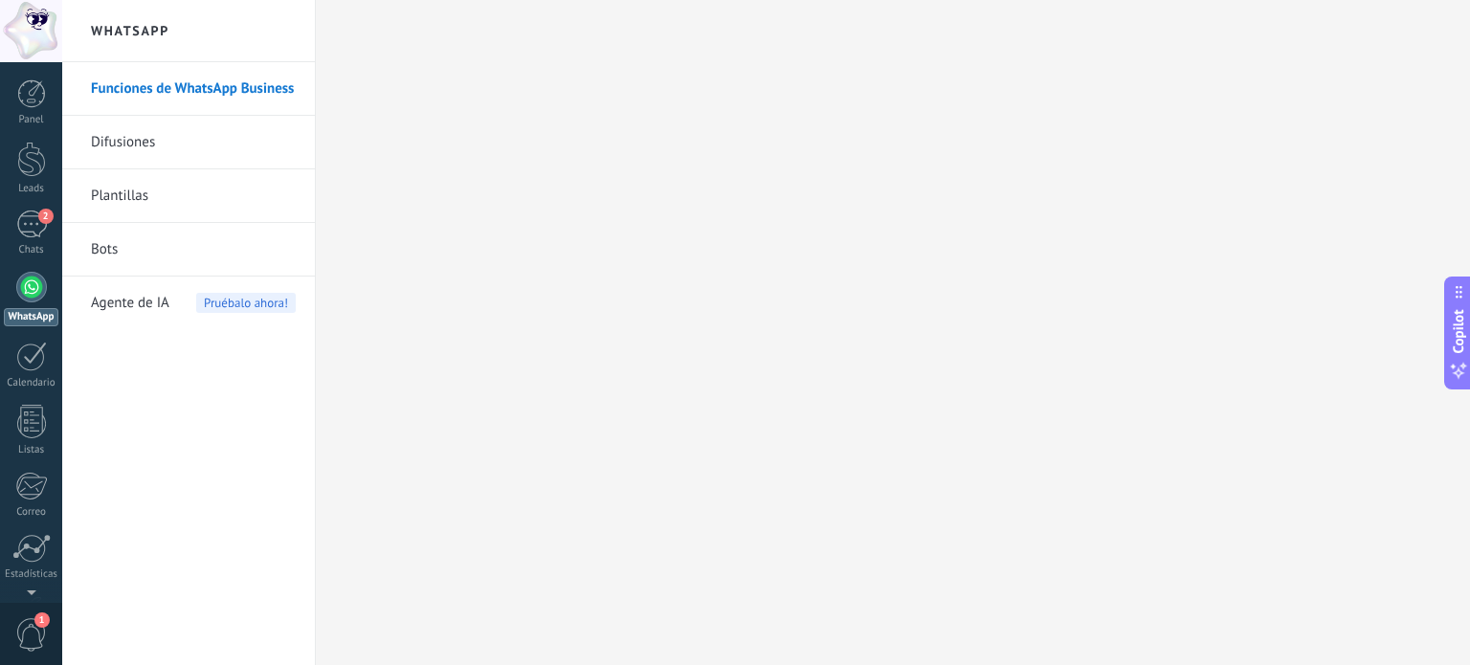
click at [146, 190] on link "Plantillas" at bounding box center [193, 196] width 205 height 54
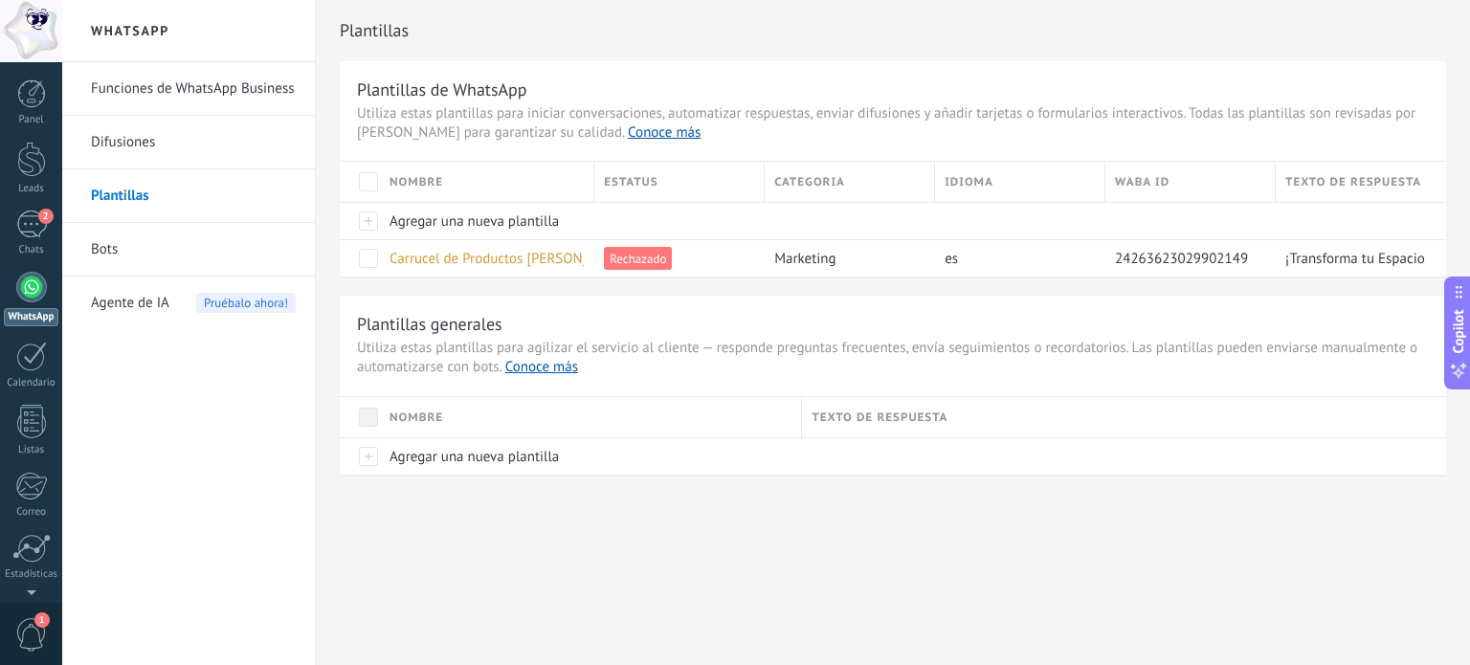
click at [148, 251] on link "Bots" at bounding box center [193, 250] width 205 height 54
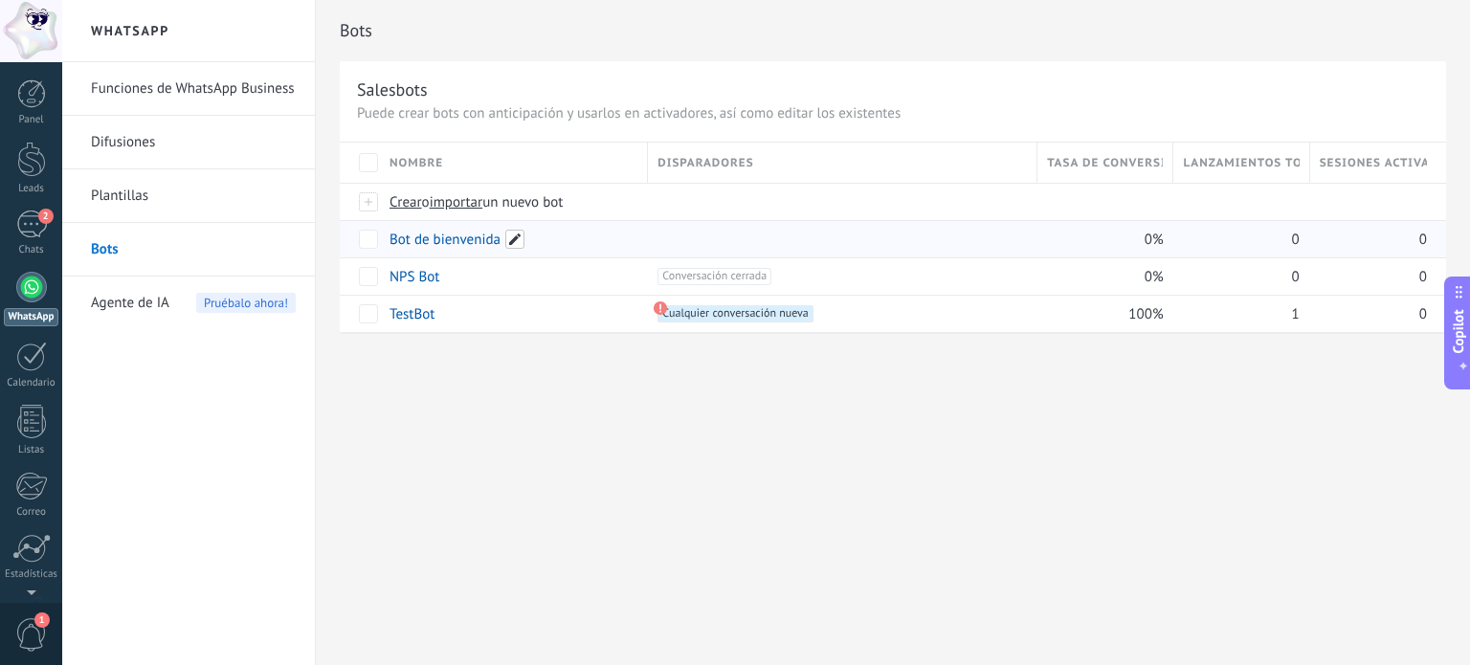
click at [507, 233] on span at bounding box center [514, 239] width 19 height 19
click at [683, 220] on div at bounding box center [842, 238] width 389 height 37
click at [445, 236] on link "Bot de bienvenida" at bounding box center [444, 240] width 111 height 18
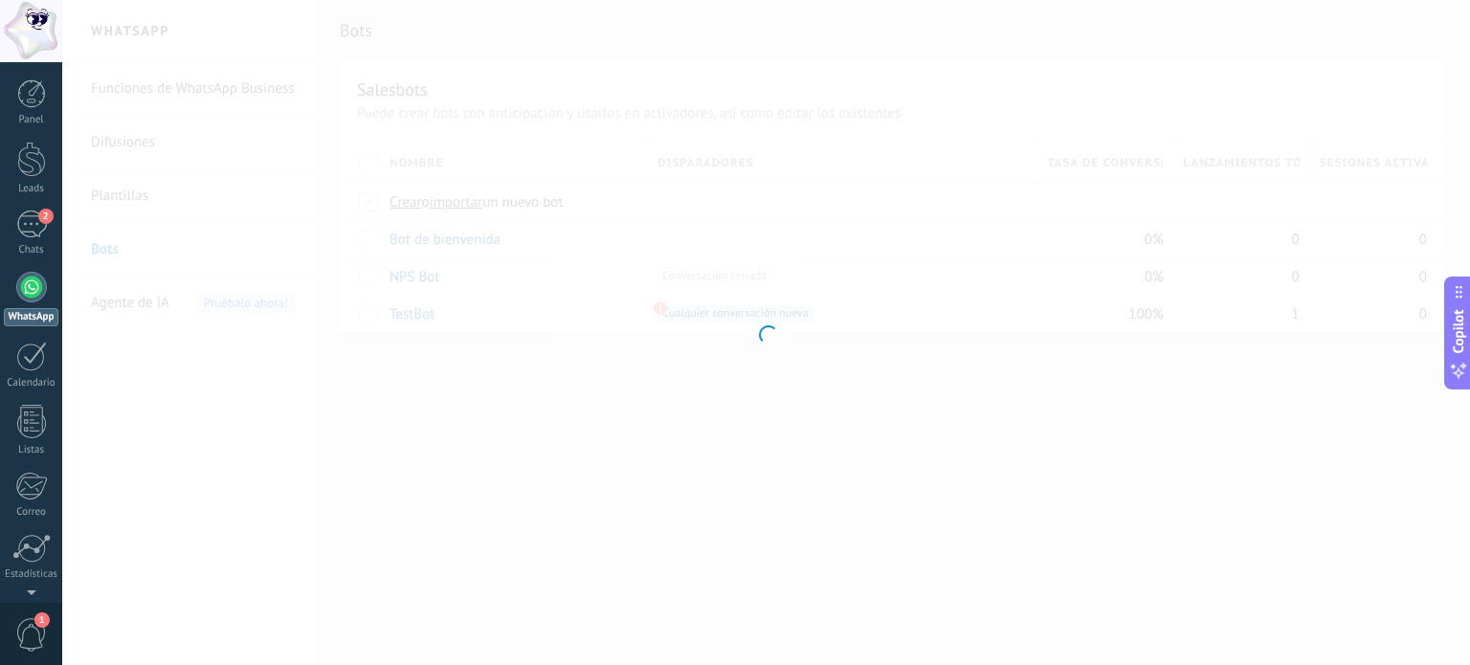
type input "**********"
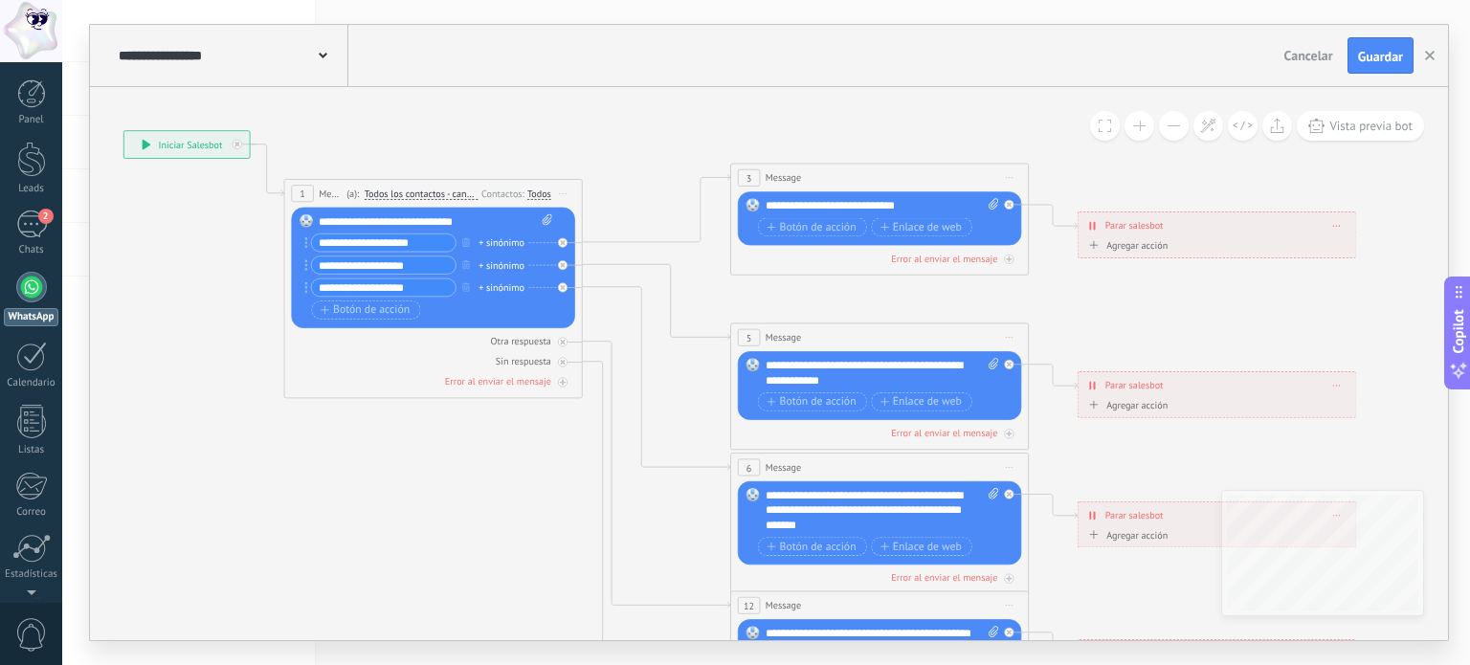
click at [24, 282] on div at bounding box center [31, 287] width 31 height 31
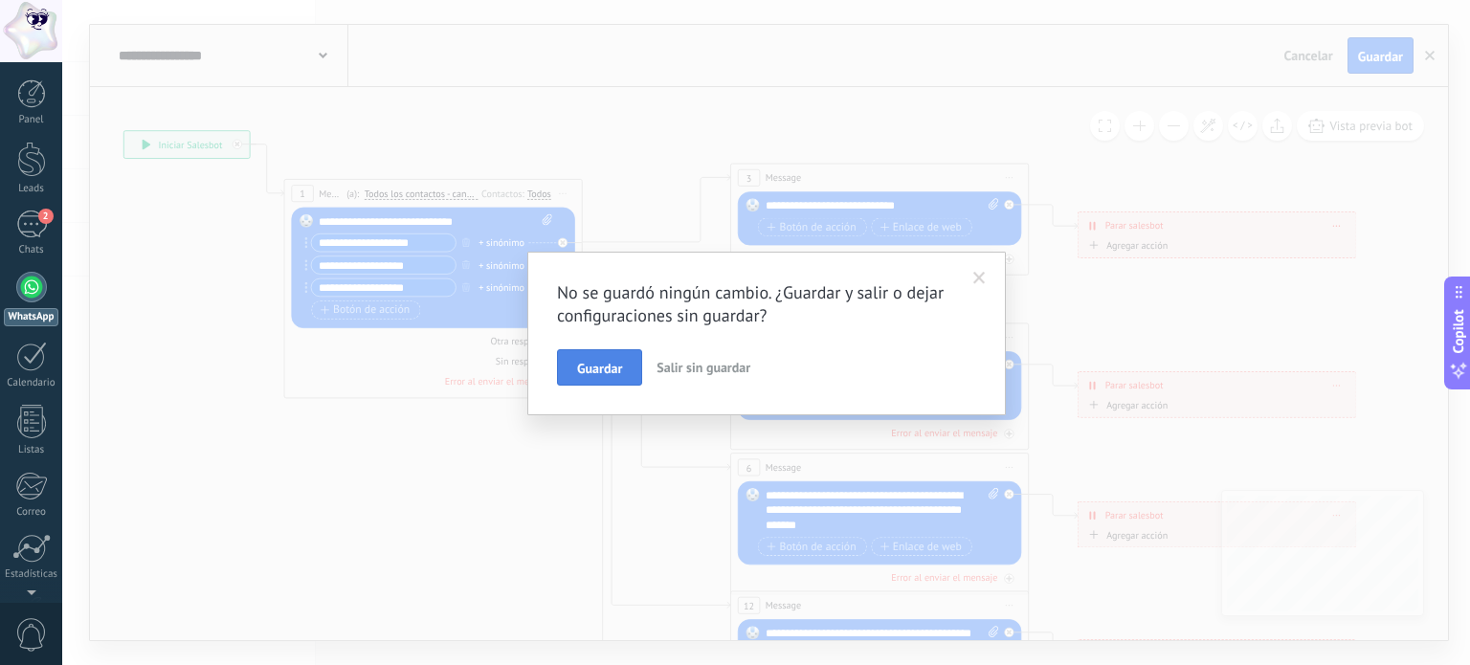
click at [609, 362] on span "Guardar" at bounding box center [599, 368] width 45 height 13
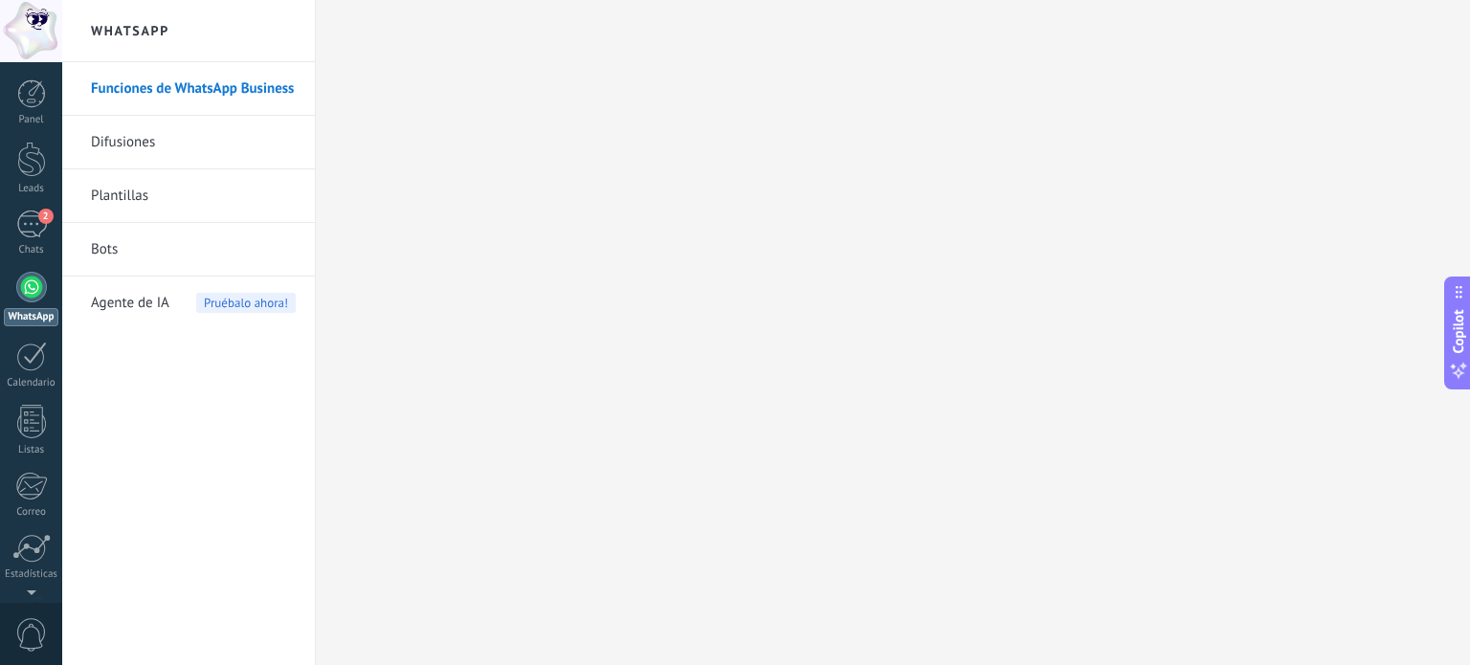
click at [111, 139] on link "Difusiones" at bounding box center [193, 143] width 205 height 54
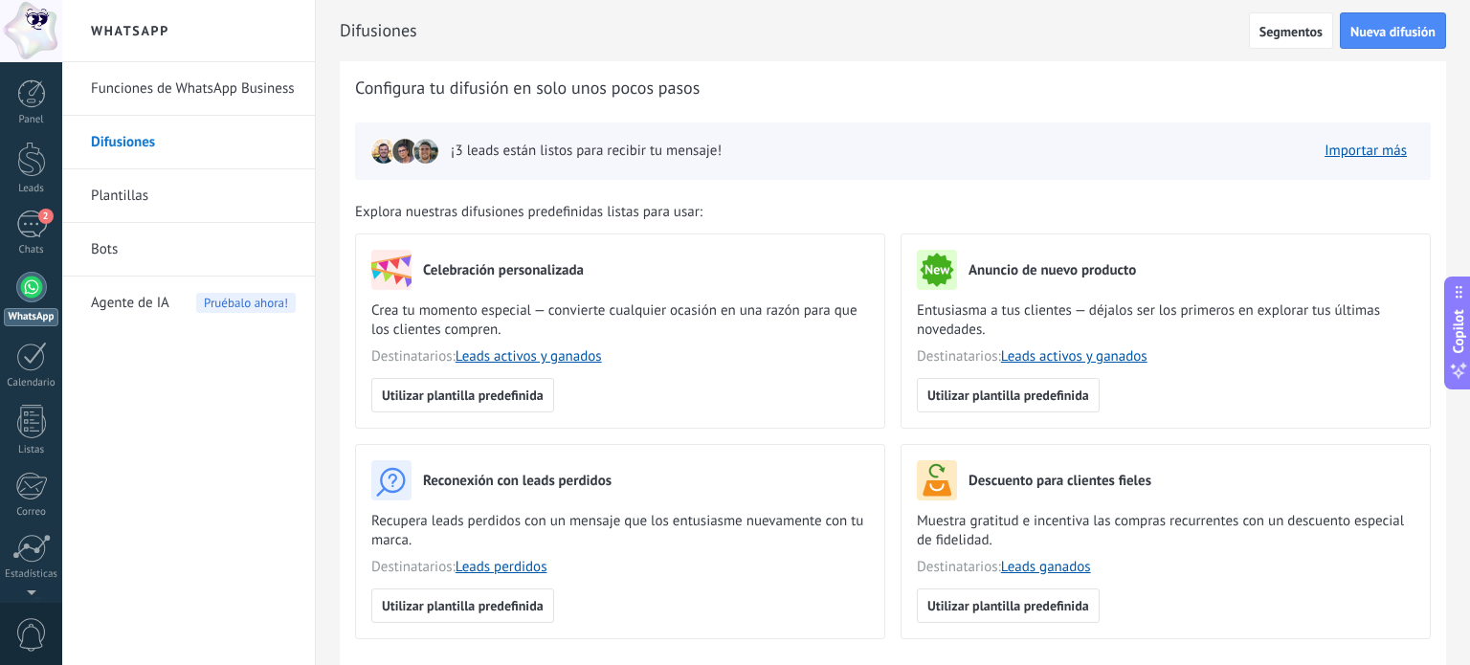
click at [142, 199] on link "Plantillas" at bounding box center [193, 196] width 205 height 54
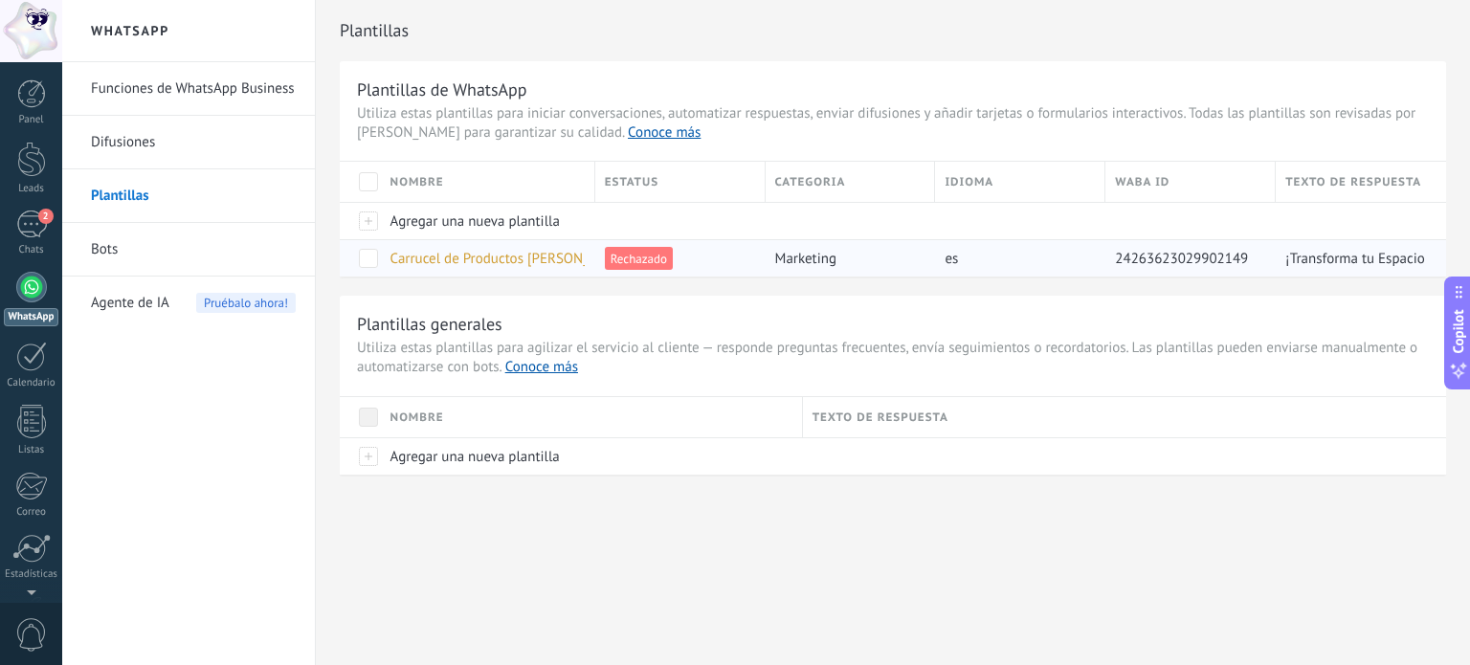
click at [464, 260] on span "Carrucel de Productos [PERSON_NAME]" at bounding box center [510, 259] width 240 height 18
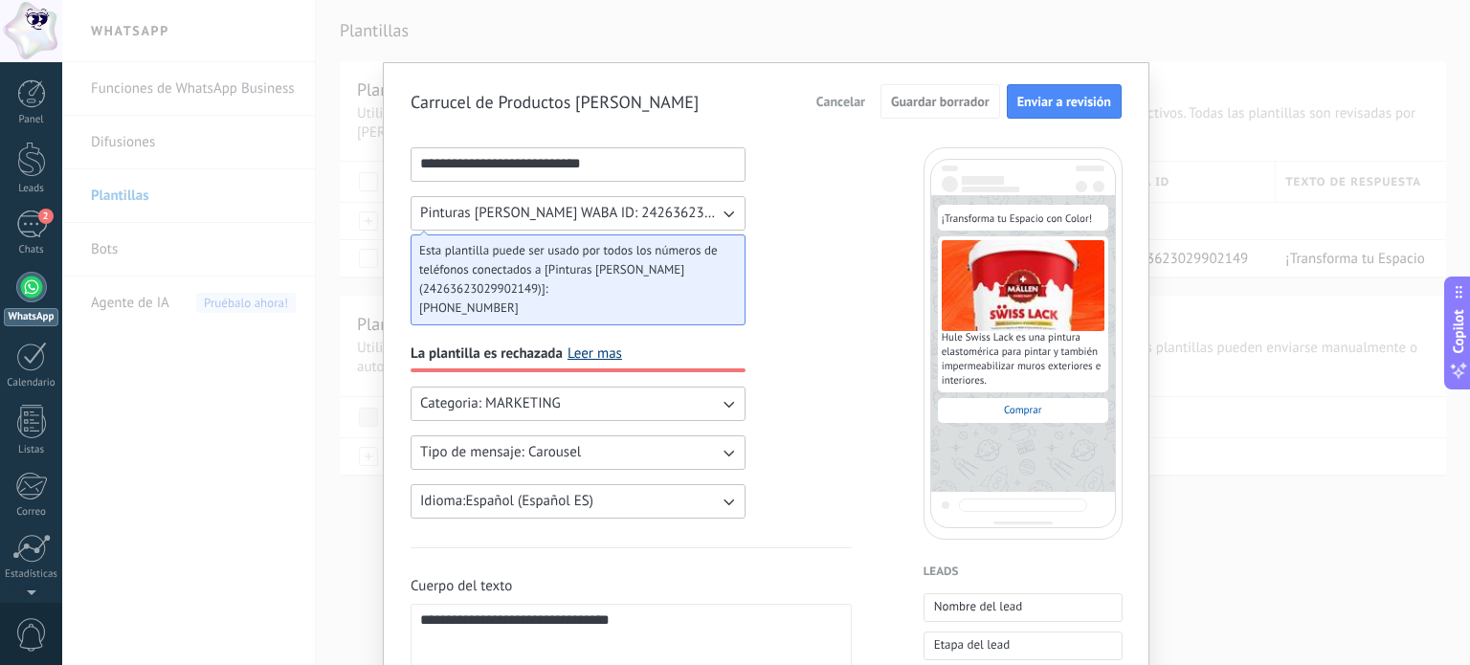
click at [575, 357] on link "Leer mas" at bounding box center [594, 353] width 55 height 19
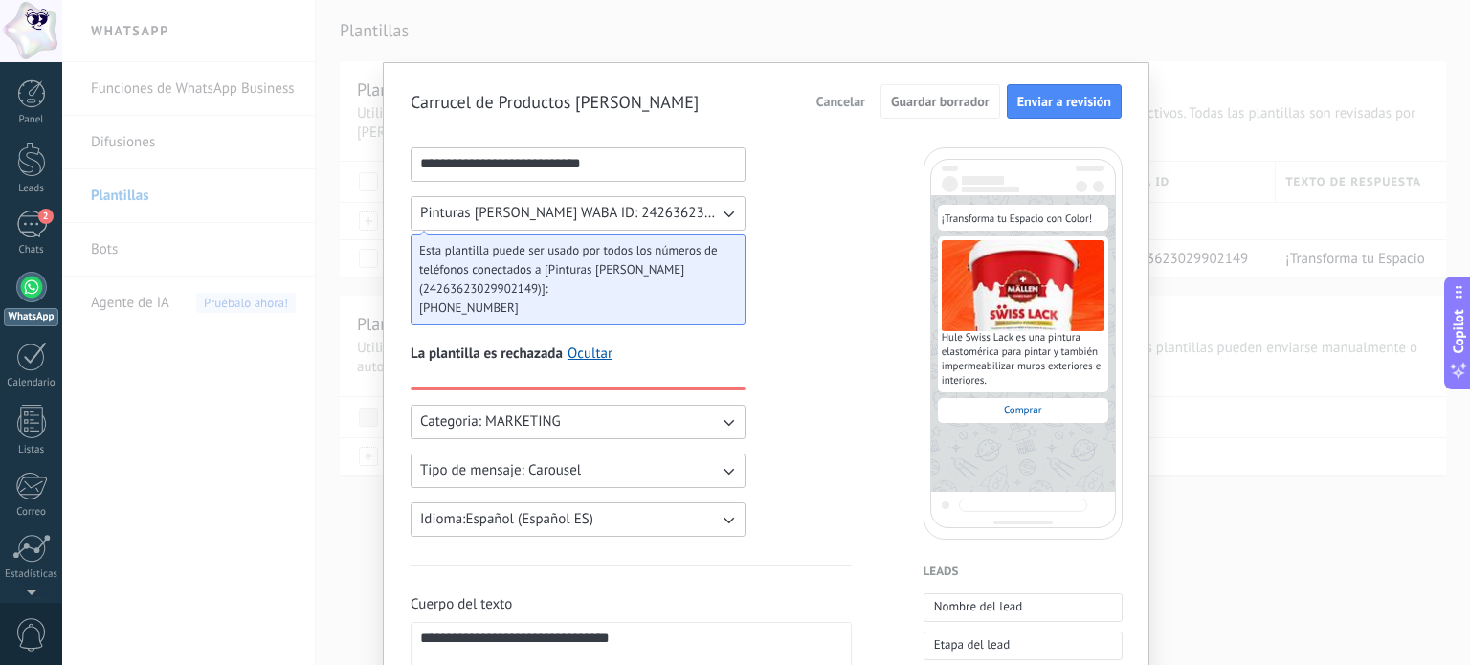
click at [463, 474] on span "Tipo de mensaje: Carousel" at bounding box center [500, 470] width 161 height 19
click at [434, 526] on span "Flows" at bounding box center [437, 535] width 35 height 19
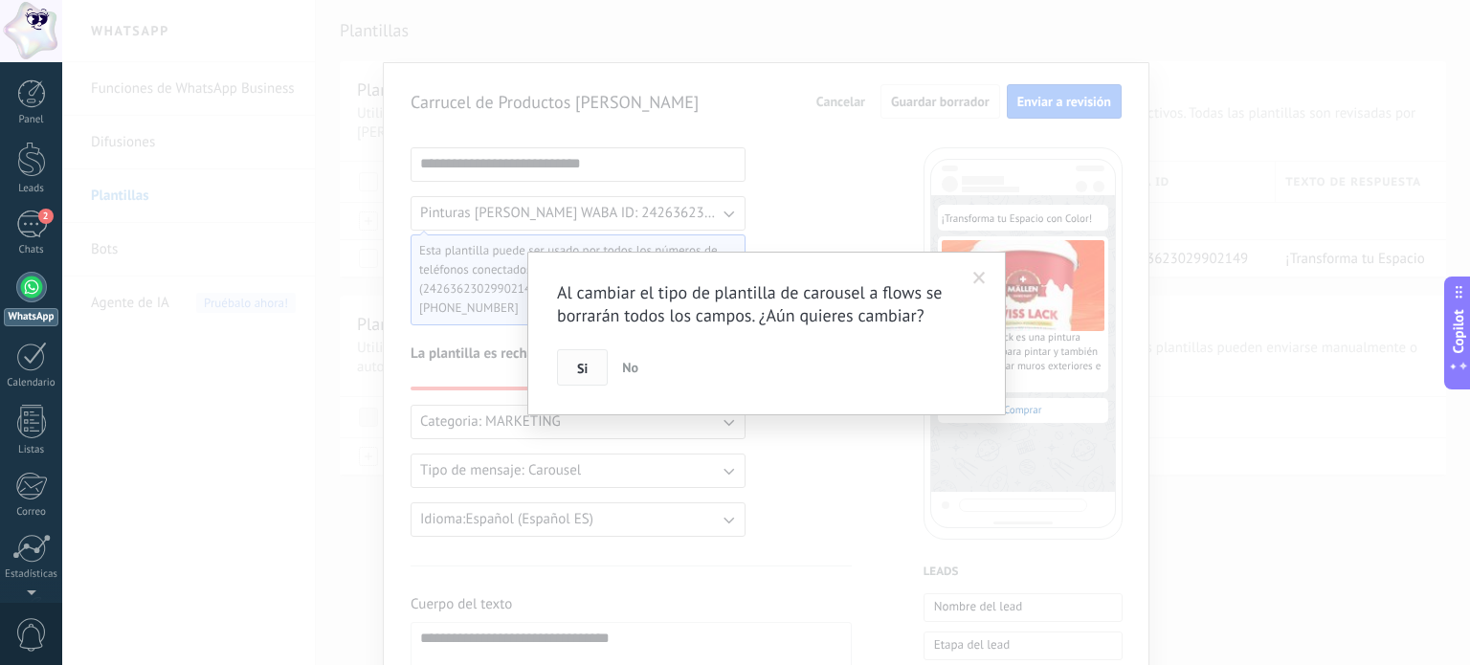
click at [559, 356] on button "Si" at bounding box center [582, 367] width 51 height 36
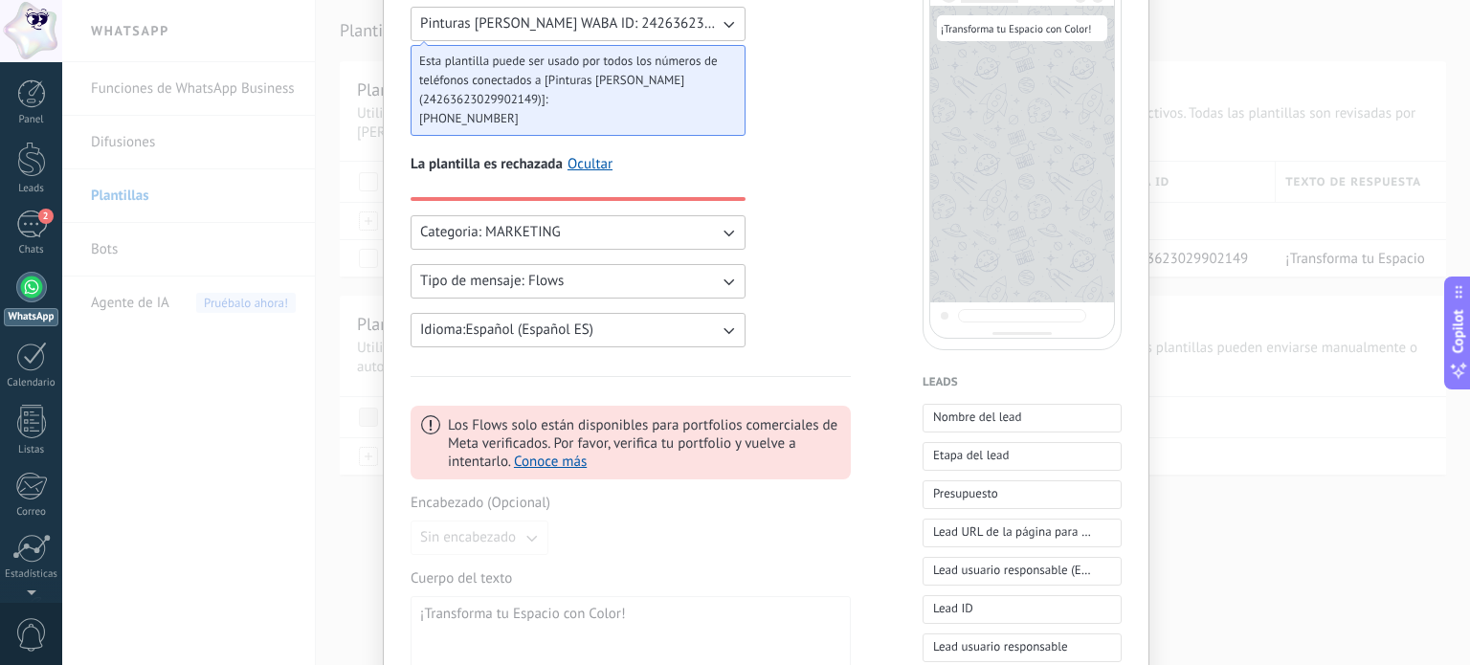
scroll to position [194, 0]
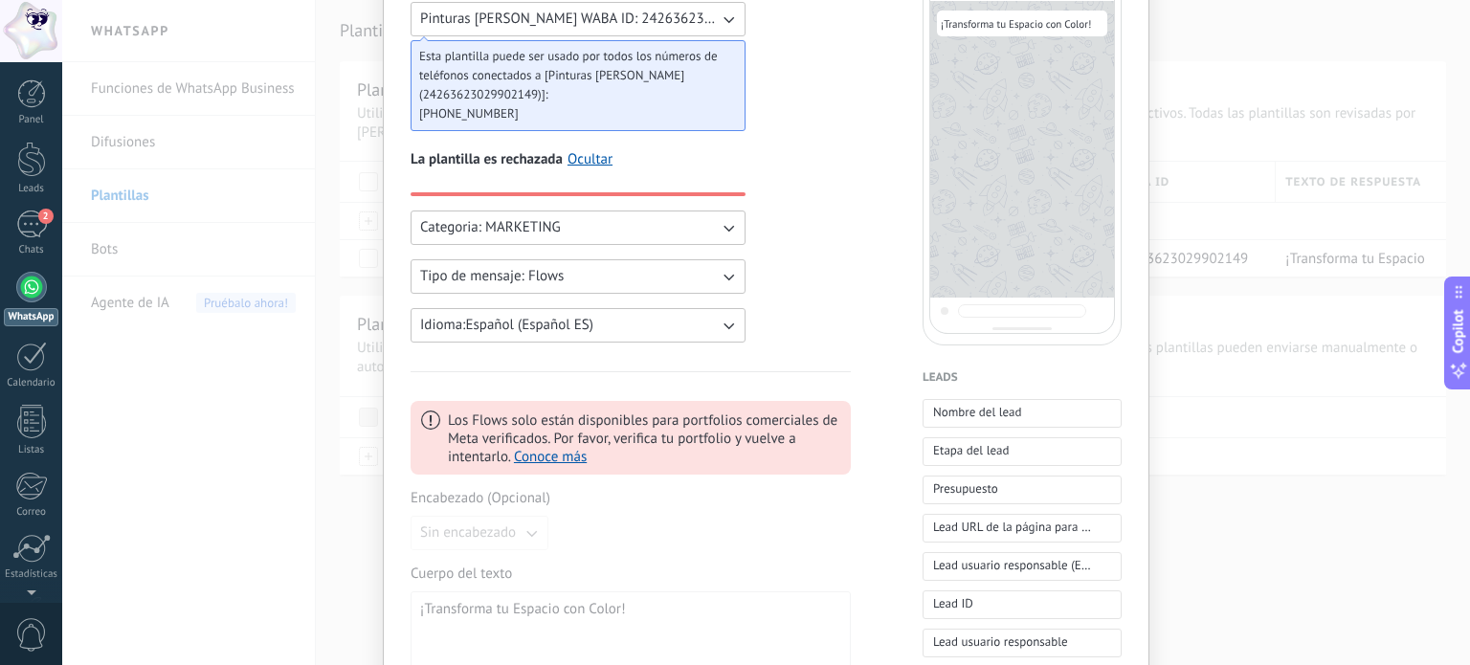
click at [325, 432] on div "**********" at bounding box center [765, 332] width 1407 height 665
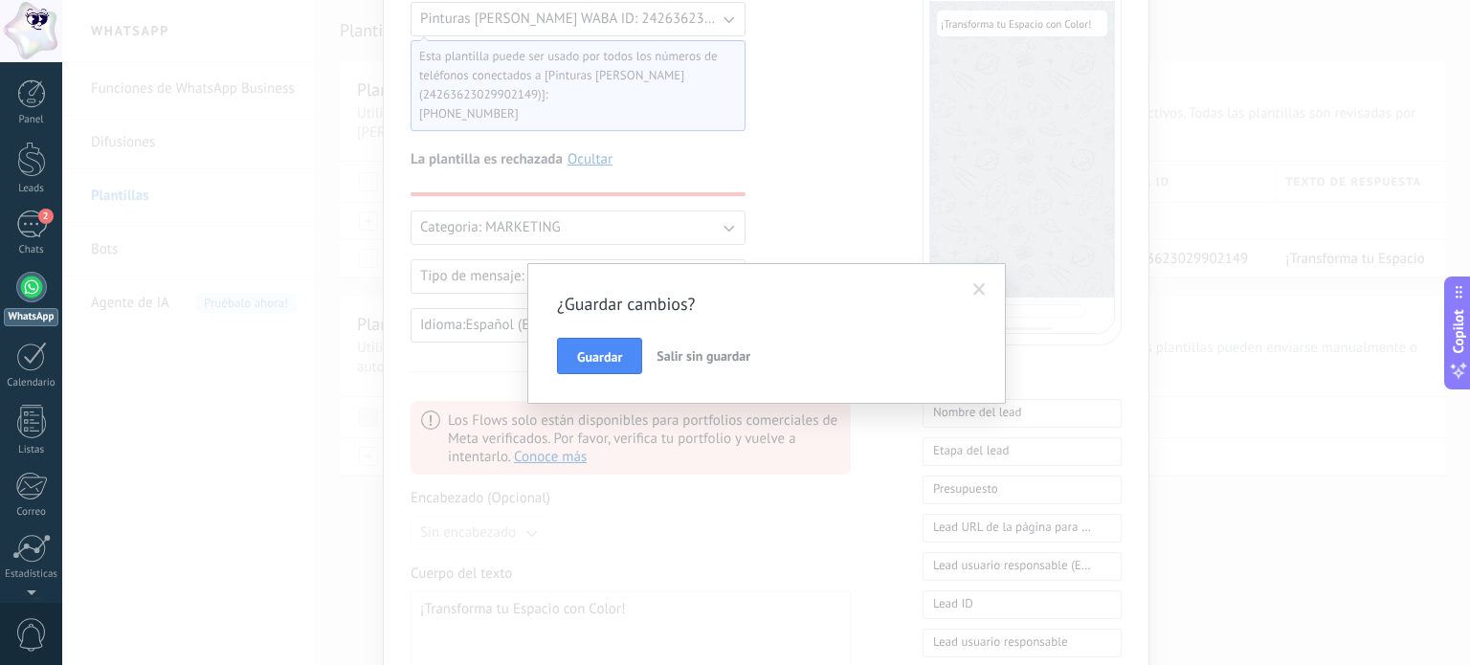
click at [302, 454] on div "¿Guardar cambios? Guardar Salir sin guardar" at bounding box center [765, 332] width 1407 height 665
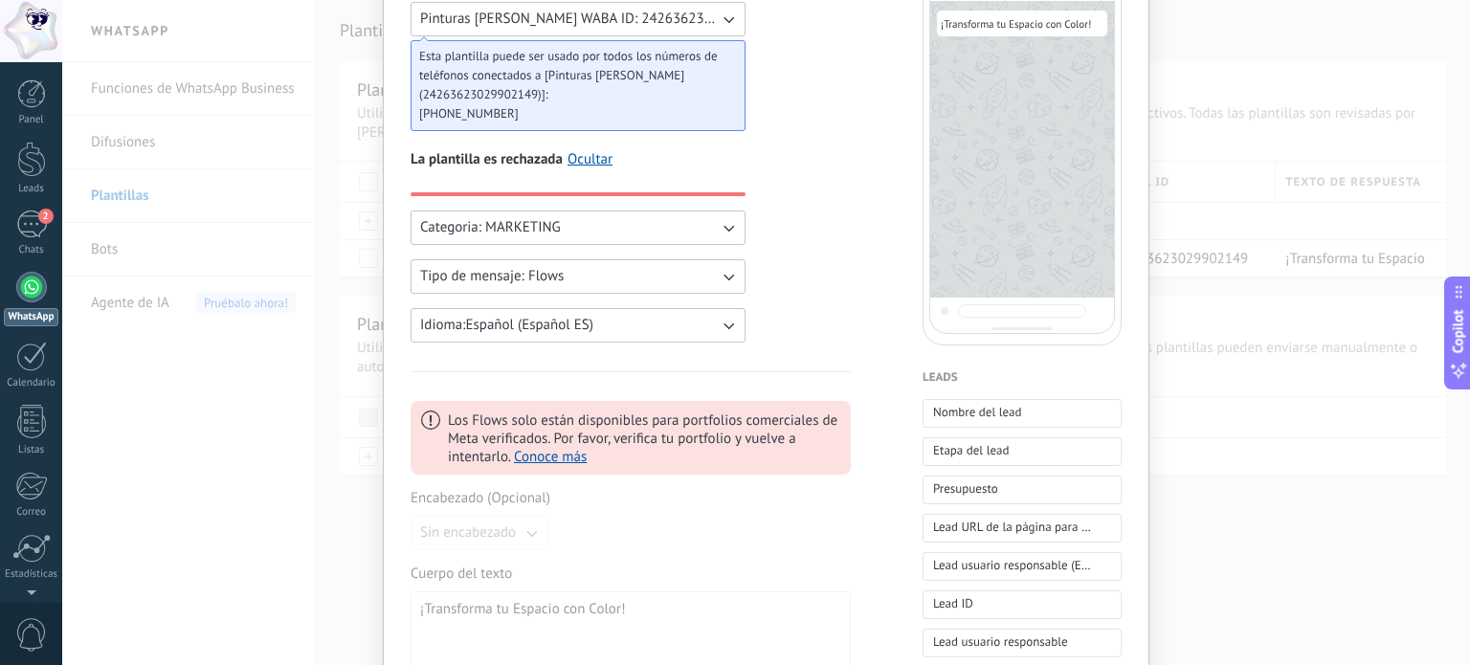
click at [124, 451] on div "**********" at bounding box center [765, 332] width 1407 height 665
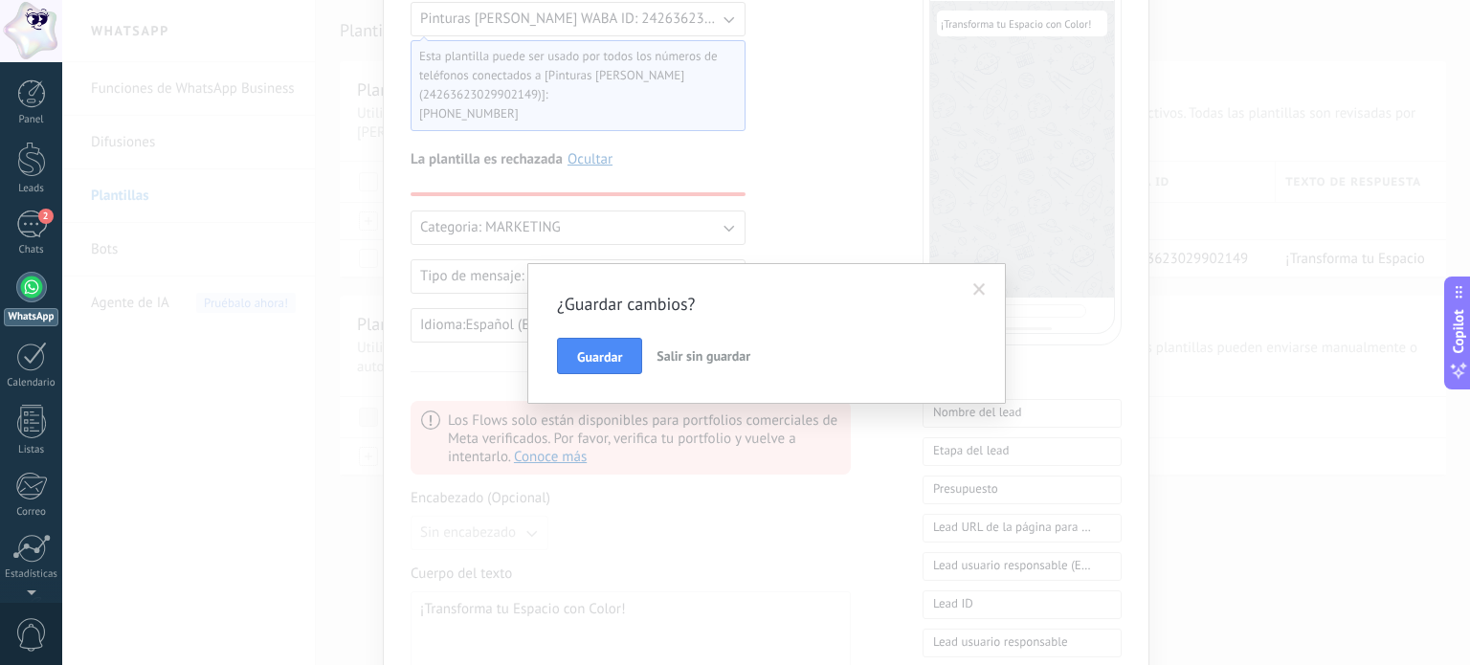
click at [727, 349] on span "Salir sin guardar" at bounding box center [703, 355] width 94 height 17
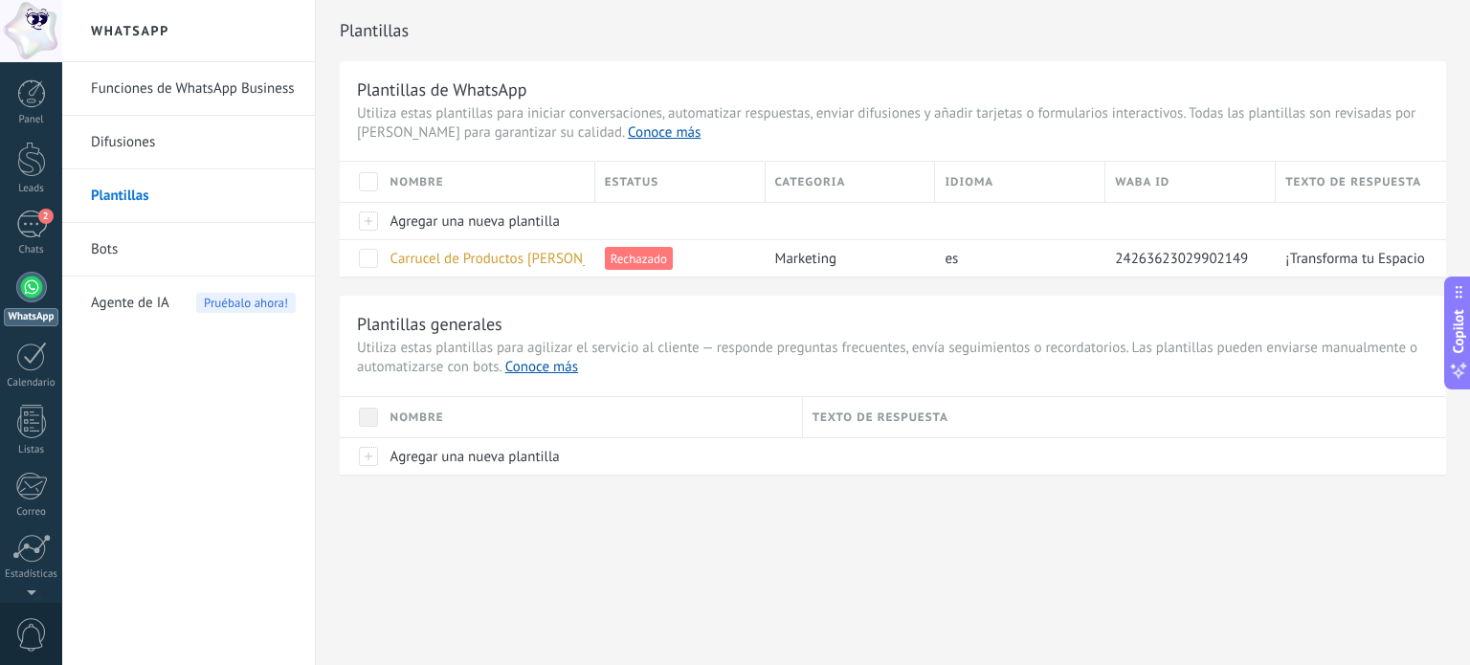
scroll to position [0, 0]
click at [141, 184] on link "Plantillas" at bounding box center [193, 196] width 205 height 54
click at [138, 260] on link "Bots" at bounding box center [193, 250] width 205 height 54
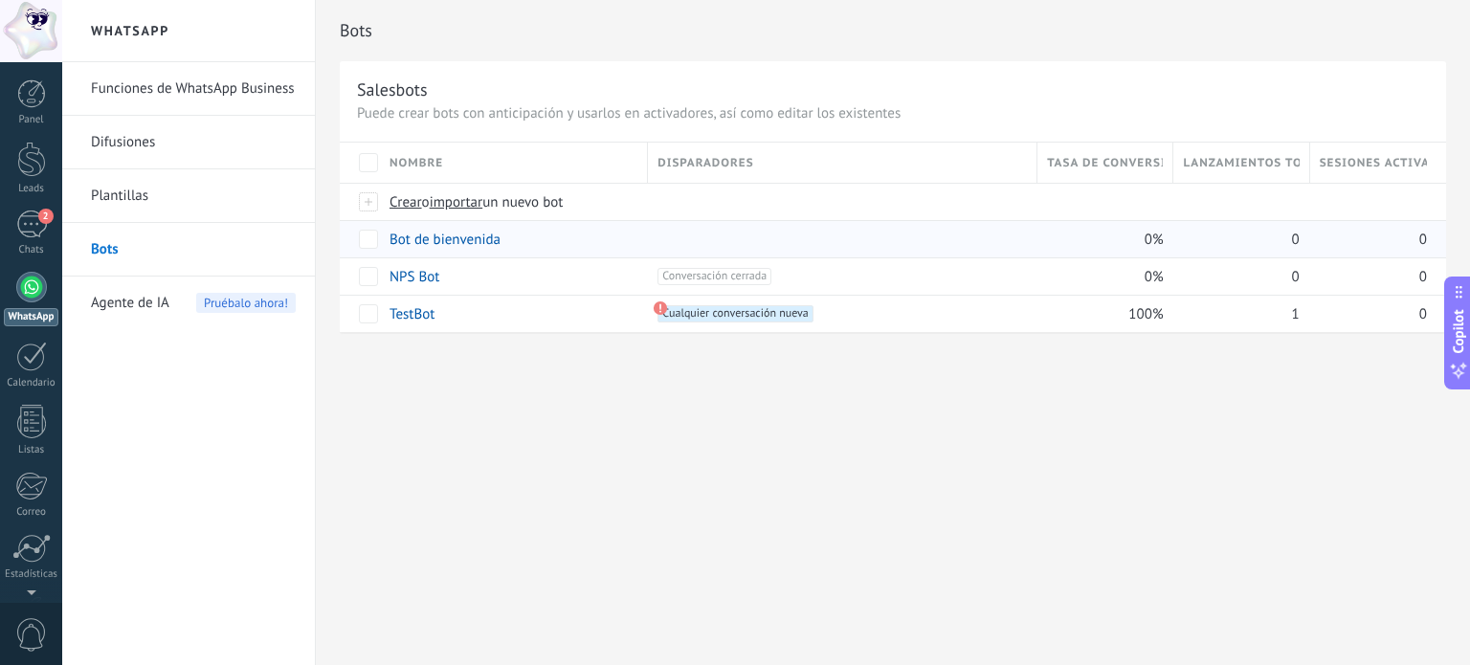
click at [452, 233] on link "Bot de bienvenida" at bounding box center [444, 240] width 111 height 18
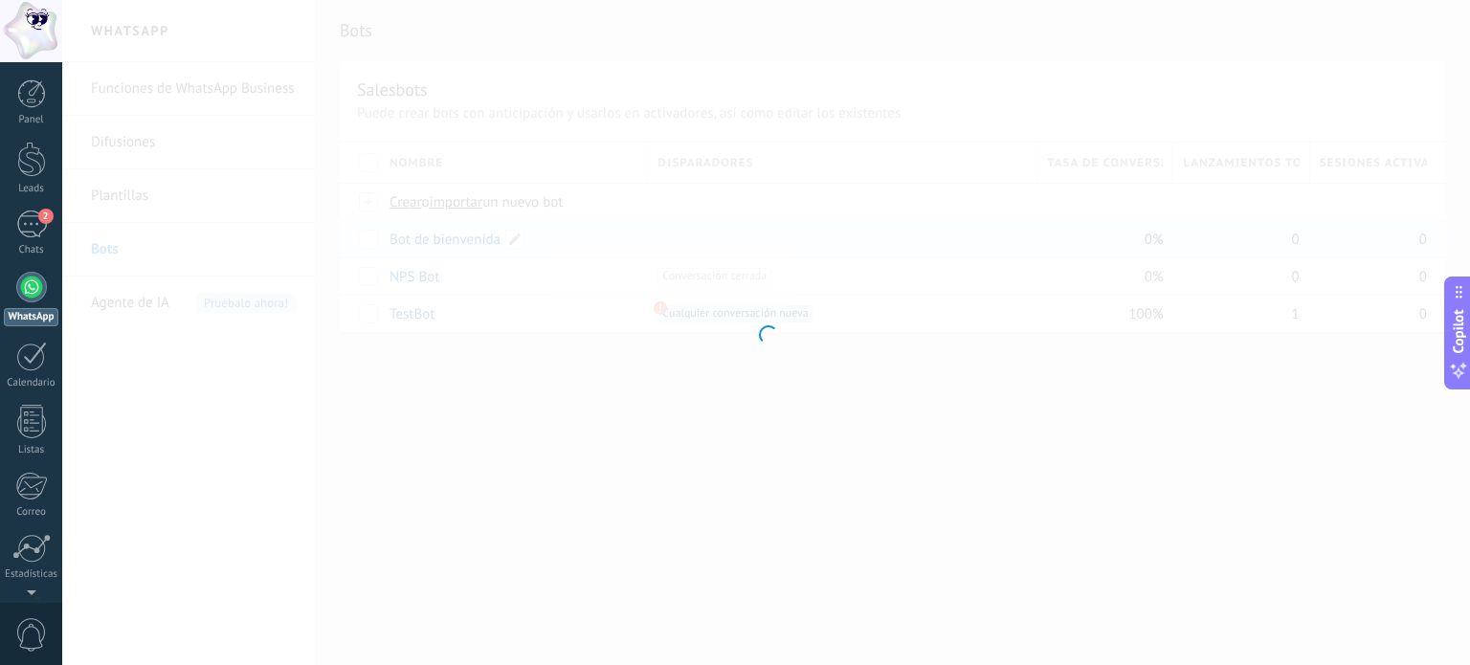
type input "**********"
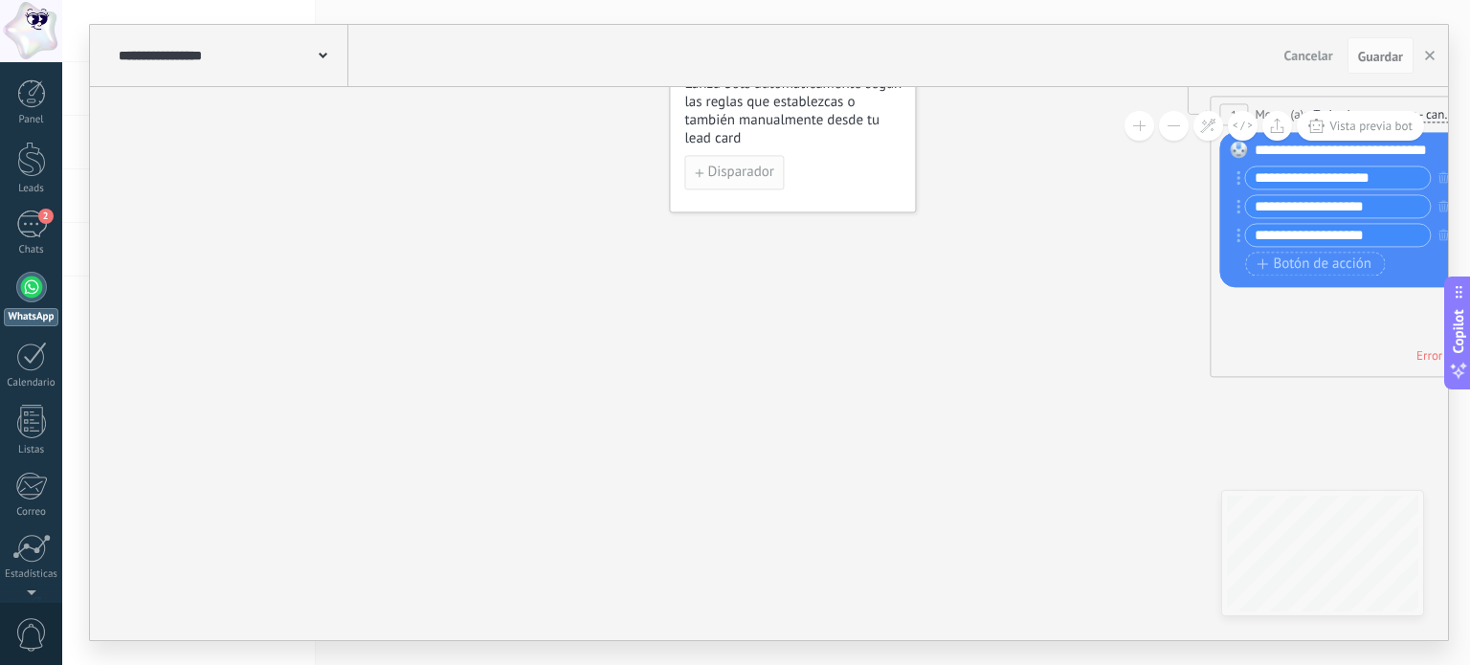
click at [699, 173] on use "button" at bounding box center [699, 172] width 9 height 9
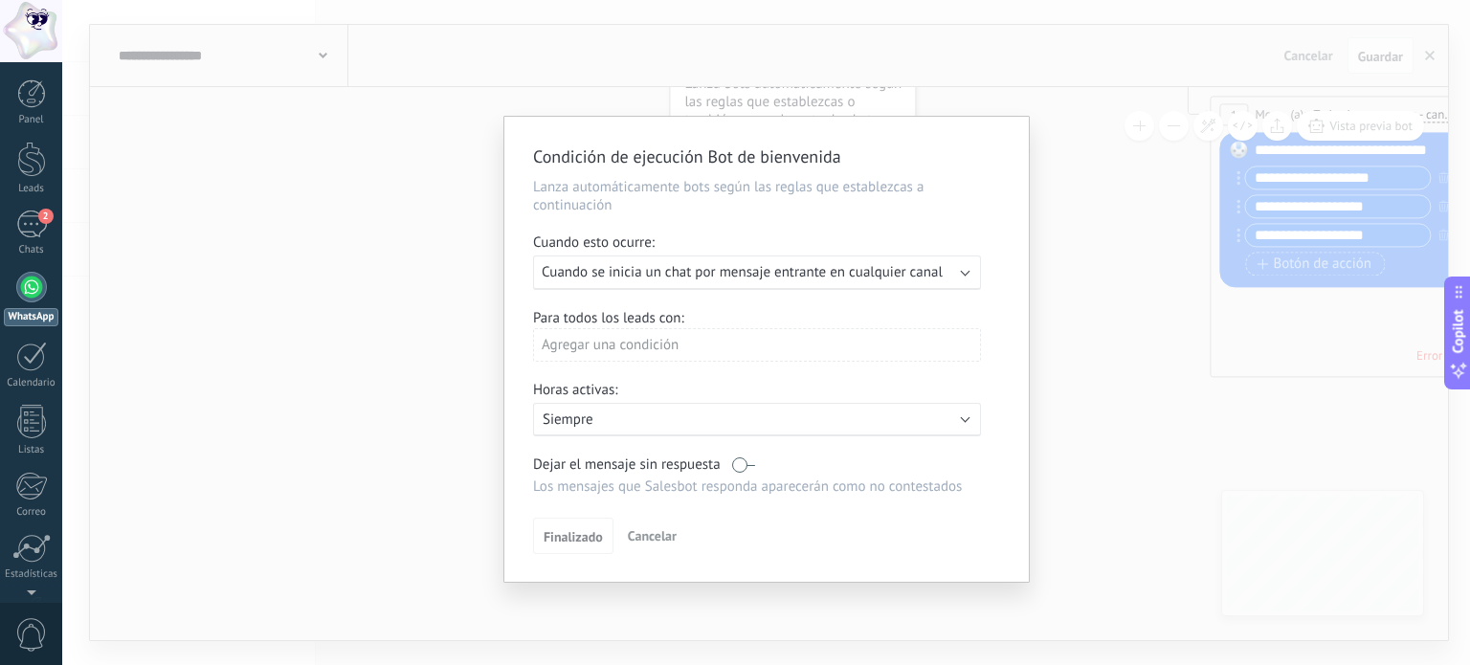
click at [292, 410] on div "Condición de ejecución Bot de bienvenida Lanza automáticamente bots según las r…" at bounding box center [765, 332] width 1407 height 665
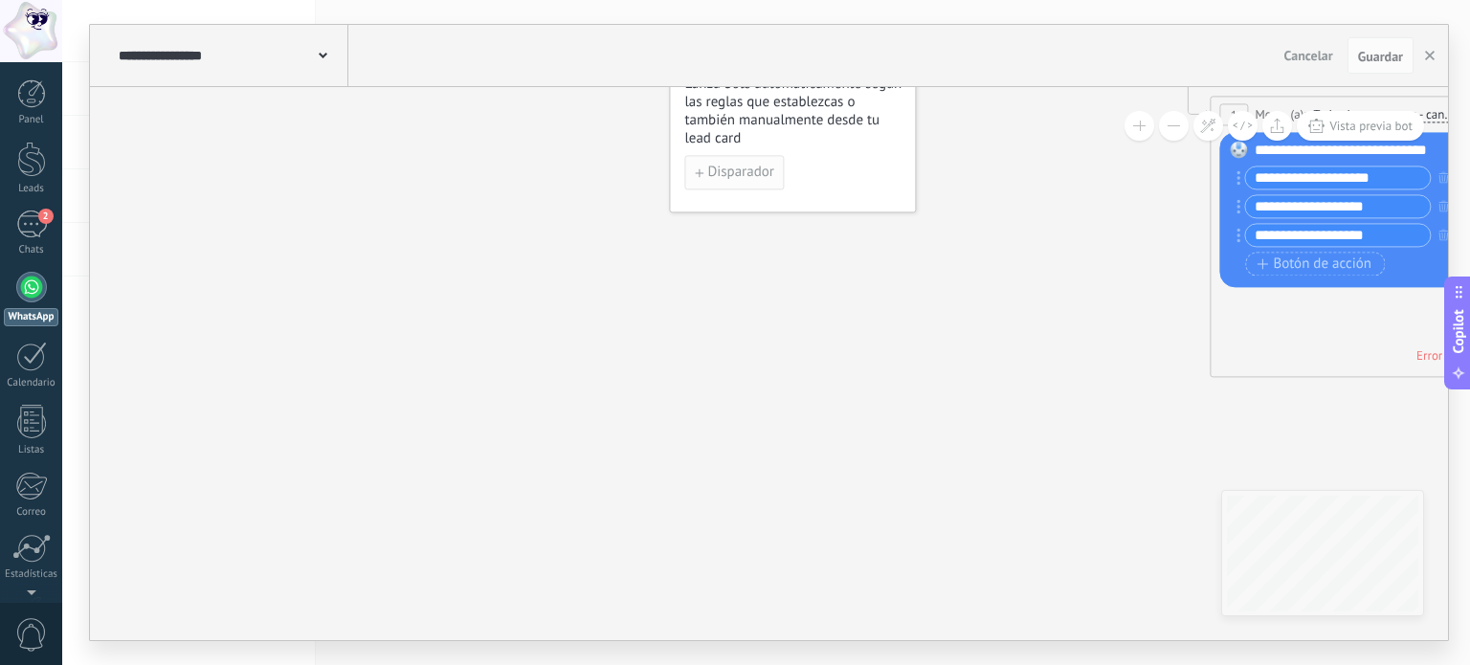
click at [731, 179] on span "Disparador" at bounding box center [740, 172] width 66 height 13
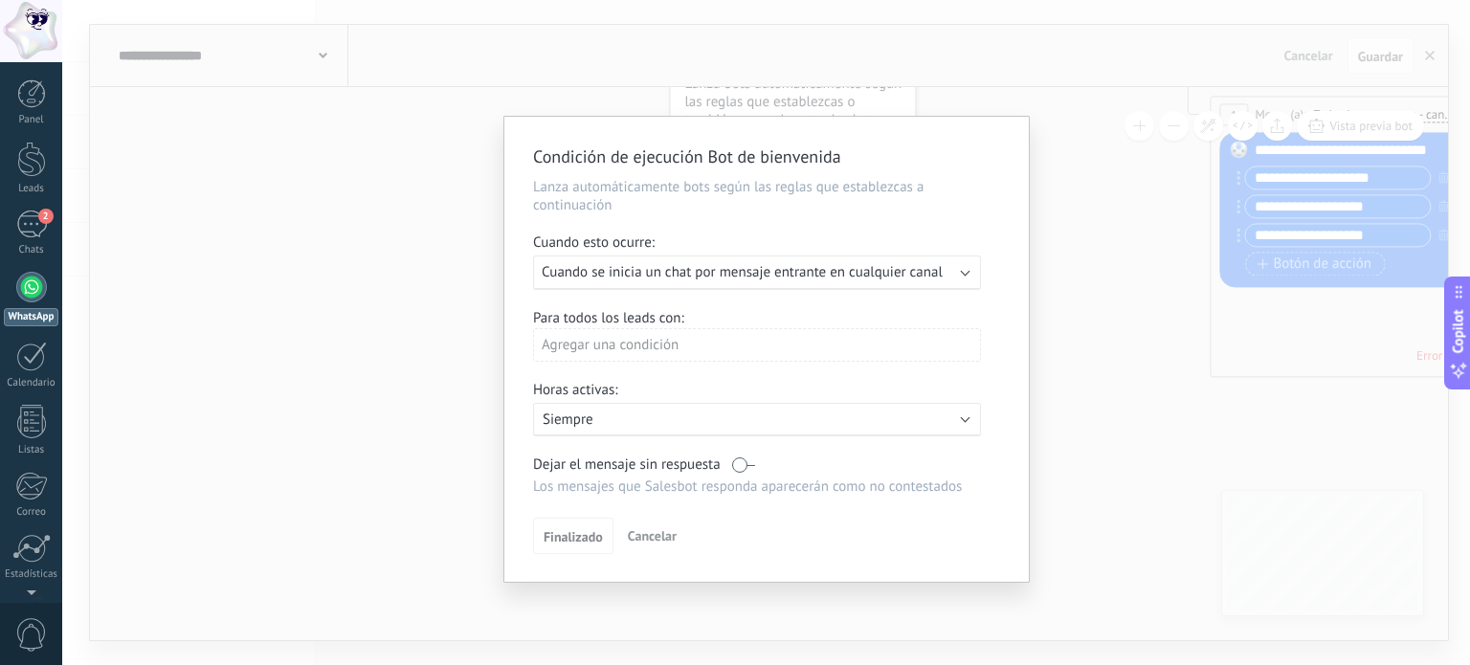
click at [651, 536] on span "Cancelar" at bounding box center [652, 535] width 49 height 17
